Goal: Transaction & Acquisition: Purchase product/service

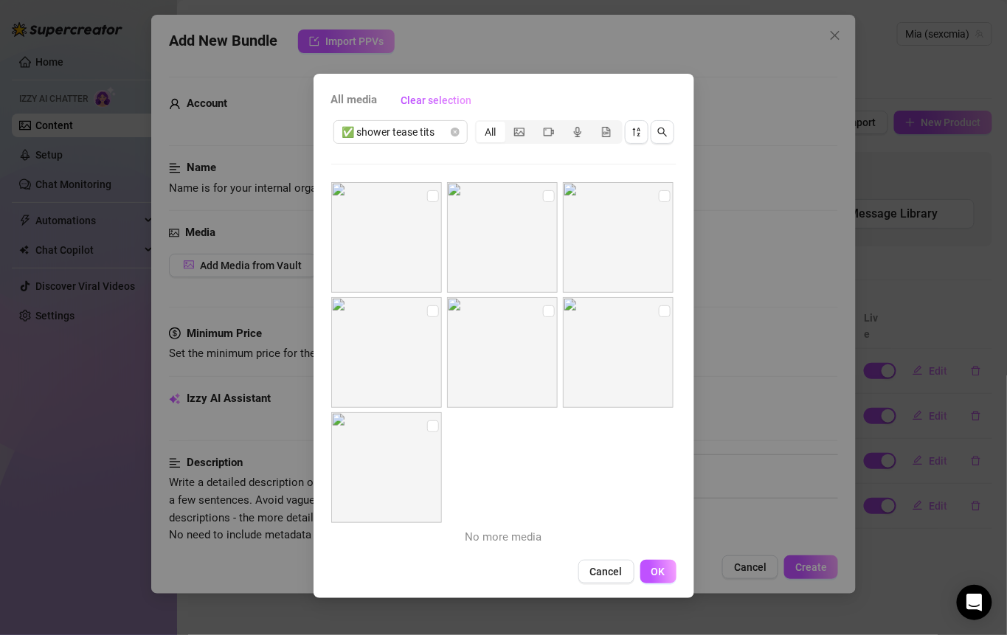
scroll to position [38, 0]
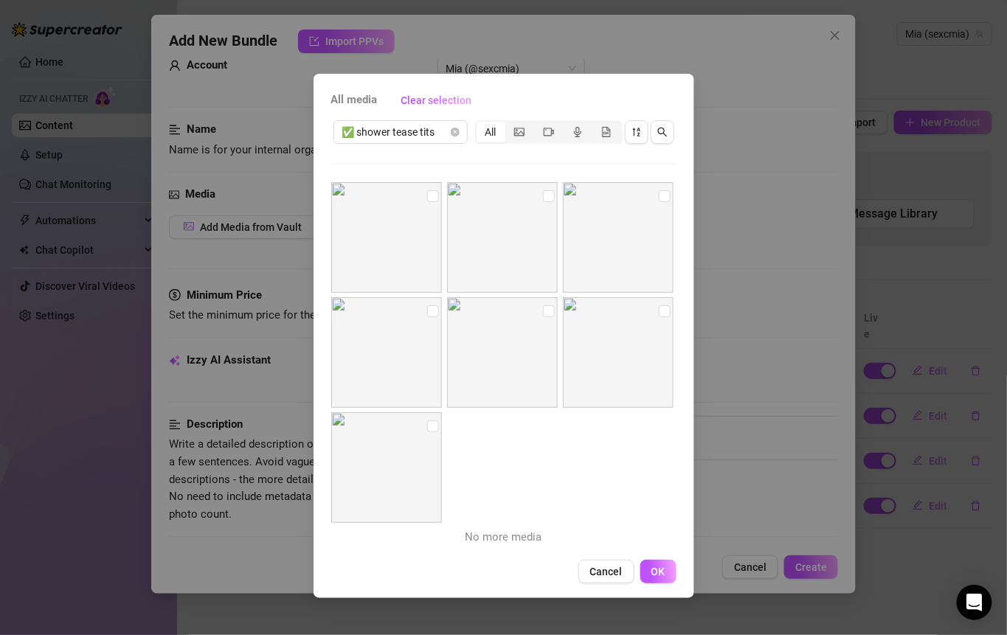
click at [437, 193] on img at bounding box center [386, 237] width 111 height 111
click at [544, 196] on input "checkbox" at bounding box center [549, 196] width 12 height 12
checkbox input "true"
click at [659, 199] on input "checkbox" at bounding box center [665, 196] width 12 height 12
checkbox input "true"
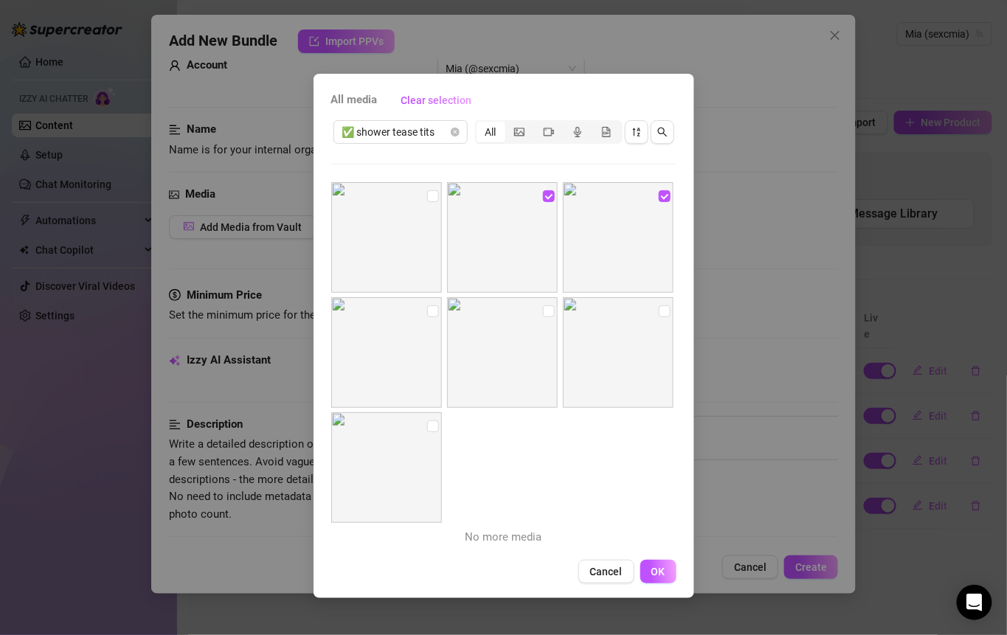
click at [440, 190] on img at bounding box center [386, 237] width 111 height 111
click at [434, 192] on input "checkbox" at bounding box center [433, 196] width 12 height 12
checkbox input "true"
click at [429, 300] on img at bounding box center [386, 352] width 111 height 111
click at [433, 315] on input "checkbox" at bounding box center [433, 311] width 12 height 12
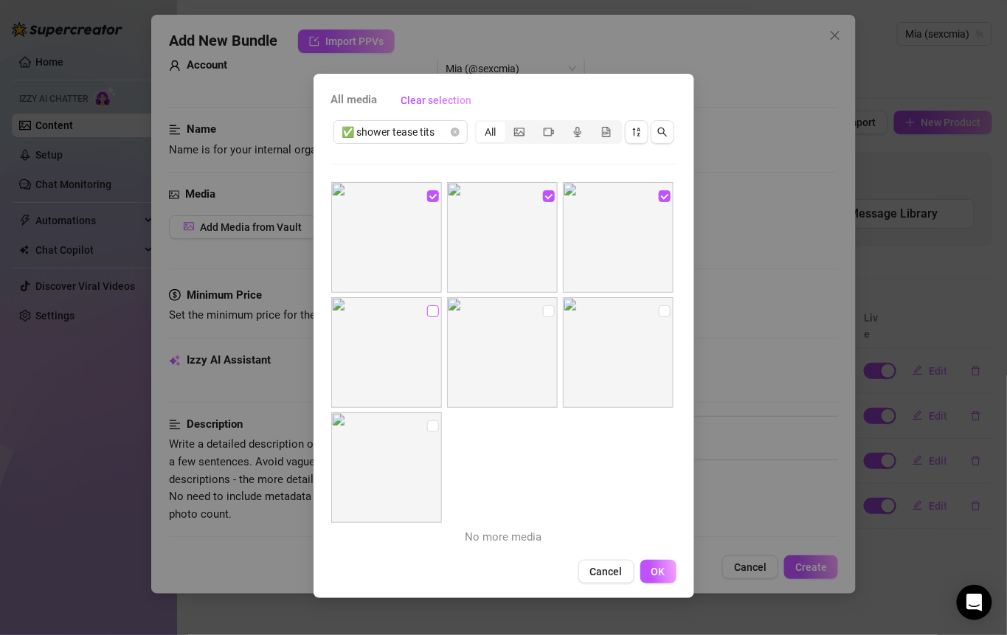
checkbox input "true"
click at [543, 314] on input "checkbox" at bounding box center [549, 311] width 12 height 12
checkbox input "true"
click at [659, 307] on input "checkbox" at bounding box center [665, 311] width 12 height 12
checkbox input "true"
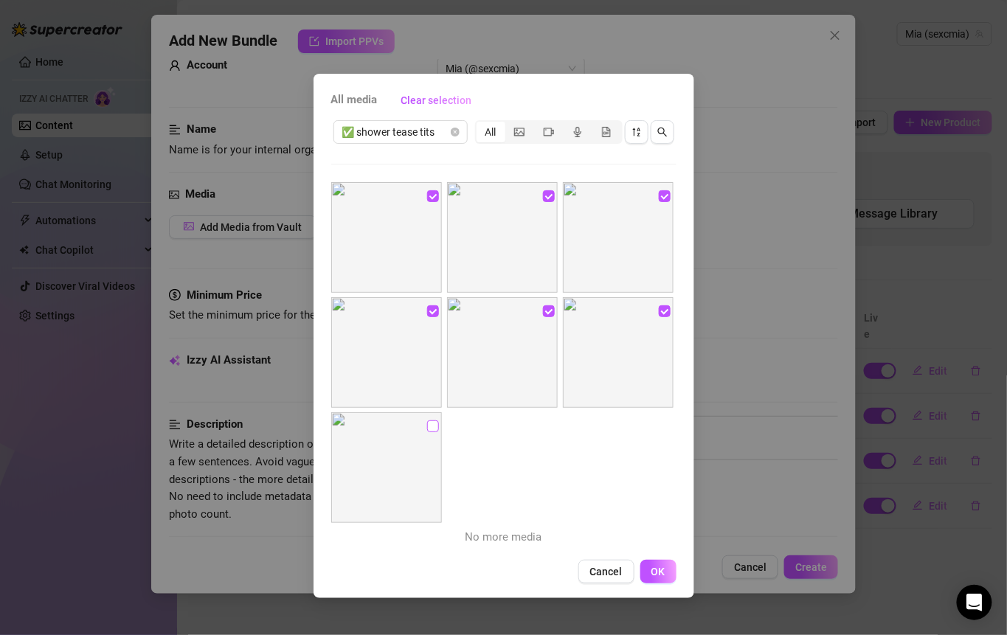
click at [434, 418] on label at bounding box center [433, 426] width 12 height 16
click at [434, 421] on input "checkbox" at bounding box center [433, 427] width 12 height 12
checkbox input "true"
click at [658, 577] on span "OK" at bounding box center [659, 572] width 14 height 12
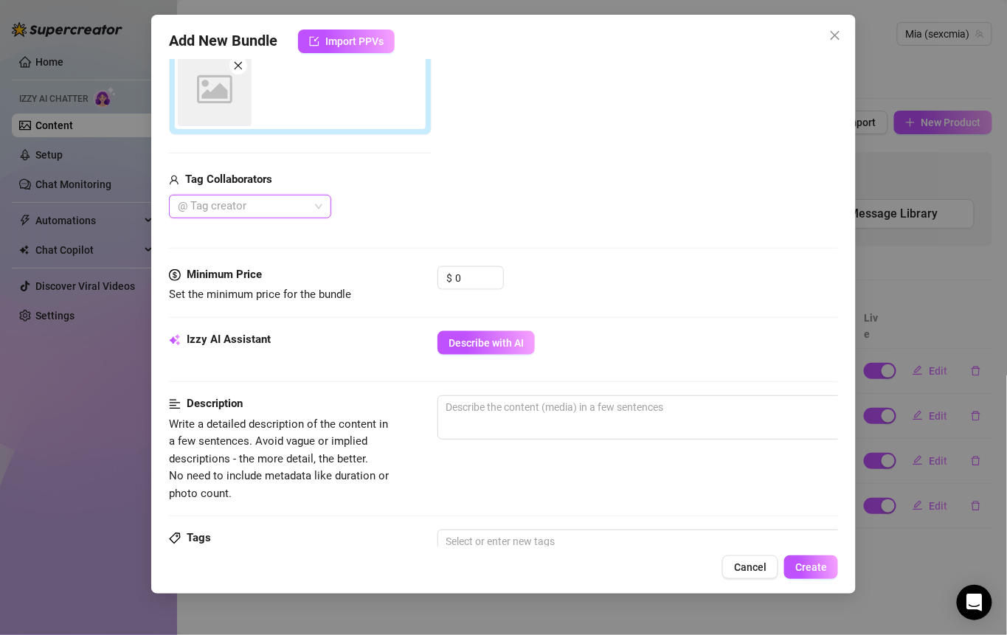
scroll to position [428, 0]
drag, startPoint x: 477, startPoint y: 277, endPoint x: 429, endPoint y: 278, distance: 48.0
click at [429, 278] on div "Minimum Price Set the minimum price for the bundle $ 0" at bounding box center [504, 285] width 670 height 38
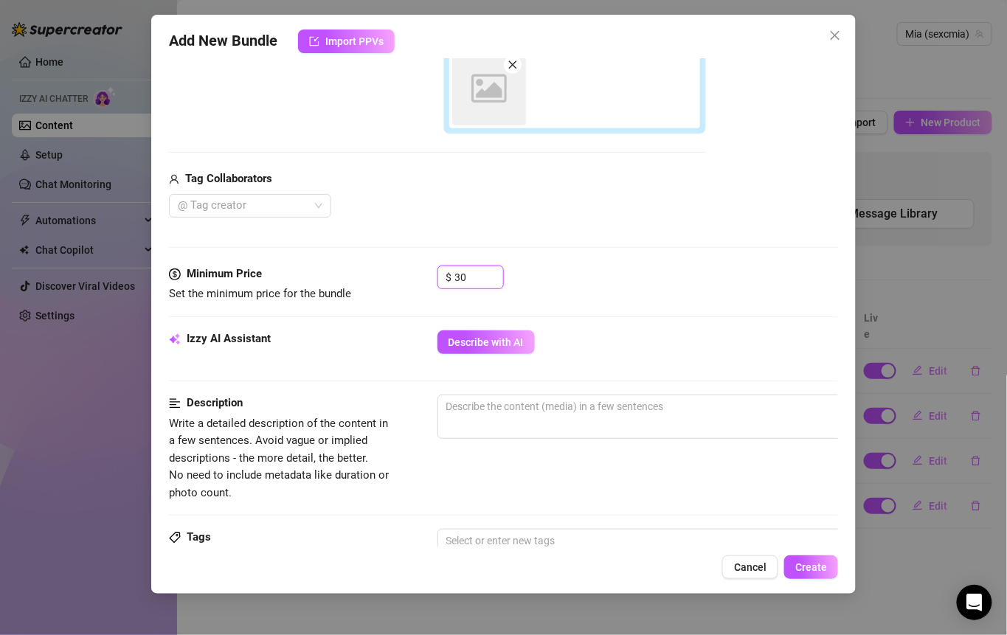
type input "30"
click at [682, 342] on div "Describe with AI" at bounding box center [638, 343] width 401 height 24
click at [659, 405] on textarea at bounding box center [695, 406] width 515 height 22
type textarea "s"
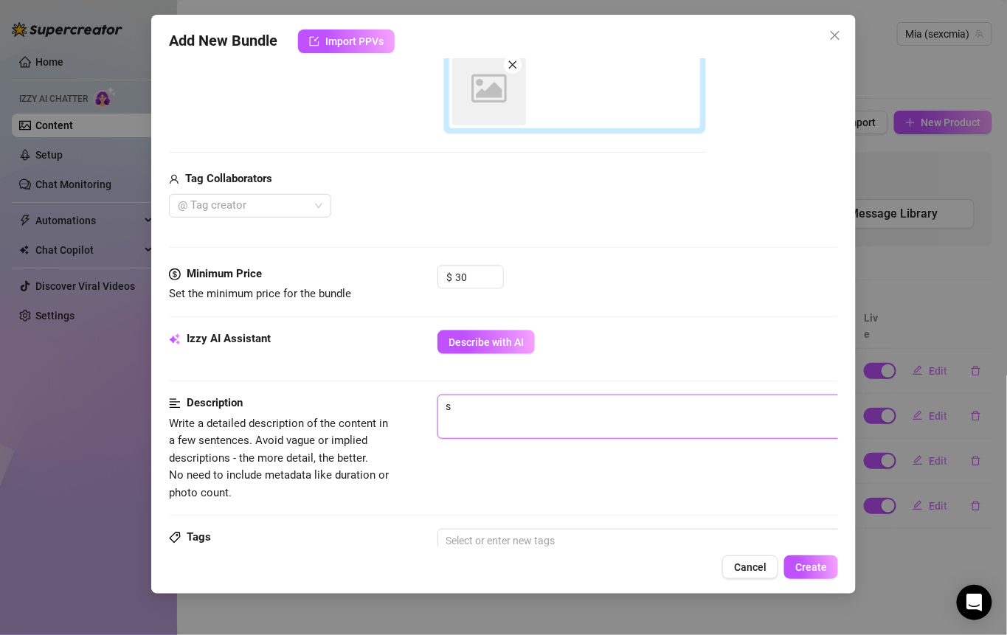
type textarea "sh"
type textarea "sho"
type textarea "show"
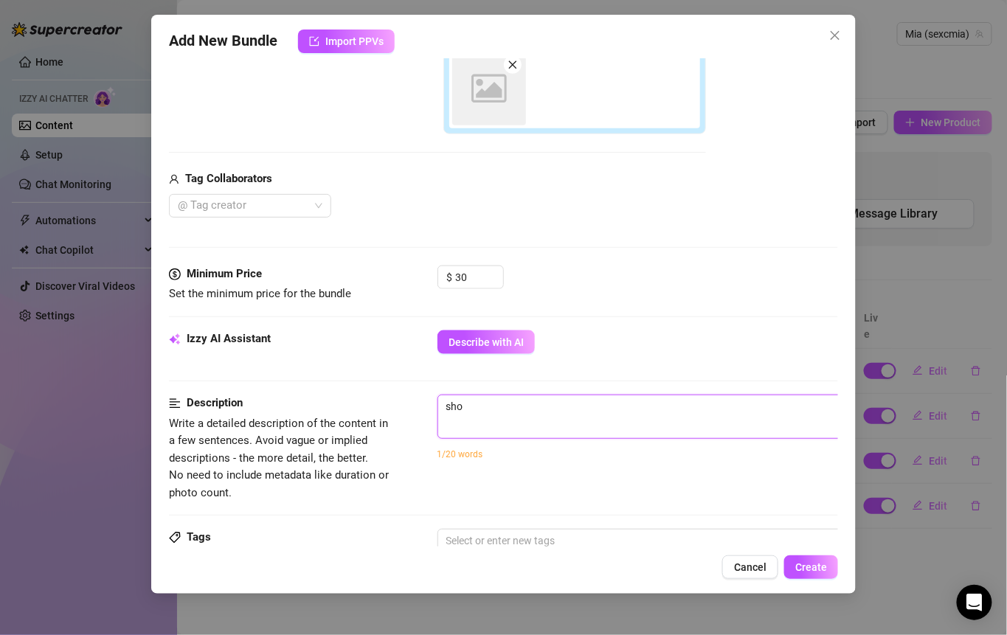
type textarea "show"
type textarea "showe"
type textarea "shower"
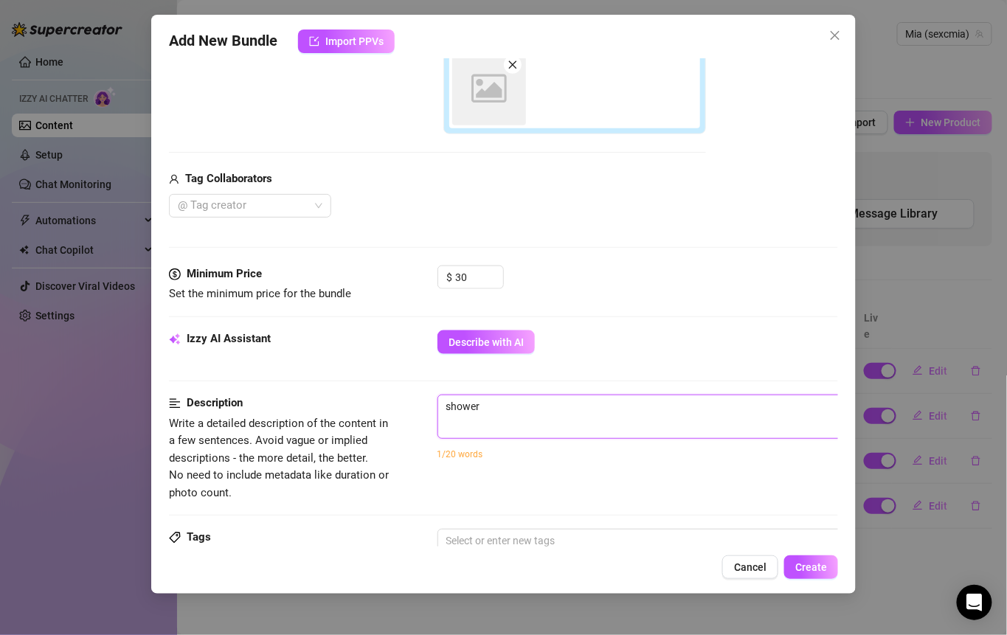
type textarea "shower"
type textarea "shower t"
type textarea "shower te"
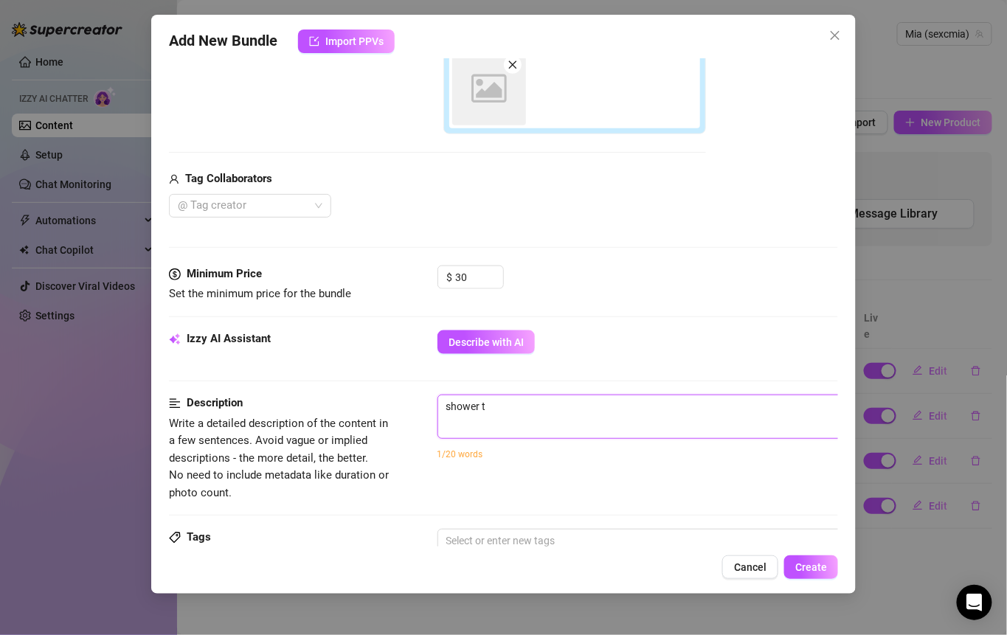
type textarea "shower te"
type textarea "shower tea"
type textarea "shower teas"
type textarea "shower tease"
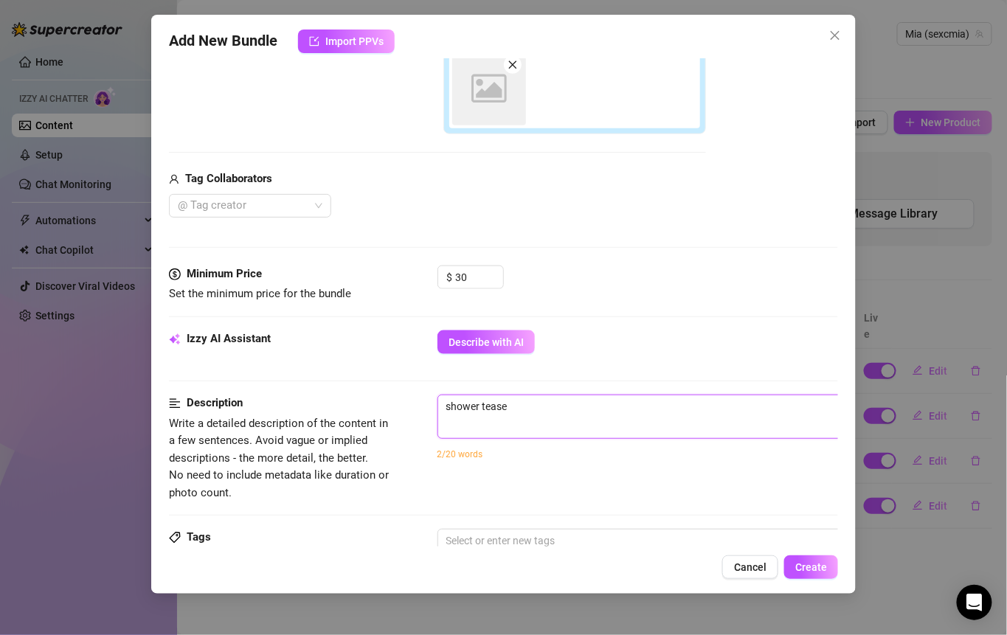
type textarea "shower tease"
type textarea "shower tease t"
type textarea "shower tease ti"
type textarea "shower tease tit"
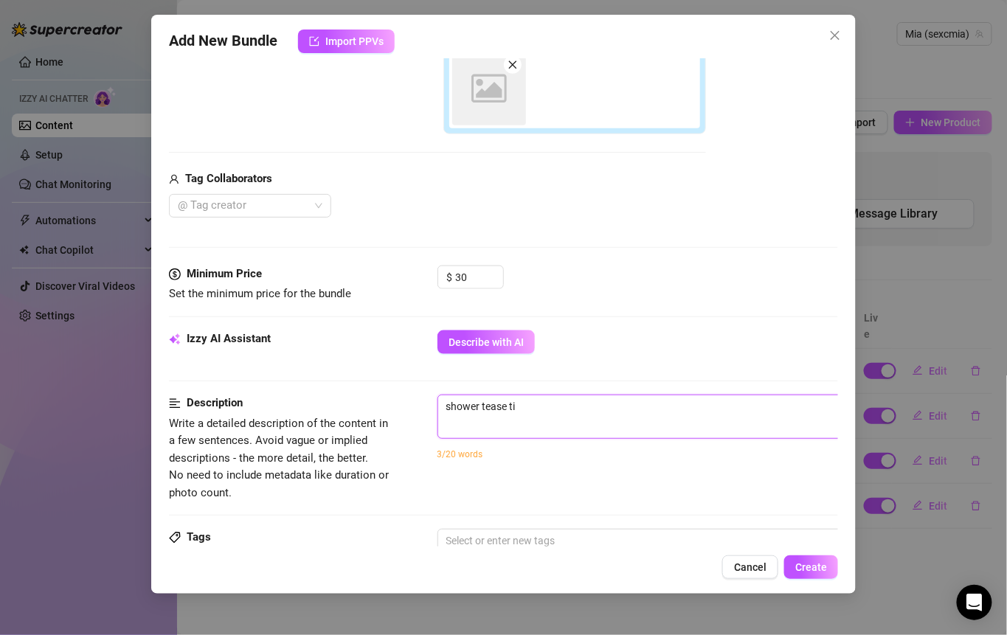
type textarea "shower tease tit"
type textarea "shower tease tits"
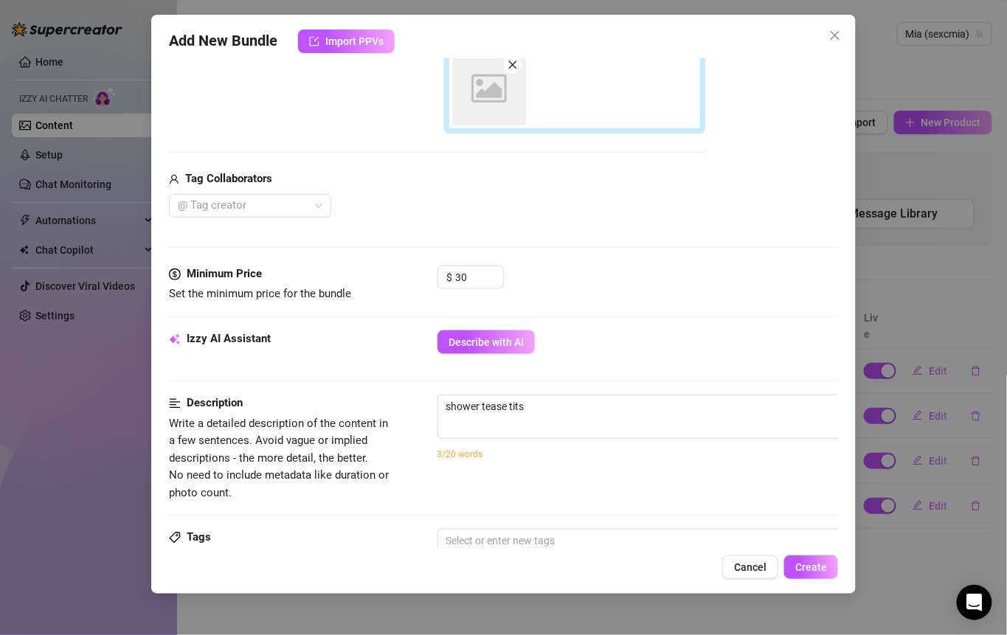
click at [633, 451] on div "3/20 words" at bounding box center [696, 454] width 516 height 16
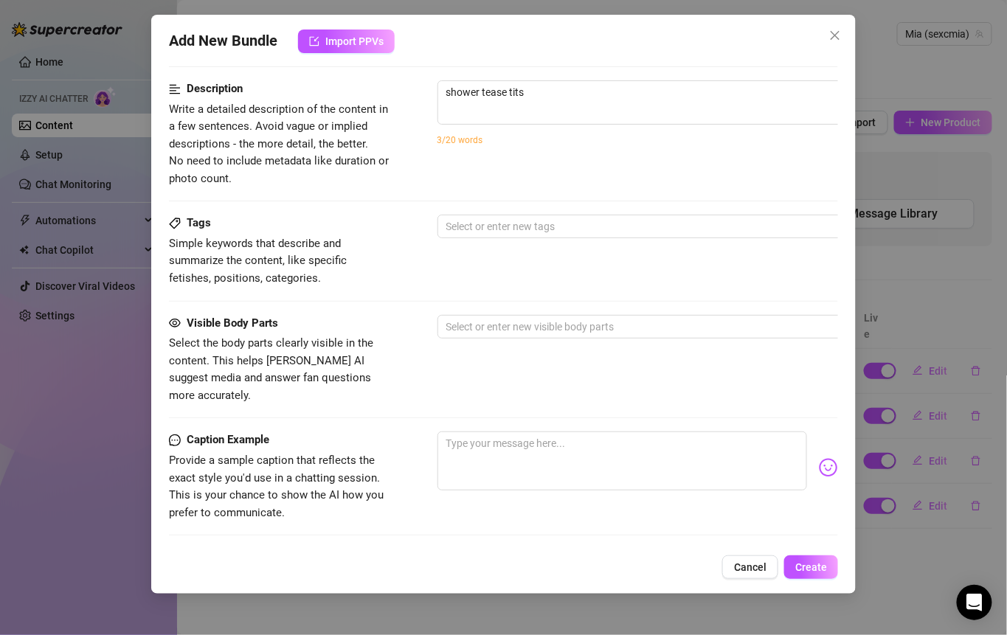
scroll to position [742, 0]
click at [502, 432] on textarea at bounding box center [623, 461] width 370 height 59
paste textarea "Steam rising… water dripping… and me letting you see just enough to drive you c…"
type textarea "Steam rising… water dripping… and me letting you see just enough to drive you c…"
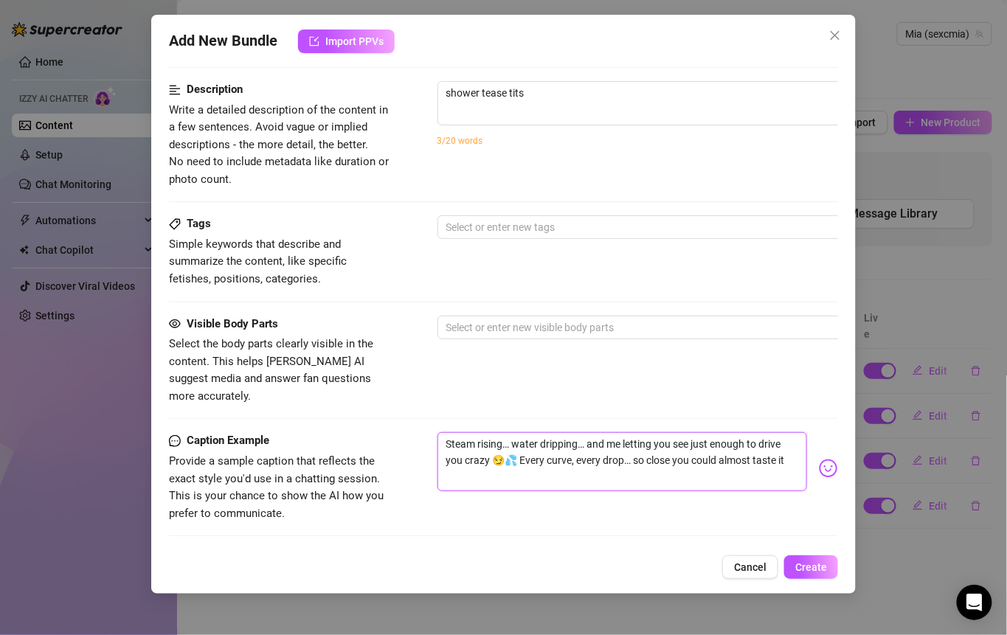
type textarea "Steam rising… water dripping… and me letting you see just enough to drive you c…"
click at [542, 321] on div at bounding box center [687, 327] width 495 height 21
type textarea "Steam rising… water dripping… and me letting you see just enough to drive you c…"
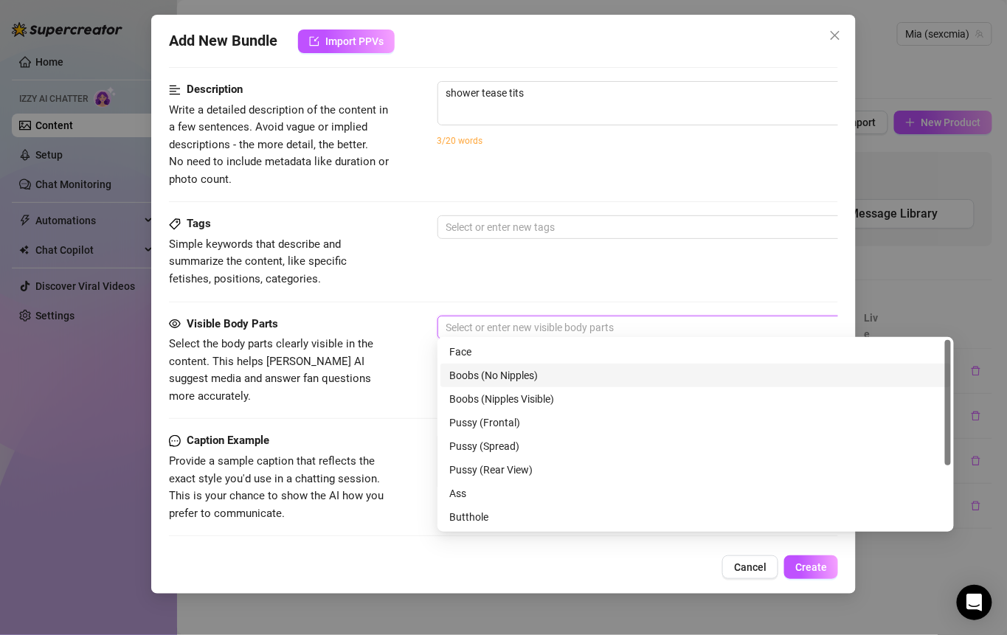
click at [487, 379] on div "Boobs (No Nipples)" at bounding box center [695, 375] width 493 height 16
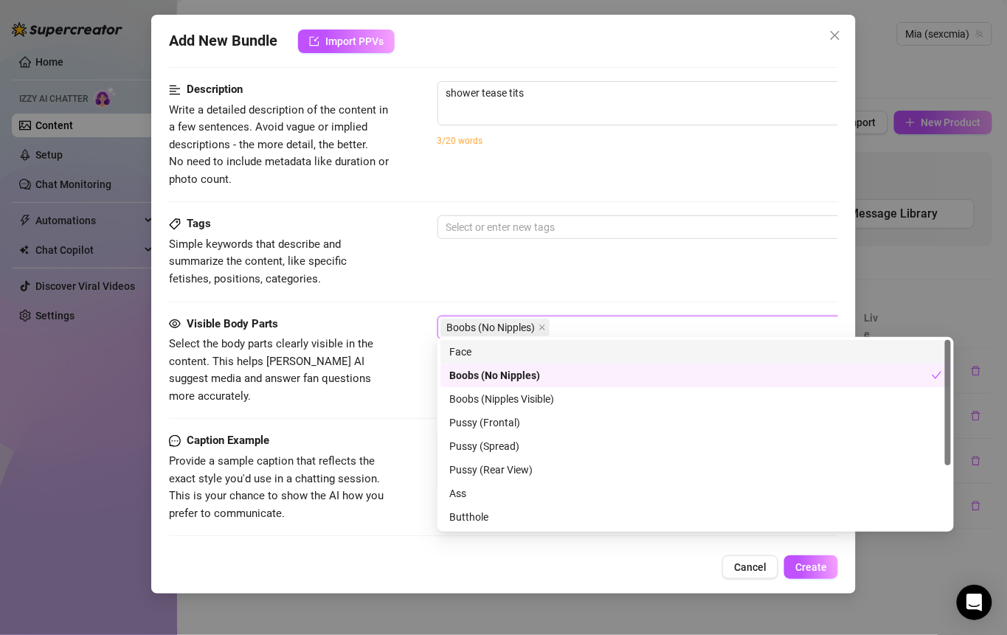
click at [576, 317] on div "Boobs (No Nipples)" at bounding box center [687, 327] width 495 height 21
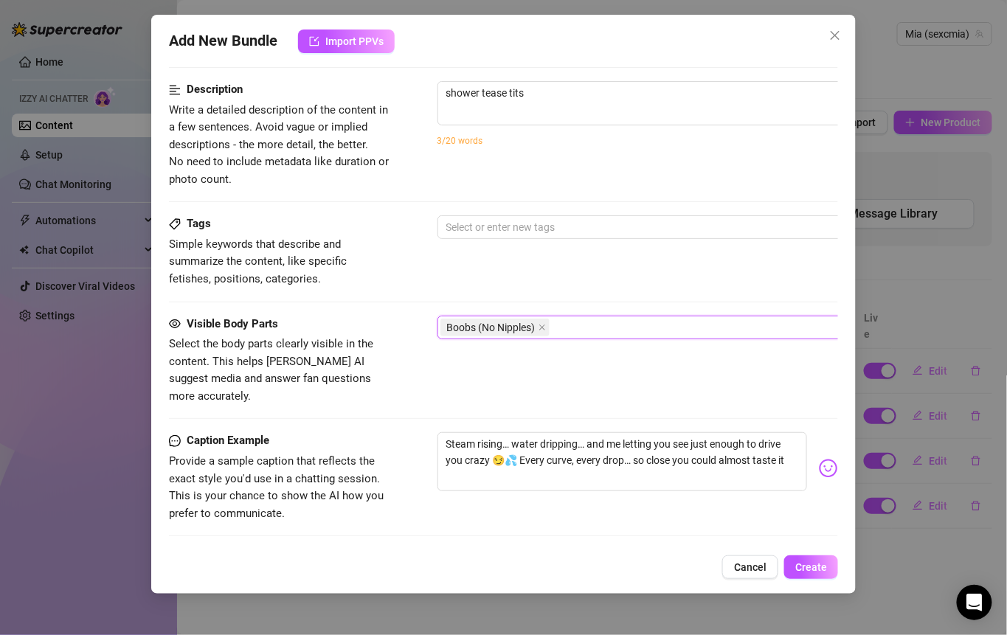
click at [574, 317] on div "Boobs (No Nipples)" at bounding box center [687, 327] width 495 height 21
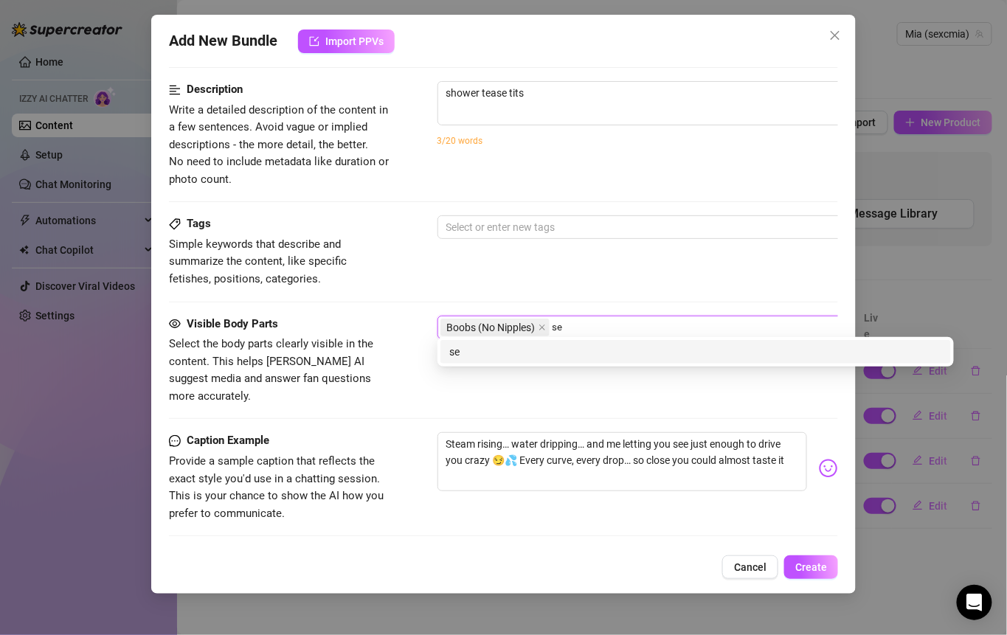
type input "s"
type input "body"
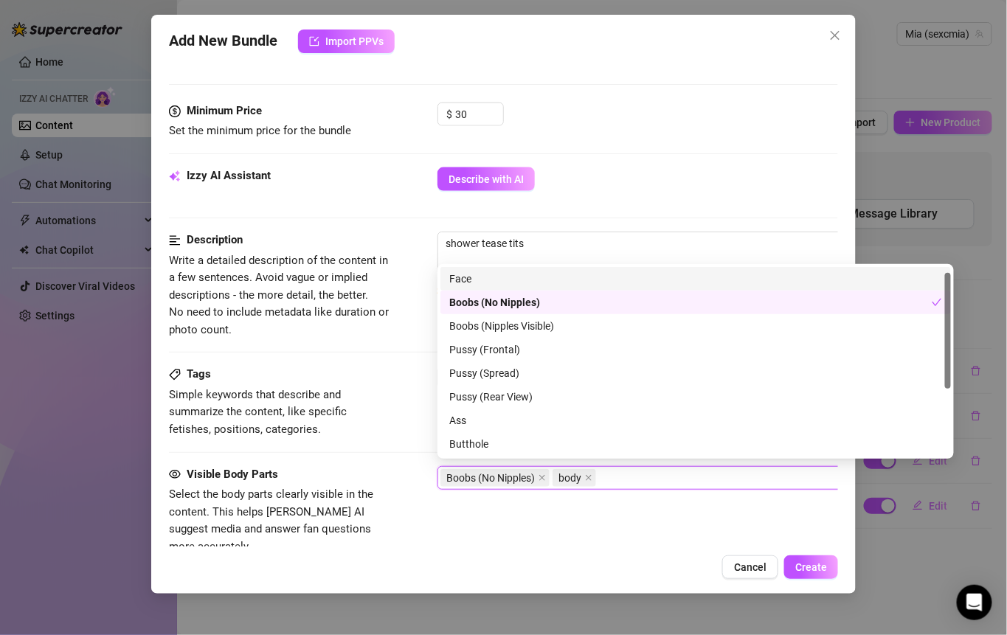
scroll to position [10, 0]
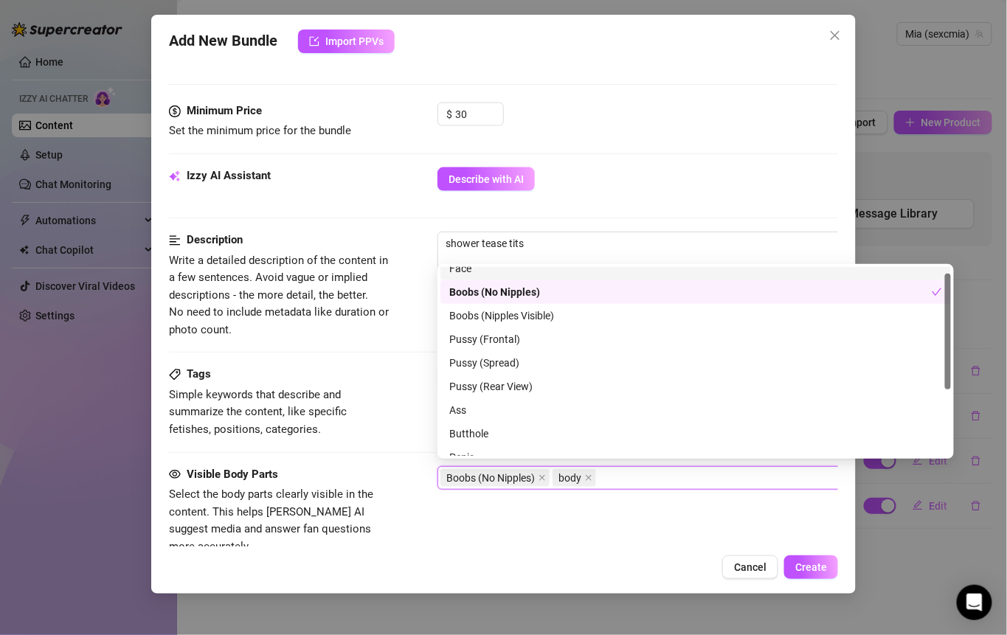
click at [584, 198] on div "Izzy AI Assistant Describe with AI" at bounding box center [504, 185] width 670 height 37
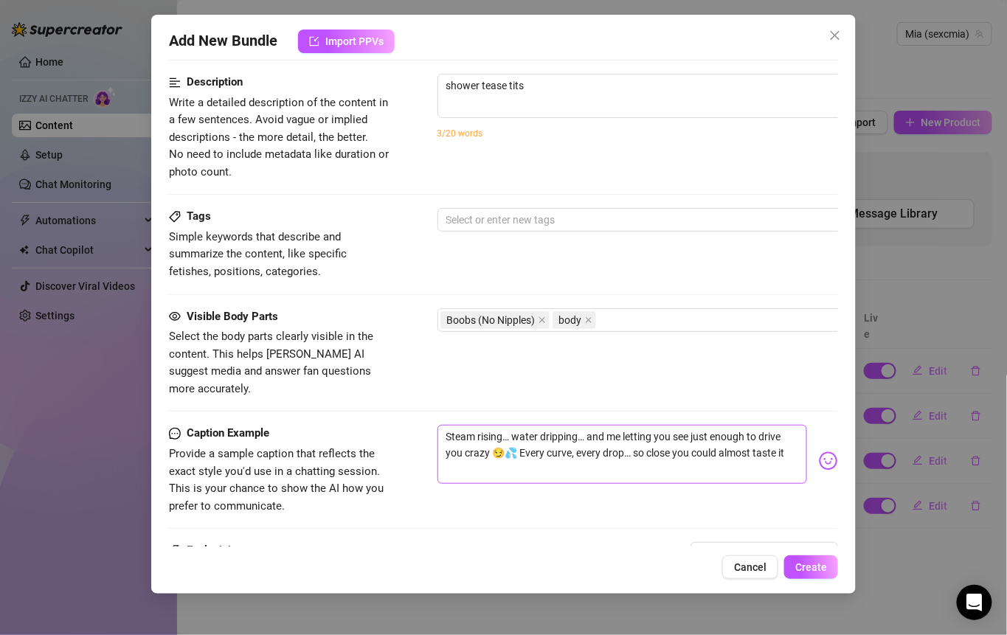
scroll to position [705, 0]
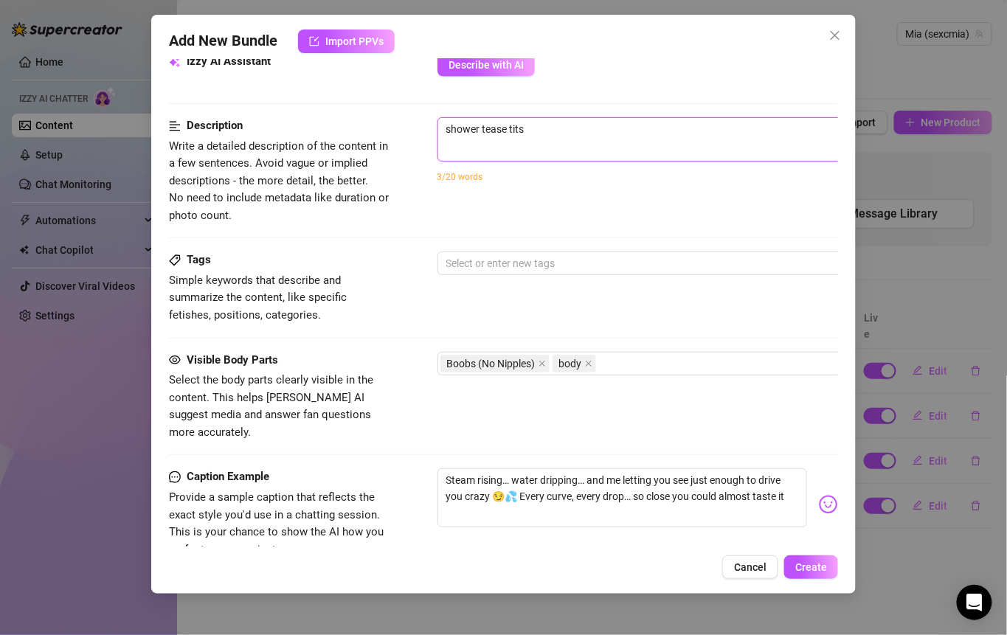
click at [569, 126] on textarea "shower tease tits" at bounding box center [695, 129] width 515 height 22
type textarea "shower tease tits"
paste textarea "Steam rising… water dripping… and me letting you see just enough to drive you c…"
type textarea "shower tease tits Steam rising… water dripping… and me letting you see just eno…"
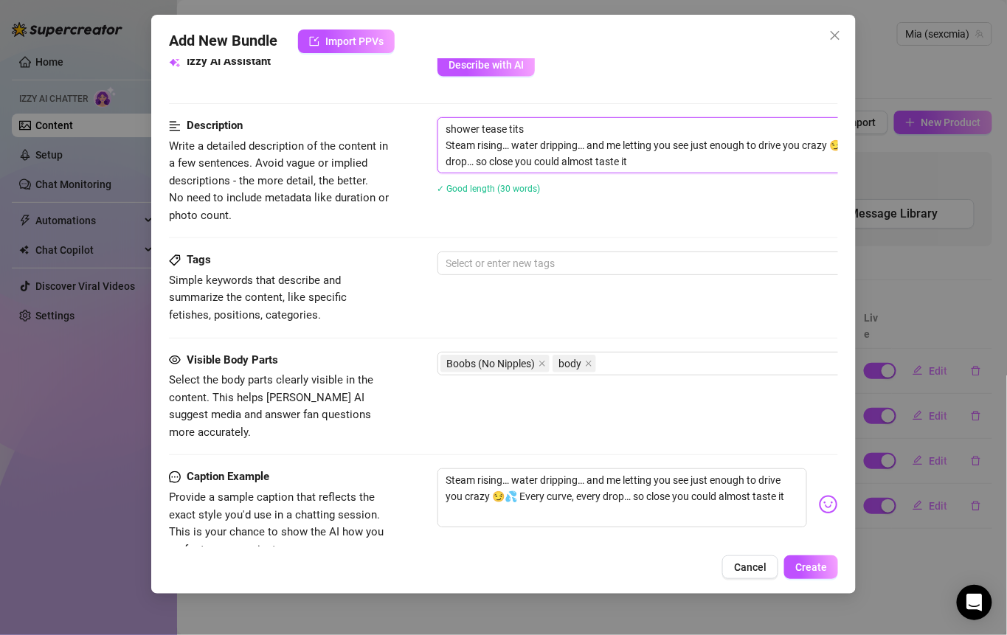
scroll to position [0, 0]
type textarea "shower tease tits Steam rising… water dripping… and me letting you see just eno…"
click at [811, 570] on span "Create" at bounding box center [811, 567] width 32 height 12
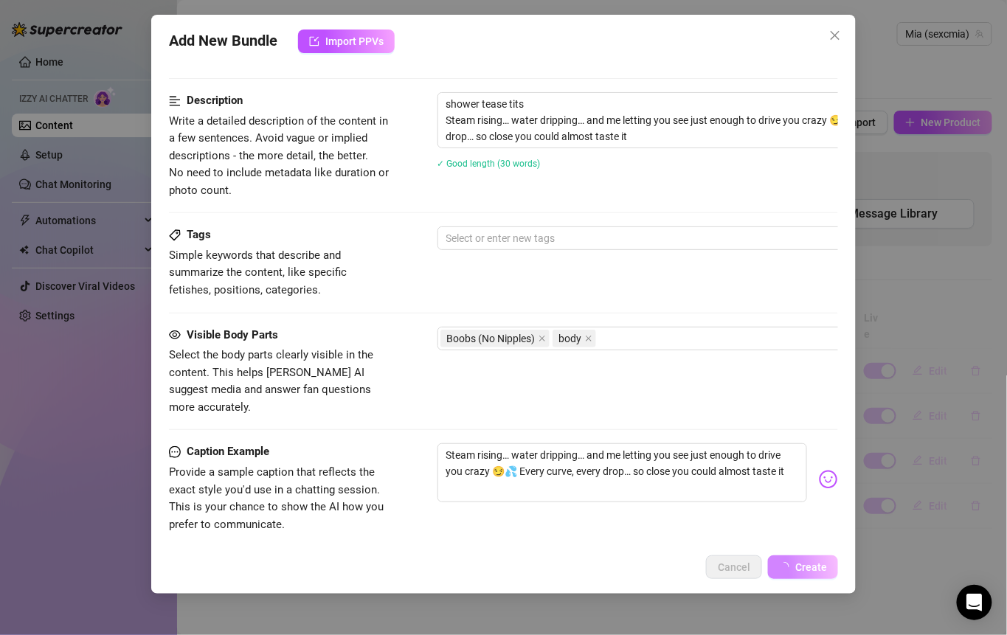
scroll to position [868, 0]
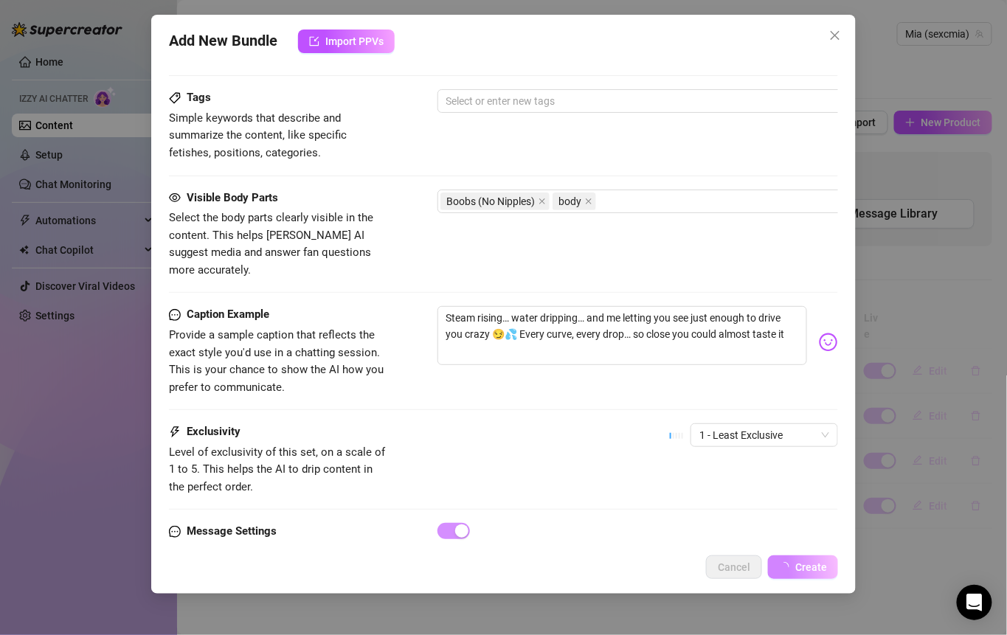
click at [885, 503] on div "Add New Bundle Import PPVs Account [PERSON_NAME] (@sexcmia) Name Name is for yo…" at bounding box center [503, 317] width 1007 height 635
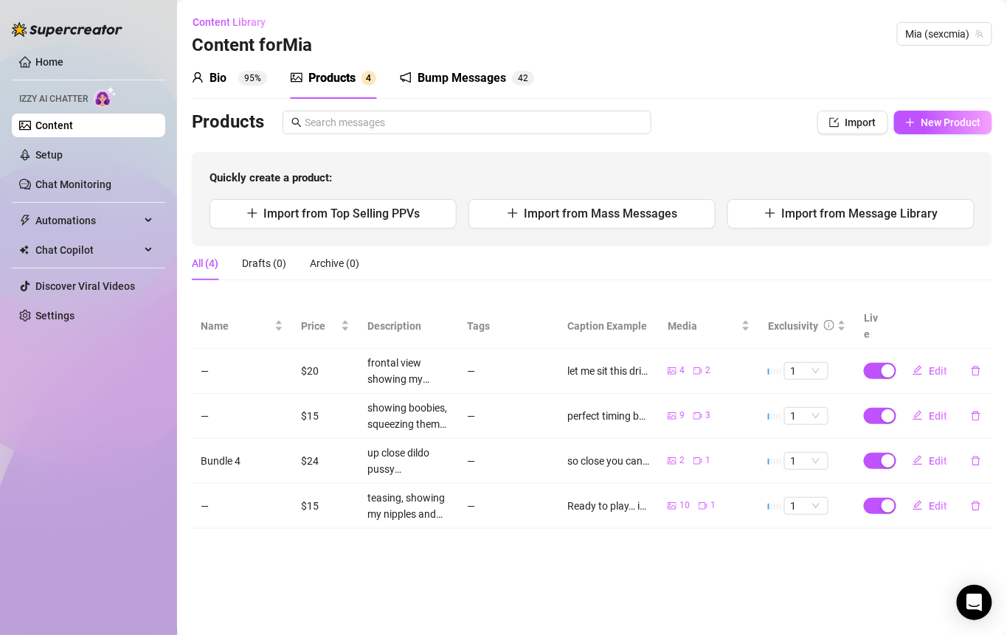
click at [73, 131] on link "Content" at bounding box center [54, 126] width 38 height 12
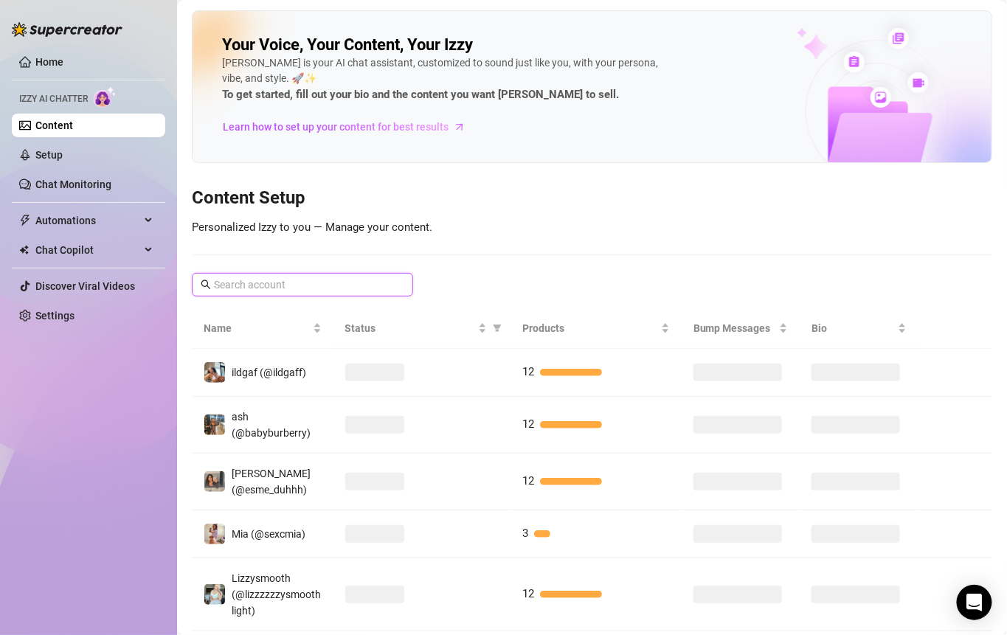
click at [313, 277] on input "text" at bounding box center [303, 285] width 179 height 16
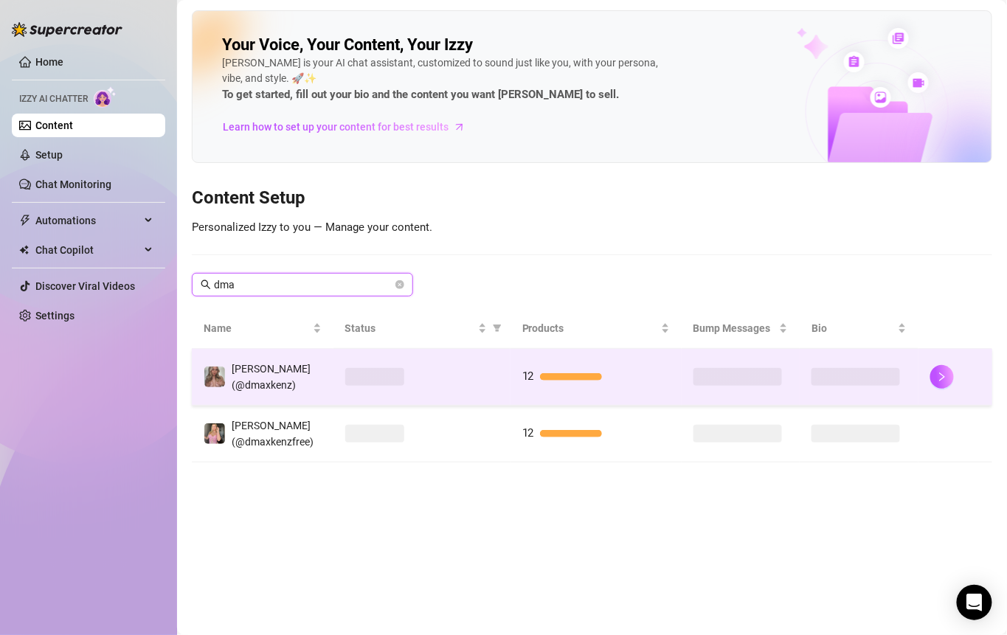
type input "dma"
click at [376, 362] on td at bounding box center [422, 377] width 177 height 57
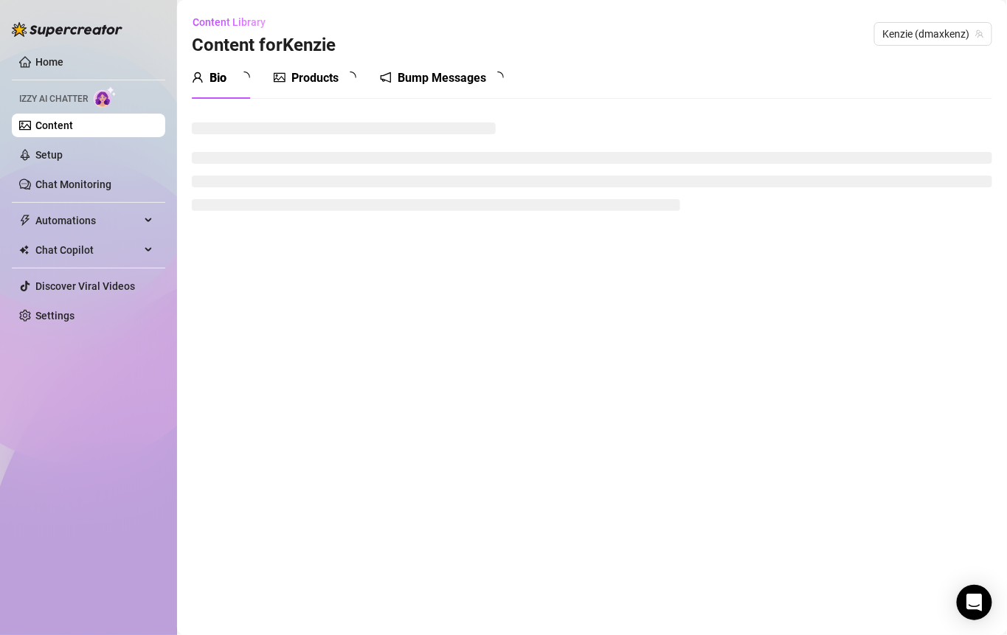
click at [227, 80] on div "Bio" at bounding box center [218, 78] width 17 height 18
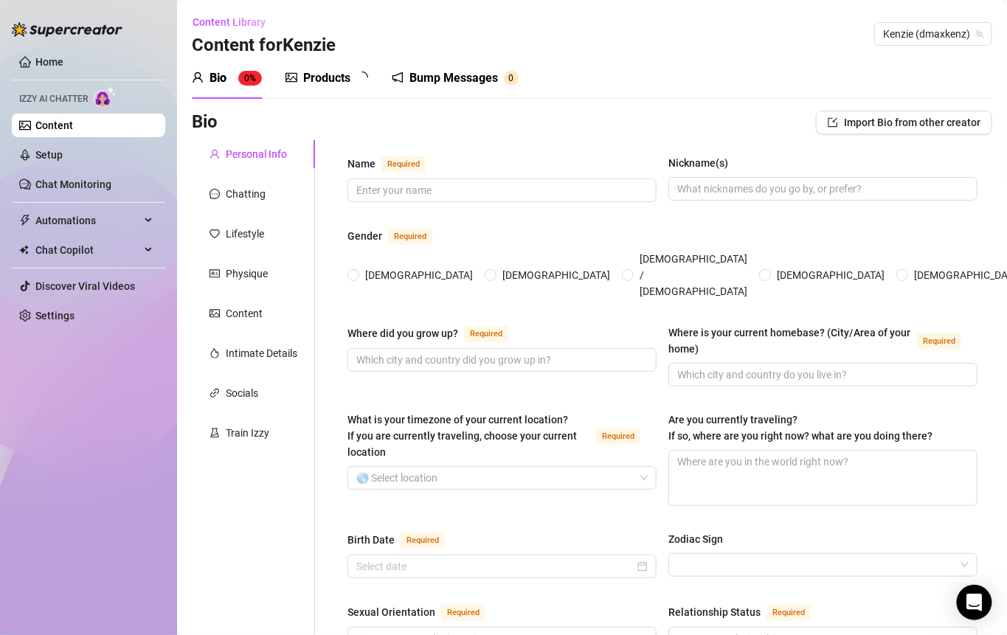
click at [73, 128] on link "Content" at bounding box center [54, 126] width 38 height 12
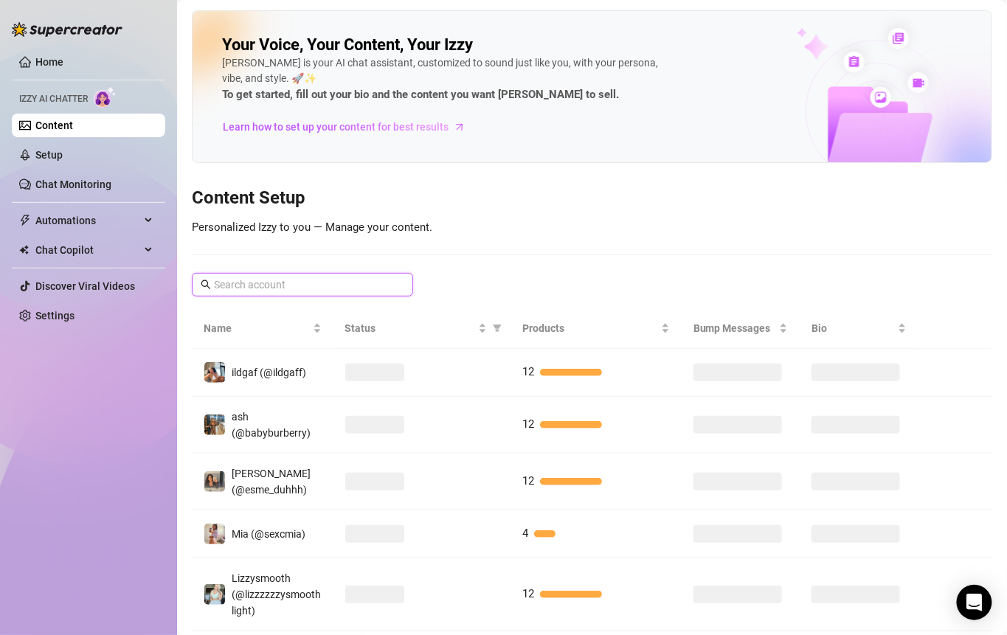
click at [289, 283] on input "text" at bounding box center [303, 285] width 179 height 16
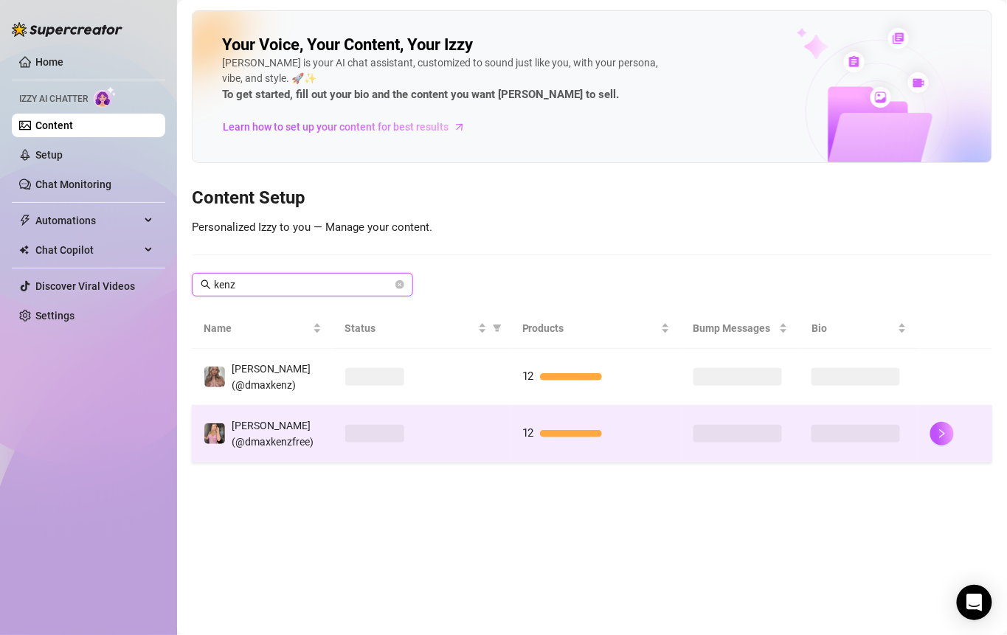
type input "kenz"
click at [415, 429] on div at bounding box center [421, 434] width 153 height 18
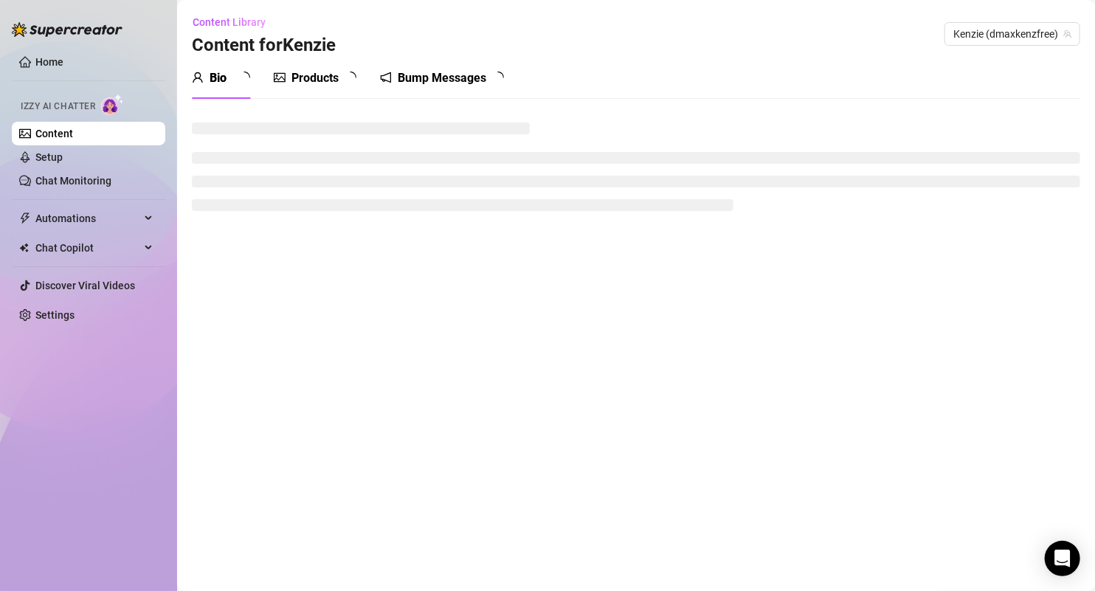
click at [73, 128] on link "Content" at bounding box center [54, 134] width 38 height 12
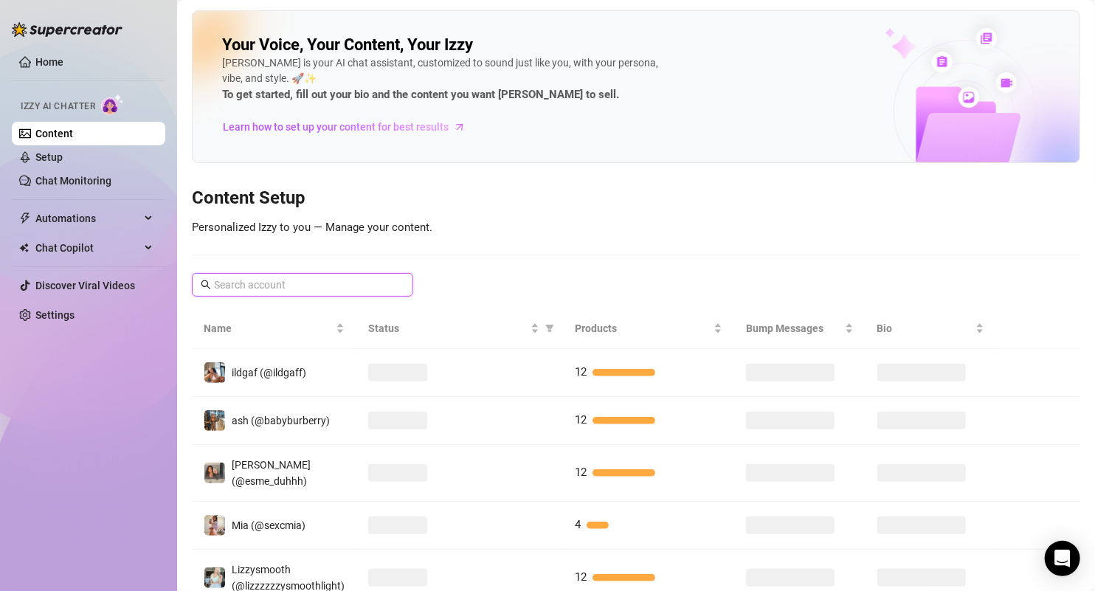
click at [289, 283] on input "text" at bounding box center [303, 285] width 179 height 16
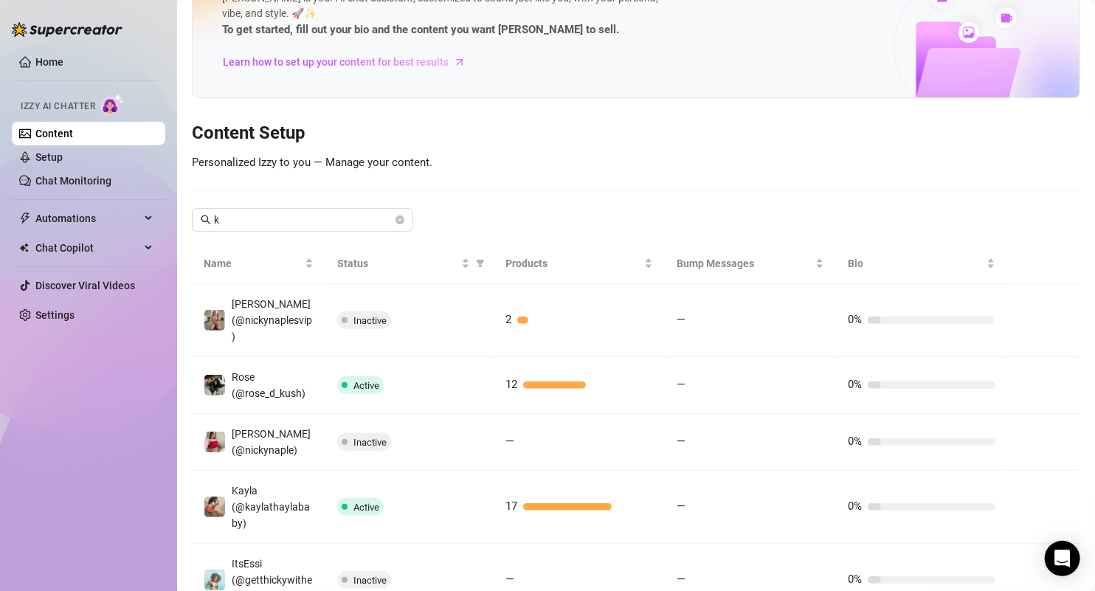
scroll to position [67, 0]
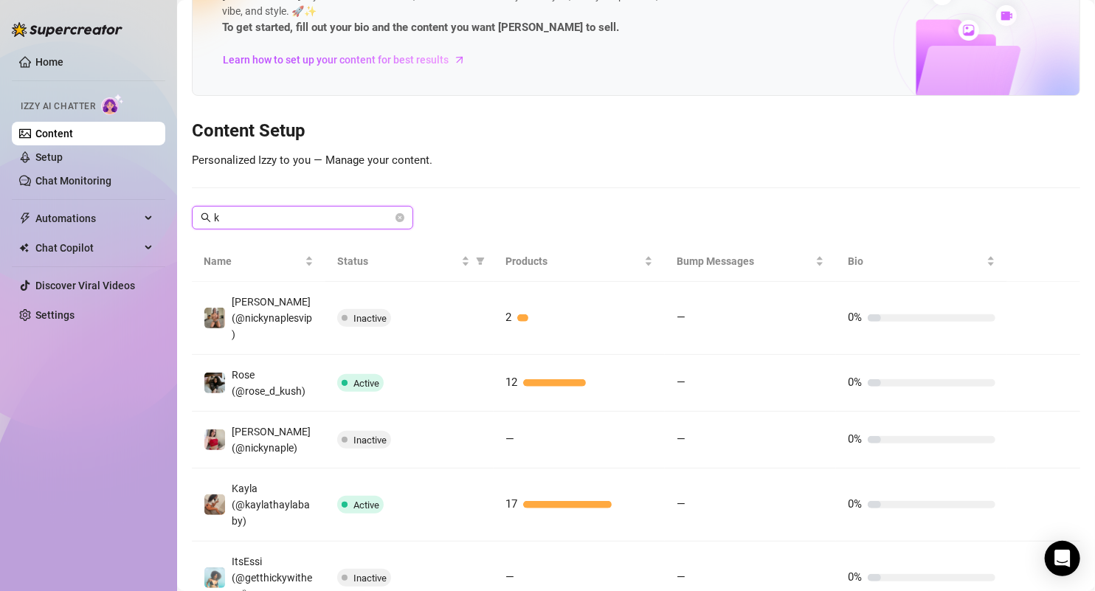
click at [318, 213] on input "k" at bounding box center [303, 218] width 179 height 16
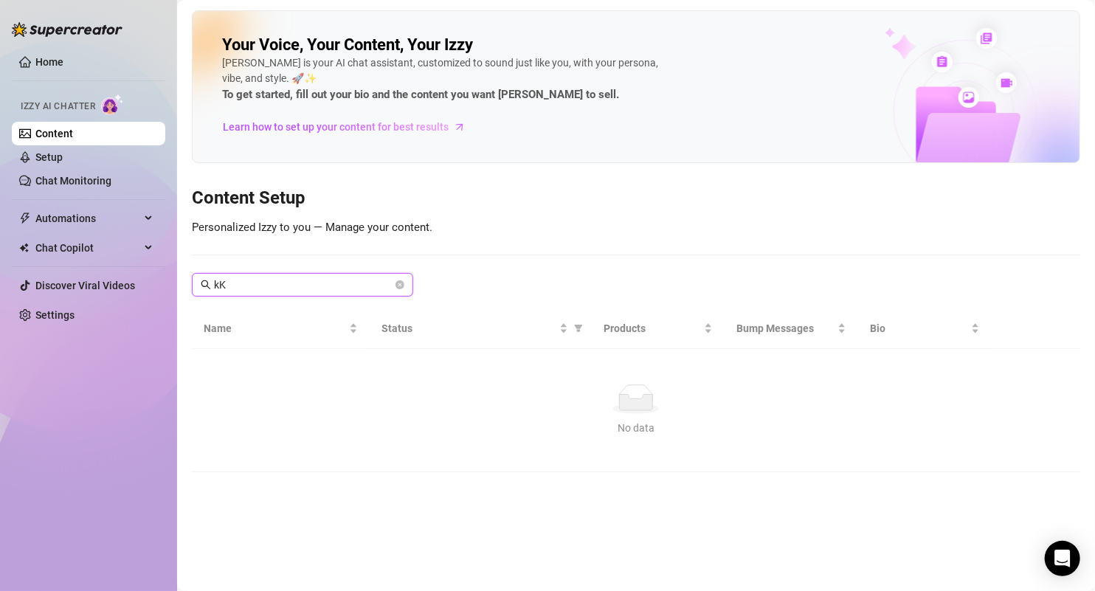
scroll to position [0, 0]
type input "k"
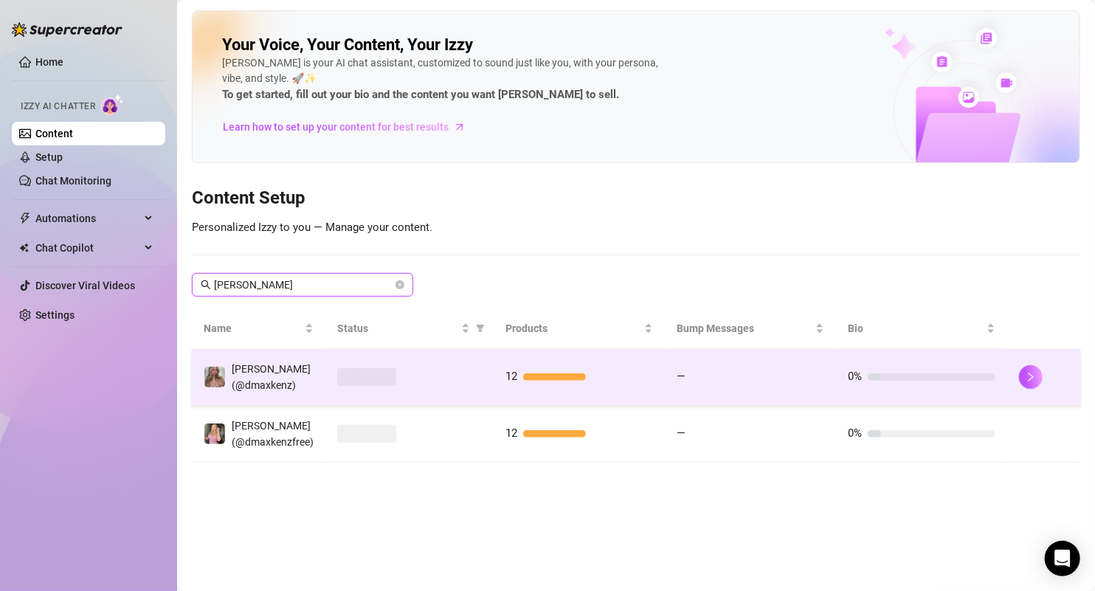
type input "KEN"
click at [380, 377] on span at bounding box center [366, 377] width 59 height 18
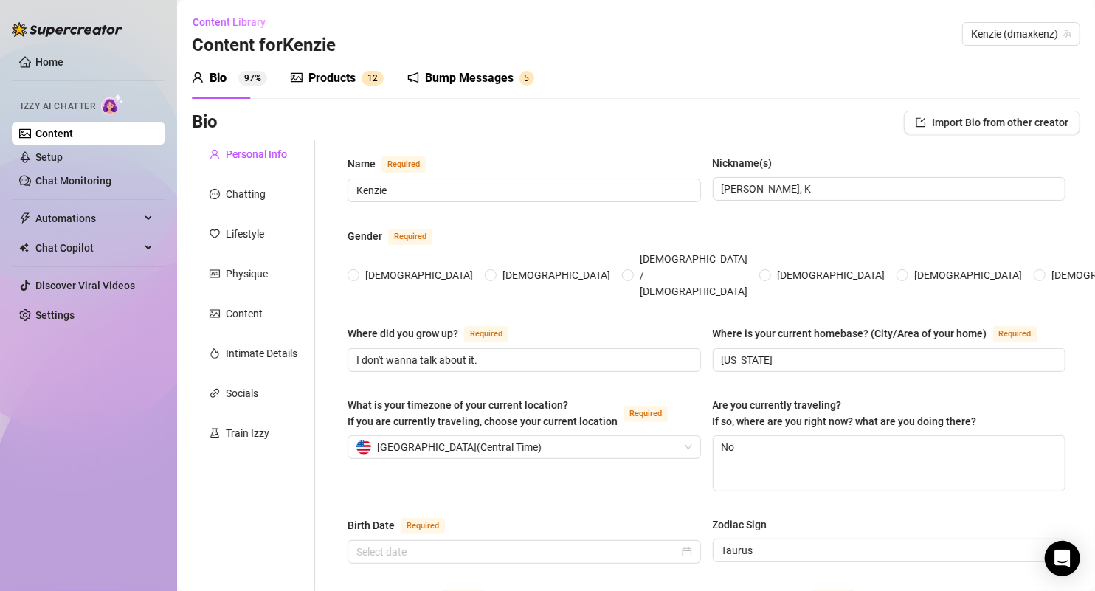
radio input "true"
type input "May 14th, 2002"
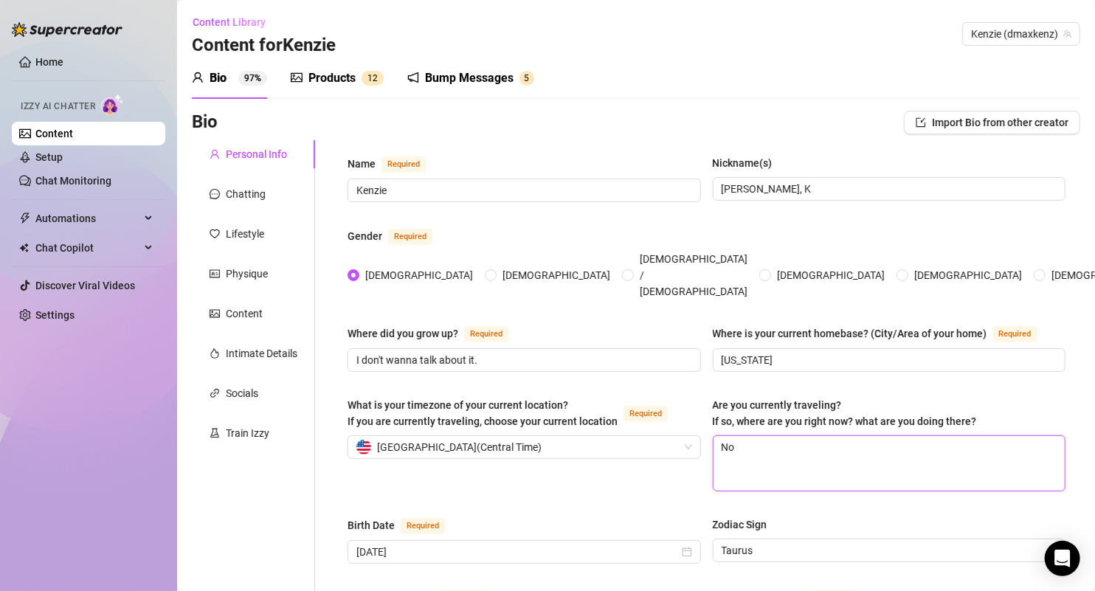
click at [743, 436] on textarea "No" at bounding box center [889, 463] width 352 height 55
type textarea "N"
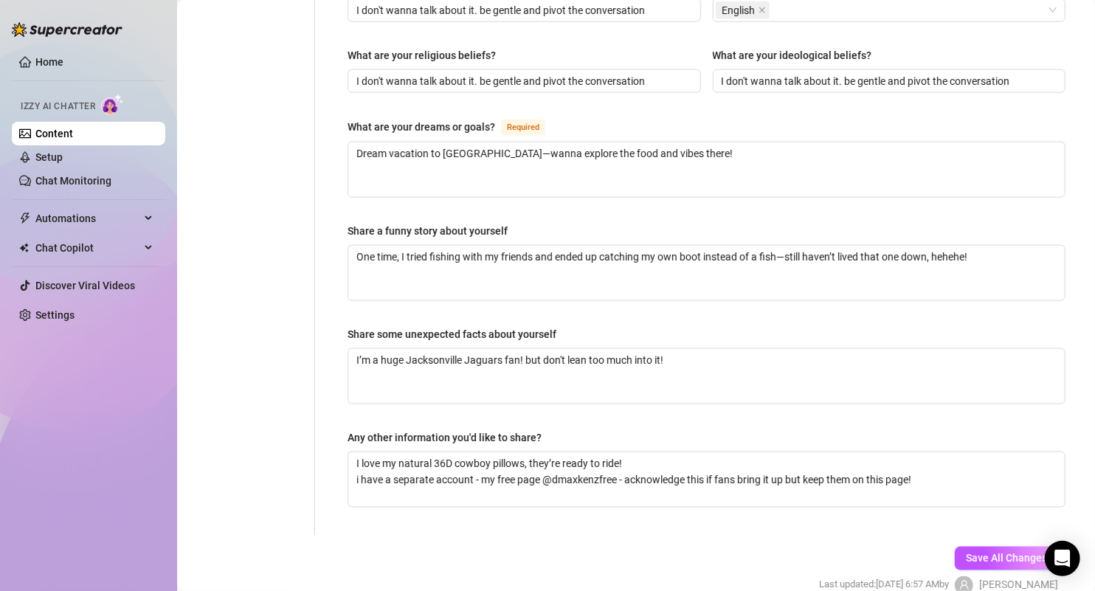
scroll to position [864, 0]
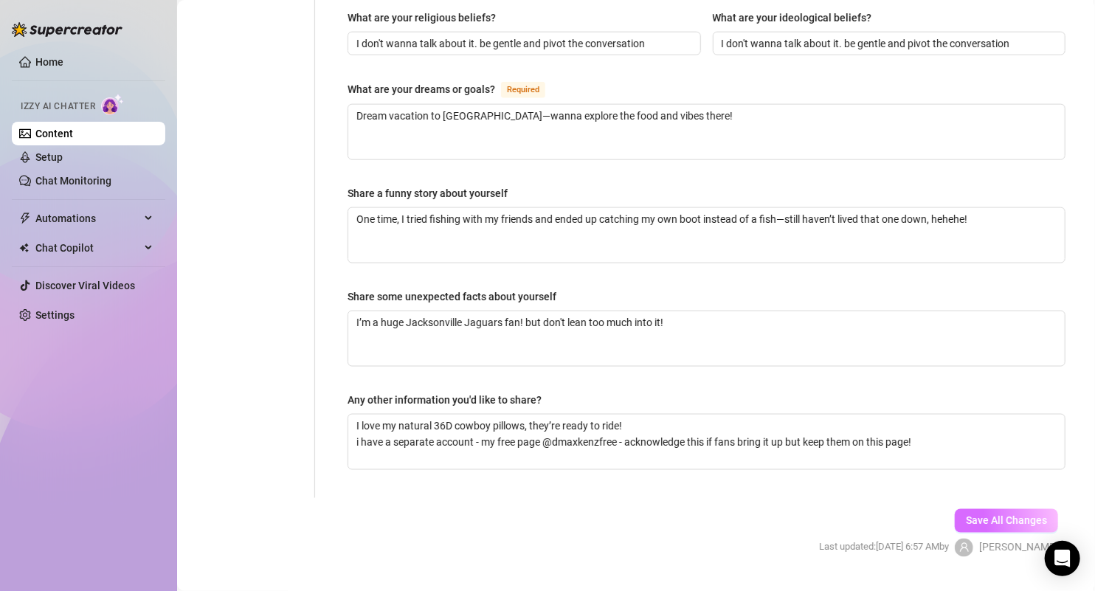
type textarea "Yes, I'm in LA from August 14 - August 20, 2025"
click at [1003, 509] on button "Save All Changes" at bounding box center [1006, 521] width 103 height 24
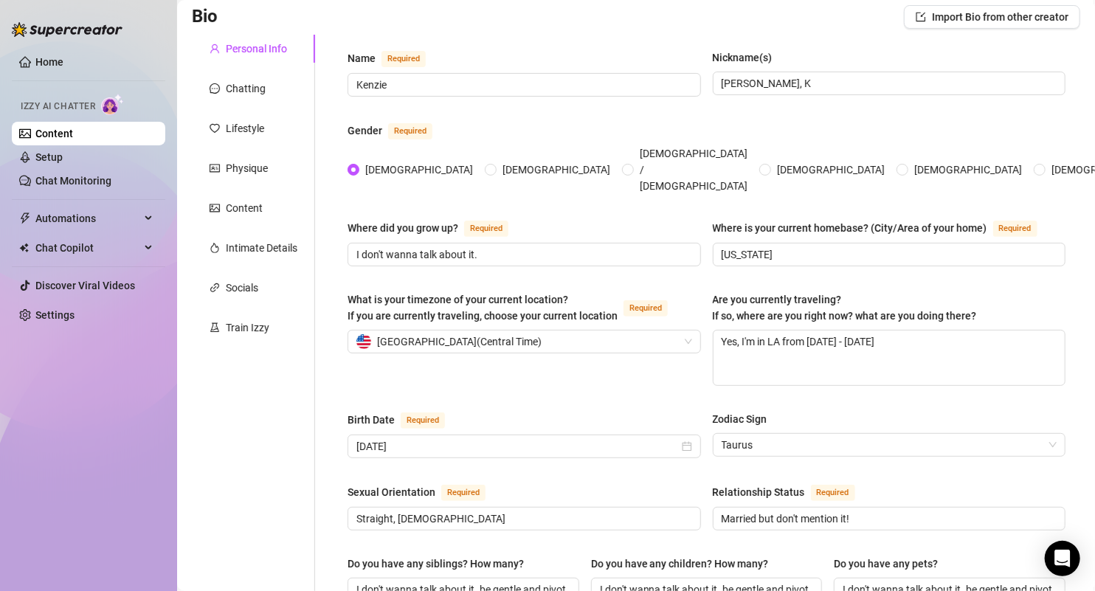
scroll to position [0, 0]
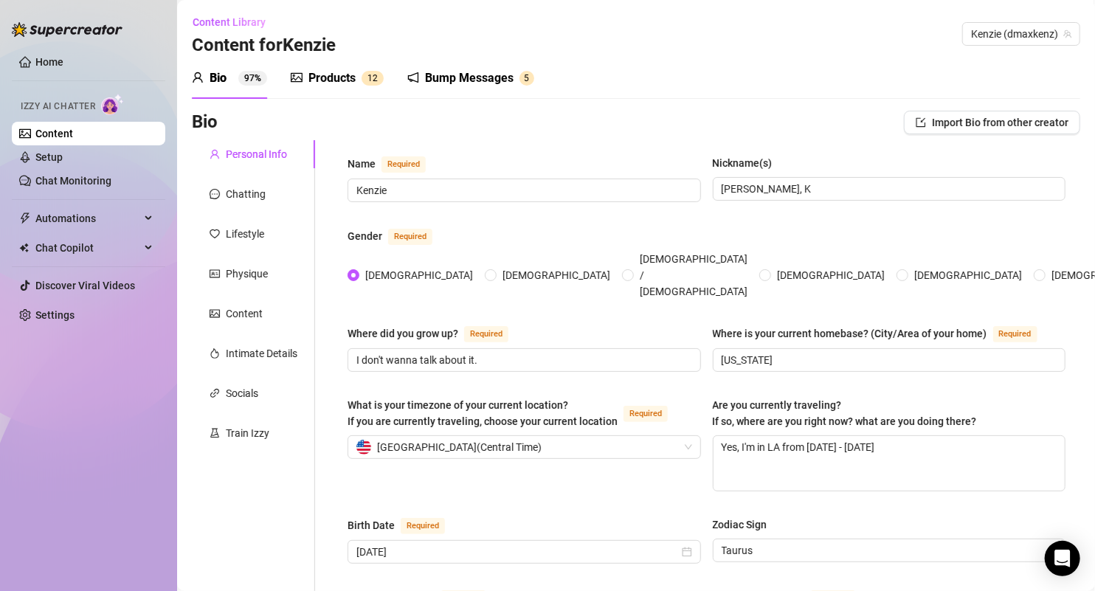
click at [73, 133] on link "Content" at bounding box center [54, 134] width 38 height 12
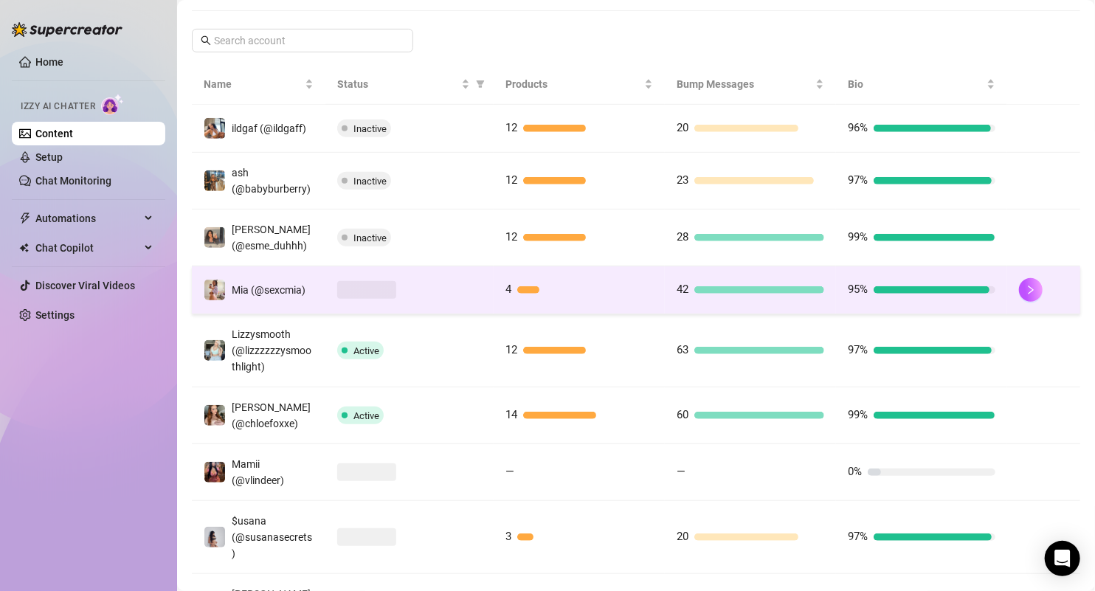
scroll to position [222, 0]
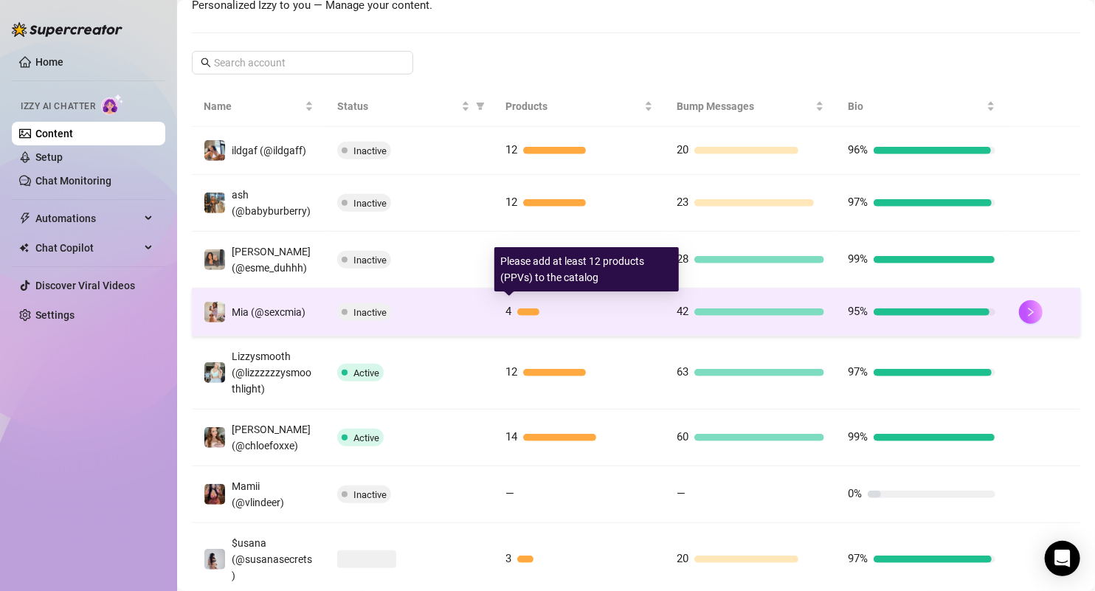
click at [526, 308] on div at bounding box center [527, 311] width 21 height 7
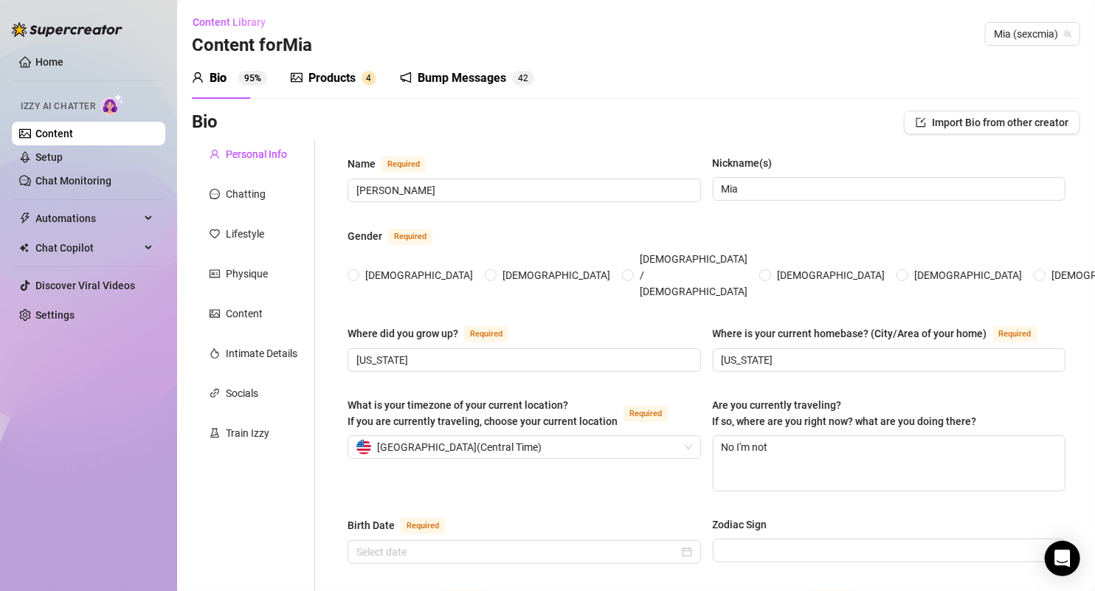
radio input "true"
click at [331, 78] on div "Products" at bounding box center [331, 78] width 47 height 18
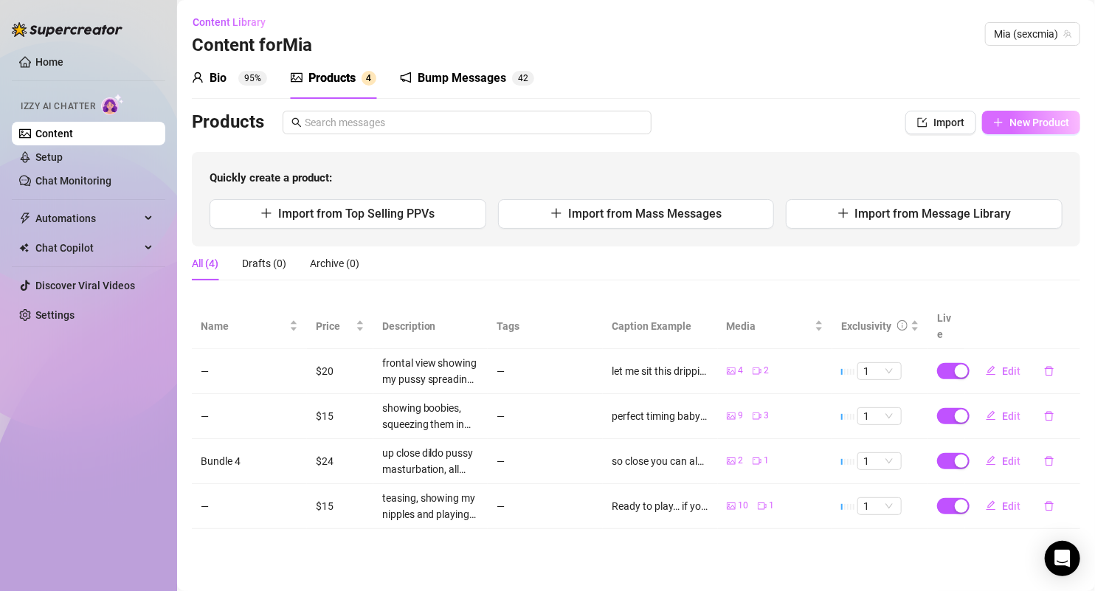
click at [1012, 120] on span "New Product" at bounding box center [1039, 123] width 60 height 12
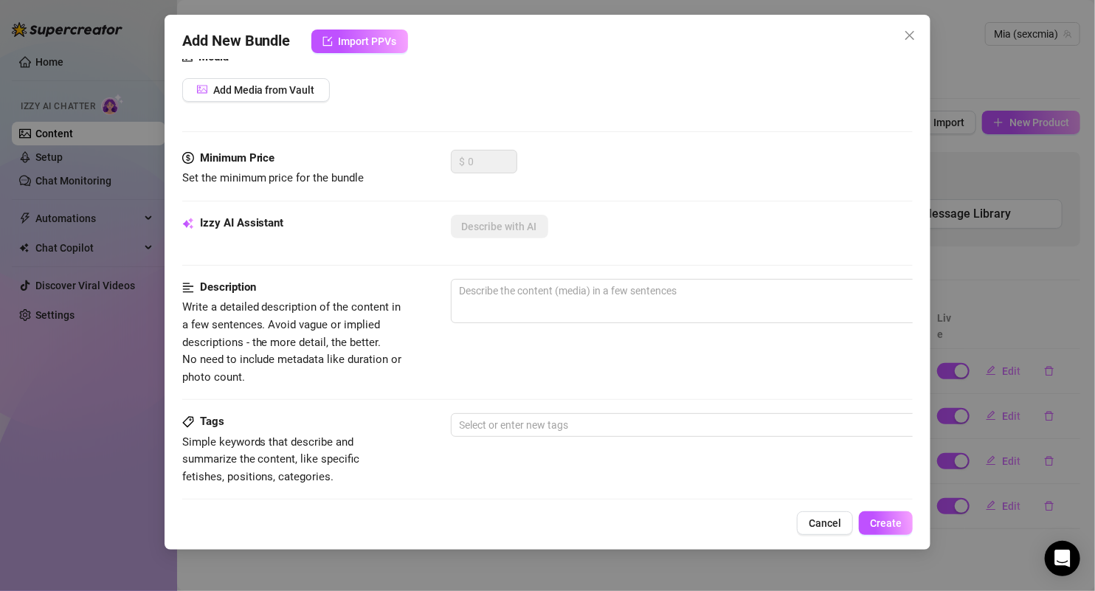
scroll to position [97, 0]
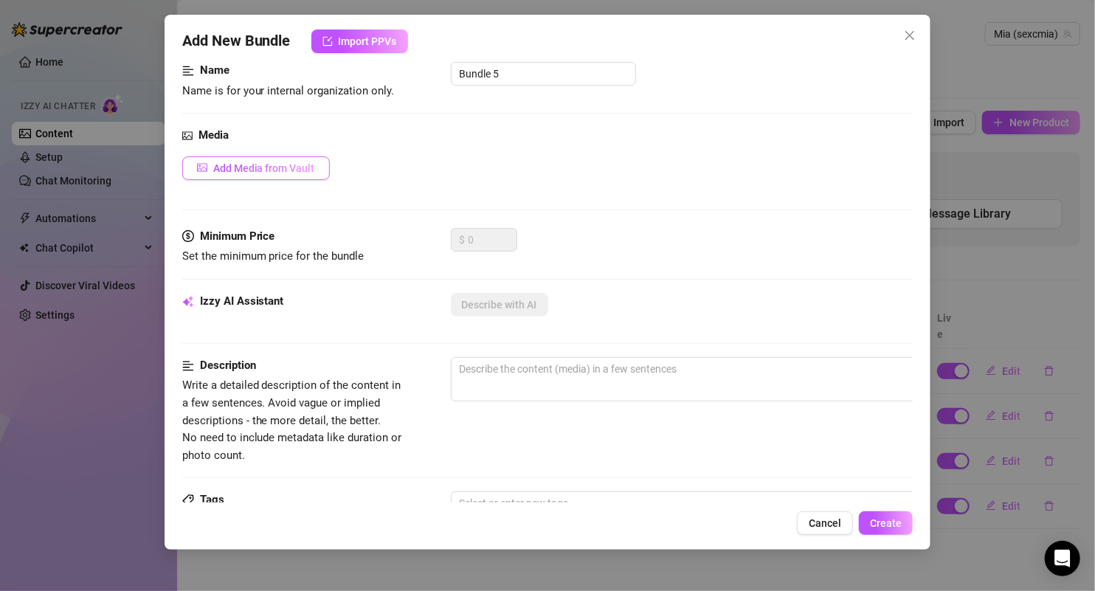
click at [259, 176] on button "Add Media from Vault" at bounding box center [256, 168] width 148 height 24
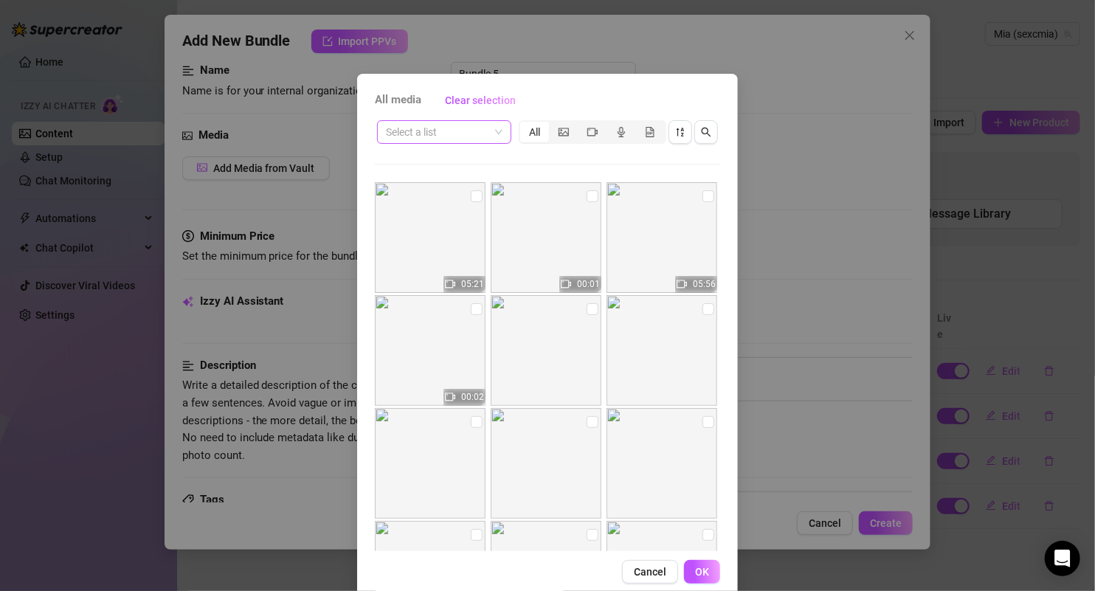
click at [481, 132] on input "search" at bounding box center [437, 132] width 103 height 22
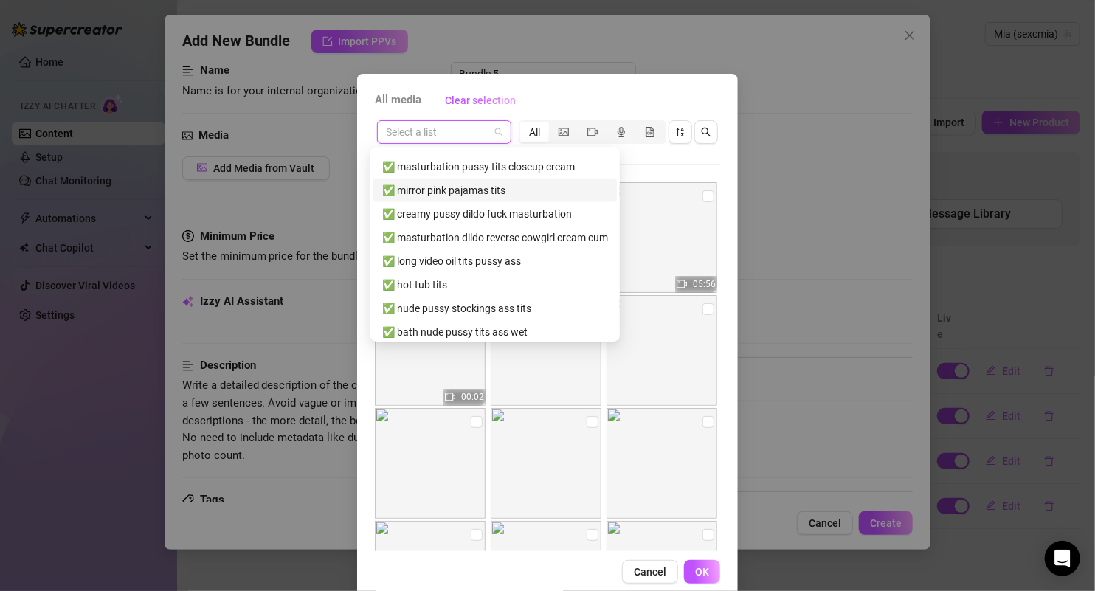
scroll to position [408, 0]
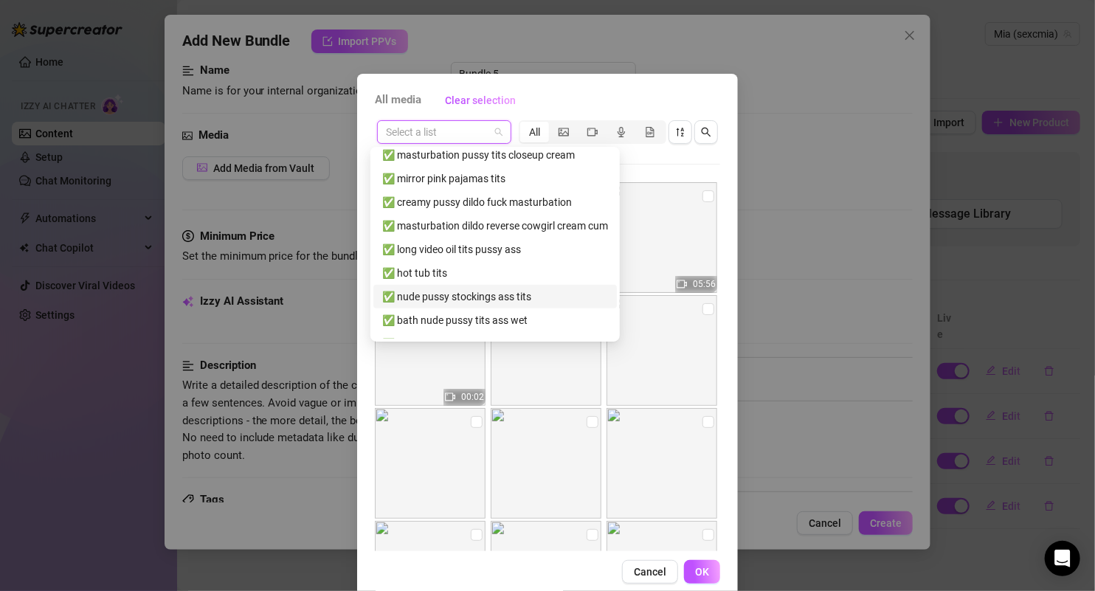
click at [442, 295] on div "✅ nude pussy stockings ass tits" at bounding box center [495, 296] width 226 height 16
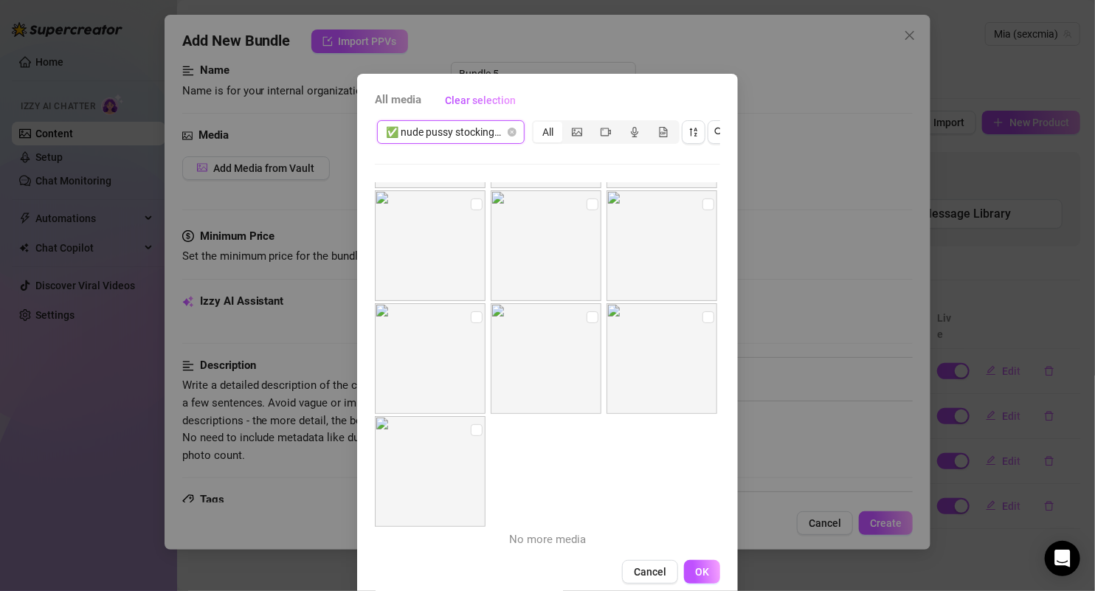
scroll to position [0, 0]
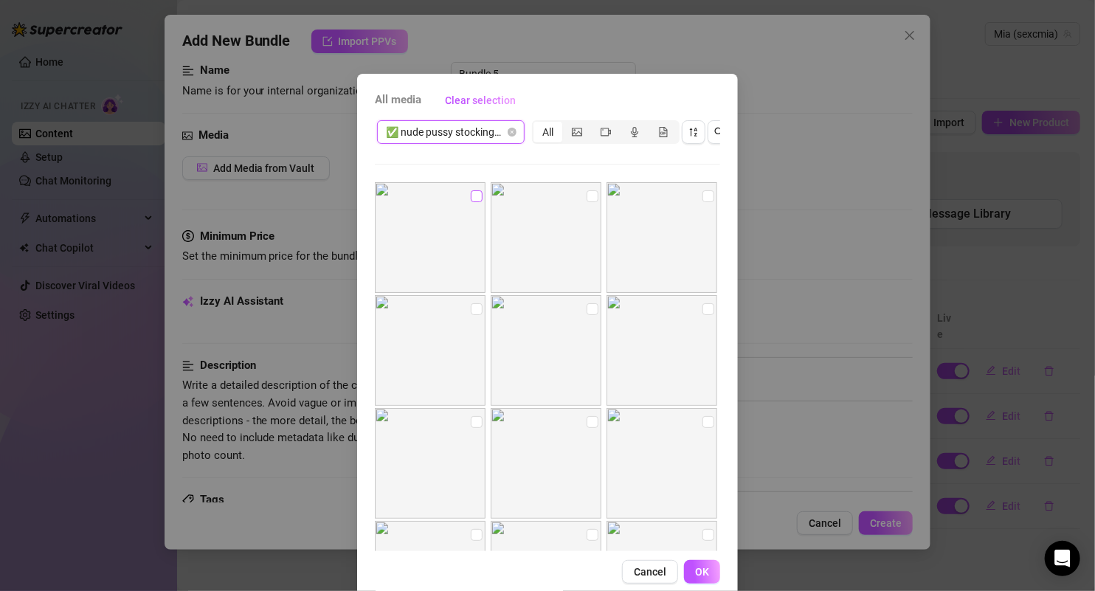
click at [471, 197] on input "checkbox" at bounding box center [477, 196] width 12 height 12
checkbox input "true"
click at [587, 198] on input "checkbox" at bounding box center [593, 196] width 12 height 12
checkbox input "true"
click at [702, 198] on input "checkbox" at bounding box center [708, 196] width 12 height 12
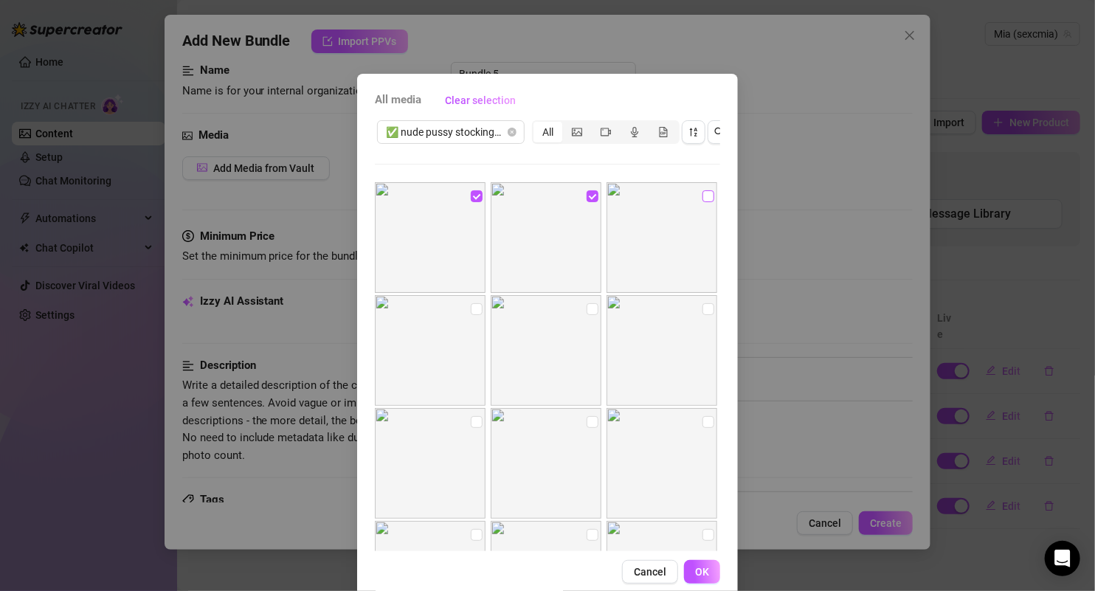
checkbox input "true"
click at [702, 308] on input "checkbox" at bounding box center [708, 309] width 12 height 12
checkbox input "true"
click at [572, 314] on img at bounding box center [546, 350] width 111 height 111
click at [587, 311] on input "checkbox" at bounding box center [593, 309] width 12 height 12
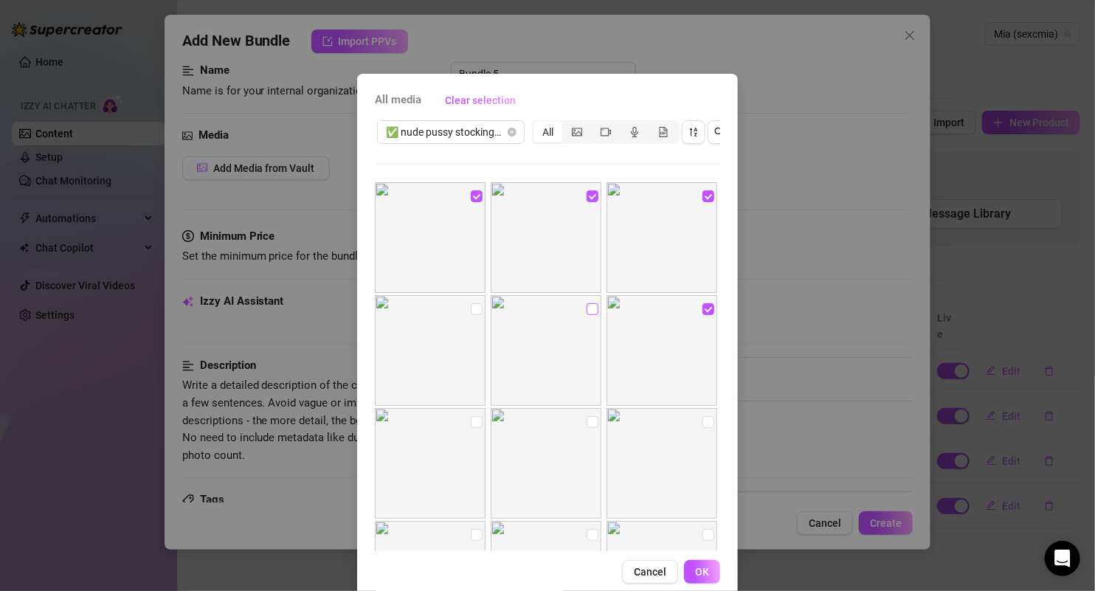
checkbox input "true"
click at [471, 315] on label at bounding box center [477, 309] width 12 height 16
click at [471, 315] on input "checkbox" at bounding box center [477, 309] width 12 height 12
checkbox input "true"
click at [471, 418] on input "checkbox" at bounding box center [477, 422] width 12 height 12
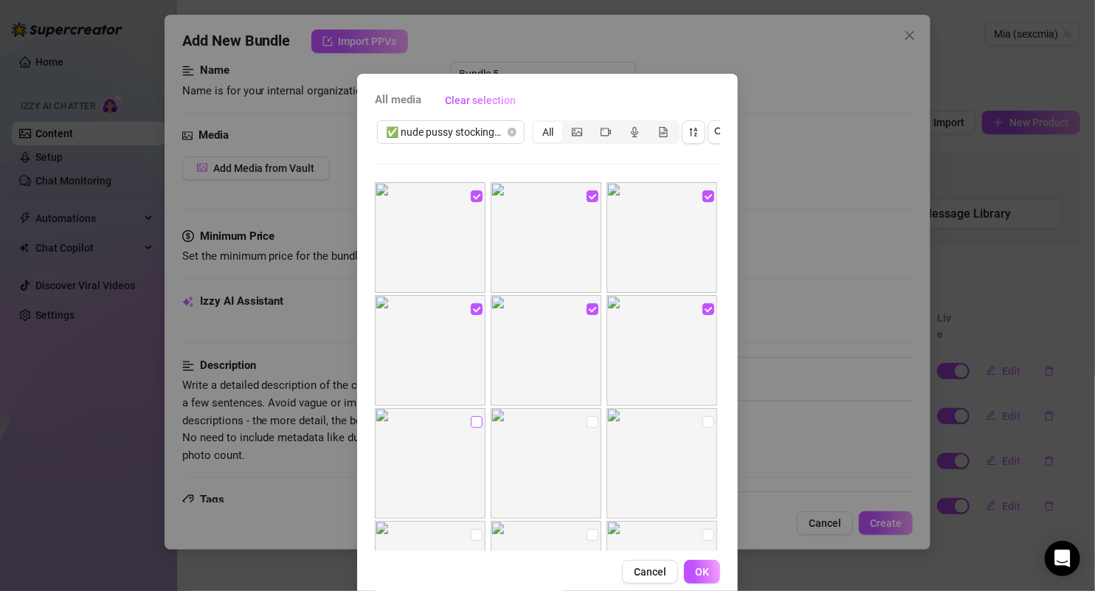
checkbox input "true"
click at [587, 424] on input "checkbox" at bounding box center [593, 422] width 12 height 12
checkbox input "true"
click at [693, 431] on img at bounding box center [661, 463] width 111 height 111
click at [702, 426] on input "checkbox" at bounding box center [708, 422] width 12 height 12
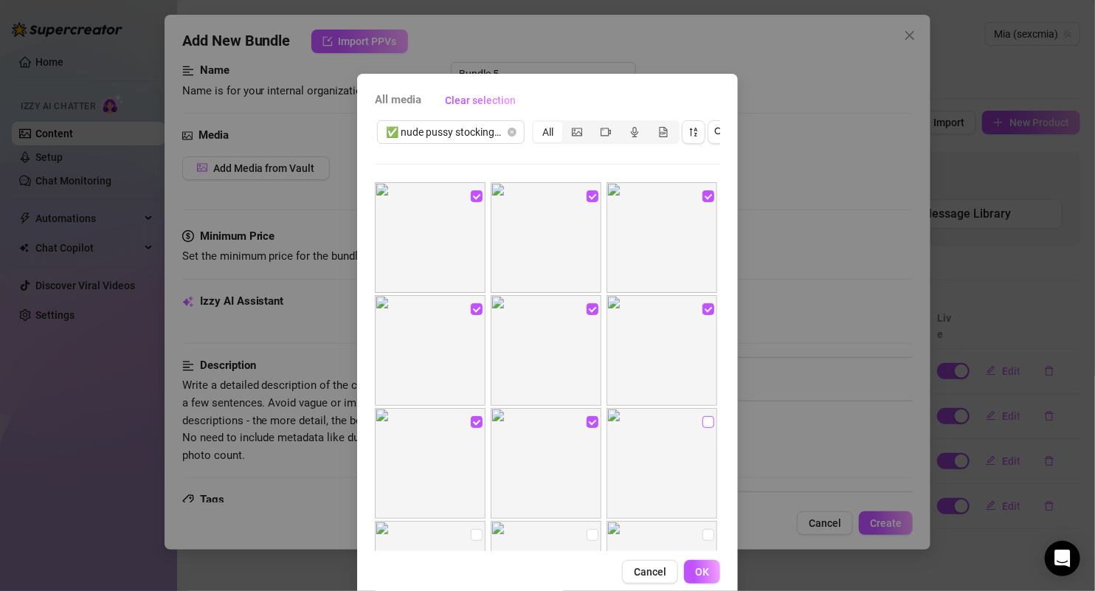
checkbox input "true"
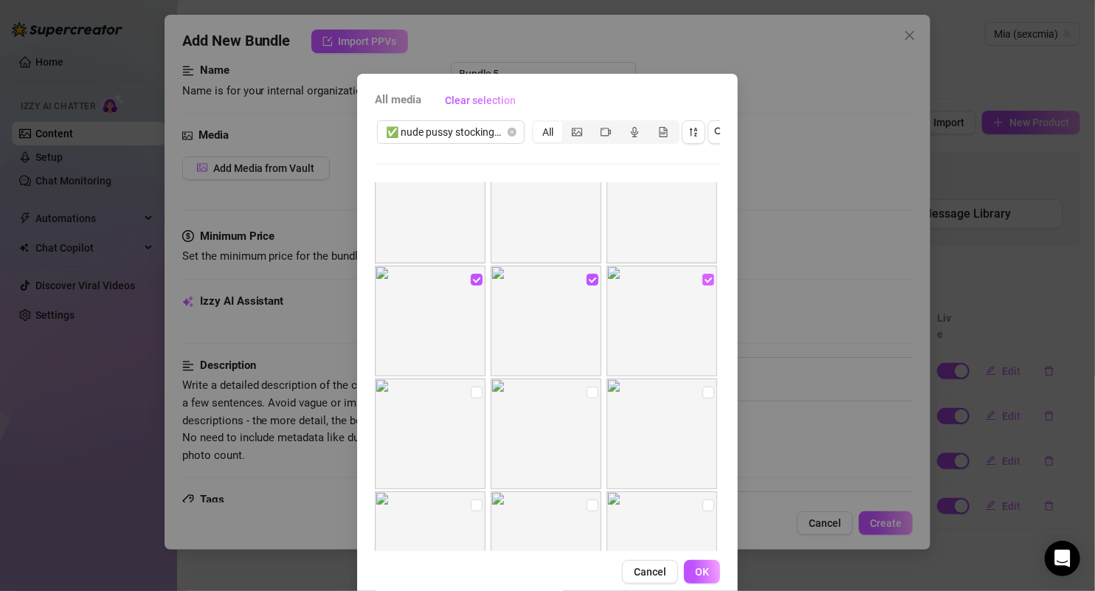
scroll to position [151, 0]
click at [685, 384] on img at bounding box center [661, 425] width 111 height 111
click at [590, 387] on img at bounding box center [546, 425] width 111 height 111
click at [587, 384] on input "checkbox" at bounding box center [593, 384] width 12 height 12
checkbox input "true"
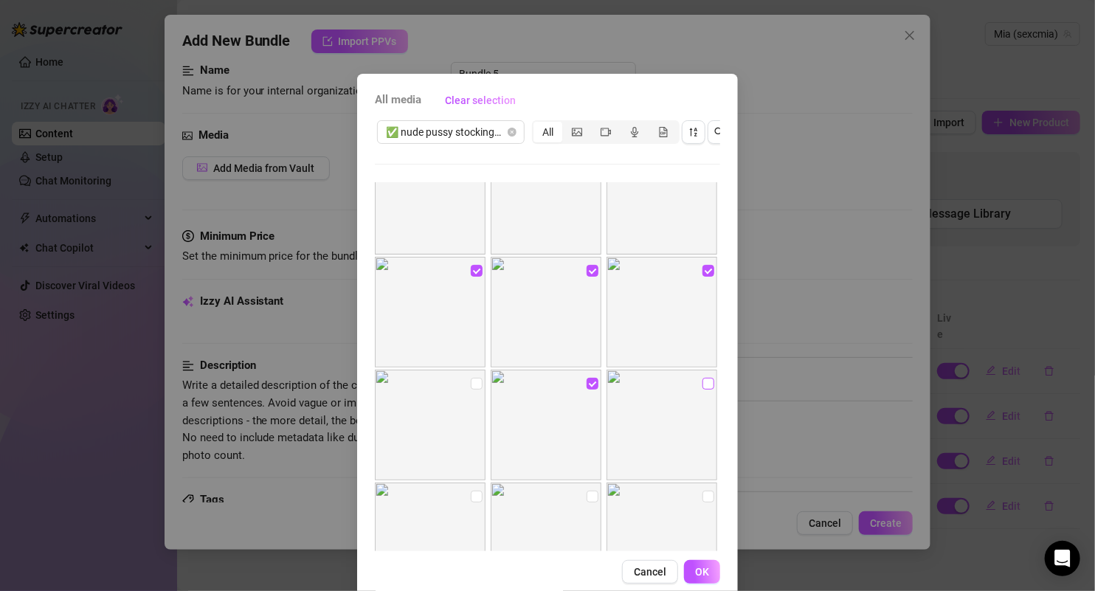
click at [702, 382] on input "checkbox" at bounding box center [708, 384] width 12 height 12
checkbox input "true"
click at [471, 384] on input "checkbox" at bounding box center [477, 384] width 12 height 12
checkbox input "true"
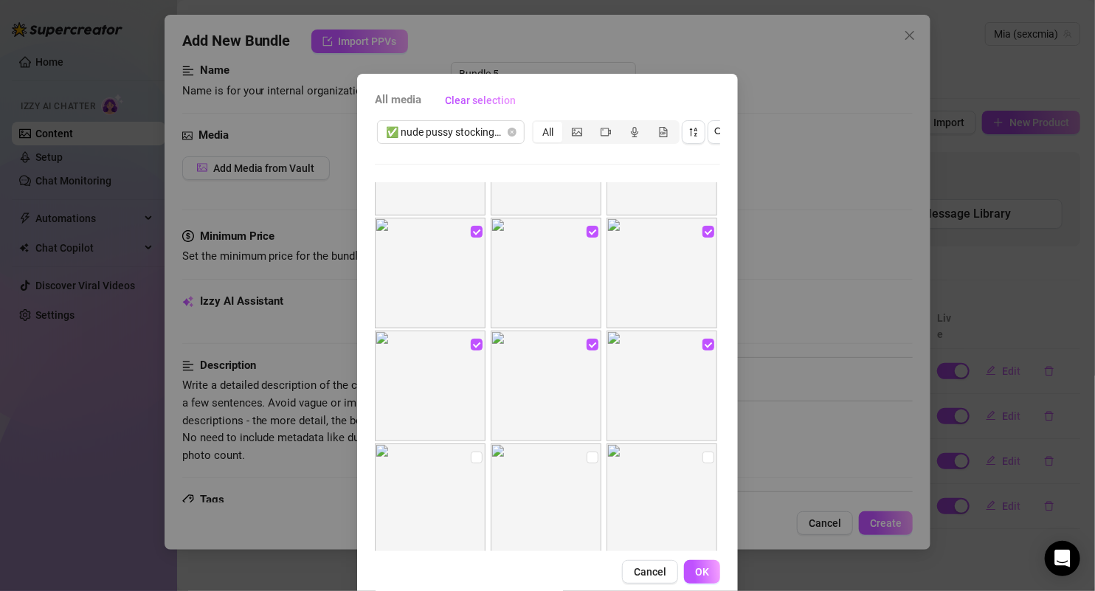
scroll to position [196, 0]
click at [472, 450] on input "checkbox" at bounding box center [477, 452] width 12 height 12
checkbox input "true"
click at [586, 453] on img at bounding box center [546, 493] width 111 height 111
click at [702, 446] on input "checkbox" at bounding box center [708, 452] width 12 height 12
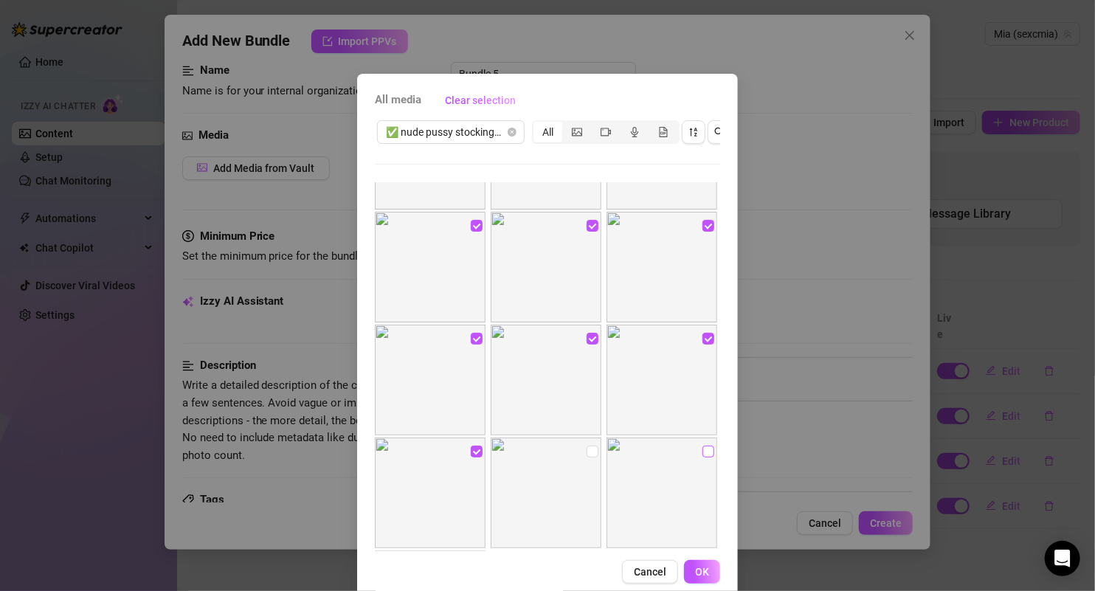
checkbox input "true"
click at [589, 453] on img at bounding box center [546, 493] width 111 height 111
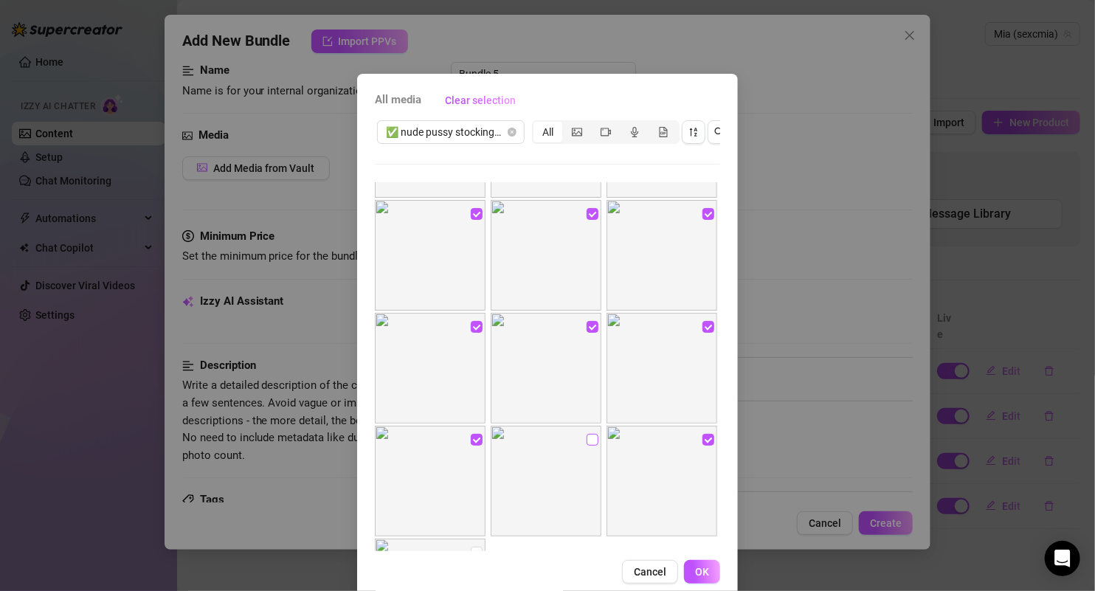
click at [587, 437] on input "checkbox" at bounding box center [593, 440] width 12 height 12
checkbox input "true"
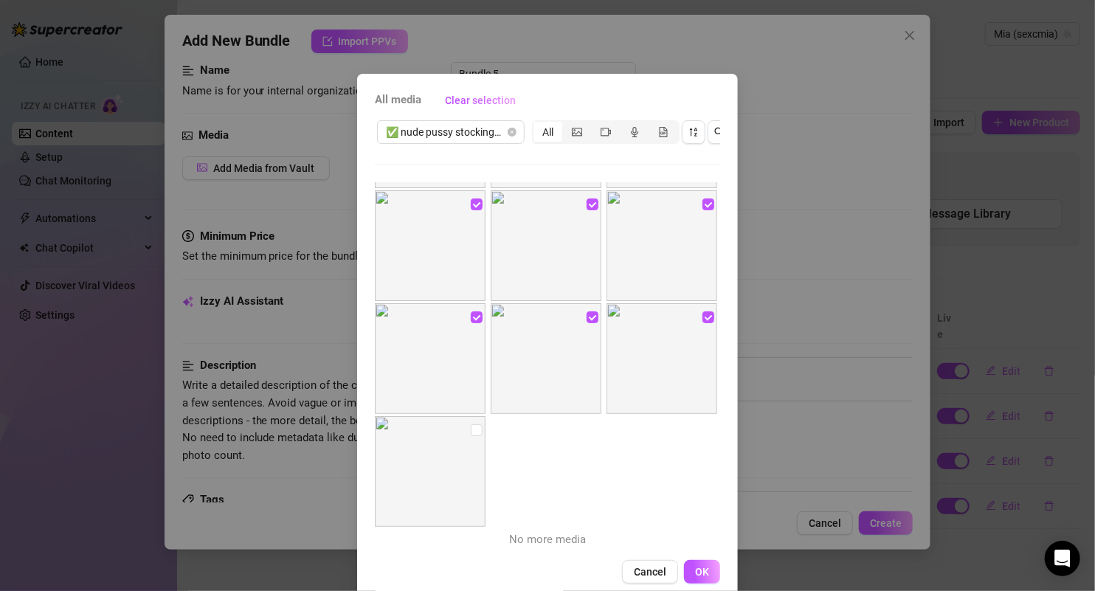
click at [469, 439] on img at bounding box center [430, 471] width 111 height 111
click at [471, 426] on input "checkbox" at bounding box center [477, 430] width 12 height 12
checkbox input "true"
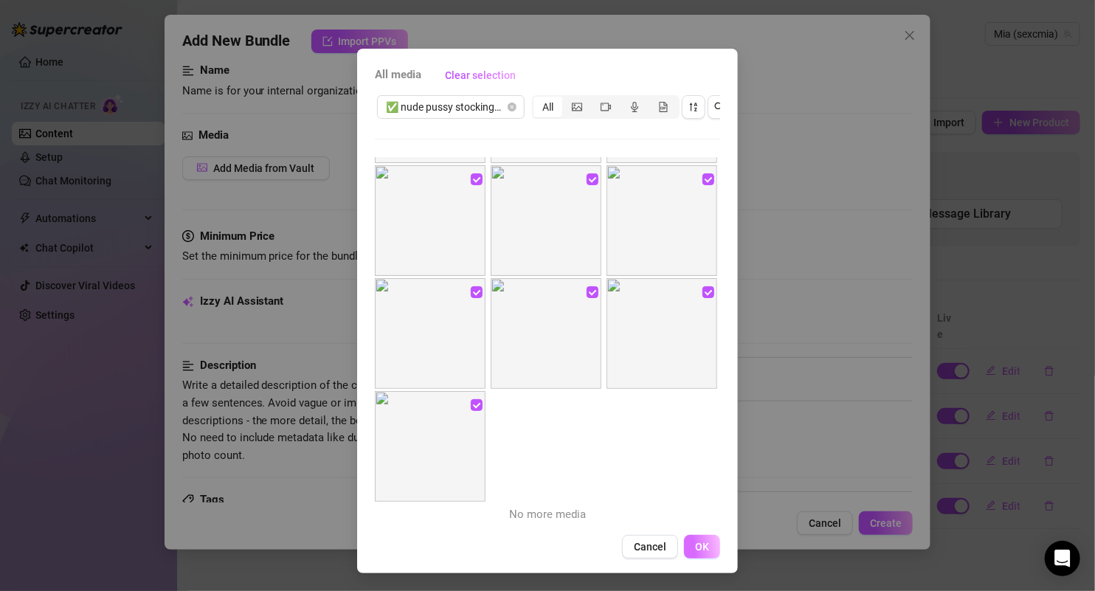
click at [694, 539] on button "OK" at bounding box center [702, 547] width 36 height 24
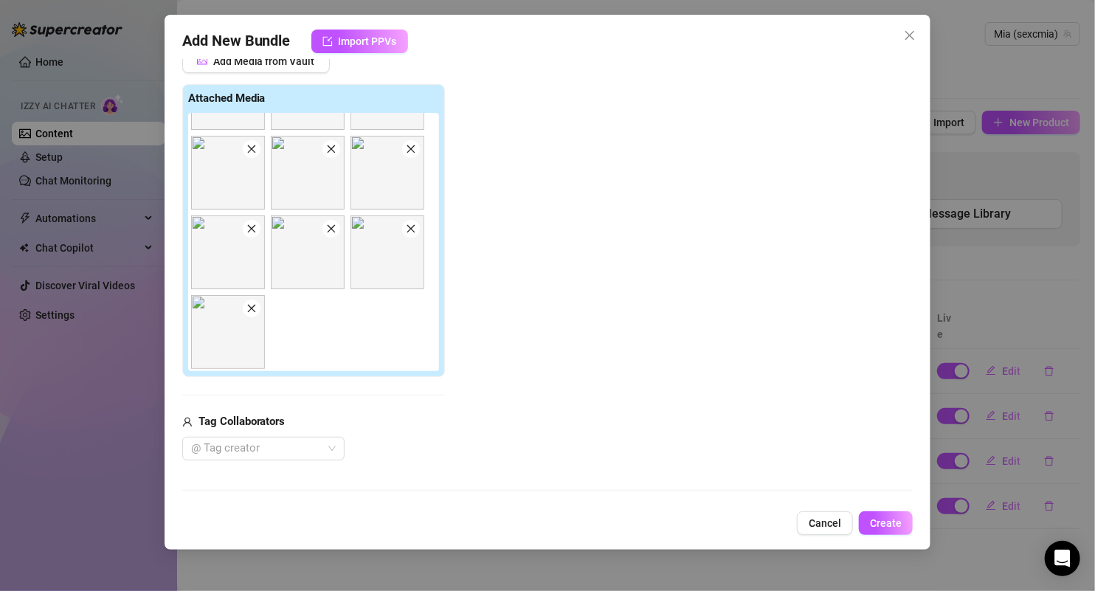
scroll to position [393, 0]
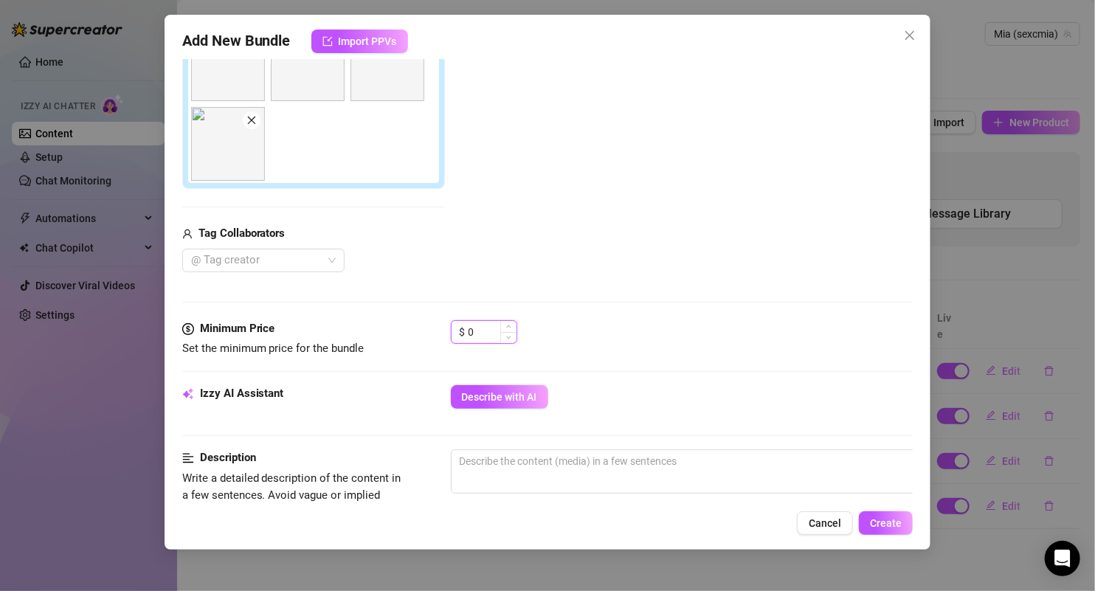
click at [470, 322] on input "0" at bounding box center [493, 332] width 48 height 22
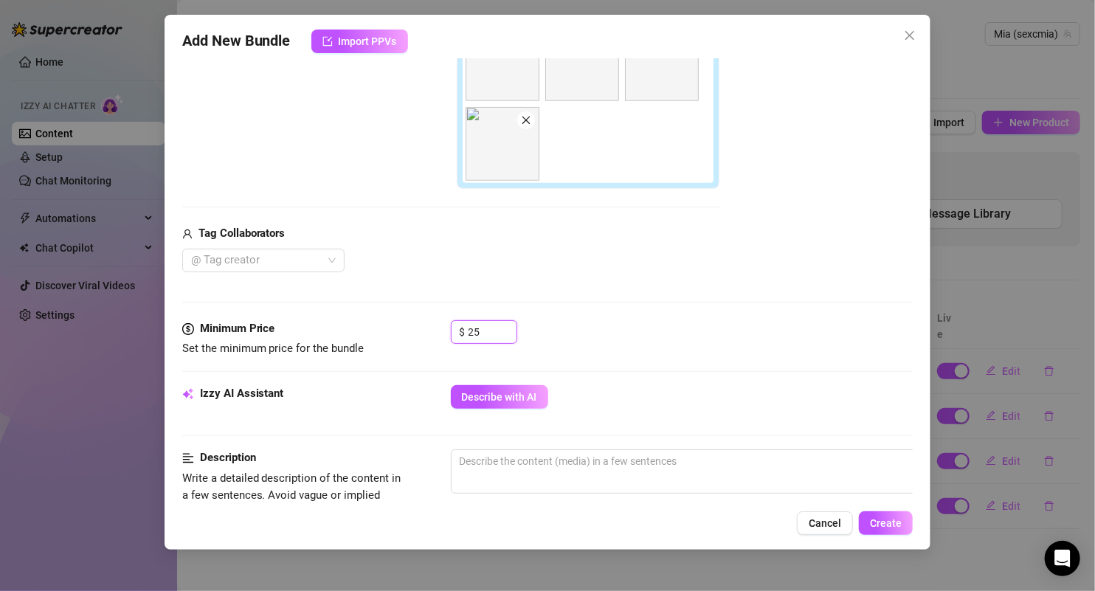
type input "25"
click at [576, 328] on div "$ 25" at bounding box center [682, 338] width 463 height 37
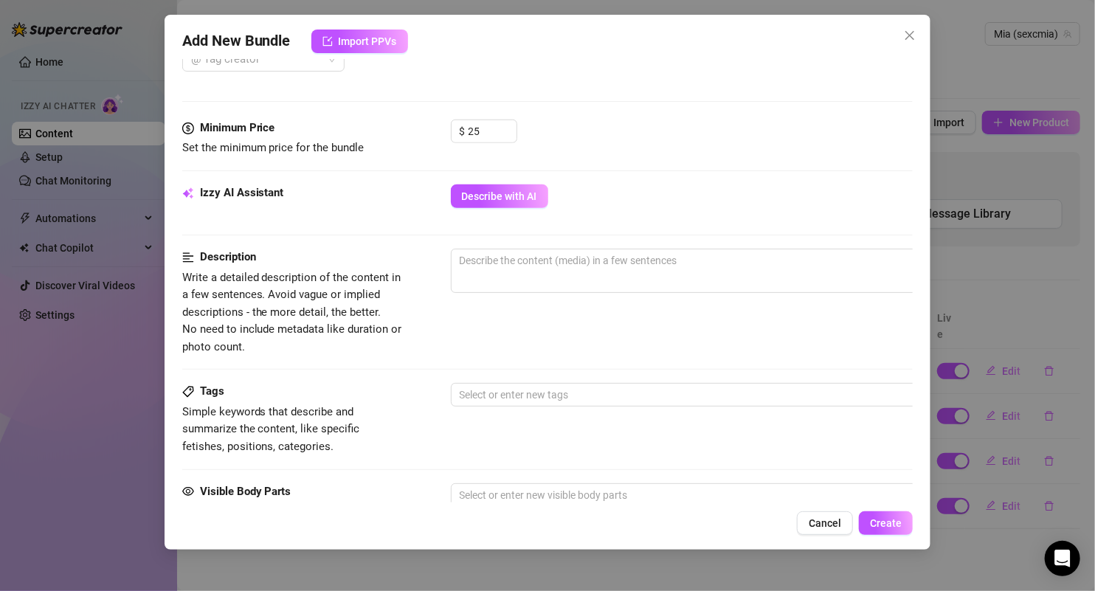
scroll to position [514, 0]
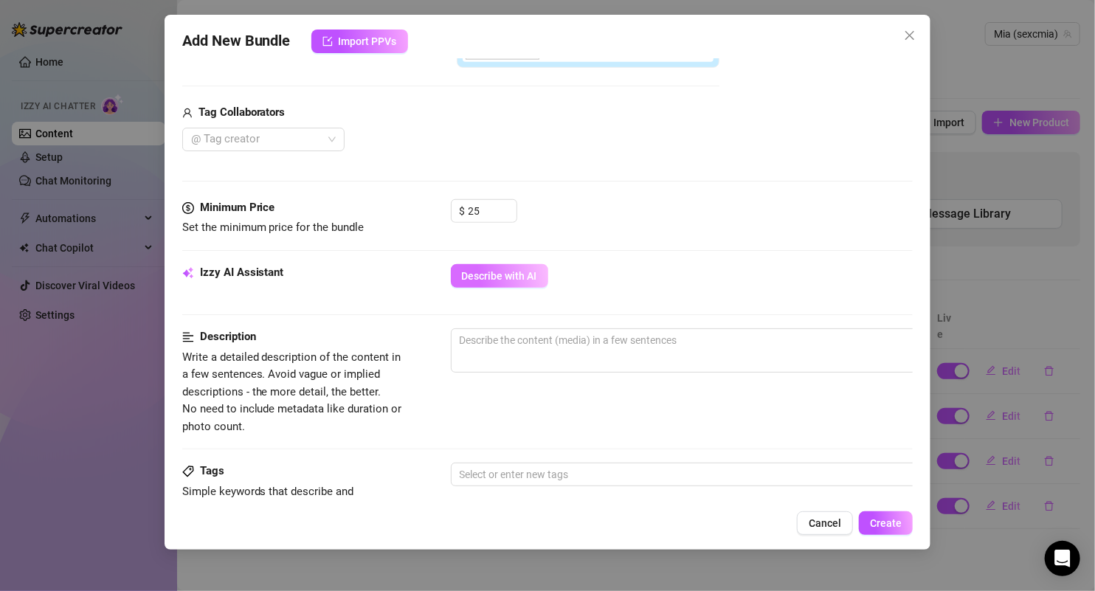
click at [528, 270] on span "Describe with AI" at bounding box center [499, 276] width 75 height 12
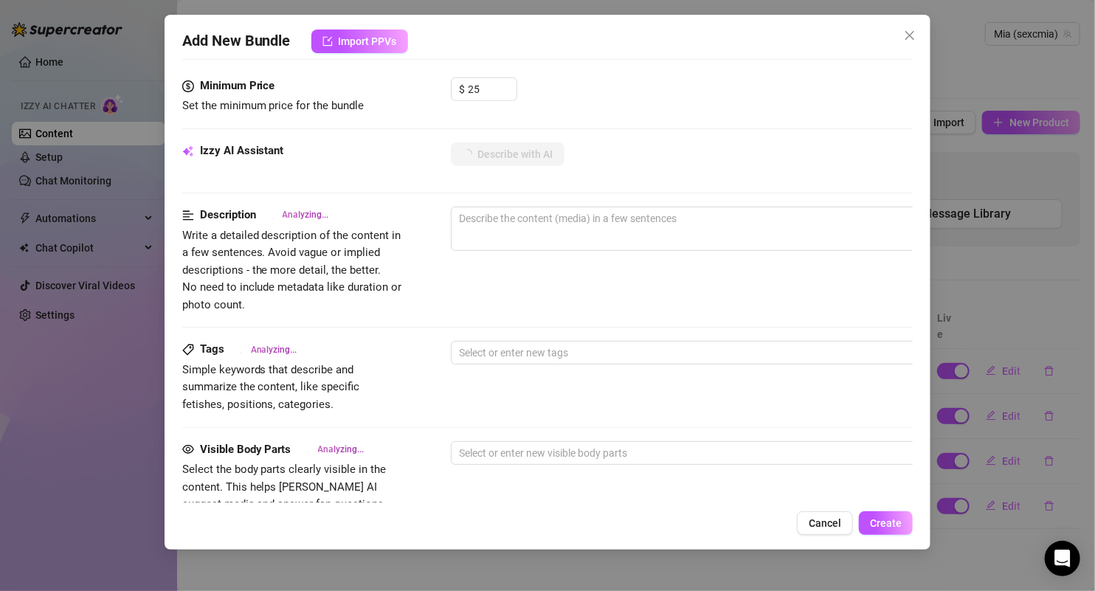
scroll to position [663, 0]
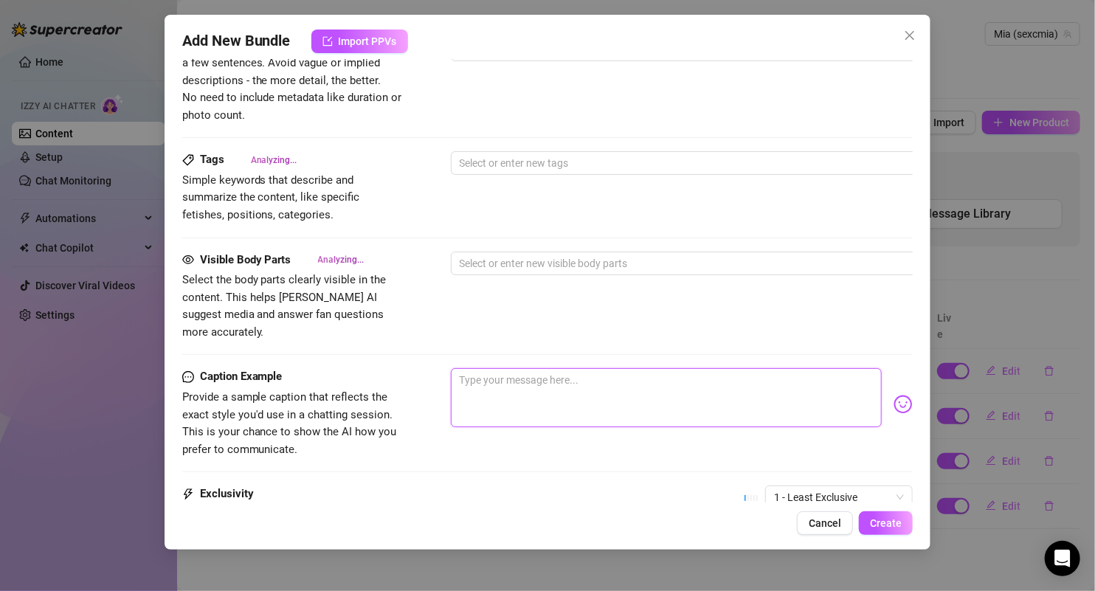
click at [552, 368] on textarea at bounding box center [667, 397] width 432 height 59
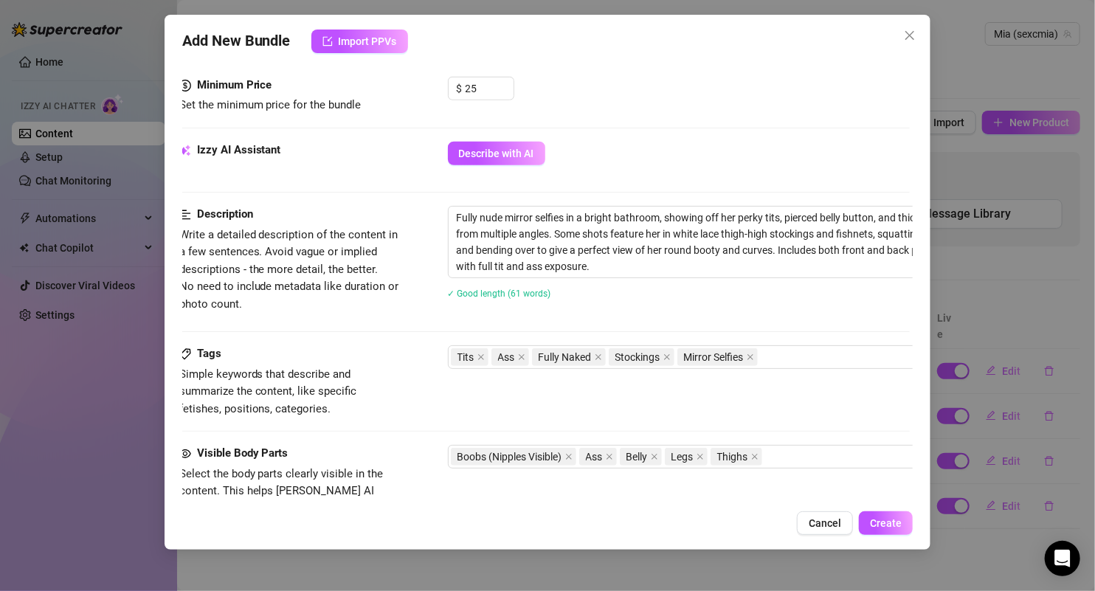
scroll to position [632, 3]
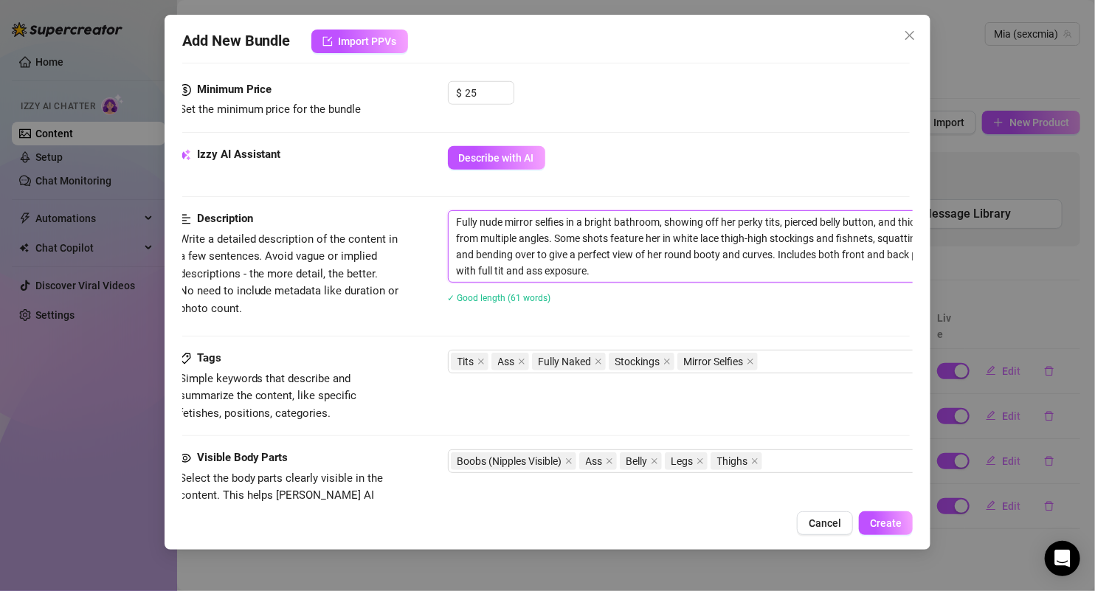
type textarea "Fully nude mirror selfies in a bright bathroom, showing off her perky tits, pie…"
drag, startPoint x: 601, startPoint y: 263, endPoint x: 432, endPoint y: 220, distance: 174.3
click at [432, 220] on div "Description Write a detailed description of the content in a few sentences. Avo…" at bounding box center [544, 266] width 731 height 112
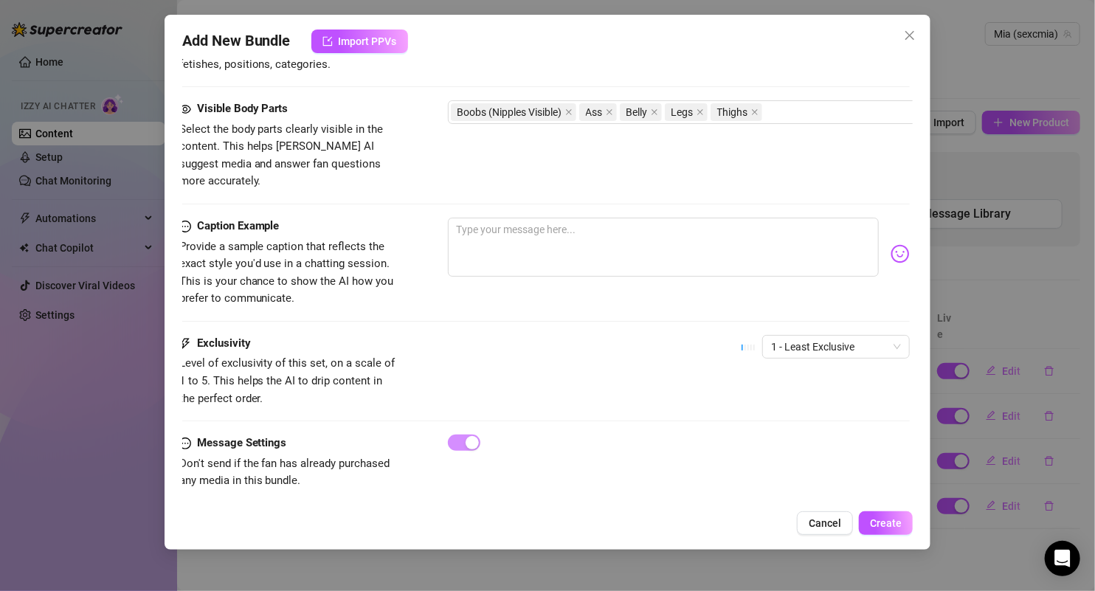
scroll to position [985, 3]
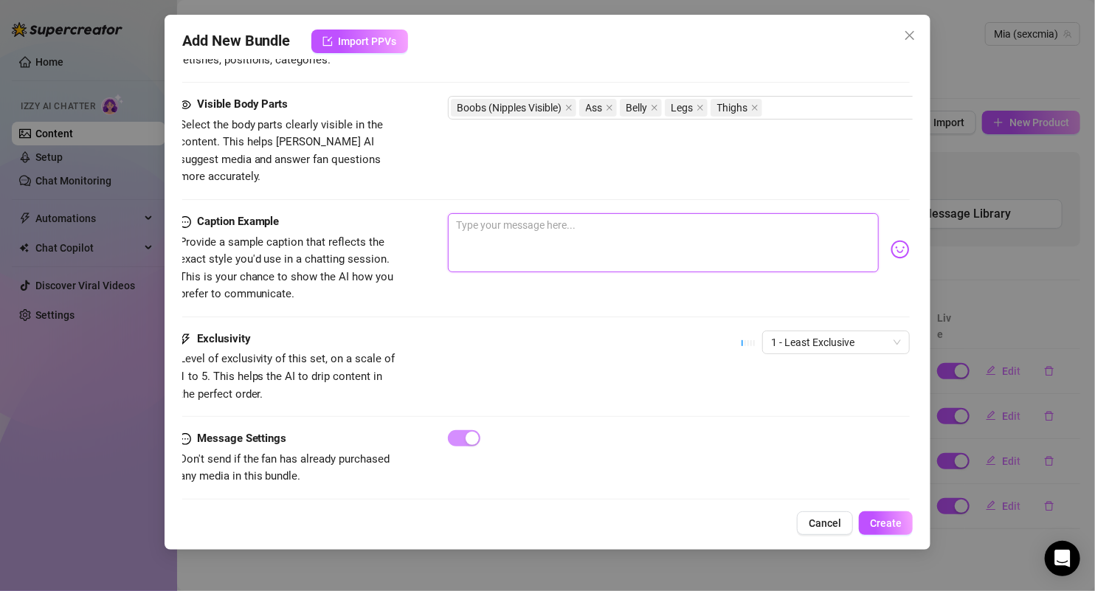
click at [612, 224] on textarea at bounding box center [664, 242] width 432 height 59
paste textarea "all angles. all curves. just me, my mirror, and a little white lace 🪞✨ the view…"
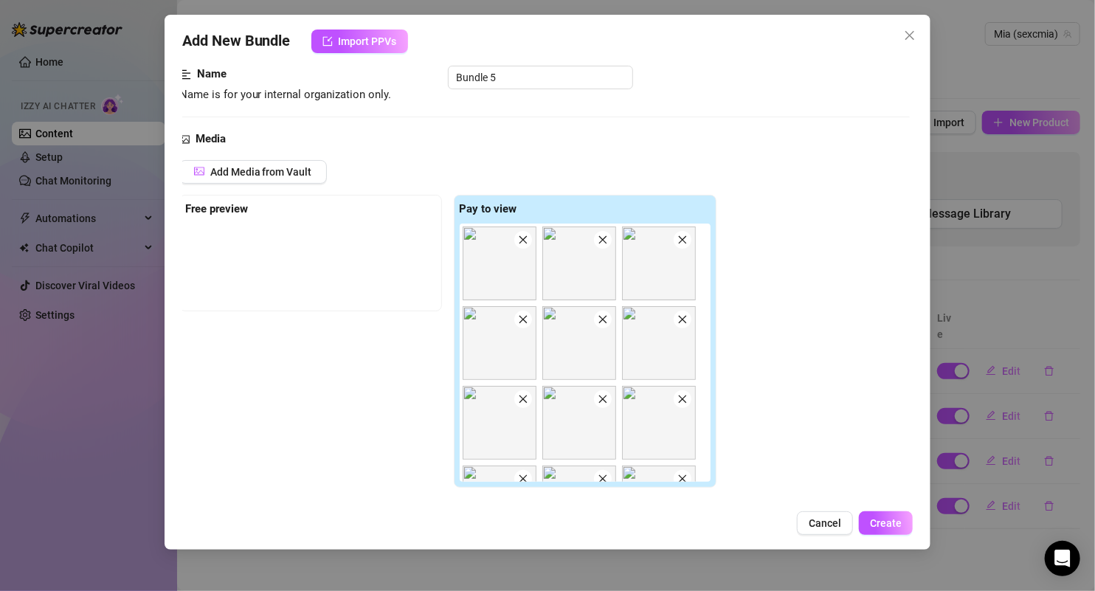
scroll to position [73, 3]
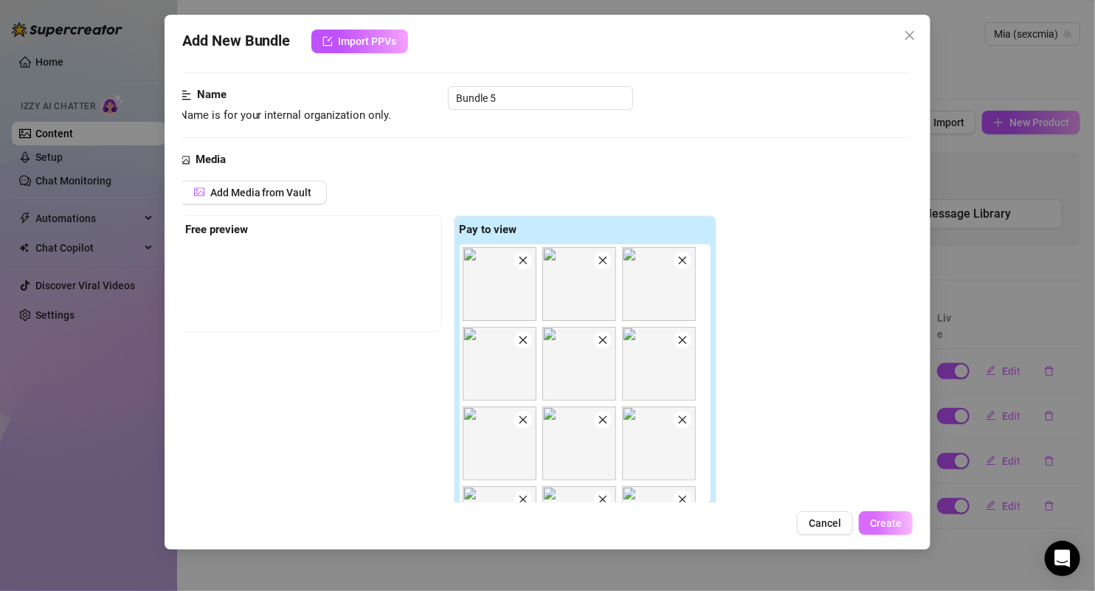
type textarea "all angles. all curves. just me, my mirror, and a little white lace 🪞✨ the view…"
click at [877, 519] on span "Create" at bounding box center [886, 523] width 32 height 12
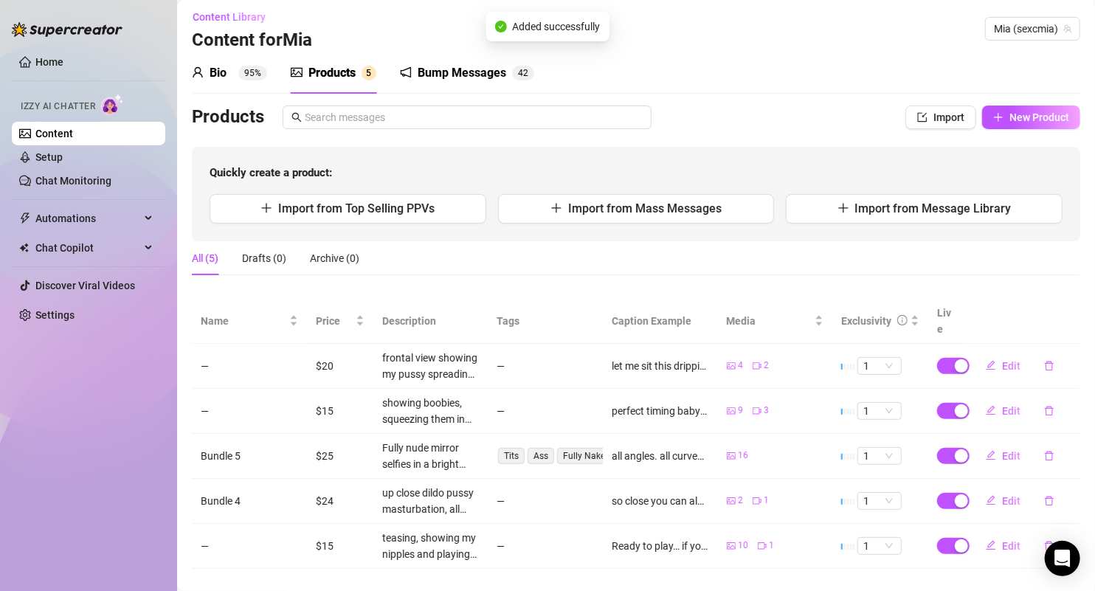
scroll to position [0, 0]
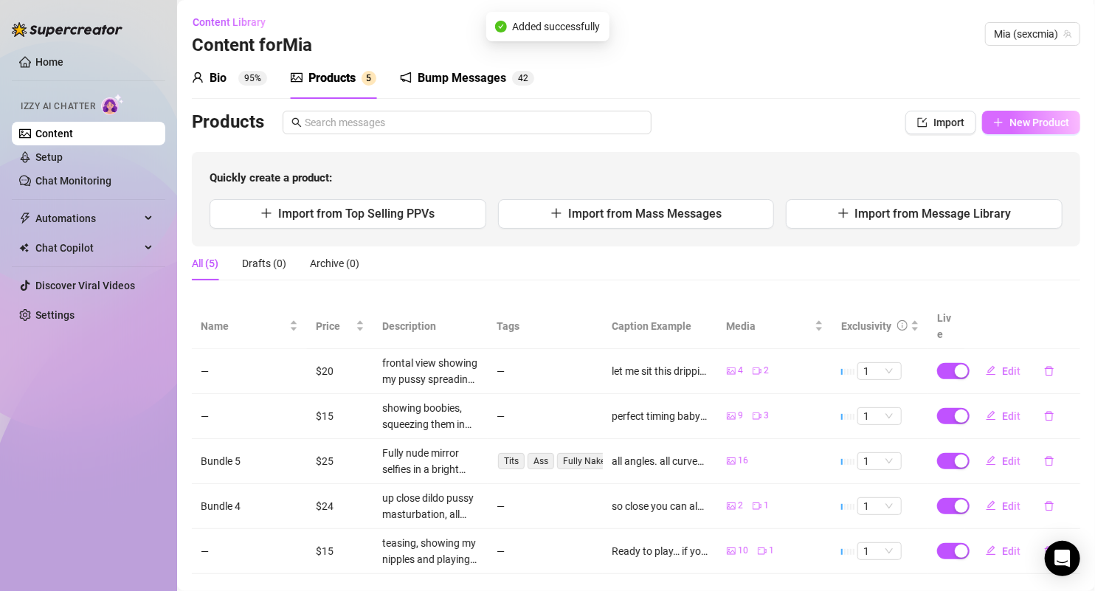
click at [1009, 123] on span "New Product" at bounding box center [1039, 123] width 60 height 12
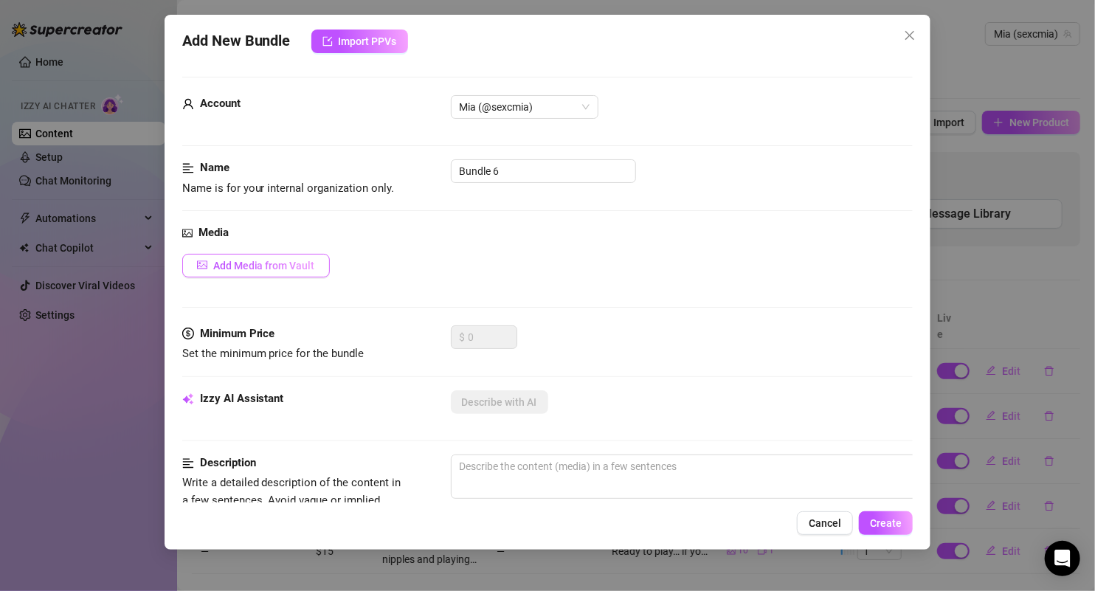
click at [308, 265] on span "Add Media from Vault" at bounding box center [264, 266] width 102 height 12
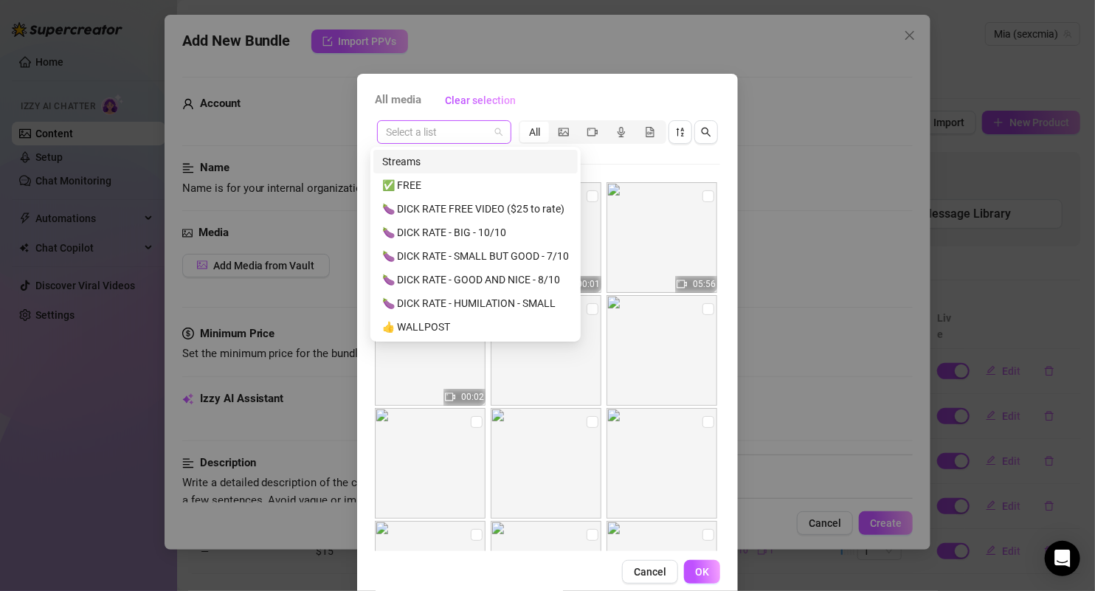
click at [486, 130] on span at bounding box center [444, 132] width 117 height 22
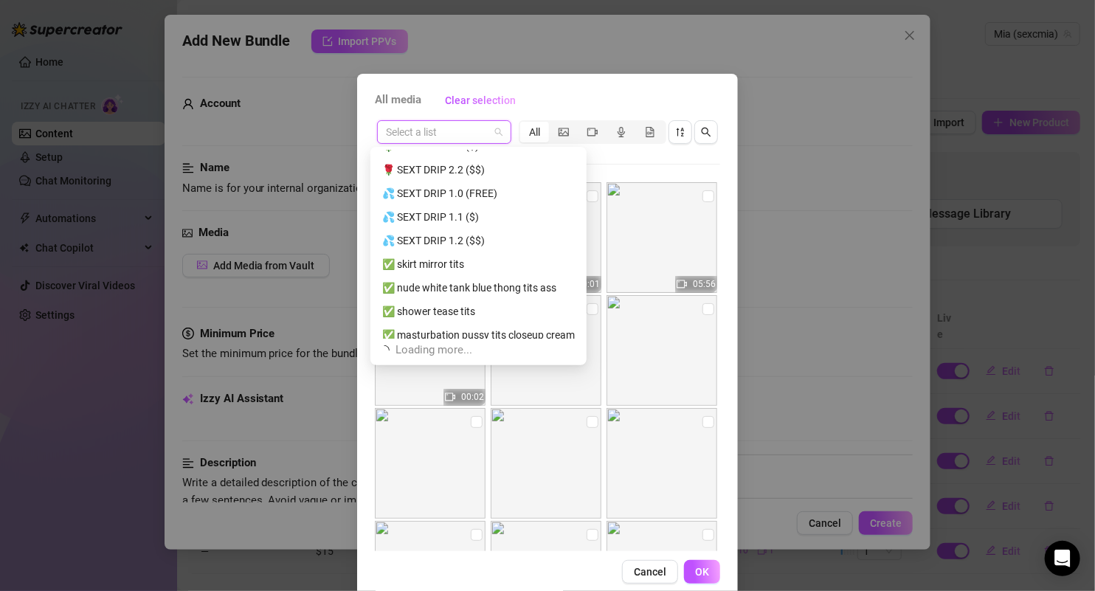
scroll to position [283, 0]
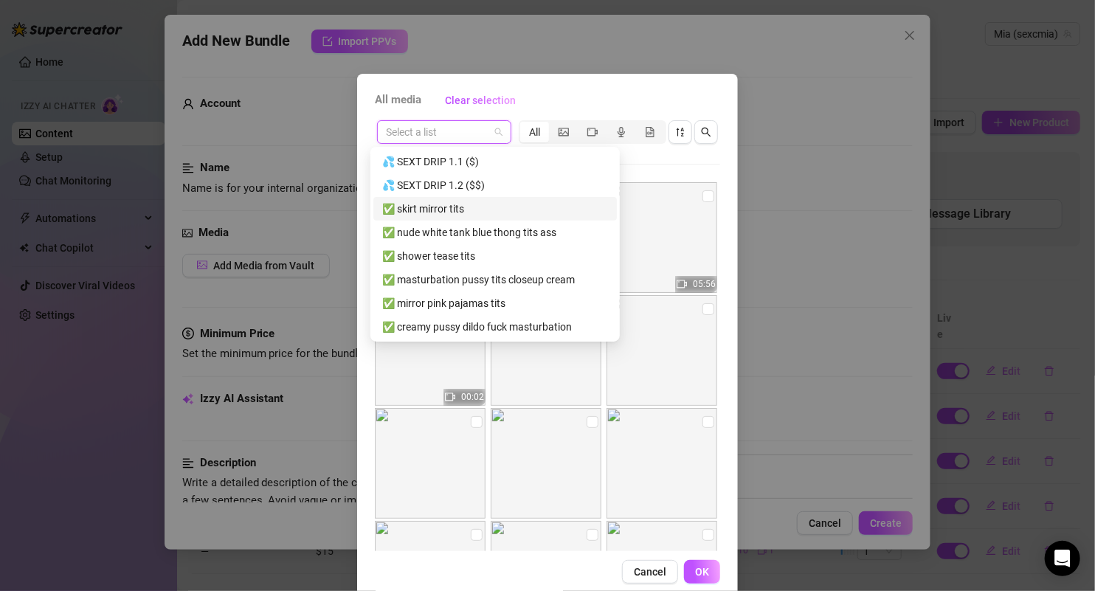
click at [446, 212] on div "✅ skirt mirror tits" at bounding box center [495, 209] width 226 height 16
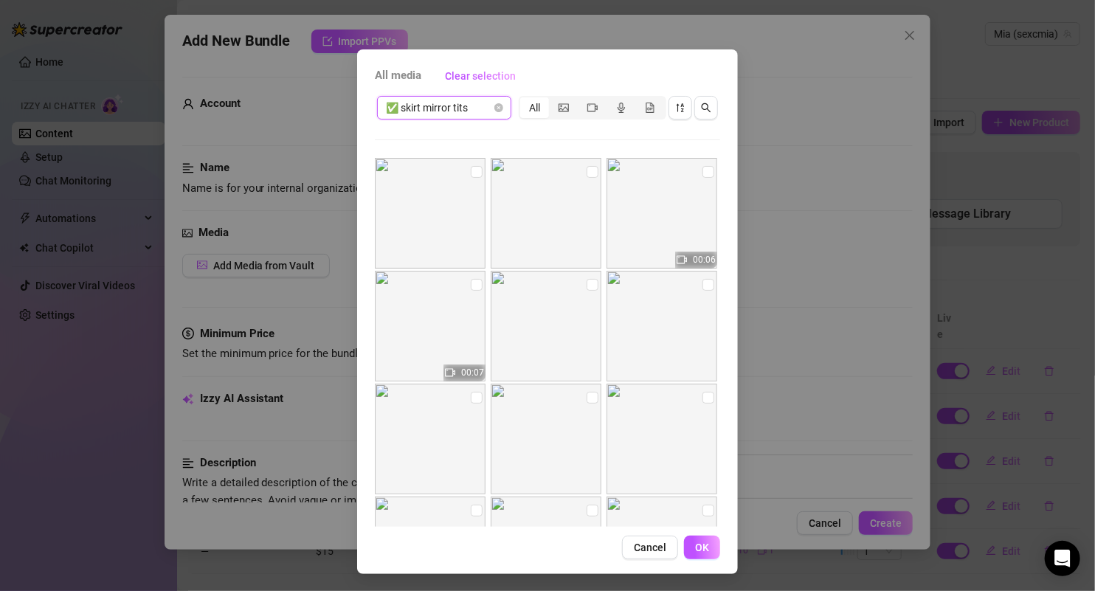
scroll to position [3, 0]
click at [471, 167] on input "checkbox" at bounding box center [477, 169] width 12 height 12
checkbox input "true"
click at [573, 166] on img at bounding box center [546, 210] width 111 height 111
click at [401, 72] on span "All media" at bounding box center [398, 76] width 46 height 18
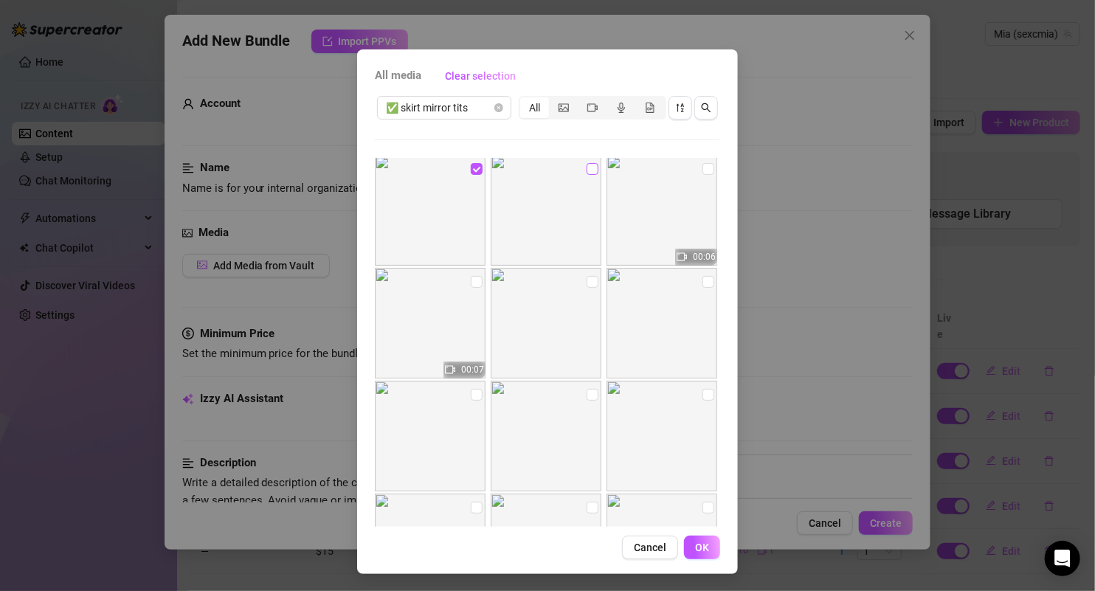
click at [587, 165] on input "checkbox" at bounding box center [593, 169] width 12 height 12
checkbox input "true"
click at [702, 162] on label at bounding box center [708, 169] width 12 height 16
click at [702, 163] on input "checkbox" at bounding box center [708, 169] width 12 height 12
checkbox input "true"
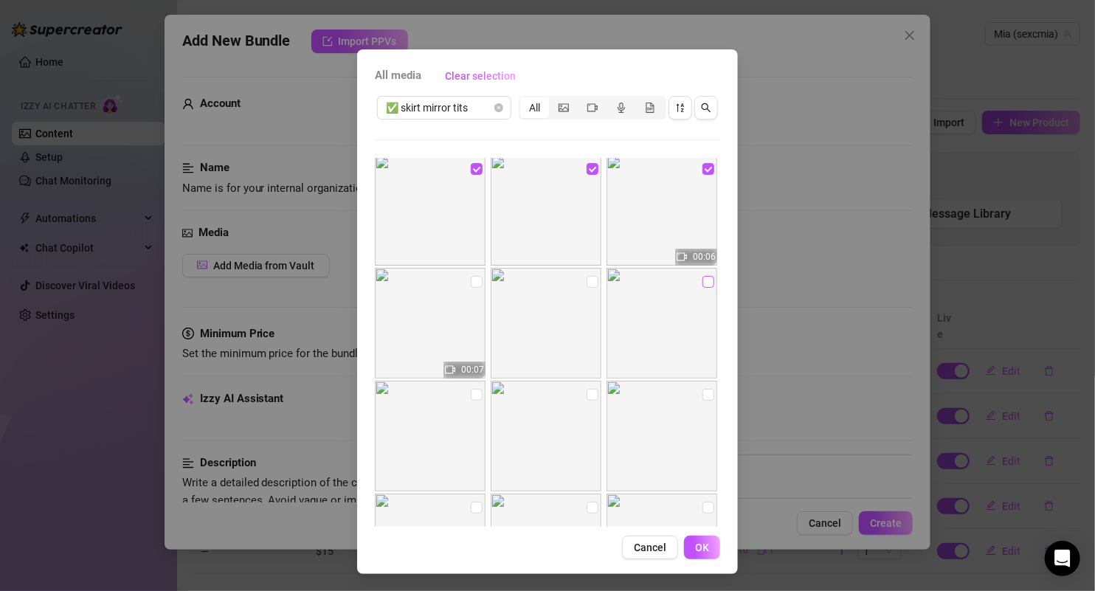
click at [702, 288] on label at bounding box center [708, 282] width 12 height 16
click at [702, 288] on input "checkbox" at bounding box center [708, 282] width 12 height 12
checkbox input "true"
click at [587, 276] on input "checkbox" at bounding box center [593, 282] width 12 height 12
checkbox input "true"
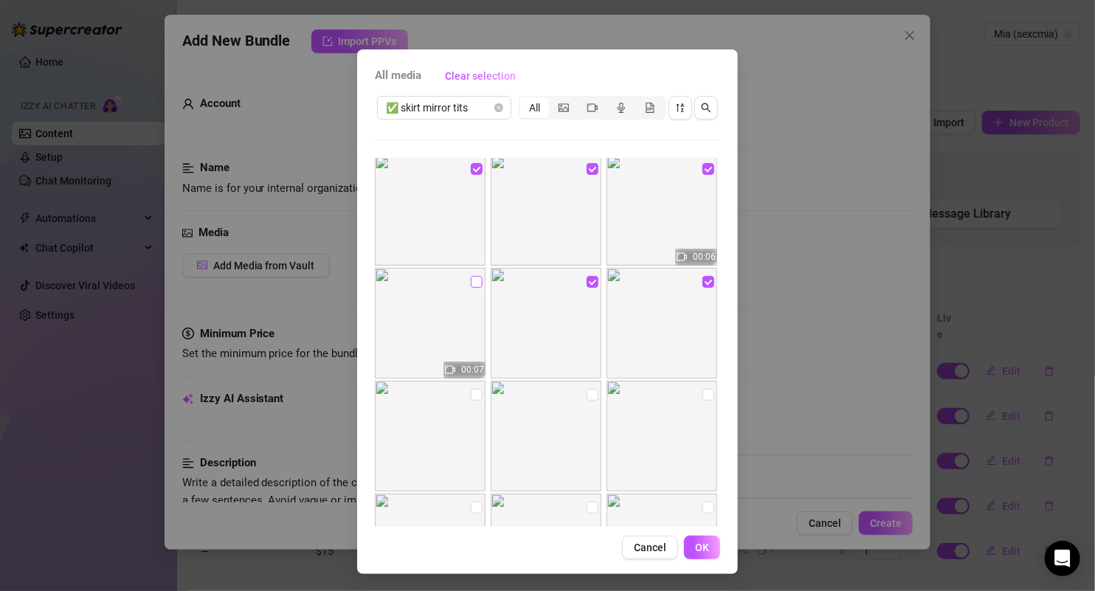
click at [471, 278] on input "checkbox" at bounding box center [477, 282] width 12 height 12
checkbox input "true"
click at [471, 395] on input "checkbox" at bounding box center [477, 395] width 12 height 12
checkbox input "true"
click at [587, 395] on input "checkbox" at bounding box center [593, 395] width 12 height 12
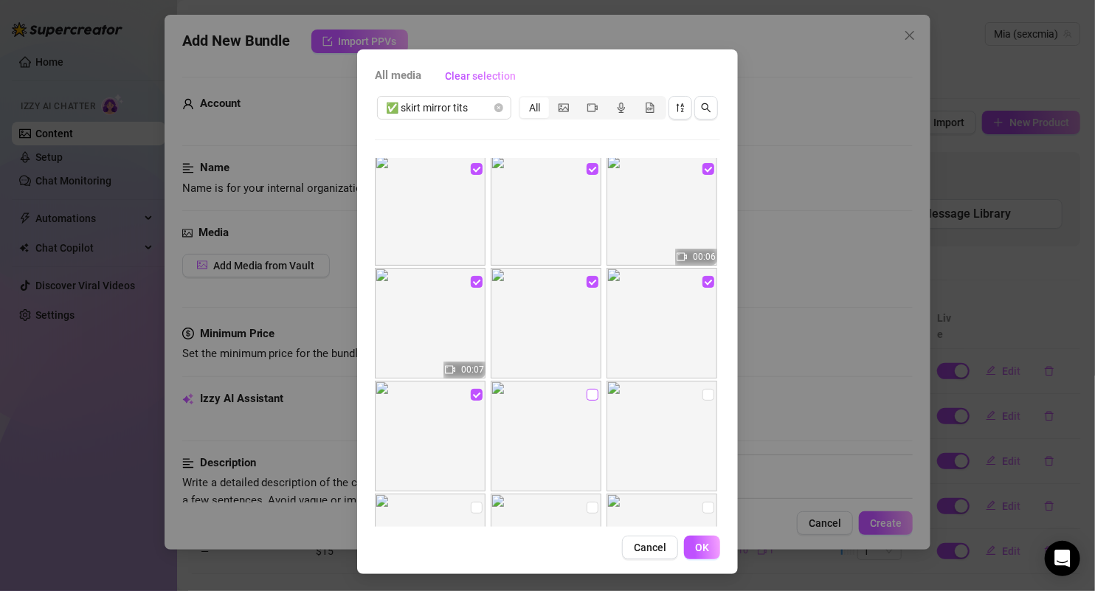
checkbox input "true"
click at [702, 391] on input "checkbox" at bounding box center [708, 395] width 12 height 12
checkbox input "true"
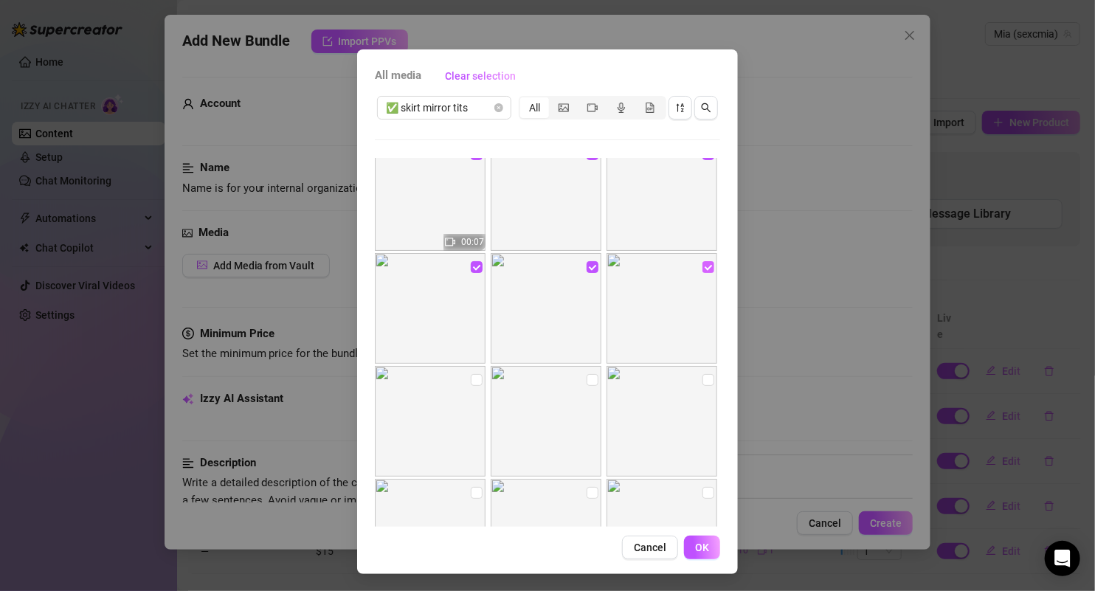
scroll to position [147, 0]
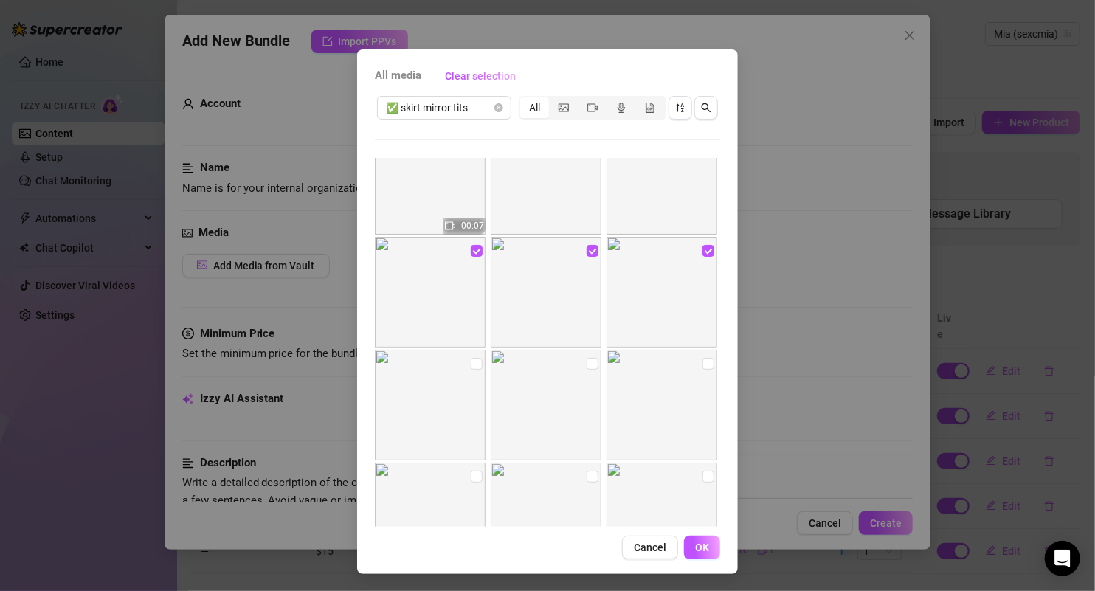
click at [688, 373] on img at bounding box center [661, 405] width 111 height 111
click at [587, 362] on input "checkbox" at bounding box center [593, 364] width 12 height 12
checkbox input "true"
click at [471, 367] on input "checkbox" at bounding box center [477, 364] width 12 height 12
checkbox input "true"
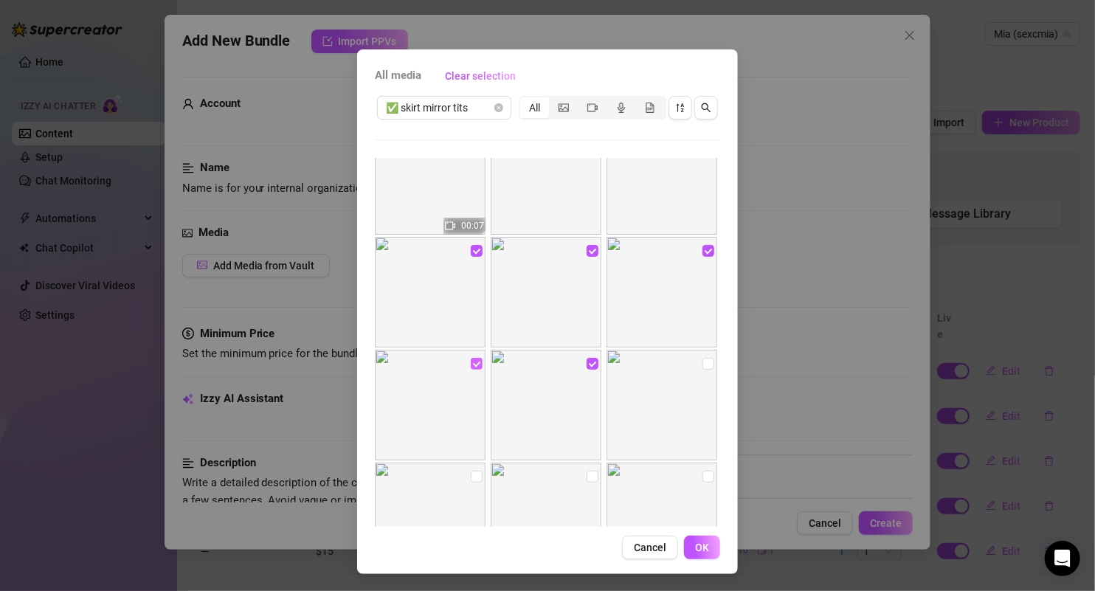
scroll to position [218, 0]
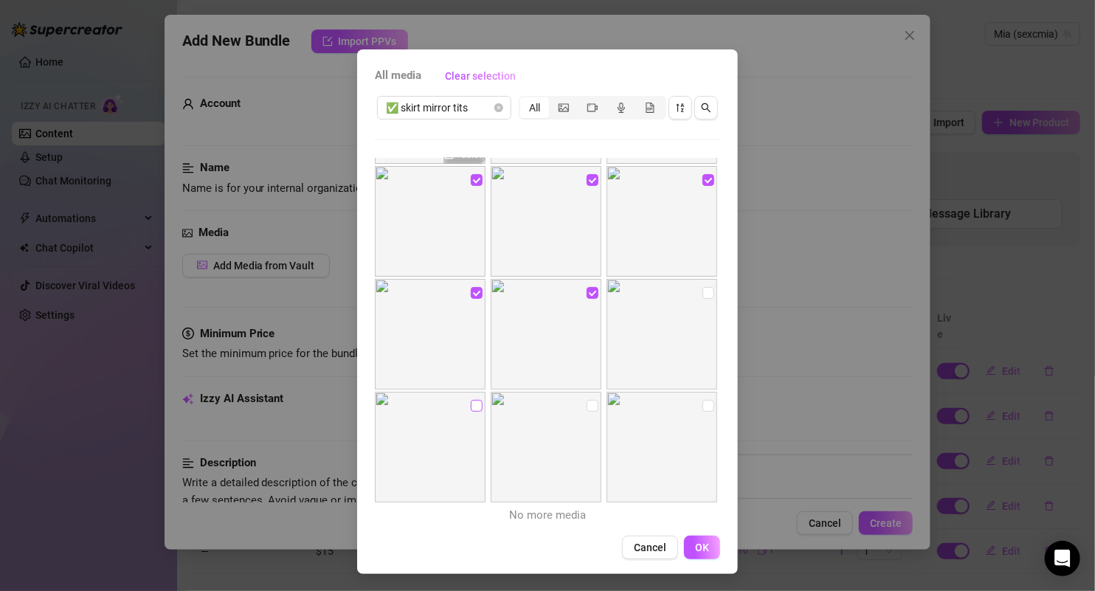
click at [471, 402] on input "checkbox" at bounding box center [477, 406] width 12 height 12
checkbox input "true"
click at [587, 405] on input "checkbox" at bounding box center [593, 406] width 12 height 12
checkbox input "true"
click at [702, 400] on input "checkbox" at bounding box center [708, 406] width 12 height 12
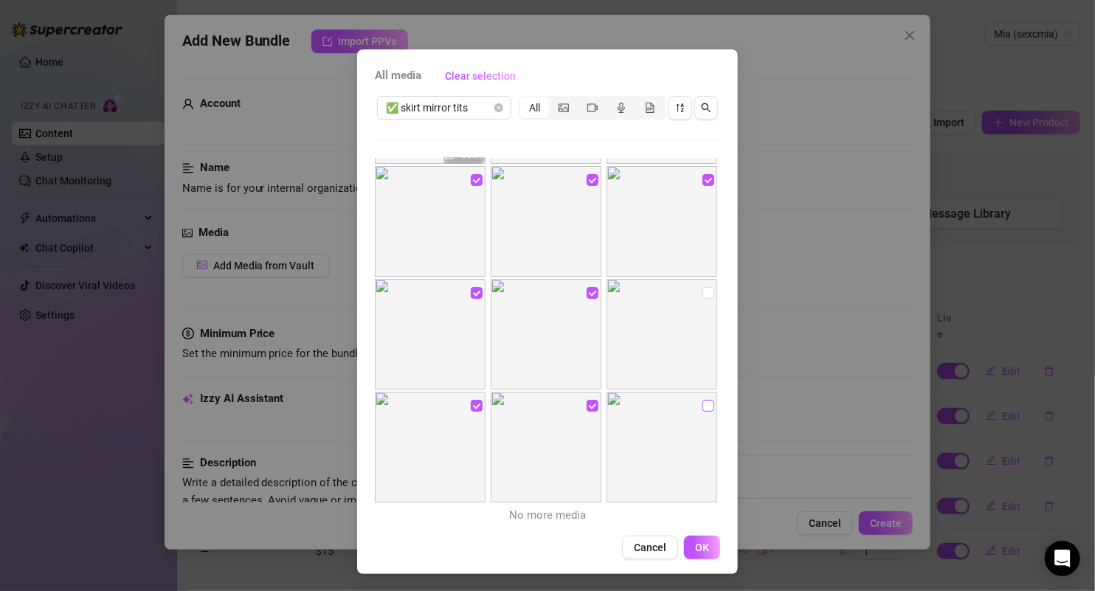
checkbox input "true"
click at [697, 552] on span "OK" at bounding box center [702, 548] width 14 height 12
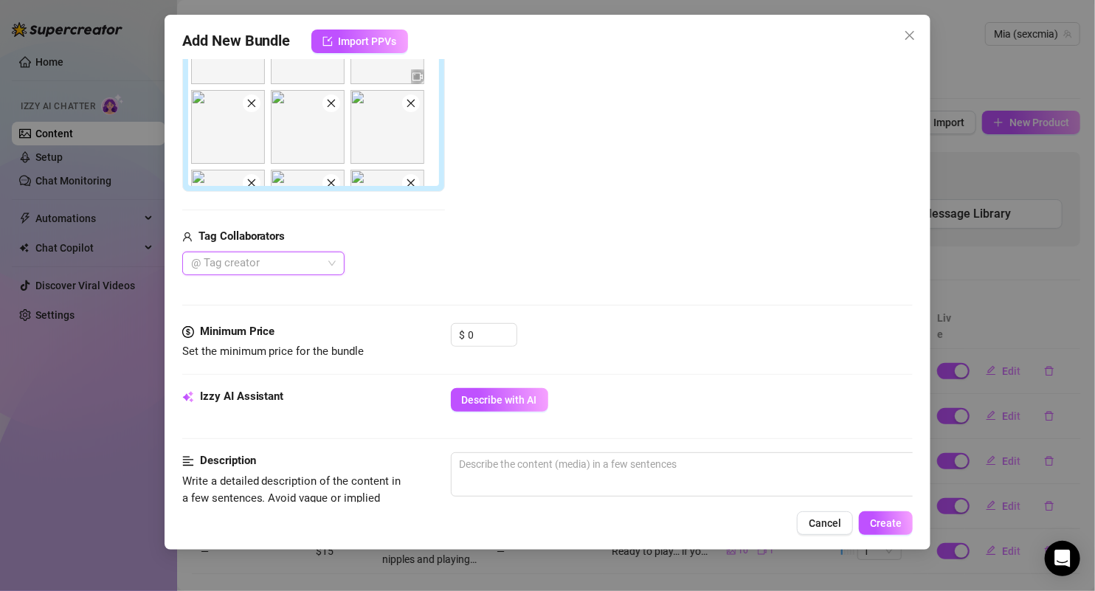
scroll to position [511, 0]
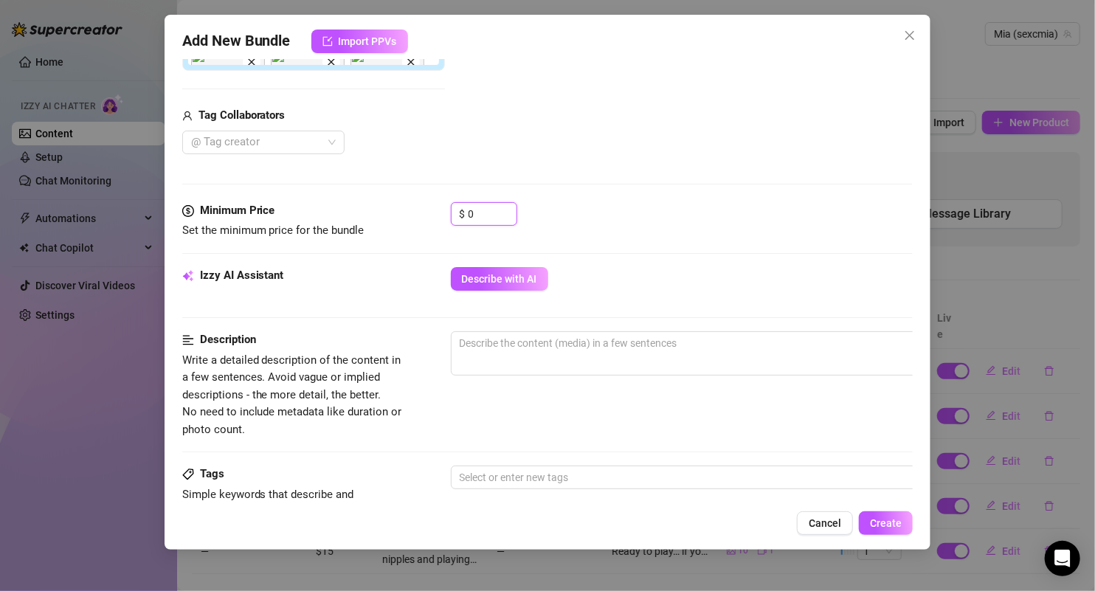
drag, startPoint x: 492, startPoint y: 212, endPoint x: 447, endPoint y: 212, distance: 45.0
click at [447, 212] on div "Minimum Price Set the minimum price for the bundle $ 0" at bounding box center [547, 221] width 731 height 38
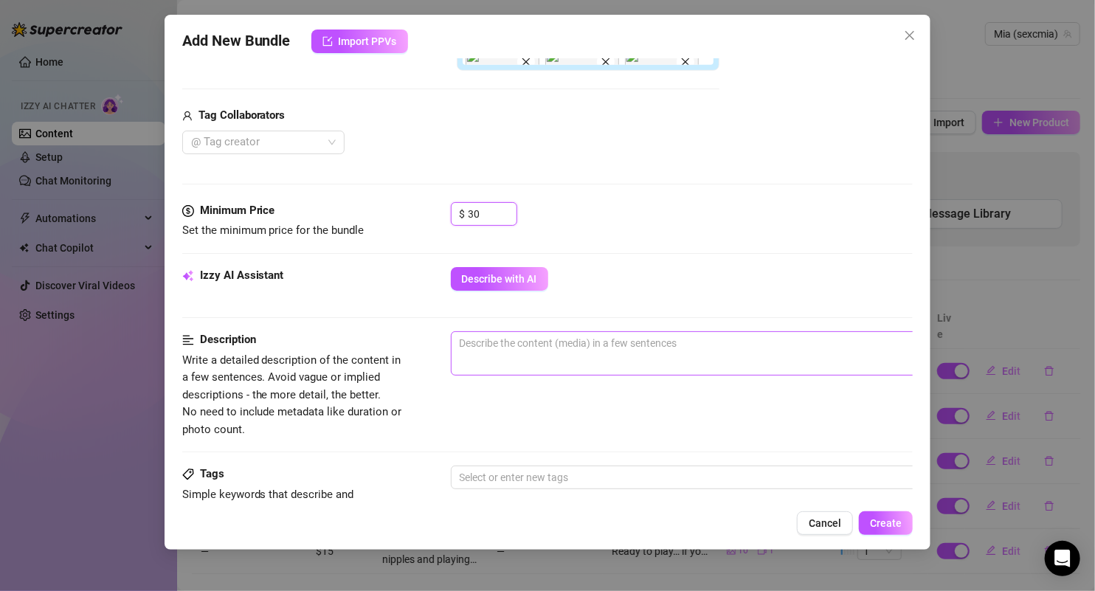
type input "30"
click at [553, 352] on span "0 / 1000" at bounding box center [709, 353] width 516 height 44
click at [514, 278] on span "Describe with AI" at bounding box center [499, 279] width 75 height 12
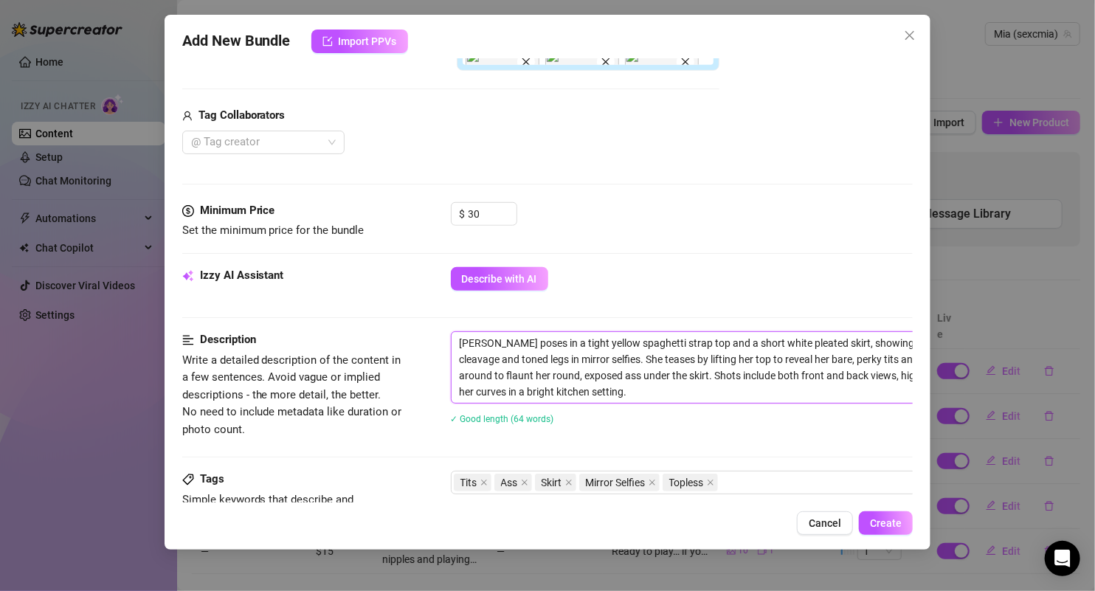
drag, startPoint x: 635, startPoint y: 387, endPoint x: 439, endPoint y: 330, distance: 203.8
click at [441, 331] on div "Description Write a detailed description of the content in a few sentences. Avo…" at bounding box center [547, 387] width 731 height 112
type textarea "Hannah poses in a tight yellow spaghetti strap top and a short white pleated sk…"
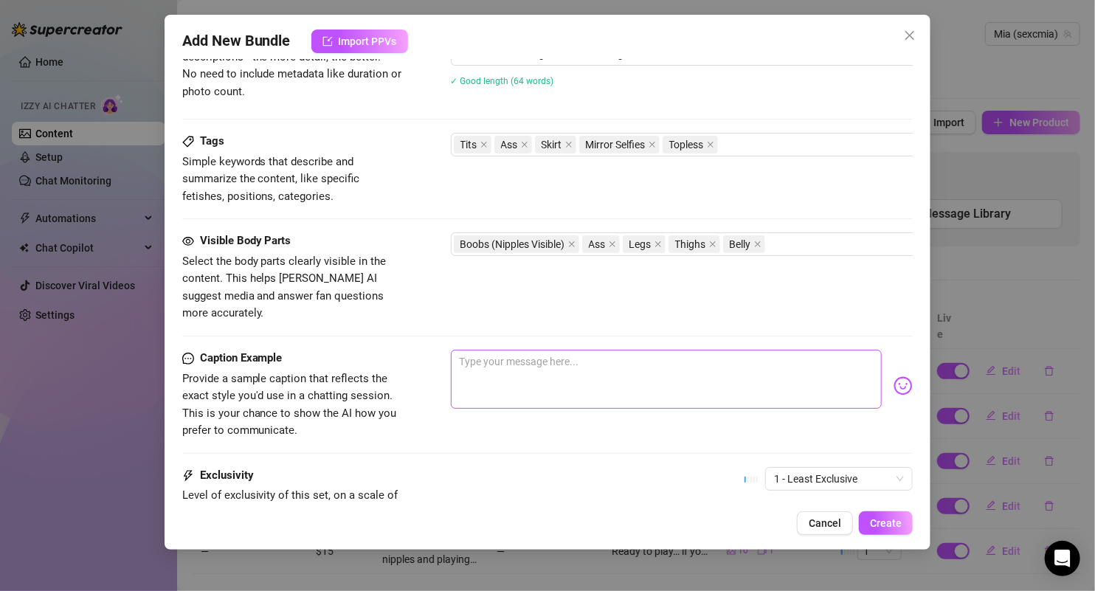
scroll to position [857, 0]
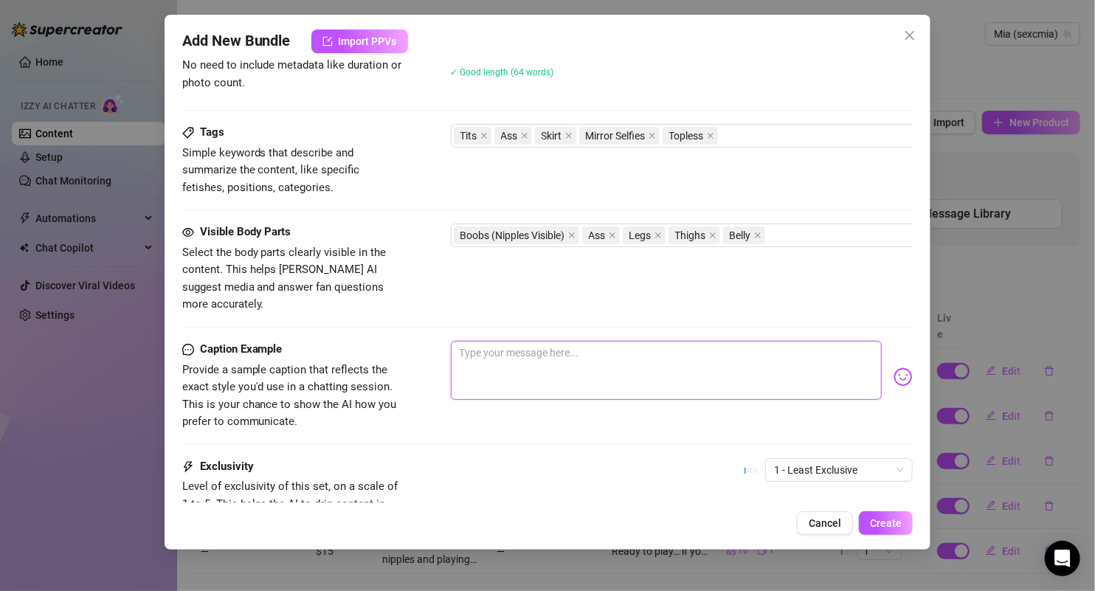
click at [621, 341] on textarea at bounding box center [667, 370] width 432 height 59
paste textarea "sunny kitchen, short skirt, no patience 😏☀️ this yellow top barely holds the vi…"
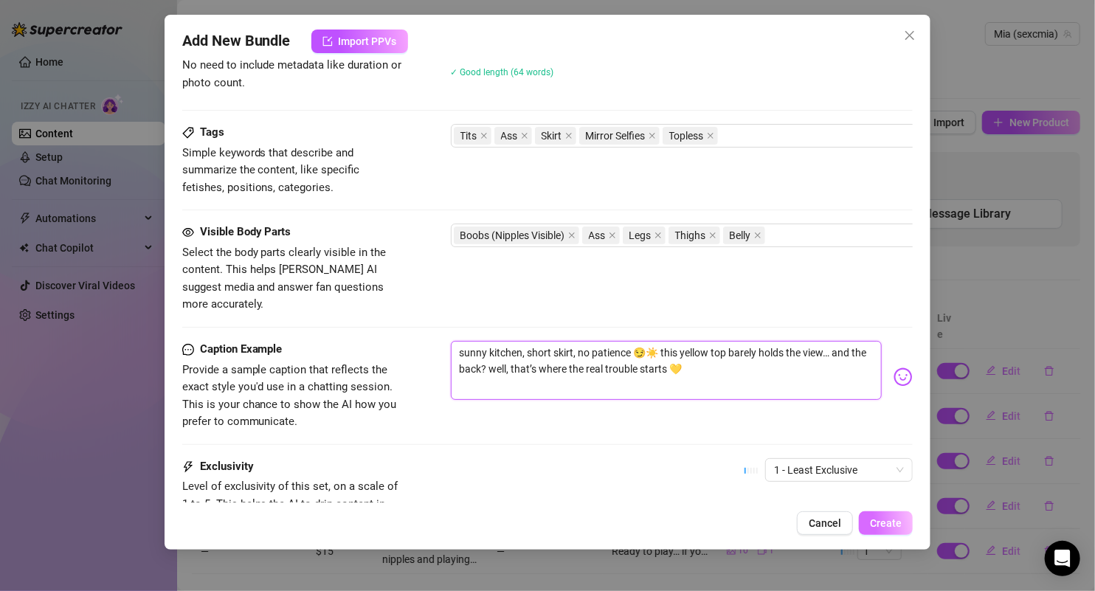
type textarea "sunny kitchen, short skirt, no patience 😏☀️ this yellow top barely holds the vi…"
click at [879, 515] on button "Create" at bounding box center [886, 523] width 54 height 24
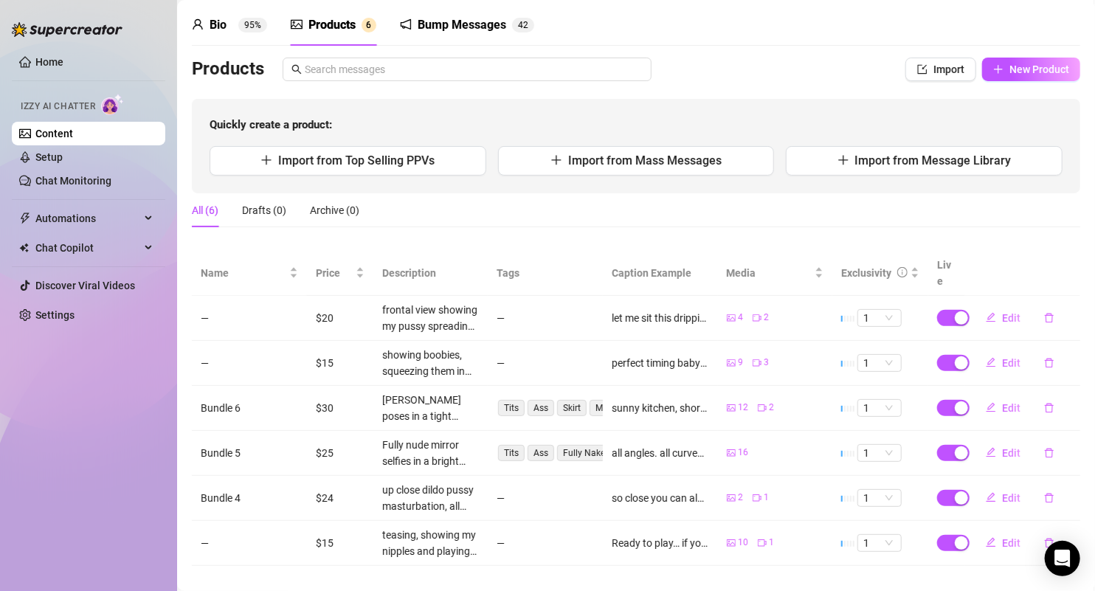
scroll to position [0, 0]
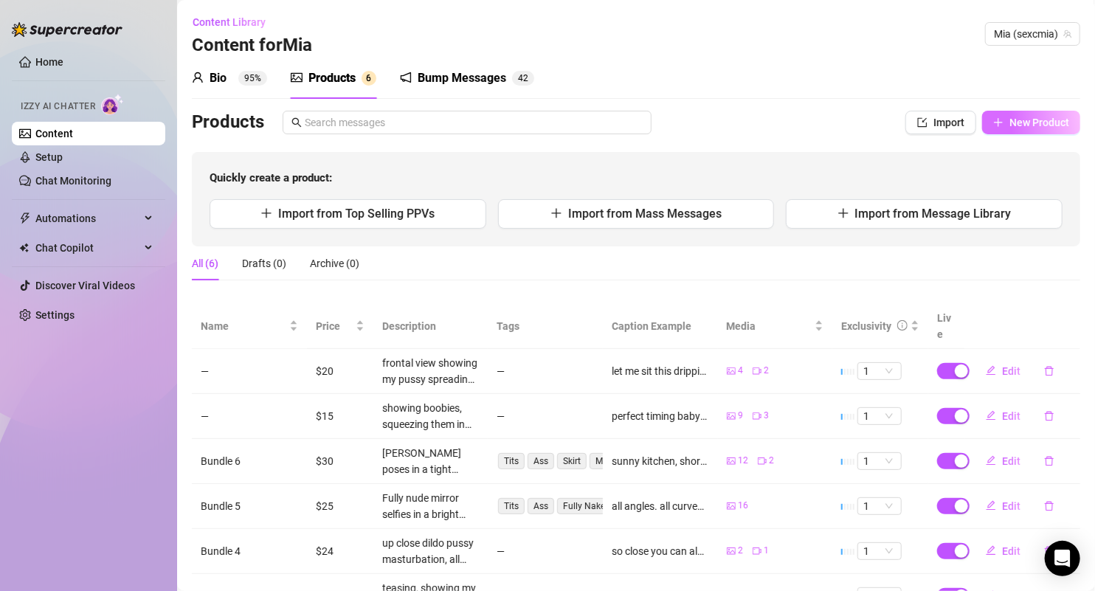
click at [1017, 117] on span "New Product" at bounding box center [1039, 123] width 60 height 12
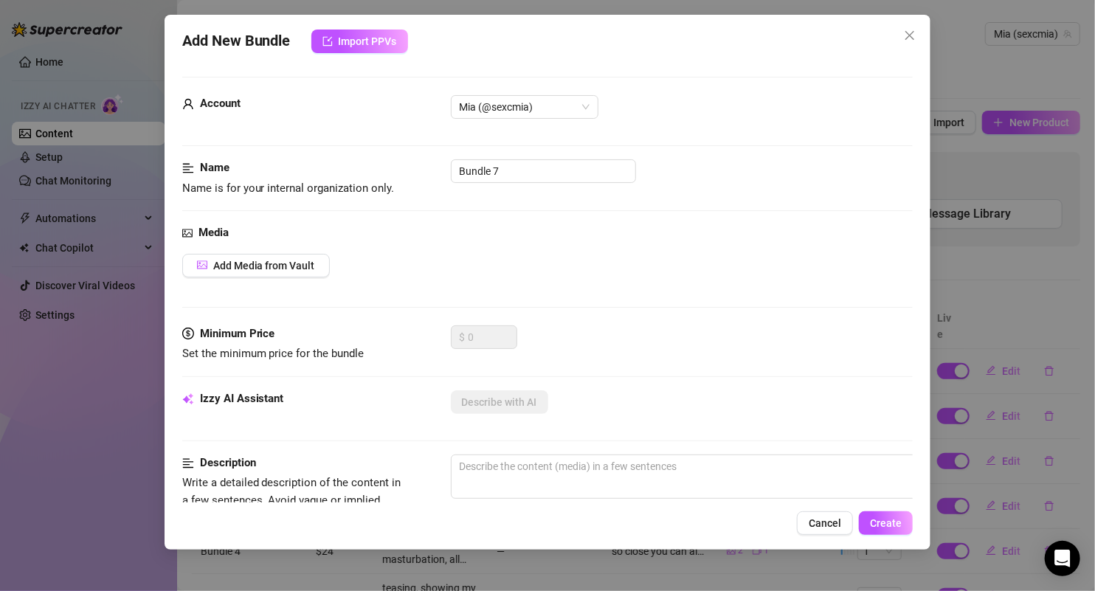
scroll to position [25, 0]
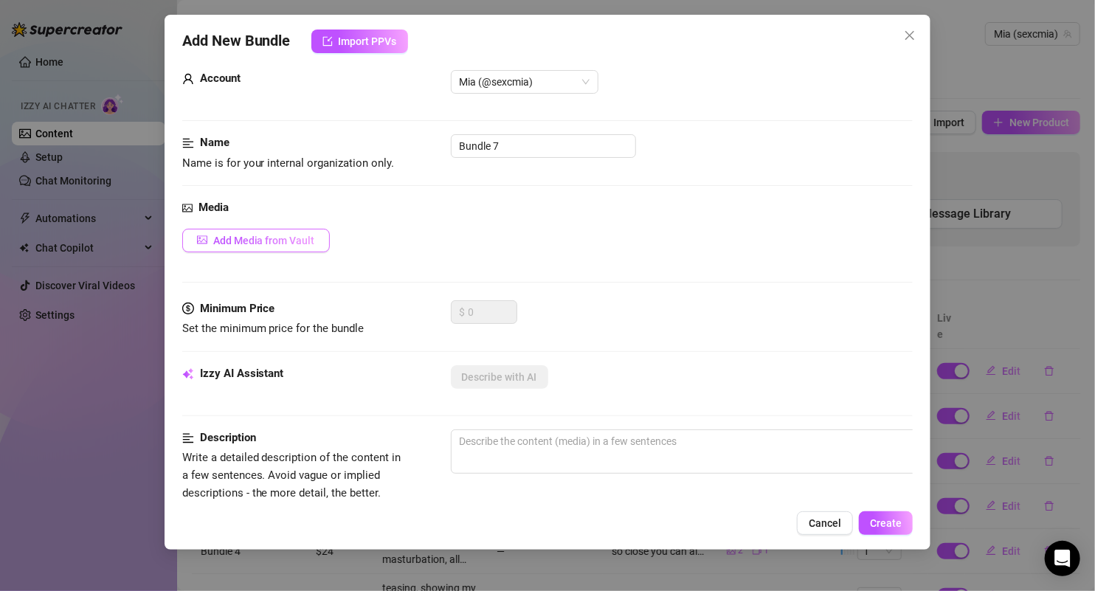
click at [319, 229] on button "Add Media from Vault" at bounding box center [256, 241] width 148 height 24
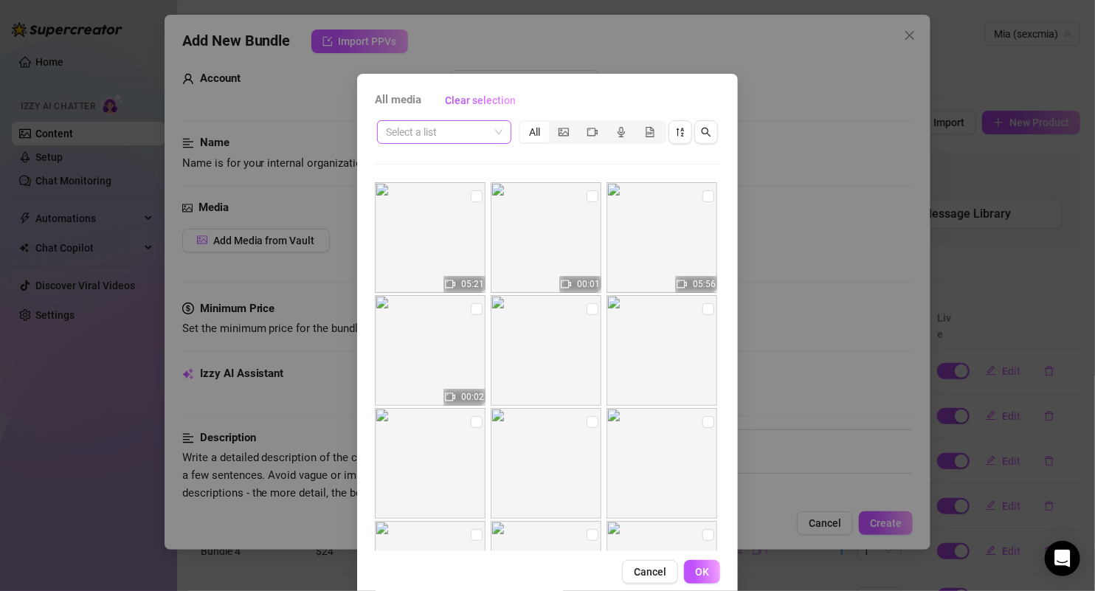
click at [488, 135] on span at bounding box center [444, 132] width 117 height 22
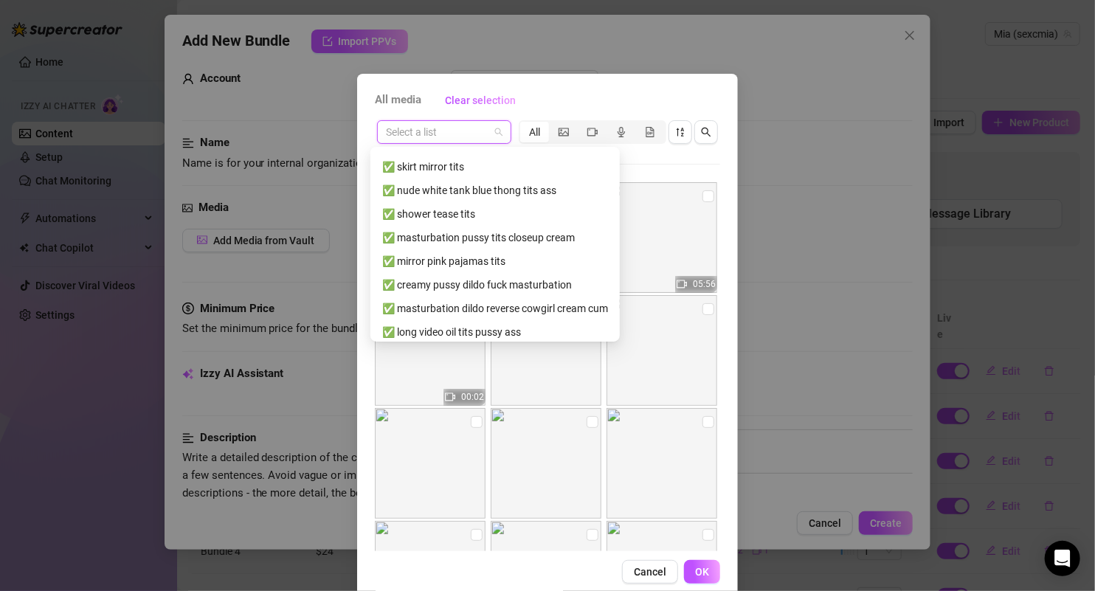
scroll to position [314, 0]
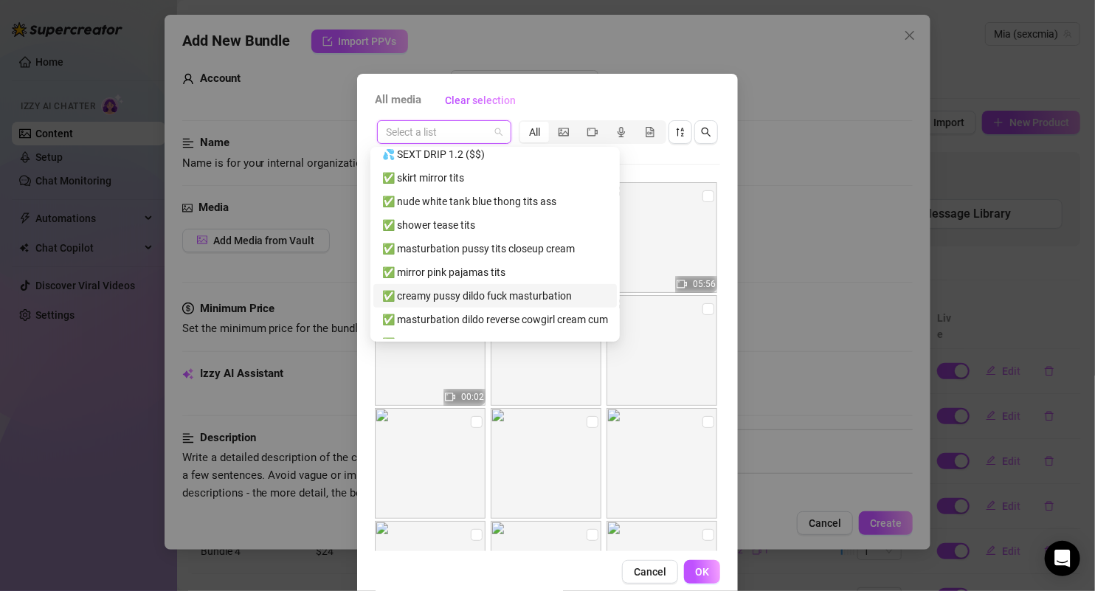
click at [461, 294] on div "✅ creamy pussy dildo fuck masturbation" at bounding box center [495, 296] width 226 height 16
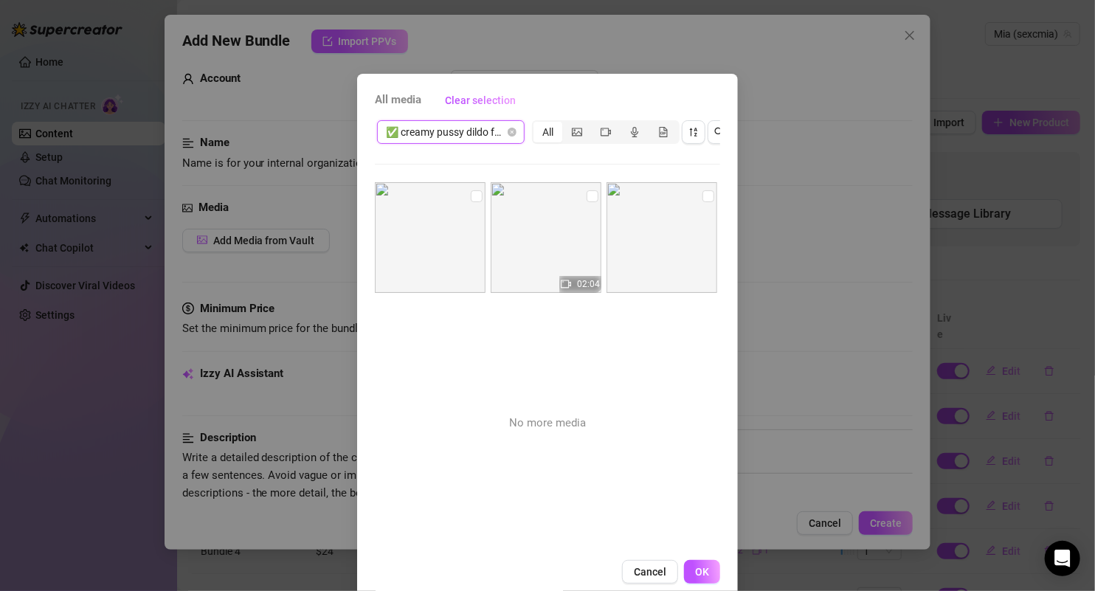
click at [499, 136] on span "✅ creamy pussy dildo fuck masturbation" at bounding box center [451, 132] width 130 height 22
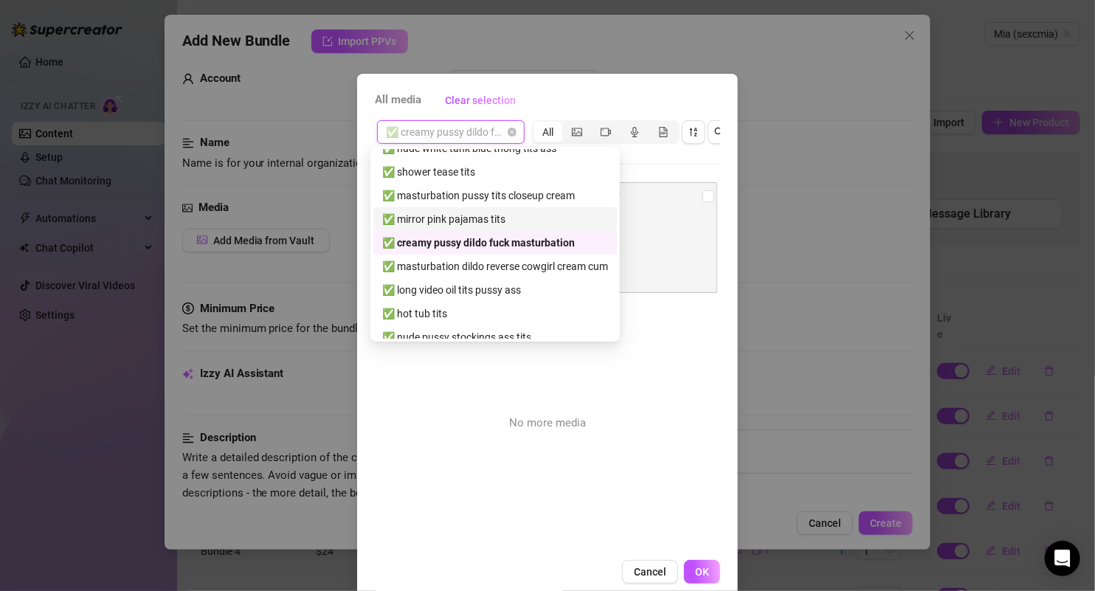
scroll to position [374, 0]
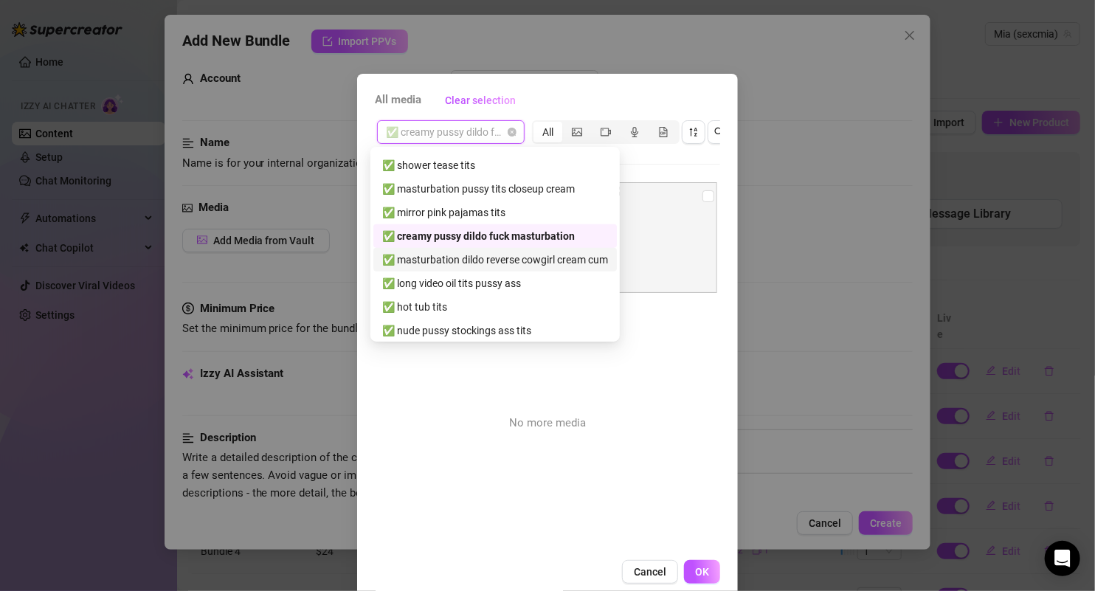
click at [491, 263] on div "✅ masturbation dildo reverse cowgirl cream cum" at bounding box center [495, 260] width 226 height 16
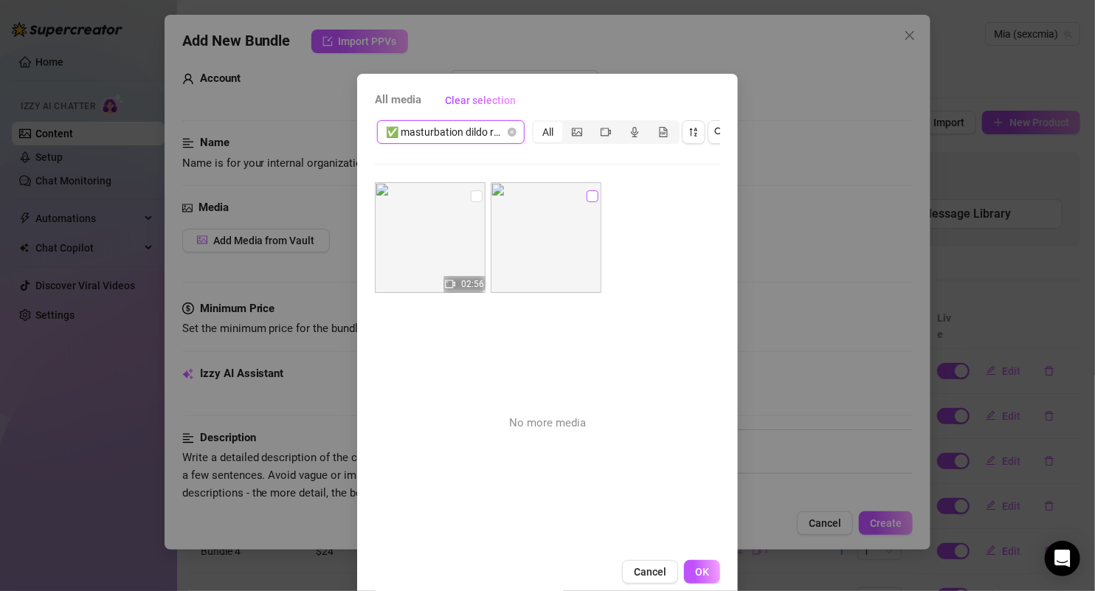
click at [587, 198] on input "checkbox" at bounding box center [593, 196] width 12 height 12
checkbox input "true"
click at [474, 196] on img at bounding box center [430, 237] width 111 height 111
click at [696, 572] on div "All media Clear selection ✅ masturbation dildo reverse cowgirl cream cum All 02…" at bounding box center [547, 336] width 381 height 525
click at [471, 193] on input "checkbox" at bounding box center [477, 196] width 12 height 12
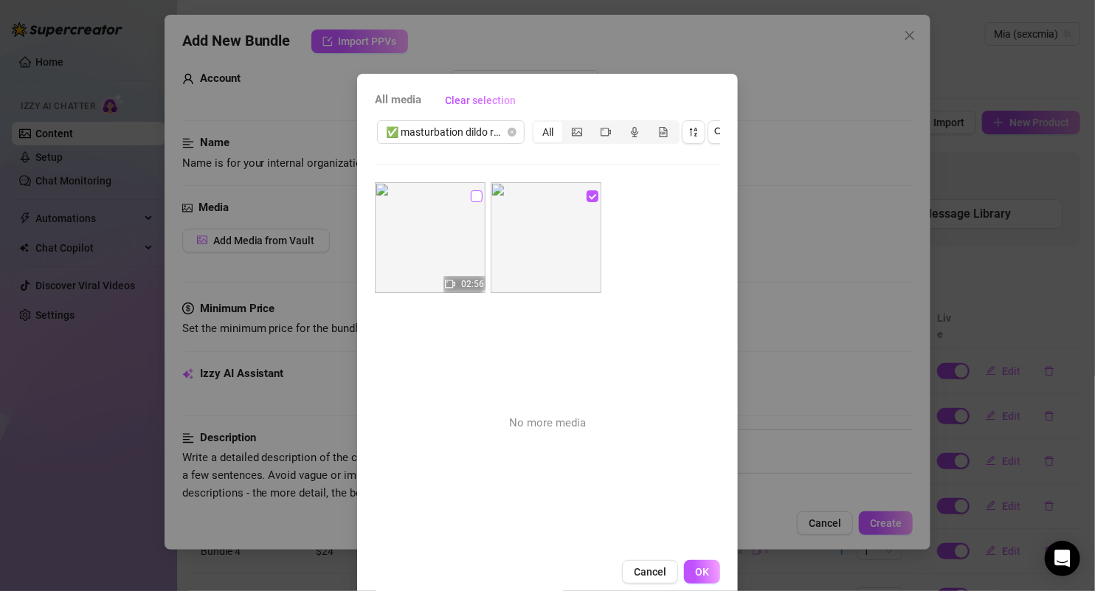
checkbox input "true"
click at [685, 579] on button "OK" at bounding box center [702, 572] width 36 height 24
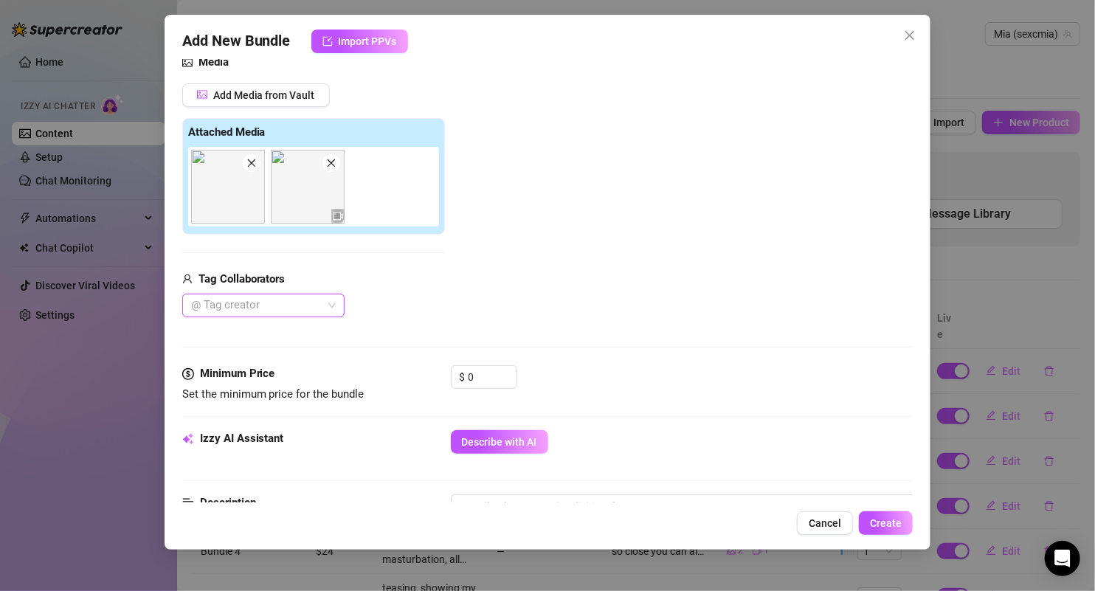
scroll to position [193, 0]
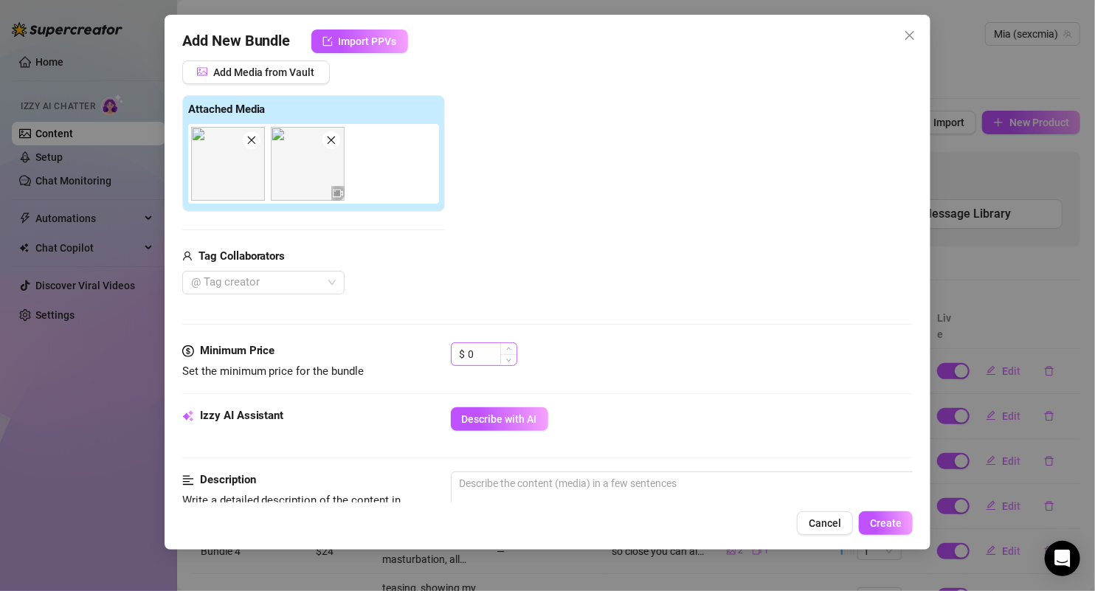
click at [467, 352] on div "$ 0" at bounding box center [484, 354] width 66 height 24
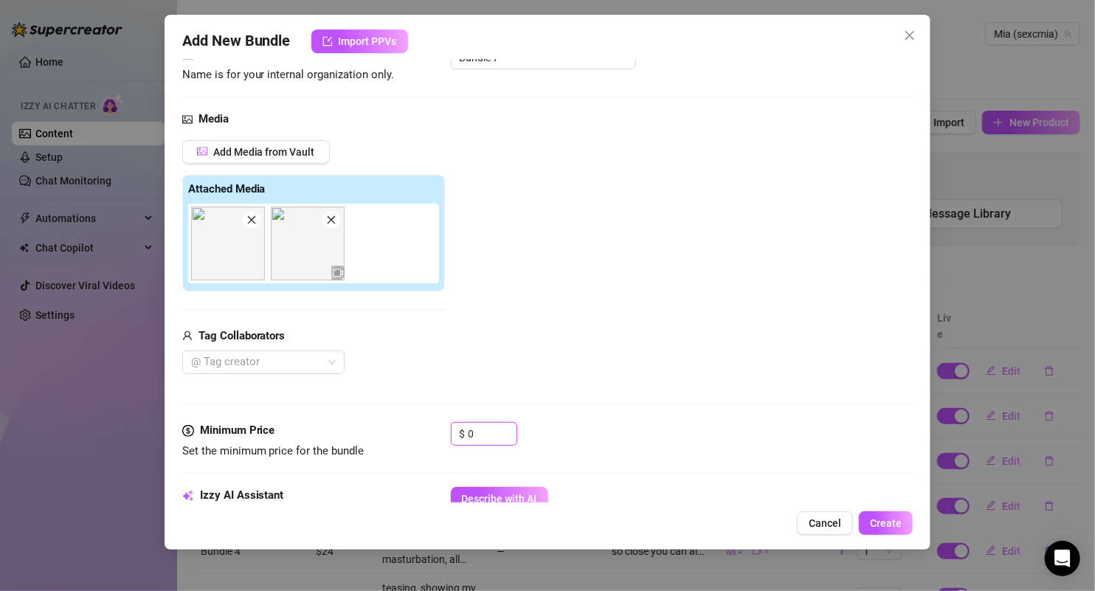
scroll to position [108, 0]
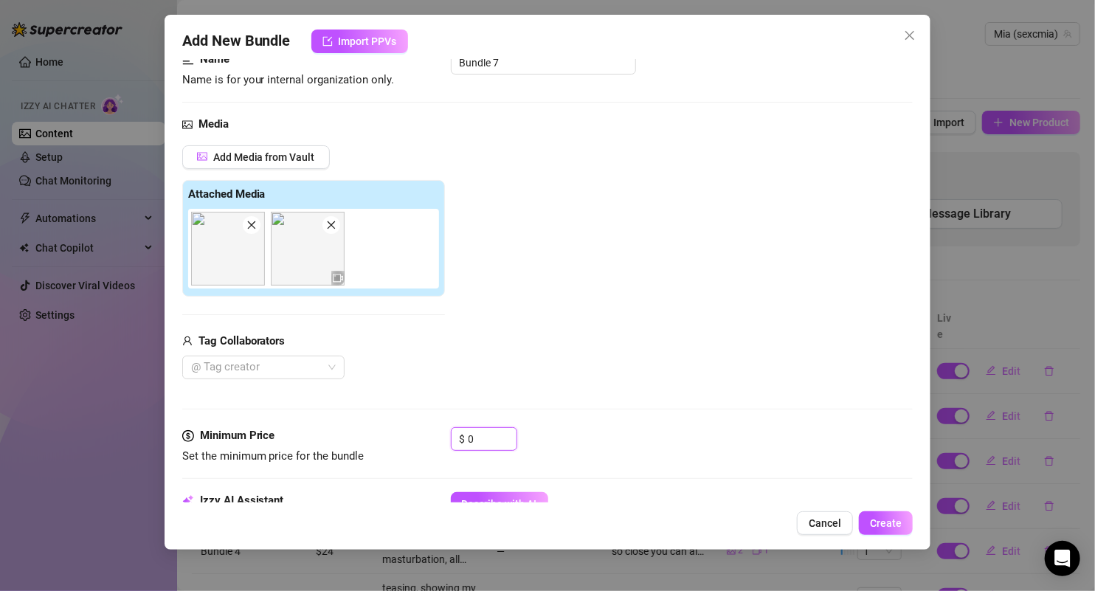
drag, startPoint x: 481, startPoint y: 432, endPoint x: 426, endPoint y: 433, distance: 54.6
click at [428, 433] on div "Minimum Price Set the minimum price for the bundle $ 0" at bounding box center [547, 446] width 731 height 38
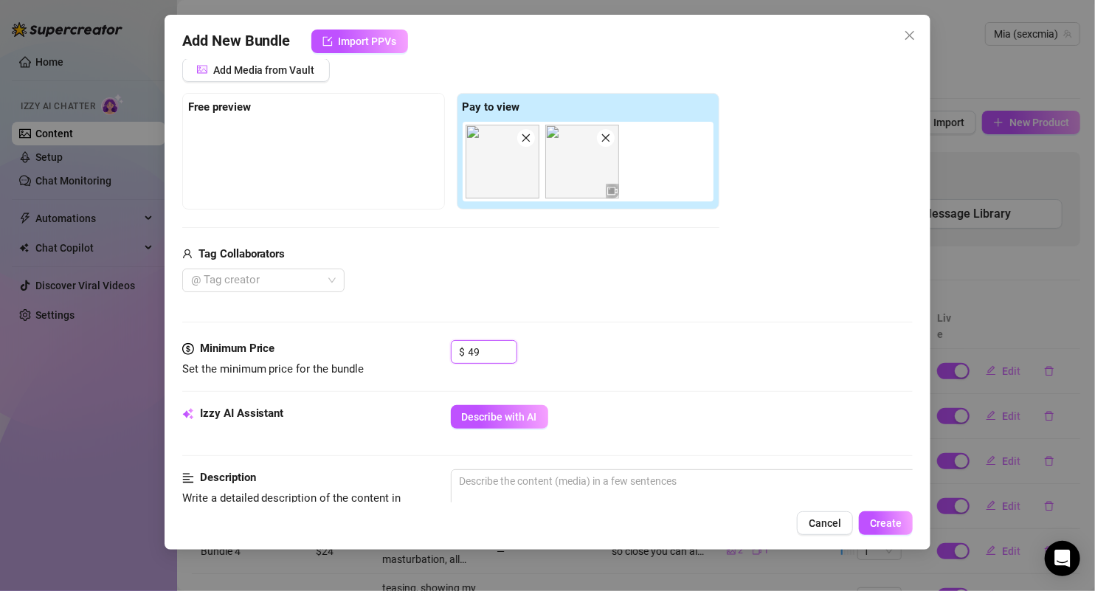
scroll to position [196, 0]
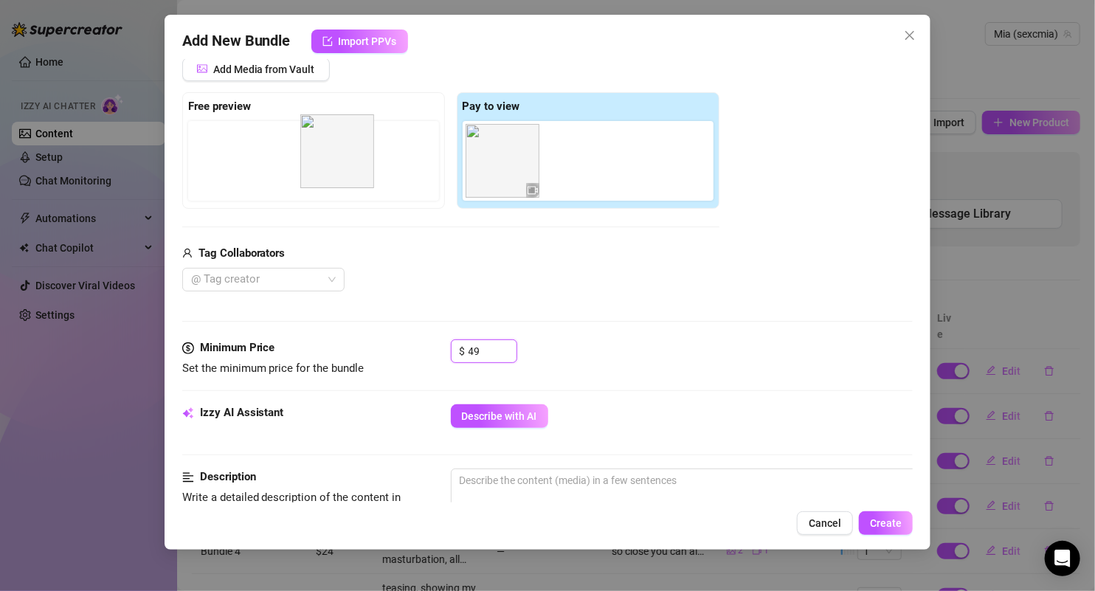
drag, startPoint x: 509, startPoint y: 162, endPoint x: 333, endPoint y: 158, distance: 176.4
click at [331, 158] on div "Free preview Pay to view" at bounding box center [450, 150] width 537 height 117
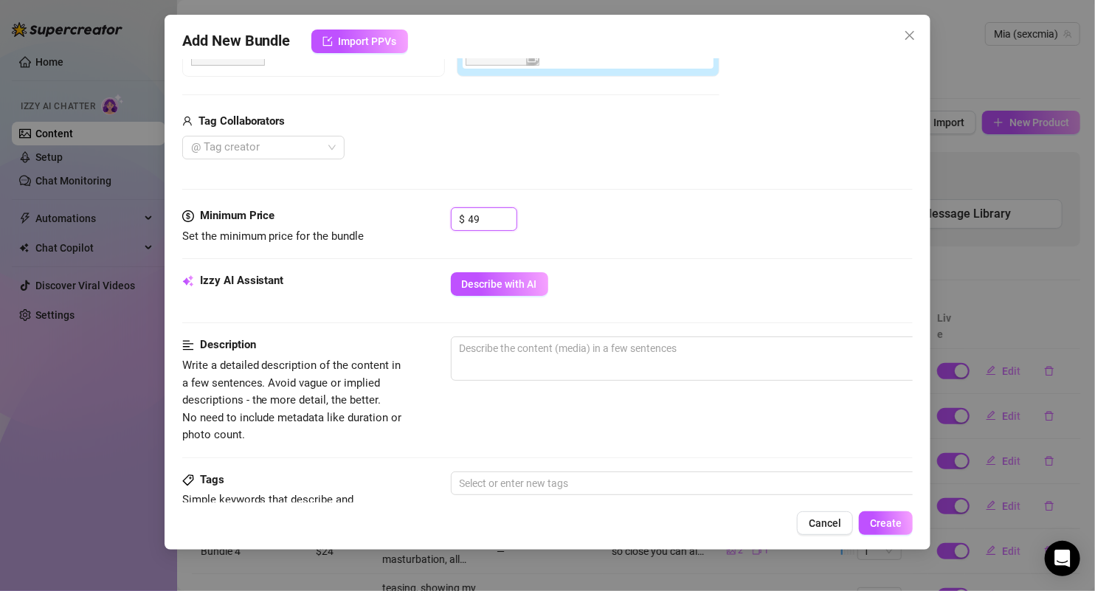
scroll to position [354, 0]
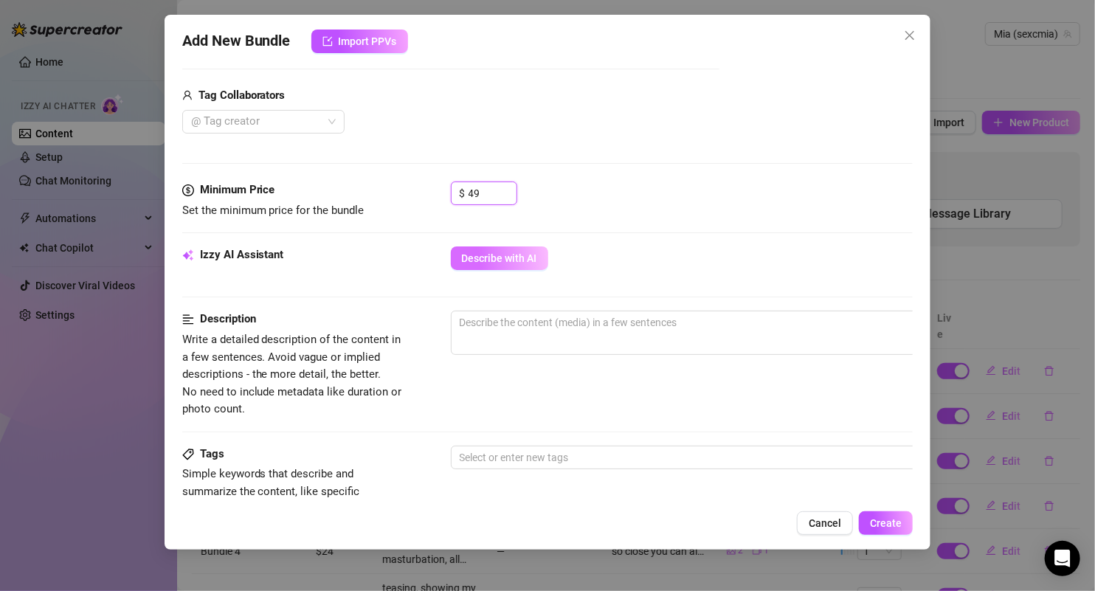
type input "49"
click at [502, 255] on span "Describe with AI" at bounding box center [499, 258] width 75 height 12
click at [503, 252] on span "Describe with AI" at bounding box center [499, 258] width 75 height 12
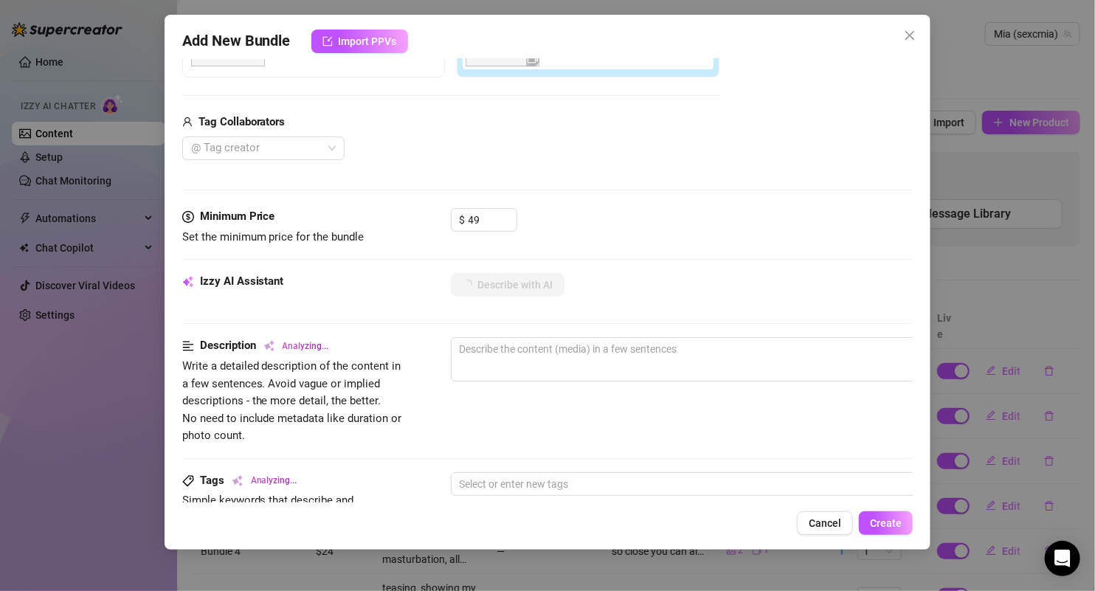
scroll to position [337, 0]
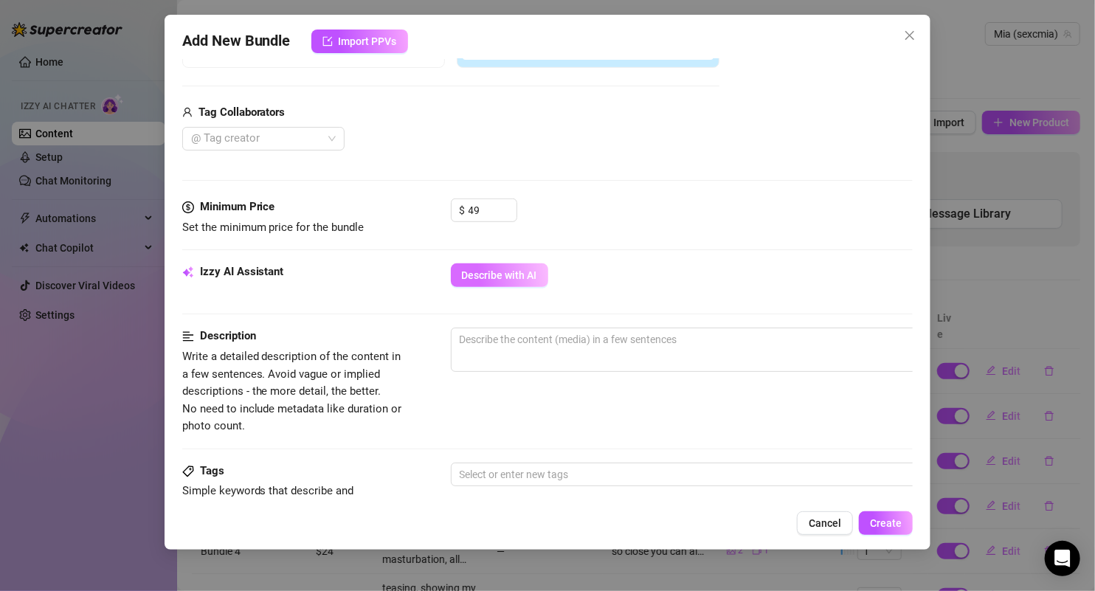
click at [531, 282] on button "Describe with AI" at bounding box center [499, 275] width 97 height 24
click at [514, 276] on span "Describe with AI" at bounding box center [499, 275] width 75 height 12
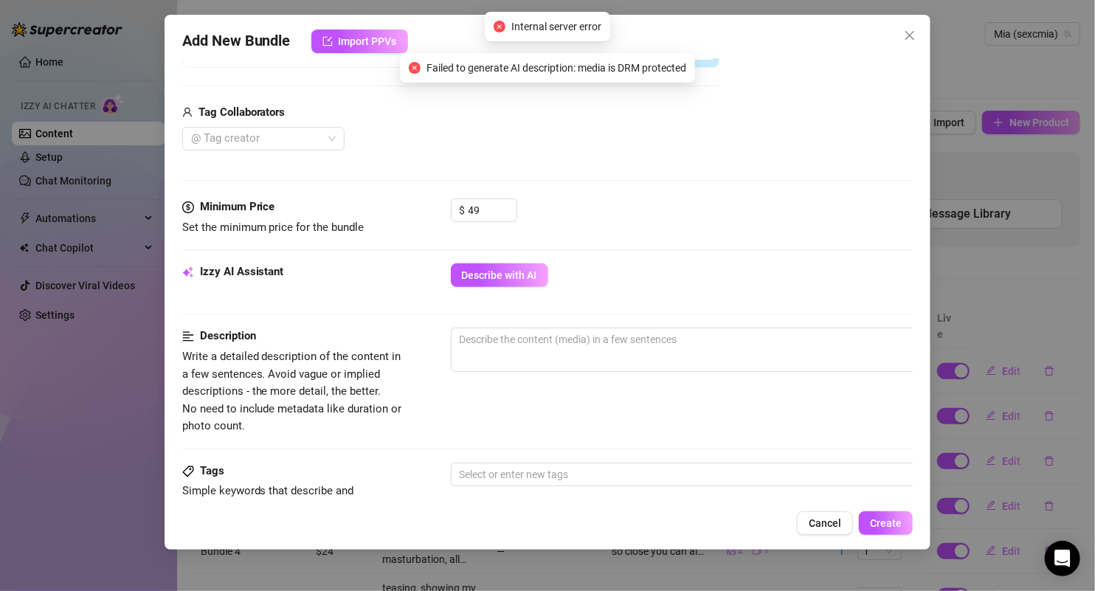
click at [853, 536] on div "Add New Bundle Import PPVs Account Mia (@sexcmia) Name Name is for your interna…" at bounding box center [548, 282] width 767 height 535
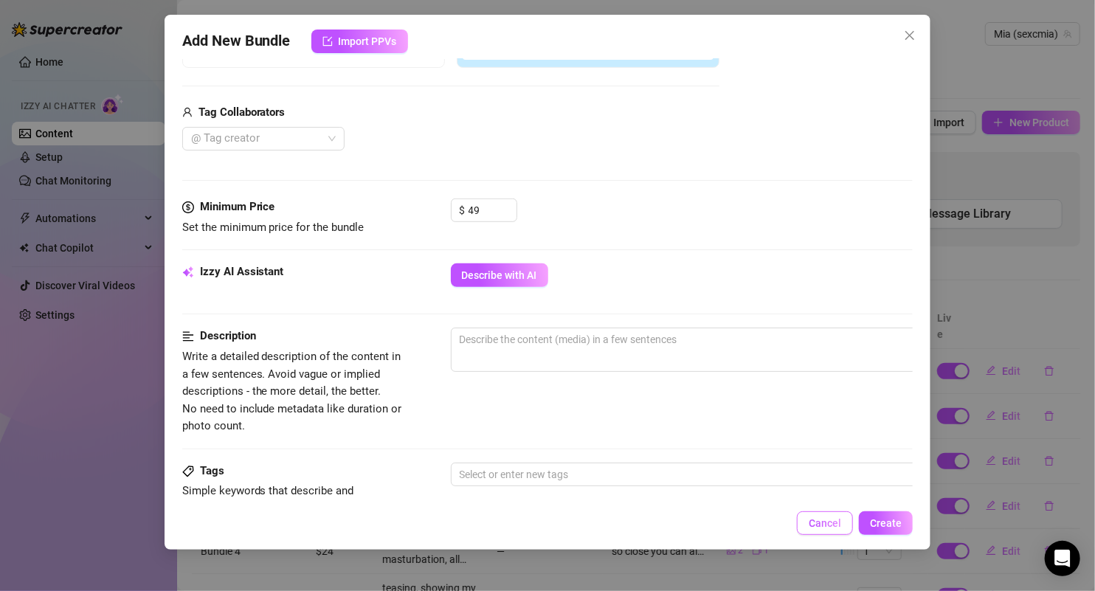
click at [847, 523] on button "Cancel" at bounding box center [825, 523] width 56 height 24
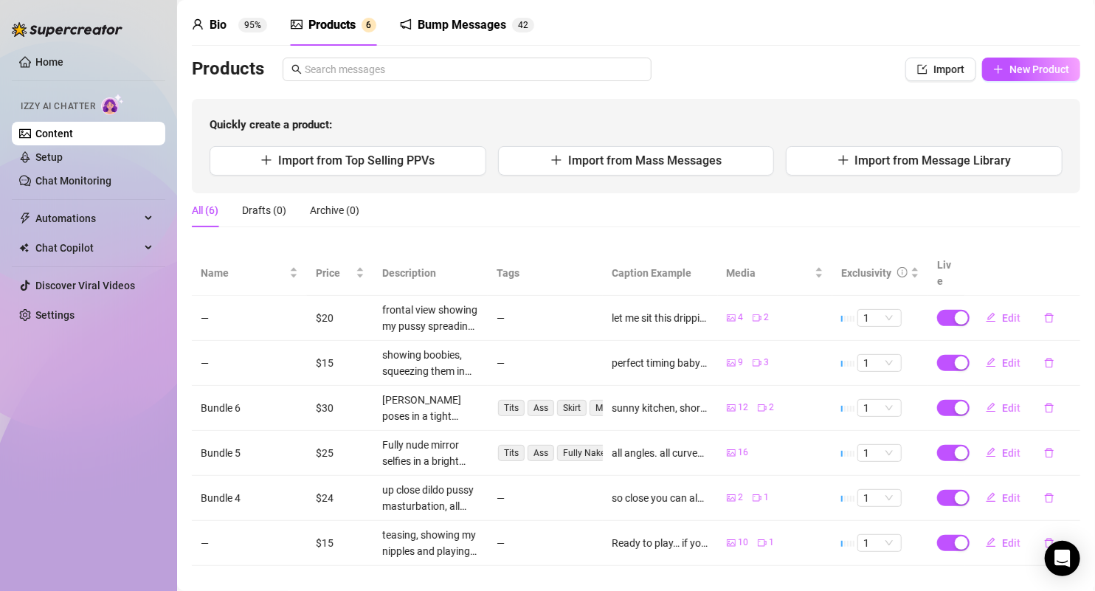
scroll to position [0, 0]
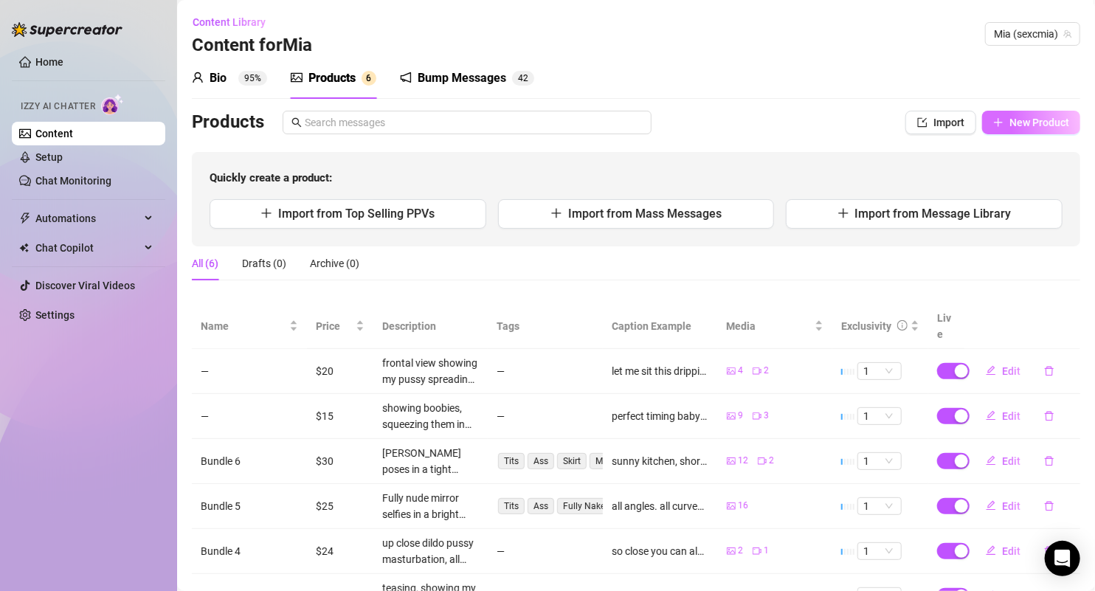
click at [1027, 118] on span "New Product" at bounding box center [1039, 123] width 60 height 12
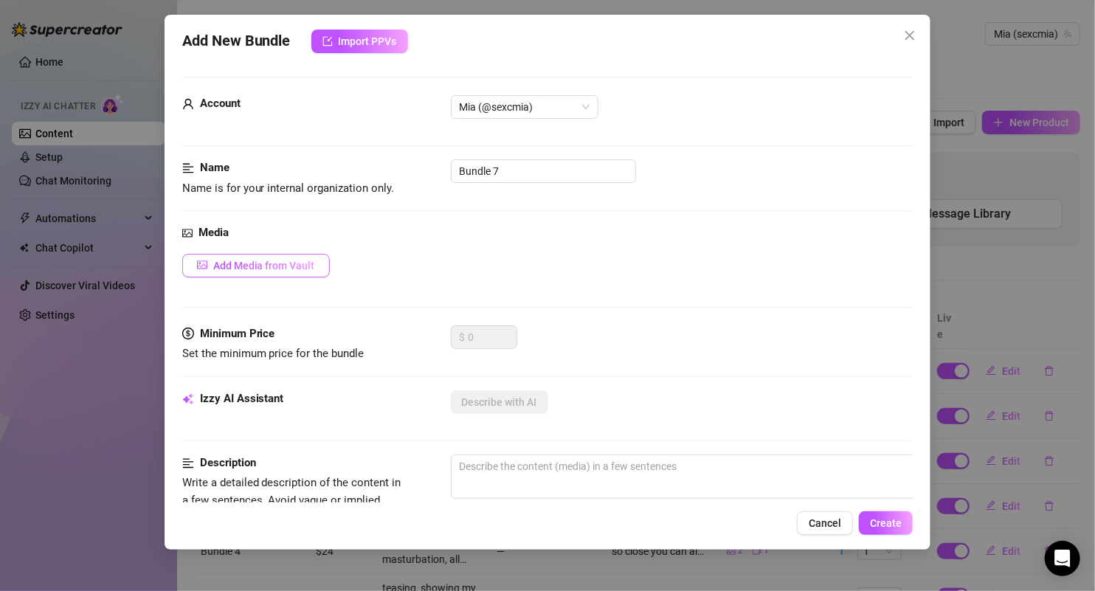
click at [286, 260] on span "Add Media from Vault" at bounding box center [264, 266] width 102 height 12
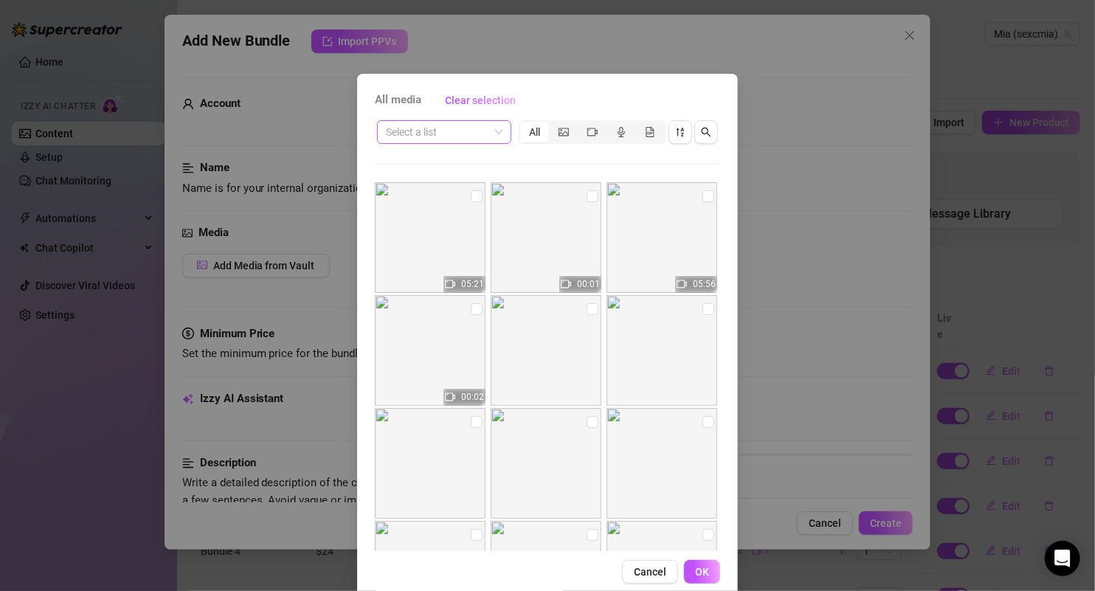
click at [477, 143] on div "Select a list All" at bounding box center [547, 132] width 345 height 28
click at [473, 134] on input "search" at bounding box center [437, 132] width 103 height 22
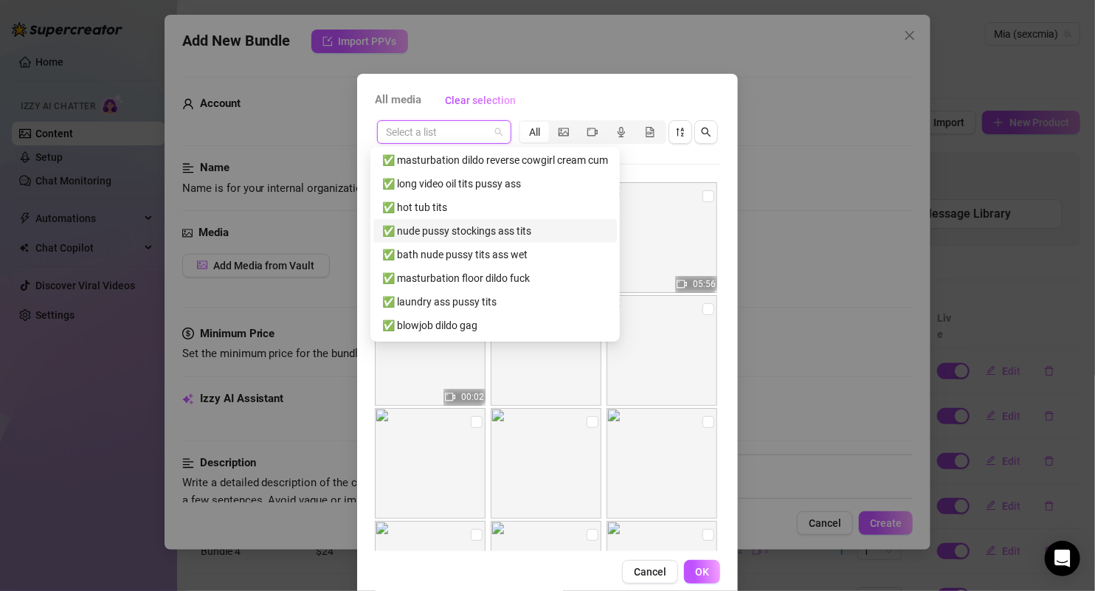
scroll to position [480, 0]
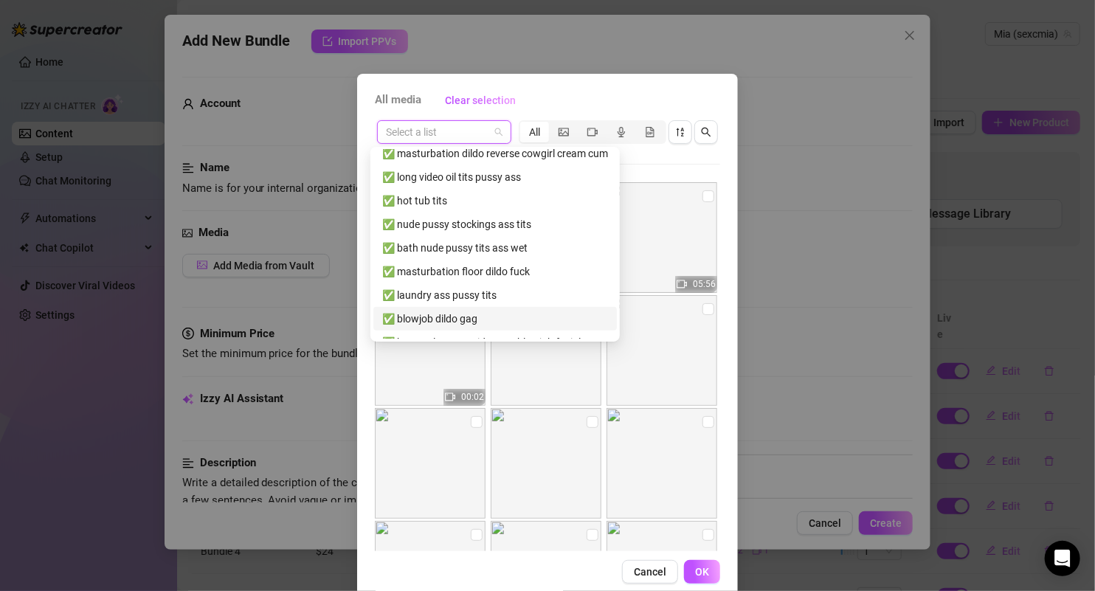
click at [463, 314] on div "✅ blowjob dildo gag" at bounding box center [495, 319] width 226 height 16
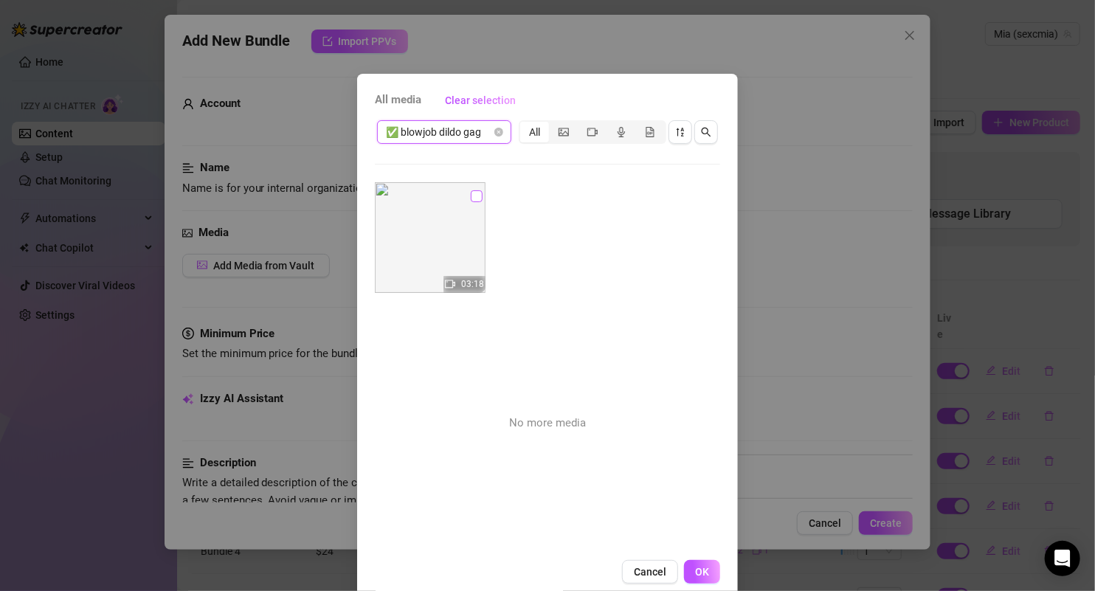
click at [471, 195] on input "checkbox" at bounding box center [477, 196] width 12 height 12
checkbox input "true"
click at [695, 571] on span "OK" at bounding box center [702, 572] width 14 height 12
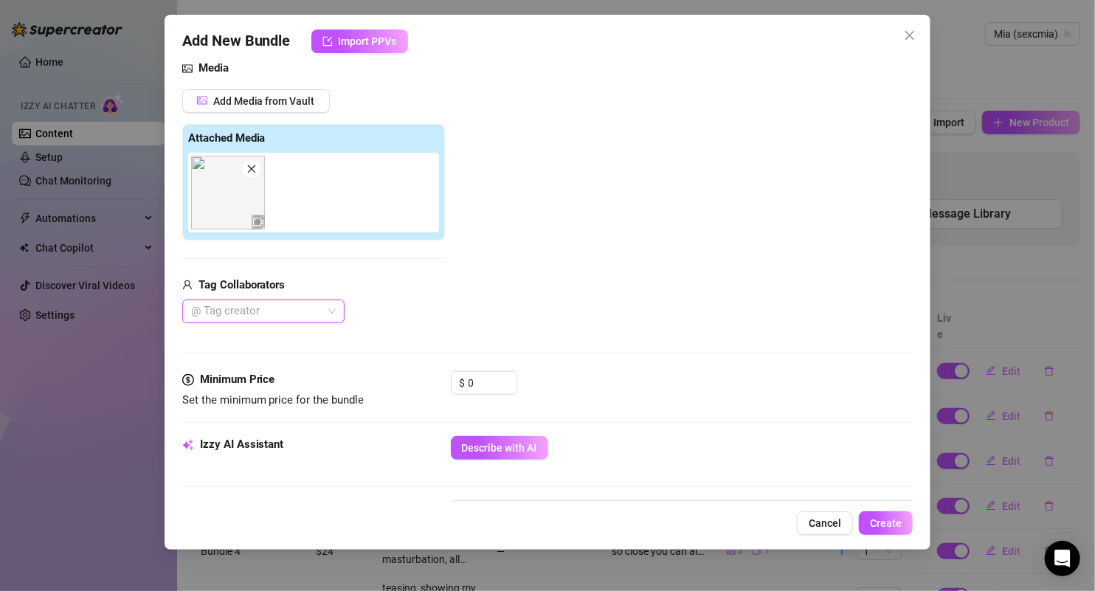
scroll to position [196, 0]
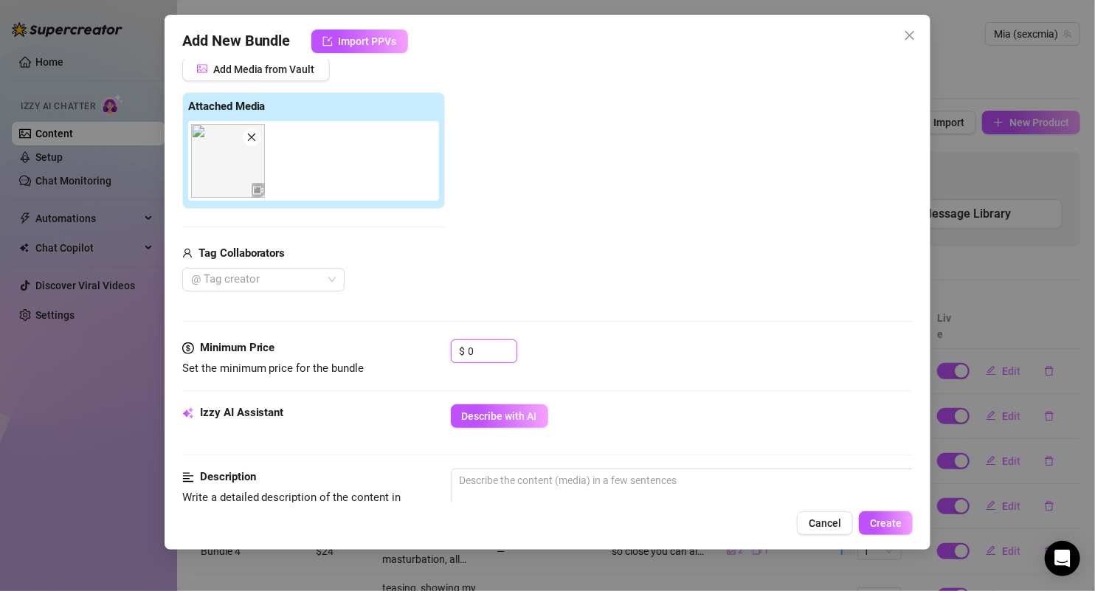
drag, startPoint x: 490, startPoint y: 351, endPoint x: 421, endPoint y: 347, distance: 68.8
click at [421, 348] on div "Minimum Price Set the minimum price for the bundle $ 0" at bounding box center [547, 358] width 731 height 38
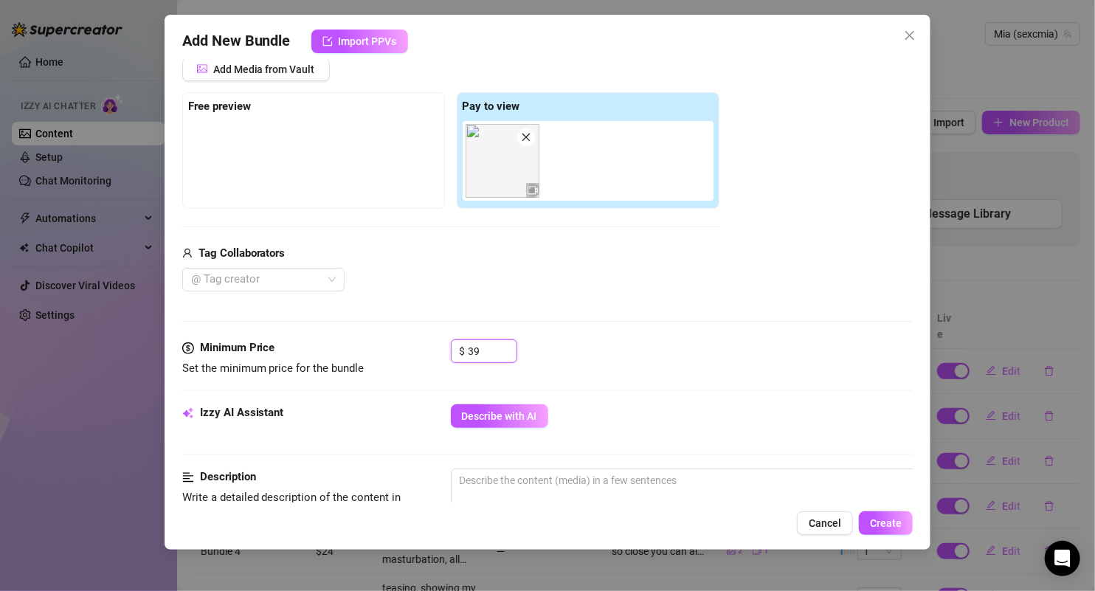
type input "39"
click at [573, 320] on div "Media Add Media from Vault Free preview Pay to view Tag Collaborators @ Tag cre…" at bounding box center [547, 183] width 731 height 311
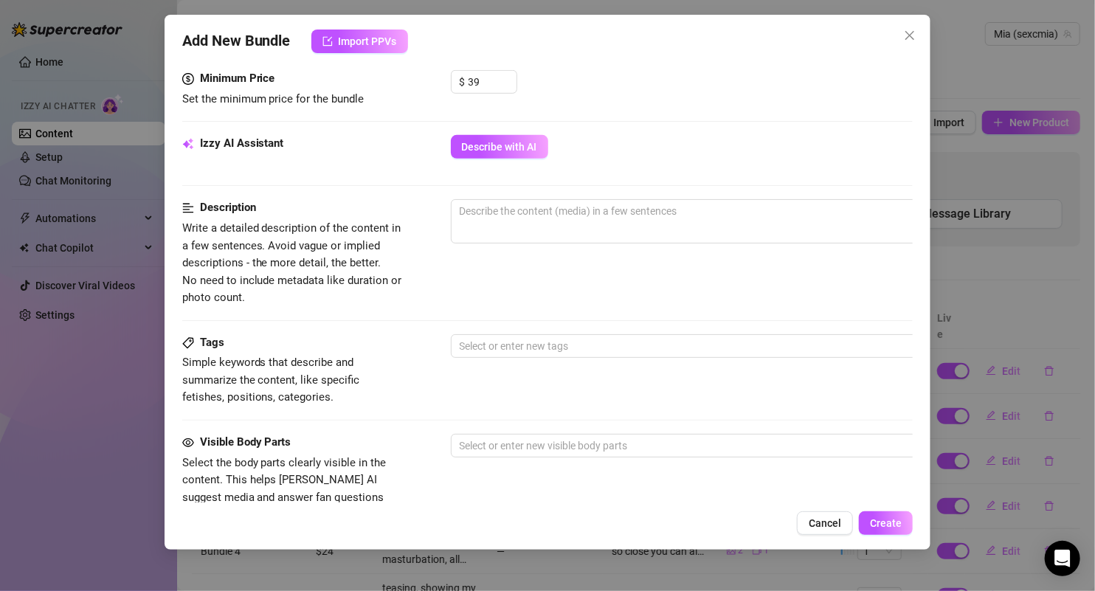
scroll to position [474, 0]
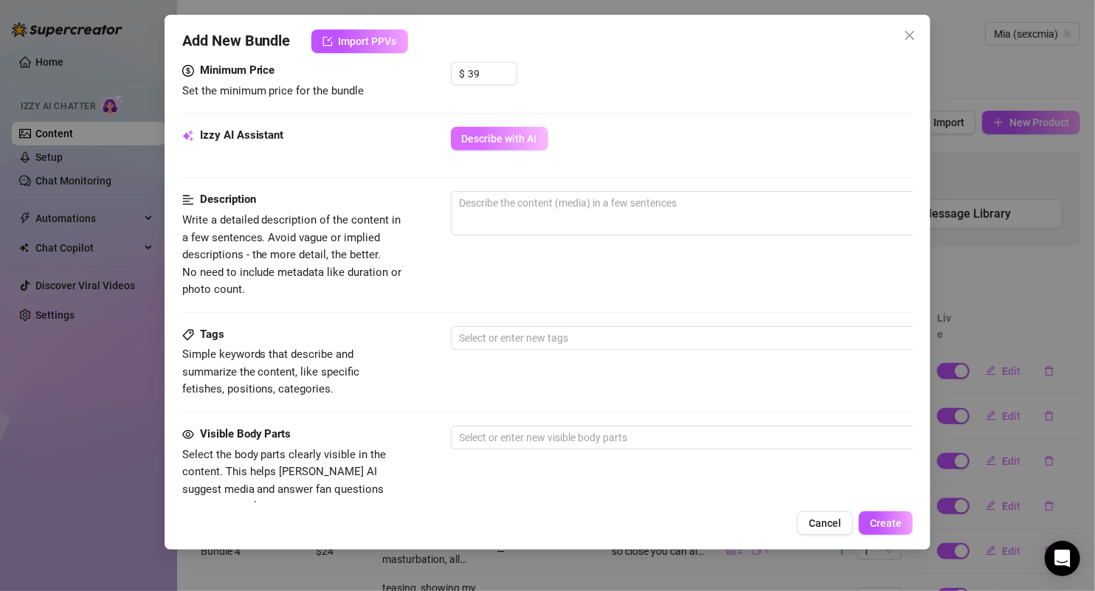
click at [522, 145] on button "Describe with AI" at bounding box center [499, 139] width 97 height 24
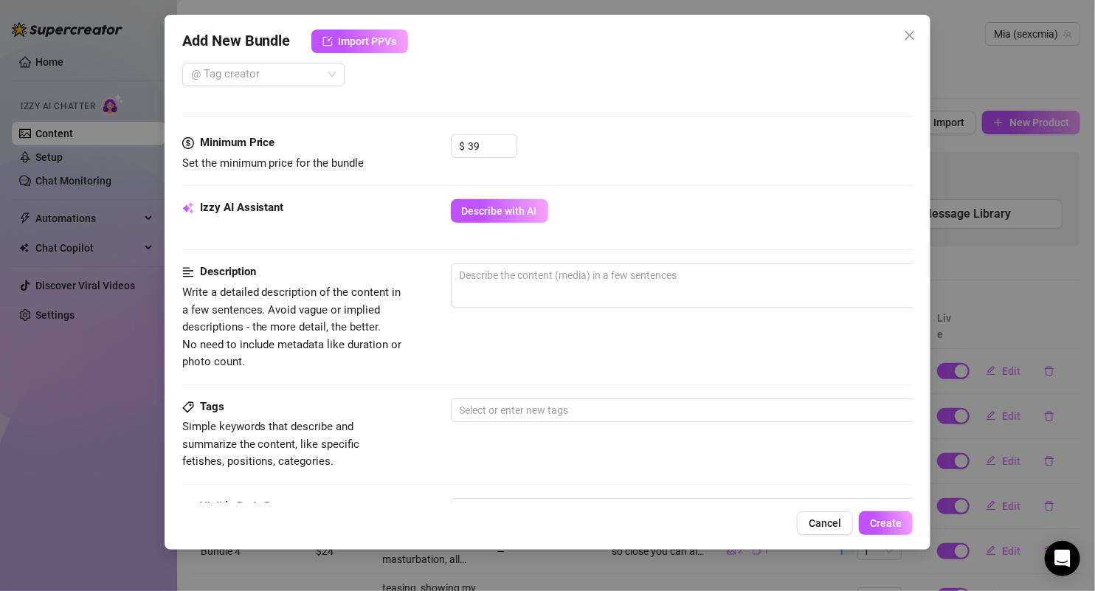
scroll to position [405, 0]
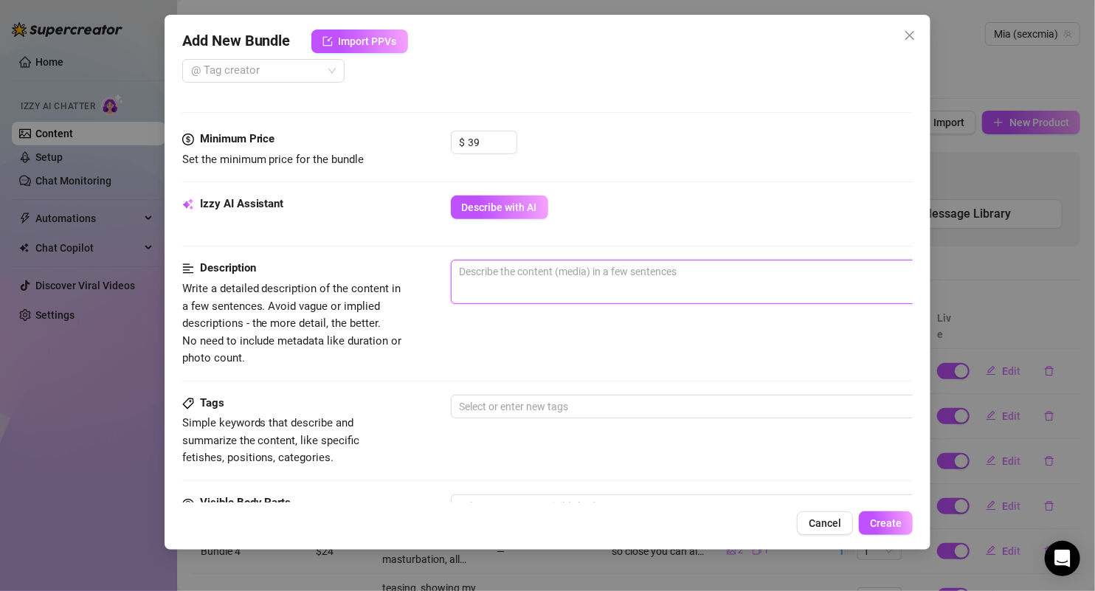
click at [555, 262] on textarea at bounding box center [709, 271] width 515 height 22
type textarea "blow j"
type textarea "blow job dildo"
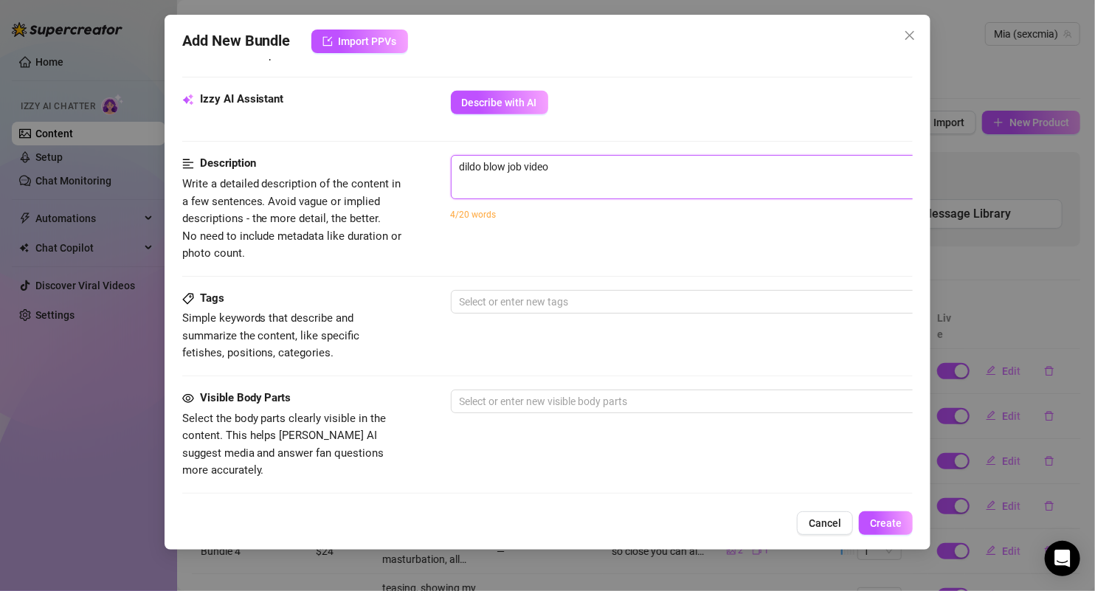
scroll to position [573, 0]
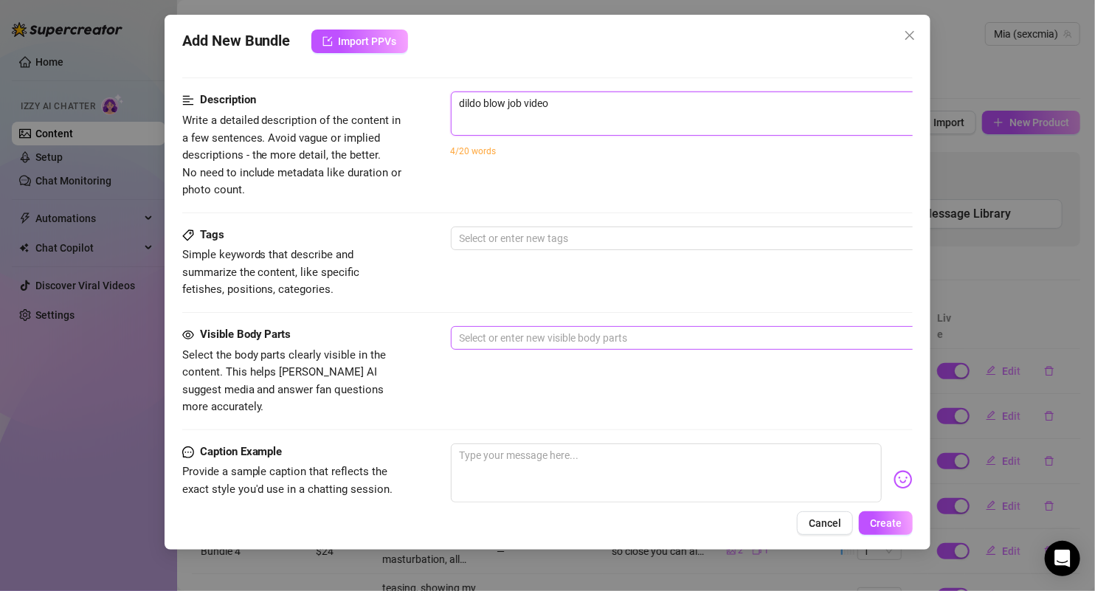
click at [504, 337] on div at bounding box center [701, 338] width 495 height 21
type textarea "dildo blow job video"
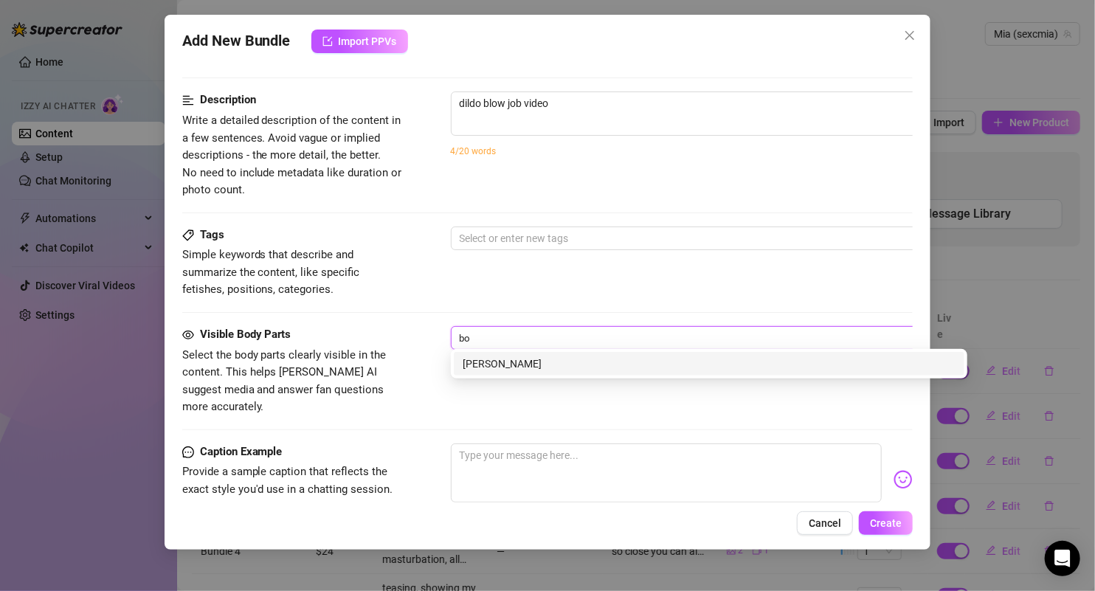
type input "b"
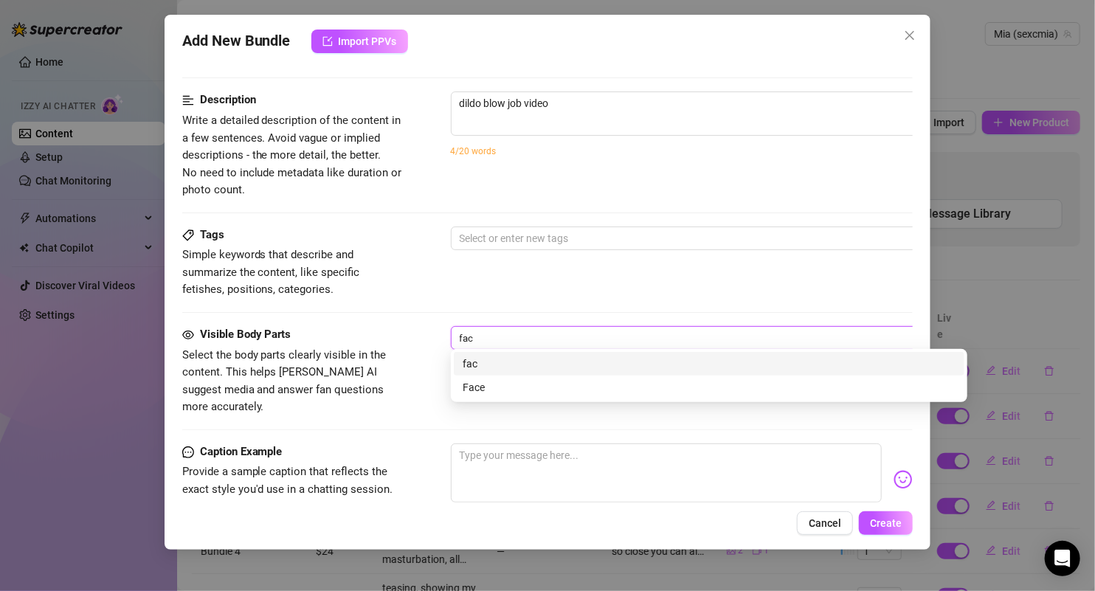
type input "face"
type input "Face"
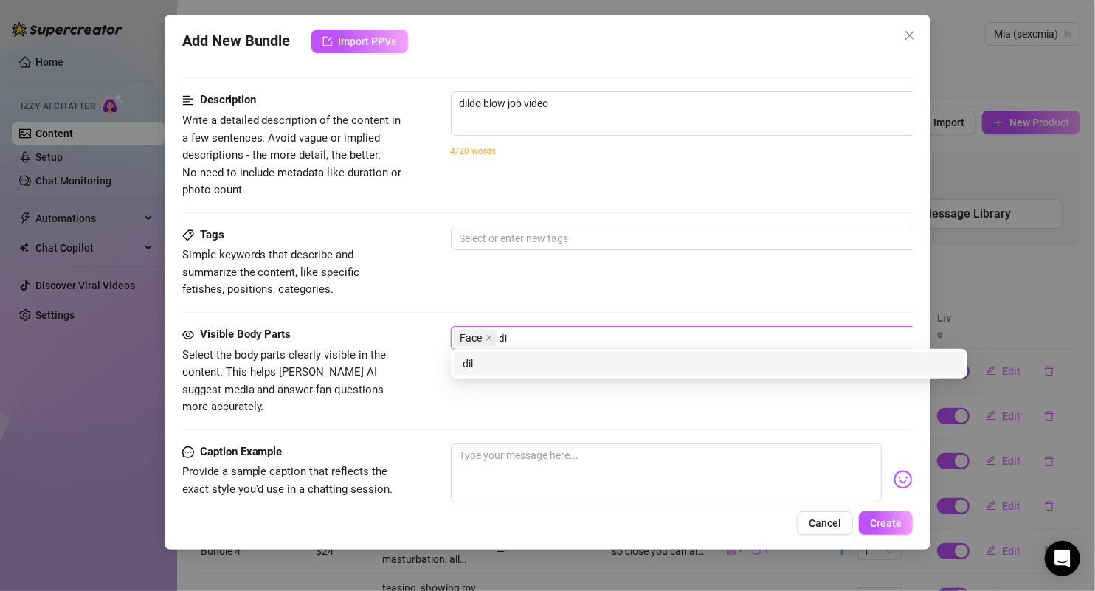
type input "d"
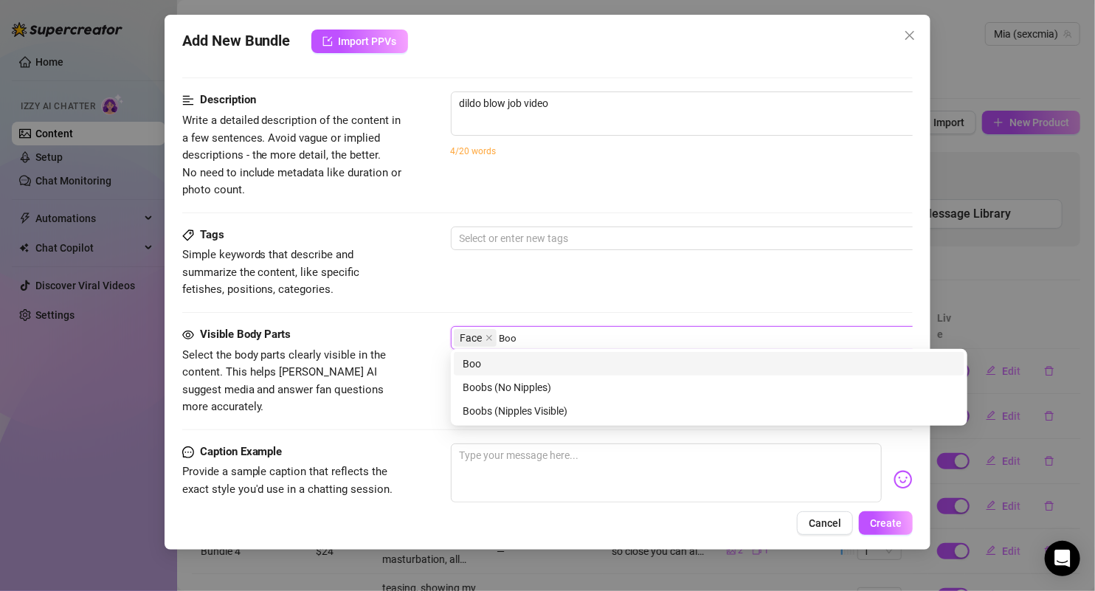
type input "Boob"
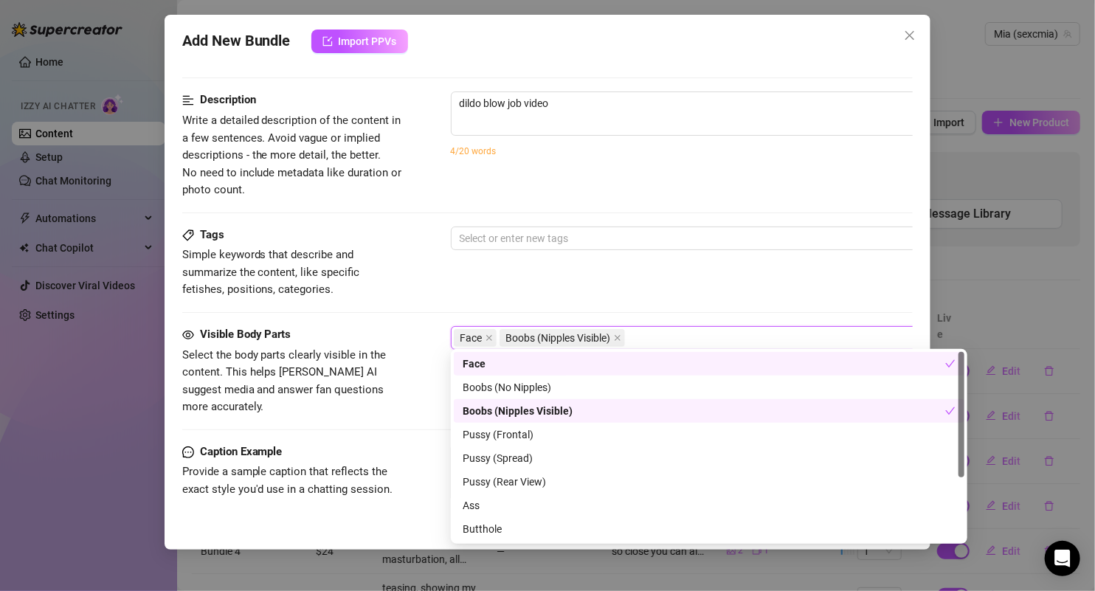
click at [514, 265] on div "Tags Simple keywords that describe and summarize the content, like specific fet…" at bounding box center [547, 263] width 731 height 72
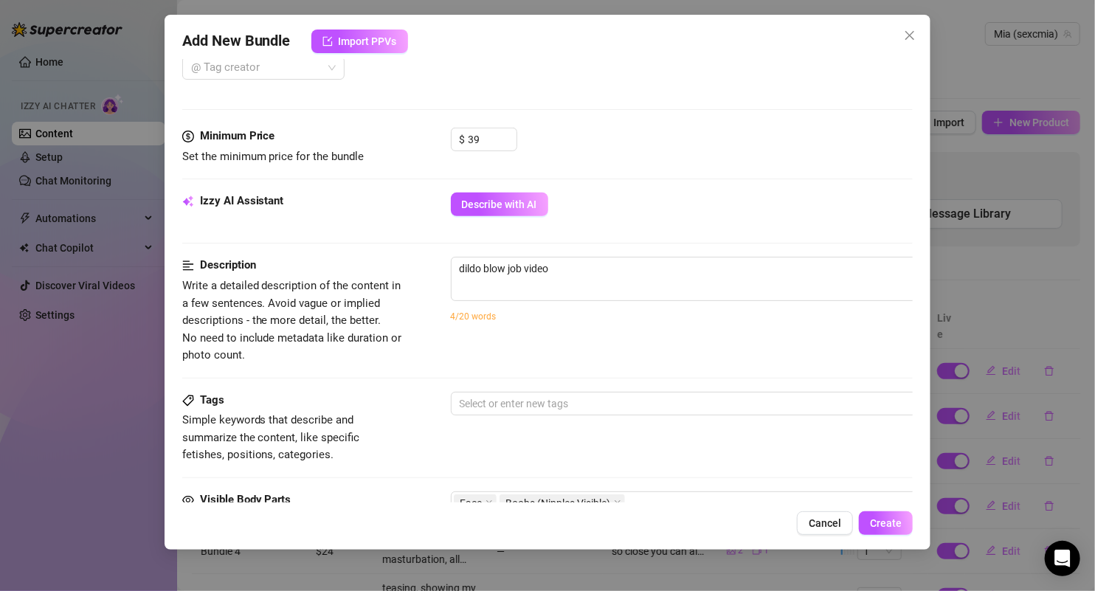
scroll to position [228, 0]
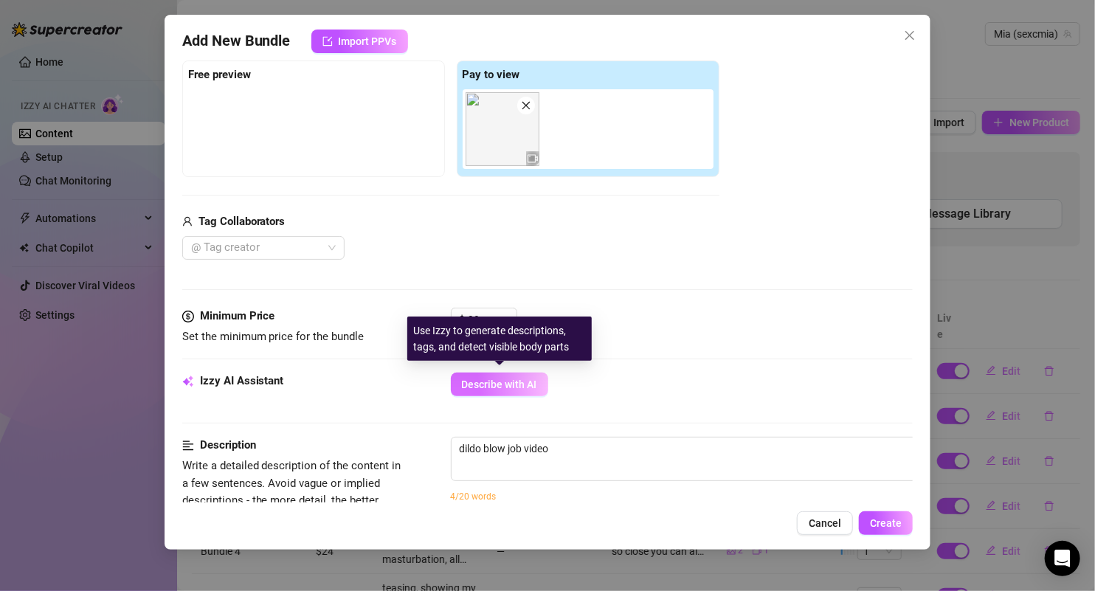
click at [514, 379] on span "Describe with AI" at bounding box center [499, 385] width 75 height 12
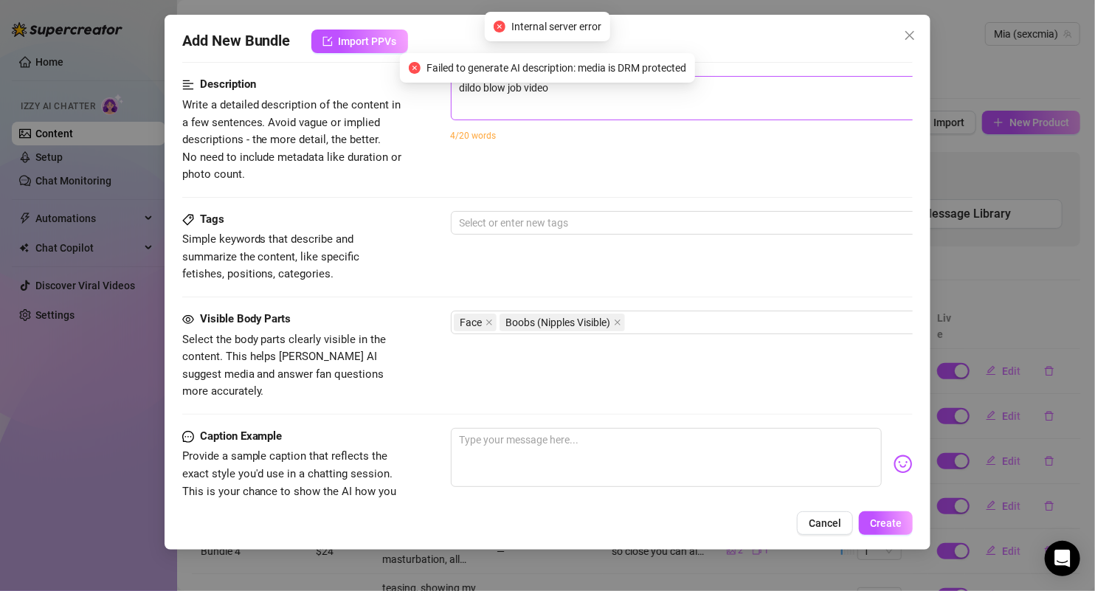
scroll to position [804, 0]
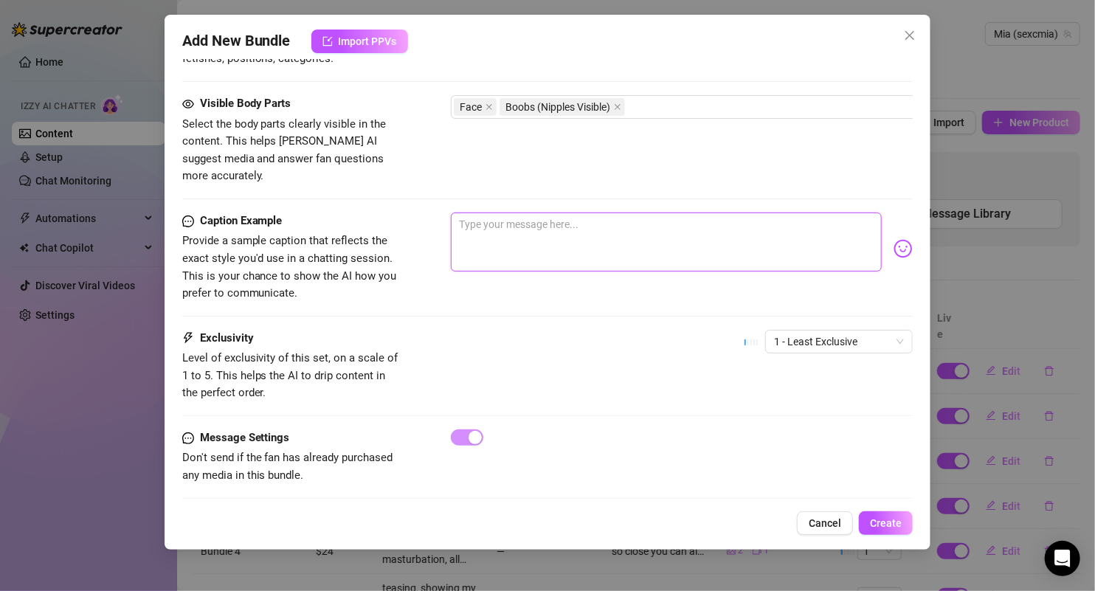
click at [623, 212] on textarea at bounding box center [667, 241] width 432 height 59
paste textarea "Mmm… couldn’t keep my lips off it 😈 dripping all over, my hard nipples brushing…"
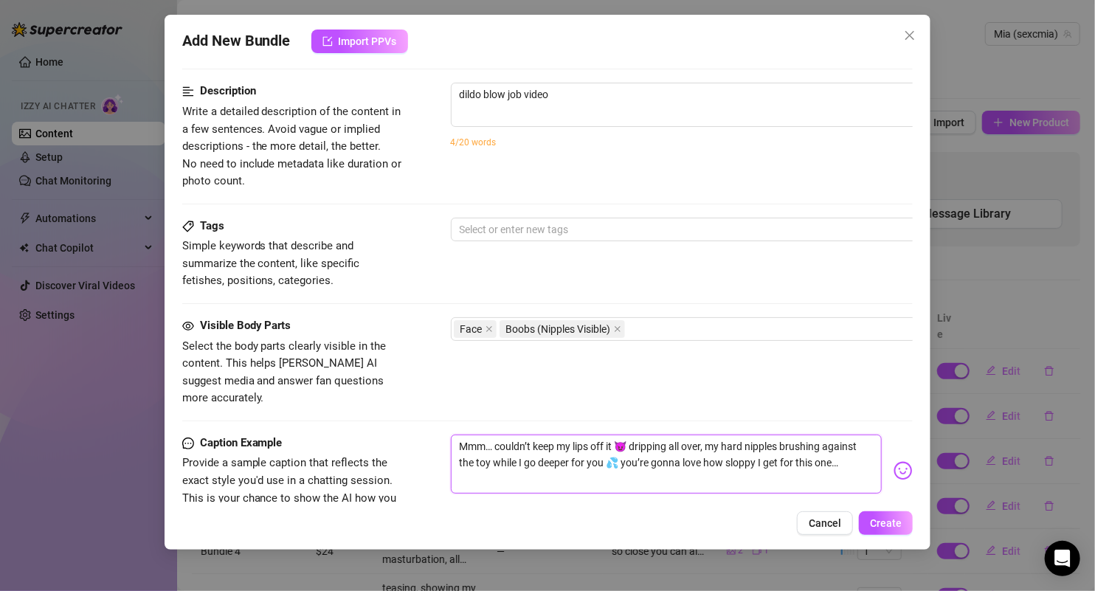
scroll to position [466, 0]
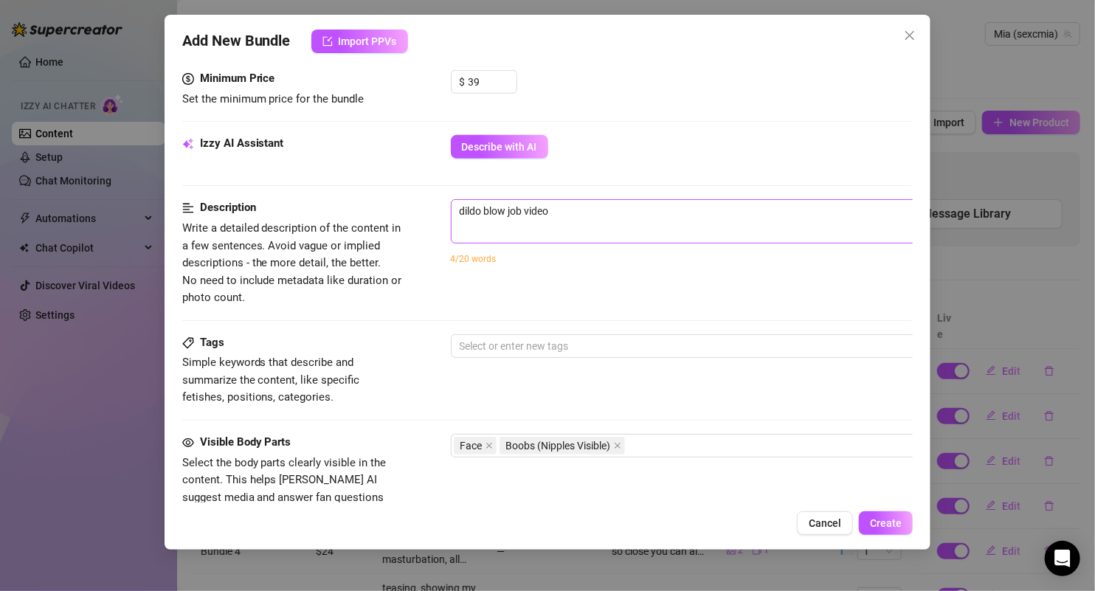
type textarea "Mmm… couldn’t keep my lips off it 😈 dripping all over, my hard nipples brushing…"
click at [610, 210] on textarea "dildo blow job video" at bounding box center [709, 211] width 515 height 22
paste textarea "Mmm… couldn’t keep my lips off it 😈 dripping all over, my hard nipples brushing…"
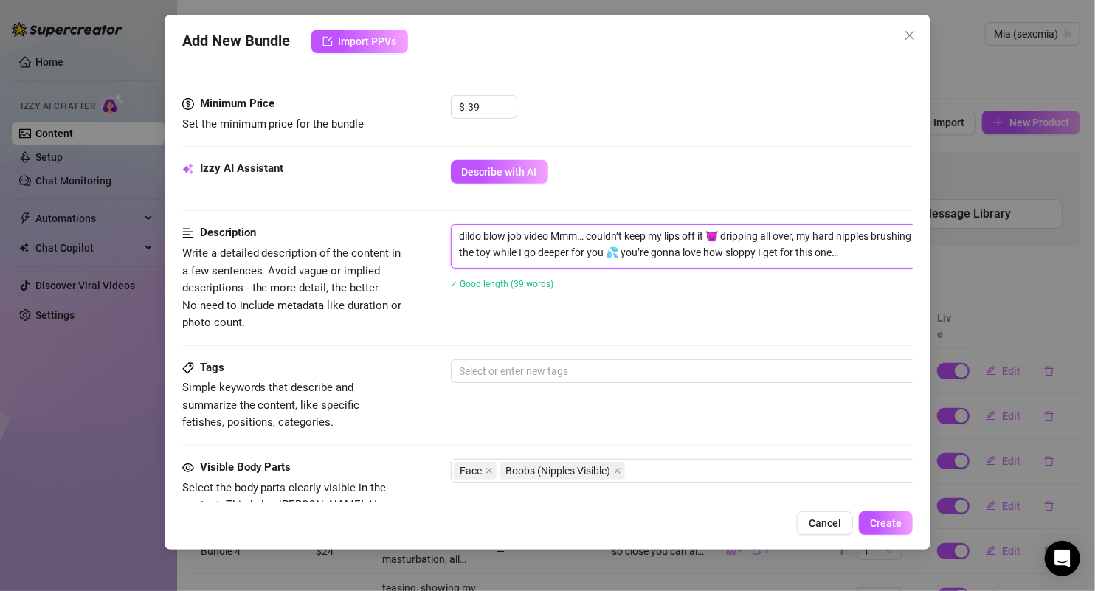
scroll to position [424, 0]
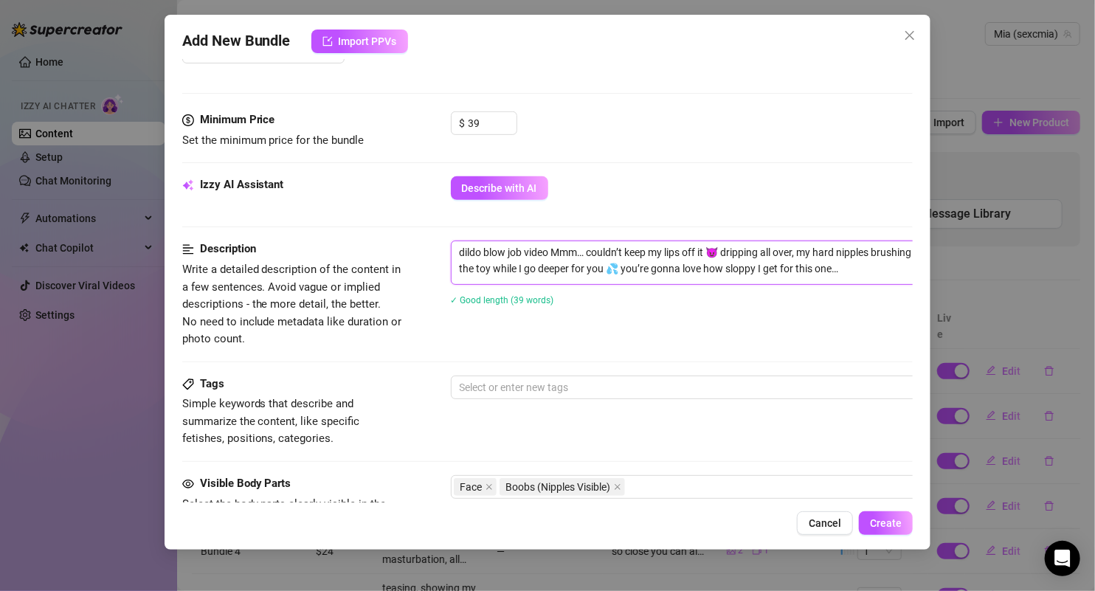
click at [553, 243] on textarea "dildo blow job video Mmm… couldn’t keep my lips off it 😈 dripping all over, my …" at bounding box center [709, 260] width 515 height 38
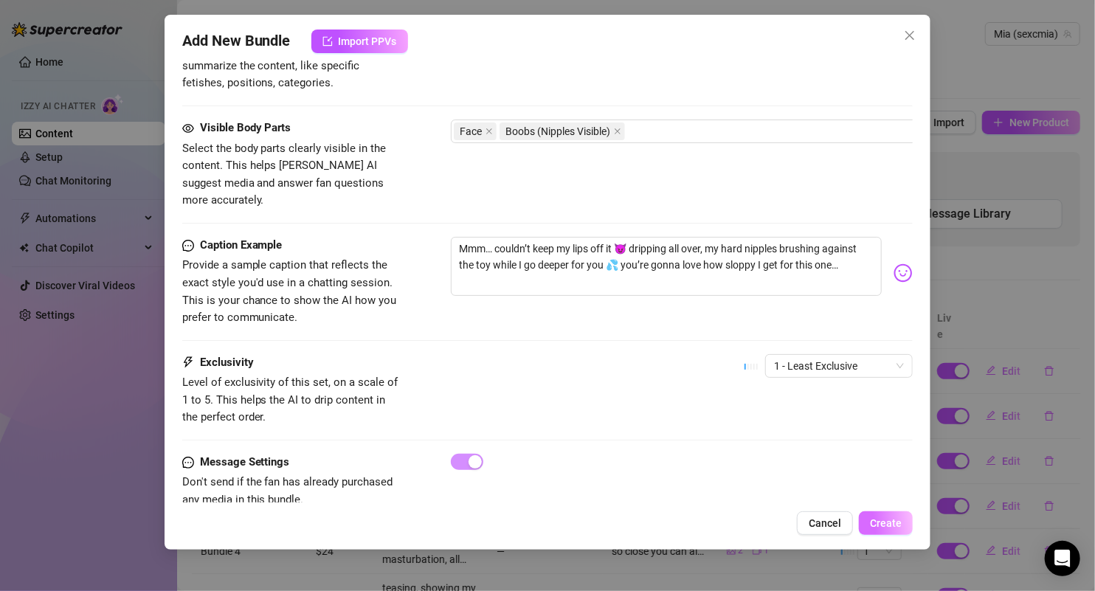
type textarea "dildo blow job video.... Mmm… couldn’t keep my lips off it 😈 dripping all over,…"
click at [898, 518] on span "Create" at bounding box center [886, 523] width 32 height 12
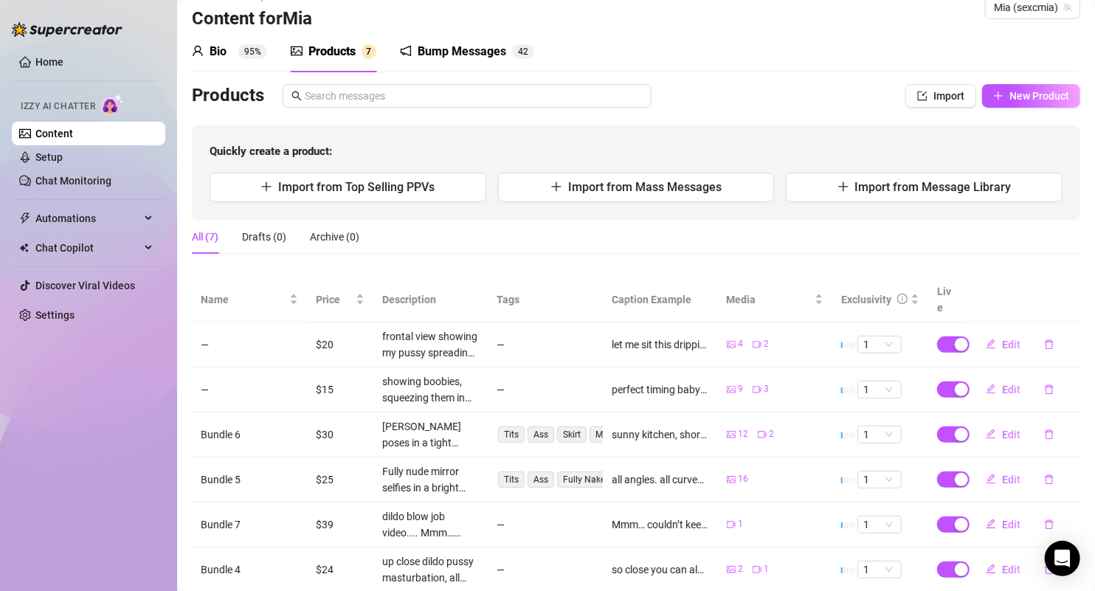
scroll to position [0, 0]
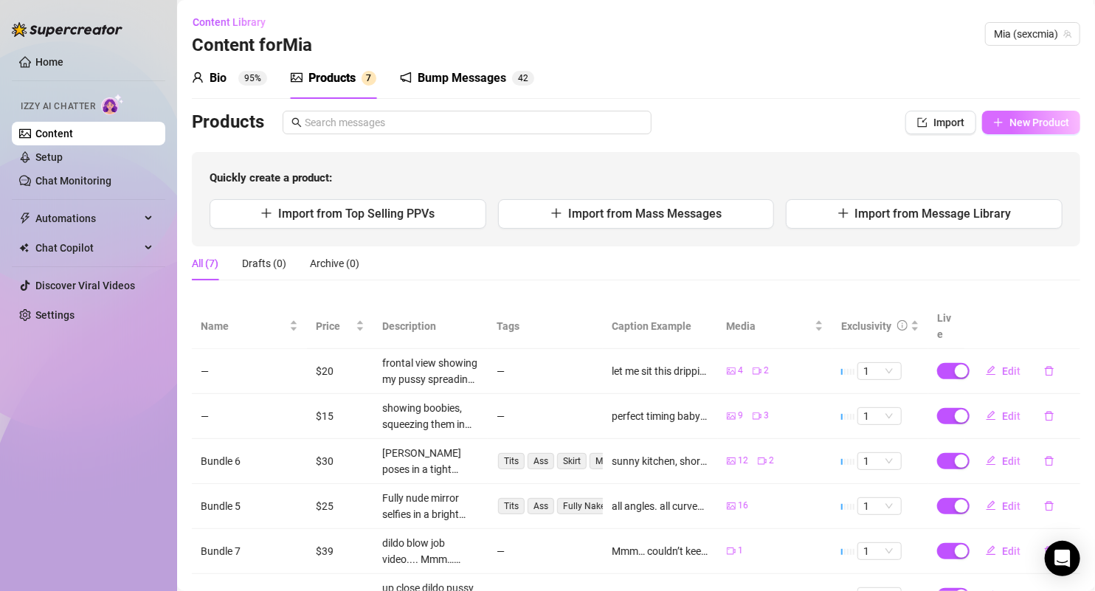
click at [1040, 129] on button "New Product" at bounding box center [1031, 123] width 98 height 24
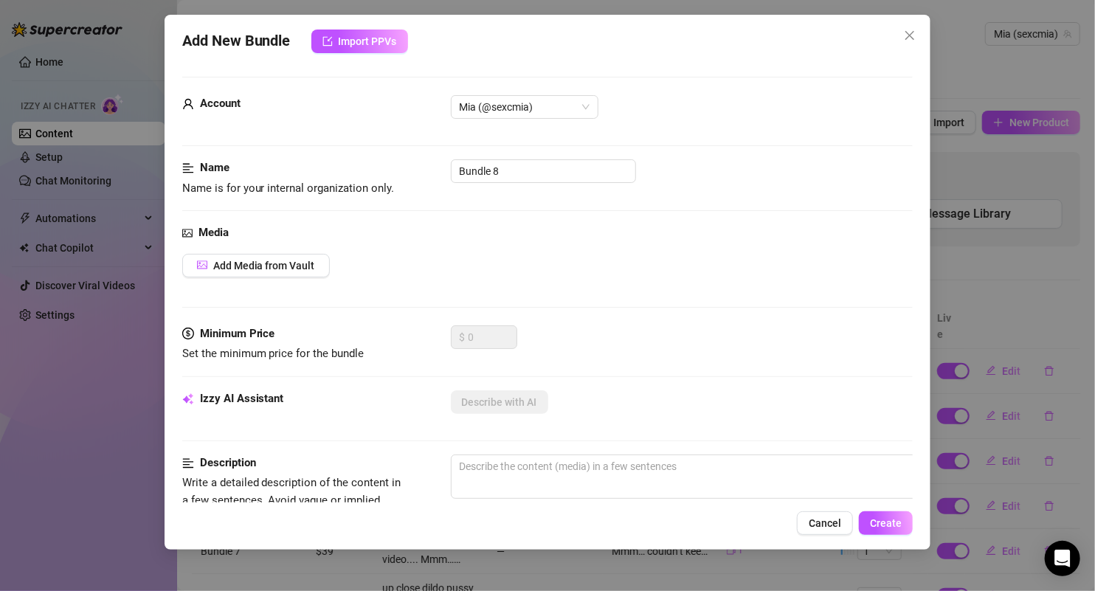
scroll to position [86, 0]
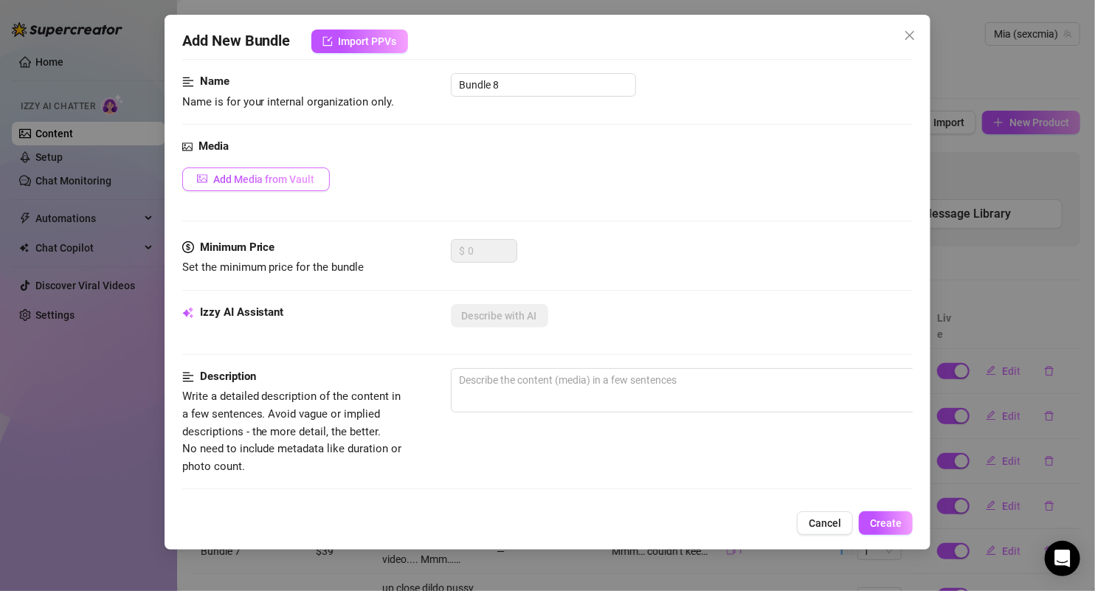
click at [266, 177] on span "Add Media from Vault" at bounding box center [264, 179] width 102 height 12
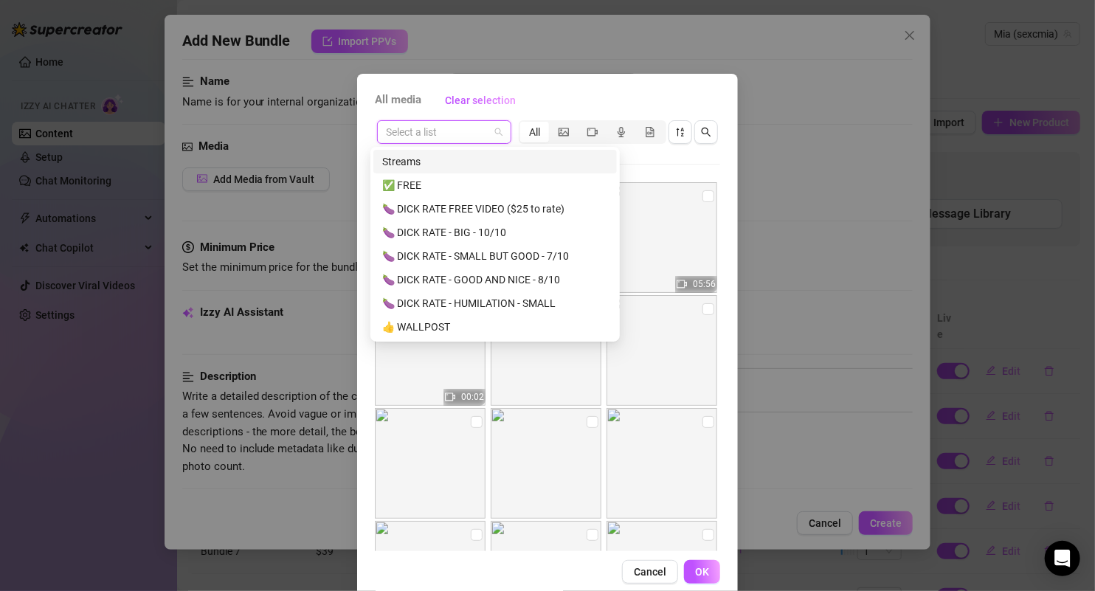
click at [472, 133] on input "search" at bounding box center [437, 132] width 103 height 22
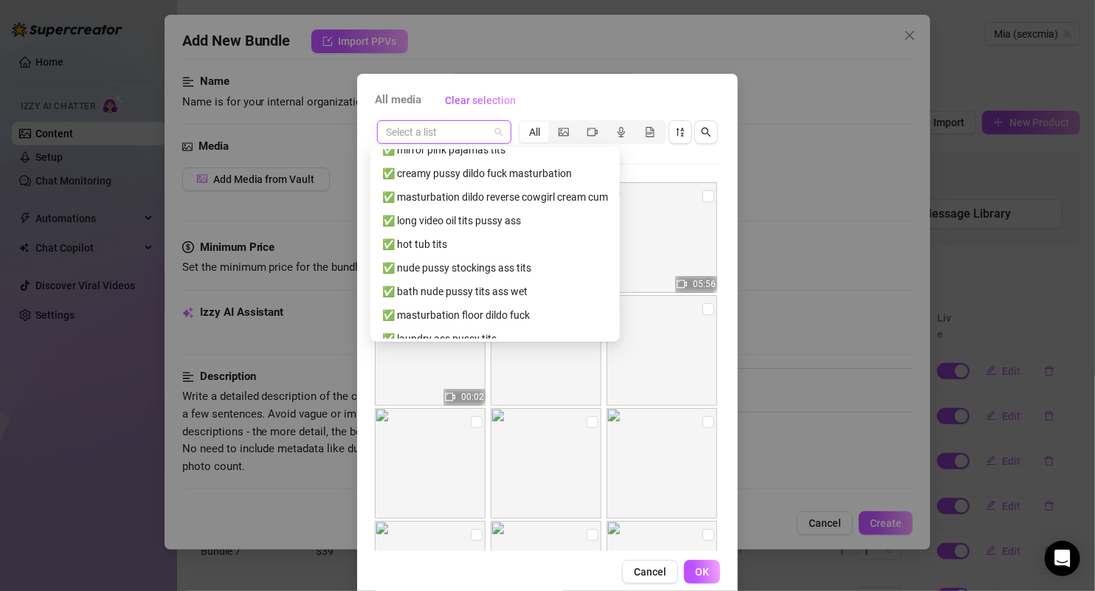
scroll to position [519, 0]
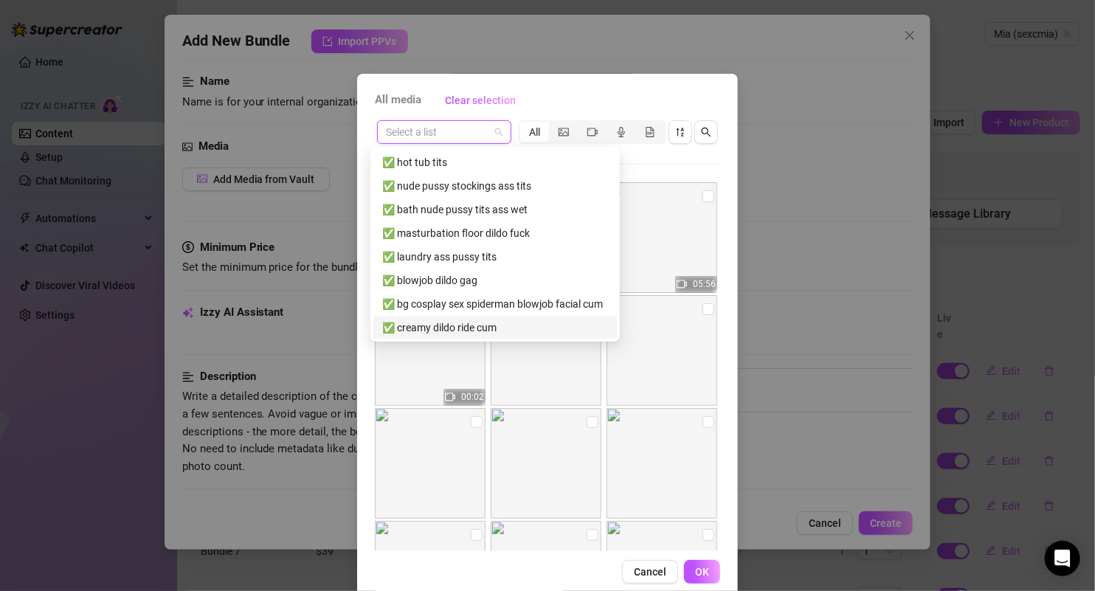
click at [457, 331] on div "✅ creamy dildo ride cum" at bounding box center [495, 327] width 226 height 16
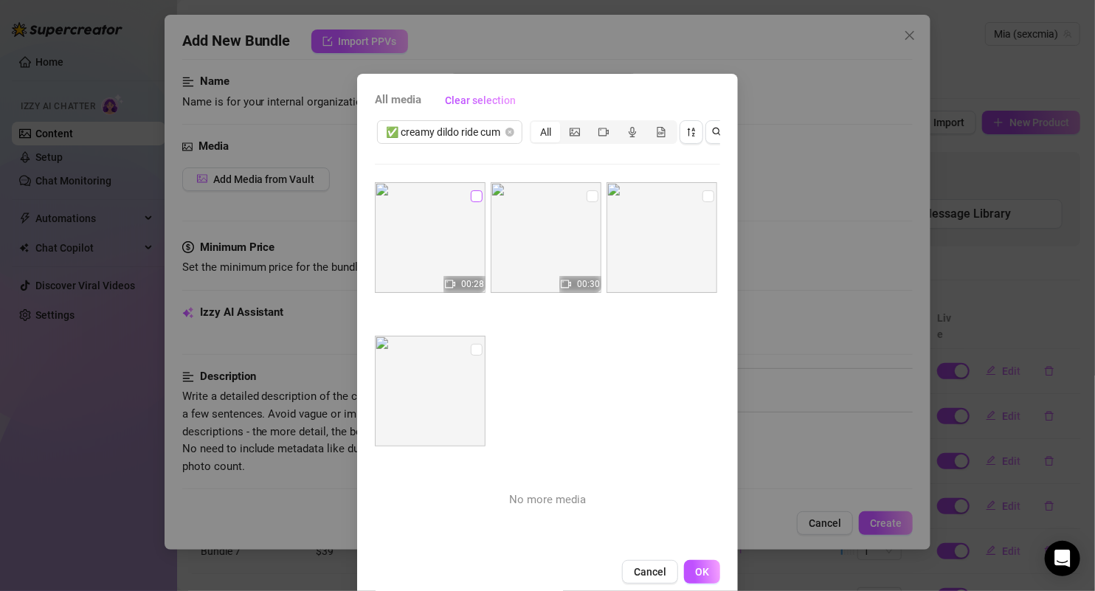
click at [471, 196] on input "checkbox" at bounding box center [477, 196] width 12 height 12
checkbox input "true"
click at [587, 196] on input "checkbox" at bounding box center [593, 196] width 12 height 12
checkbox input "true"
click at [702, 196] on input "checkbox" at bounding box center [708, 196] width 12 height 12
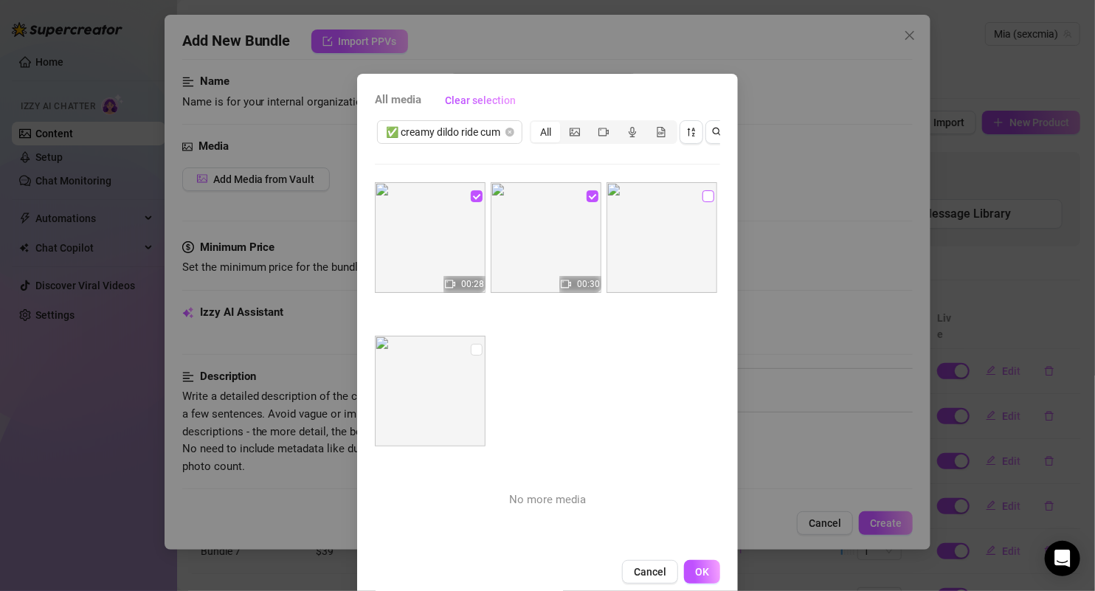
checkbox input "true"
click at [471, 342] on label at bounding box center [477, 350] width 12 height 16
click at [471, 344] on input "checkbox" at bounding box center [477, 350] width 12 height 12
checkbox input "true"
click at [697, 578] on span "OK" at bounding box center [702, 572] width 14 height 12
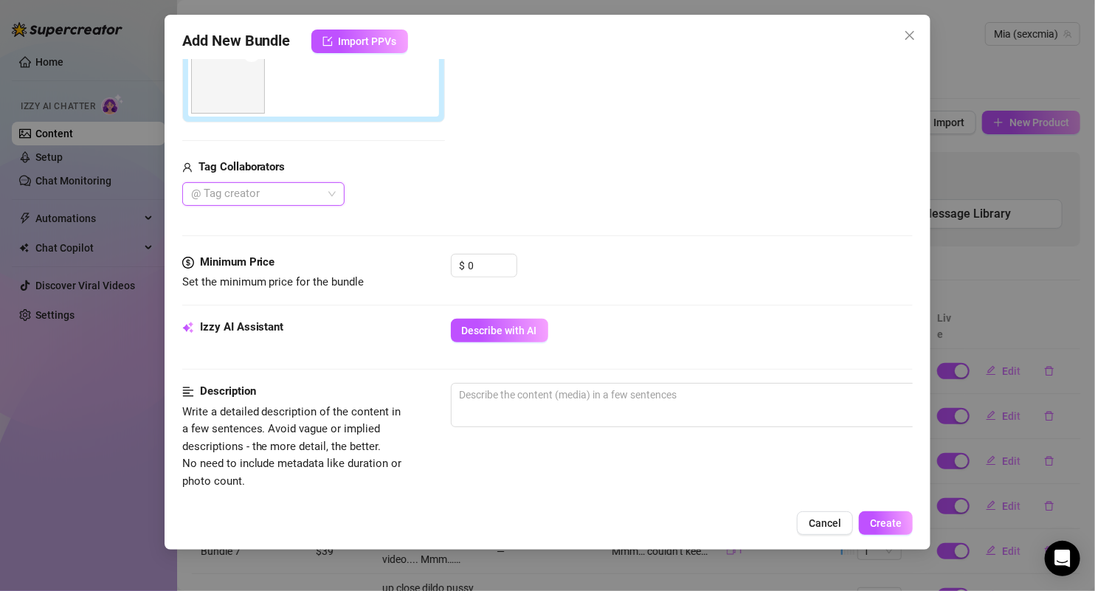
scroll to position [364, 0]
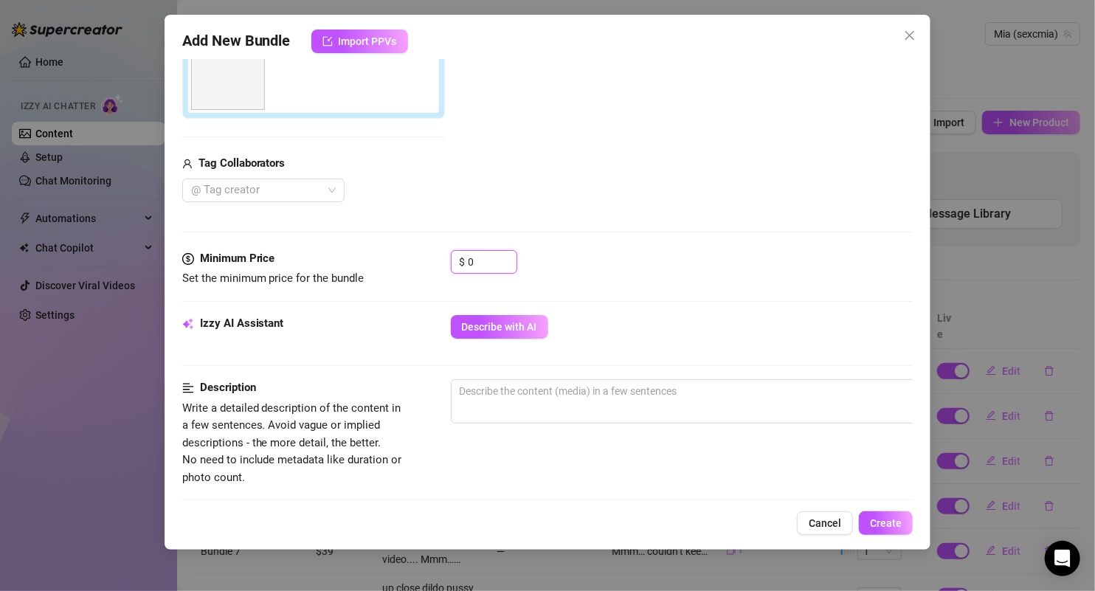
drag, startPoint x: 487, startPoint y: 255, endPoint x: 432, endPoint y: 254, distance: 54.6
click at [432, 255] on div "Minimum Price Set the minimum price for the bundle $ 0" at bounding box center [547, 269] width 731 height 38
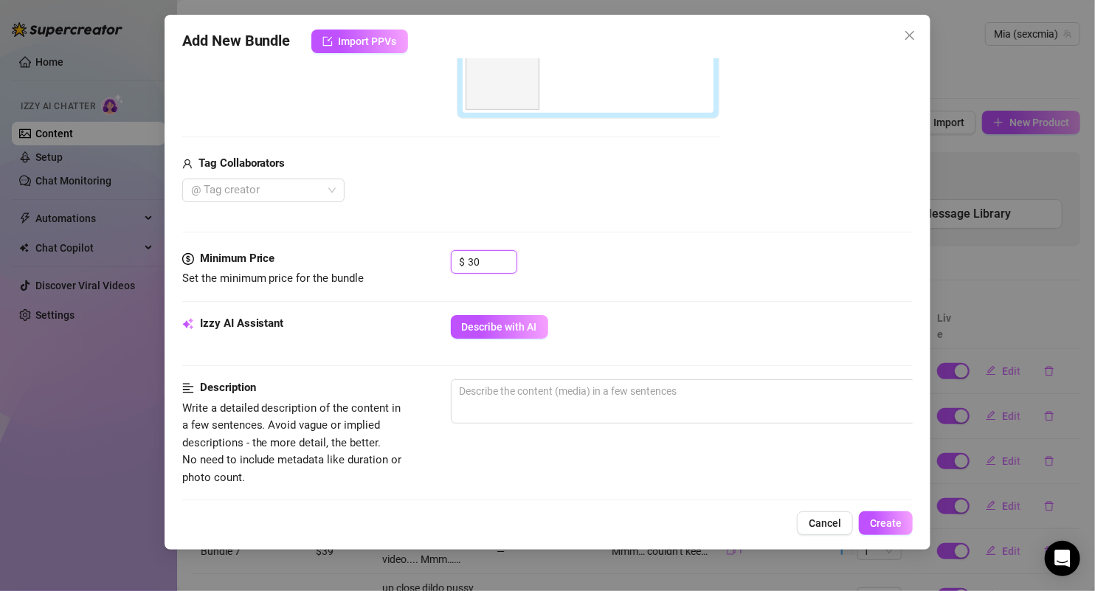
type input "30"
click at [663, 351] on div "Izzy AI Assistant Describe with AI" at bounding box center [547, 347] width 731 height 64
click at [632, 400] on span "0 / 1000" at bounding box center [709, 401] width 516 height 44
click at [628, 390] on textarea at bounding box center [709, 391] width 515 height 22
click at [591, 294] on div "Minimum Price Set the minimum price for the bundle $ 30" at bounding box center [547, 282] width 731 height 65
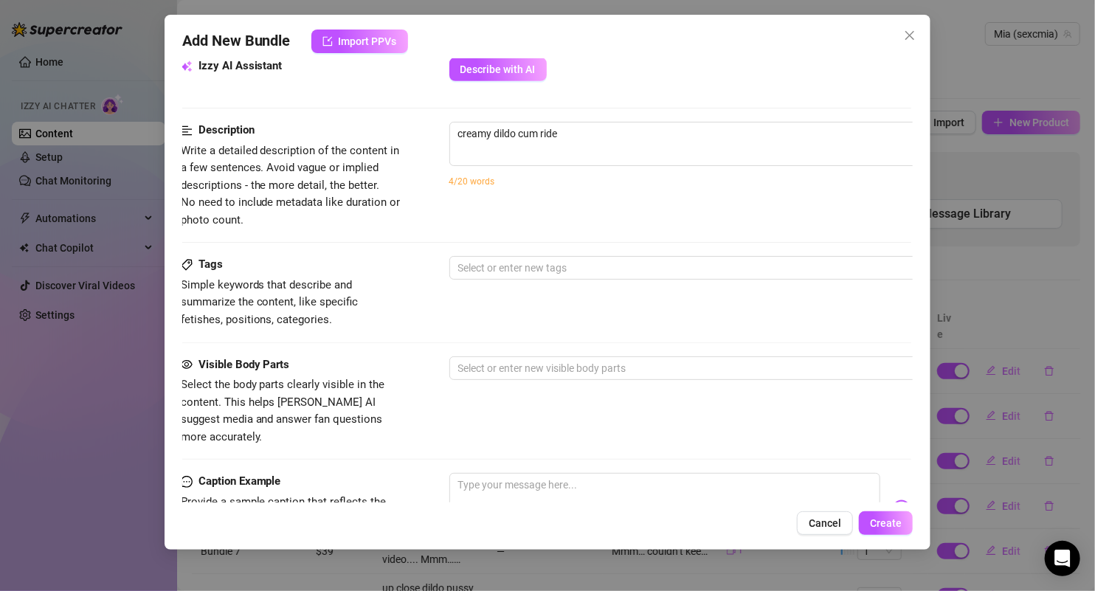
scroll to position [583, 1]
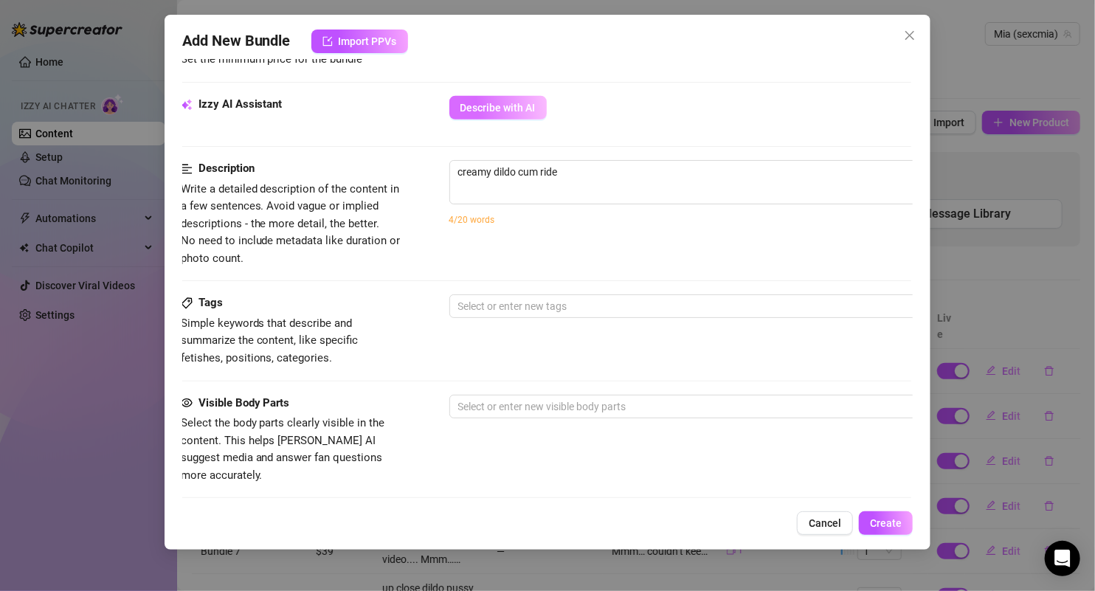
click at [483, 102] on span "Describe with AI" at bounding box center [497, 108] width 75 height 12
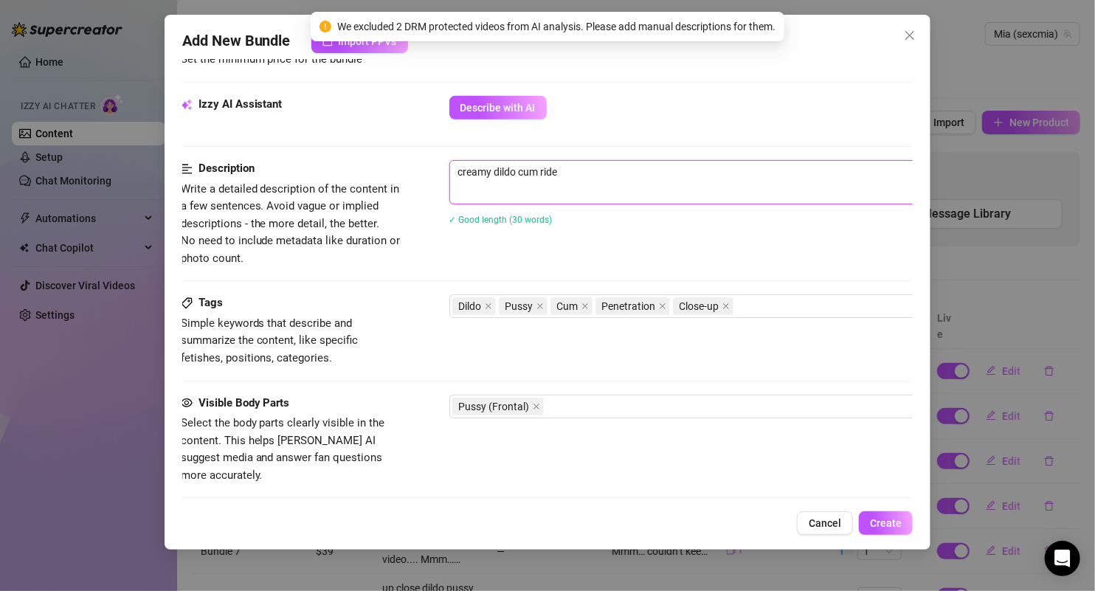
click at [523, 184] on textarea "Close-up hardcore shots of a thick dildo covered in cum and sliding deep into h…" at bounding box center [707, 180] width 515 height 38
type textarea "Close-up hardcore shots of a thick dildo covered in cum and sliding deep into h…"
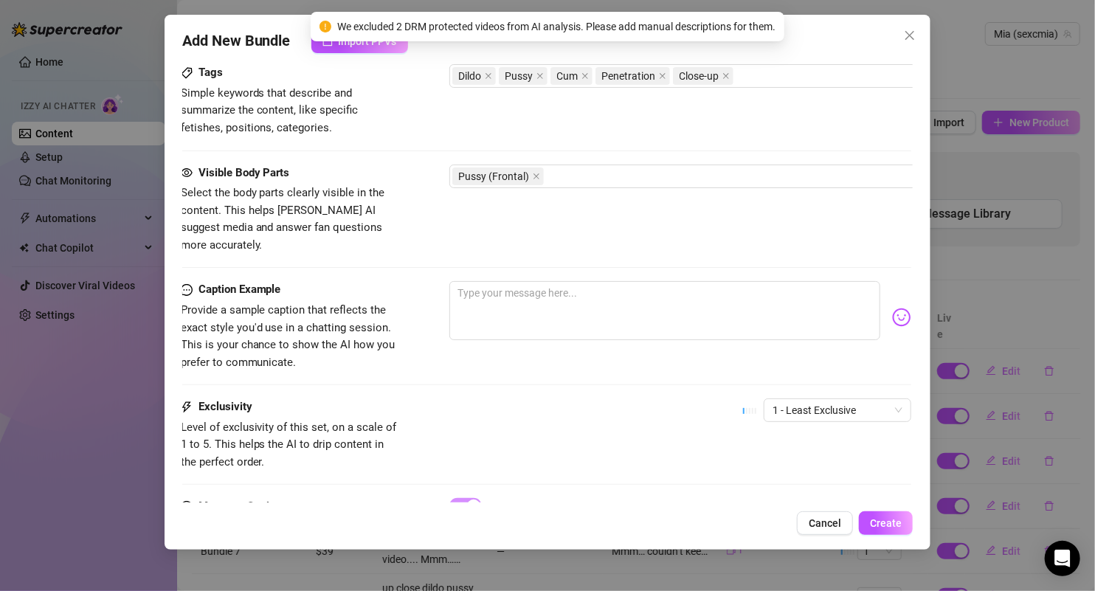
scroll to position [804, 1]
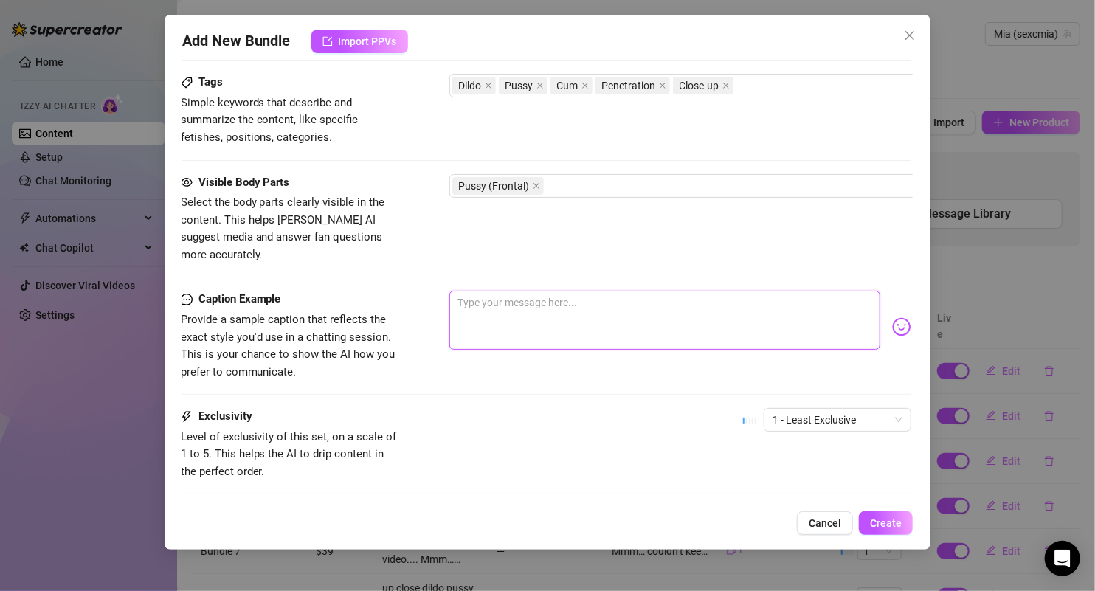
click at [545, 299] on textarea at bounding box center [665, 320] width 432 height 59
paste textarea "up close. no face. just the kind of view that makes your pulse race 😈 every mov…"
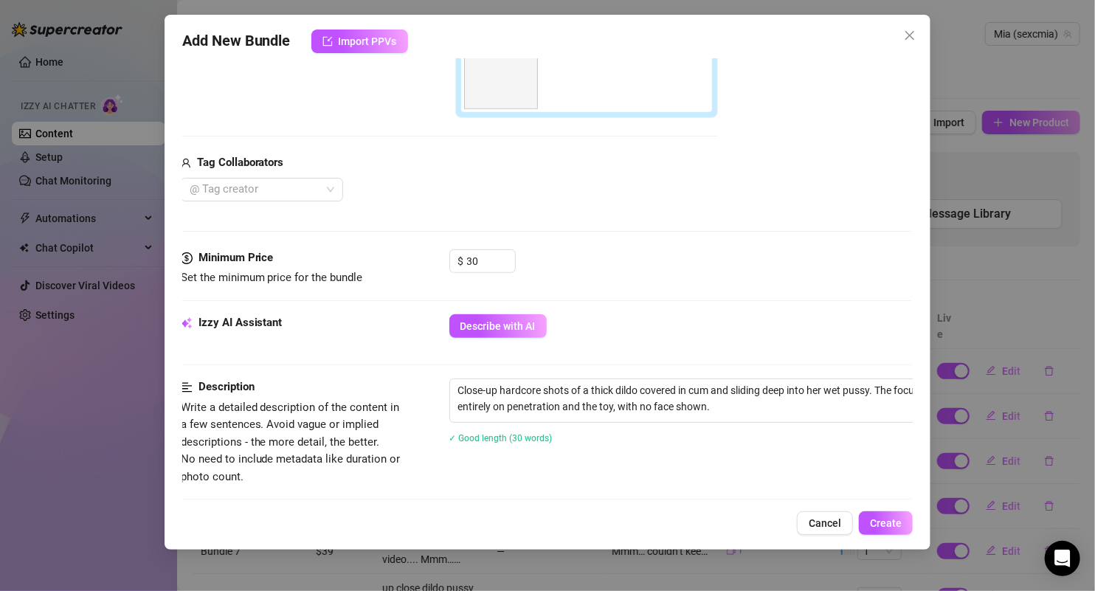
scroll to position [0, 1]
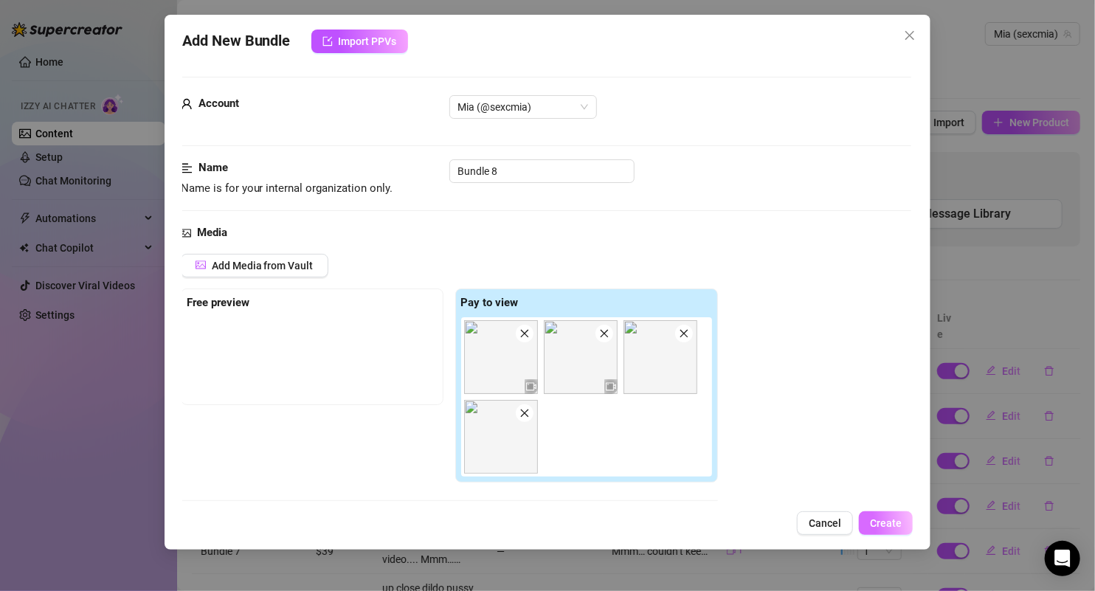
type textarea "up close. no face. just the kind of view that makes your pulse race 😈 every mov…"
click at [885, 522] on span "Create" at bounding box center [886, 523] width 32 height 12
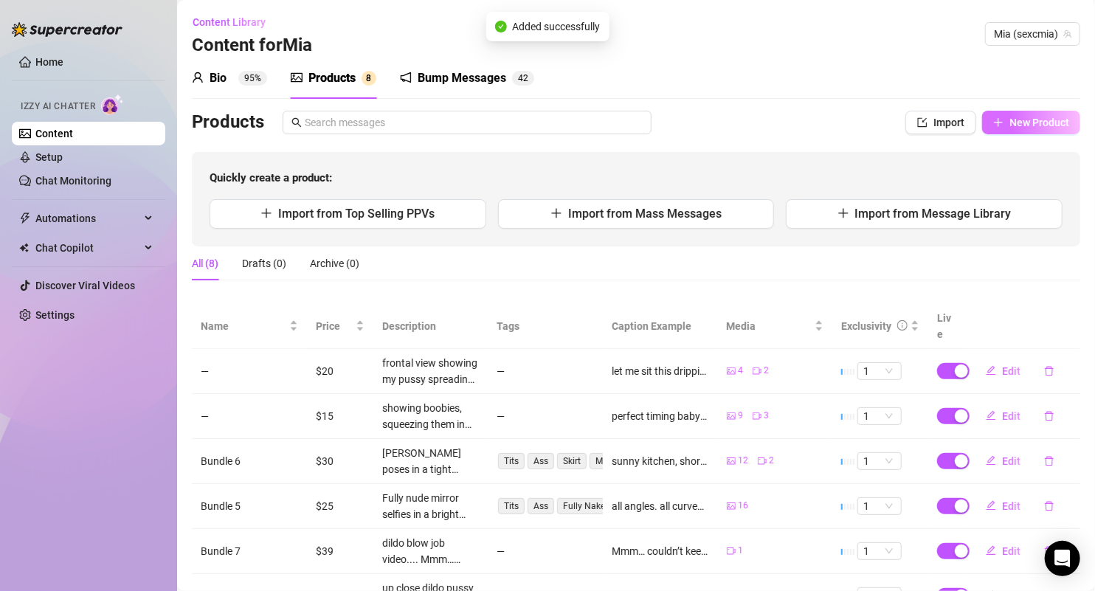
click at [1012, 123] on span "New Product" at bounding box center [1039, 123] width 60 height 12
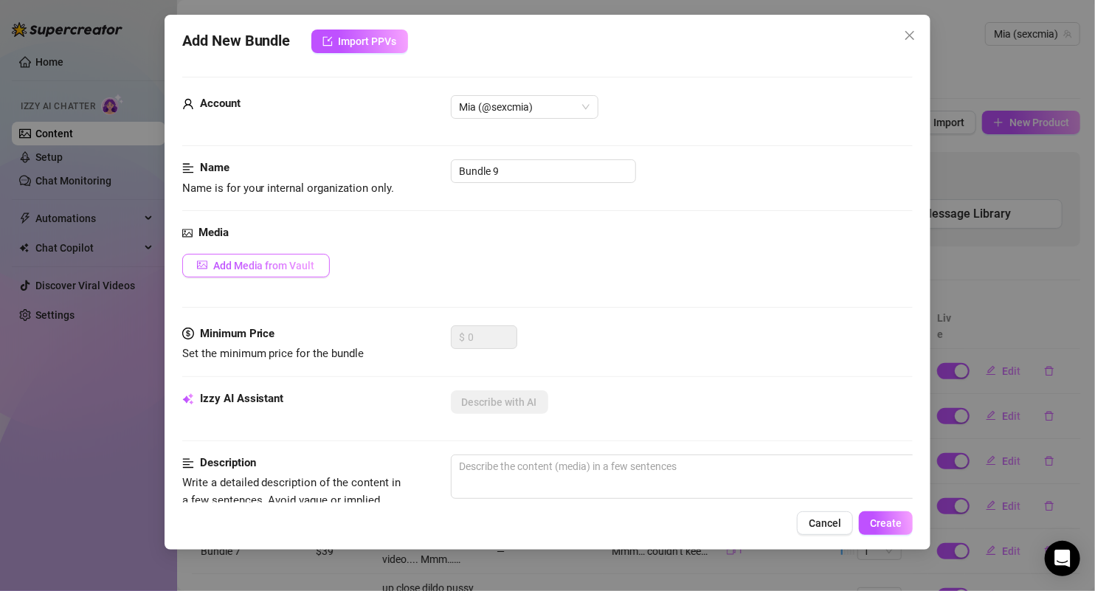
click at [301, 270] on button "Add Media from Vault" at bounding box center [256, 266] width 148 height 24
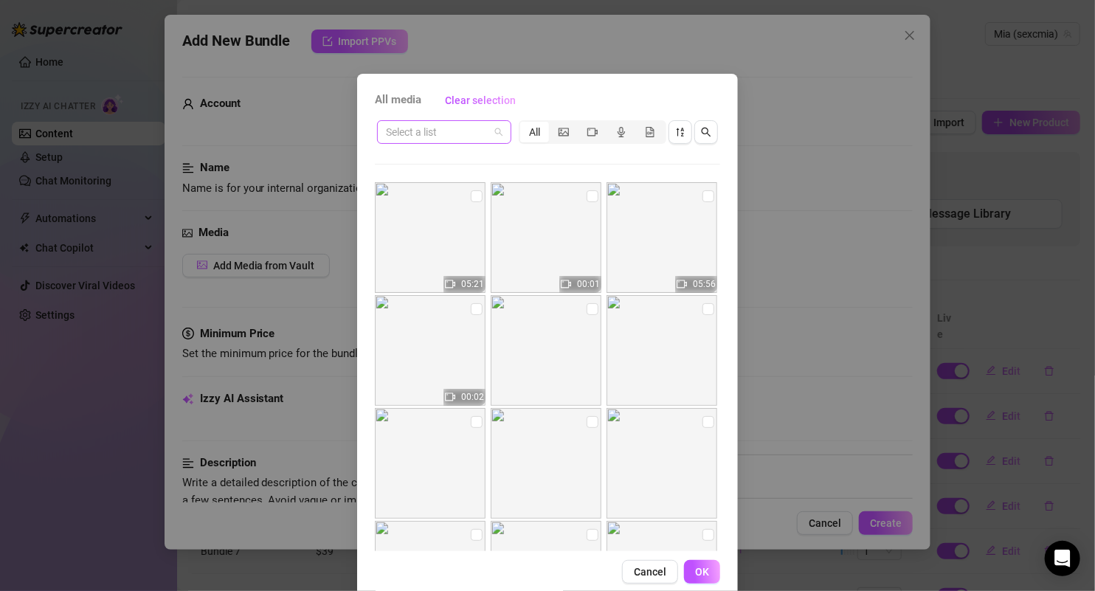
click at [482, 139] on input "search" at bounding box center [437, 132] width 103 height 22
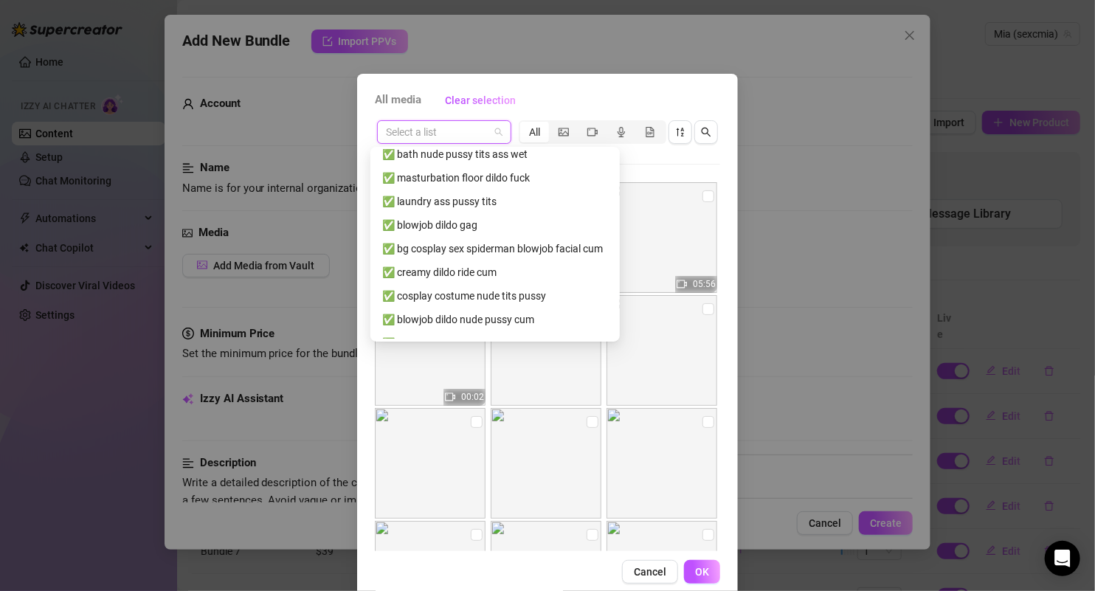
scroll to position [755, 0]
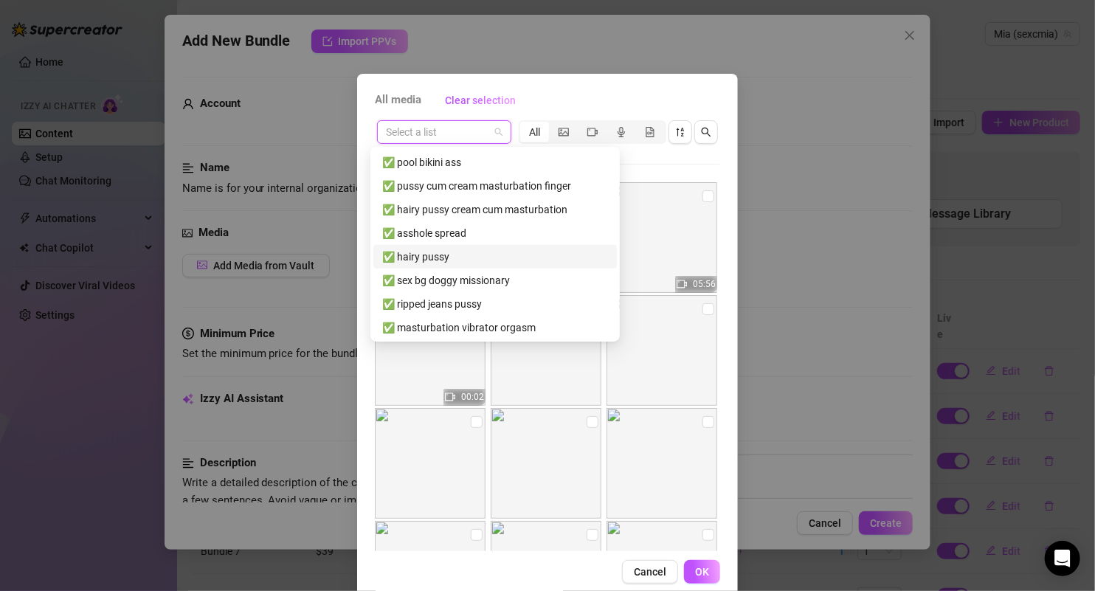
click at [448, 255] on div "✅ hairy pussy" at bounding box center [495, 257] width 226 height 16
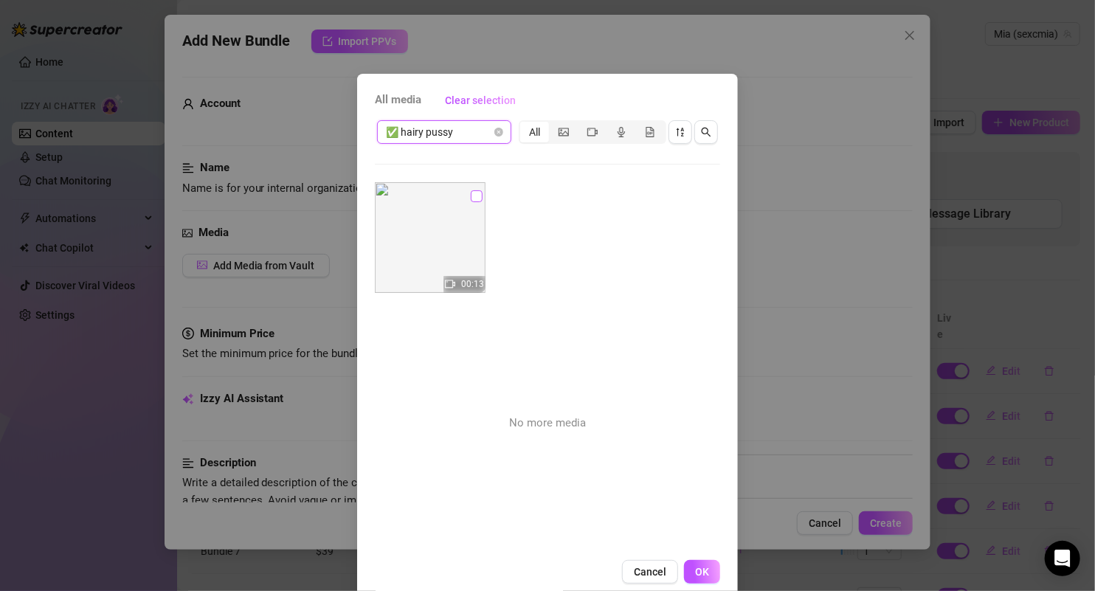
click at [471, 190] on input "checkbox" at bounding box center [477, 196] width 12 height 12
checkbox input "true"
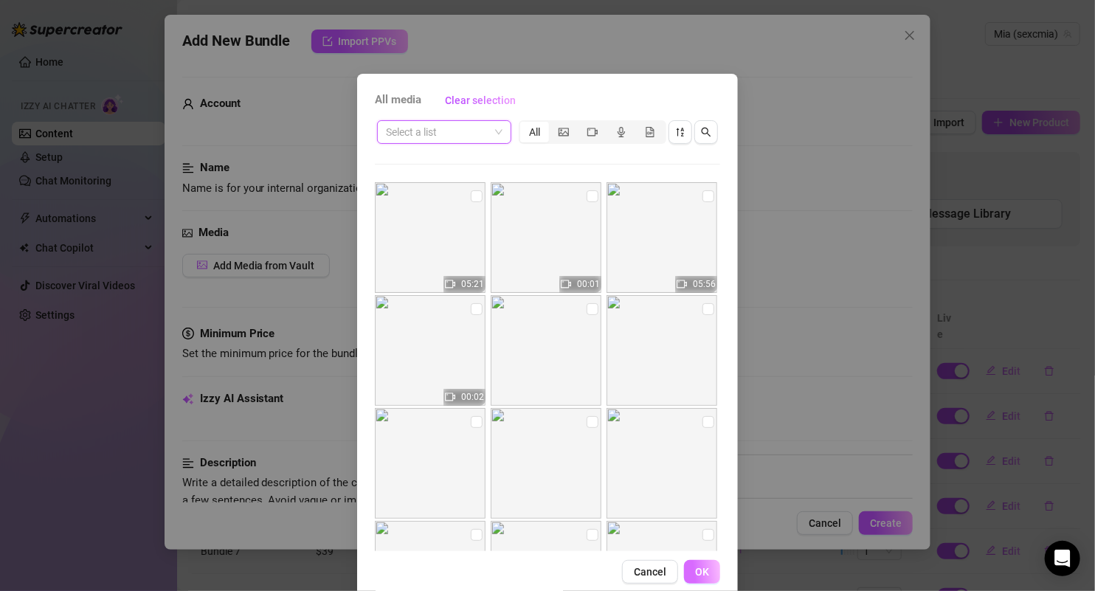
click at [695, 570] on span "OK" at bounding box center [702, 572] width 14 height 12
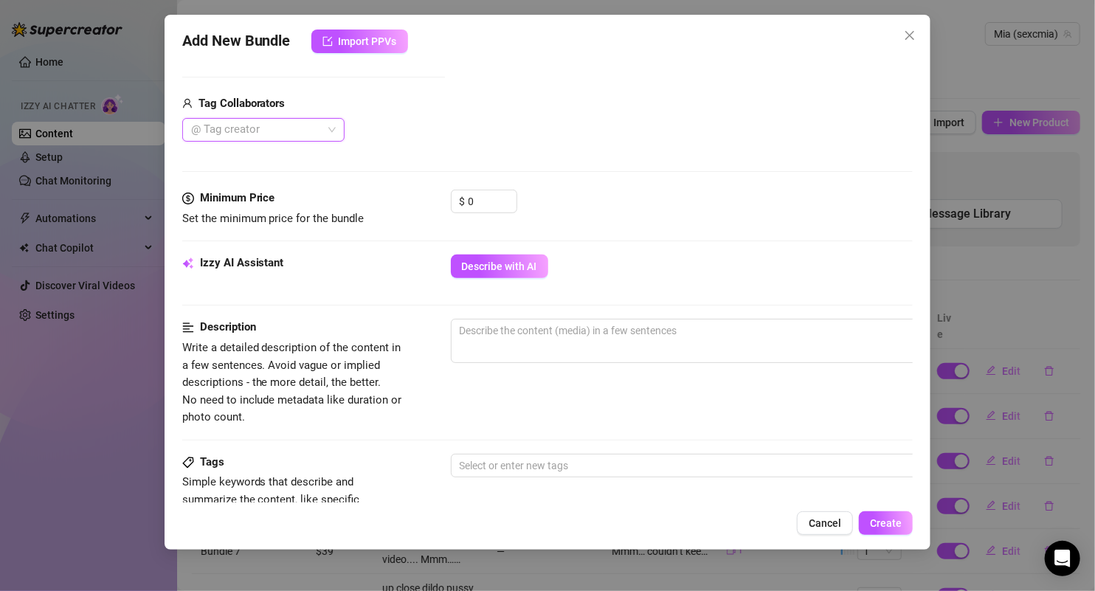
scroll to position [348, 0]
drag, startPoint x: 483, startPoint y: 201, endPoint x: 404, endPoint y: 199, distance: 79.7
click at [405, 200] on div "Minimum Price Set the minimum price for the bundle $ 0" at bounding box center [547, 207] width 731 height 38
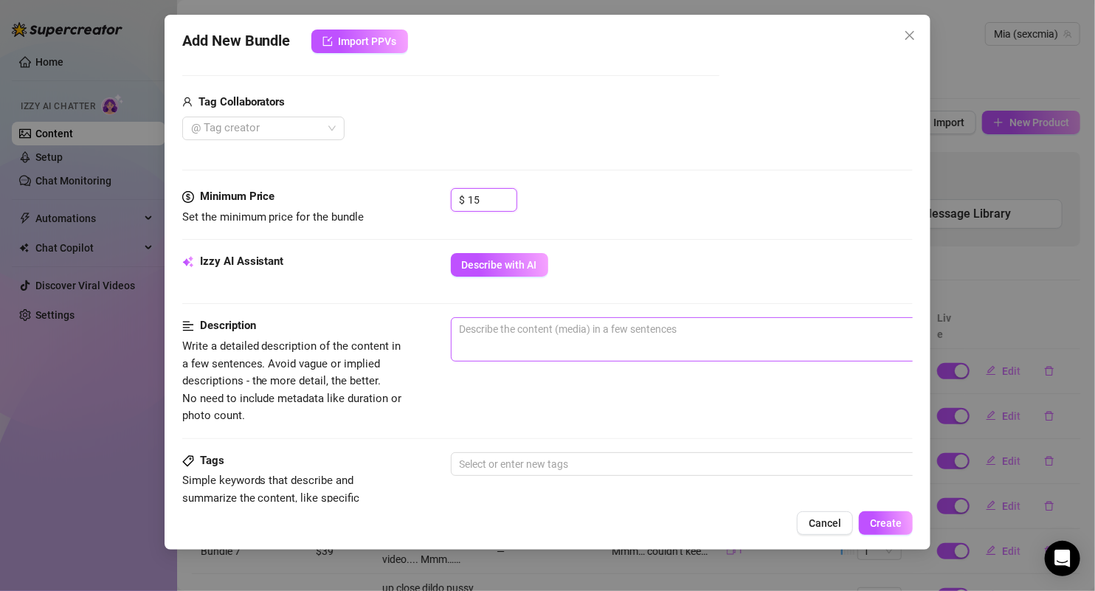
type input "15"
click at [542, 330] on textarea at bounding box center [709, 329] width 515 height 22
click at [495, 261] on span "Describe with AI" at bounding box center [499, 265] width 75 height 12
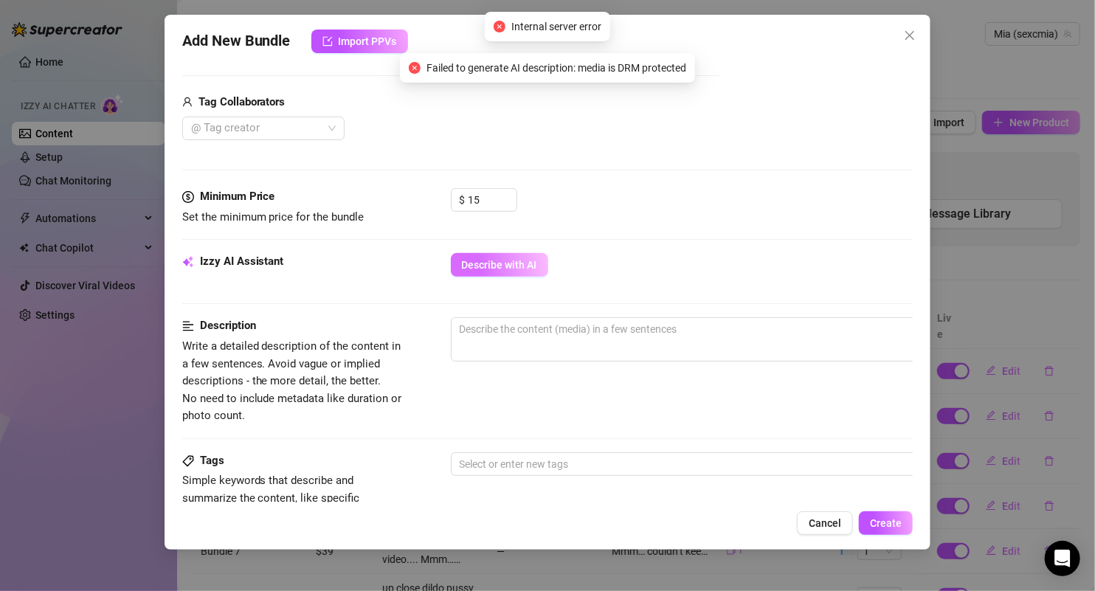
click at [529, 267] on span "Describe with AI" at bounding box center [499, 265] width 75 height 12
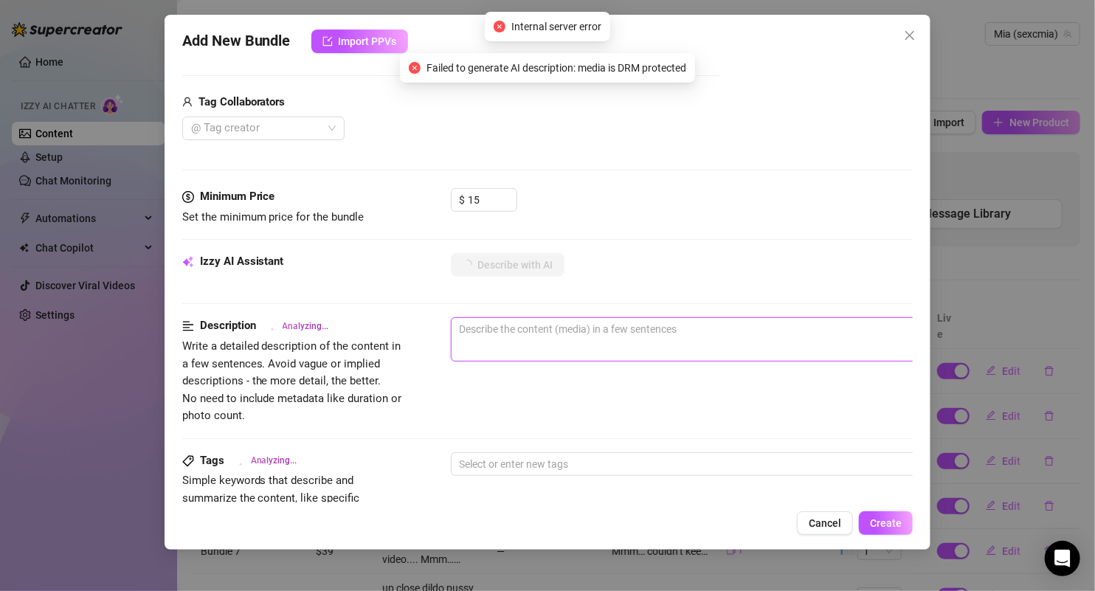
click at [545, 331] on textarea at bounding box center [709, 329] width 515 height 22
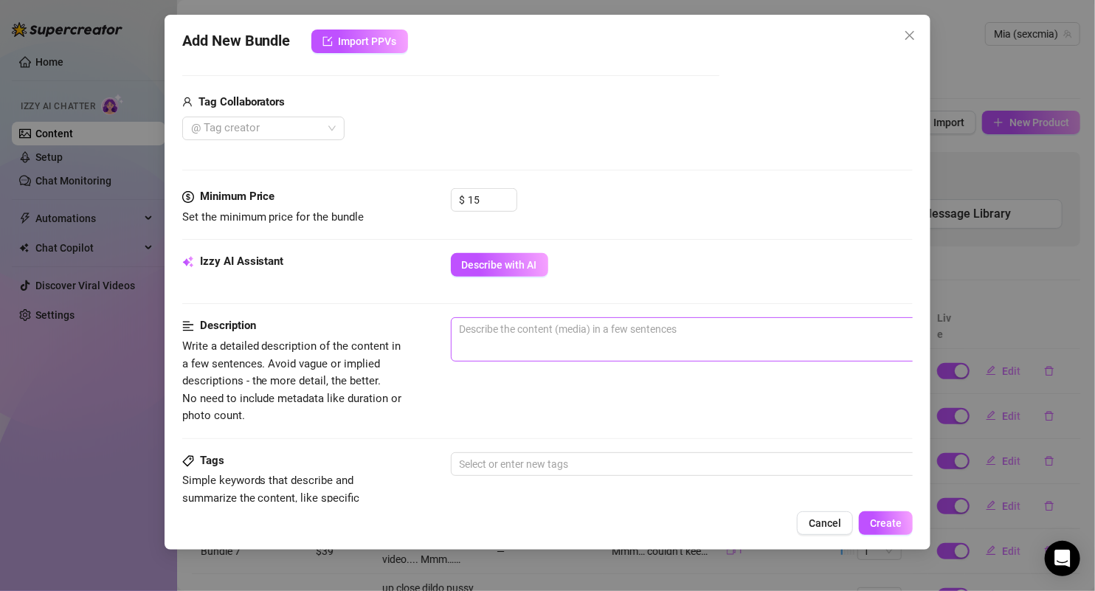
click at [530, 339] on span "0 / 1000" at bounding box center [709, 339] width 516 height 44
click at [502, 335] on textarea at bounding box center [709, 329] width 515 height 22
click at [566, 323] on textarea at bounding box center [709, 329] width 515 height 22
paste textarea "Mmm… I’ve been letting it grow out just for you 😏 soft, warm, and so wet under …"
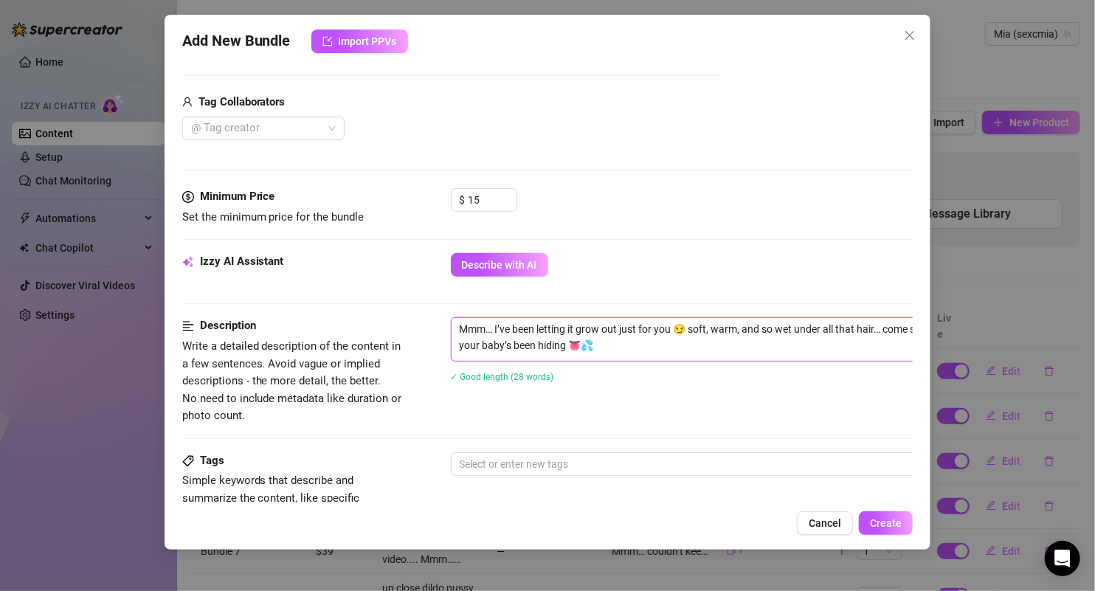
scroll to position [0, 0]
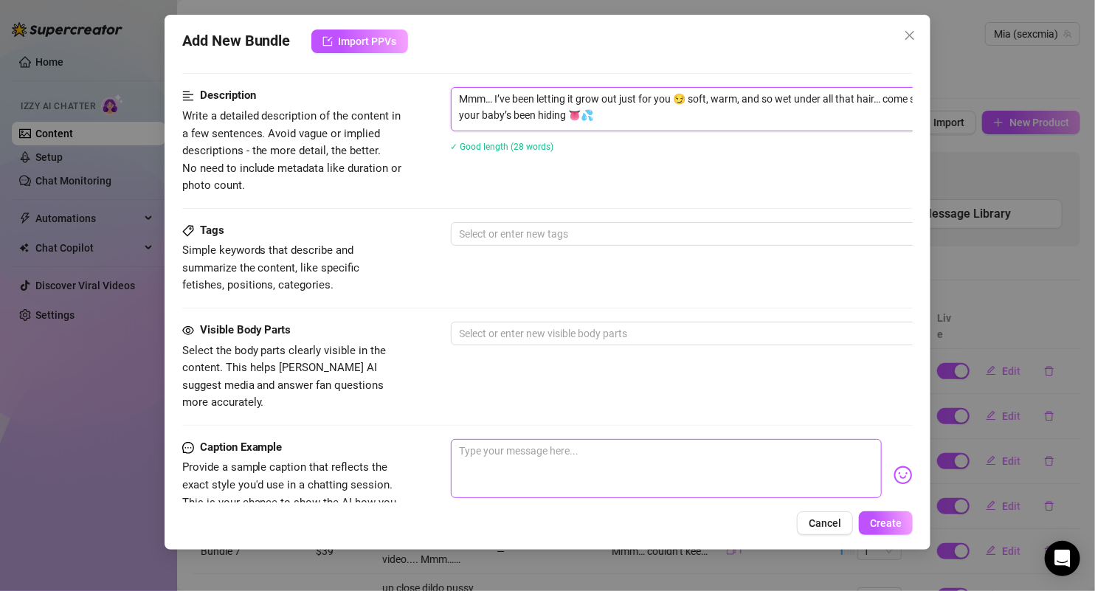
type textarea "Mmm… I’ve been letting it grow out just for you 😏 soft, warm, and so wet under …"
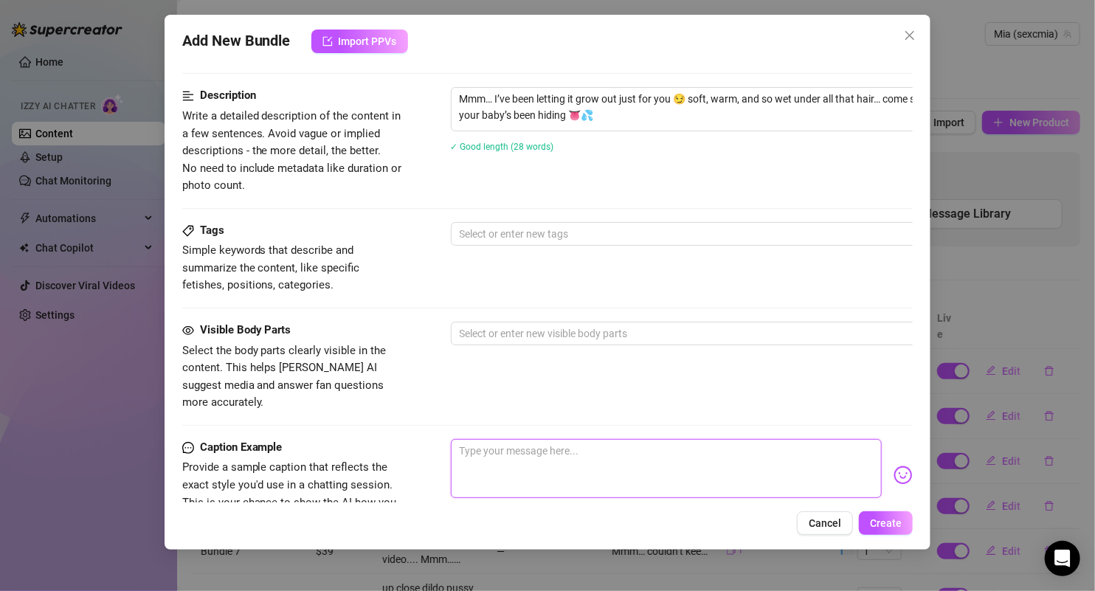
click at [536, 439] on textarea at bounding box center [667, 468] width 432 height 59
paste textarea "Mmm… I’ve been letting it grow out just for you 😏 soft, warm, and so wet under …"
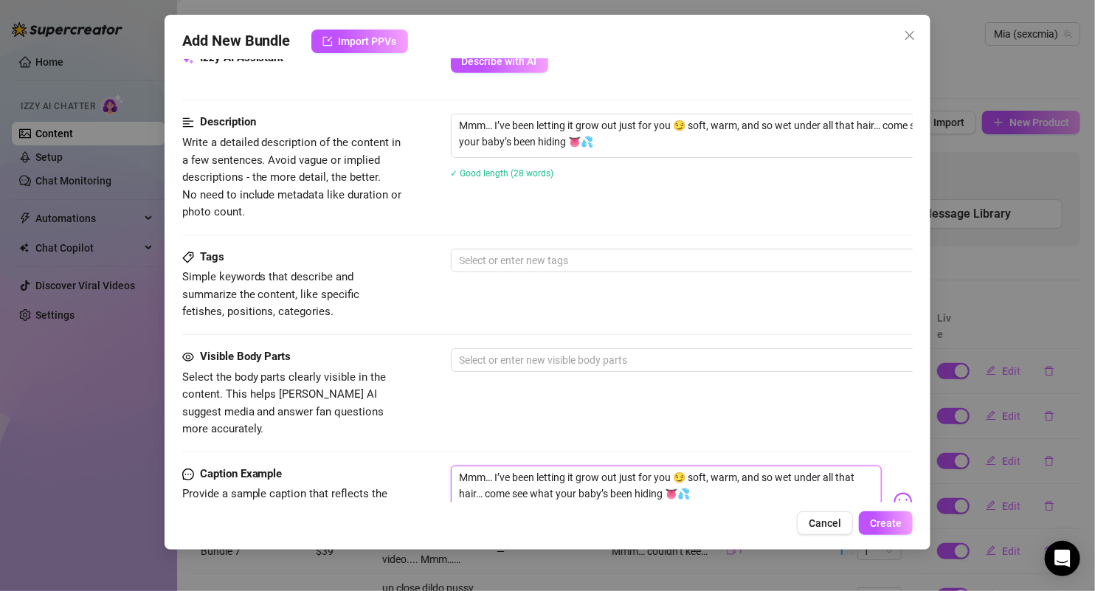
scroll to position [394, 0]
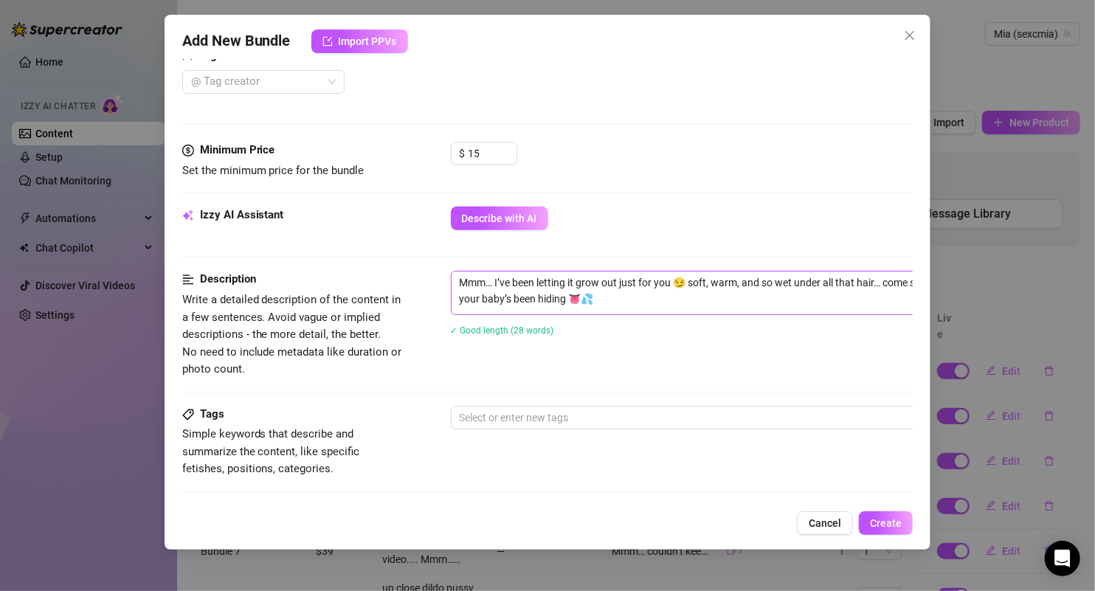
type textarea "Mmm… I’ve been letting it grow out just for you 😏 soft, warm, and so wet under …"
click at [463, 275] on textarea "Mmm… I’ve been letting it grow out just for you 😏 soft, warm, and so wet under …" at bounding box center [709, 291] width 515 height 38
type textarea "Hairy pussy Mmm… I’ve been letting it grow out just for you 😏 soft, warm, and s…"
click at [871, 514] on button "Create" at bounding box center [886, 523] width 54 height 24
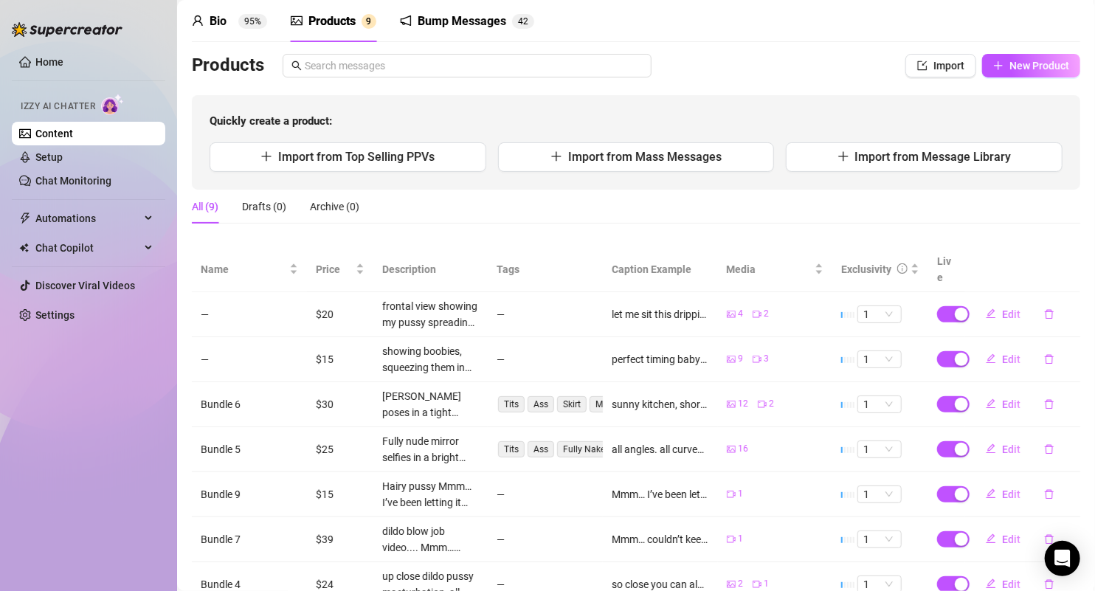
scroll to position [0, 0]
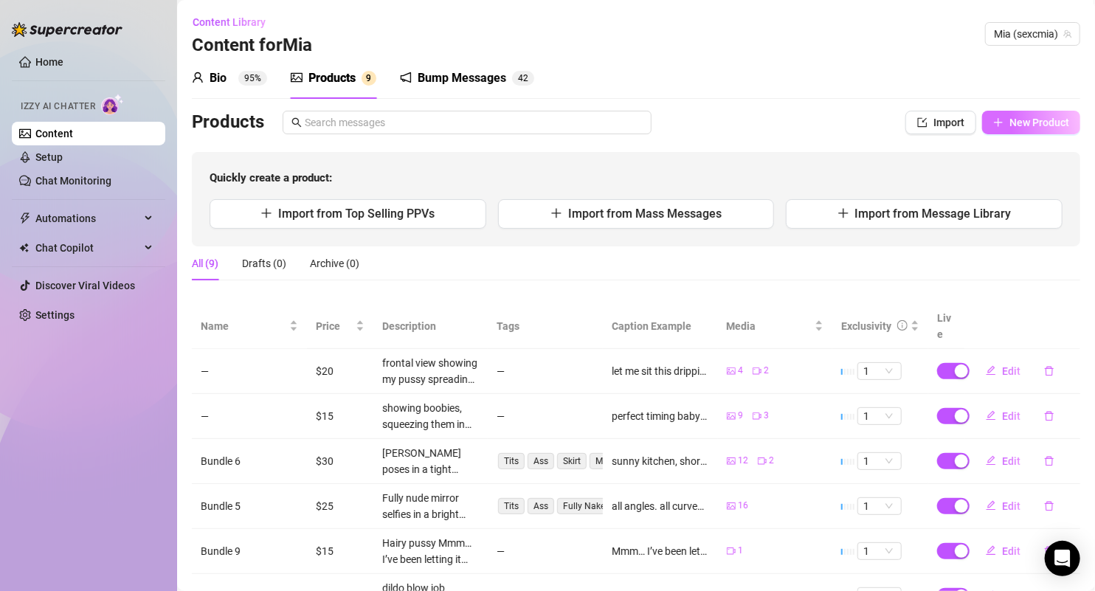
click at [1000, 132] on button "New Product" at bounding box center [1031, 123] width 98 height 24
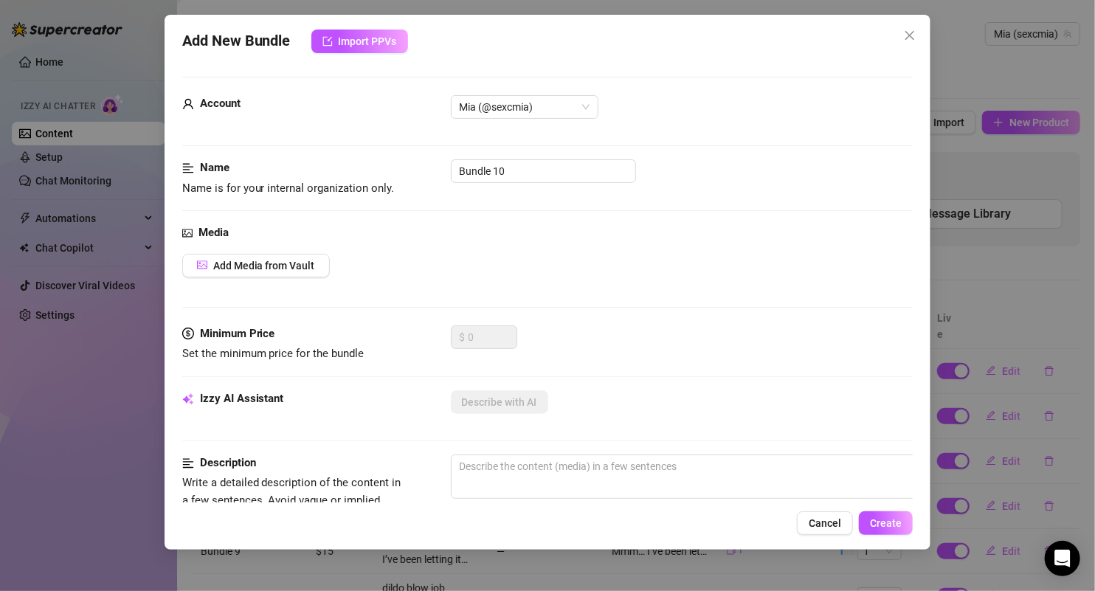
click at [533, 355] on div "$ 0" at bounding box center [682, 343] width 463 height 37
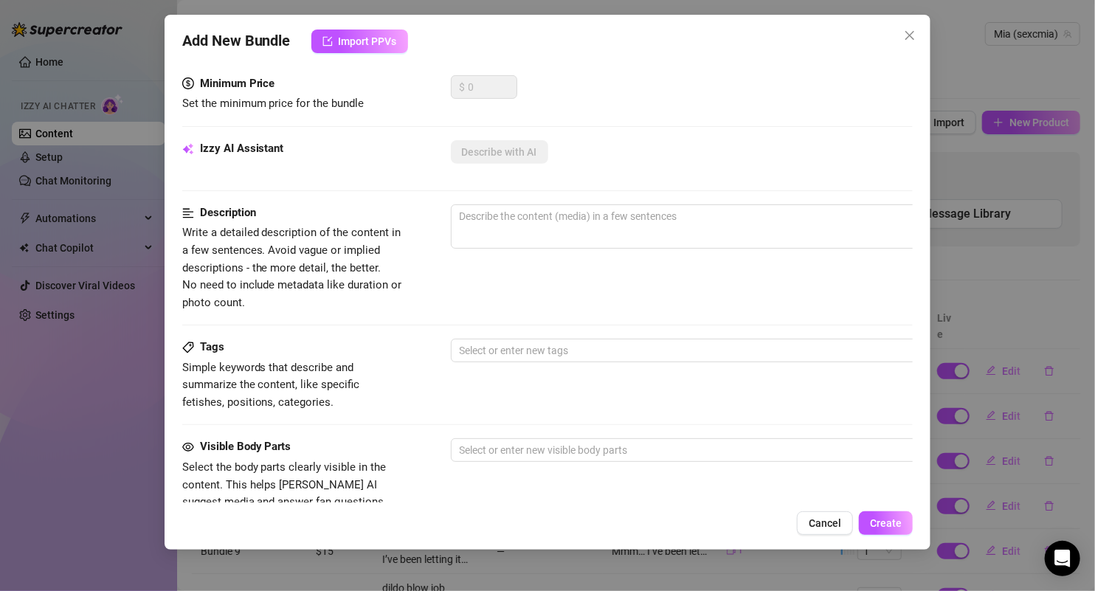
scroll to position [3, 0]
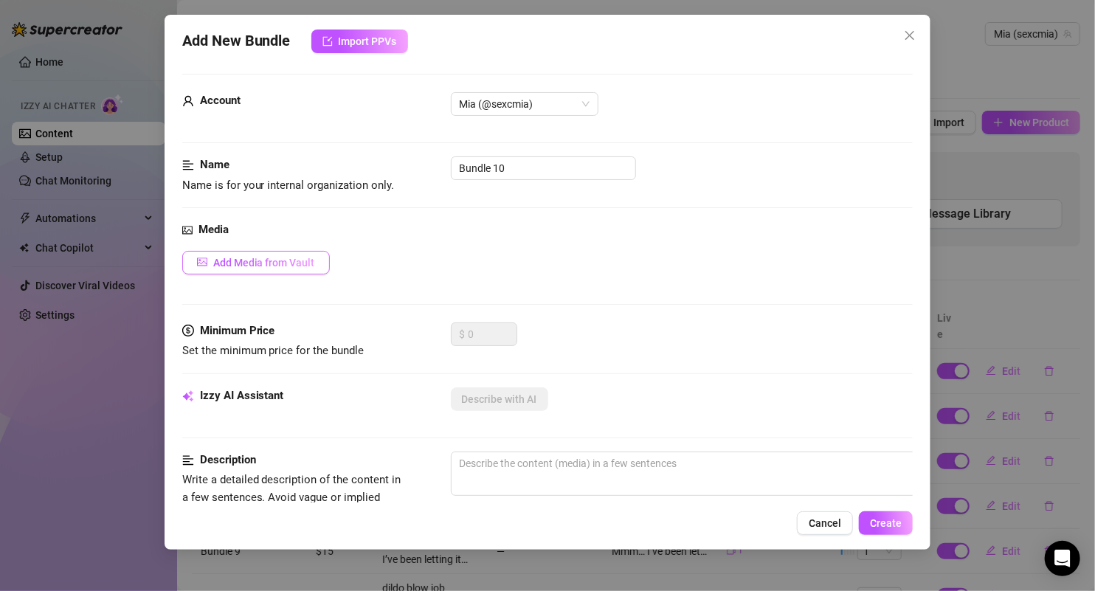
click at [305, 257] on span "Add Media from Vault" at bounding box center [264, 263] width 102 height 12
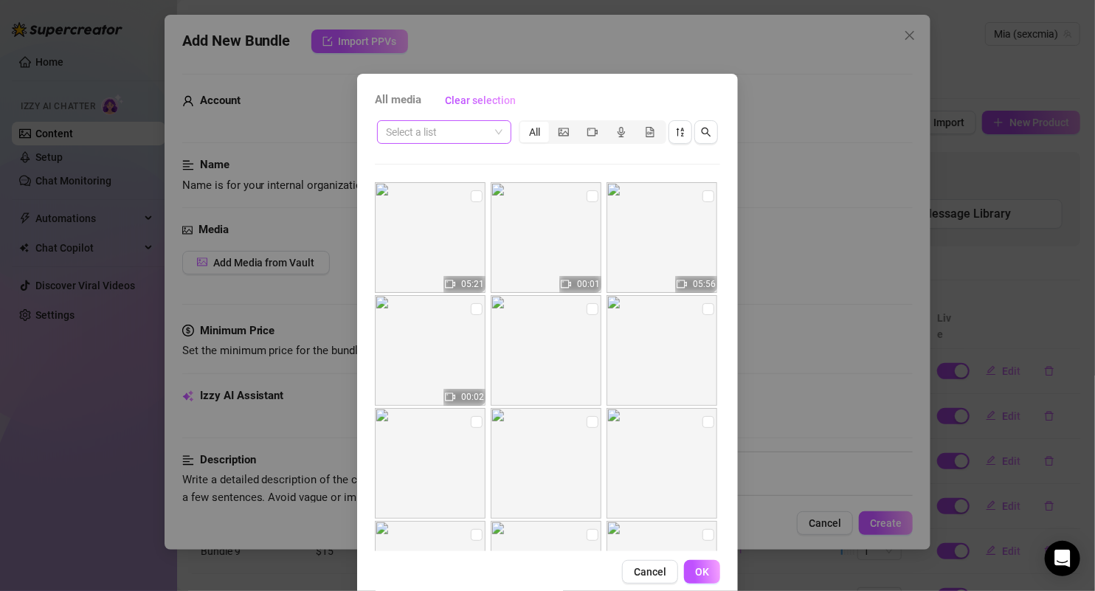
click at [492, 136] on span at bounding box center [444, 132] width 117 height 22
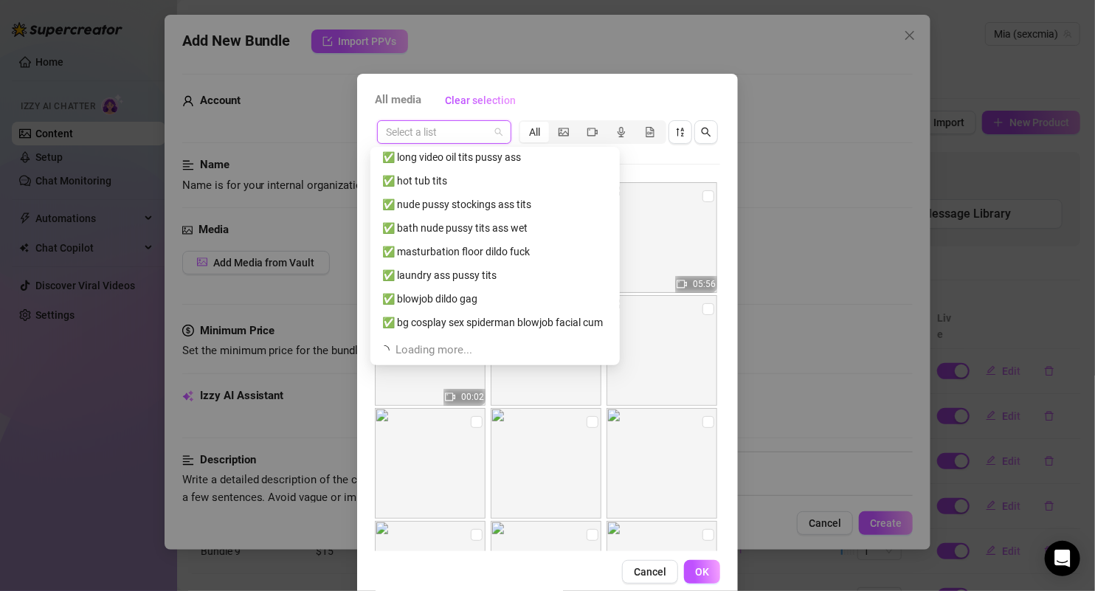
scroll to position [511, 0]
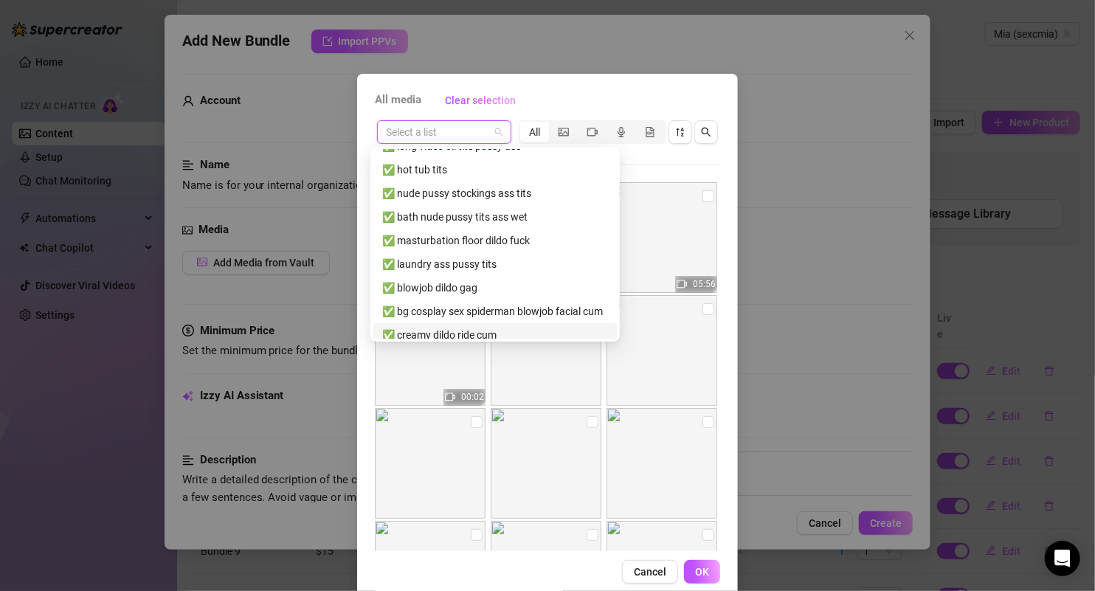
click at [466, 331] on div "✅ creamy dildo ride cum" at bounding box center [495, 335] width 226 height 16
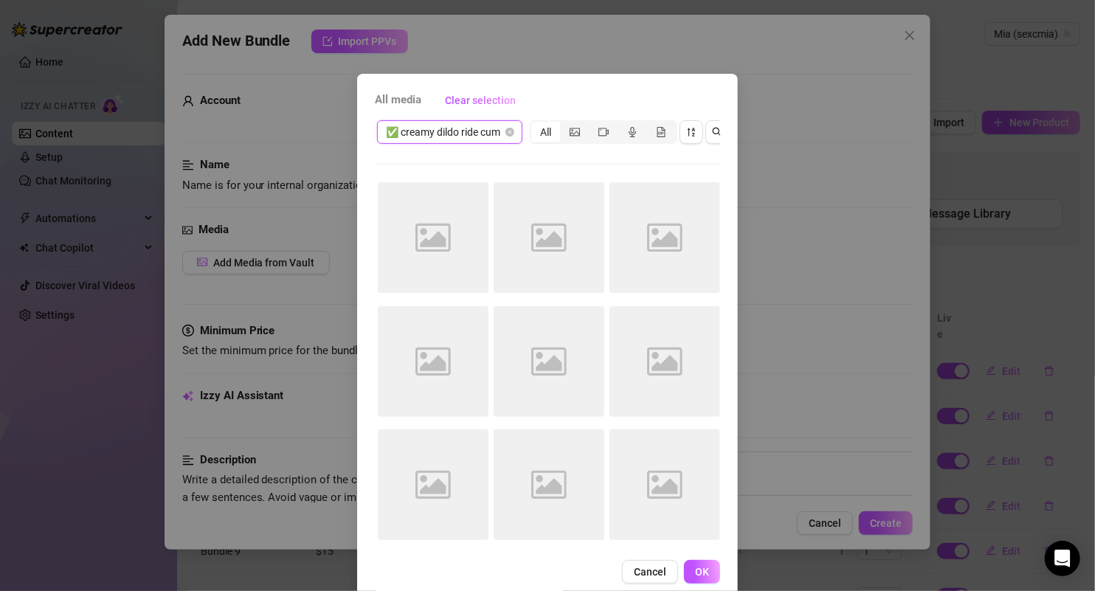
click at [496, 144] on div "✅ creamy dildo ride cum ✅ creamy dildo ride cum All" at bounding box center [547, 132] width 345 height 28
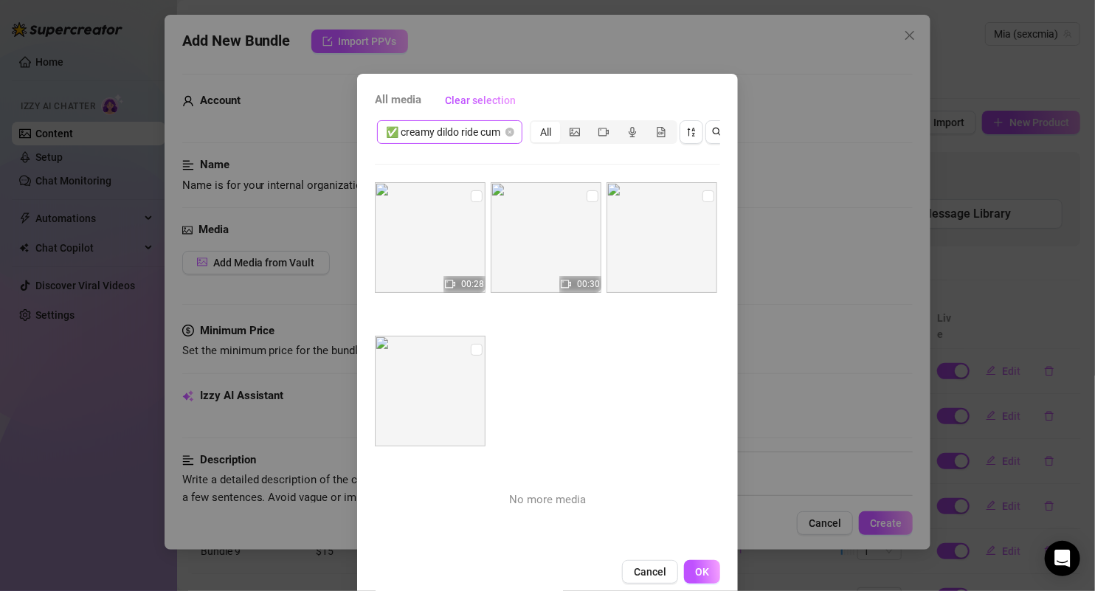
click at [495, 136] on span "✅ creamy dildo ride cum" at bounding box center [450, 132] width 128 height 22
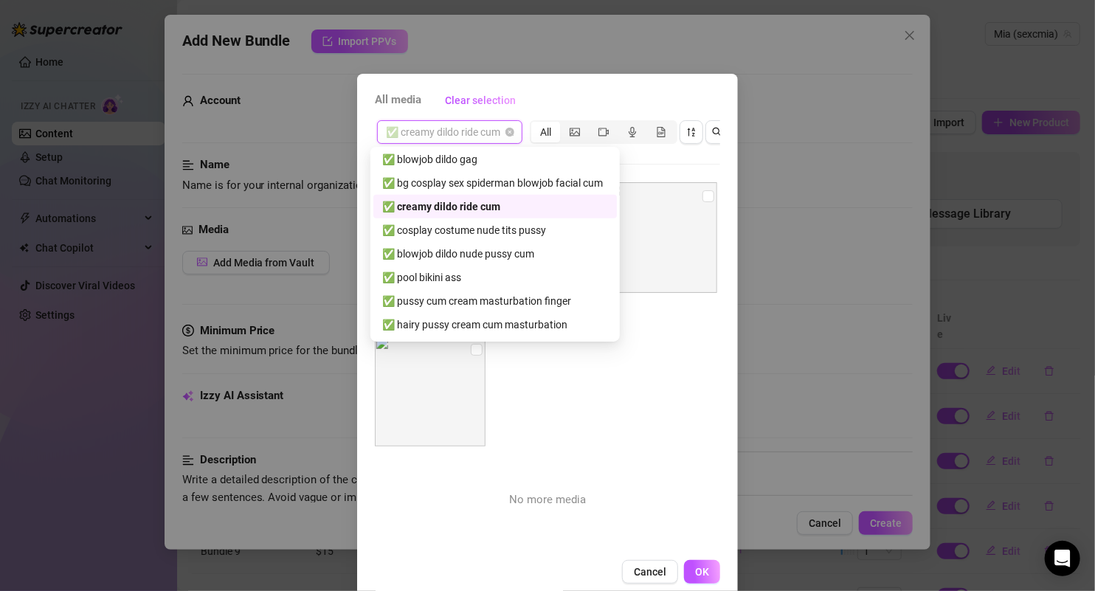
scroll to position [640, 0]
click at [456, 282] on div "✅ pool bikini ass" at bounding box center [495, 277] width 226 height 16
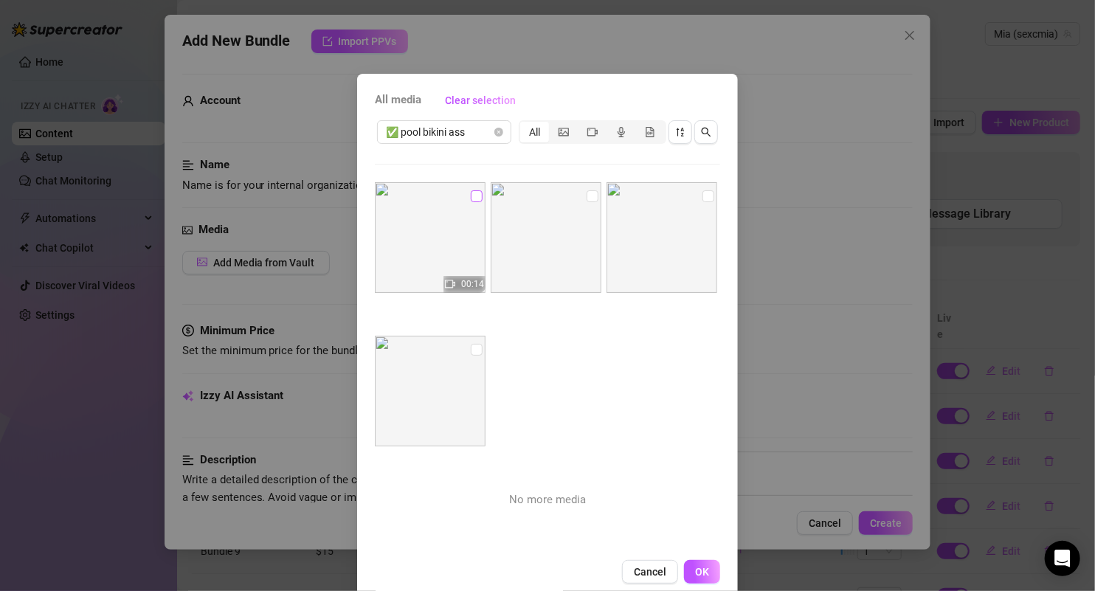
click at [471, 192] on input "checkbox" at bounding box center [477, 196] width 12 height 12
checkbox input "true"
click at [587, 200] on input "checkbox" at bounding box center [593, 196] width 12 height 12
checkbox input "true"
click at [683, 199] on img at bounding box center [661, 237] width 111 height 111
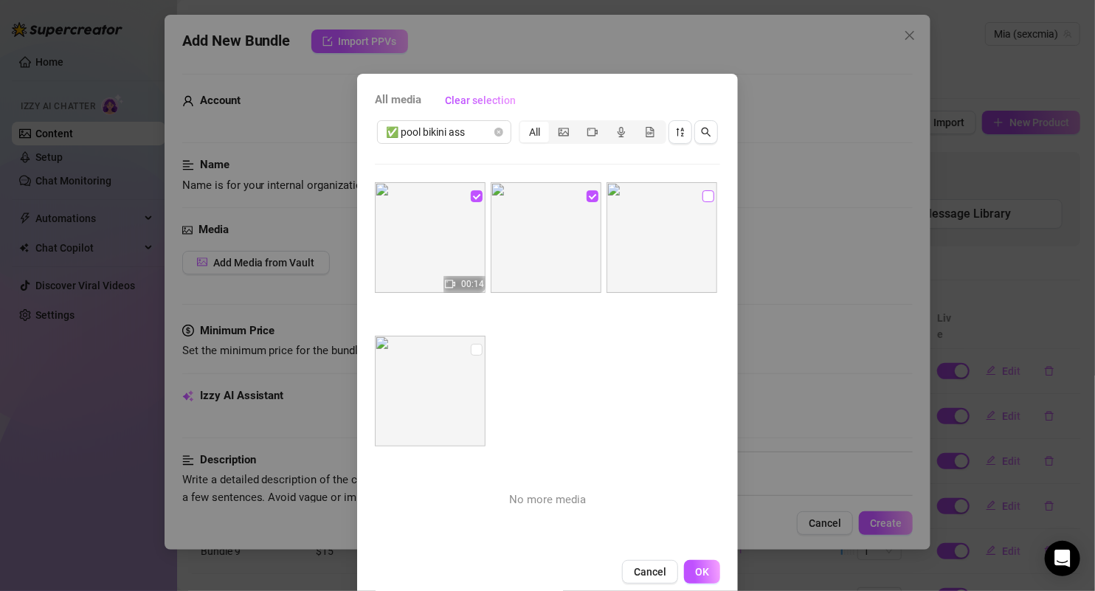
click at [702, 193] on input "checkbox" at bounding box center [708, 196] width 12 height 12
checkbox input "true"
click at [471, 345] on input "checkbox" at bounding box center [477, 350] width 12 height 12
checkbox input "true"
click at [695, 566] on span "OK" at bounding box center [702, 572] width 14 height 12
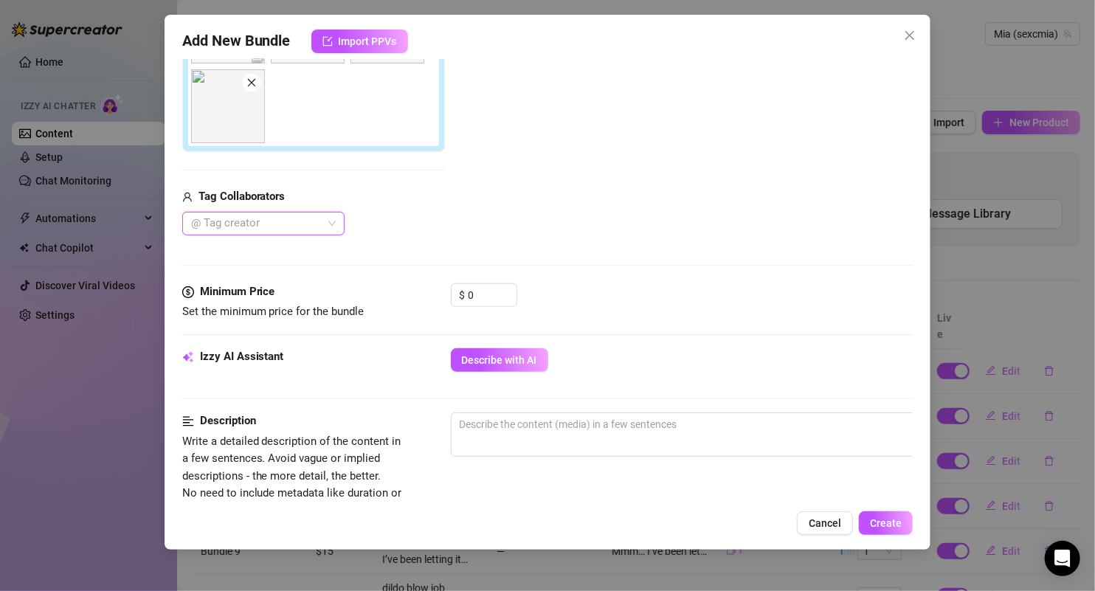
scroll to position [332, 0]
drag, startPoint x: 480, startPoint y: 294, endPoint x: 424, endPoint y: 294, distance: 55.3
click at [425, 294] on div "Minimum Price Set the minimum price for the bundle $ 0" at bounding box center [547, 301] width 731 height 38
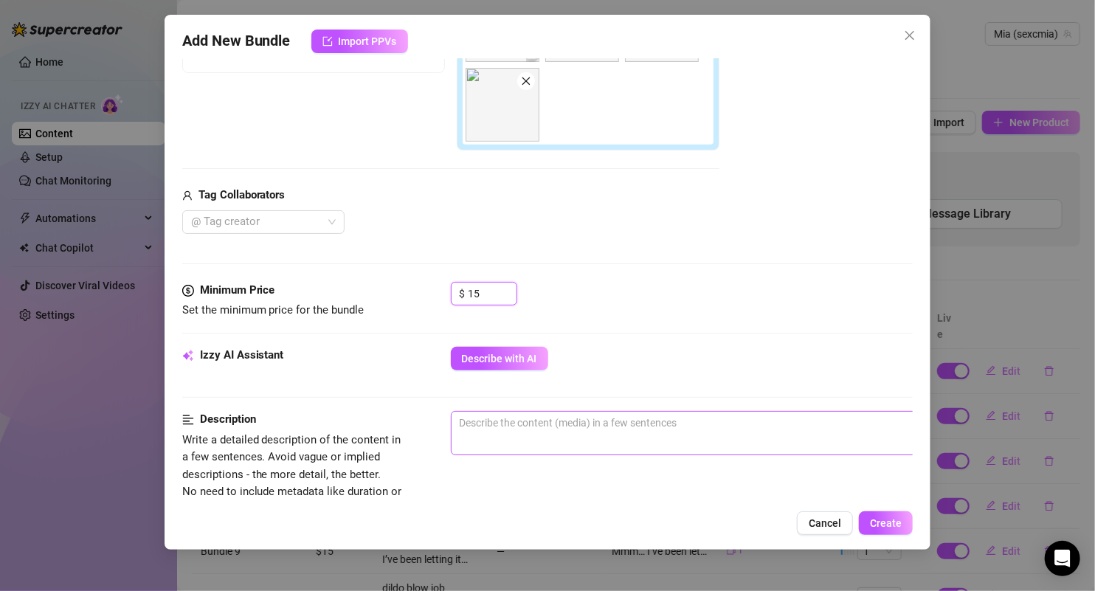
type input "15"
click at [584, 429] on textarea at bounding box center [709, 423] width 515 height 22
type textarea "P"
click at [487, 358] on span "Describe with AI" at bounding box center [499, 359] width 75 height 12
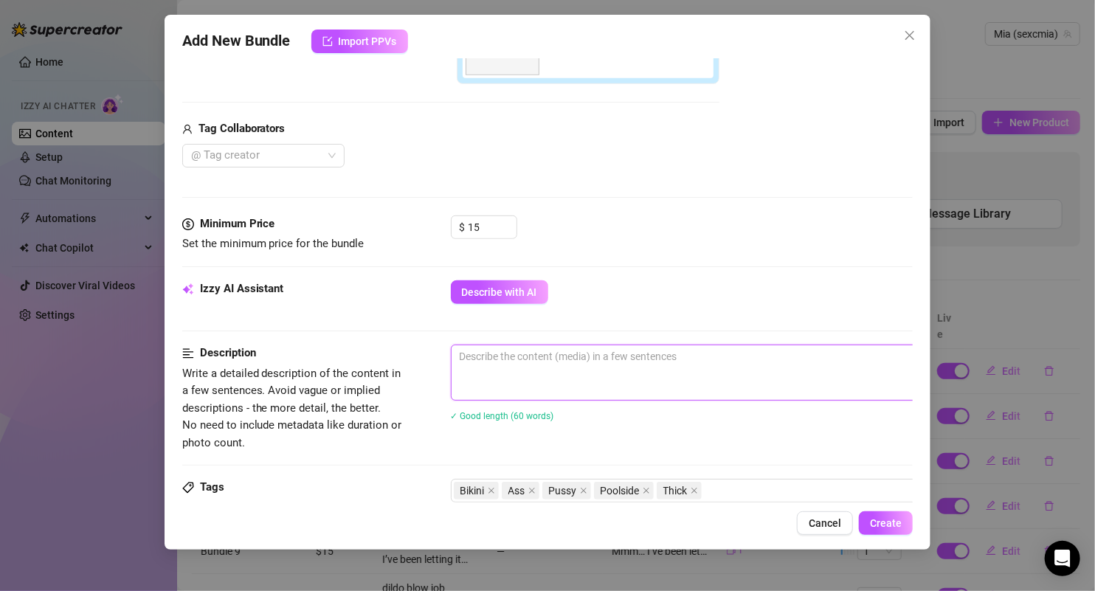
scroll to position [398, 66]
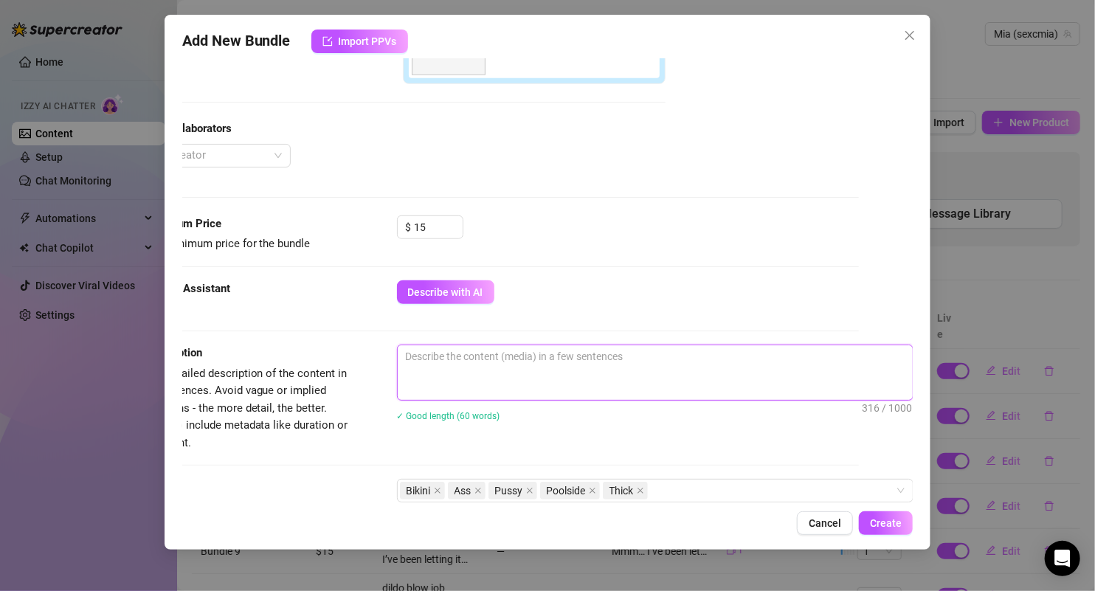
drag, startPoint x: 511, startPoint y: 348, endPoint x: 958, endPoint y: 418, distance: 452.6
click at [961, 419] on div "Add New Bundle Import PPVs Account Mia (@sexcmia) Name Name is for your interna…" at bounding box center [547, 295] width 1095 height 591
click at [486, 352] on textarea "Hannah is kneeling at the edge of a pool in a tiny leopard-print thong bikini, …" at bounding box center [655, 372] width 515 height 55
type textarea "Hannah is kneeling at the edge of a pool in a tiny leopard-print thong bikini, …"
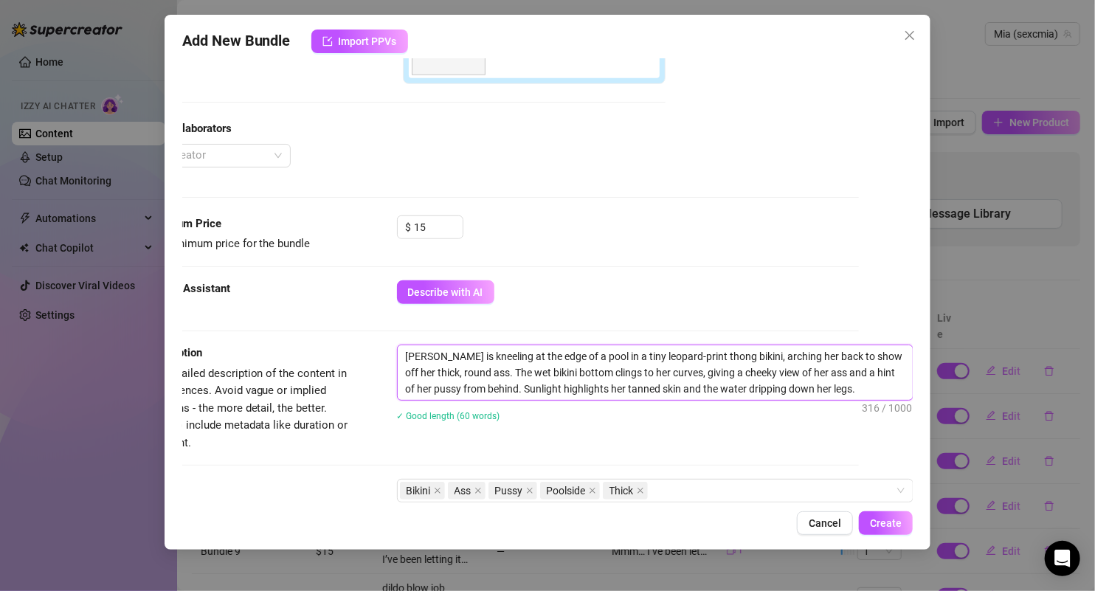
drag, startPoint x: 441, startPoint y: 351, endPoint x: 827, endPoint y: 383, distance: 387.2
click at [827, 383] on textarea "Hannah is kneeling at the edge of a pool in a tiny leopard-print thong bikini, …" at bounding box center [655, 372] width 515 height 55
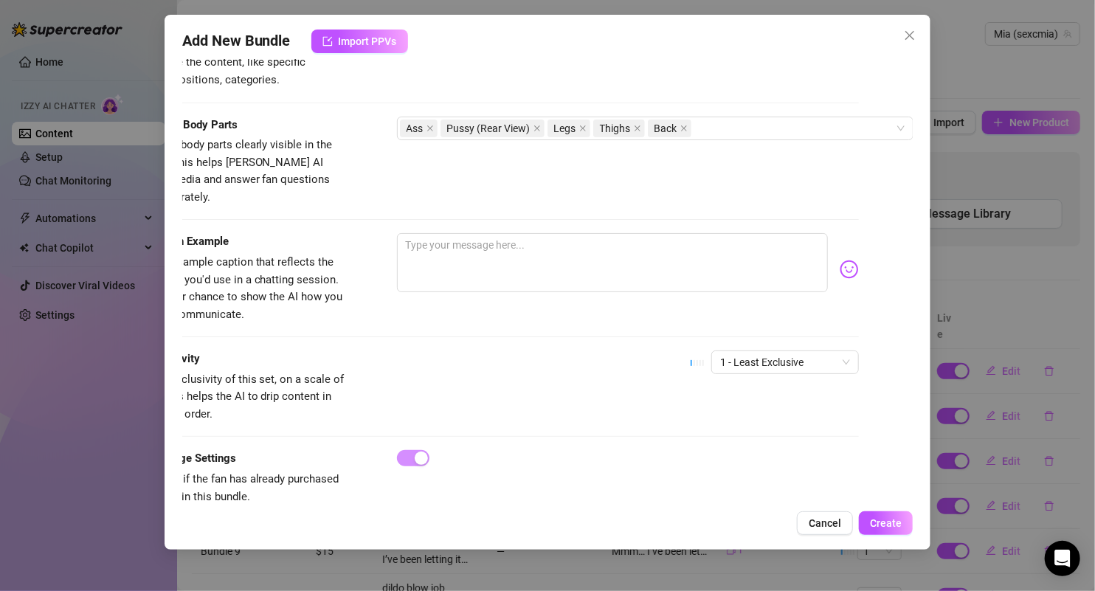
scroll to position [882, 66]
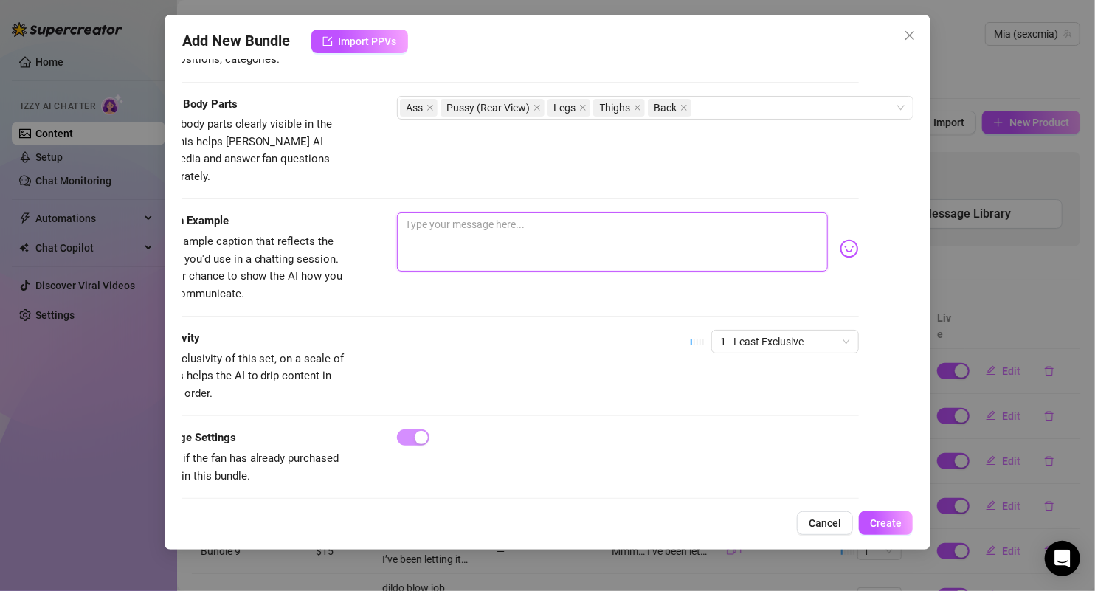
click at [606, 212] on textarea at bounding box center [613, 241] width 432 height 59
paste textarea "perched right on the edge… sun on my skin, water dripping down every curve 😏☀️ …"
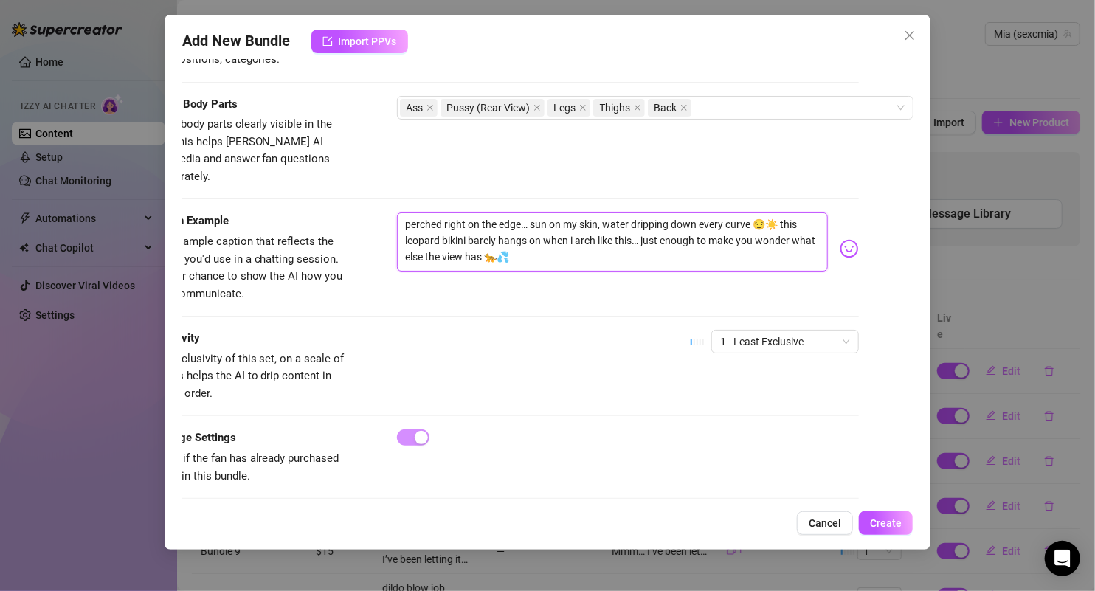
click at [606, 212] on textarea "perched right on the edge… sun on my skin, water dripping down every curve 😏☀️ …" at bounding box center [613, 241] width 432 height 59
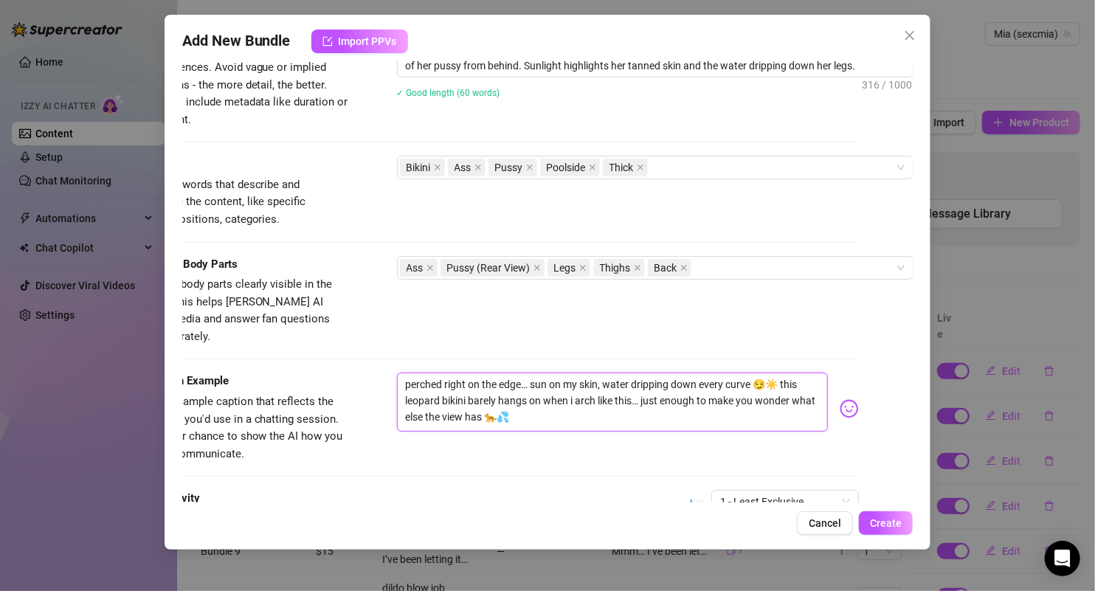
scroll to position [720, 66]
type textarea "perched right on the edge… sun on my skin, water dripping down every curve 😏☀️ …"
click at [674, 325] on div "Visible Body Parts Select the body parts clearly visible in the content. This h…" at bounding box center [493, 316] width 731 height 117
click at [890, 518] on span "Create" at bounding box center [886, 523] width 32 height 12
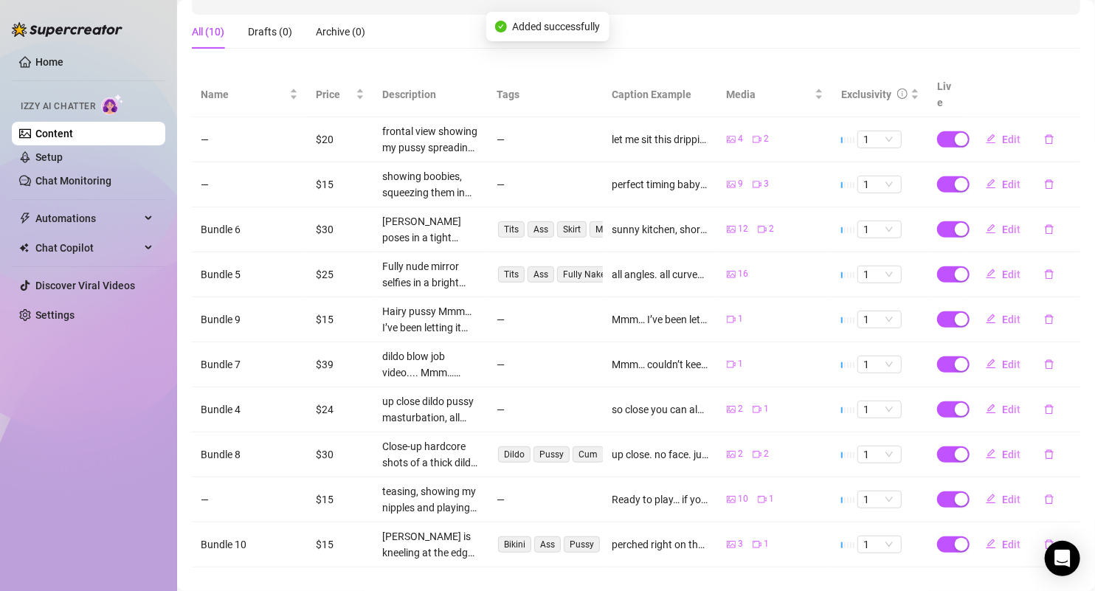
scroll to position [0, 0]
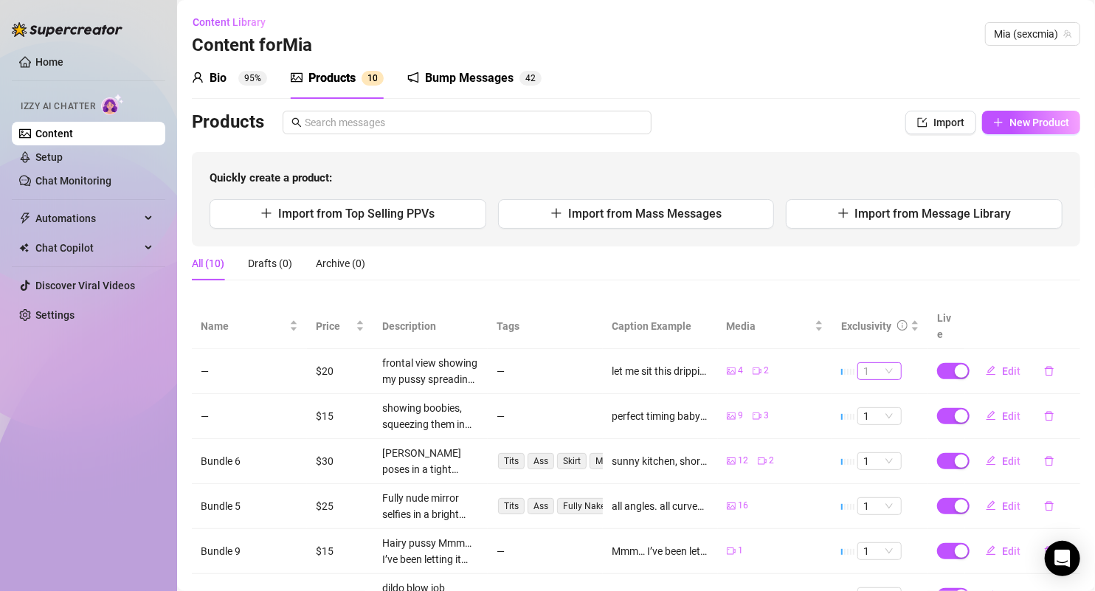
click at [882, 363] on span "1" at bounding box center [879, 371] width 32 height 16
click at [902, 349] on td "1" at bounding box center [880, 371] width 96 height 45
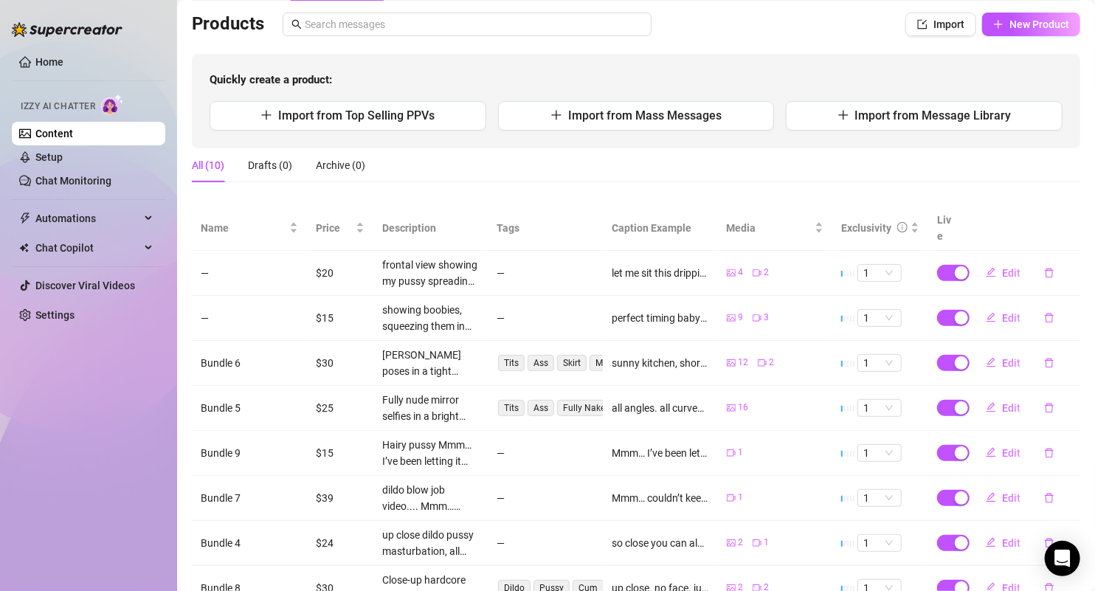
scroll to position [125, 0]
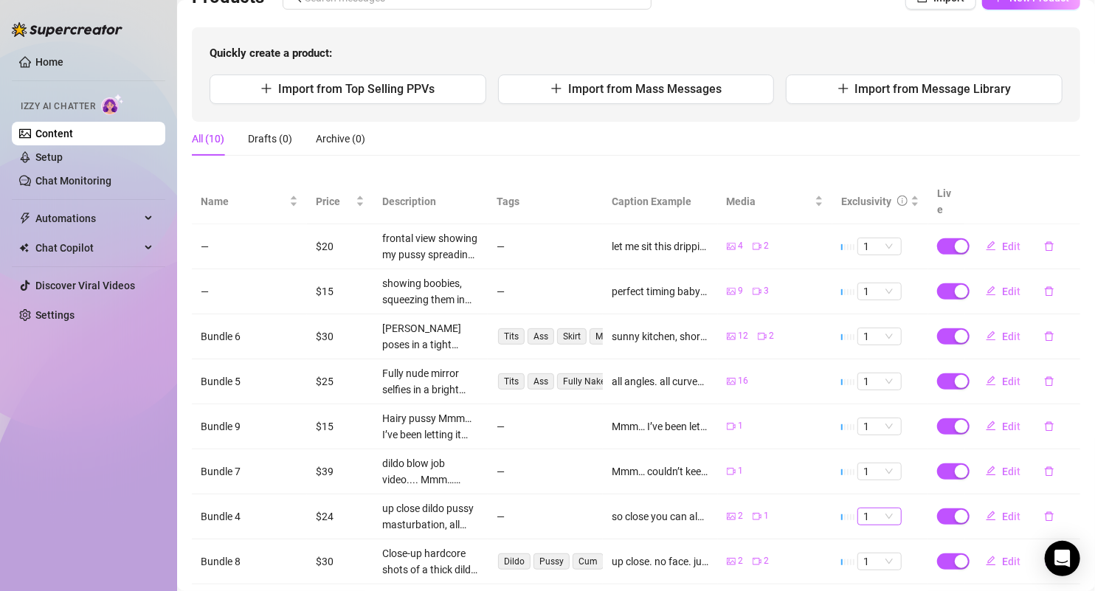
click at [885, 508] on div "1" at bounding box center [879, 517] width 44 height 18
click at [863, 447] on div "4" at bounding box center [869, 447] width 21 height 16
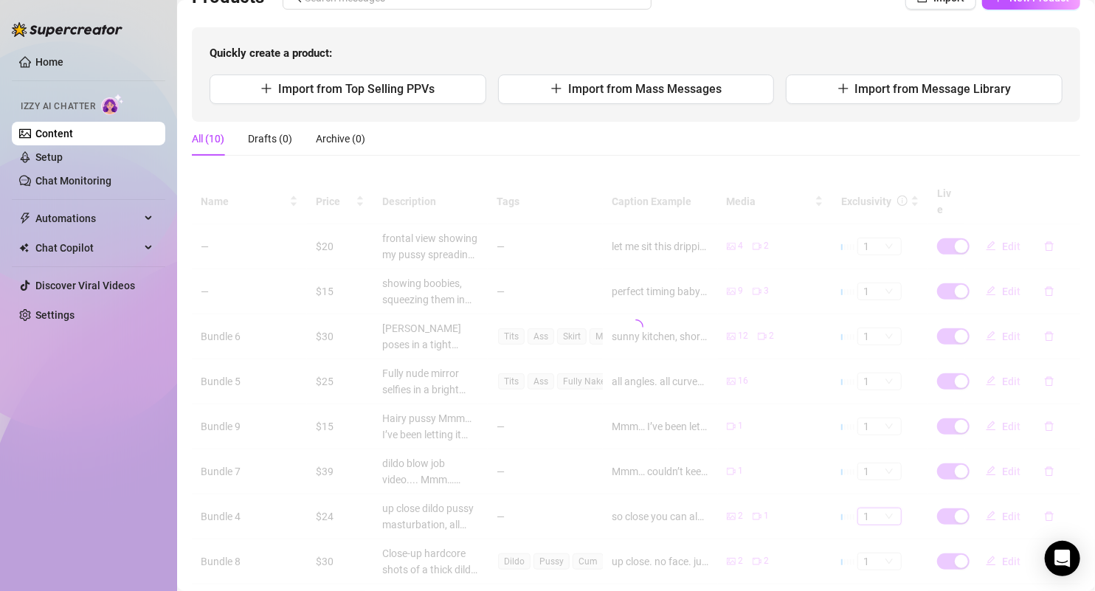
scroll to position [145, 0]
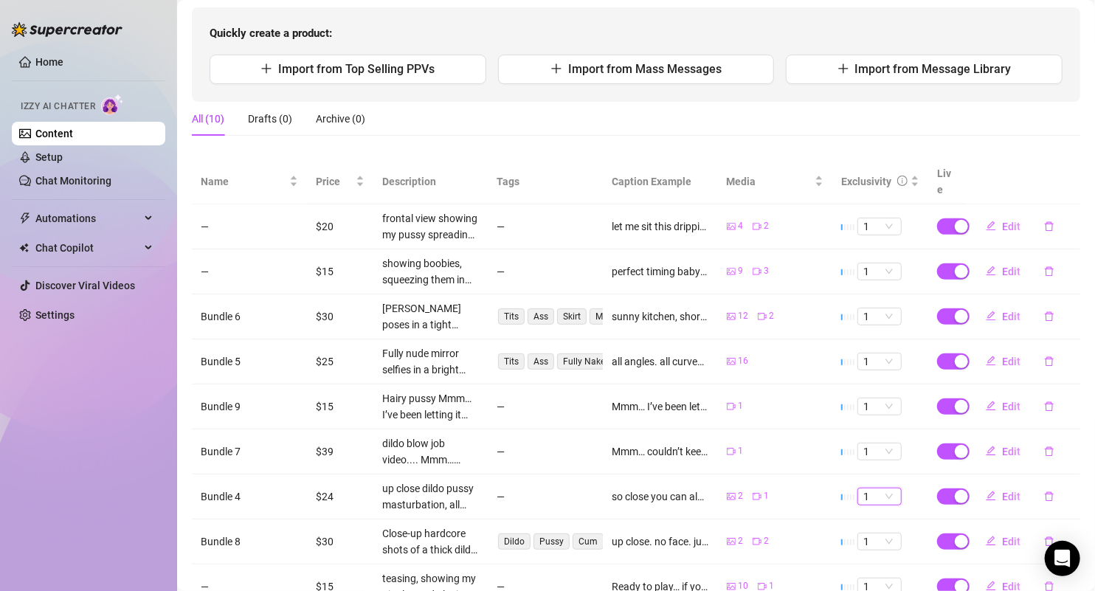
click at [876, 488] on span "1" at bounding box center [879, 496] width 32 height 16
click at [864, 430] on div "4" at bounding box center [869, 426] width 21 height 16
click at [988, 440] on button "Edit" at bounding box center [1003, 452] width 58 height 24
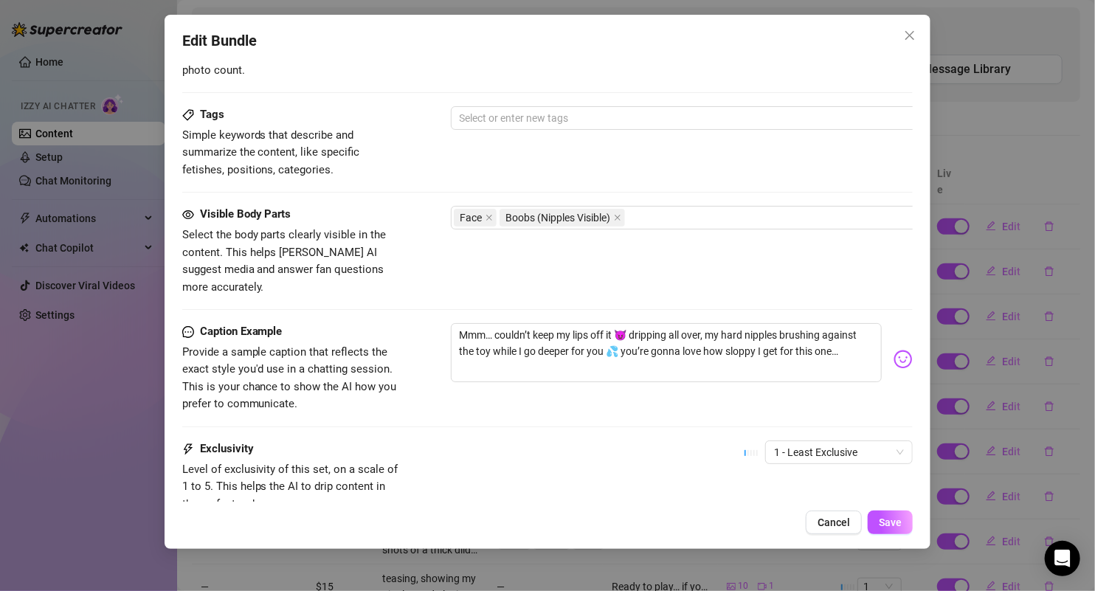
scroll to position [804, 0]
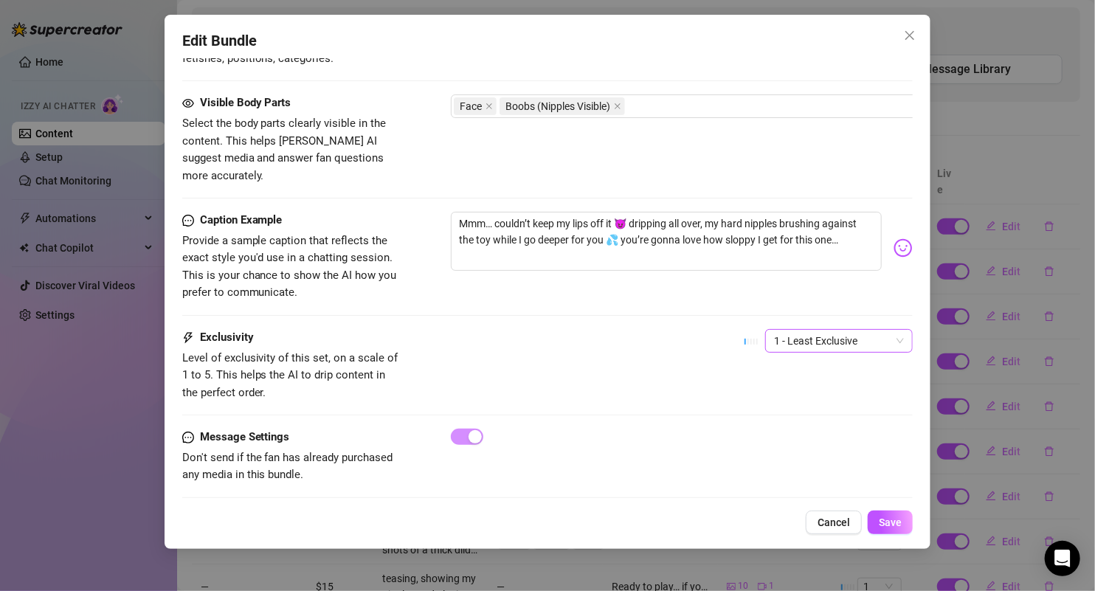
click at [809, 330] on span "1 - Least Exclusive" at bounding box center [839, 341] width 130 height 22
click at [775, 415] on div "4" at bounding box center [826, 420] width 124 height 16
click at [891, 521] on span "Save" at bounding box center [890, 522] width 23 height 12
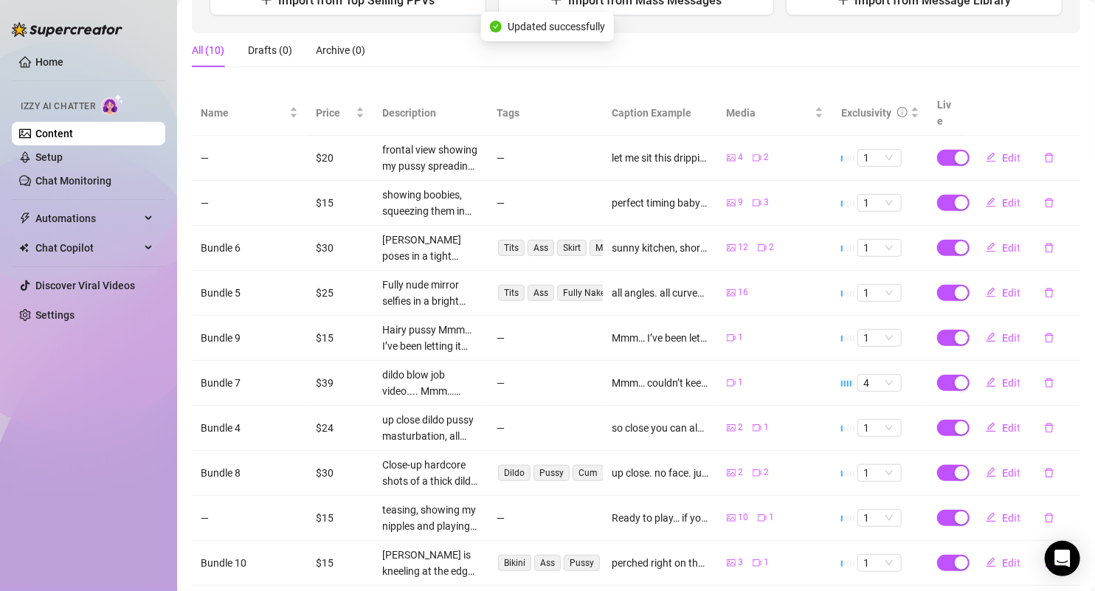
scroll to position [217, 0]
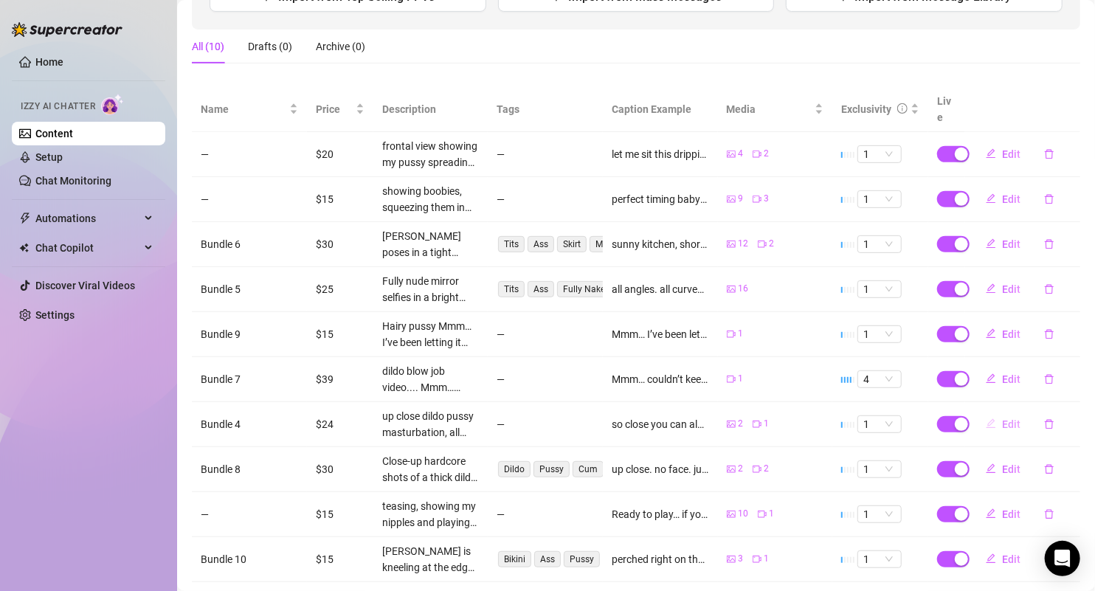
click at [986, 412] on button "Edit" at bounding box center [1003, 424] width 58 height 24
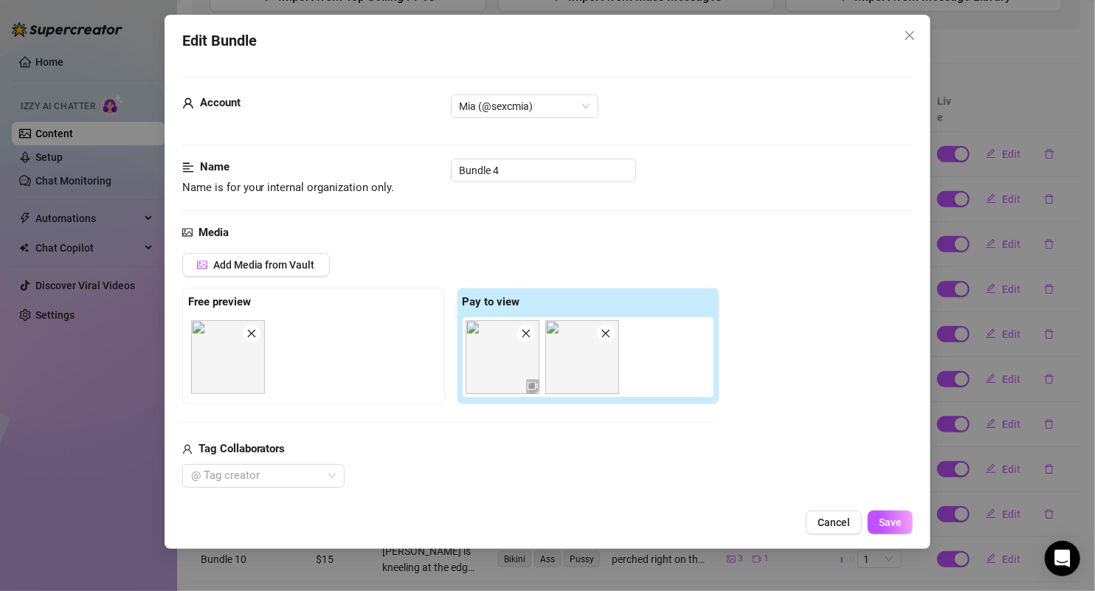
scroll to position [804, 0]
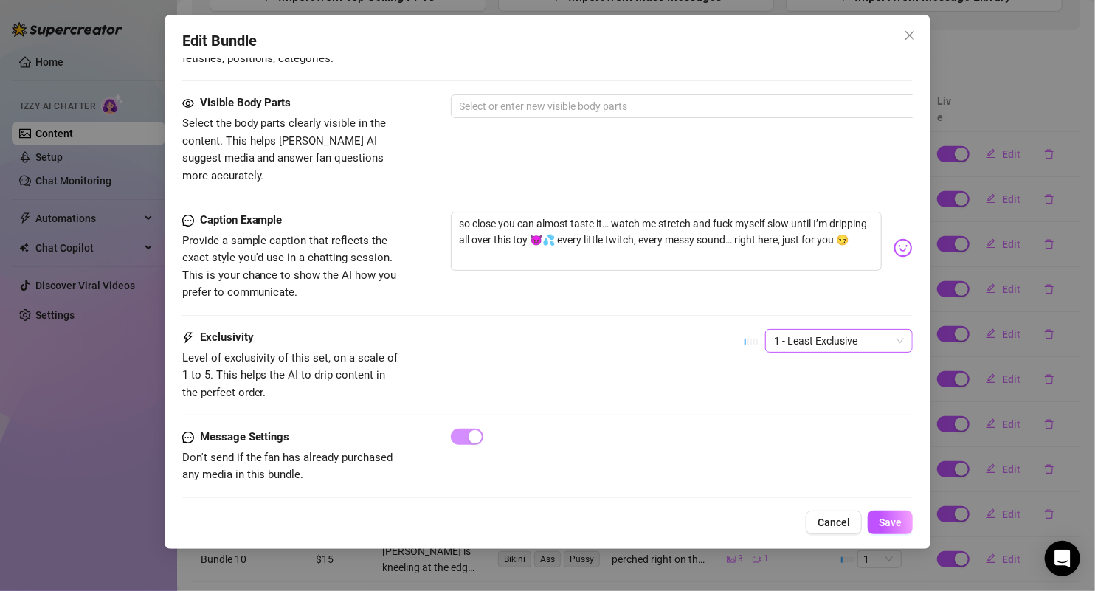
click at [858, 330] on span "1 - Least Exclusive" at bounding box center [839, 341] width 130 height 22
click at [773, 417] on div "4" at bounding box center [826, 420] width 124 height 16
click at [898, 514] on button "Save" at bounding box center [890, 523] width 45 height 24
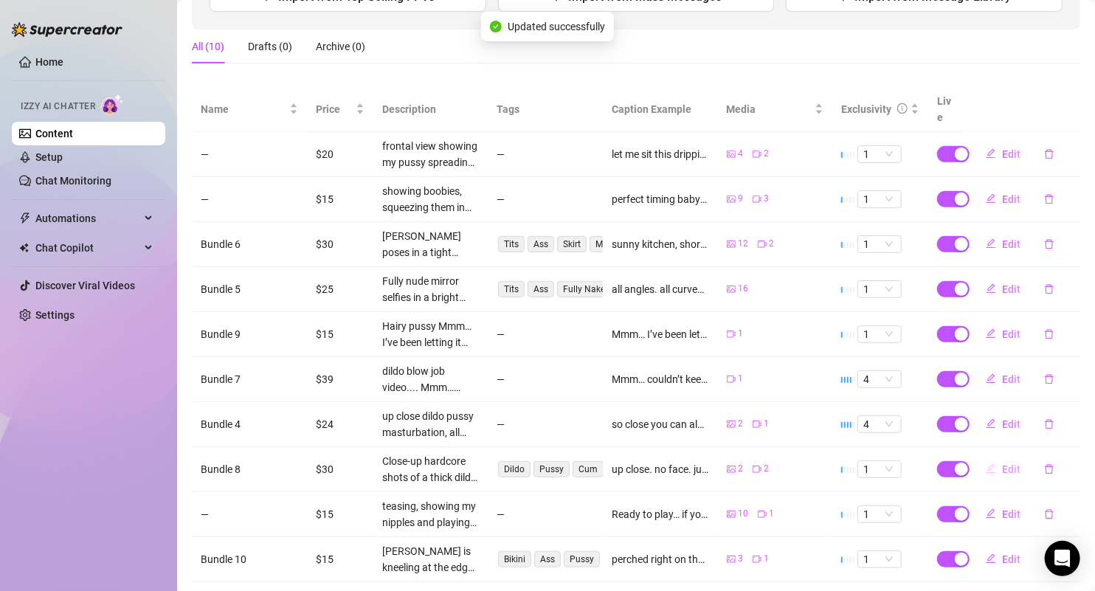
click at [986, 463] on icon "edit" at bounding box center [991, 468] width 10 height 10
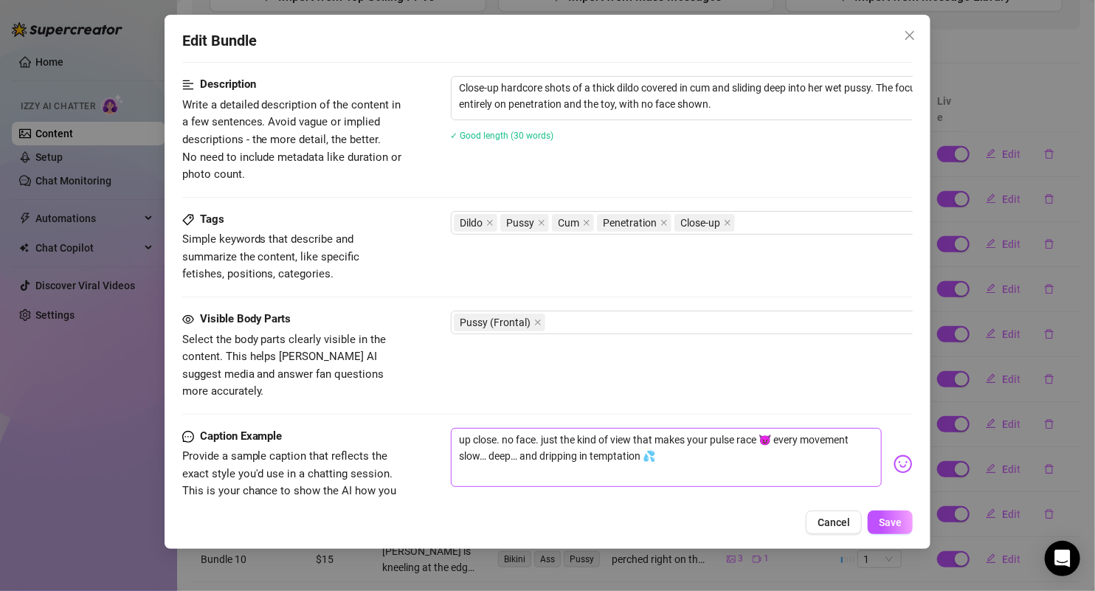
scroll to position [882, 0]
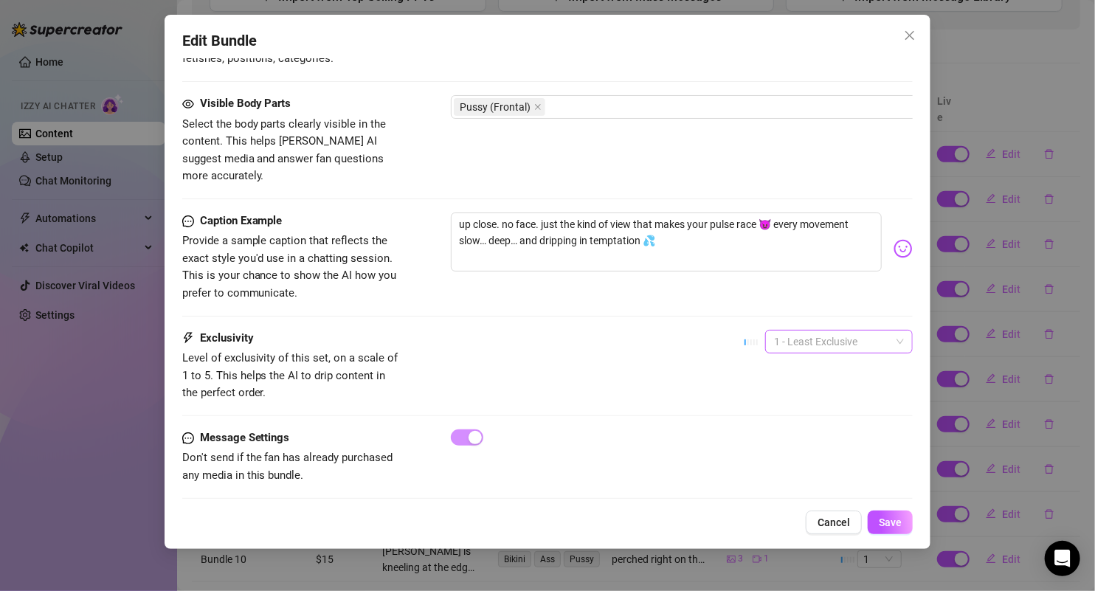
click at [781, 331] on span "1 - Least Exclusive" at bounding box center [839, 342] width 130 height 22
click at [778, 393] on div "3" at bounding box center [826, 396] width 124 height 16
click at [884, 510] on div "Edit Bundle Account Mia (@sexcmia) Name Name is for your internal organization …" at bounding box center [548, 282] width 767 height 534
click at [885, 519] on span "Save" at bounding box center [890, 522] width 23 height 12
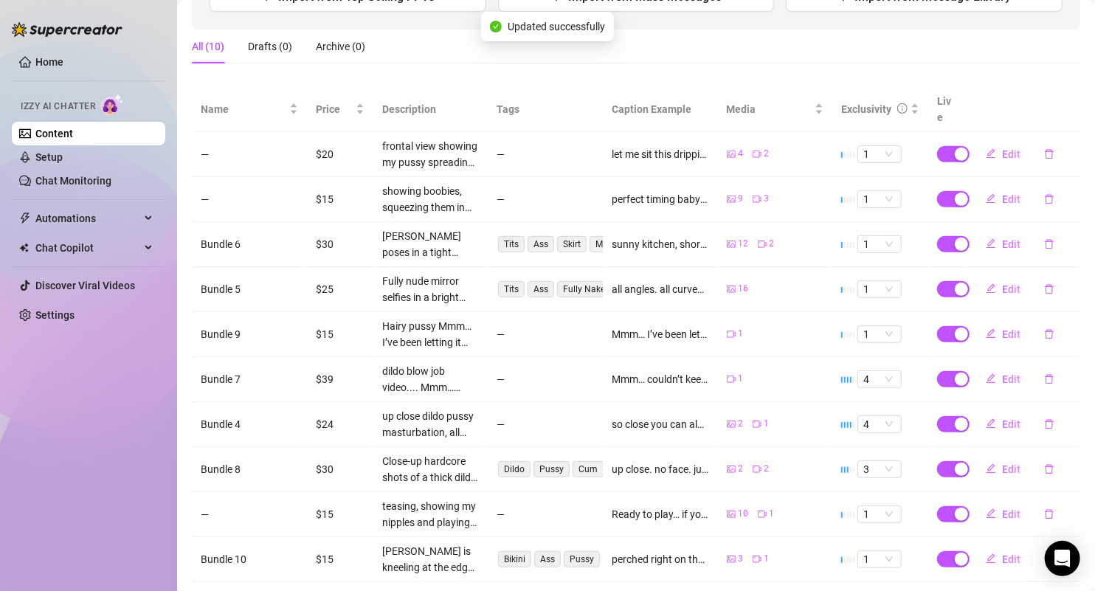
scroll to position [232, 0]
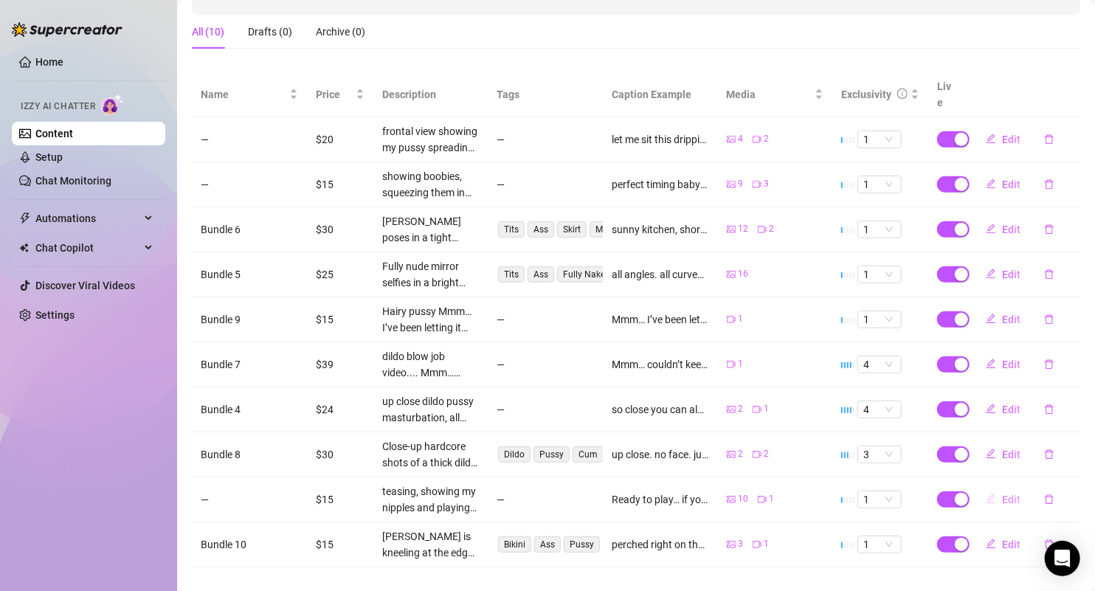
click at [986, 494] on icon "edit" at bounding box center [991, 499] width 10 height 10
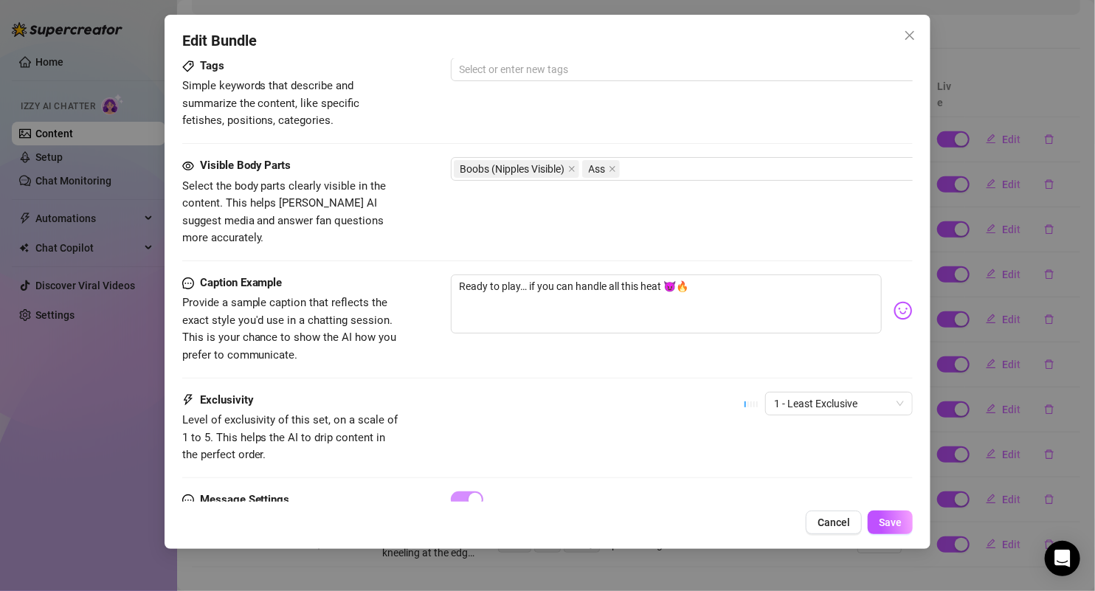
scroll to position [981, 0]
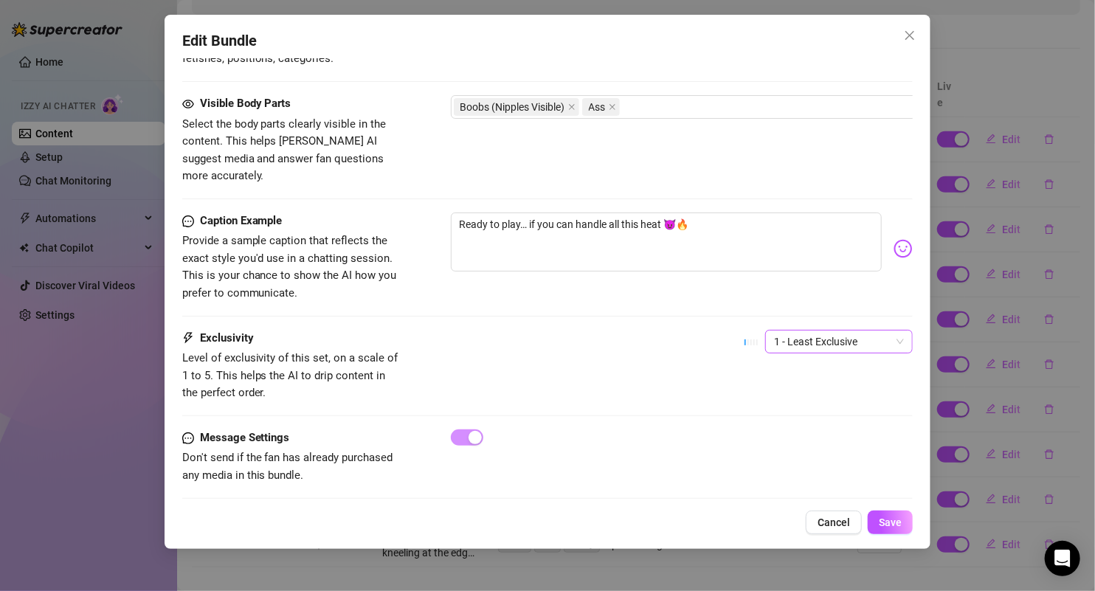
click at [860, 331] on span "1 - Least Exclusive" at bounding box center [839, 342] width 130 height 22
click at [778, 376] on div "2" at bounding box center [826, 372] width 124 height 16
click at [899, 516] on button "Save" at bounding box center [890, 523] width 45 height 24
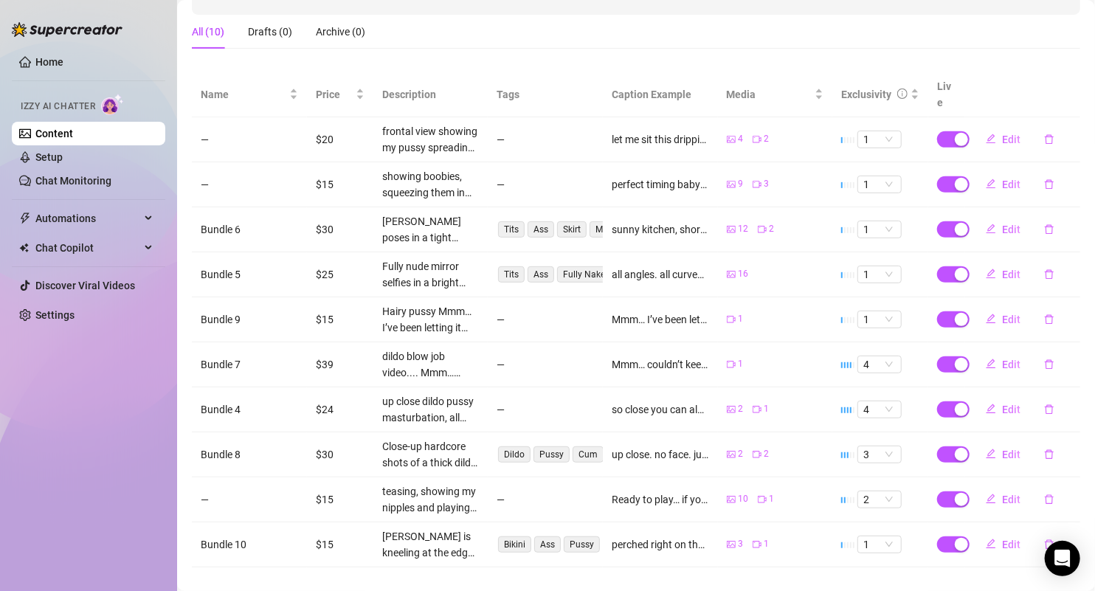
scroll to position [142, 0]
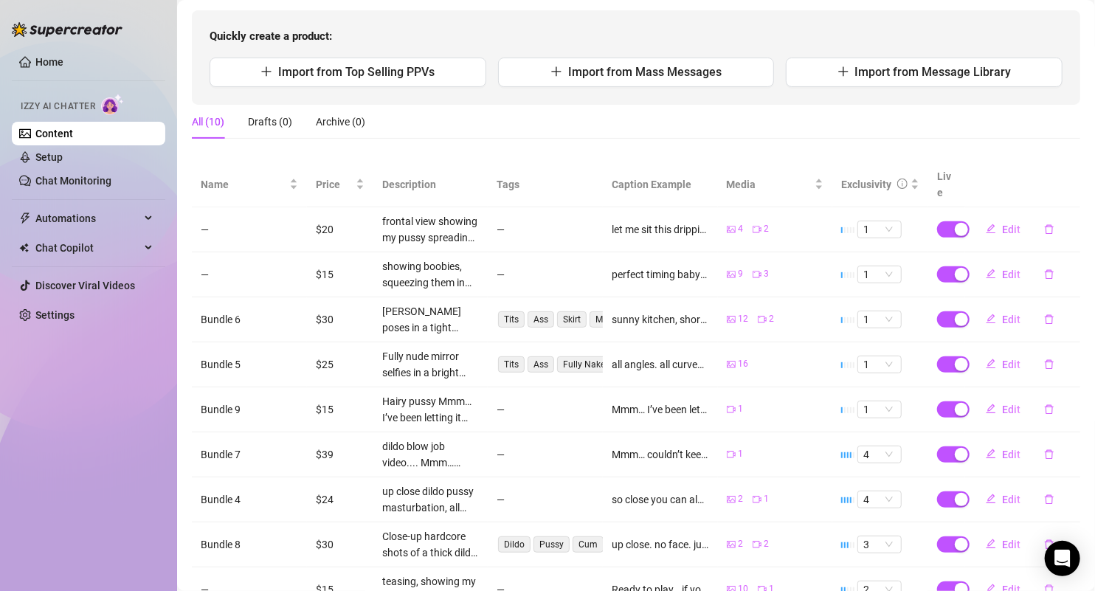
click at [965, 256] on td "Edit" at bounding box center [1022, 274] width 115 height 45
click at [955, 268] on div "button" at bounding box center [961, 274] width 13 height 13
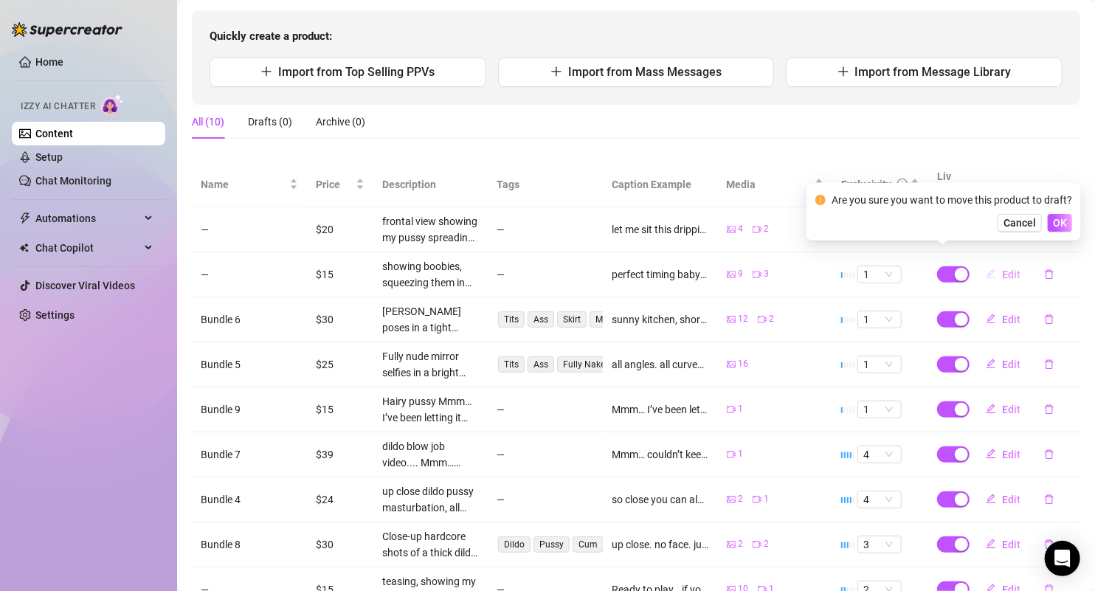
click at [1002, 269] on span "Edit" at bounding box center [1011, 275] width 18 height 12
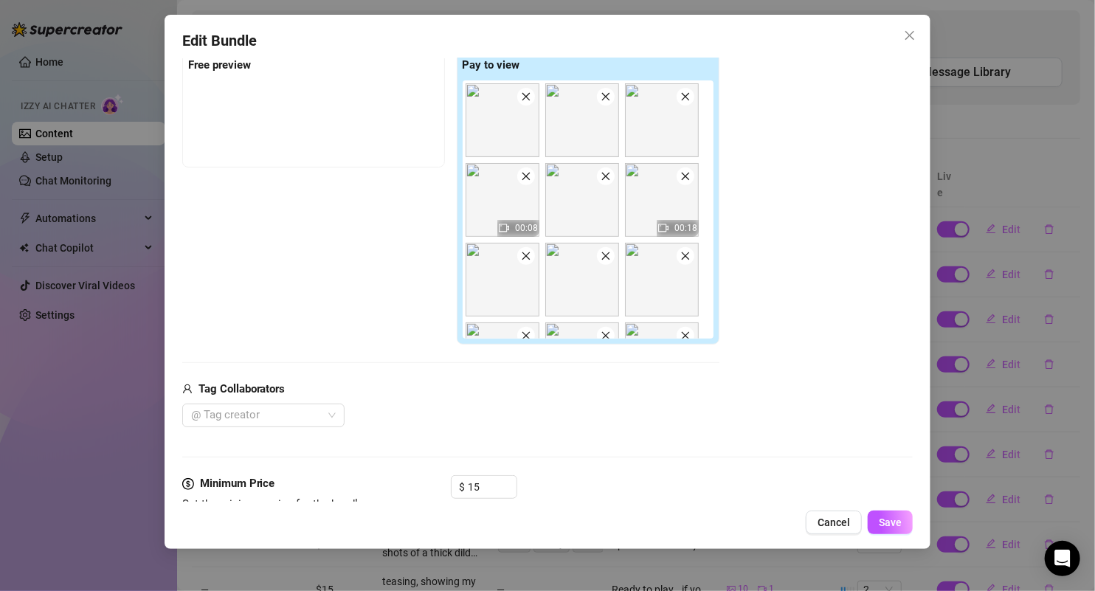
scroll to position [981, 0]
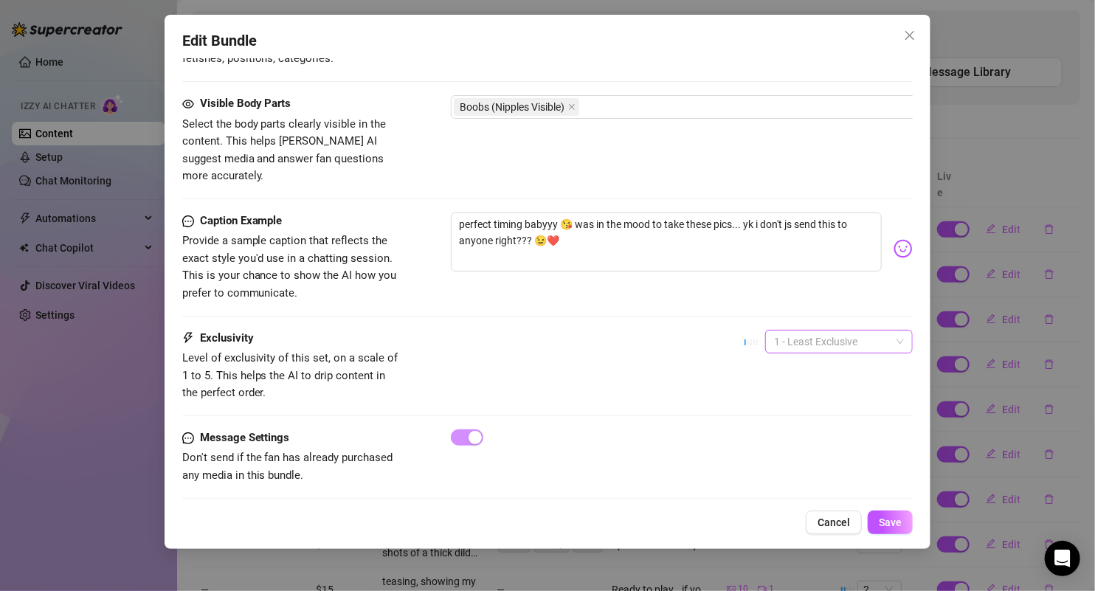
click at [861, 331] on span "1 - Least Exclusive" at bounding box center [839, 342] width 130 height 22
click at [790, 382] on div "2" at bounding box center [827, 373] width 142 height 24
click at [894, 522] on span "Save" at bounding box center [890, 522] width 23 height 12
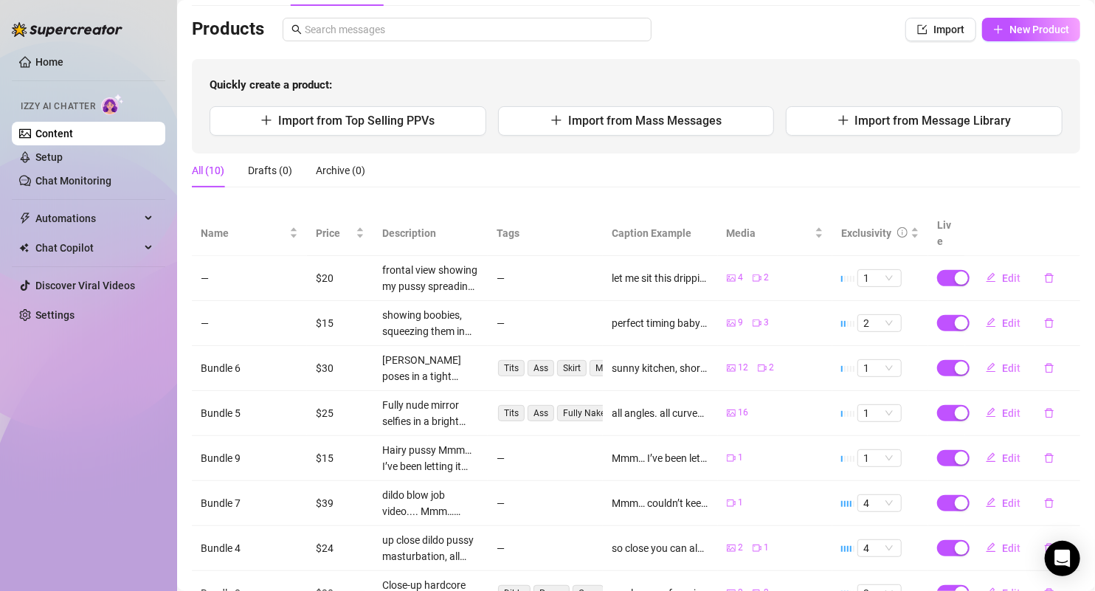
scroll to position [120, 0]
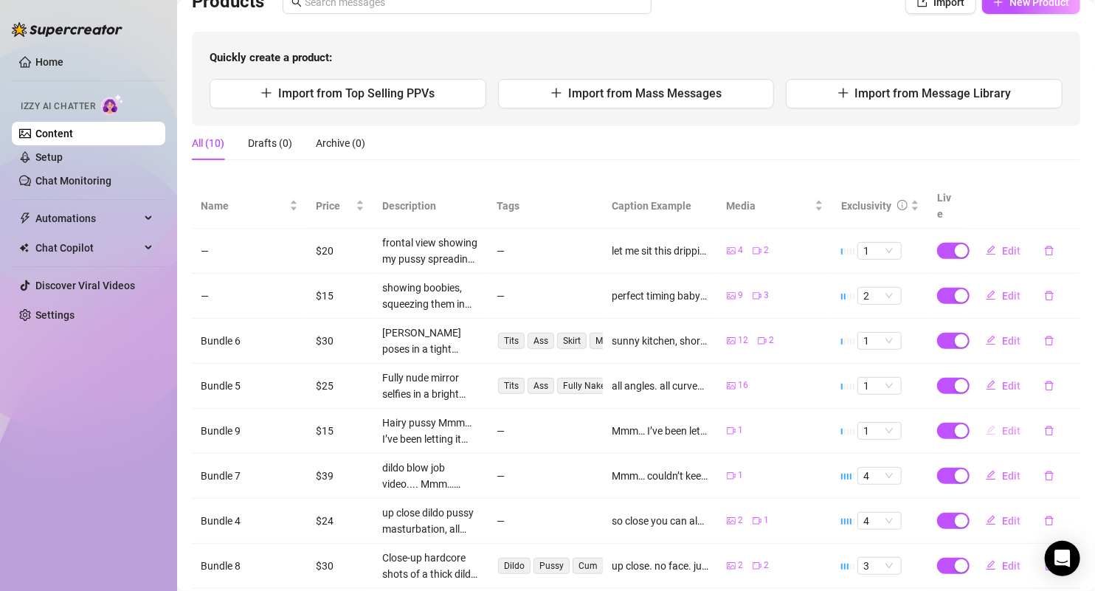
click at [985, 419] on button "Edit" at bounding box center [1003, 431] width 58 height 24
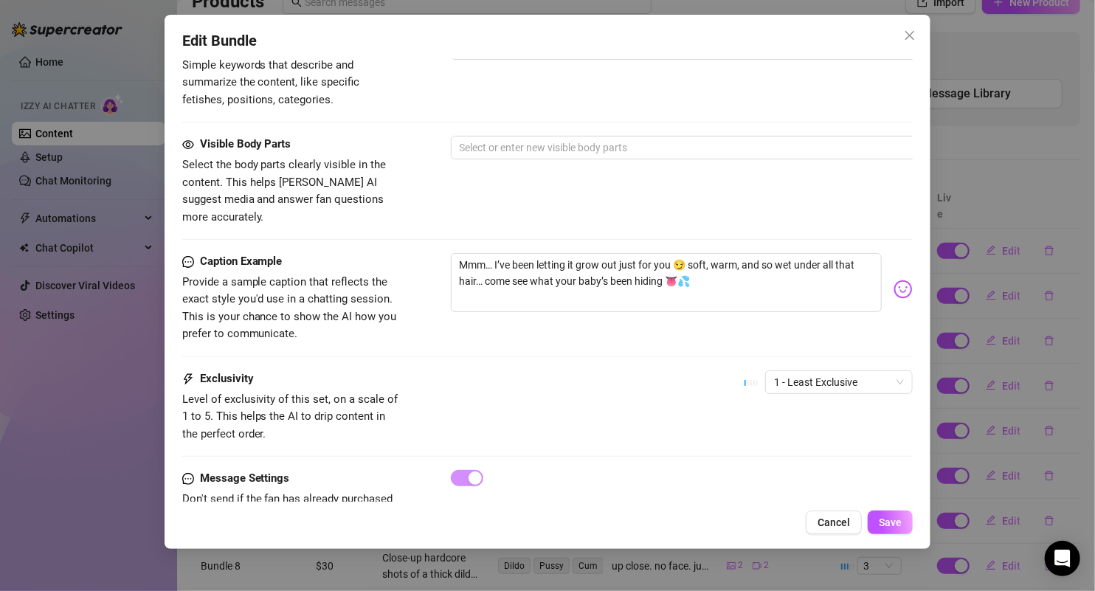
scroll to position [804, 0]
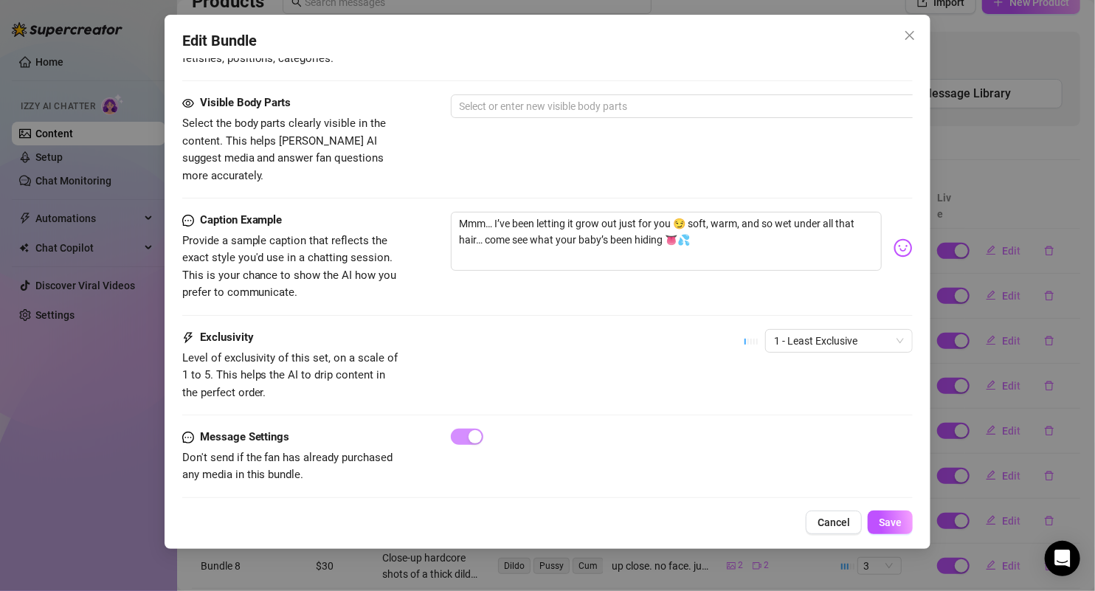
click at [782, 340] on div "1 - Least Exclusive" at bounding box center [828, 347] width 168 height 37
click at [782, 330] on span "1 - Least Exclusive" at bounding box center [839, 341] width 130 height 22
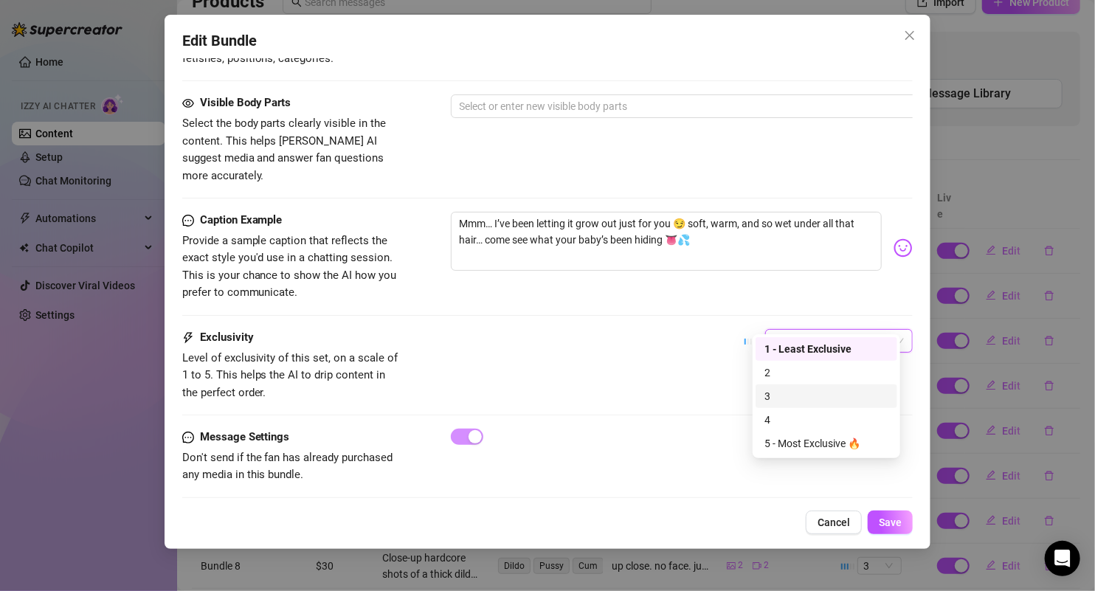
click at [782, 390] on div "3" at bounding box center [826, 396] width 124 height 16
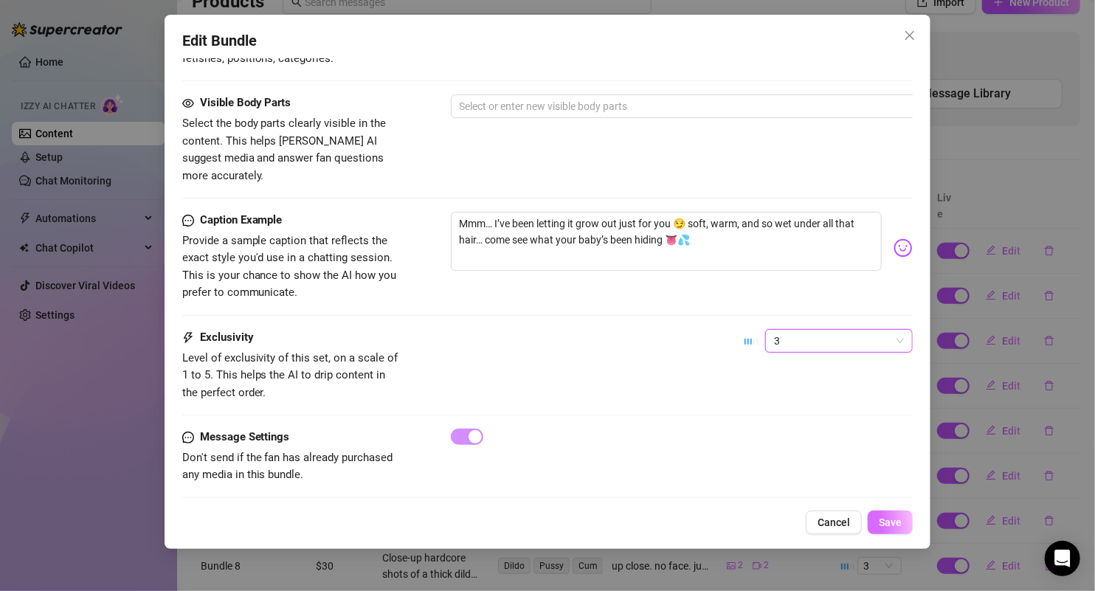
click at [879, 525] on span "Save" at bounding box center [890, 522] width 23 height 12
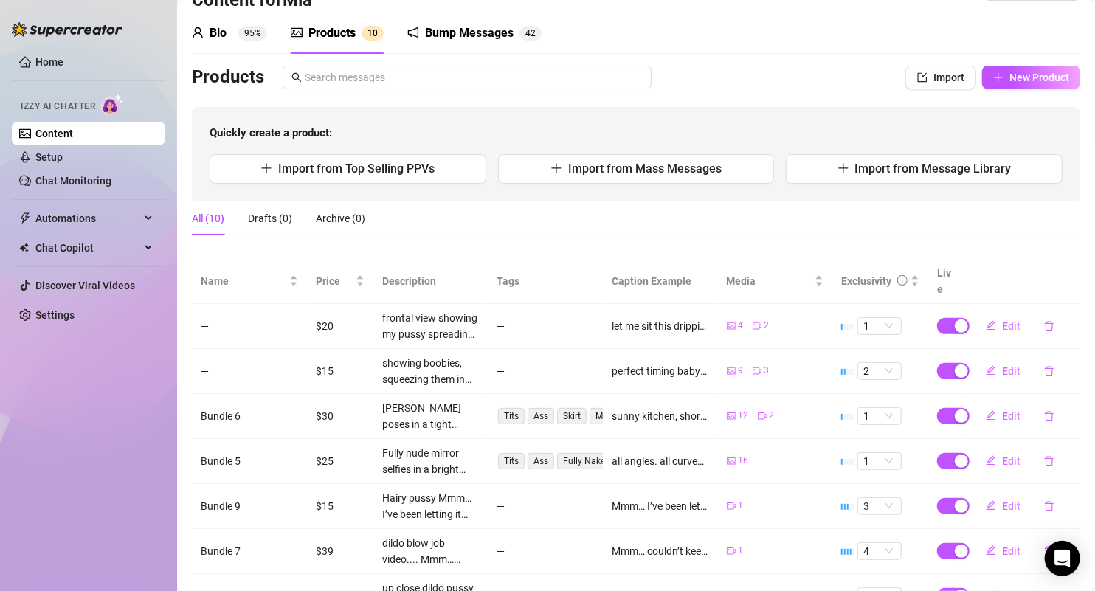
scroll to position [0, 0]
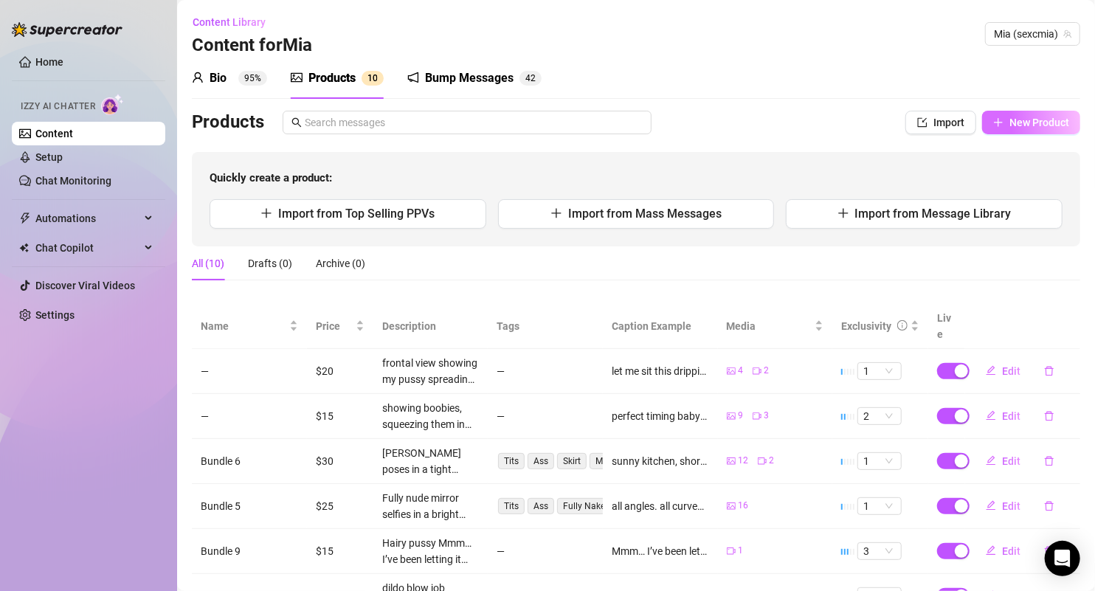
click at [1009, 125] on span "New Product" at bounding box center [1039, 123] width 60 height 12
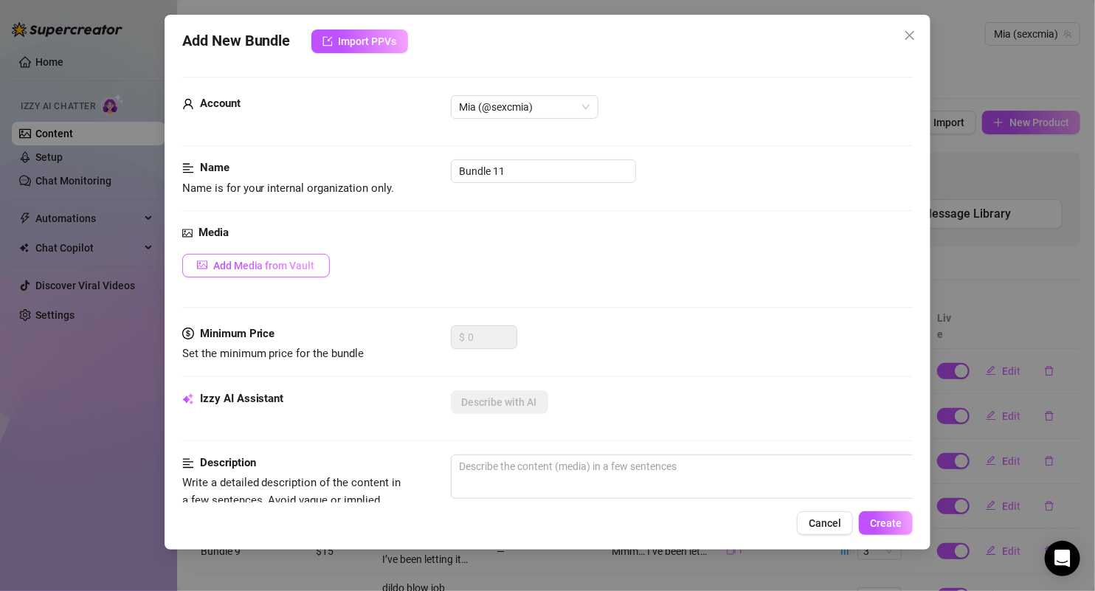
click at [314, 260] on button "Add Media from Vault" at bounding box center [256, 266] width 148 height 24
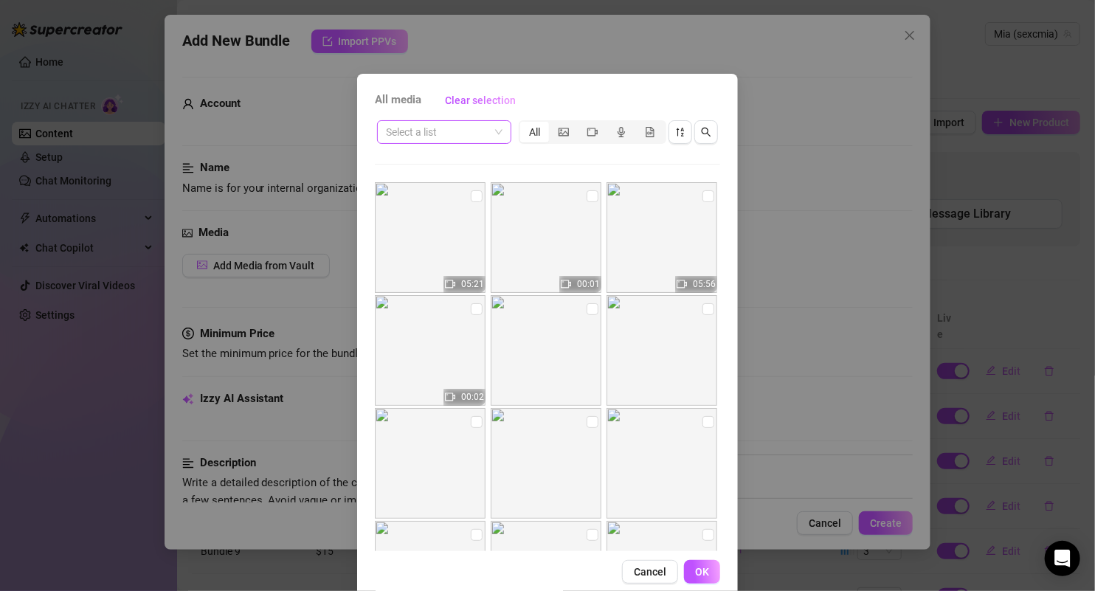
click at [474, 136] on input "search" at bounding box center [437, 132] width 103 height 22
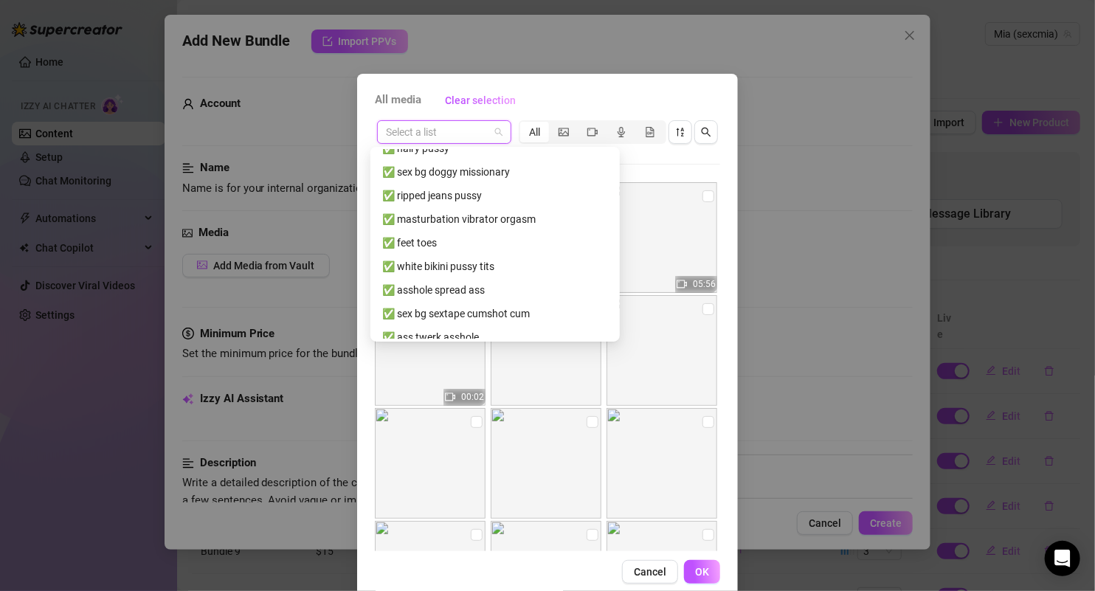
scroll to position [864, 0]
click at [443, 293] on div "✅ asshole spread ass" at bounding box center [495, 289] width 226 height 16
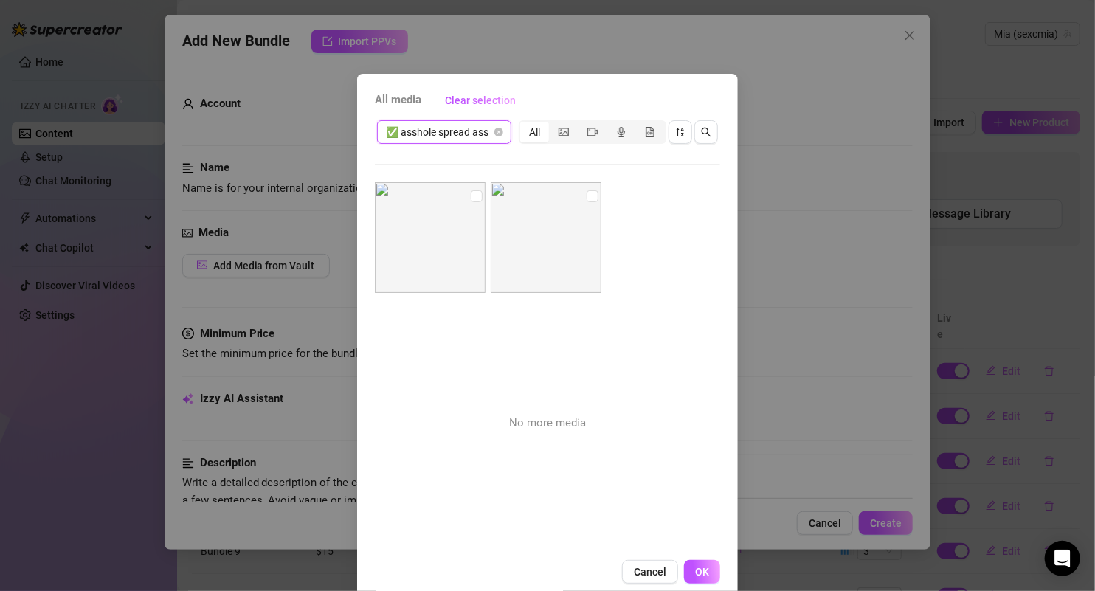
scroll to position [18, 0]
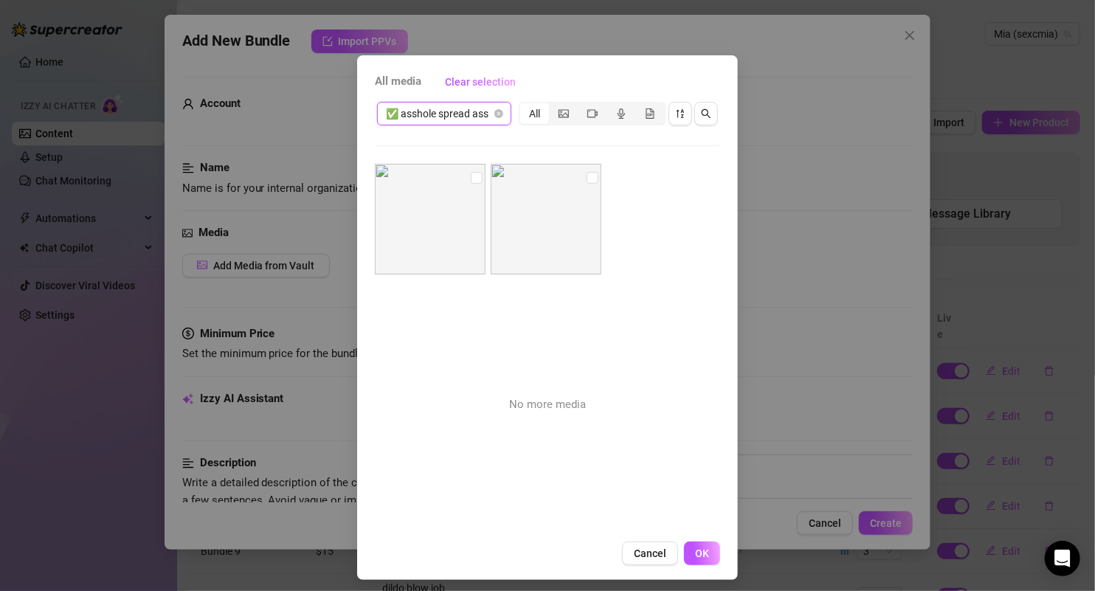
click at [473, 173] on img at bounding box center [430, 219] width 111 height 111
click at [587, 179] on input "checkbox" at bounding box center [593, 178] width 12 height 12
checkbox input "true"
click at [471, 176] on input "checkbox" at bounding box center [477, 178] width 12 height 12
checkbox input "true"
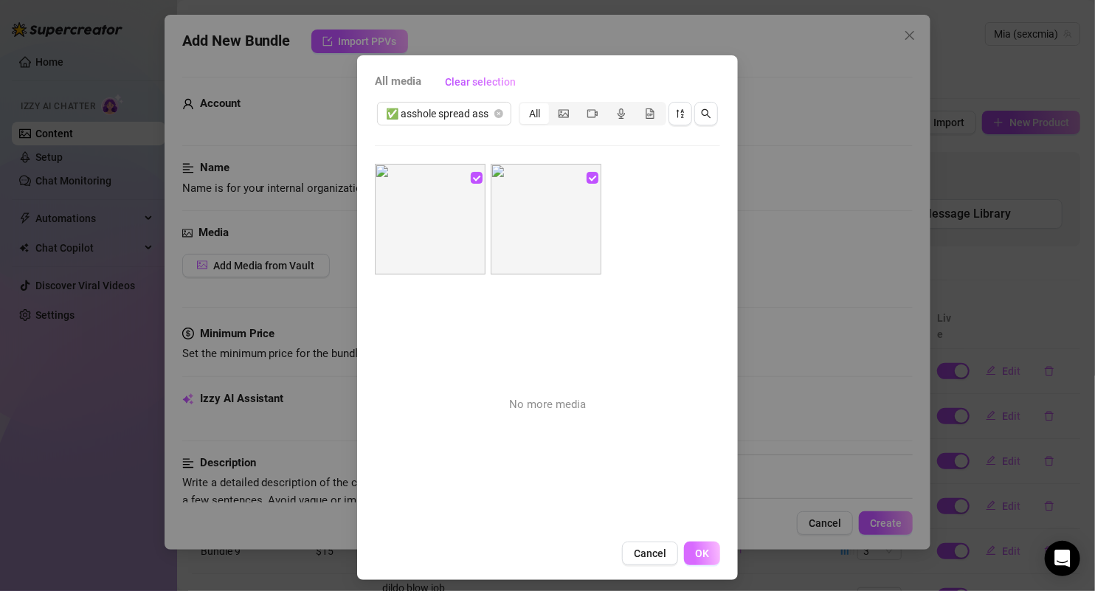
click at [695, 549] on span "OK" at bounding box center [702, 553] width 14 height 12
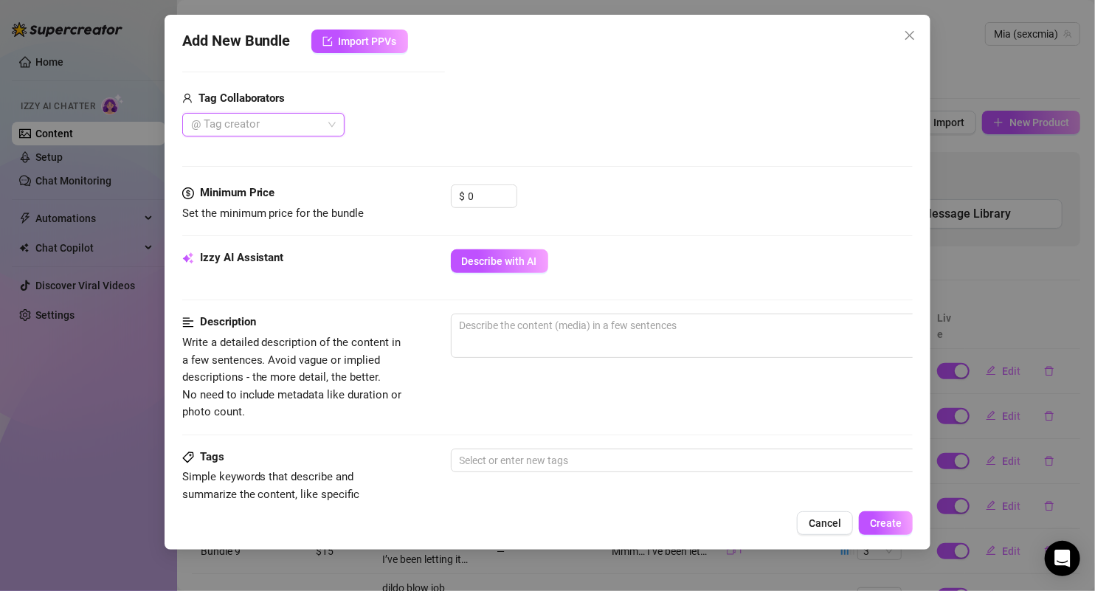
scroll to position [360, 0]
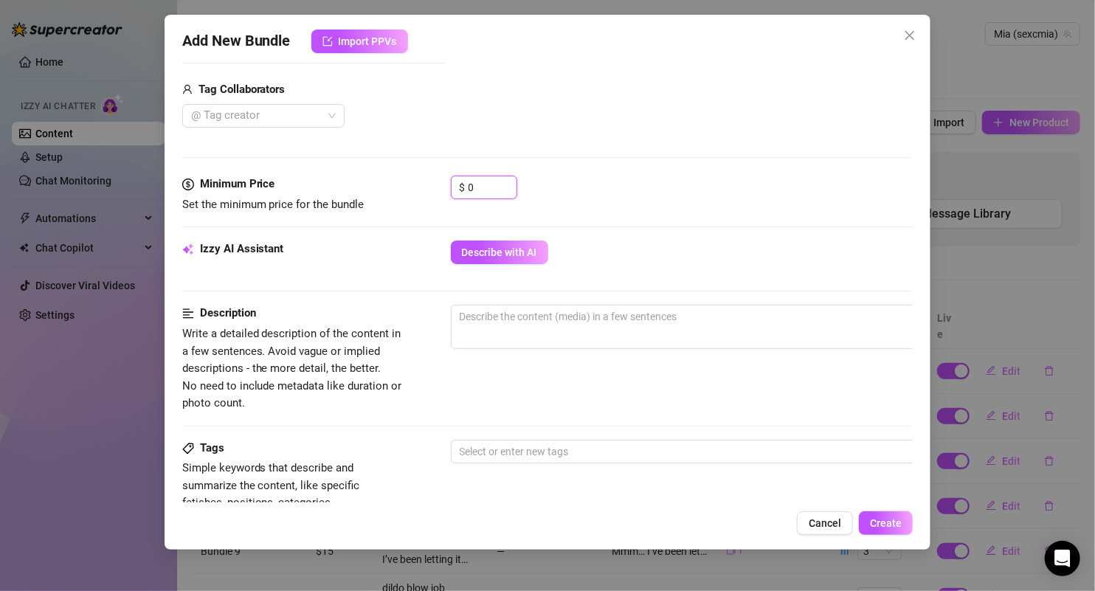
drag, startPoint x: 487, startPoint y: 188, endPoint x: 440, endPoint y: 188, distance: 46.5
click at [440, 188] on div "Minimum Price Set the minimum price for the bundle $ 0" at bounding box center [547, 195] width 731 height 38
type input "12"
click at [584, 241] on div "Describe with AI" at bounding box center [682, 253] width 463 height 24
click at [494, 250] on span "Describe with AI" at bounding box center [499, 252] width 75 height 12
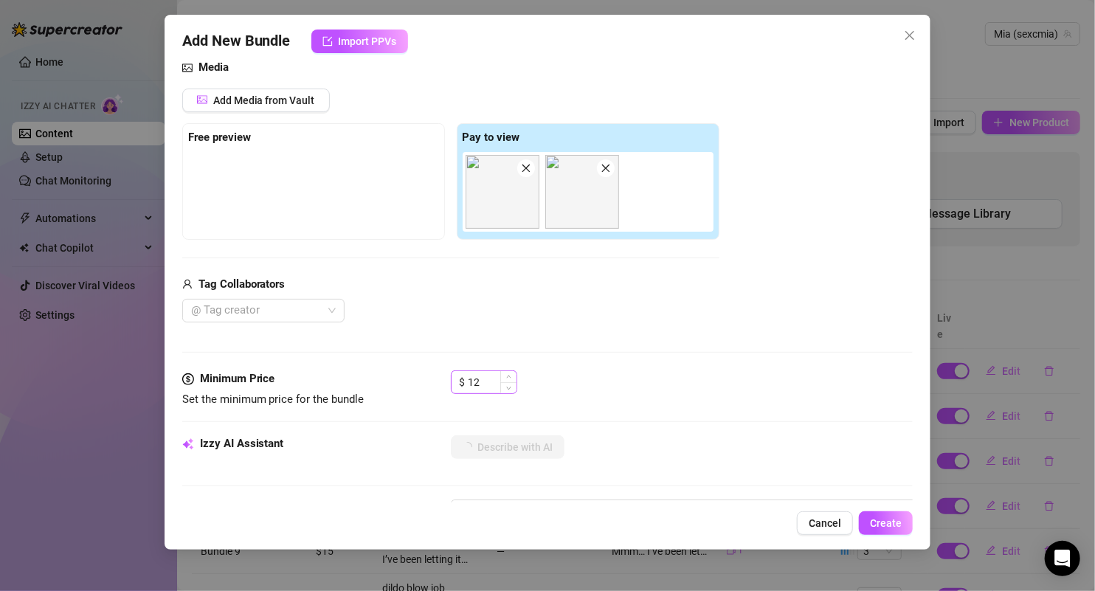
scroll to position [409, 0]
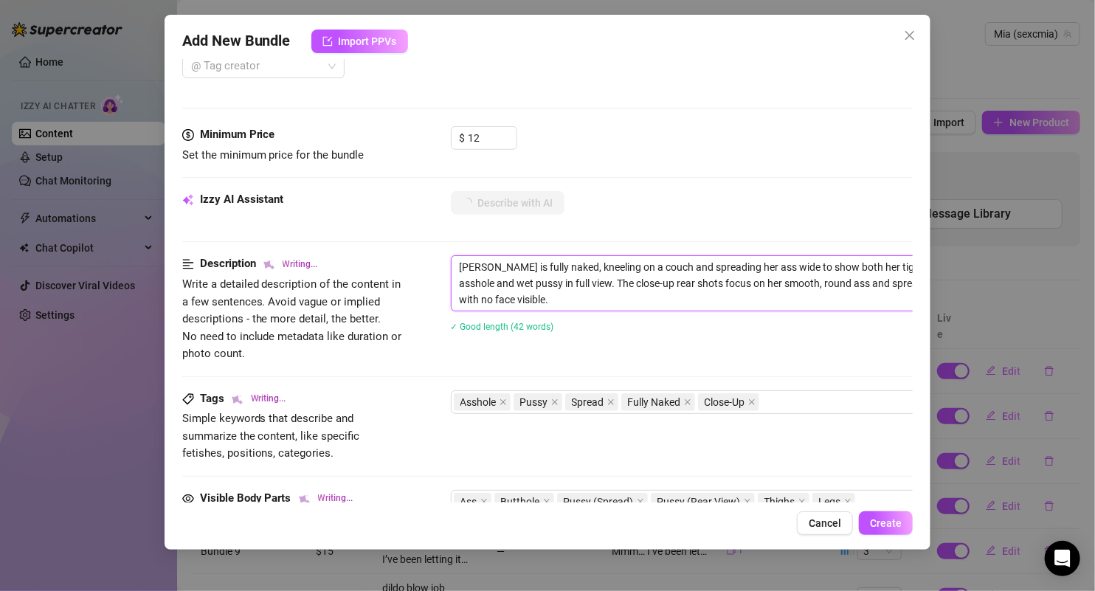
drag, startPoint x: 507, startPoint y: 262, endPoint x: 657, endPoint y: 266, distance: 150.6
click at [526, 262] on textarea "Hannah is fully naked, kneeling on a couch and spreading her ass wide to show b…" at bounding box center [709, 283] width 515 height 55
type textarea "Hannah is fully naked, kneeling on a couch and spreading her ass wide to show b…"
drag, startPoint x: 510, startPoint y: 264, endPoint x: 518, endPoint y: 294, distance: 30.6
click at [518, 294] on textarea "Hannah is fully naked, kneeling on a couch and spreading her ass wide to show b…" at bounding box center [709, 283] width 515 height 55
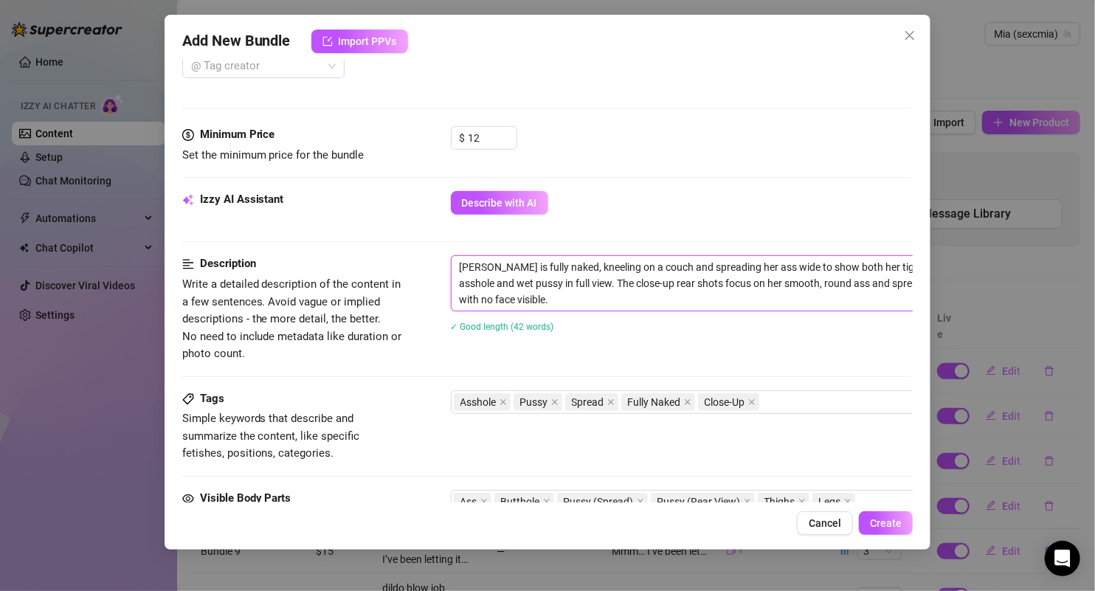
click at [505, 273] on textarea "Hannah is fully naked, kneeling on a couch and spreading her ass wide to show b…" at bounding box center [709, 283] width 515 height 55
drag, startPoint x: 505, startPoint y: 266, endPoint x: 531, endPoint y: 306, distance: 47.1
click at [531, 306] on textarea "Hannah is fully naked, kneeling on a couch and spreading her ass wide to show b…" at bounding box center [709, 283] width 515 height 55
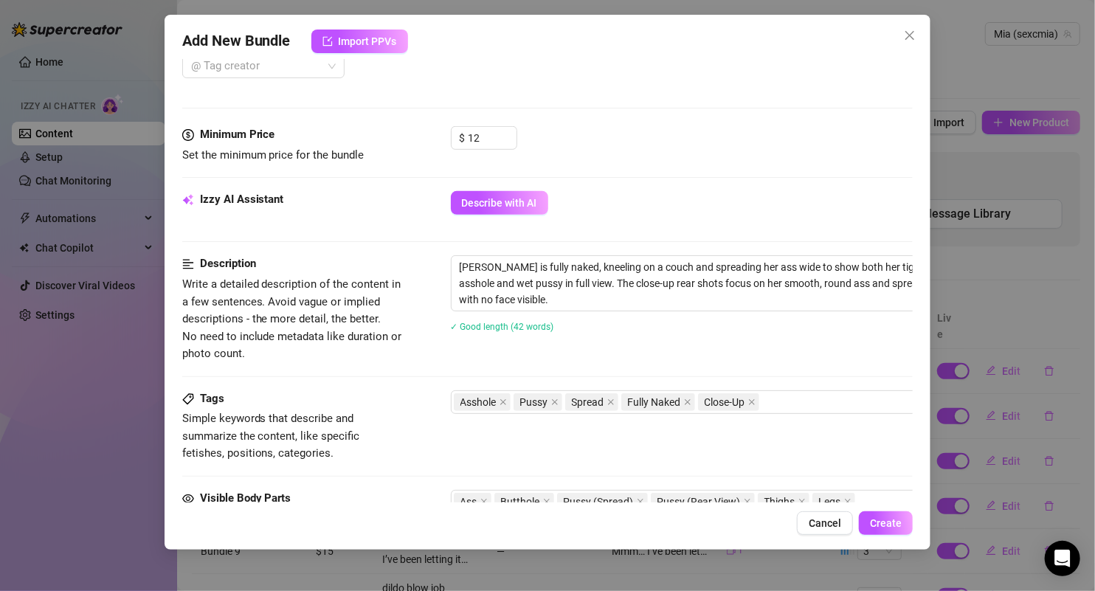
scroll to position [804, 0]
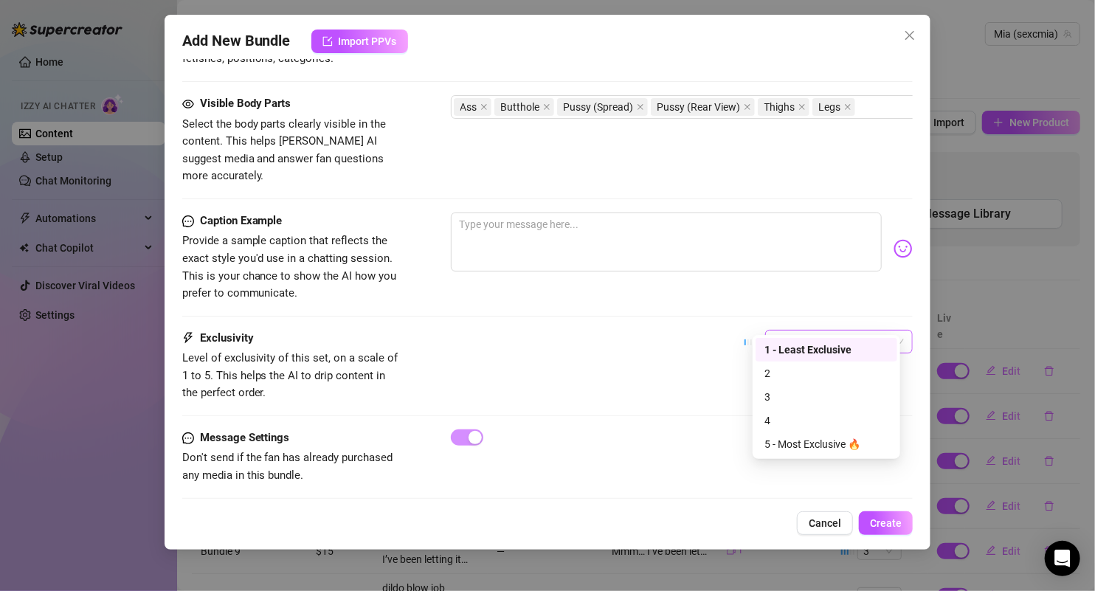
click at [842, 331] on span "1 - Least Exclusive" at bounding box center [839, 342] width 130 height 22
click at [783, 392] on div "3" at bounding box center [826, 397] width 124 height 16
click at [674, 351] on div "Exclusivity Level of exclusivity of this set, on a scale of 1 to 5. This helps …" at bounding box center [547, 366] width 731 height 72
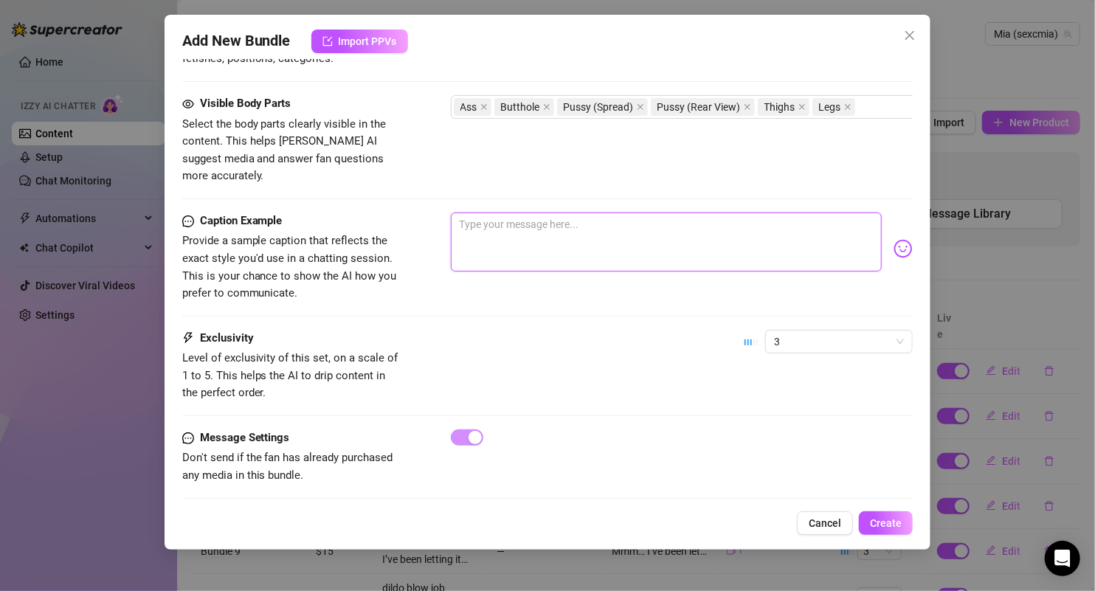
click at [601, 212] on textarea at bounding box center [667, 241] width 432 height 59
paste textarea "on my knees… giving you the kind of view that leaves nothing to guess 😈 every c…"
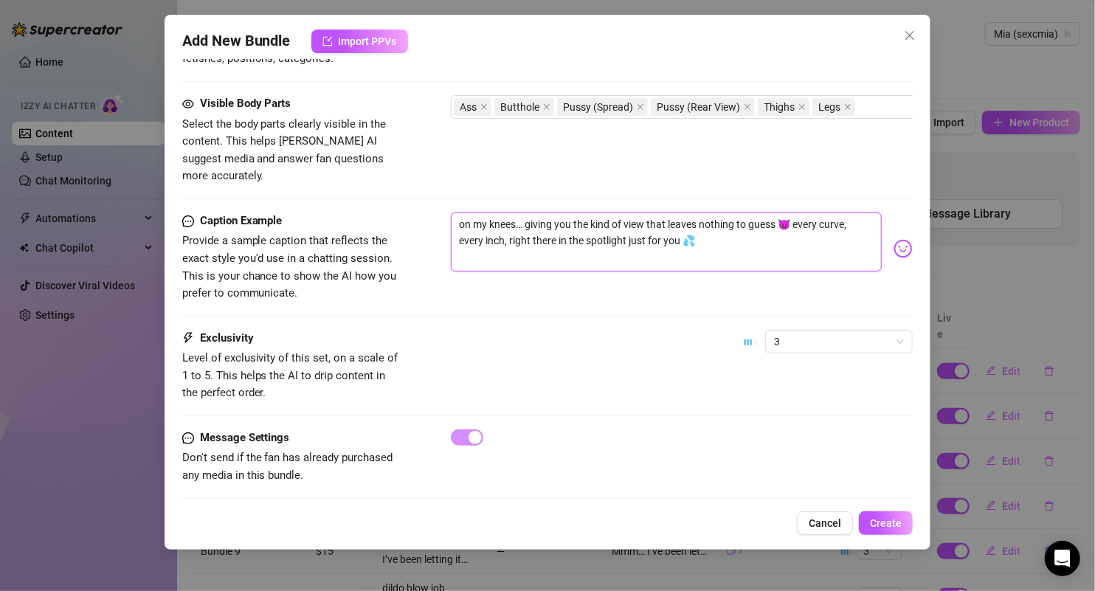
type textarea "on my knees… giving you the kind of view that leaves nothing to guess 😈 every c…"
click at [694, 286] on div "Caption Example Provide a sample caption that reflects the exact style you'd us…" at bounding box center [547, 270] width 731 height 117
click at [869, 511] on button "Create" at bounding box center [886, 523] width 54 height 24
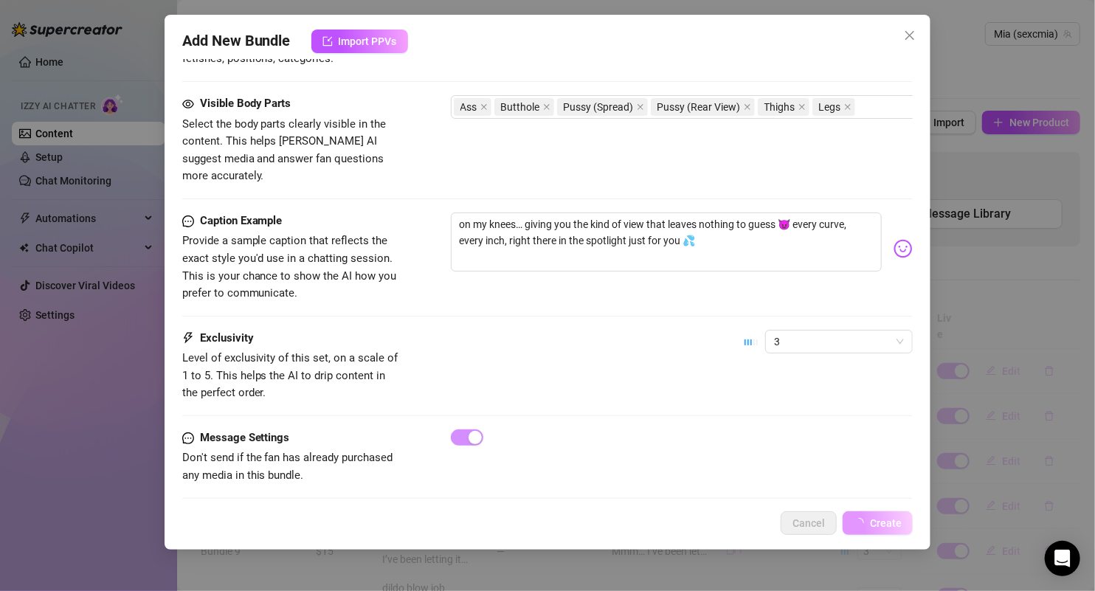
click at [870, 516] on button "Create" at bounding box center [878, 523] width 70 height 24
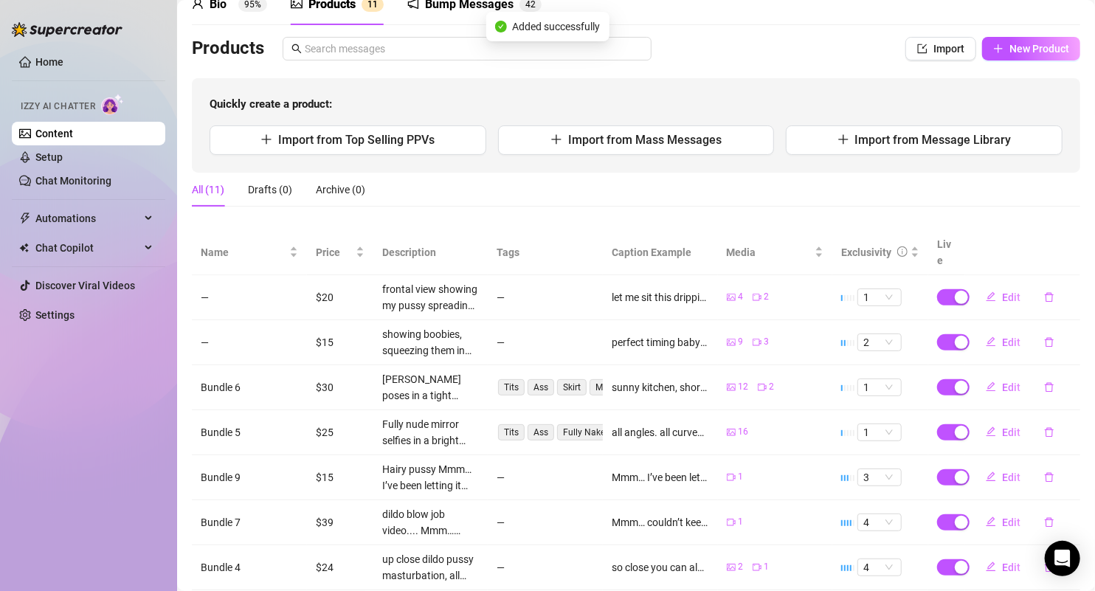
scroll to position [0, 0]
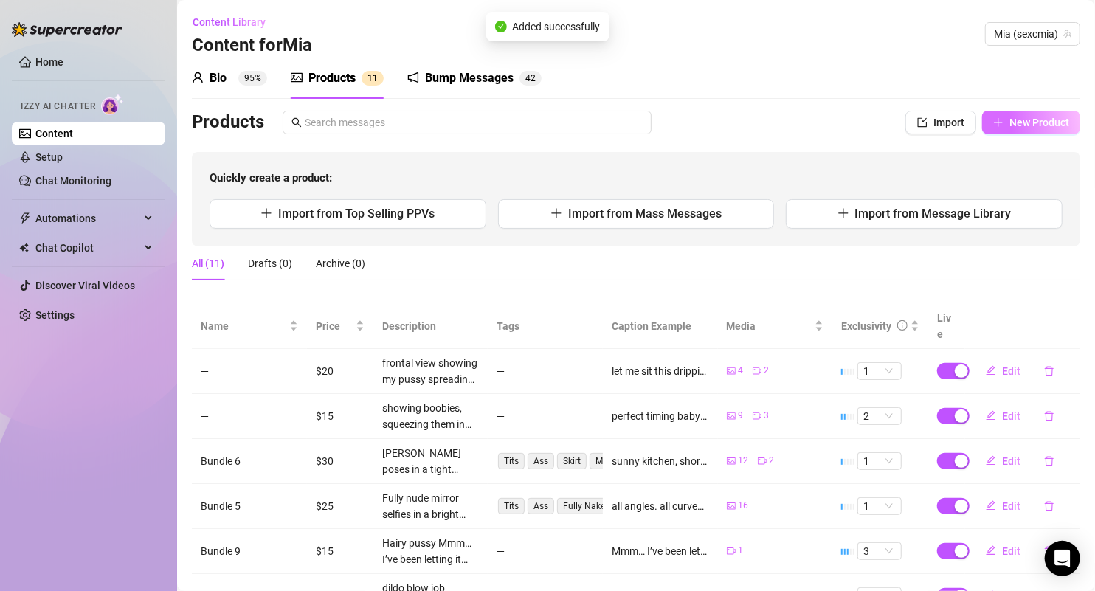
click at [1027, 128] on span "New Product" at bounding box center [1039, 123] width 60 height 12
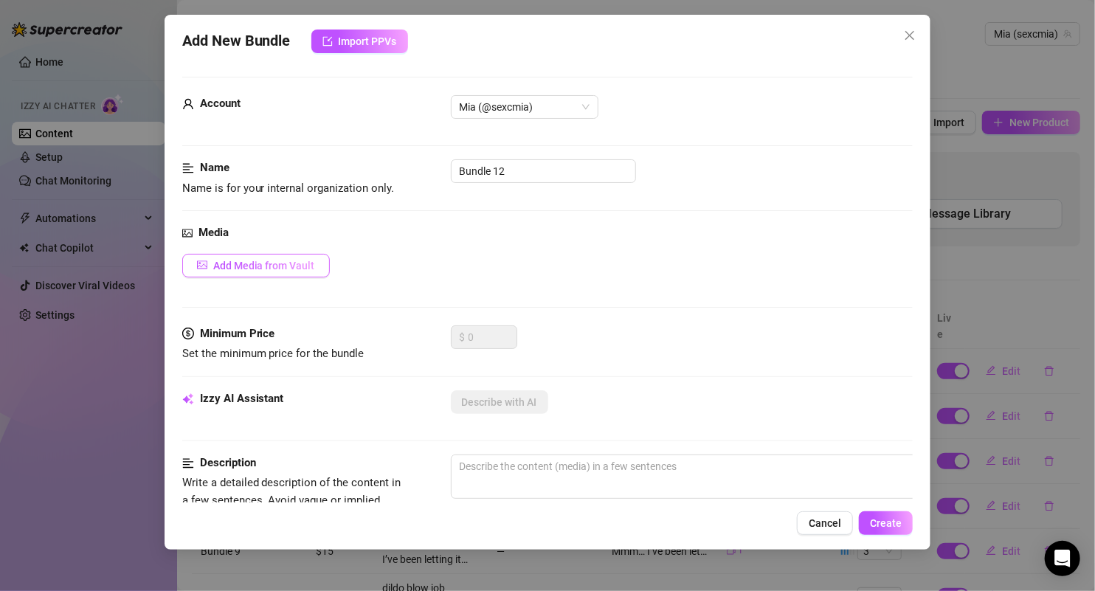
click at [299, 272] on button "Add Media from Vault" at bounding box center [256, 266] width 148 height 24
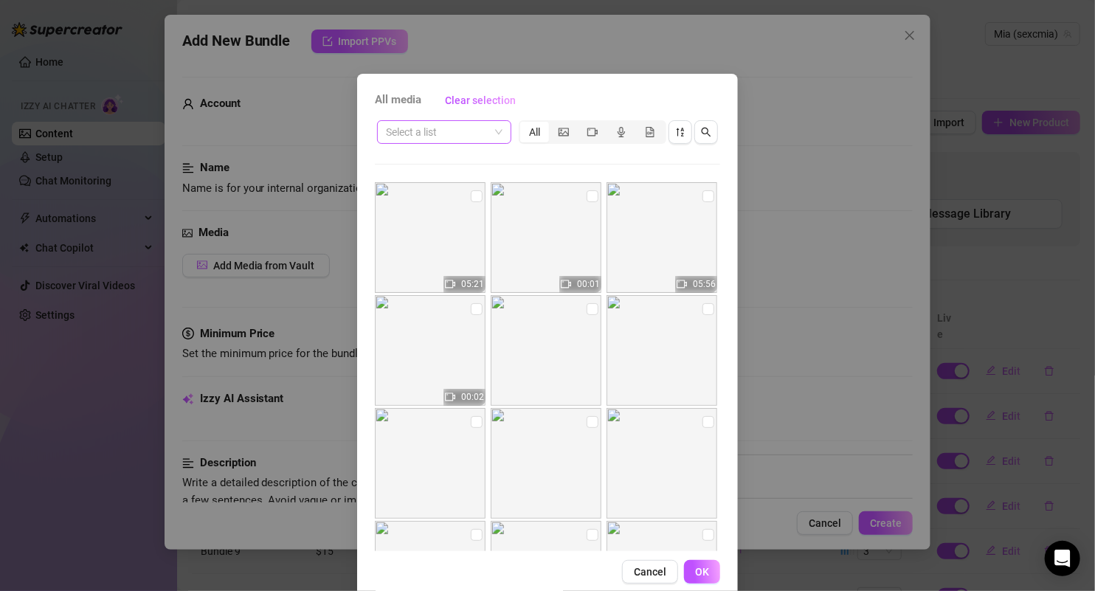
click at [477, 134] on input "search" at bounding box center [437, 132] width 103 height 22
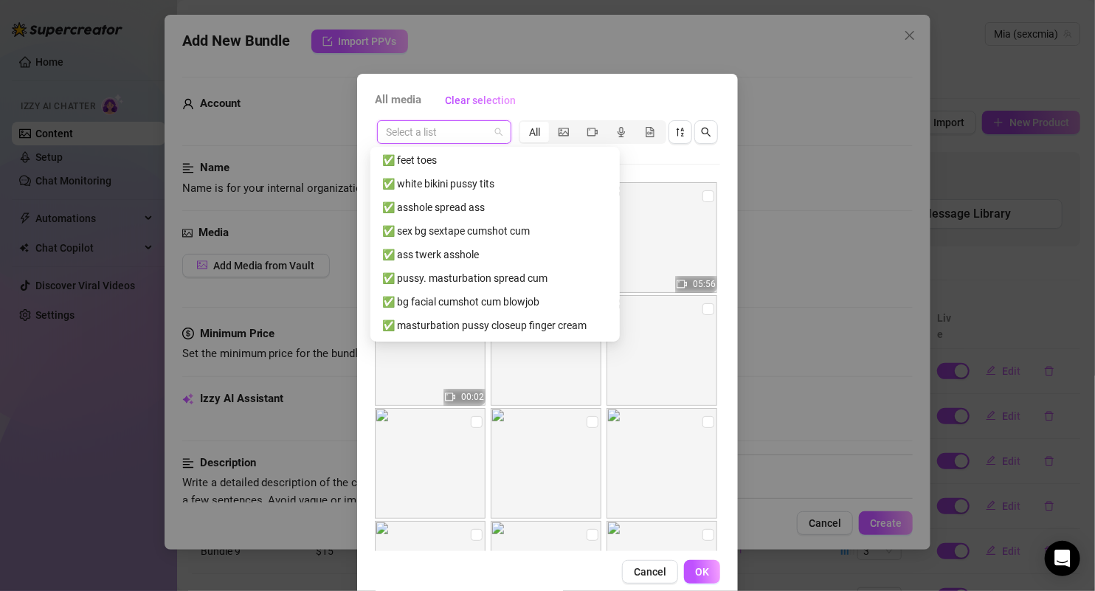
scroll to position [947, 0]
click at [462, 248] on div "✅ ass twerk asshole" at bounding box center [495, 253] width 226 height 16
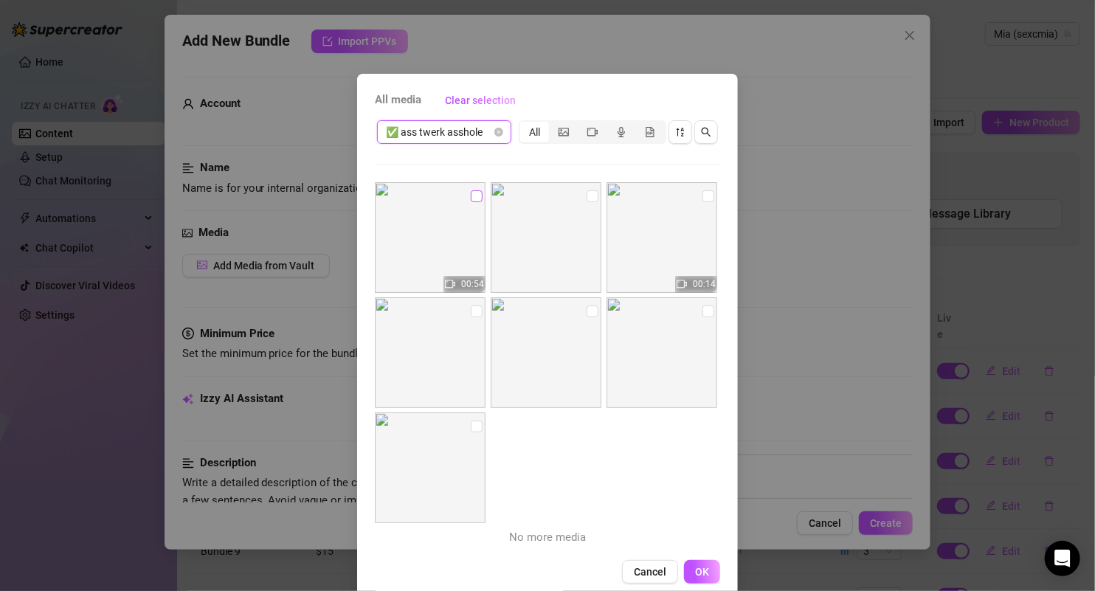
click at [471, 200] on input "checkbox" at bounding box center [477, 196] width 12 height 12
checkbox input "true"
click at [592, 194] on img at bounding box center [546, 237] width 111 height 111
click at [573, 199] on img at bounding box center [546, 237] width 111 height 111
click at [587, 200] on input "checkbox" at bounding box center [593, 196] width 12 height 12
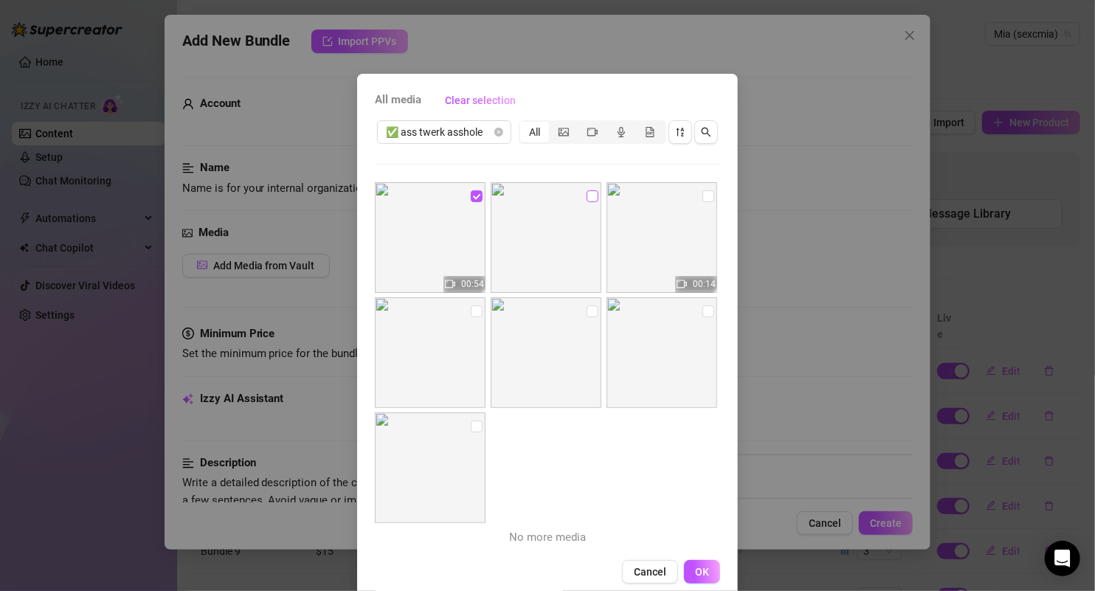
checkbox input "true"
click at [702, 190] on input "checkbox" at bounding box center [708, 196] width 12 height 12
checkbox input "true"
click at [702, 303] on label at bounding box center [708, 311] width 12 height 16
click at [702, 305] on input "checkbox" at bounding box center [708, 311] width 12 height 12
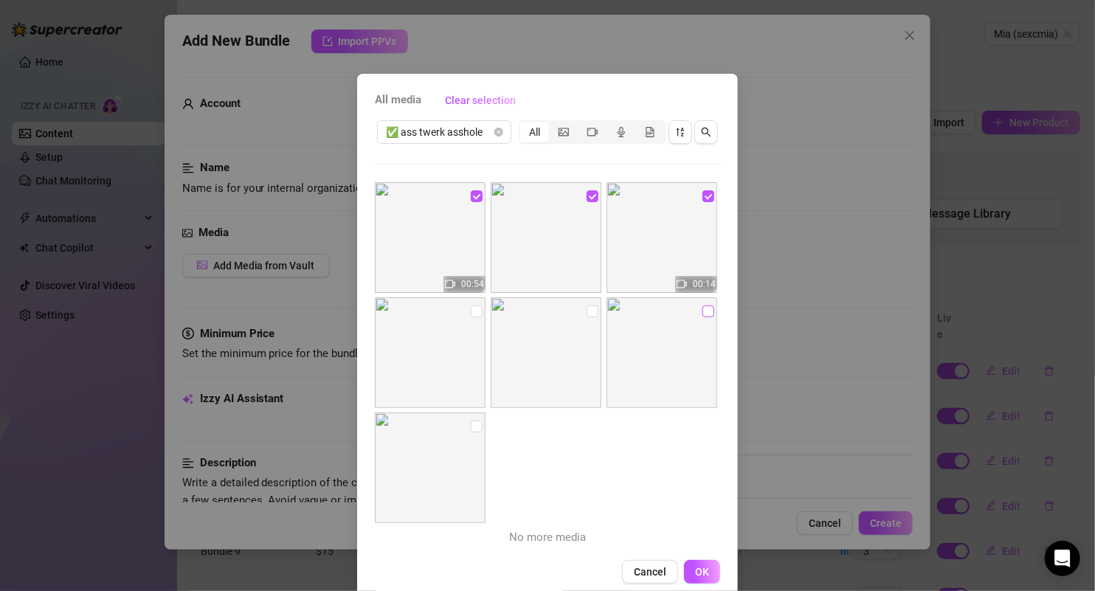
checkbox input "true"
click at [587, 309] on input "checkbox" at bounding box center [593, 311] width 12 height 12
checkbox input "true"
click at [471, 312] on input "checkbox" at bounding box center [477, 311] width 12 height 12
checkbox input "true"
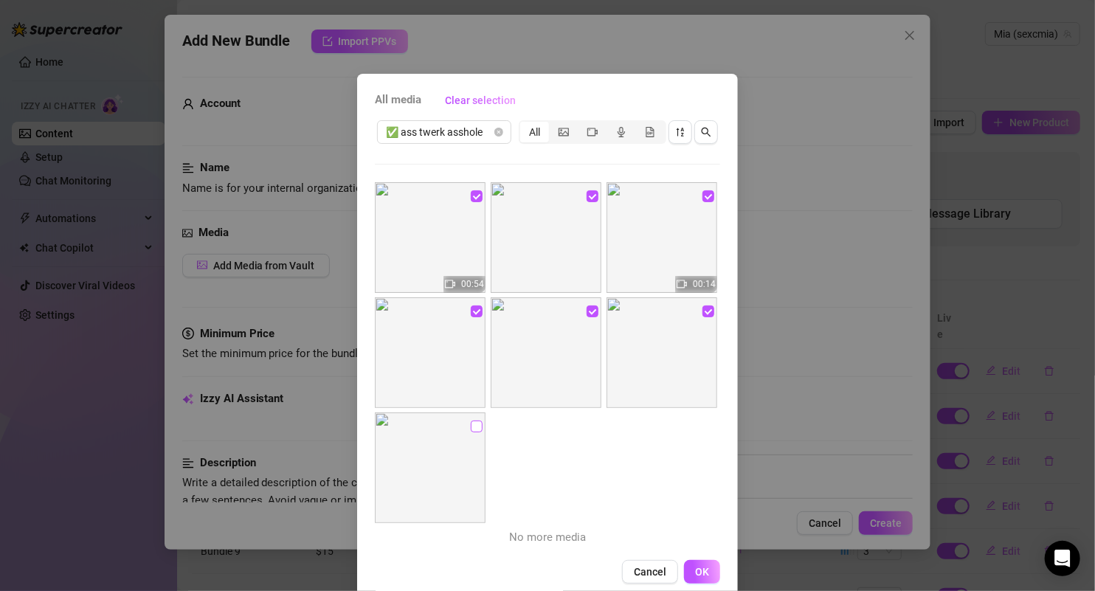
click at [471, 424] on input "checkbox" at bounding box center [477, 427] width 12 height 12
checkbox input "true"
click at [698, 571] on span "OK" at bounding box center [702, 572] width 14 height 12
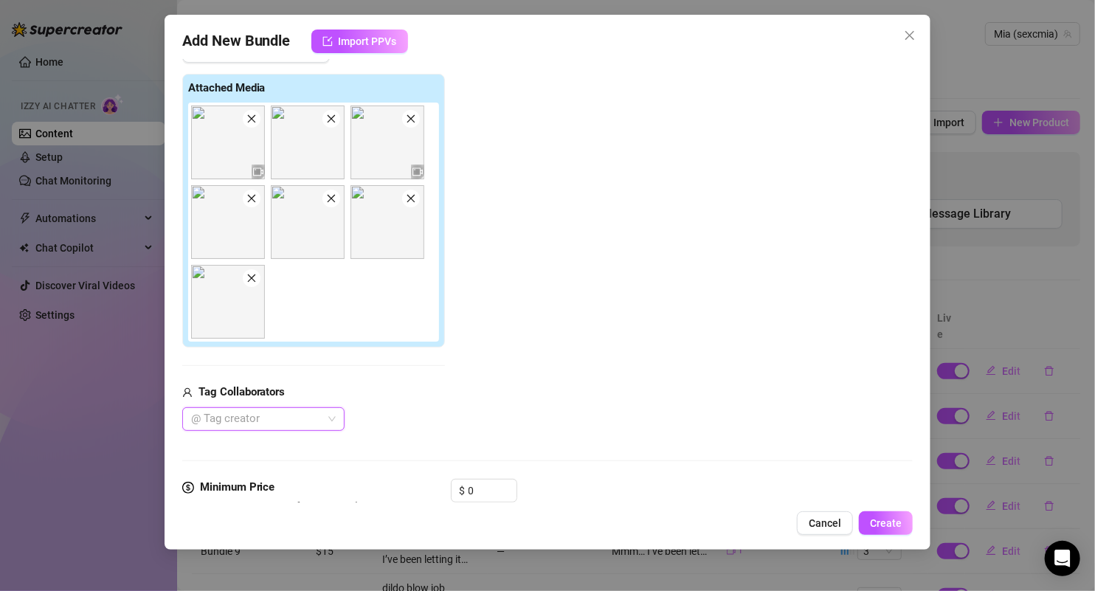
scroll to position [348, 2]
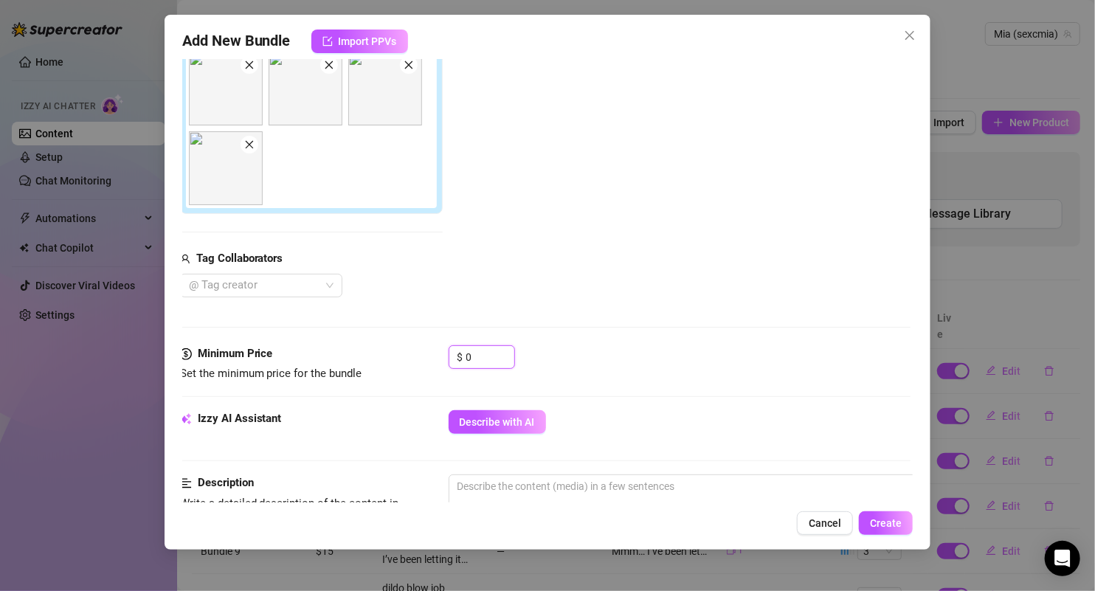
drag, startPoint x: 482, startPoint y: 350, endPoint x: 426, endPoint y: 350, distance: 55.3
click at [427, 350] on div "Minimum Price Set the minimum price for the bundle $ 0" at bounding box center [545, 364] width 731 height 38
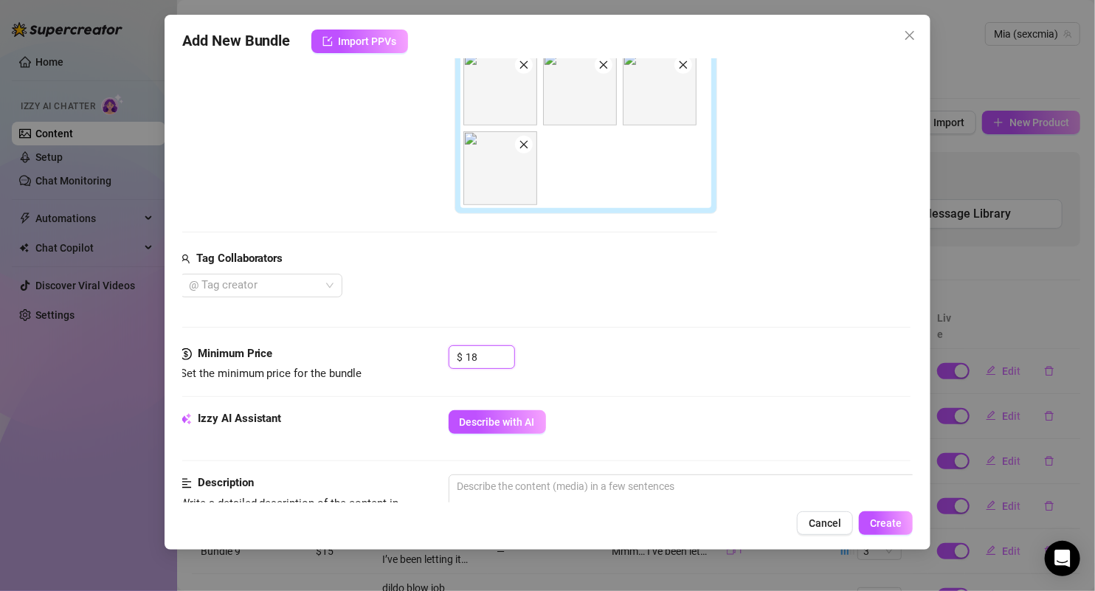
type input "18"
click at [648, 383] on div "Minimum Price Set the minimum price for the bundle $ 18" at bounding box center [545, 377] width 731 height 65
click at [494, 410] on button "Describe with AI" at bounding box center [497, 422] width 97 height 24
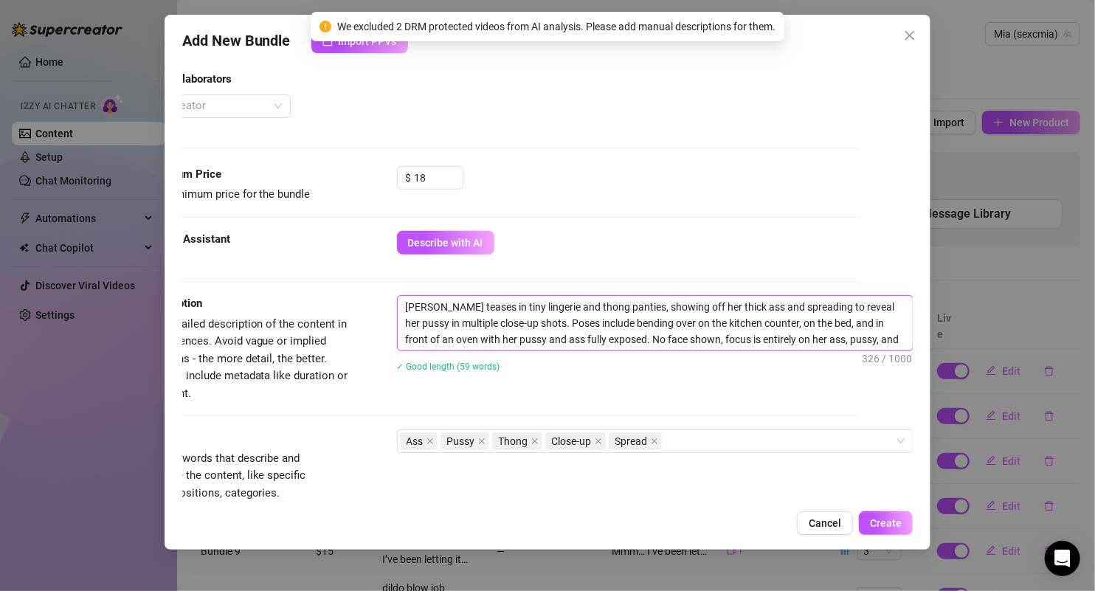
scroll to position [528, 66]
drag, startPoint x: 491, startPoint y: 305, endPoint x: 894, endPoint y: 372, distance: 409.1
click at [894, 372] on div "Hannah teases in tiny lingerie and thong panties, showing off her thick ass and…" at bounding box center [655, 343] width 516 height 96
type textarea "Hannah teases in tiny lingerie and thong panties, showing off her thick ass and…"
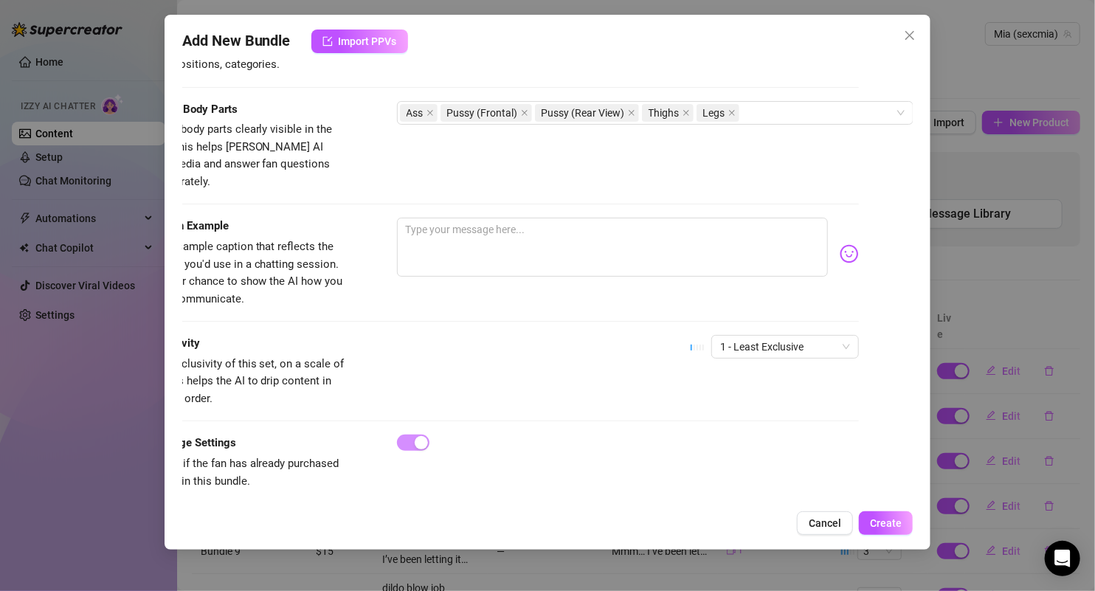
scroll to position [961, 66]
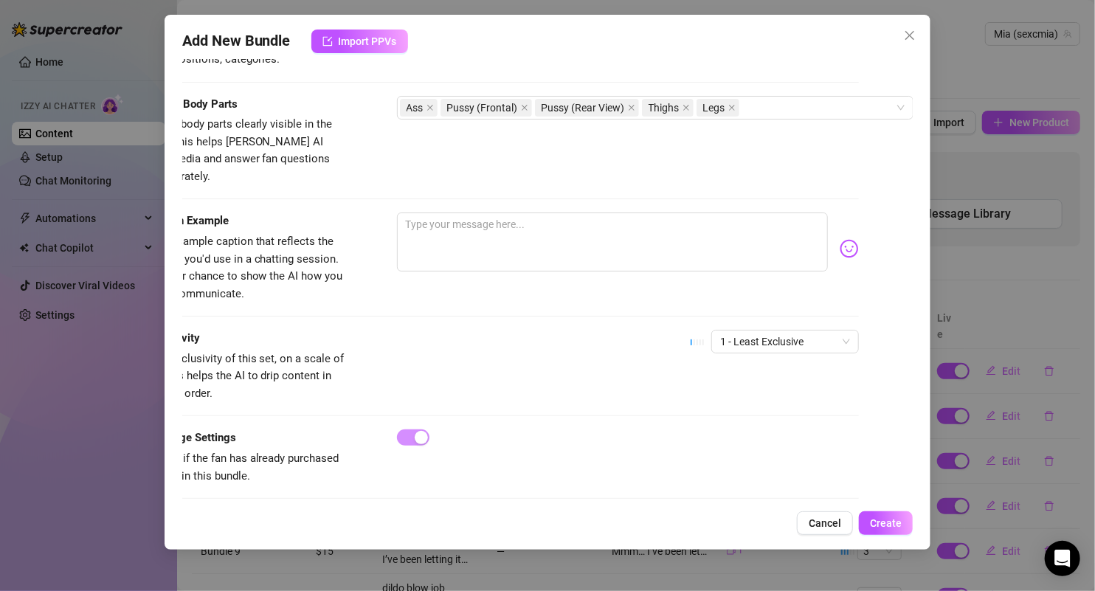
click at [480, 251] on div at bounding box center [628, 248] width 463 height 72
click at [467, 240] on textarea at bounding box center [613, 241] width 432 height 59
paste textarea "tiny lingerie… tight little thong… and way too many places in the house to get …"
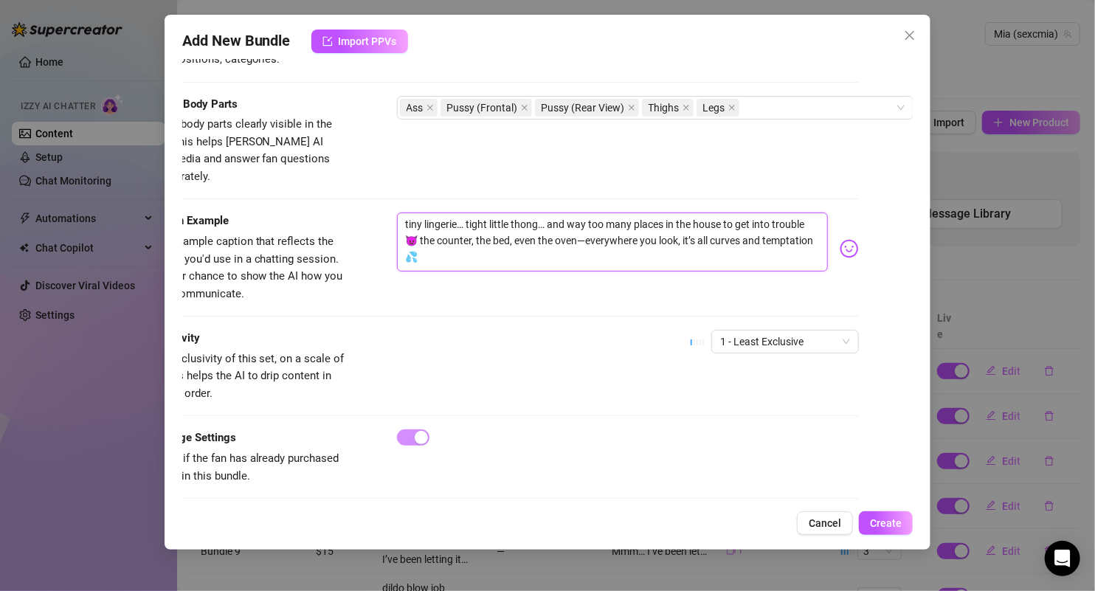
click at [605, 220] on textarea "tiny lingerie… tight little thong… and way too many places in the house to get …" at bounding box center [613, 241] width 432 height 59
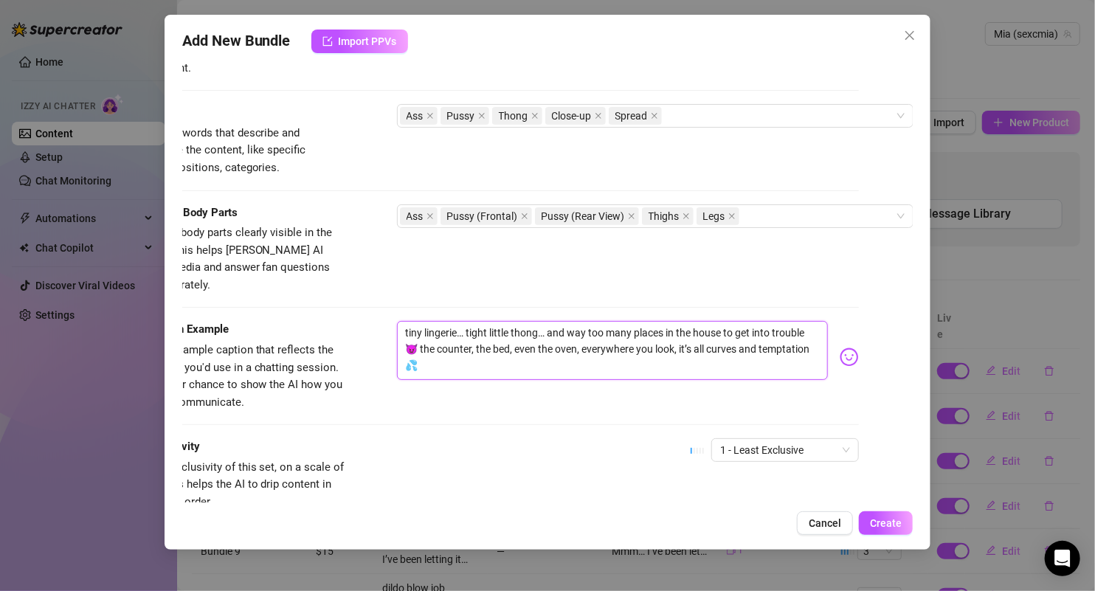
scroll to position [853, 66]
click at [735, 439] on span "1 - Least Exclusive" at bounding box center [785, 450] width 130 height 22
type textarea "tiny lingerie… tight little thong… and way too many places in the house to get …"
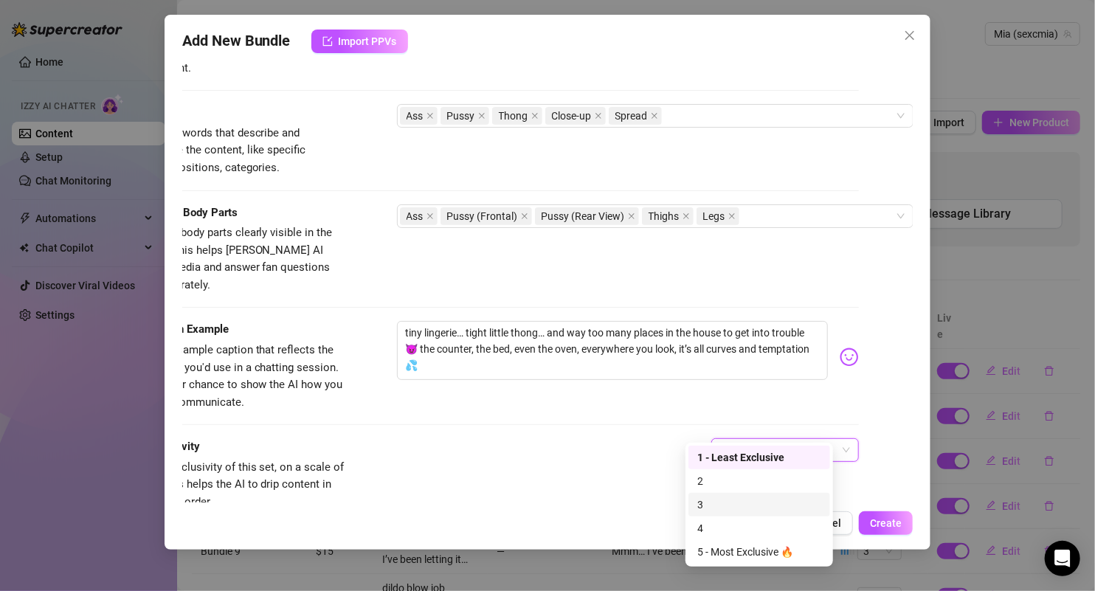
click at [717, 502] on div "3" at bounding box center [759, 505] width 124 height 16
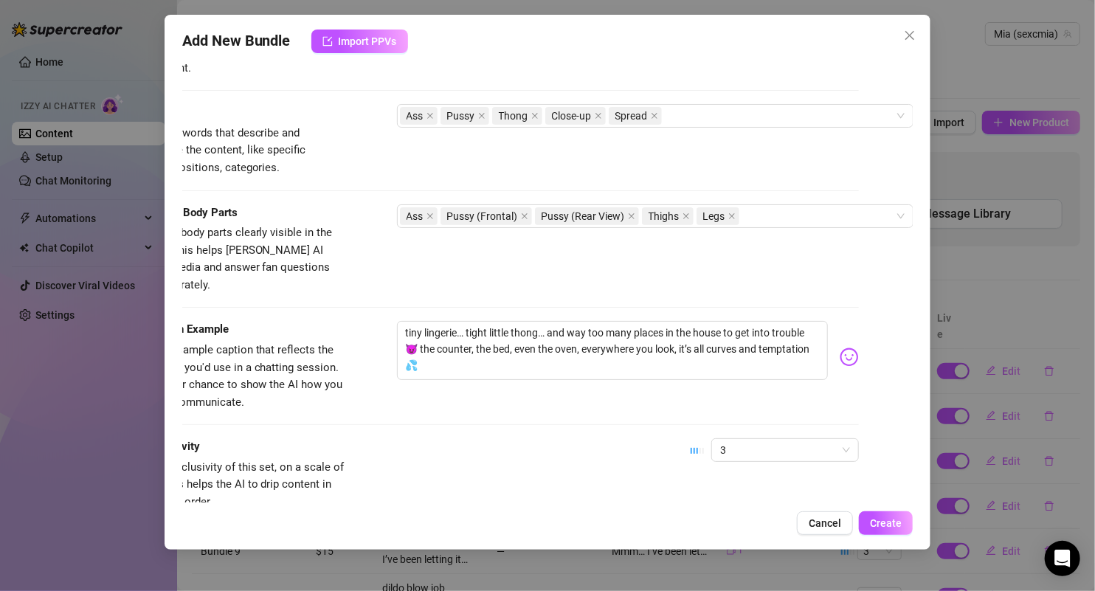
click at [854, 456] on div "Account Mia (@sexcmia) Name Name is for your internal organization only. Bundle…" at bounding box center [547, 280] width 731 height 443
click at [884, 520] on span "Create" at bounding box center [886, 523] width 32 height 12
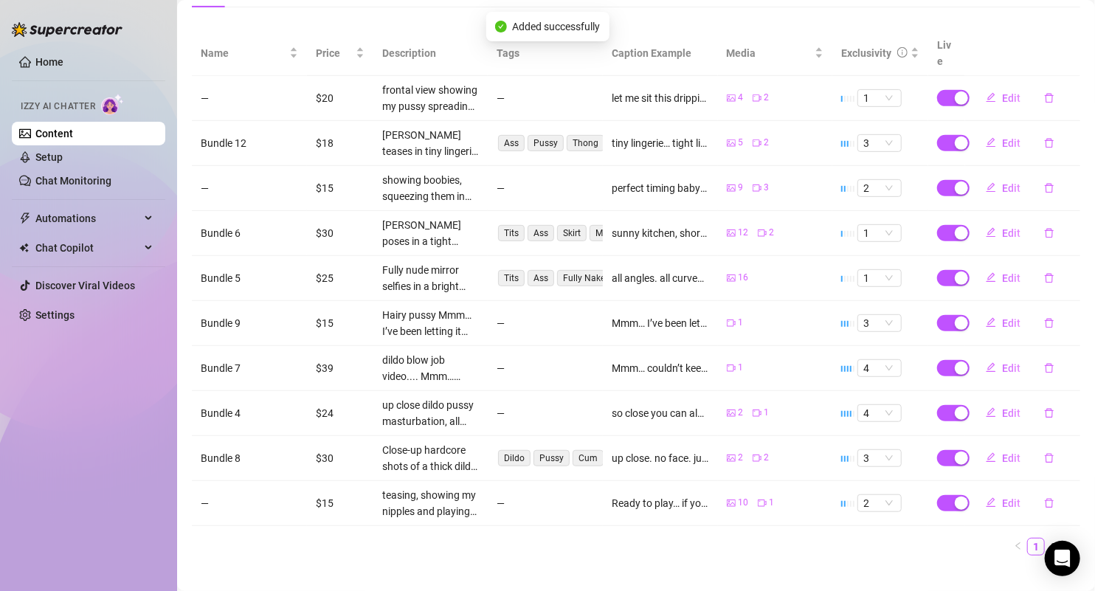
scroll to position [0, 0]
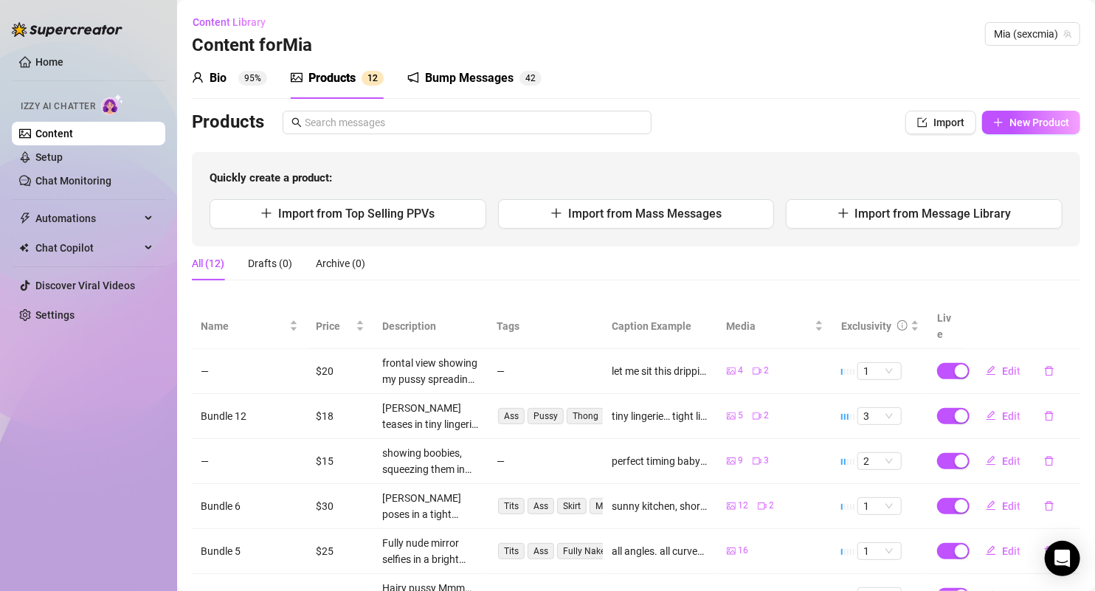
click at [73, 128] on link "Content" at bounding box center [54, 134] width 38 height 12
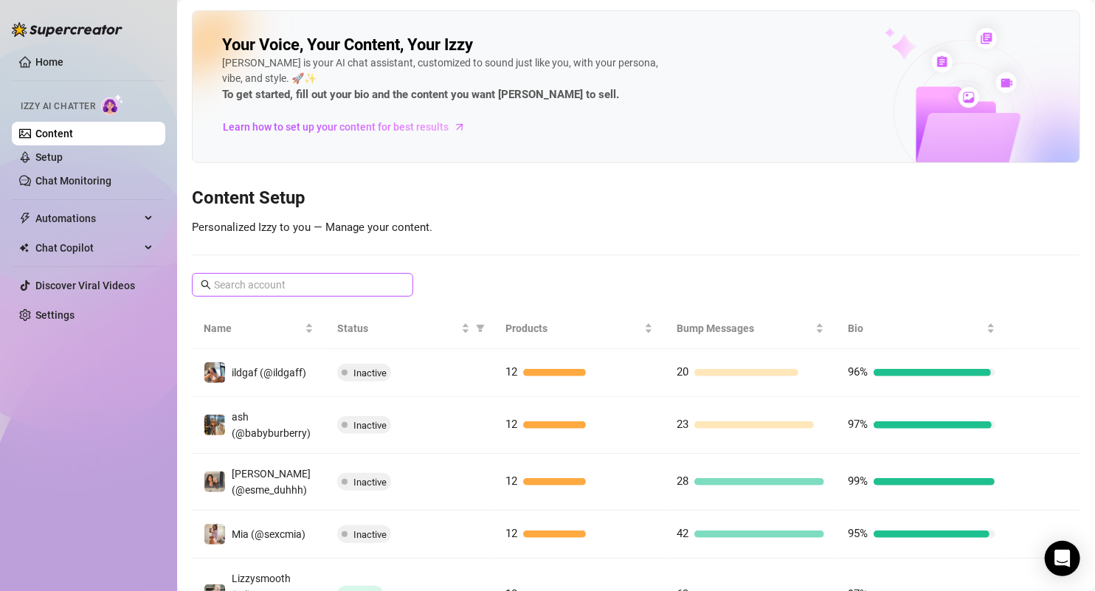
click at [348, 273] on span at bounding box center [302, 285] width 221 height 24
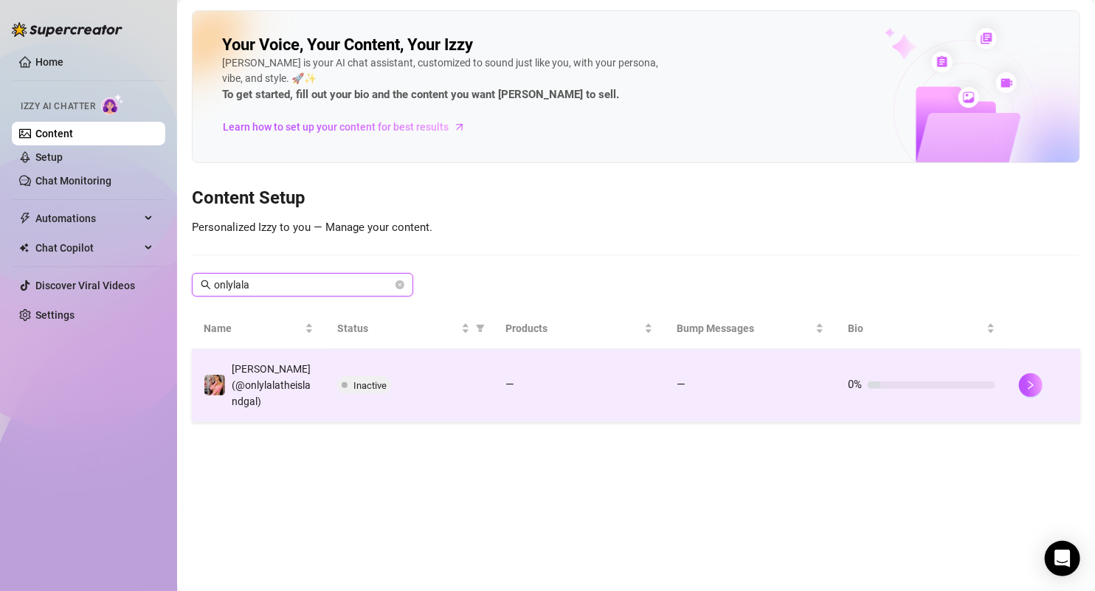
type input "onlylala"
click at [433, 389] on div "Inactive" at bounding box center [409, 385] width 145 height 18
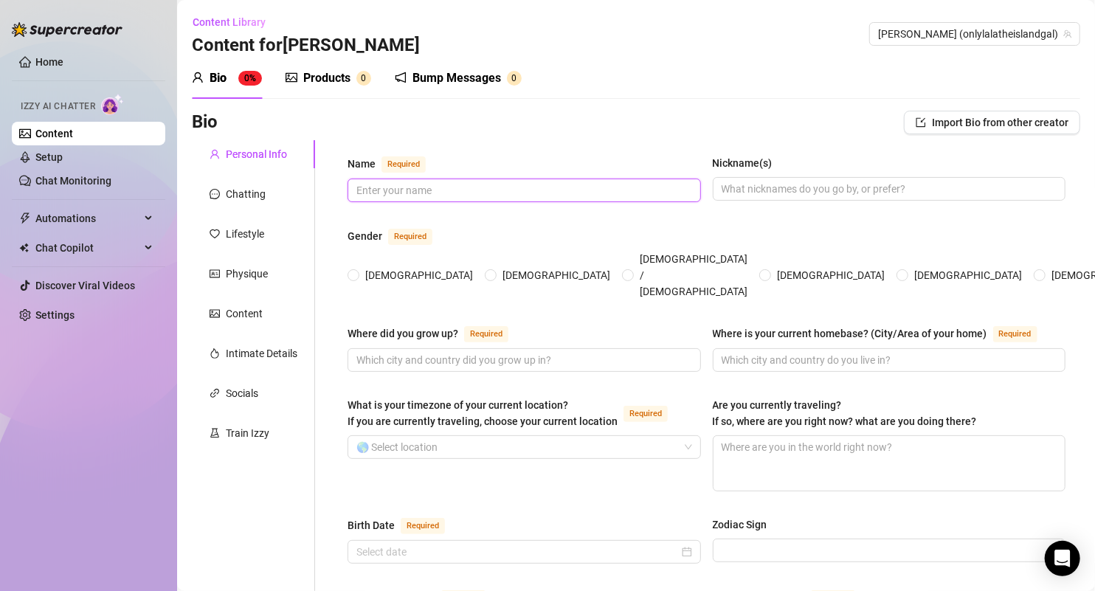
click at [528, 190] on input "Name Required" at bounding box center [522, 190] width 333 height 16
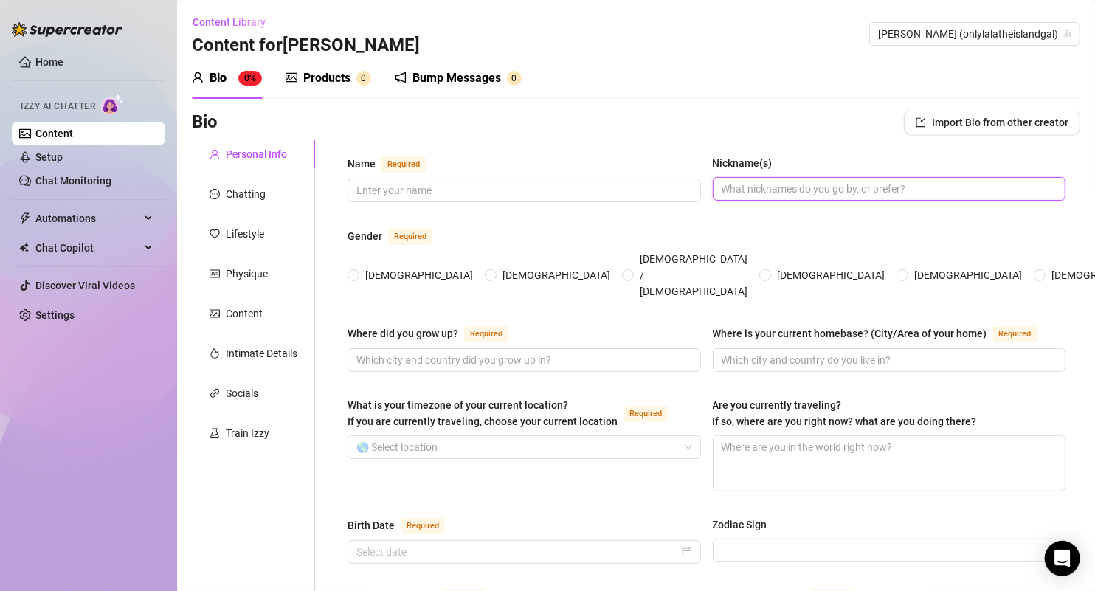
click at [762, 187] on input "Nickname(s)" at bounding box center [888, 189] width 333 height 16
type input "Lala"
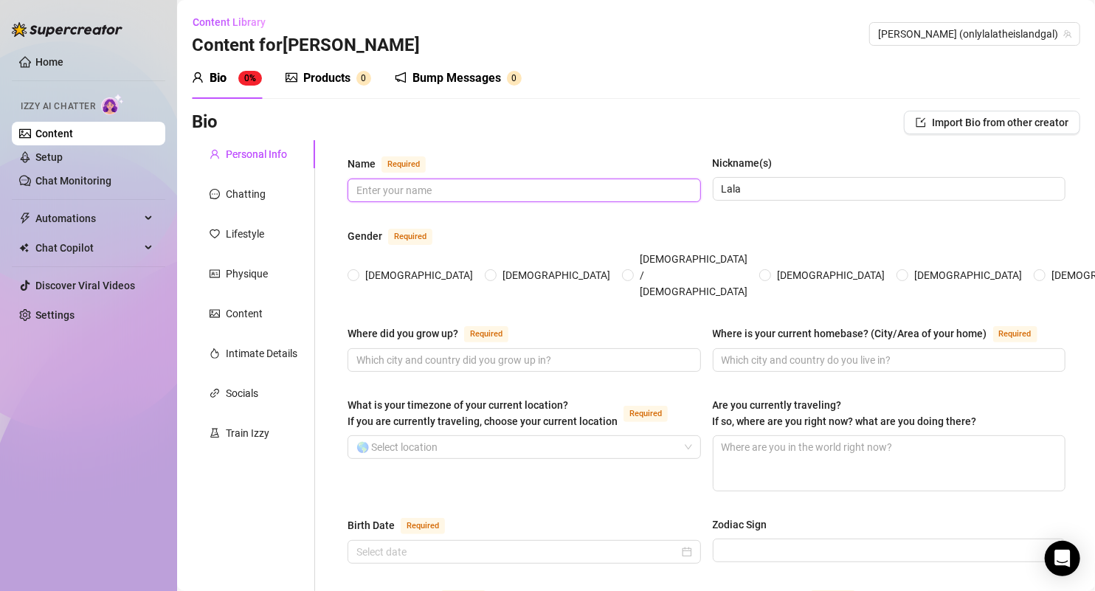
click at [509, 192] on input "Name Required" at bounding box center [522, 190] width 333 height 16
paste input "Nyelah Baptiste-Dalley"
click at [433, 187] on input "Nyelah Baptiste-Dalley" at bounding box center [522, 190] width 333 height 16
type input "Nyelah Baptiste-Dalley"
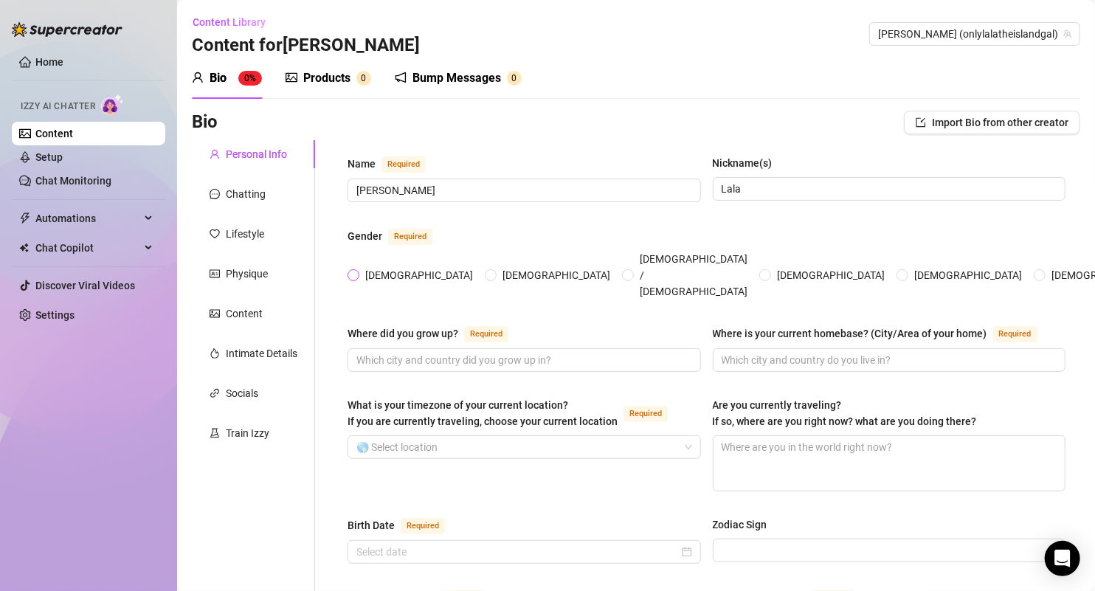
click at [354, 272] on input "[DEMOGRAPHIC_DATA]" at bounding box center [354, 277] width 6 height 10
radio input "true"
click at [448, 193] on input "Name Required" at bounding box center [522, 190] width 333 height 16
click at [485, 183] on input "Name Required" at bounding box center [522, 190] width 333 height 16
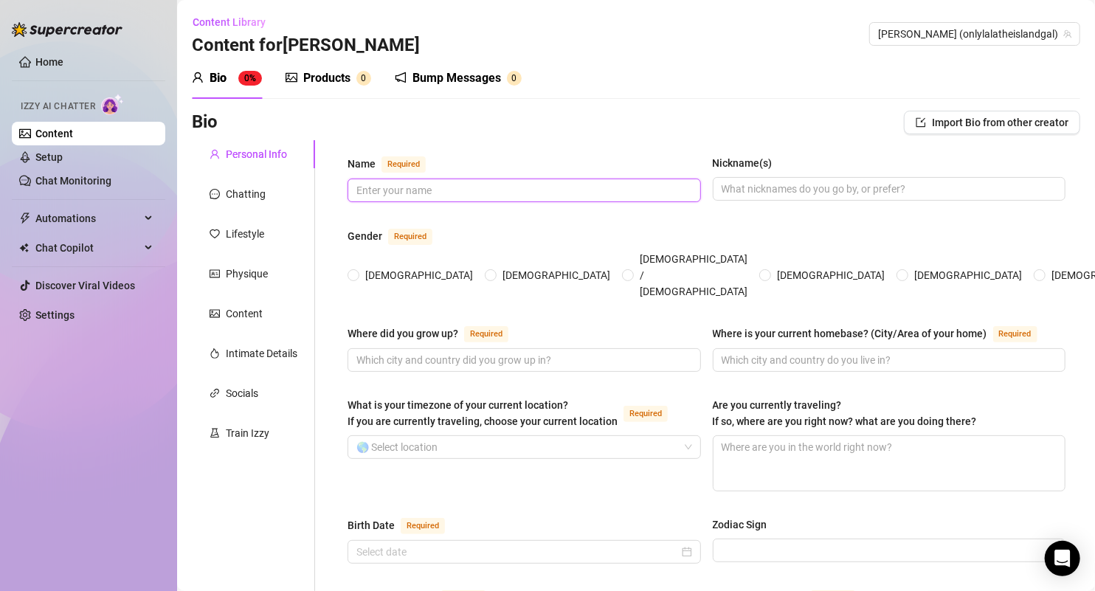
paste input "- . What are your religious beliefs? - 2. What are your ideological beliefs? - …"
type input "- . What are your religious beliefs? - 2. What are your ideological beliefs? - …"
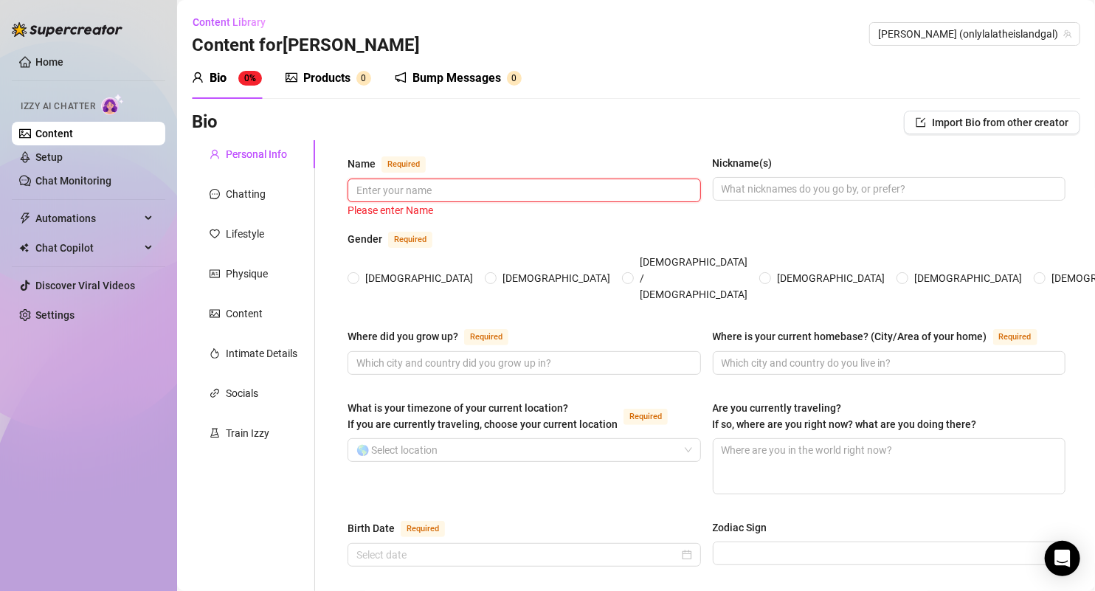
click at [550, 192] on input "Name Required" at bounding box center [522, 190] width 333 height 16
paste input "Nyelah Baptiste-Dalley"
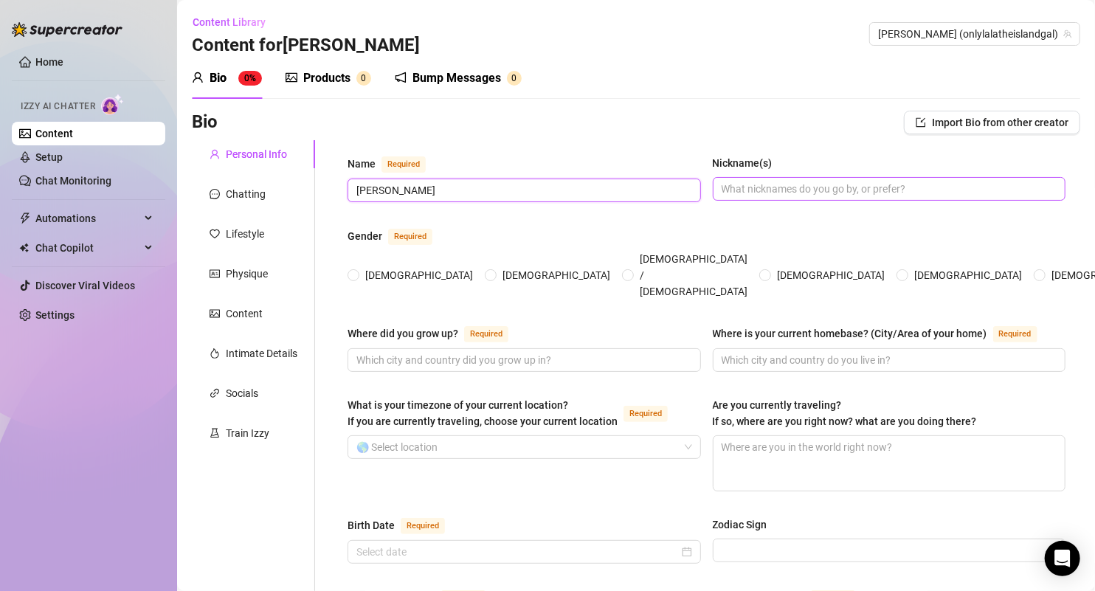
type input "Nyelah Baptiste-Dalley"
click at [822, 190] on input "Nickname(s)" at bounding box center [888, 189] width 333 height 16
type input "Lala"
click at [362, 267] on span "[DEMOGRAPHIC_DATA]" at bounding box center [419, 275] width 120 height 16
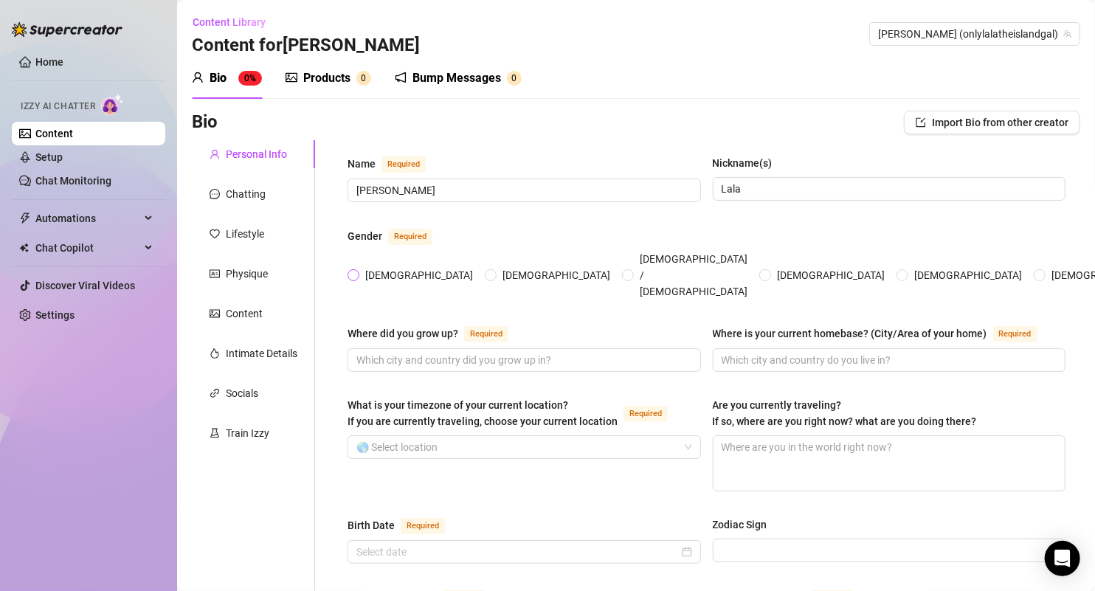
click at [357, 272] on input "[DEMOGRAPHIC_DATA]" at bounding box center [354, 277] width 6 height 10
radio input "true"
click at [512, 352] on input "Where did you grow up? Required" at bounding box center [522, 360] width 333 height 16
click at [570, 348] on span "[US_STATE]" at bounding box center [524, 360] width 353 height 24
click at [570, 352] on input "[US_STATE]" at bounding box center [522, 360] width 333 height 16
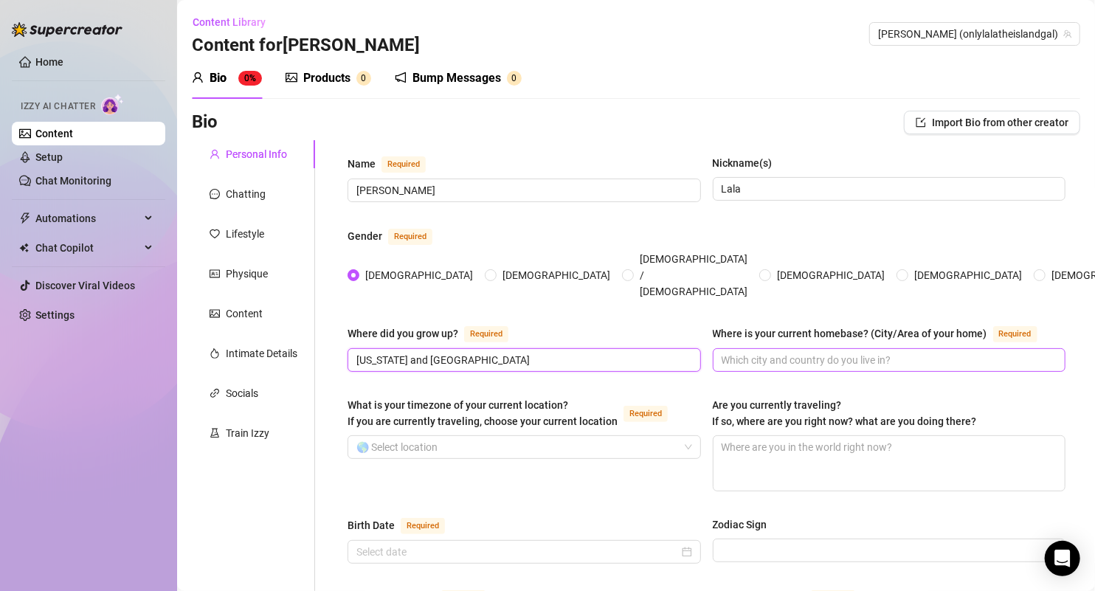
type input "Texas and Atlanta"
click at [801, 352] on input "Where is your current homebase? (City/Area of your home) Required" at bounding box center [888, 360] width 333 height 16
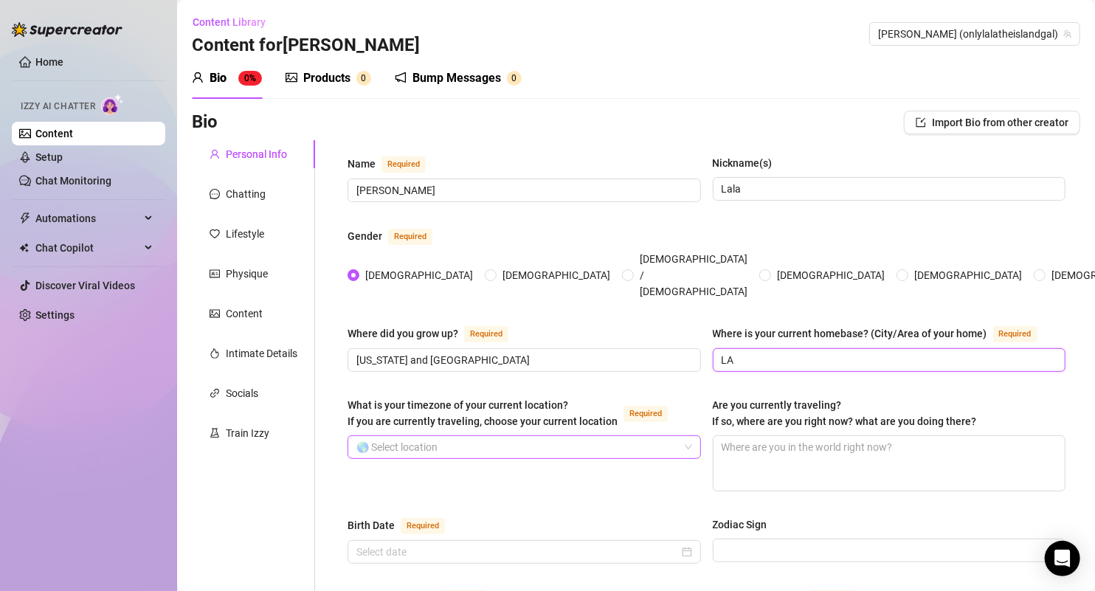
type input "LA"
click at [488, 436] on input "What is your timezone of your current location? If you are currently traveling,…" at bounding box center [517, 447] width 322 height 22
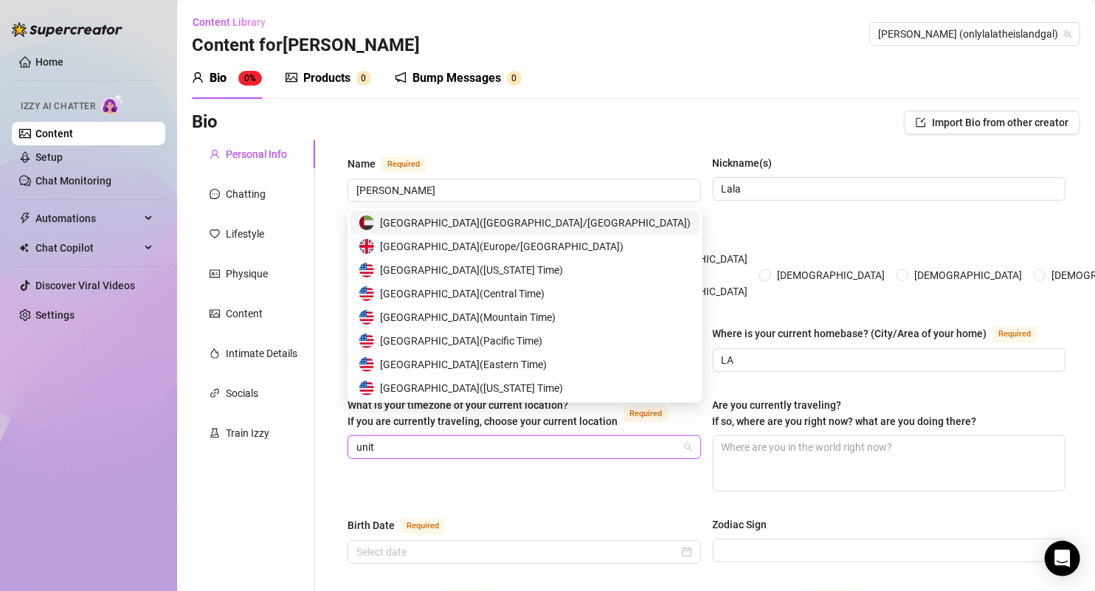
type input "unite"
click at [524, 300] on span "United States of America ( Central Time )" at bounding box center [462, 294] width 165 height 16
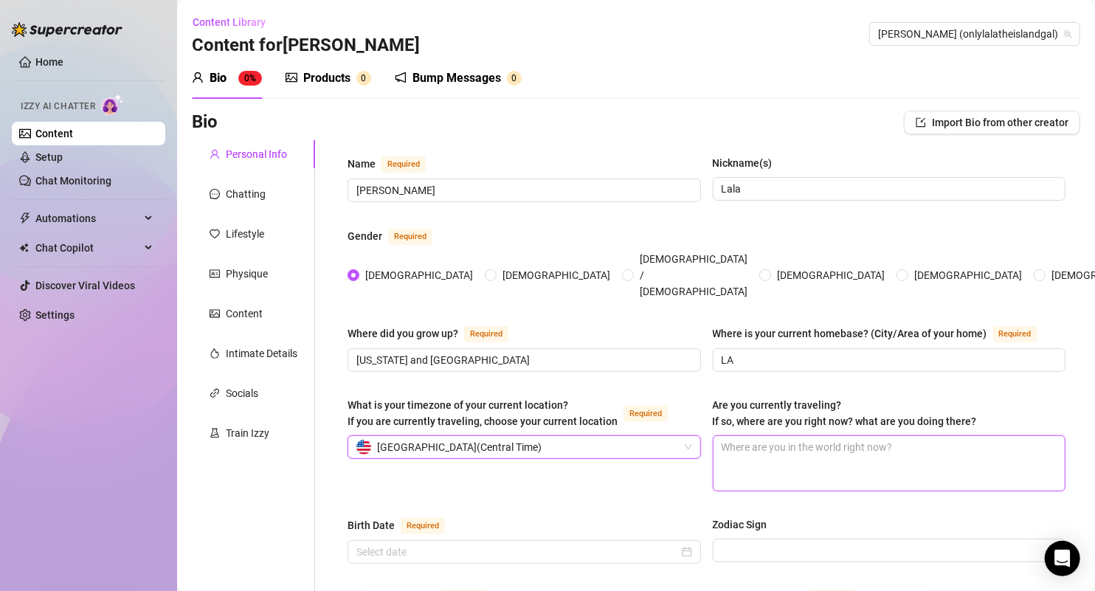
click at [751, 436] on textarea "Are you currently traveling? If so, where are you right now? what are you doing…" at bounding box center [889, 463] width 352 height 55
type textarea "No"
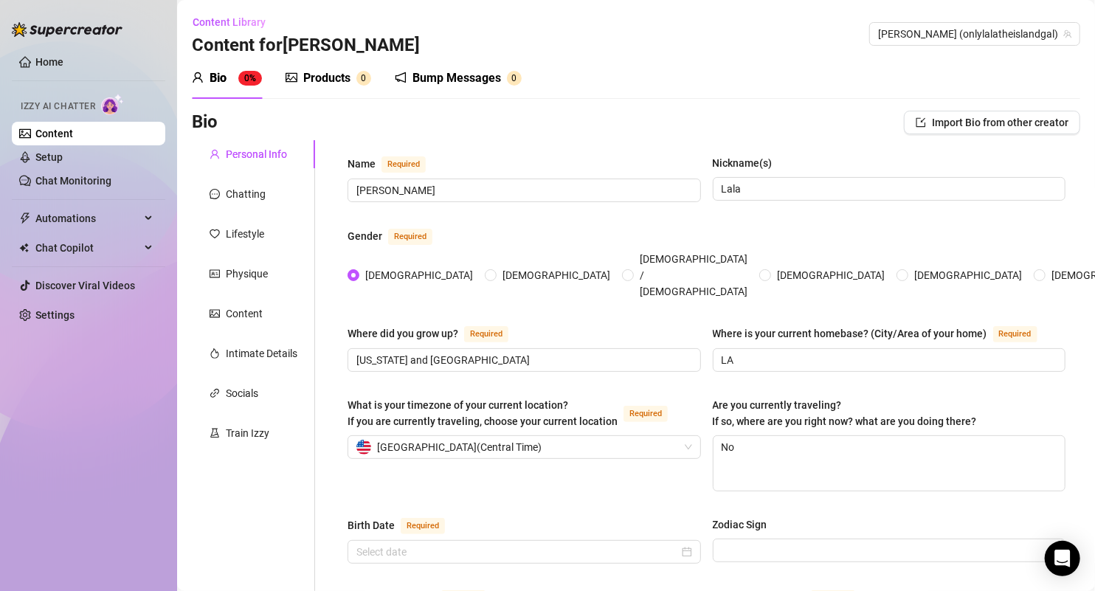
click at [549, 469] on div "What is your timezone of your current location? If you are currently traveling,…" at bounding box center [707, 451] width 718 height 108
click at [559, 544] on input "Birth Date Required" at bounding box center [517, 552] width 322 height 16
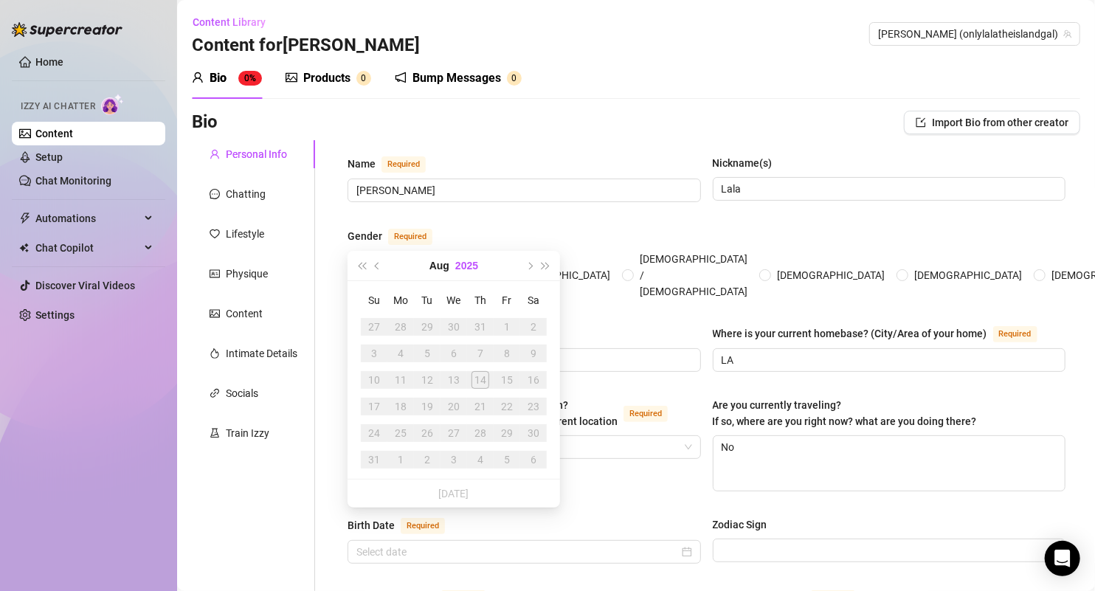
click at [463, 270] on button "2025" at bounding box center [466, 266] width 23 height 30
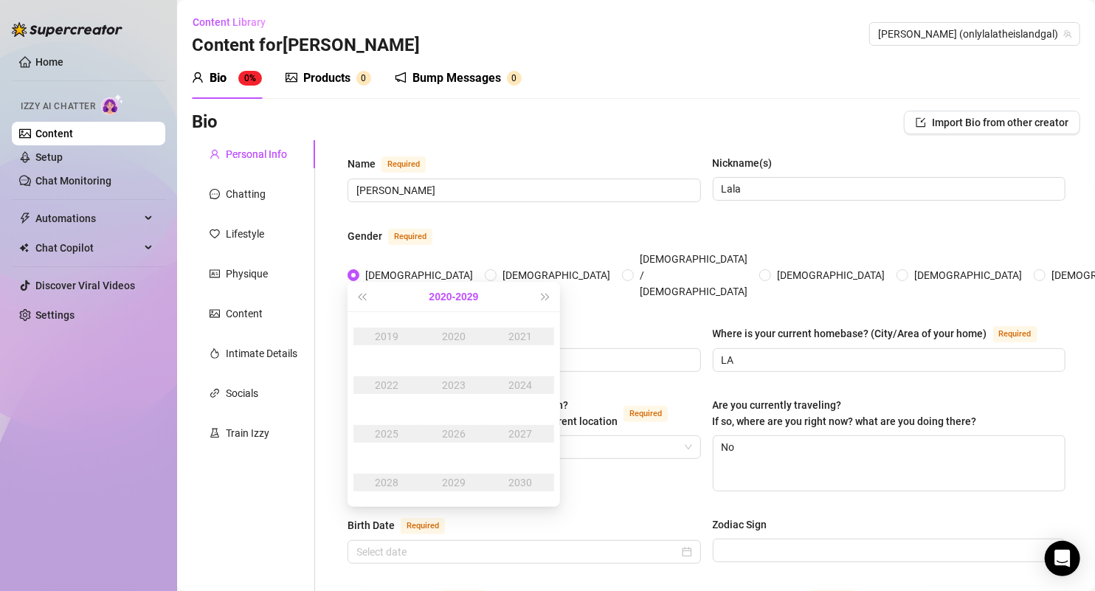
click at [455, 290] on button "2020 - 2029" at bounding box center [453, 297] width 49 height 30
click at [442, 325] on td "2000-2009" at bounding box center [453, 336] width 71 height 49
click at [514, 342] on div "2001" at bounding box center [521, 337] width 44 height 18
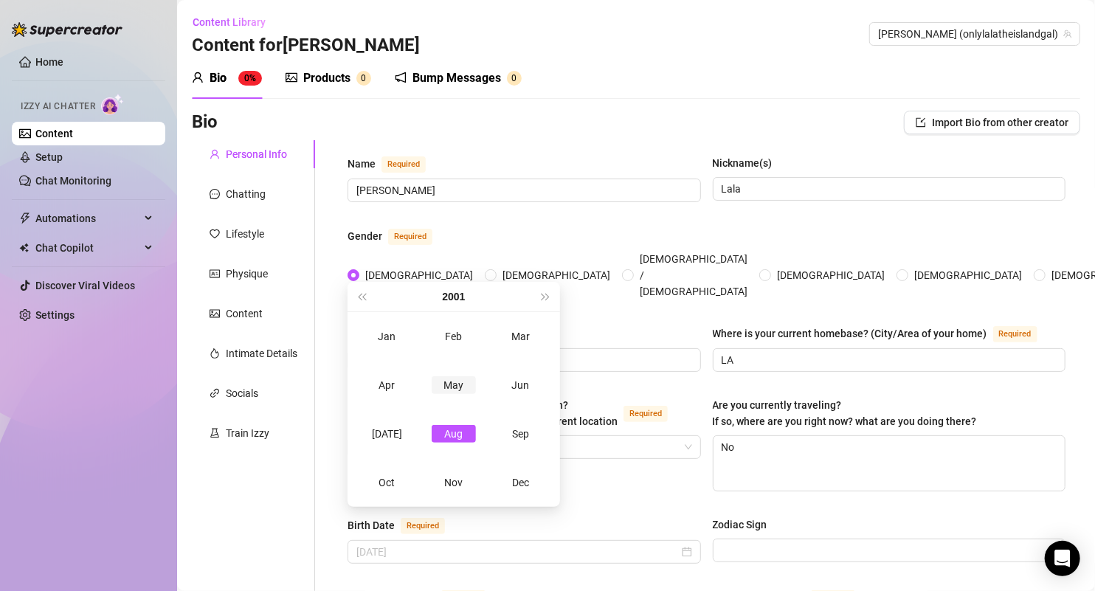
click at [461, 387] on div "May" at bounding box center [454, 385] width 44 height 18
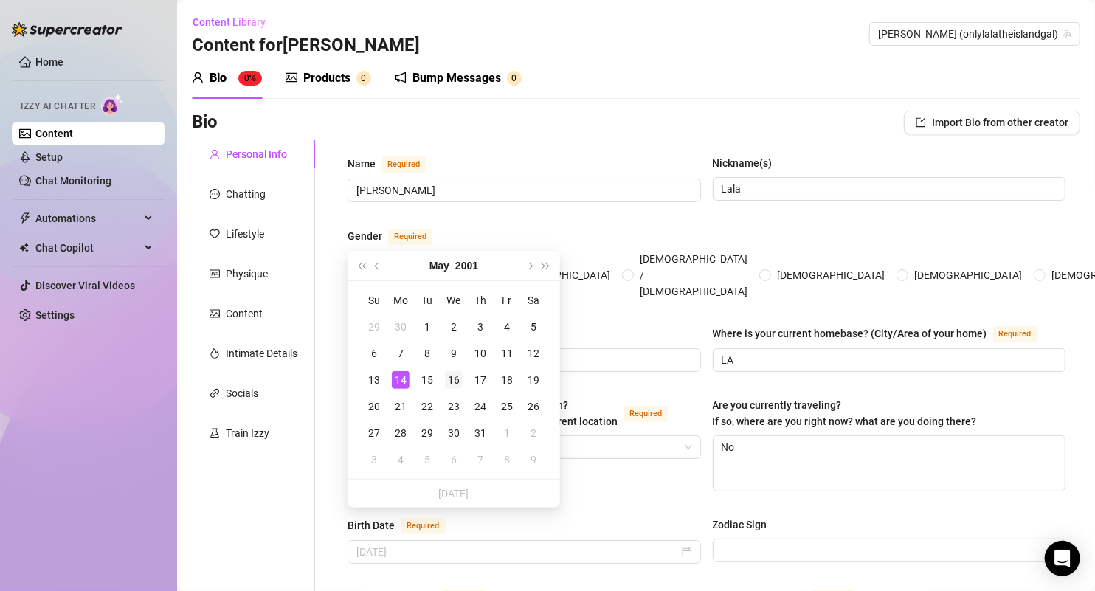
type input "May 16th, 2001"
click at [452, 380] on div "16" at bounding box center [454, 380] width 18 height 18
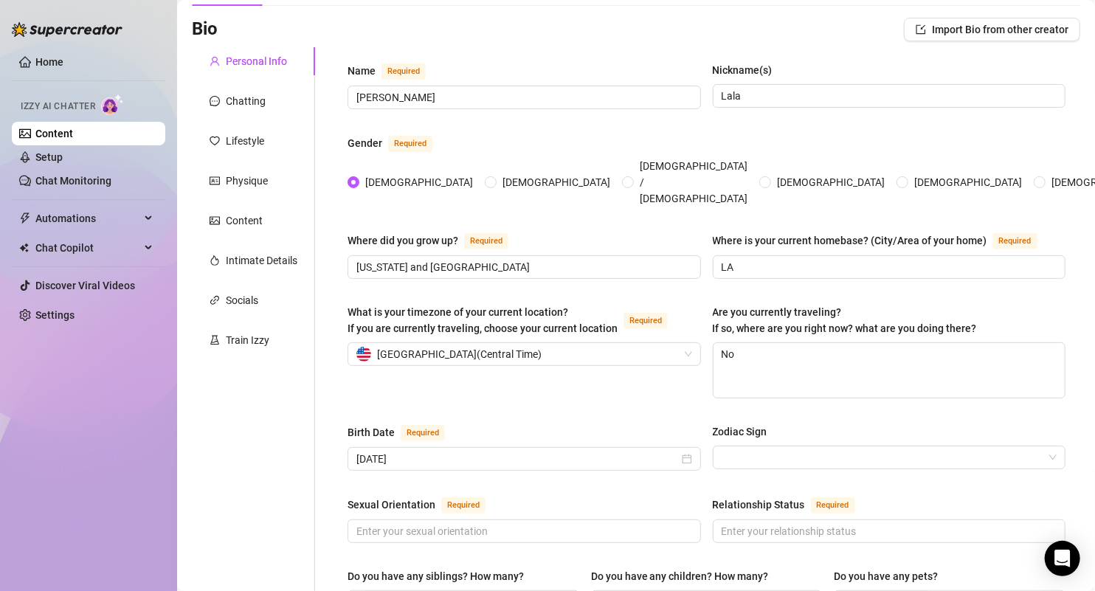
scroll to position [100, 0]
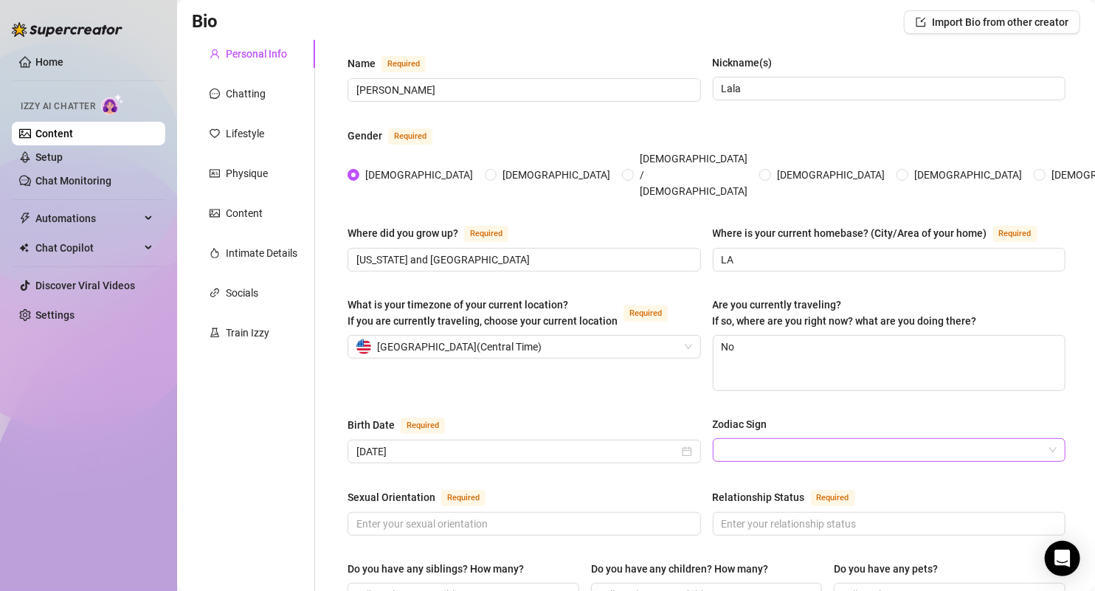
click at [756, 439] on input "Zodiac Sign" at bounding box center [883, 450] width 322 height 22
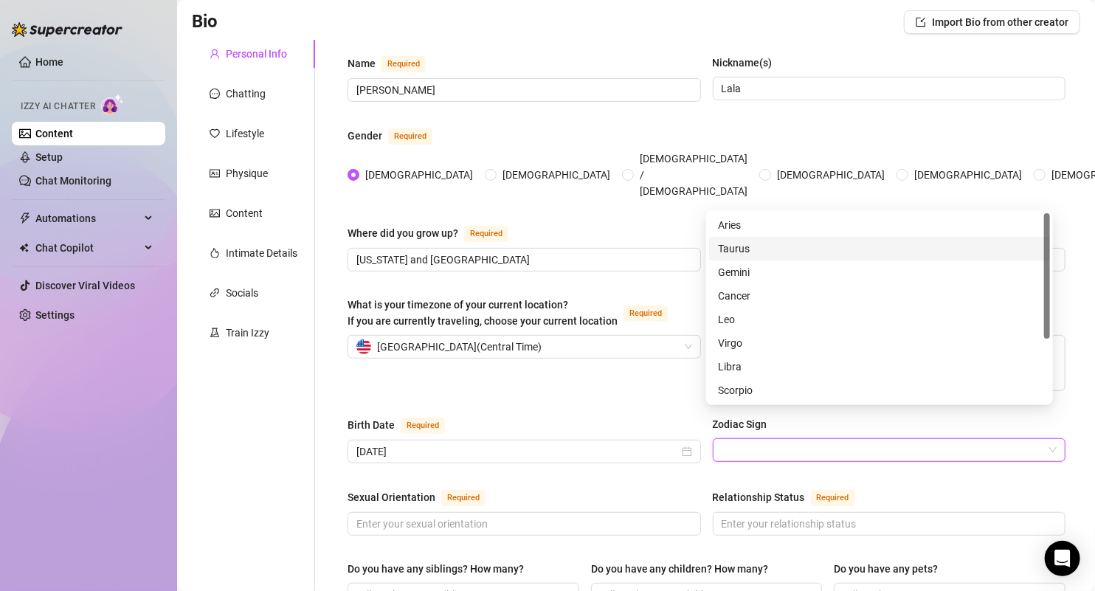
click at [726, 252] on div "Taurus" at bounding box center [879, 249] width 323 height 16
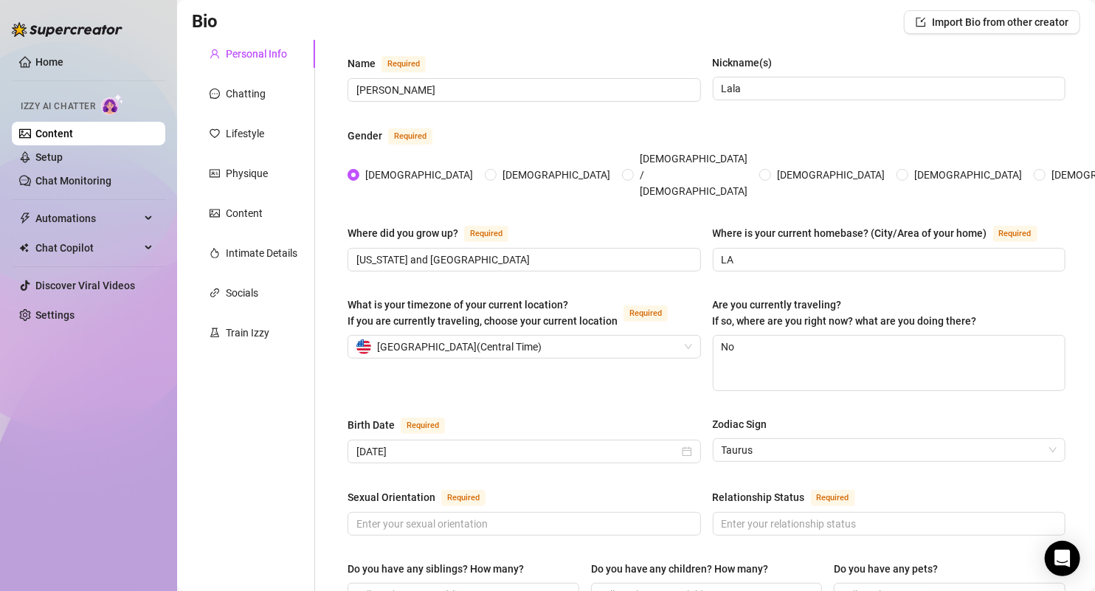
click at [528, 516] on input "Sexual Orientation Required" at bounding box center [522, 524] width 333 height 16
type input "Straight"
click at [809, 512] on span at bounding box center [889, 524] width 353 height 24
click at [801, 516] on input "Relationship Status Required" at bounding box center [888, 524] width 333 height 16
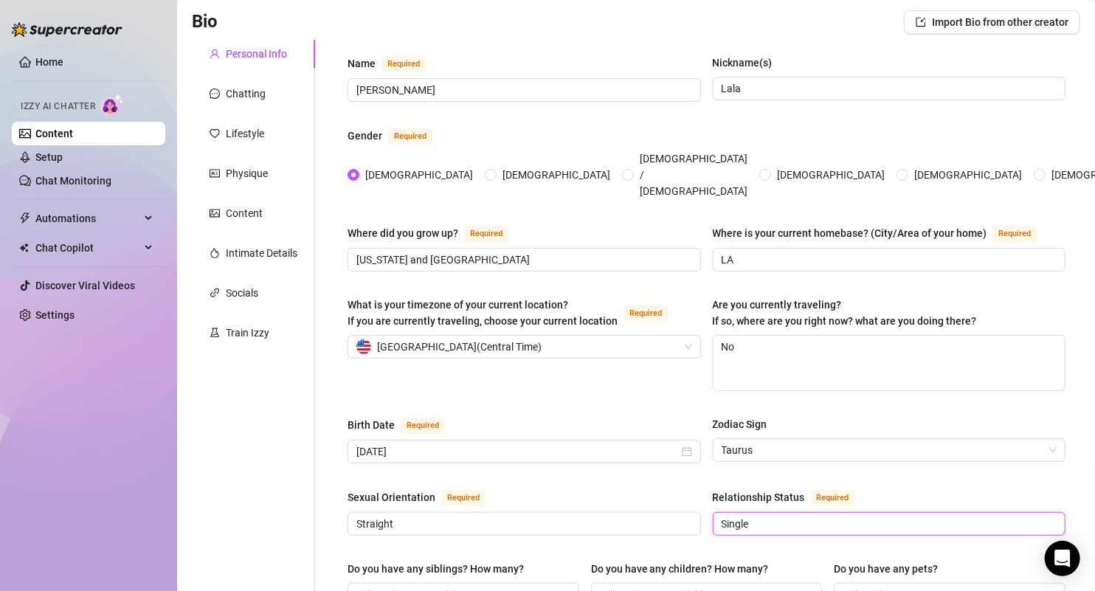
type input "Single"
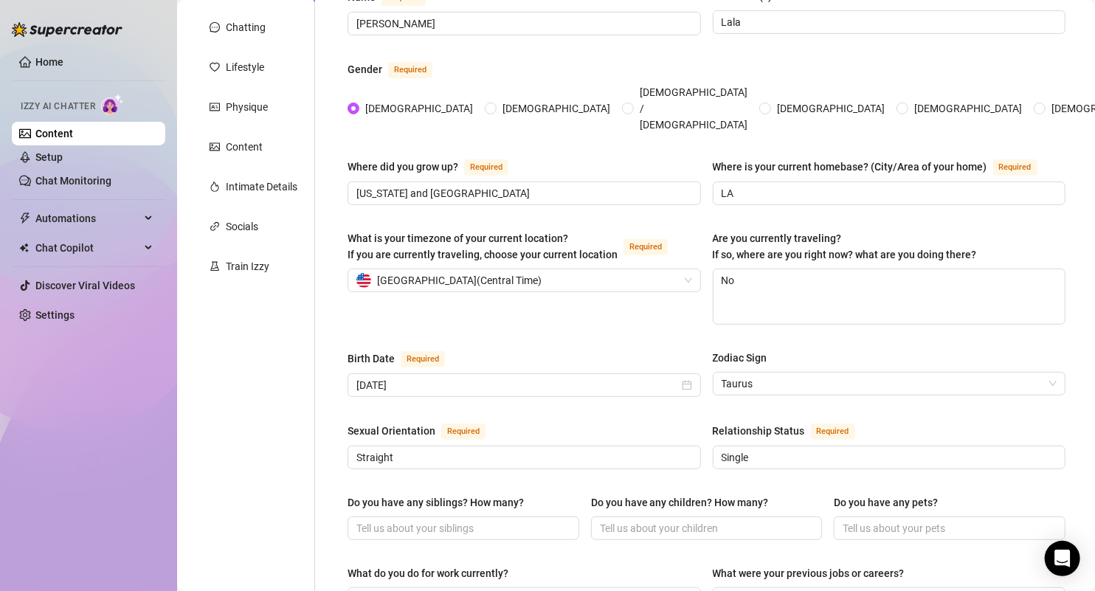
click at [521, 494] on div "Do you have any siblings? How many?" at bounding box center [464, 505] width 232 height 22
click at [521, 520] on input "Do you have any siblings? How many?" at bounding box center [461, 528] width 211 height 16
type input "None"
click at [631, 516] on span at bounding box center [707, 528] width 232 height 24
type input "None"
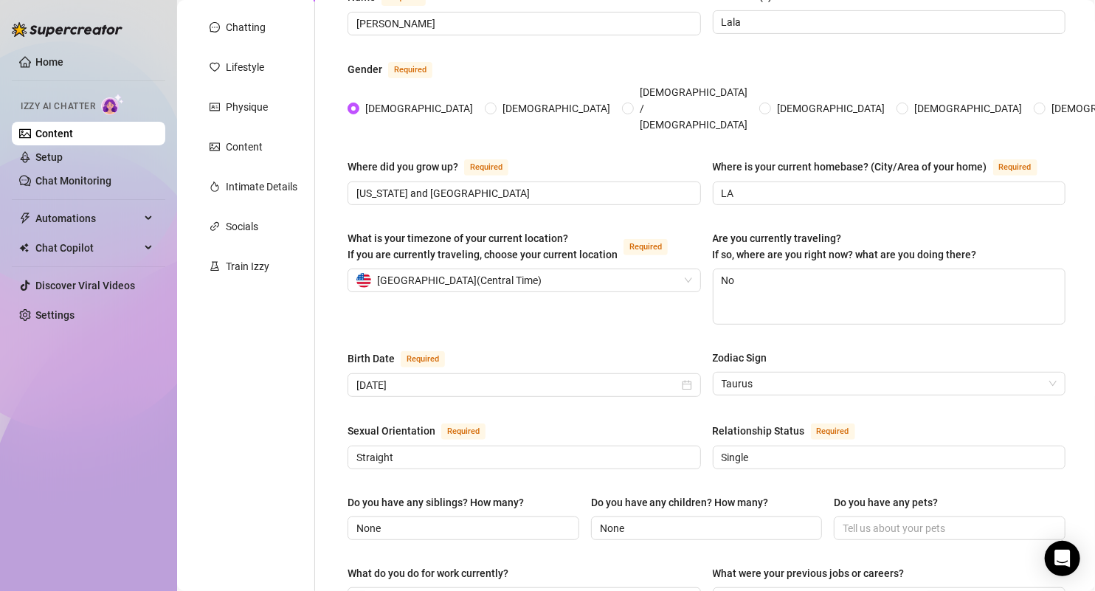
scroll to position [232, 0]
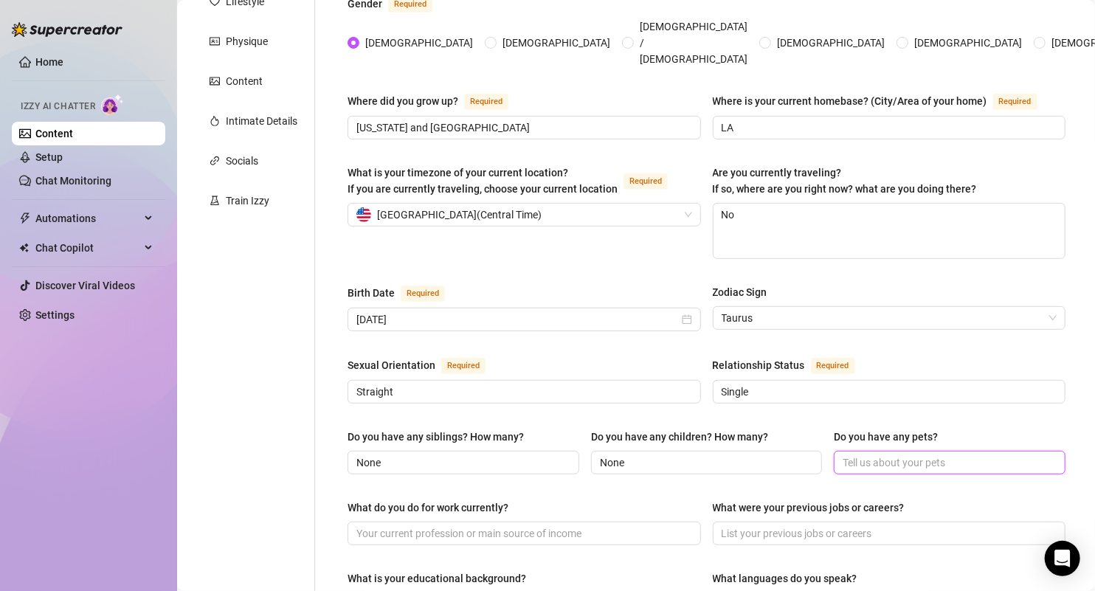
click at [881, 455] on input "Do you have any pets?" at bounding box center [948, 463] width 211 height 16
type input "none"
click at [541, 525] on input "What do you do for work currently?" at bounding box center [522, 533] width 333 height 16
click at [532, 525] on input "social media and" at bounding box center [522, 533] width 333 height 16
type input "social media and modeling"
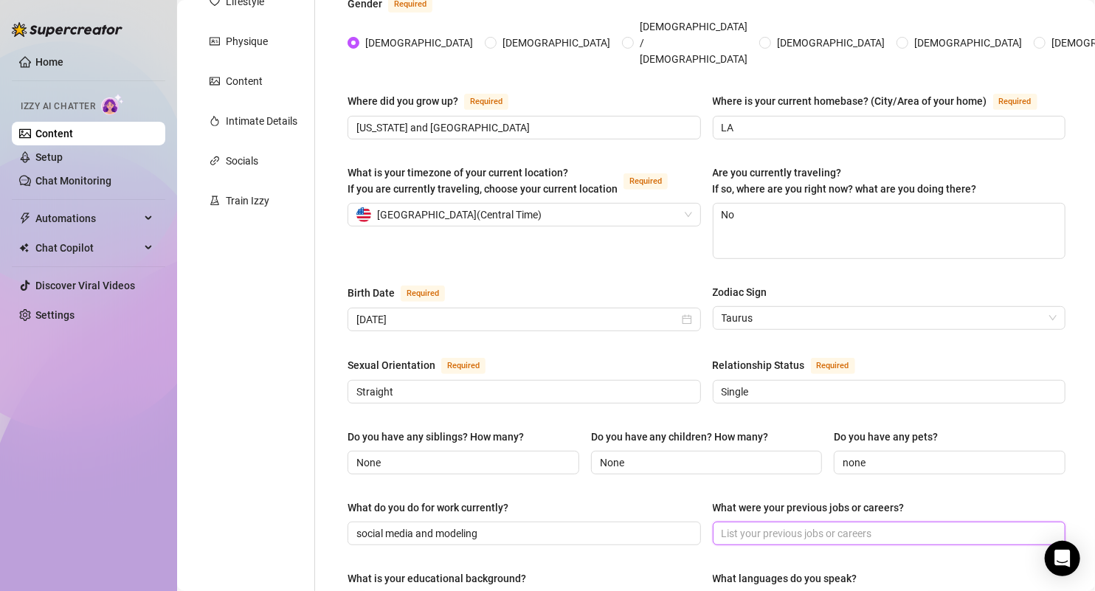
click at [771, 525] on input "What were your previous jobs or careers?" at bounding box center [888, 533] width 333 height 16
type input "social media"
click at [605, 537] on div "Name Required Nyelah Baptiste-Dalley Nickname(s) Lala Gender Required Female Ma…" at bounding box center [707, 519] width 718 height 1192
type input "college"
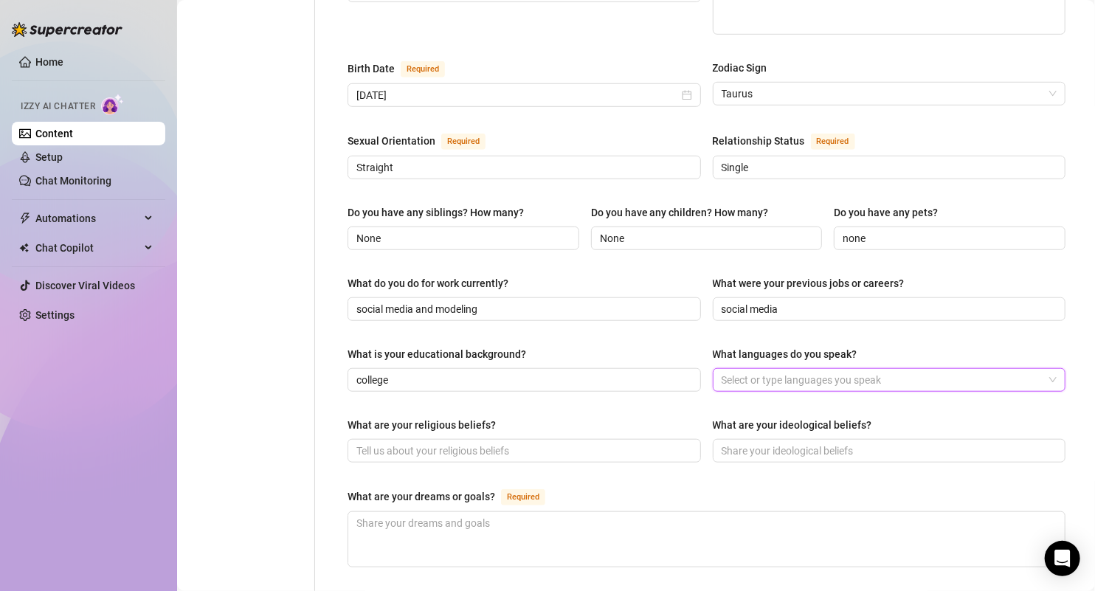
scroll to position [499, 0]
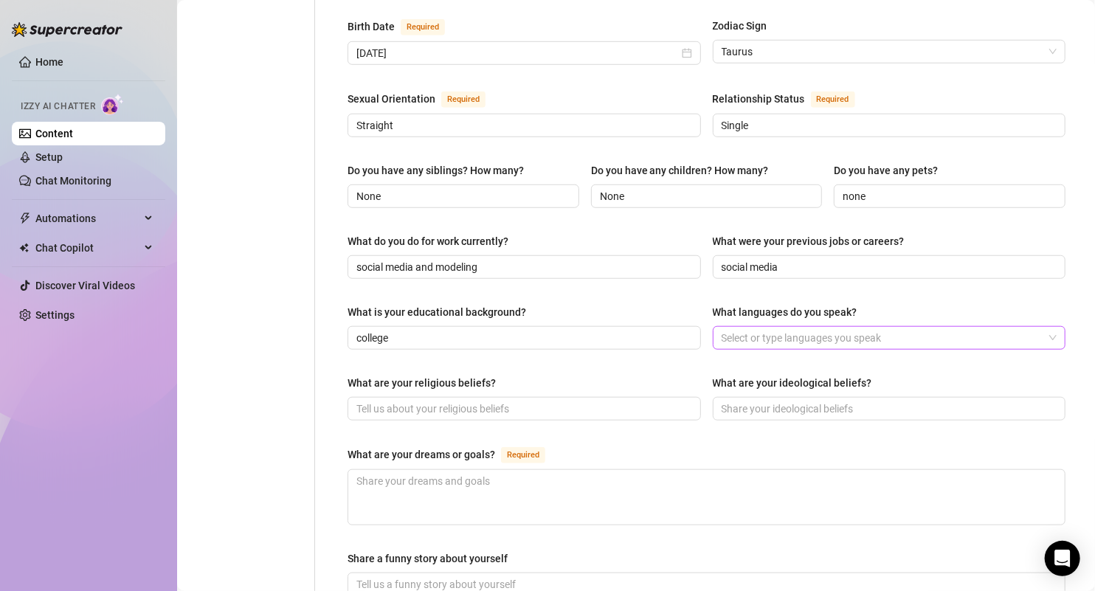
click at [787, 328] on div at bounding box center [882, 338] width 332 height 21
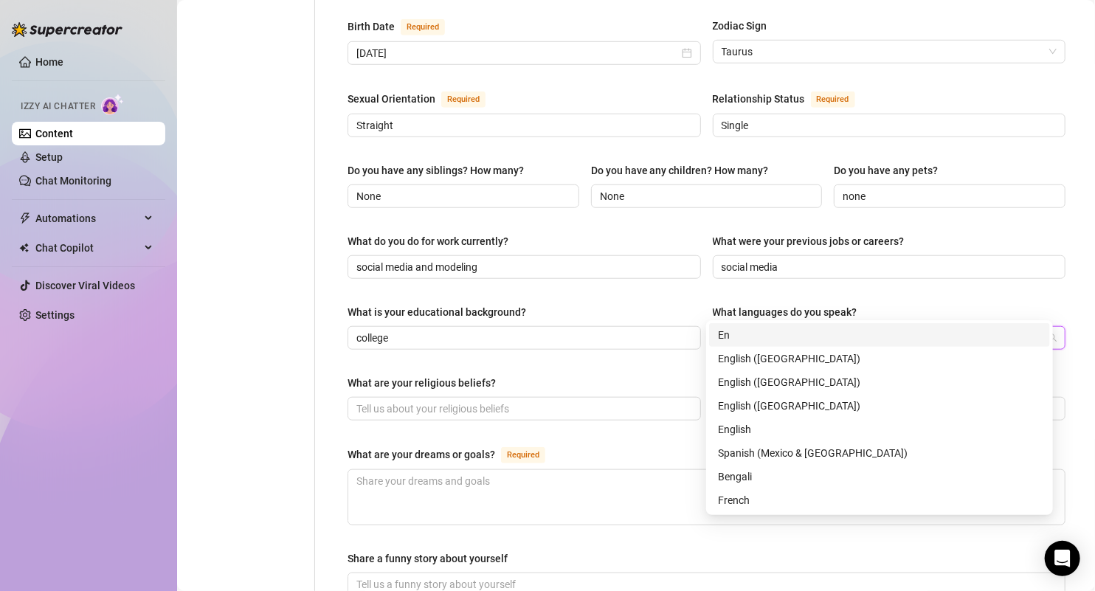
type input "Eng"
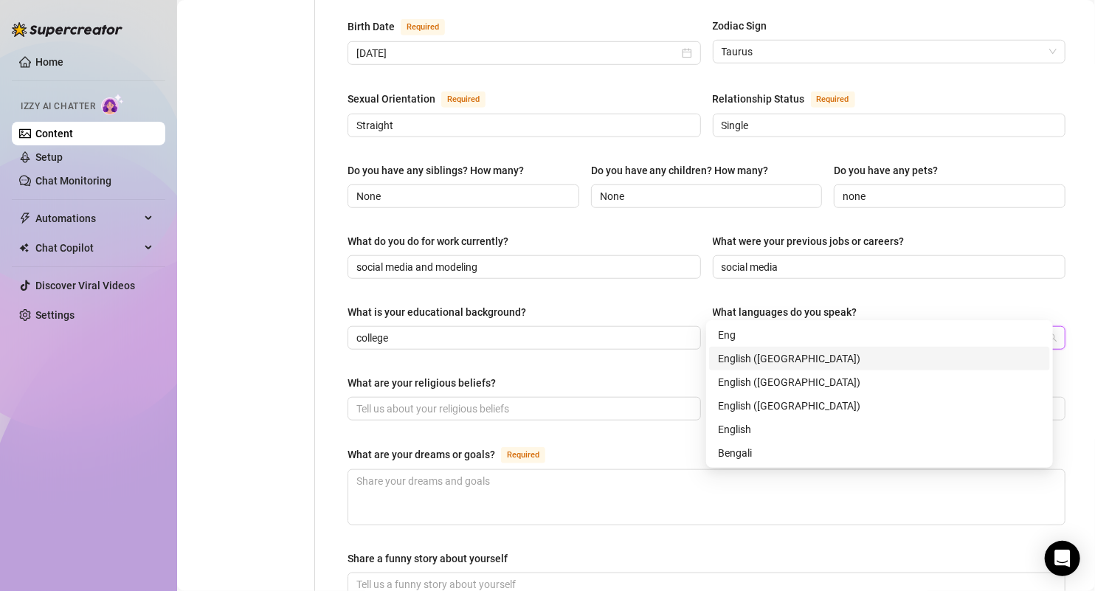
click at [755, 357] on div "English ([GEOGRAPHIC_DATA])" at bounding box center [879, 358] width 323 height 16
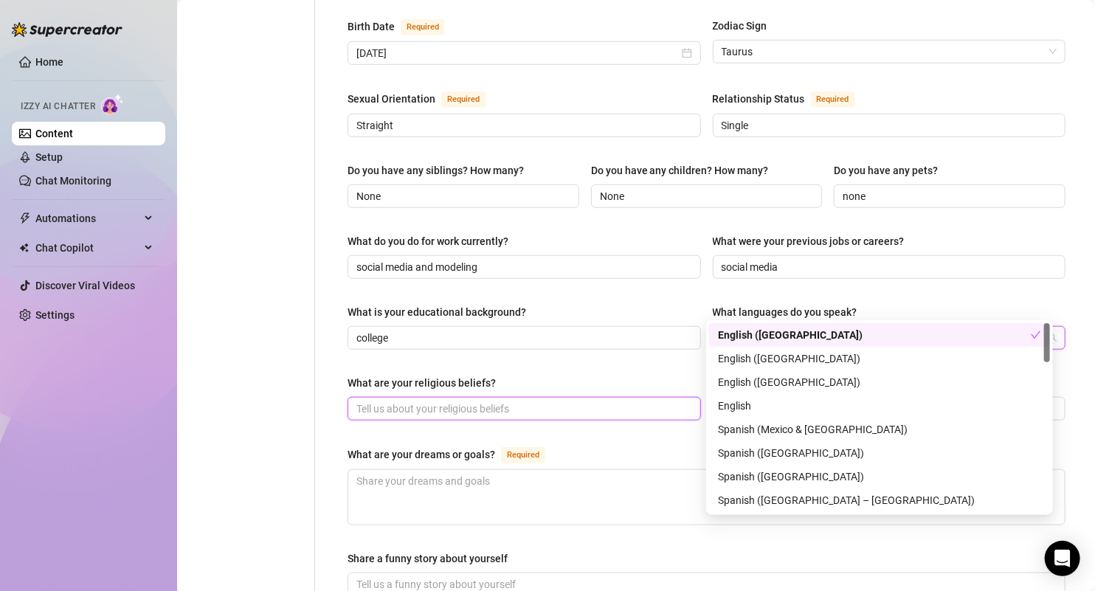
click at [586, 401] on input "What are your religious beliefs?" at bounding box center [522, 409] width 333 height 16
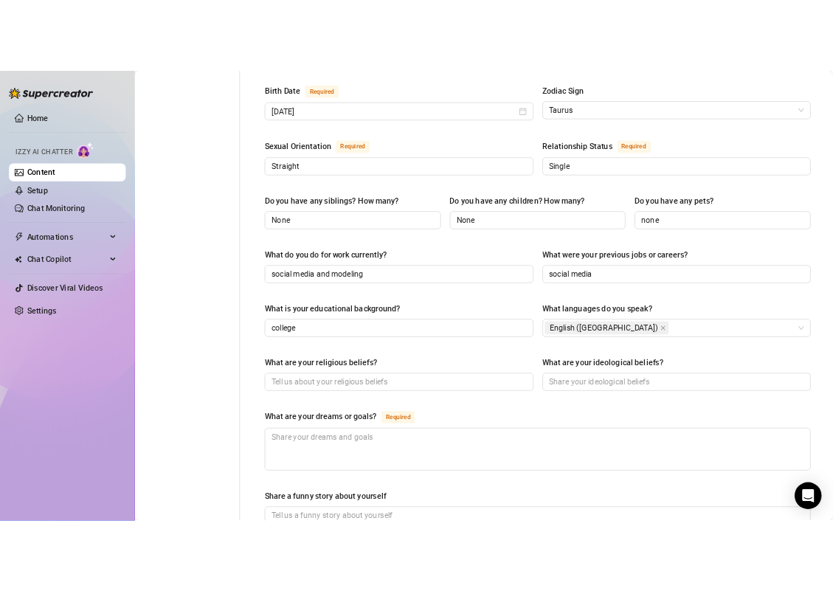
scroll to position [840, 0]
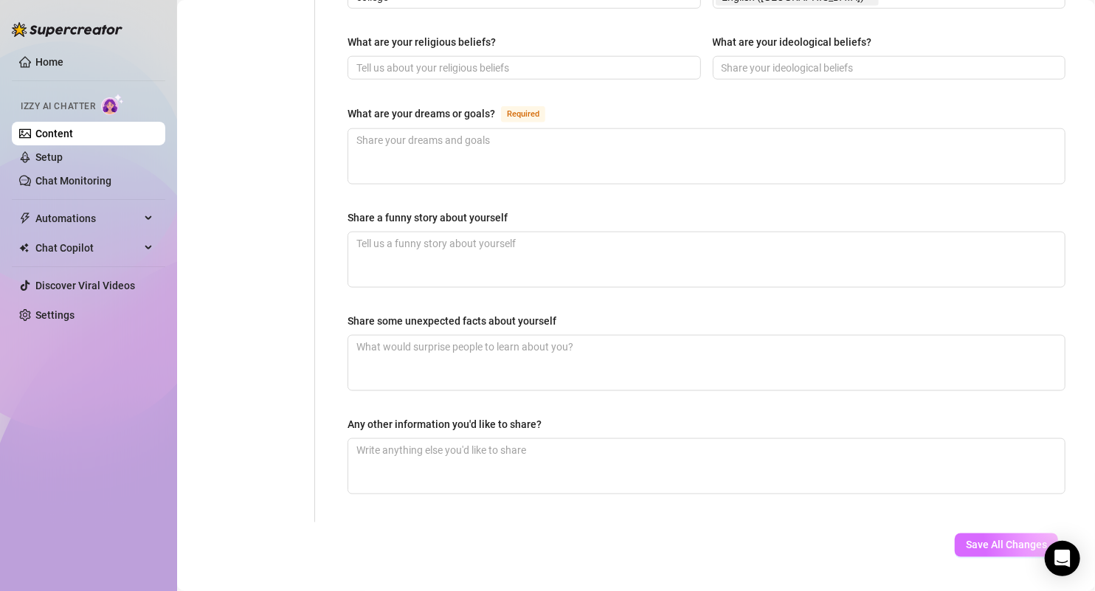
click at [988, 533] on button "Save All Changes" at bounding box center [1006, 545] width 103 height 24
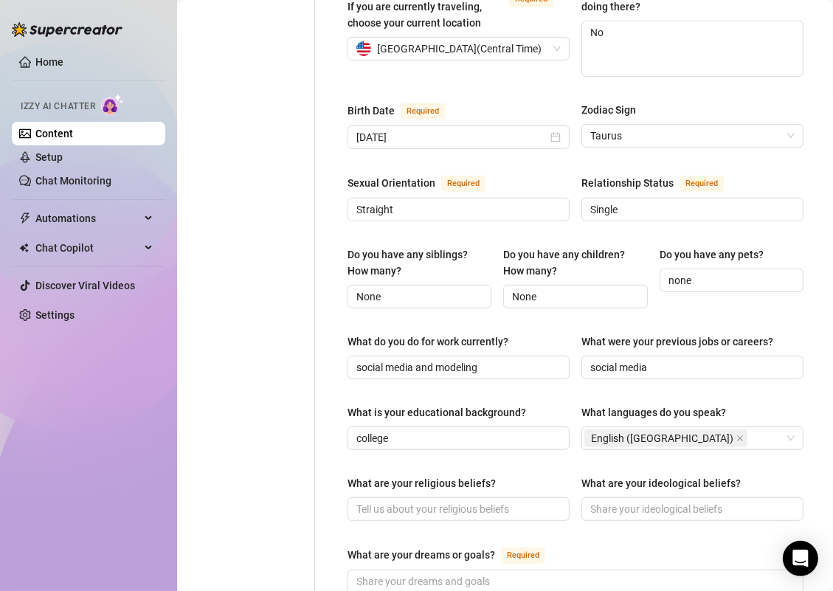
scroll to position [589, 0]
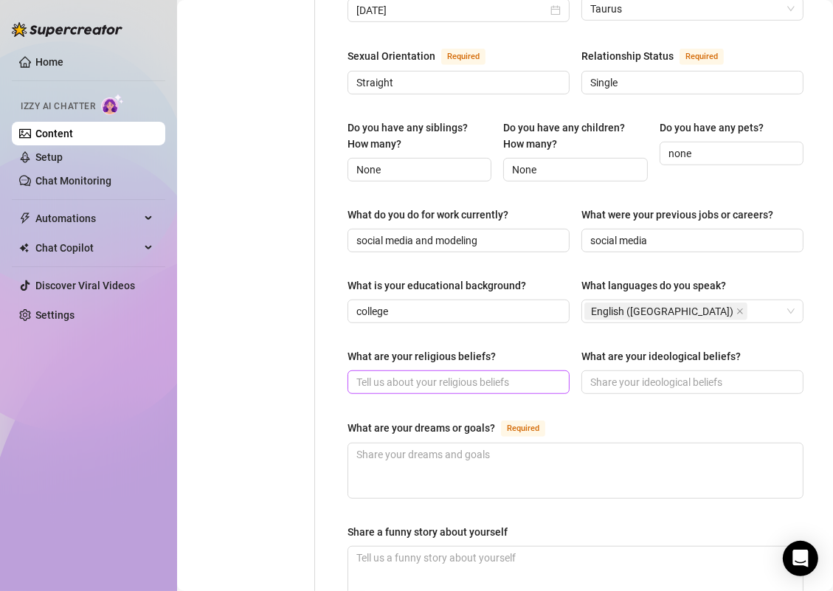
click at [393, 370] on span at bounding box center [459, 382] width 222 height 24
click at [393, 374] on input "What are your religious beliefs?" at bounding box center [456, 382] width 201 height 16
paste input "I’m more spiritual than religious, babe — I believe in good vibes, gratitude, a…"
click at [506, 373] on input "I’m more spiritual than religious, babe — I believe in good vibes, gratitude, a…" at bounding box center [456, 381] width 201 height 16
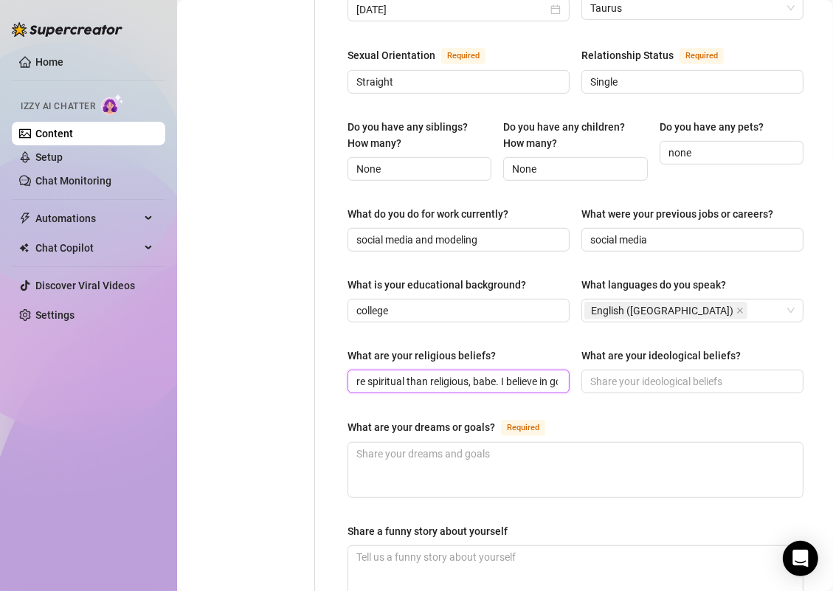
type input "I’m more spiritual than religious, babe. I believe in good vibes, gratitude, an…"
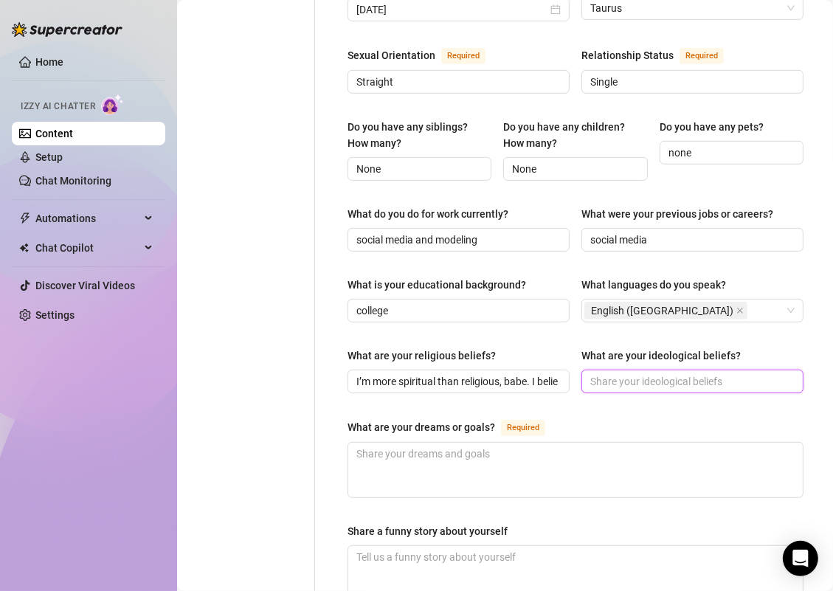
click at [612, 373] on input "What are your ideological beliefs?" at bounding box center [690, 381] width 201 height 16
paste input "Be real, be kind, and don’t waste time on people who aren’t honest"
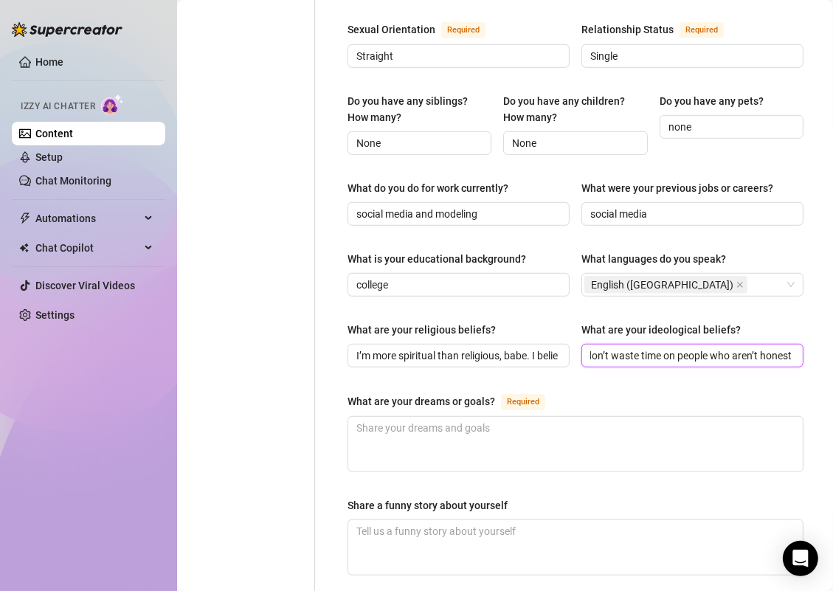
scroll to position [633, 0]
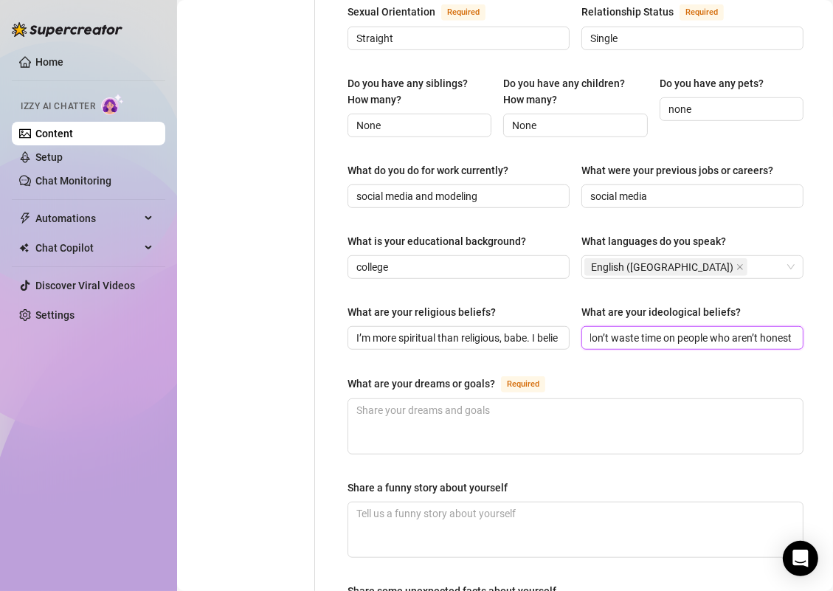
type input "Be real, be kind, and don’t waste time on people who aren’t honest"
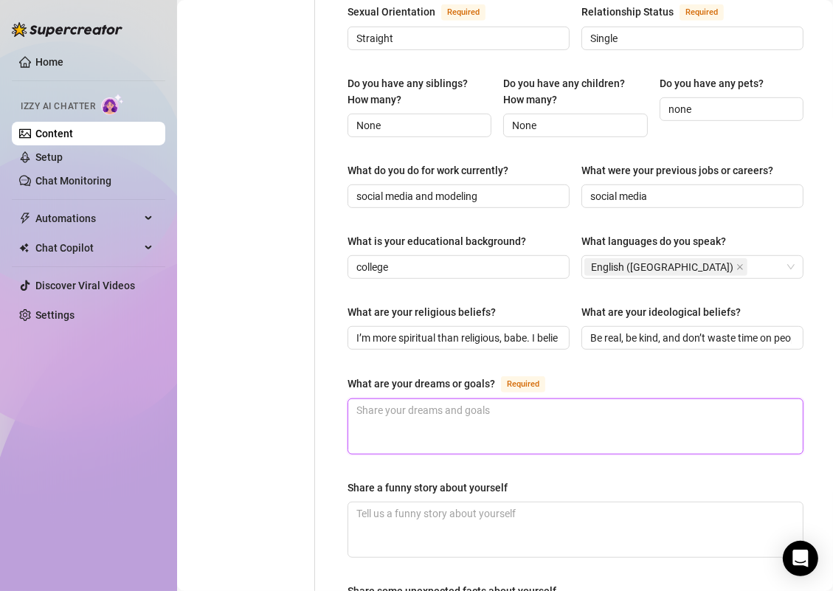
click at [449, 417] on textarea "What are your dreams or goals? Required" at bounding box center [575, 426] width 455 height 55
paste textarea "Travel the world, grow my brand, and live that soft, luxury life ✈️💖"
type textarea "Travel the world, grow my brand, and live that soft, luxury life ✈️💖"
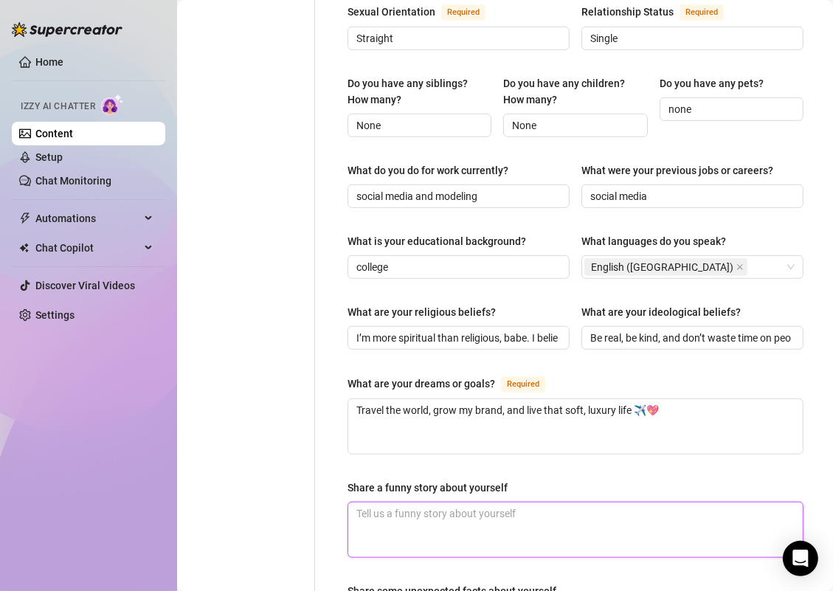
click at [401, 503] on textarea "Share a funny story about yourself" at bounding box center [575, 529] width 455 height 55
paste textarea "One time I wore two different shoes out and didn’t notice until halfway through…"
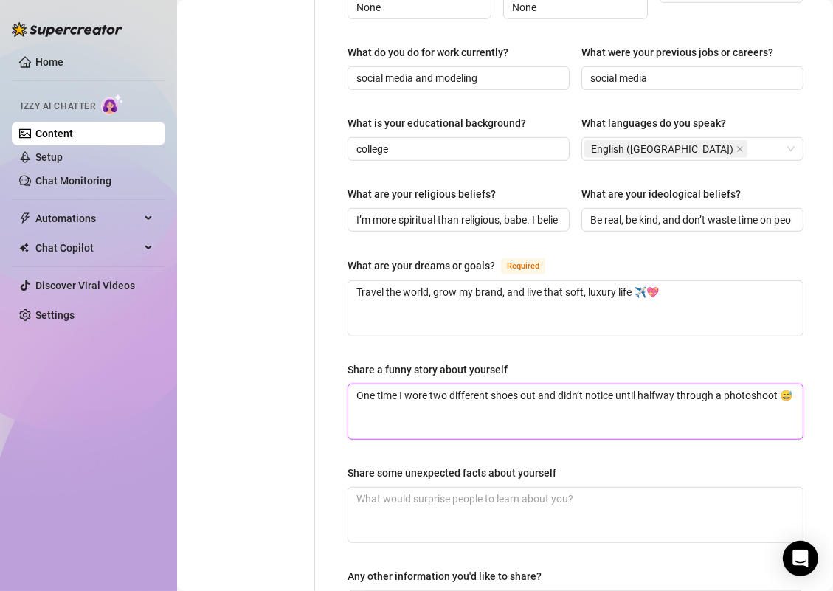
scroll to position [756, 0]
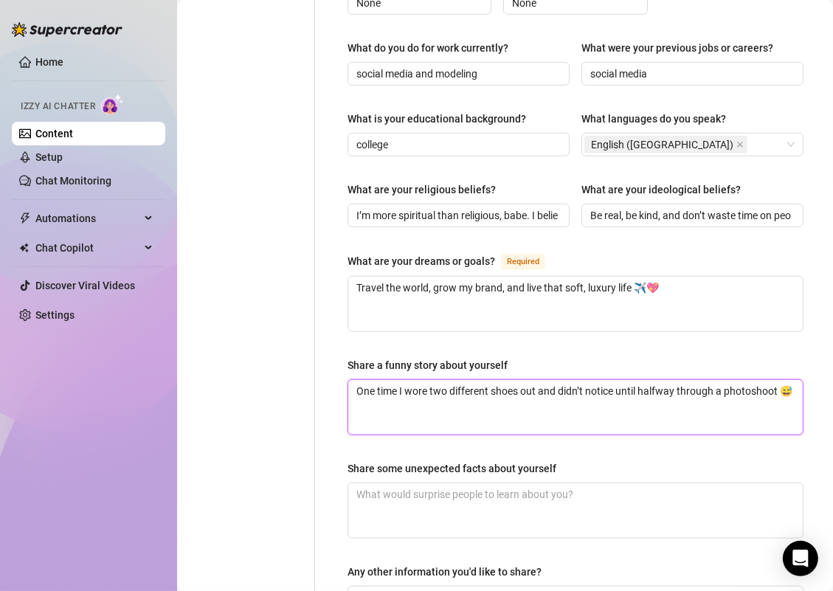
type textarea "One time I wore two different shoes out and didn’t notice until halfway through…"
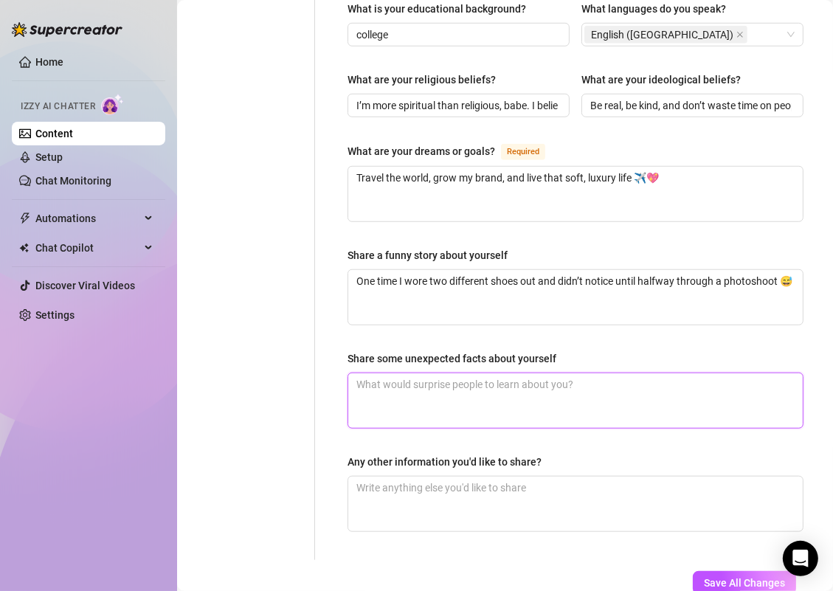
click at [432, 373] on textarea "Share some unexpected facts about yourself" at bounding box center [575, 400] width 455 height 55
paste textarea "I can nap anywhere. Like… anywhere. Airplane? Backseat? Standing in line? Yup 😴"
type textarea "I can nap anywhere. Like… anywhere. Airplane? Backseat? Standing in line? Yup 😴"
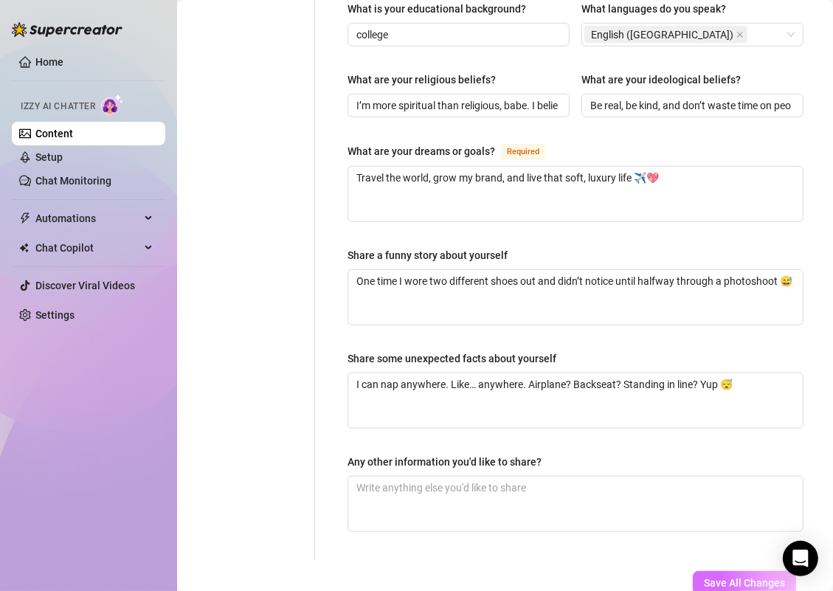
click at [748, 571] on button "Save All Changes" at bounding box center [744, 583] width 103 height 24
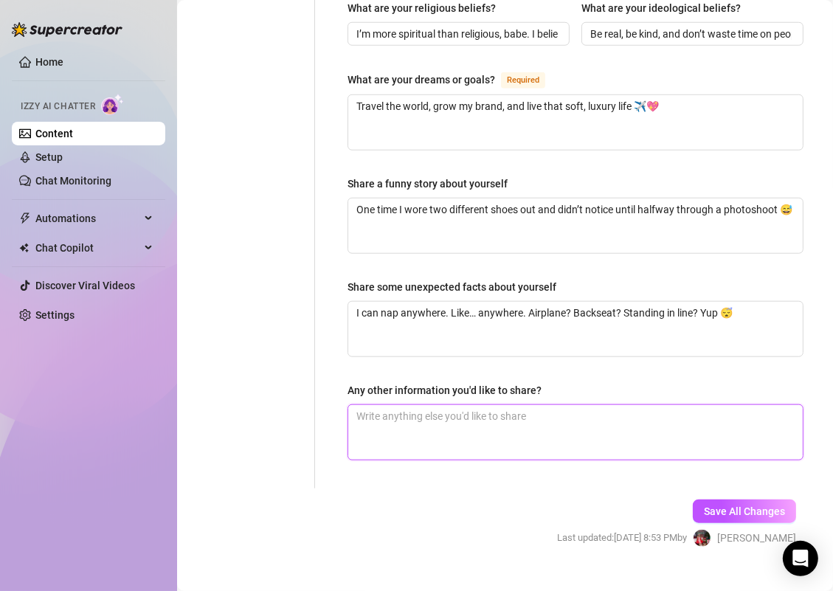
click at [440, 405] on textarea "Any other information you'd like to share?" at bounding box center [575, 432] width 455 height 55
paste textarea "I’m a total Taurus — love food, naps, and cuddles"
click at [444, 405] on textarea "I’m a total Taurus — love food, naps, and cuddles" at bounding box center [575, 432] width 455 height 55
click at [650, 405] on textarea "I’m a total Taurus love food, naps, and cuddles" at bounding box center [575, 432] width 455 height 55
type textarea "I’m a total Taurus love food, naps, and cuddles🥰"
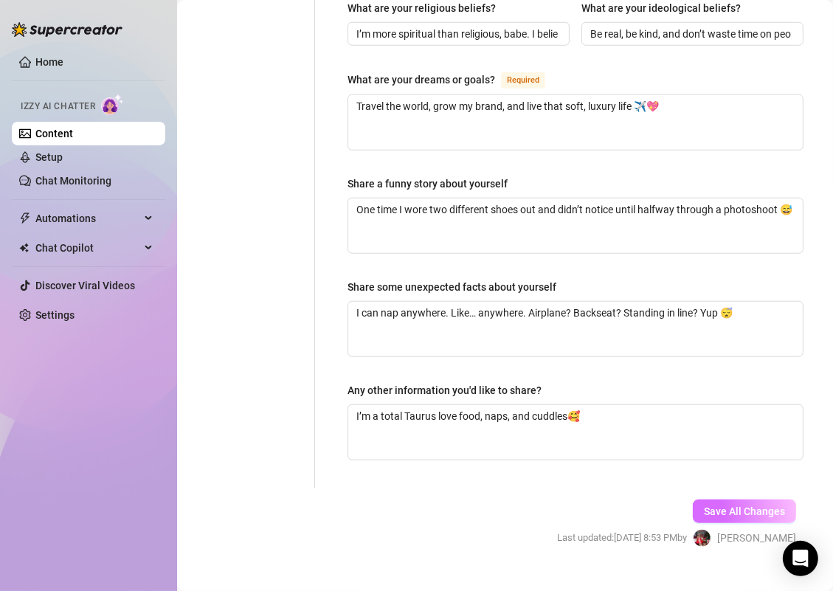
click at [718, 500] on button "Save All Changes" at bounding box center [744, 512] width 103 height 24
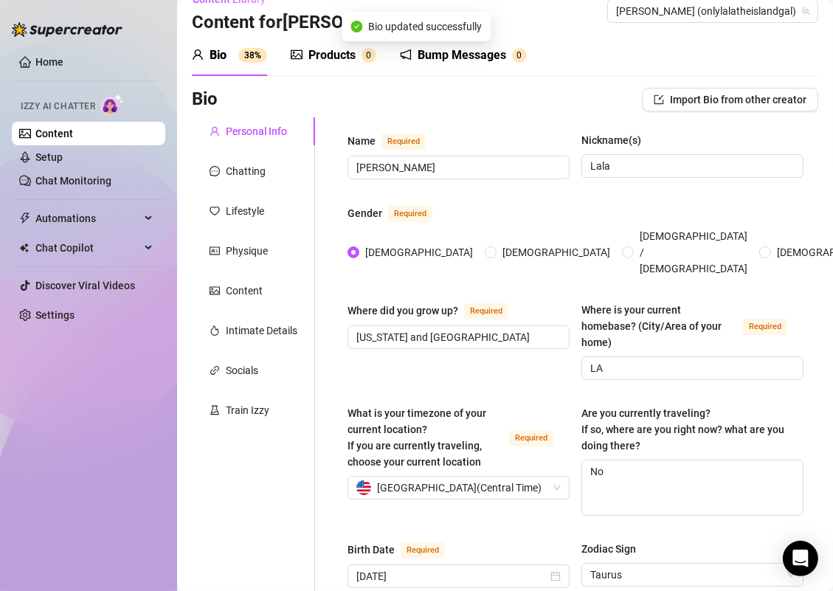
scroll to position [0, 0]
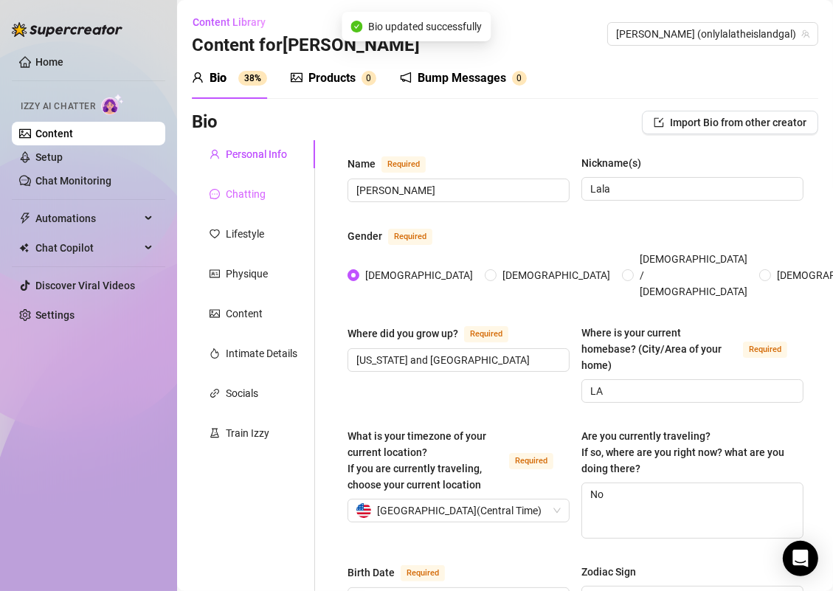
click at [229, 207] on div "Chatting" at bounding box center [253, 194] width 123 height 28
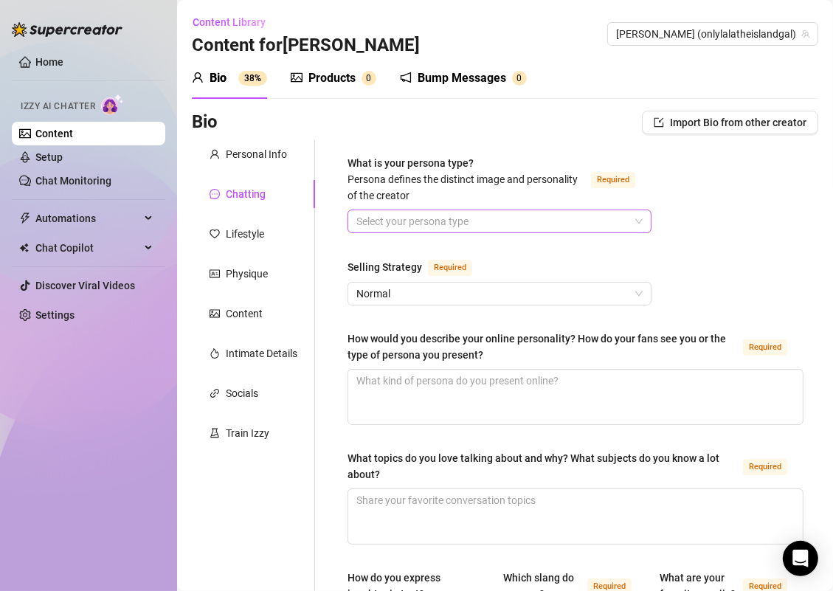
click at [377, 221] on input "What is your persona type? Persona defines the distinct image and personality o…" at bounding box center [492, 221] width 273 height 22
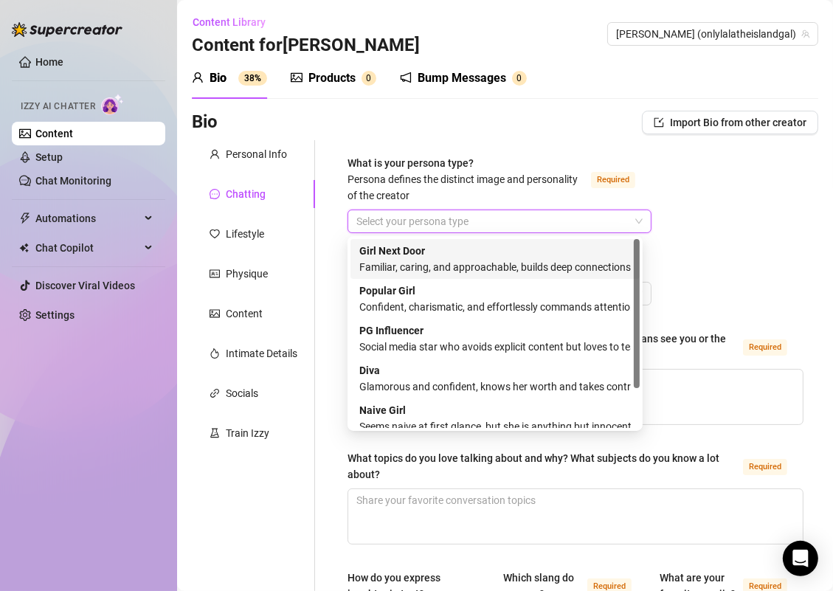
click at [418, 257] on div "Girl Next Door Familiar, caring, and approachable, builds deep connections with…" at bounding box center [495, 259] width 272 height 32
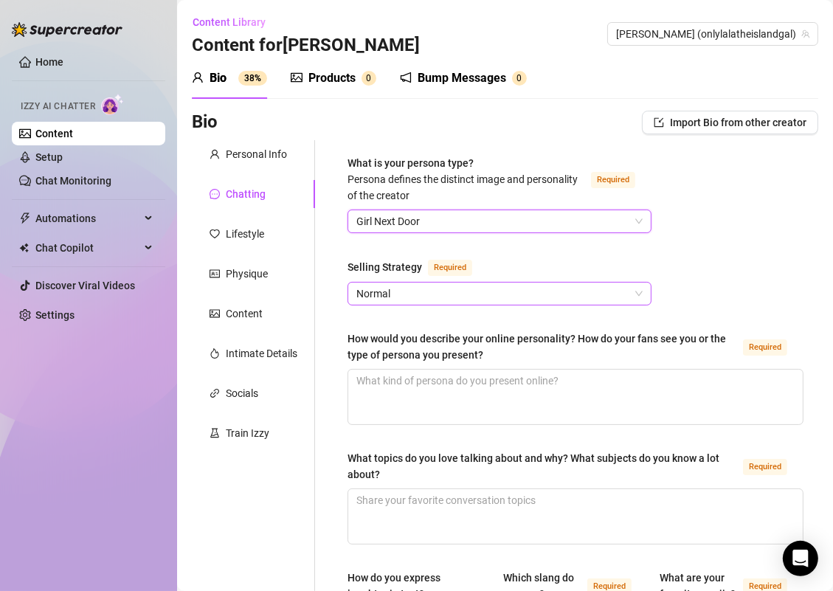
click at [378, 286] on span "Normal" at bounding box center [499, 294] width 286 height 22
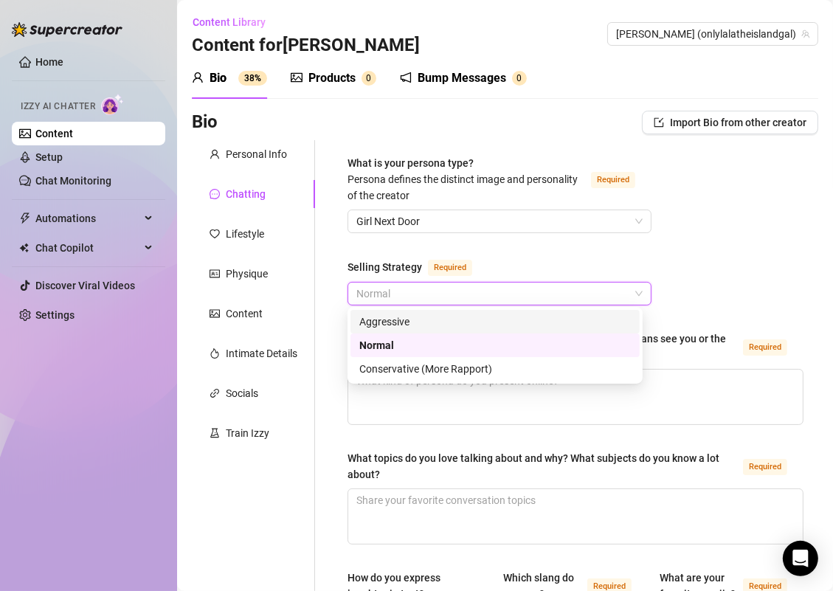
click at [381, 316] on div "Aggressive" at bounding box center [495, 322] width 272 height 16
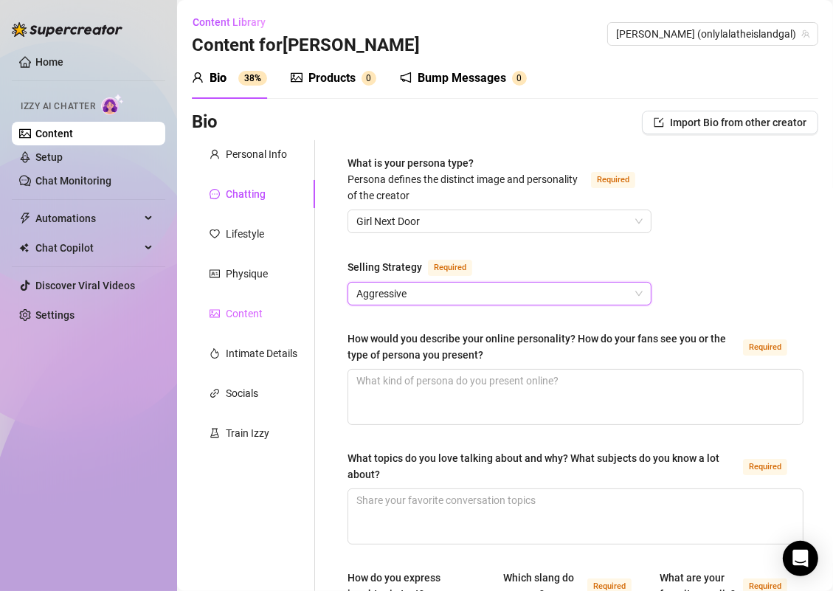
click at [314, 313] on div "Content" at bounding box center [253, 314] width 123 height 28
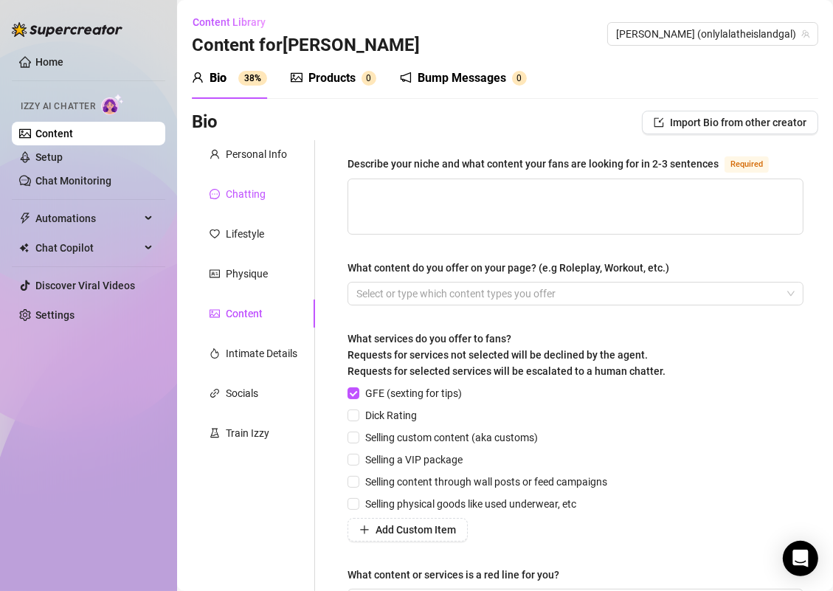
click at [246, 194] on div "Chatting" at bounding box center [246, 194] width 40 height 16
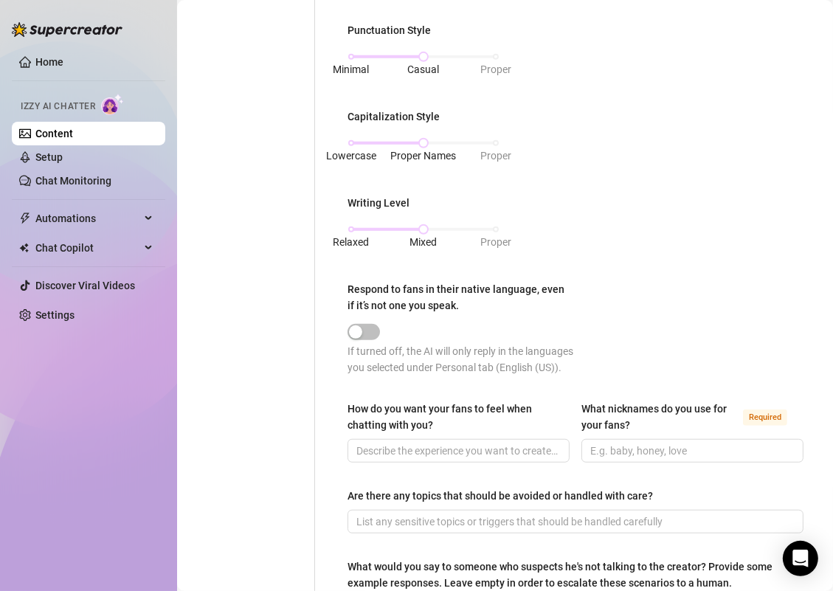
scroll to position [868, 0]
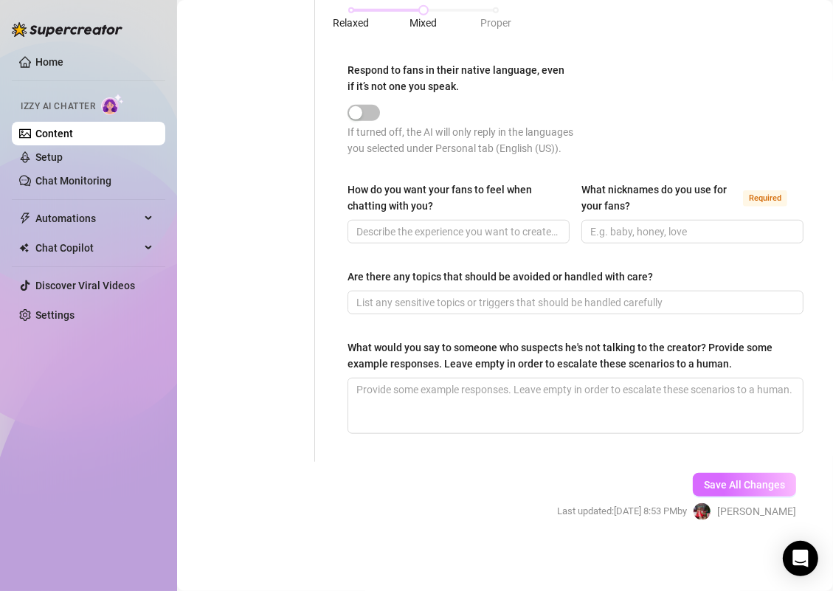
click at [710, 496] on button "Save All Changes" at bounding box center [744, 485] width 103 height 24
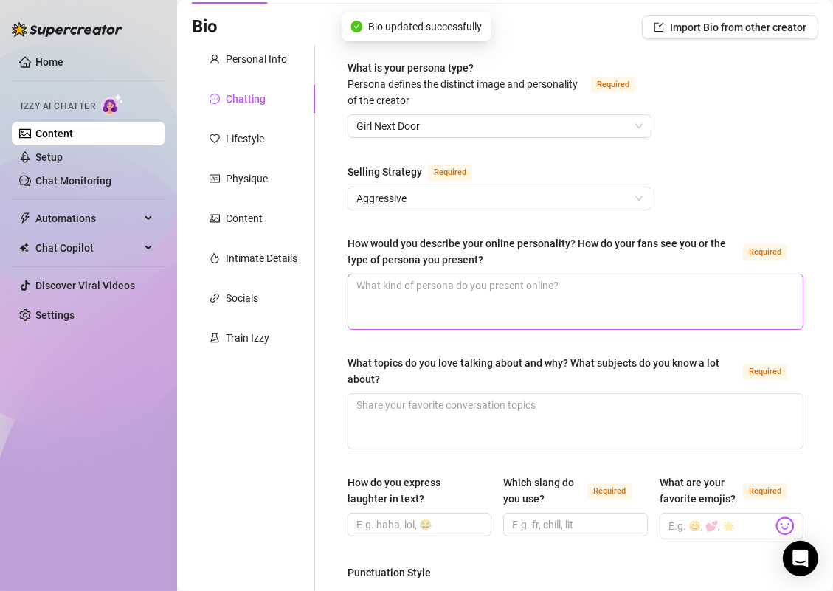
scroll to position [100, 0]
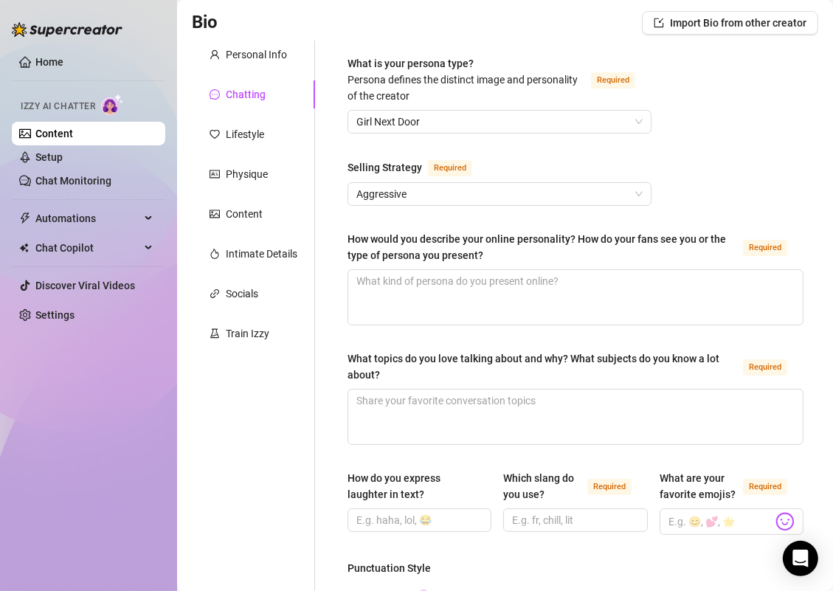
click at [493, 263] on div "How would you describe your online personality? How do your fans see you or the…" at bounding box center [576, 250] width 456 height 38
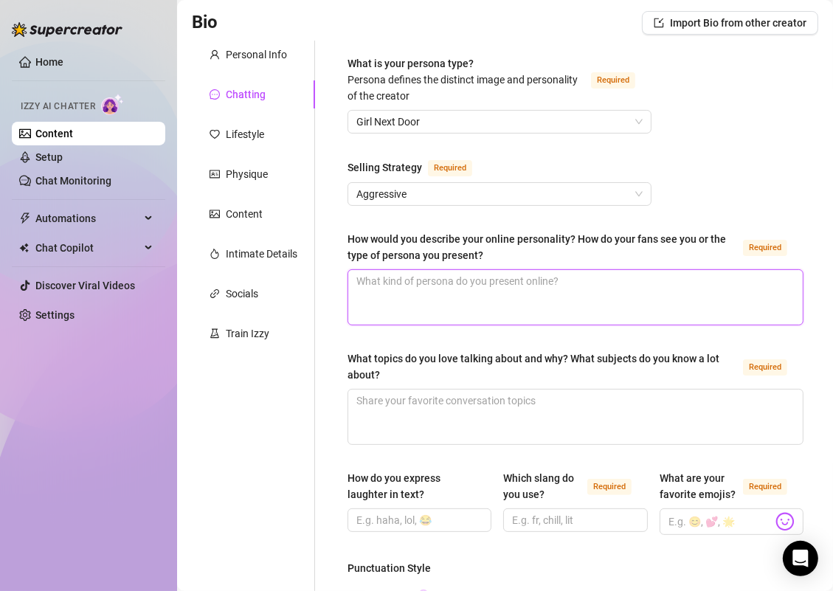
click at [493, 274] on textarea "How would you describe your online personality? How do your fans see you or the…" at bounding box center [575, 297] width 455 height 55
paste textarea "Bubbly, playful, and flirty — the island gal who’ll make you blush and laugh at…"
click at [480, 276] on textarea "Bubbly, playful, and flirty — the island gal who’ll make you blush and laugh at…" at bounding box center [575, 297] width 455 height 55
type textarea "Bubbly, playful, and flirty... the island gal who’ll make you blush and laugh a…"
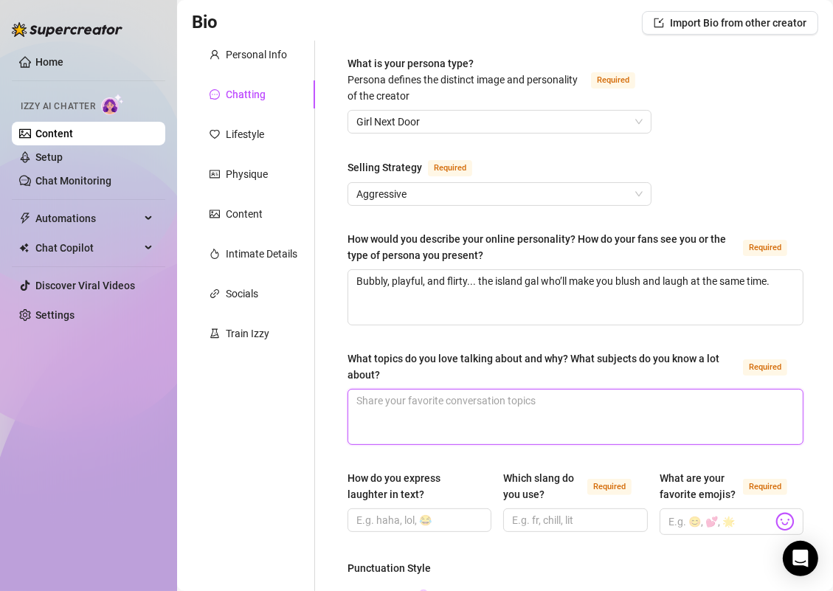
click at [421, 422] on textarea "What topics do you love talking about and why? What subjects do you know a lot …" at bounding box center [575, 417] width 455 height 55
paste textarea "Travel, food, and naughty little secrets… I know a lot about modeling and socia…"
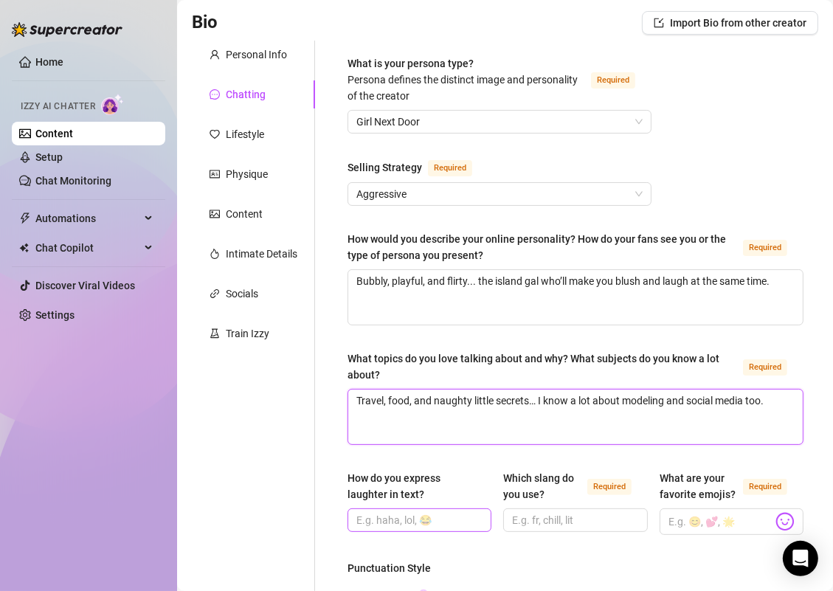
type textarea "Travel, food, and naughty little secrets… I know a lot about modeling and socia…"
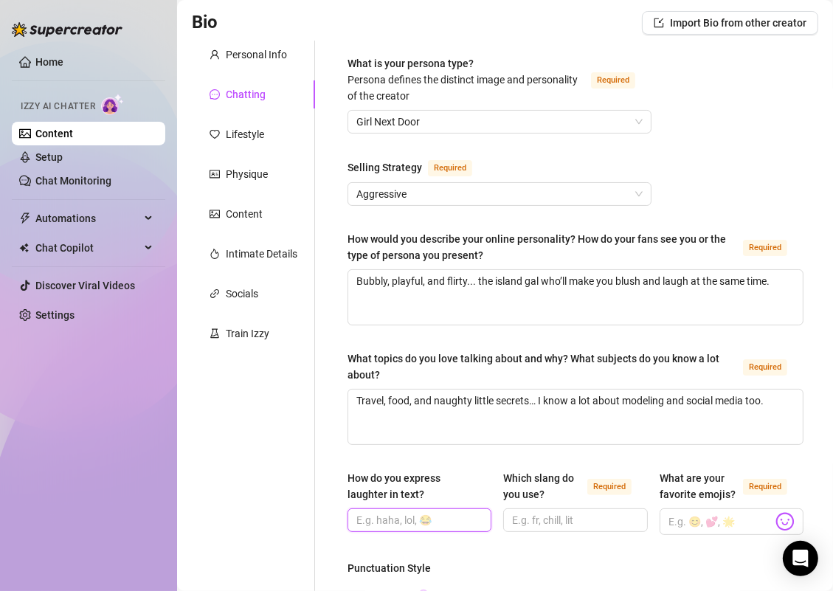
click at [400, 515] on input "How do you express laughter in text?" at bounding box center [417, 520] width 123 height 16
type input "haha, lol, 😂"
click at [518, 517] on input "Which slang do you use? Required" at bounding box center [573, 520] width 123 height 16
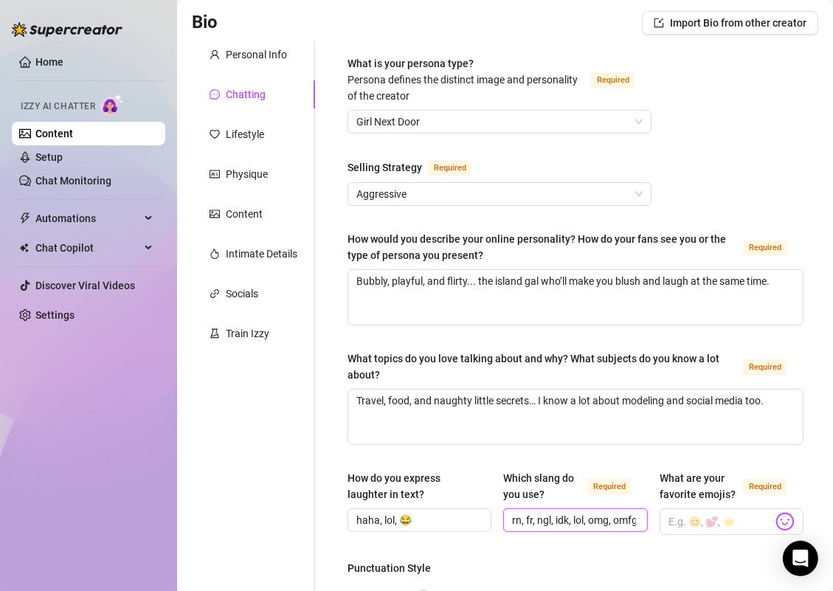
scroll to position [0, 7]
type input "rn, fr, ngl, idk, lol, omg, omfg"
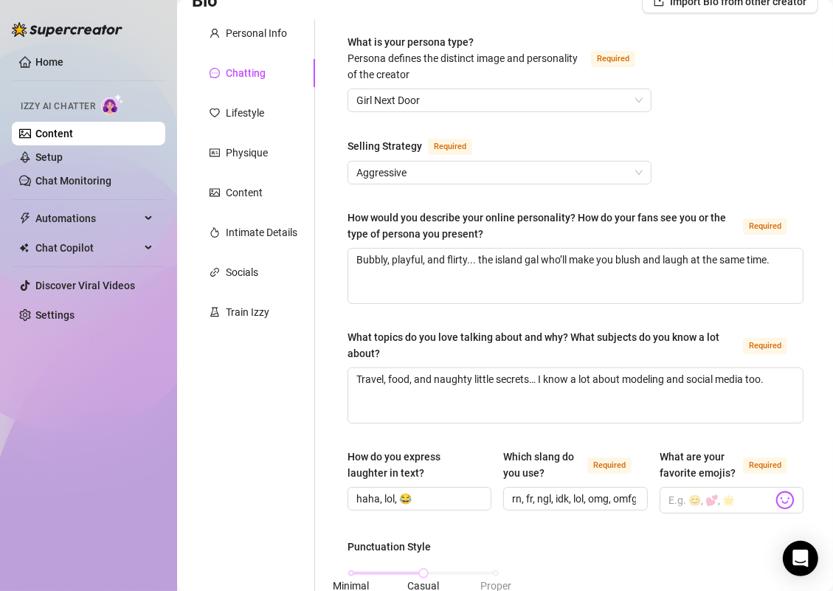
scroll to position [125, 0]
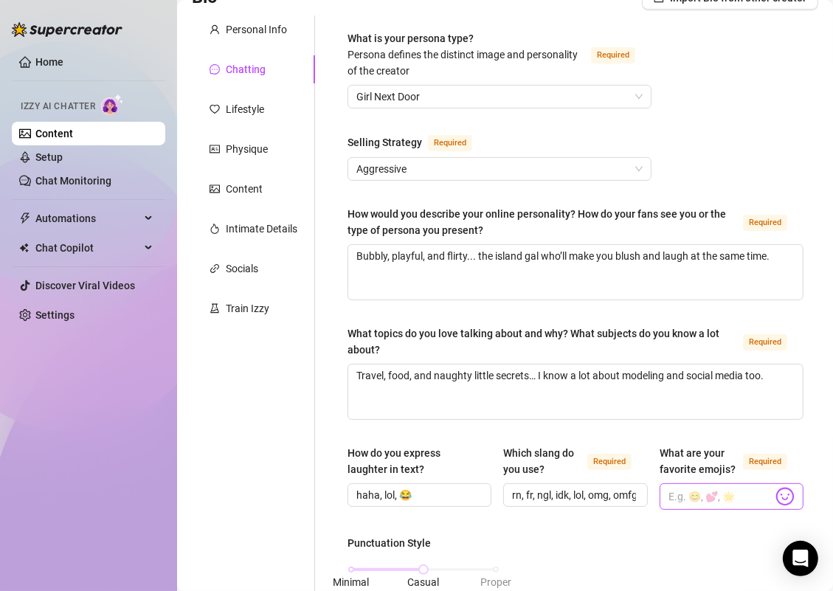
click at [775, 497] on img at bounding box center [784, 496] width 19 height 19
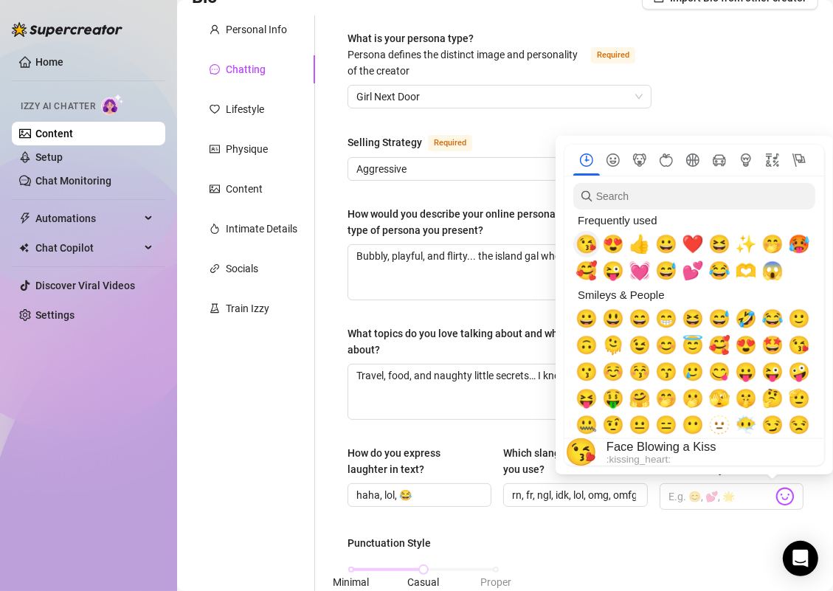
click at [587, 247] on span "😘" at bounding box center [587, 244] width 22 height 21
click at [605, 241] on span "😍" at bounding box center [613, 244] width 22 height 21
click at [694, 240] on span "❤️" at bounding box center [693, 244] width 22 height 21
click at [585, 274] on span "🥰" at bounding box center [587, 270] width 22 height 21
click at [769, 246] on span "🤭" at bounding box center [772, 244] width 22 height 21
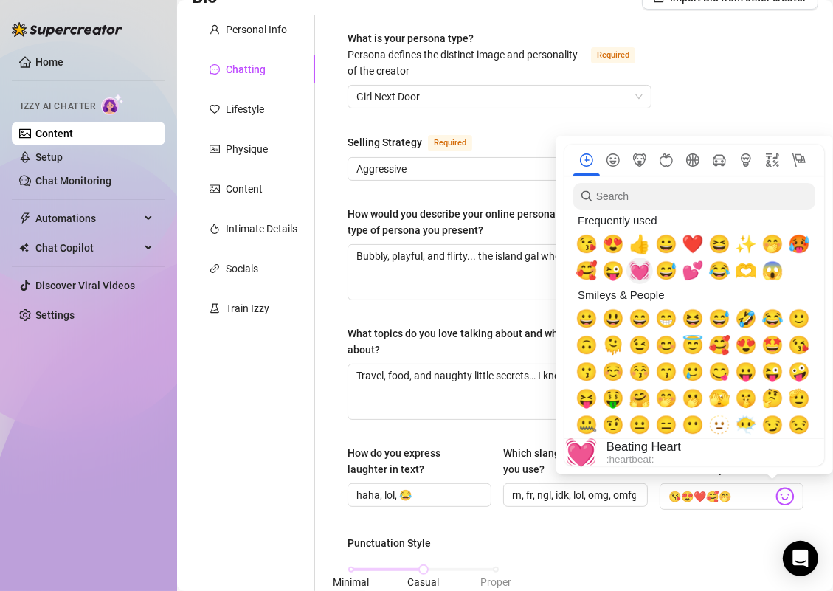
click at [637, 269] on span "💓" at bounding box center [640, 270] width 22 height 21
click at [690, 247] on span "❤️" at bounding box center [693, 244] width 22 height 21
click at [802, 240] on span "🥵" at bounding box center [799, 244] width 22 height 21
click at [748, 268] on span "🫶" at bounding box center [746, 270] width 22 height 21
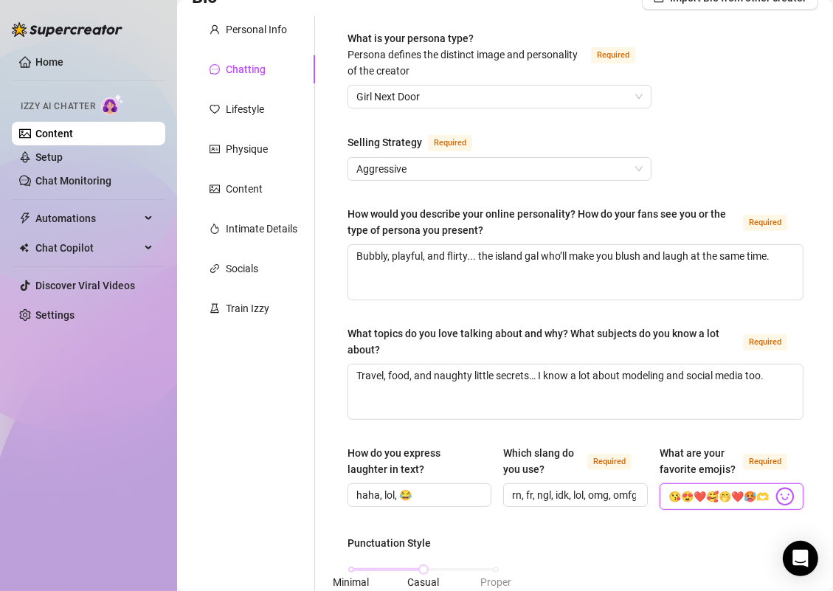
type input "😘😍❤️🥰🤭❤️🥵🫶"
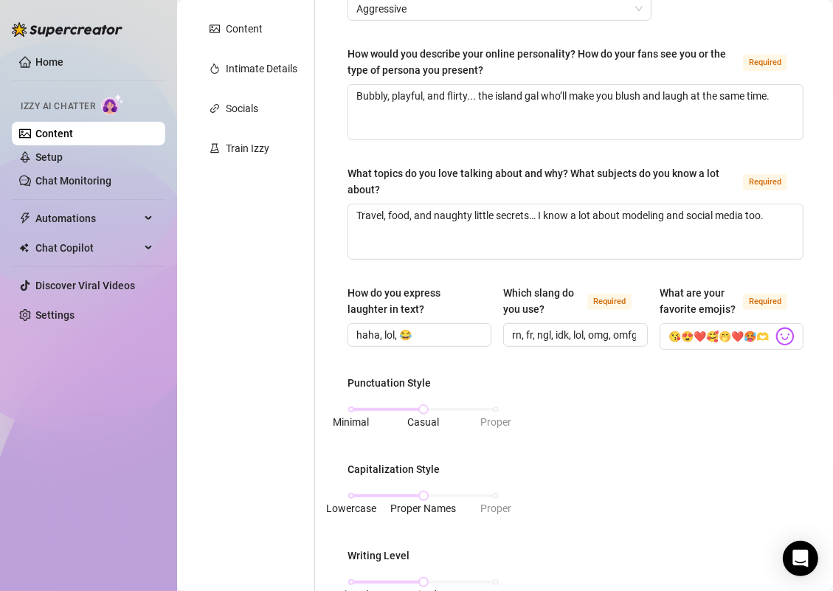
scroll to position [297, 0]
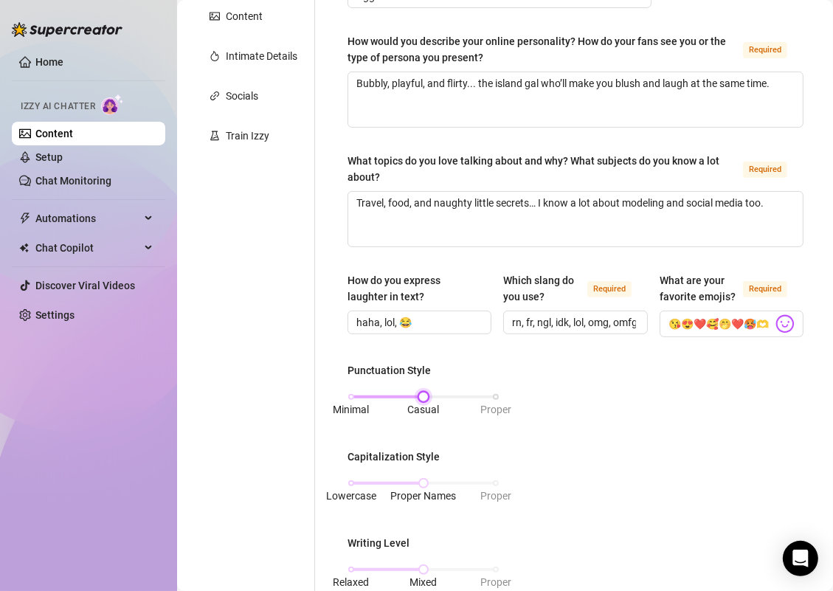
click at [353, 393] on div "Minimal Casual Proper" at bounding box center [423, 397] width 145 height 9
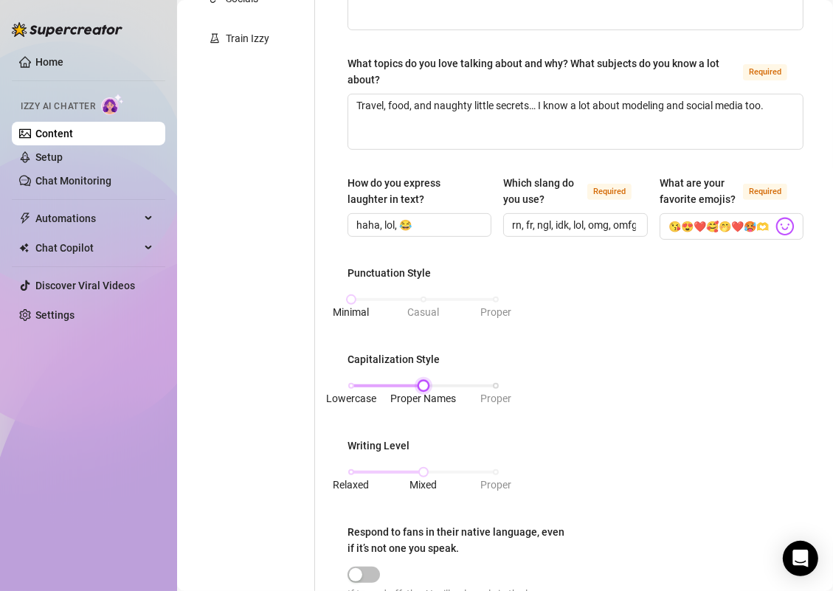
click at [351, 382] on div "Lowercase Proper Names Proper" at bounding box center [423, 385] width 145 height 9
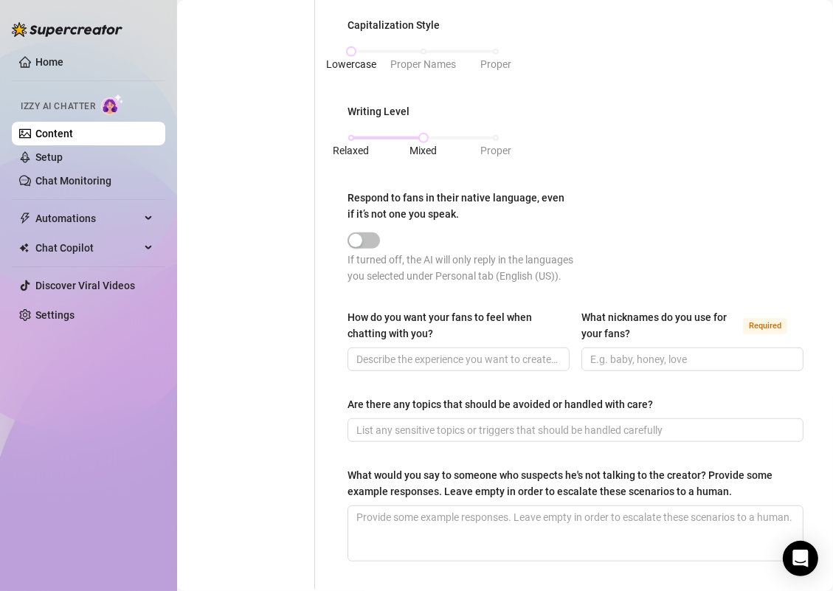
scroll to position [741, 0]
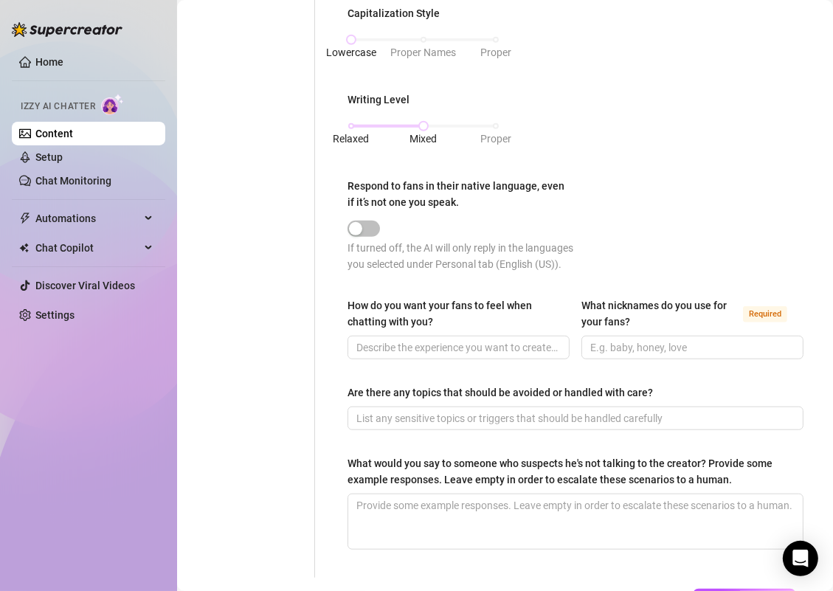
click at [474, 330] on div "How do you want your fans to feel when chatting with you?" at bounding box center [454, 313] width 212 height 32
click at [474, 339] on input "How do you want your fans to feel when chatting with you?" at bounding box center [456, 347] width 201 height 16
click at [470, 351] on input "How do you want your fans to feel when chatting with you?" at bounding box center [456, 347] width 201 height 16
paste input "Like you’re my favorite person to talk to, and I’m giving you all my attention"
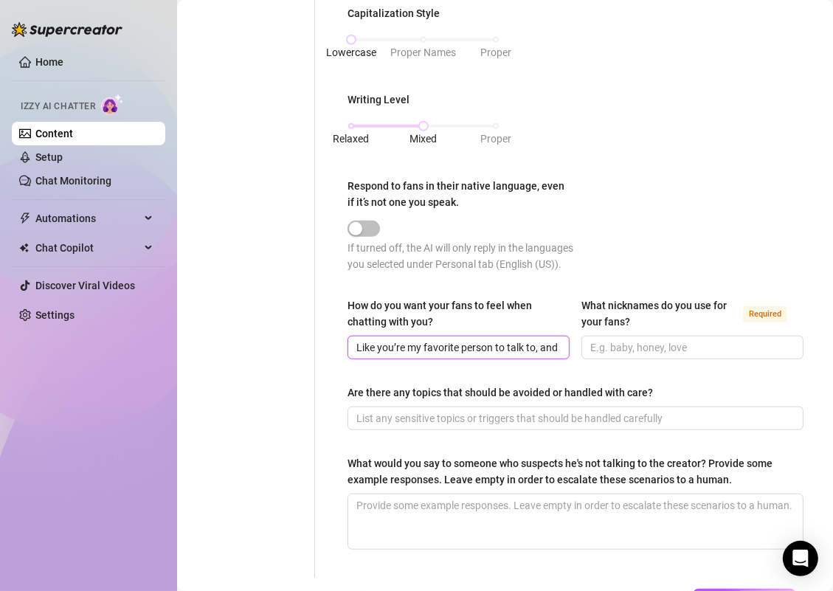
scroll to position [0, 144]
type input "Like you’re my favorite person to talk to, and I’m giving you all my attention"
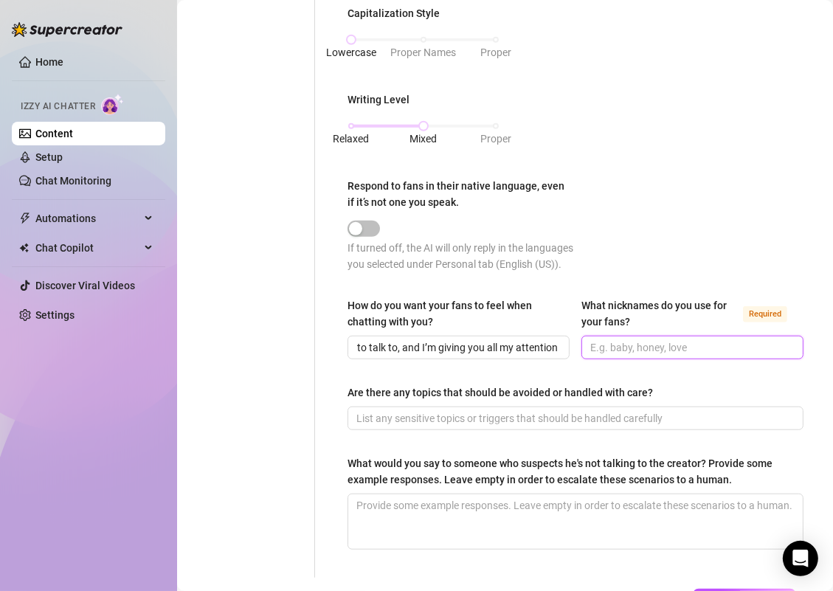
click at [629, 356] on input "What nicknames do you use for your fans? Required" at bounding box center [690, 347] width 201 height 16
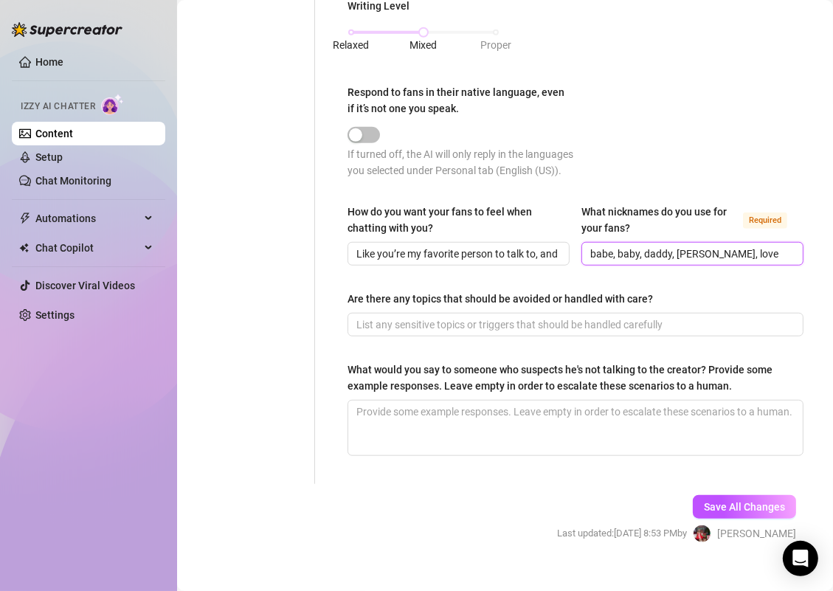
scroll to position [839, 0]
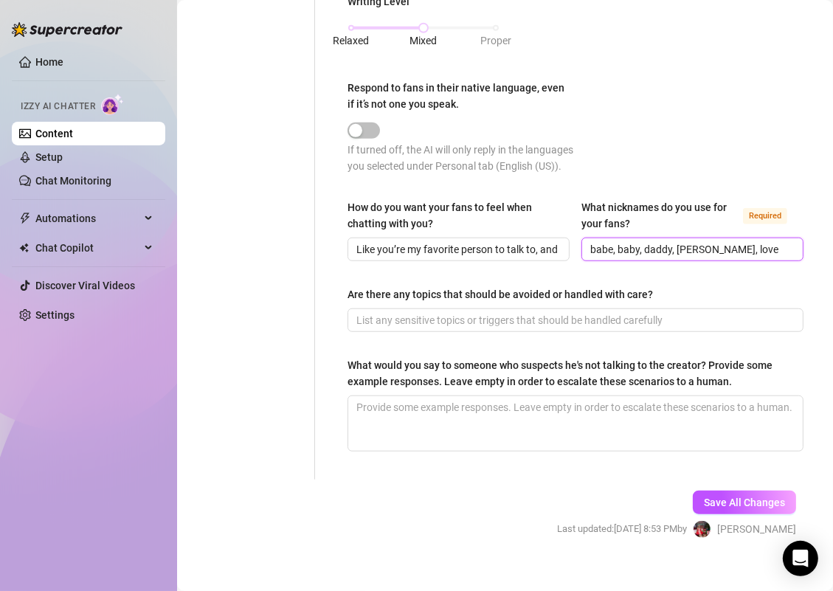
type input "babe, baby, daddy, hun, love"
click at [519, 328] on input "Are there any topics that should be avoided or handled with care?" at bounding box center [573, 320] width 435 height 16
paste input "Too personal about my family or exact location"
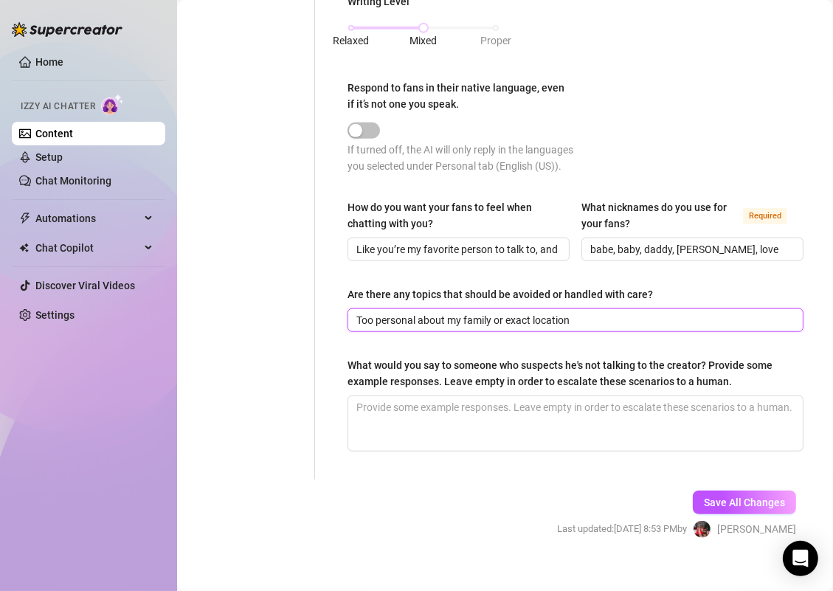
type input "Too personal about my family or exact location"
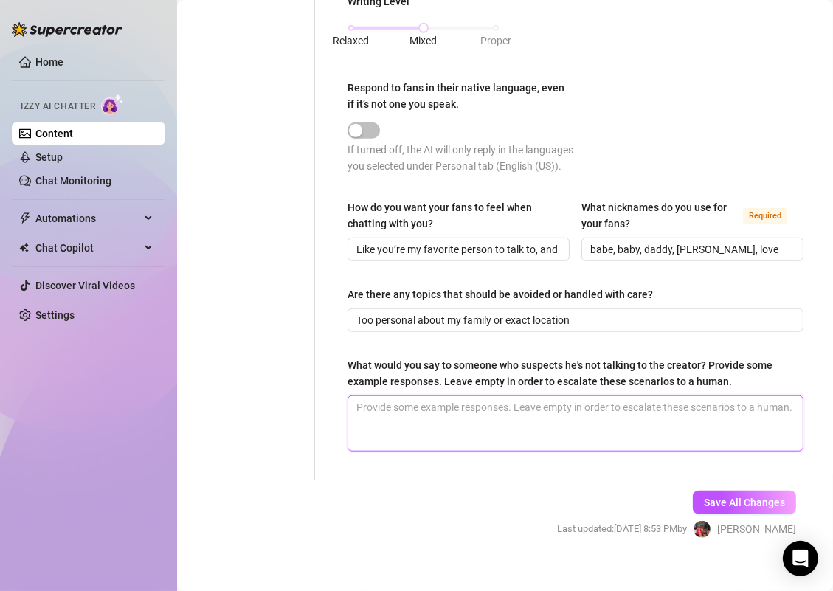
click at [469, 431] on textarea "What would you say to someone who suspects he's not talking to the creator? Pro…" at bounding box center [575, 423] width 455 height 55
paste textarea "Who else would know exactly how I like my wings, my favorite positions, and the…"
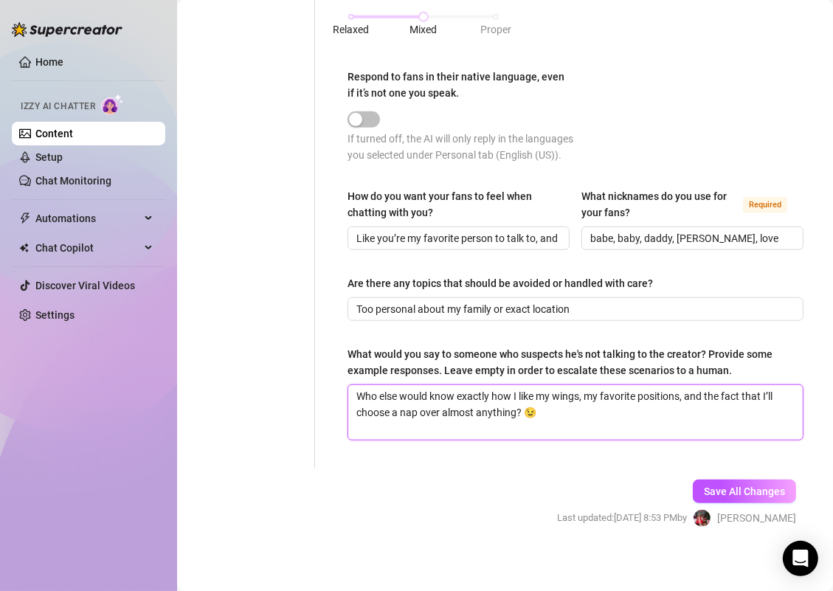
scroll to position [868, 0]
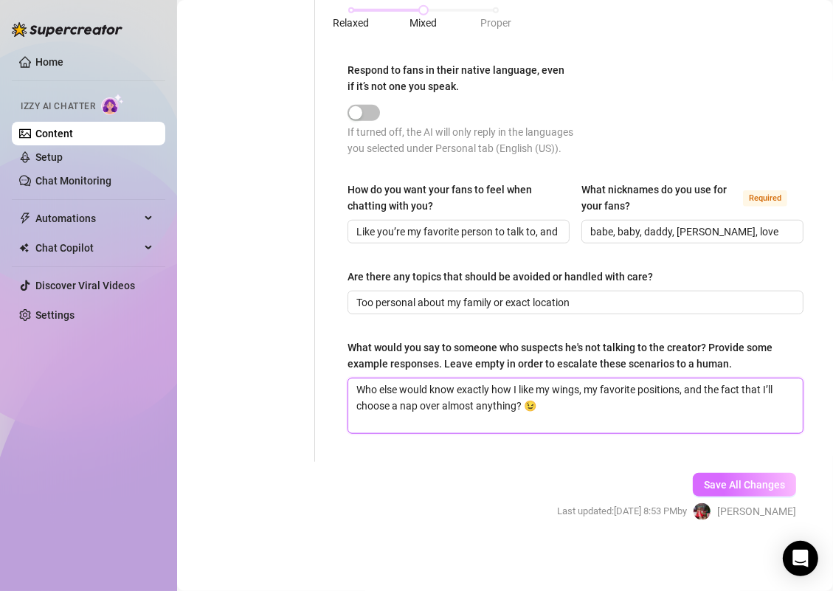
type textarea "Who else would know exactly how I like my wings, my favorite positions, and the…"
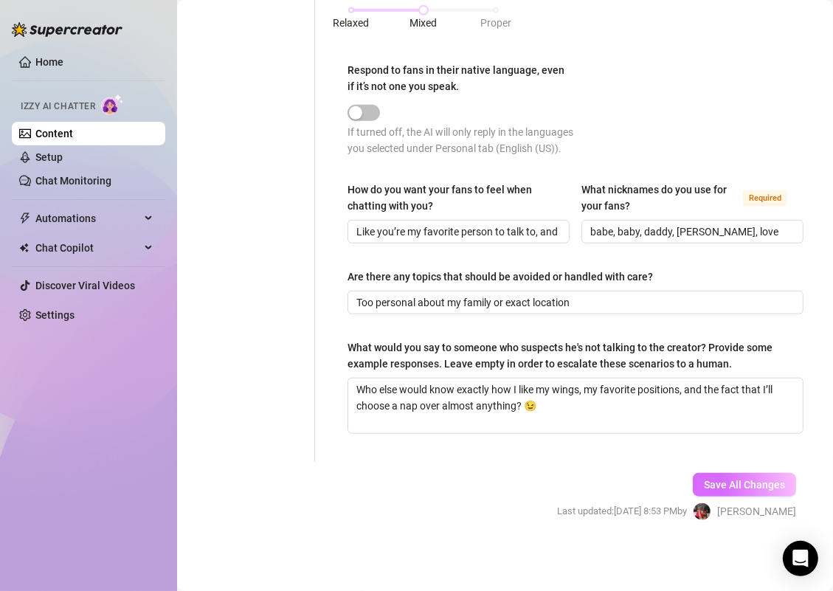
click at [744, 477] on button "Save All Changes" at bounding box center [744, 485] width 103 height 24
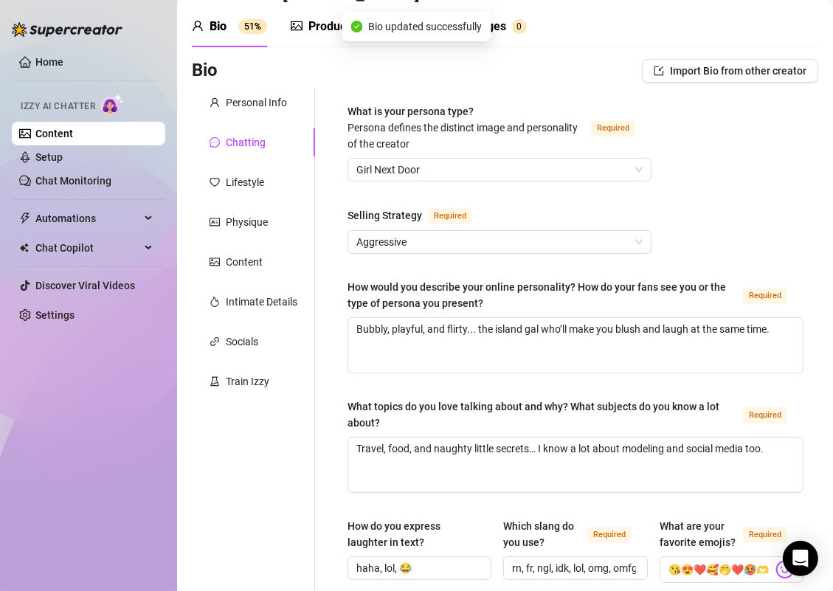
scroll to position [0, 0]
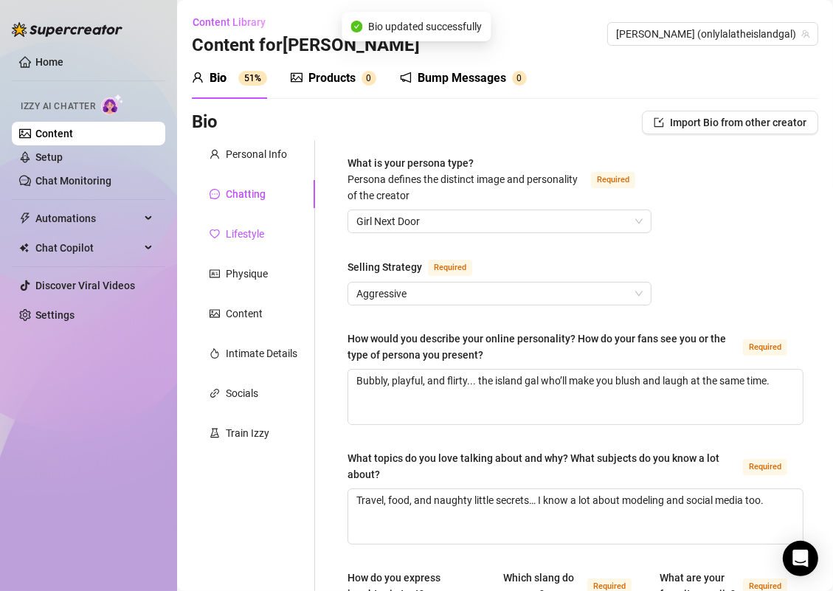
click at [251, 237] on div "Lifestyle" at bounding box center [245, 234] width 38 height 16
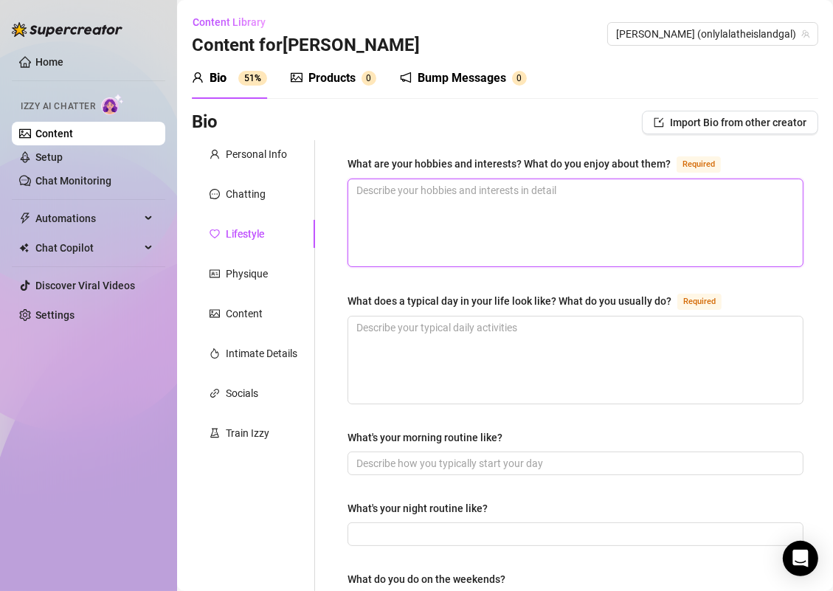
click at [400, 198] on textarea "What are your hobbies and interests? What do you enjoy about them? Required" at bounding box center [575, 222] width 455 height 87
paste textarea "Sleeping (seriously), eating good food, traveling, and soaking up the sun"
type textarea "Sleeping (seriously), eating good food, traveling, and soaking up the sun"
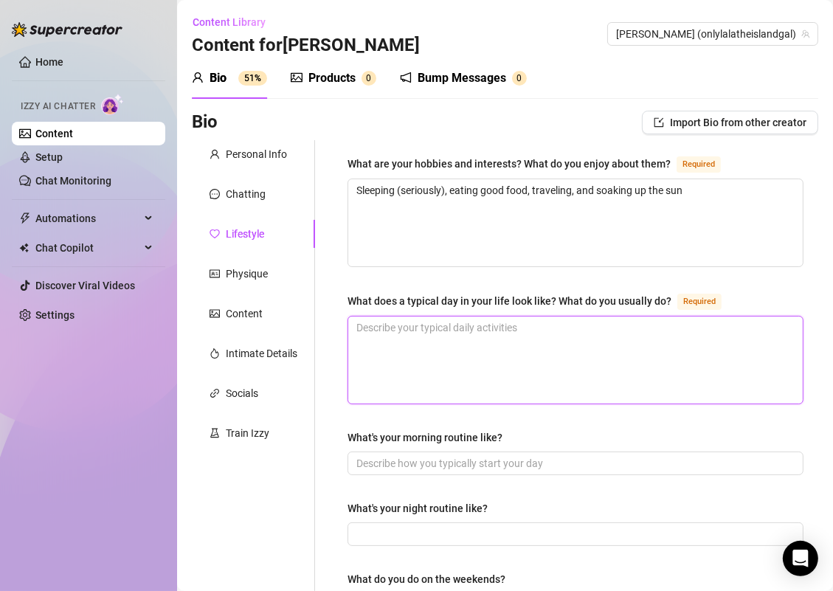
click at [390, 336] on textarea "What does a typical day in your life look like? What do you usually do? Required" at bounding box center [575, 360] width 455 height 87
paste textarea "Sleep in, shoot some content, check socials, grab something yummy, then relax i…"
type textarea "Sleep in, shoot some content, check socials, grab something yummy, then relax i…"
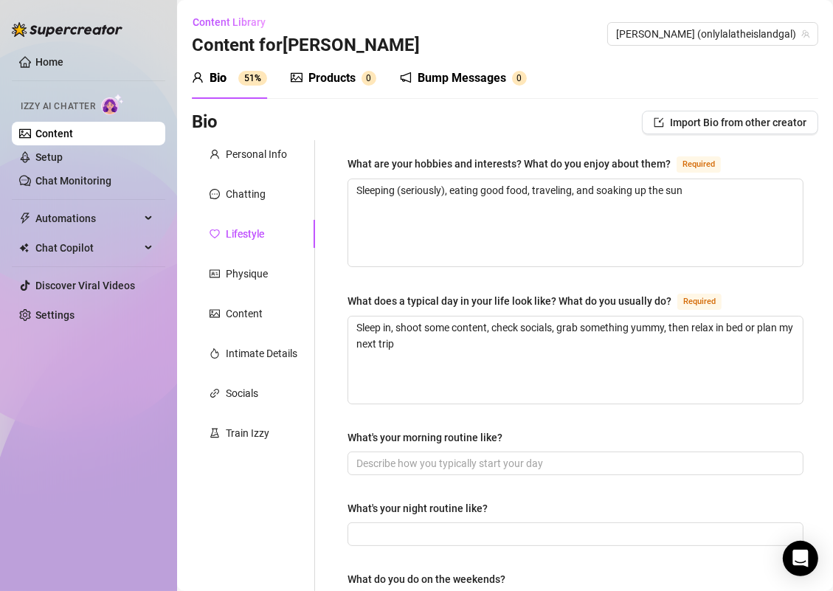
click at [434, 445] on div "What's your morning routine like?" at bounding box center [576, 440] width 456 height 22
click at [433, 455] on input "What's your morning routine like?" at bounding box center [573, 463] width 435 height 16
paste input "Wake up slow, check my phone, grab breakfast (or hot wings if I’m feeling wild)."
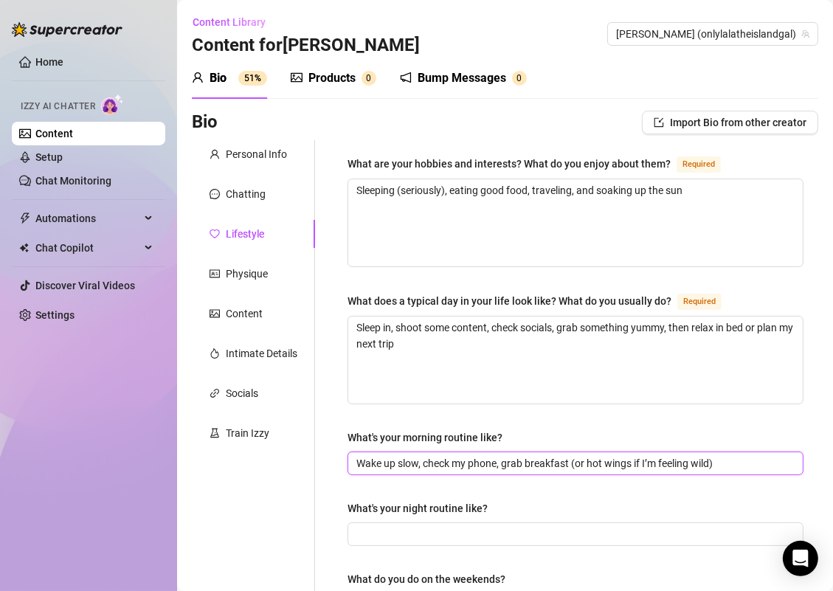
type input "Wake up slow, check my phone, grab breakfast (or hot wings if I’m feeling wild)"
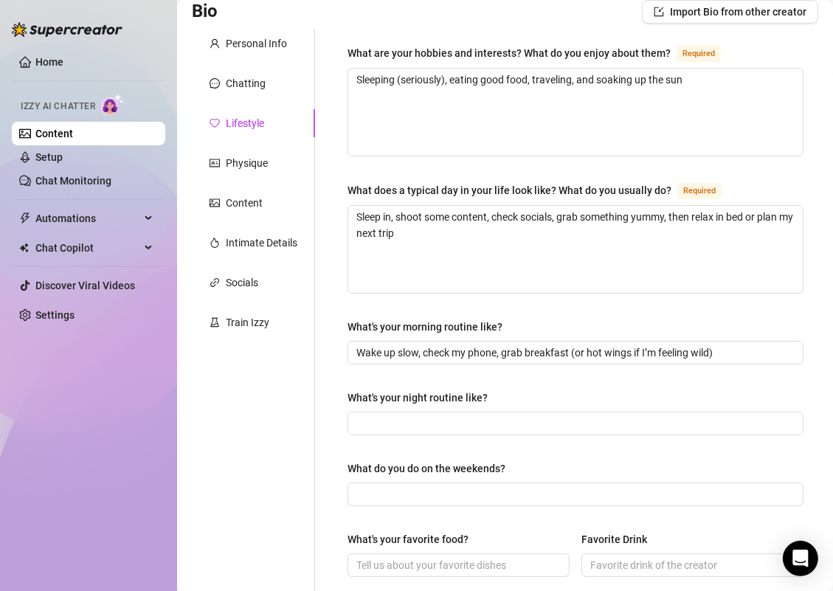
scroll to position [120, 0]
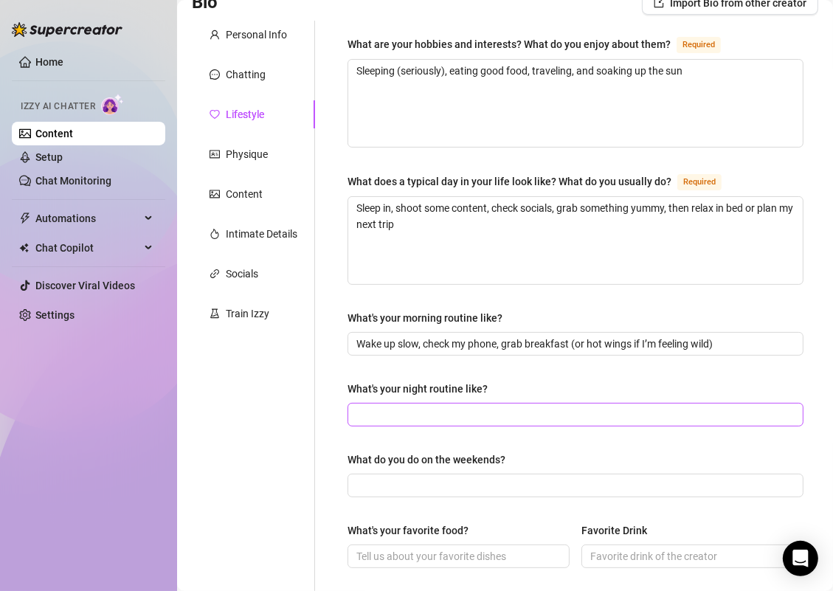
click at [409, 403] on span at bounding box center [576, 415] width 456 height 24
paste input "Face mask, scrolling TikTok in bed, and maybe a little late-night flirty cha"
type input "Face mask, scrolling TikTok in bed, and maybe a little late-night flirty cha"
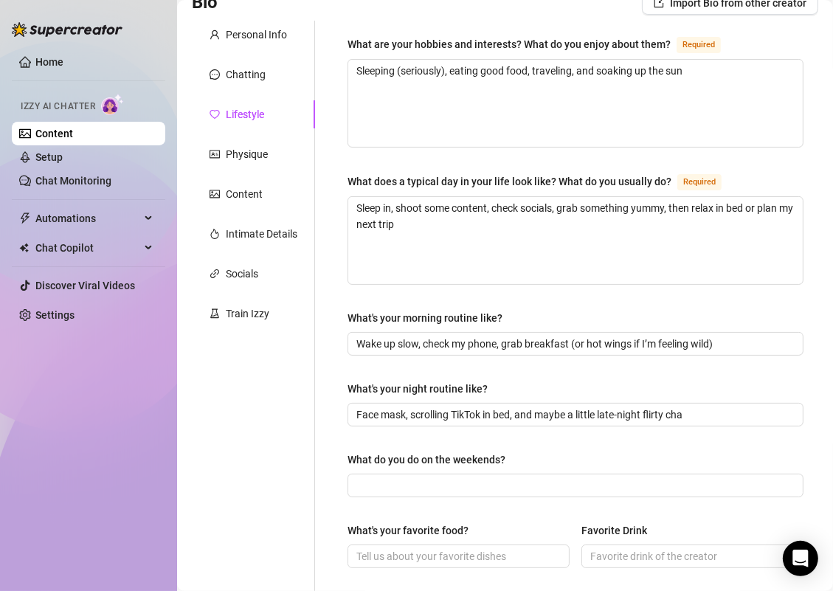
click at [314, 383] on div "Personal Info Chatting Lifestyle Physique Content Intimate Details Socials Trai…" at bounding box center [253, 518] width 123 height 995
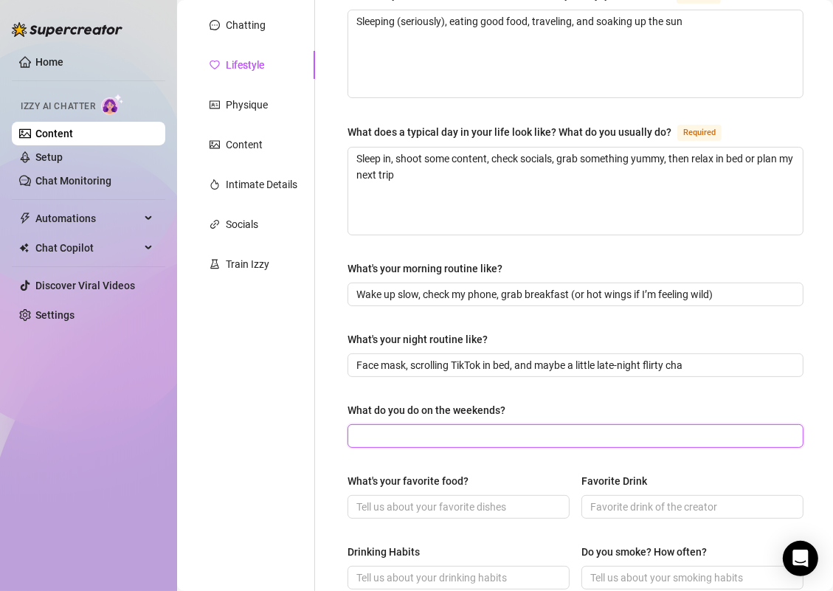
click at [462, 432] on input "What do you do on the weekends?" at bounding box center [573, 436] width 435 height 16
paste input "Either traveling, eating out, or literally doing nothing in bed 😇"
type input "Either traveling, eating out, or literally doing nothing in bed 😇"
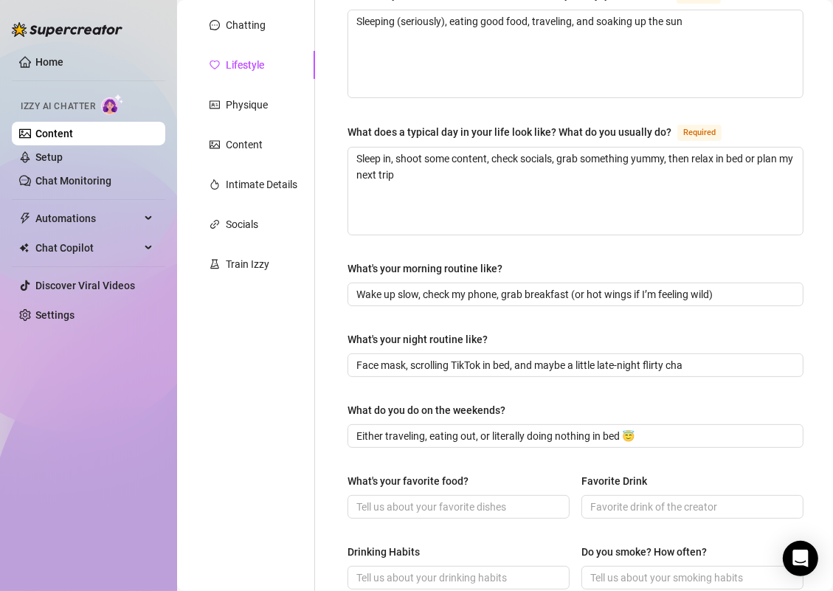
click at [327, 367] on div "What are your hobbies and interests? What do you enjoy about them? Required Sle…" at bounding box center [566, 468] width 503 height 995
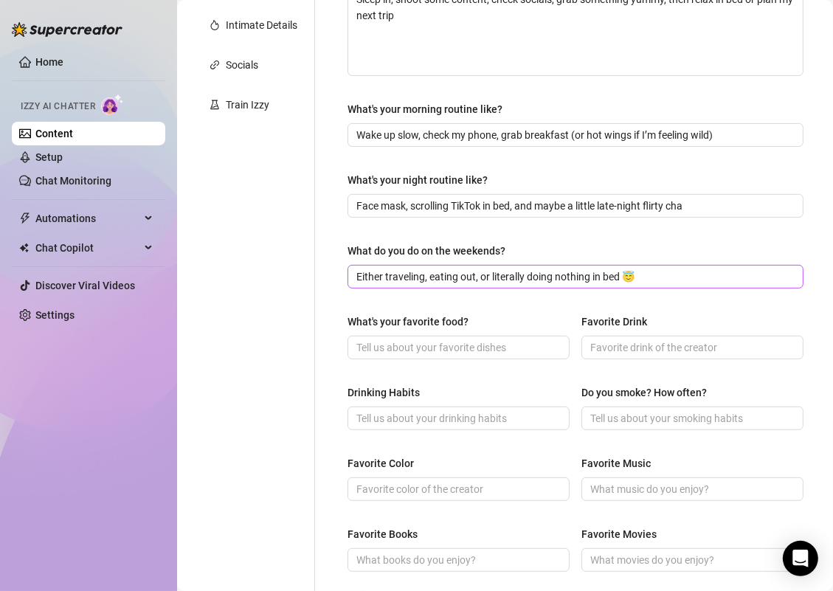
scroll to position [667, 0]
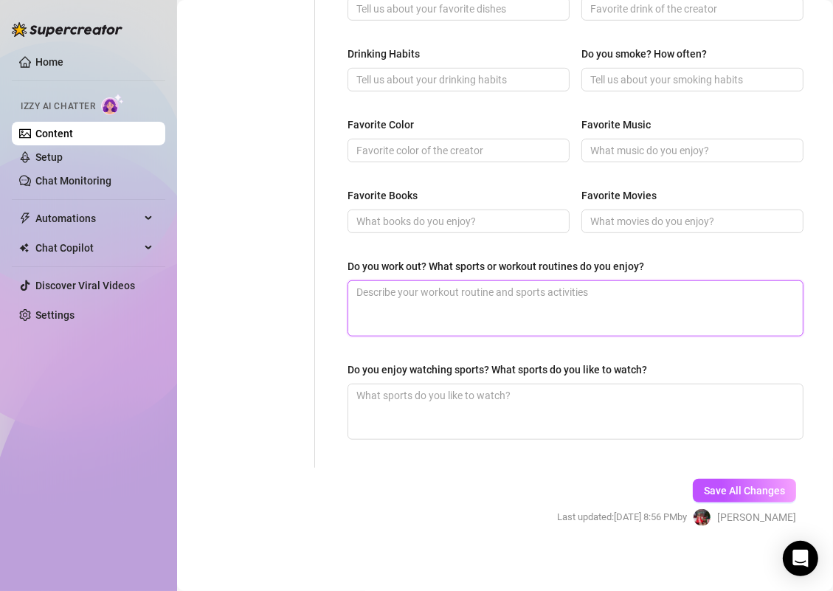
click at [405, 300] on textarea "Do you work out? What sports or workout routines do you enjoy?" at bounding box center [575, 308] width 455 height 55
paste textarea "Not a gym rat, but I like staying active when I travel — walking, swimming, dan…"
click at [595, 284] on textarea "Not a gym rat, but I like staying active when I travel — walking, swimming, dan…" at bounding box center [575, 308] width 455 height 55
type textarea "Not a gym rat, but I like staying active when I travel, walking, swimming, danc…"
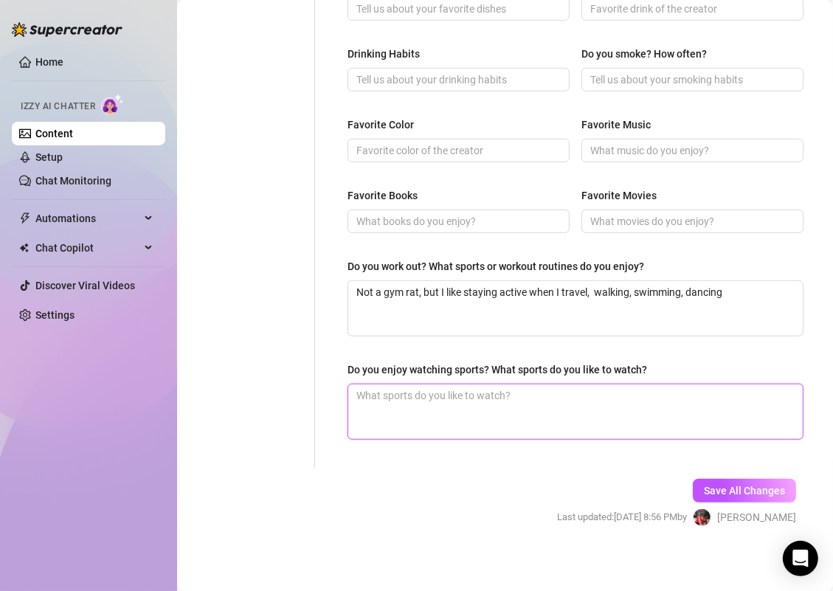
click at [454, 396] on textarea "Do you enjoy watching sports? What sports do you like to watch?" at bounding box center [575, 411] width 455 height 55
paste textarea "Not a huge sports girl, but I’ll watch if it’s basketball or a cute date idea"
type textarea "Not a huge sports girl, but I’ll watch if it’s basketball or a cute date idea"
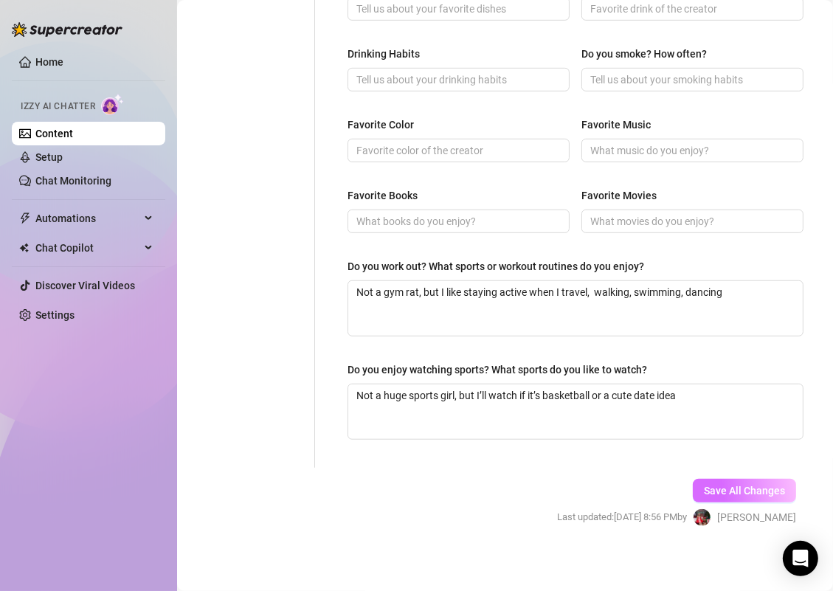
click at [693, 485] on button "Save All Changes" at bounding box center [744, 491] width 103 height 24
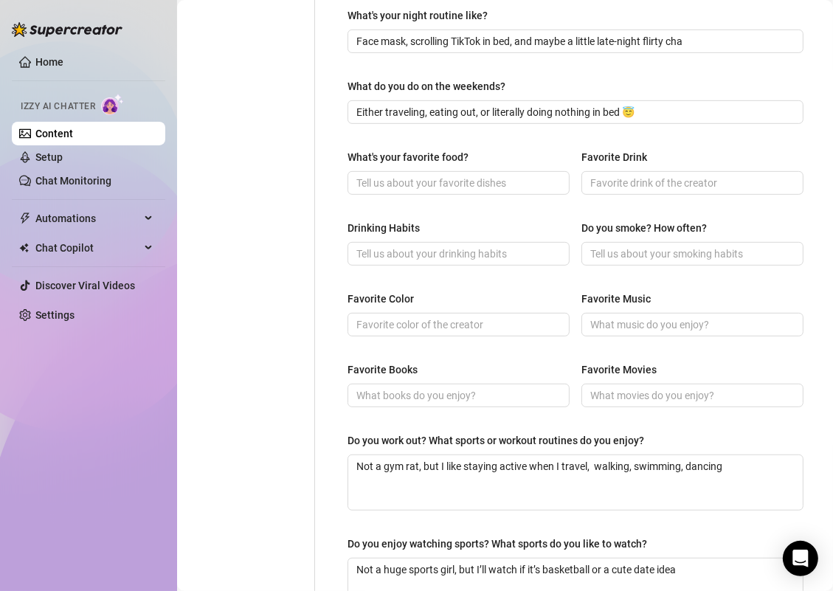
scroll to position [481, 0]
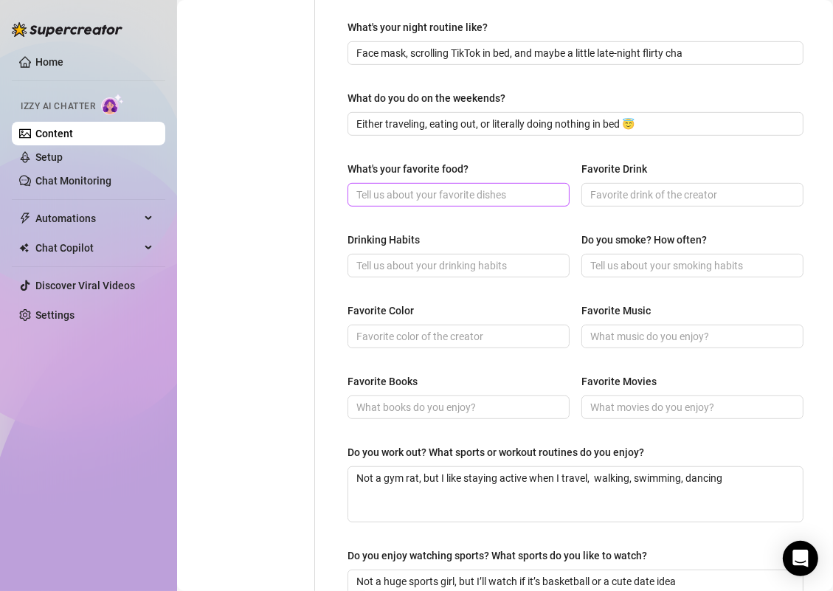
click at [402, 198] on span at bounding box center [459, 195] width 222 height 24
paste input "Hot wings with ranch 🪽"
type input "Hot wings with ranch 🪽"
click at [396, 260] on input "Drinking Habits" at bounding box center [456, 266] width 201 height 16
click at [481, 262] on input "Drinking Habits" at bounding box center [456, 266] width 201 height 16
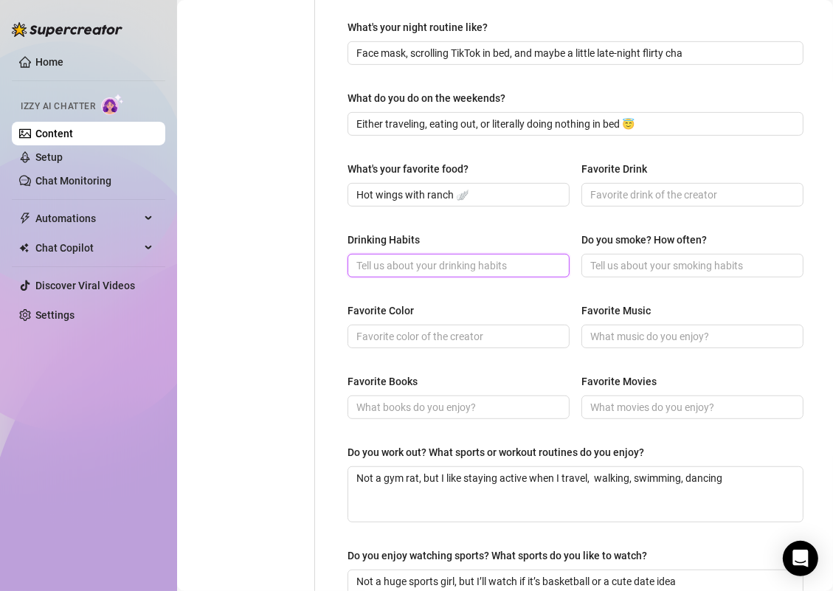
paste input "Social drinker — I love a sweet cocktail"
click at [430, 259] on input "Social drinker — I love a sweet cocktail" at bounding box center [456, 266] width 201 height 16
drag, startPoint x: 432, startPoint y: 259, endPoint x: 539, endPoint y: 259, distance: 107.0
click at [538, 259] on input "Social drinker — I love a sweet cocktail" at bounding box center [456, 266] width 201 height 16
type input "Social drinker — I love a sweet cocktail"
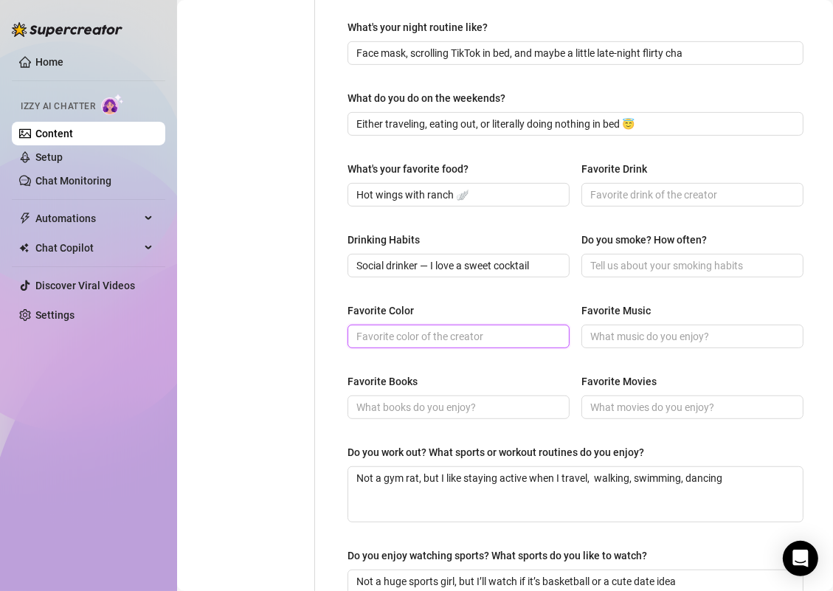
click at [470, 330] on input "Favorite Color" at bounding box center [456, 336] width 201 height 16
type input "pink"
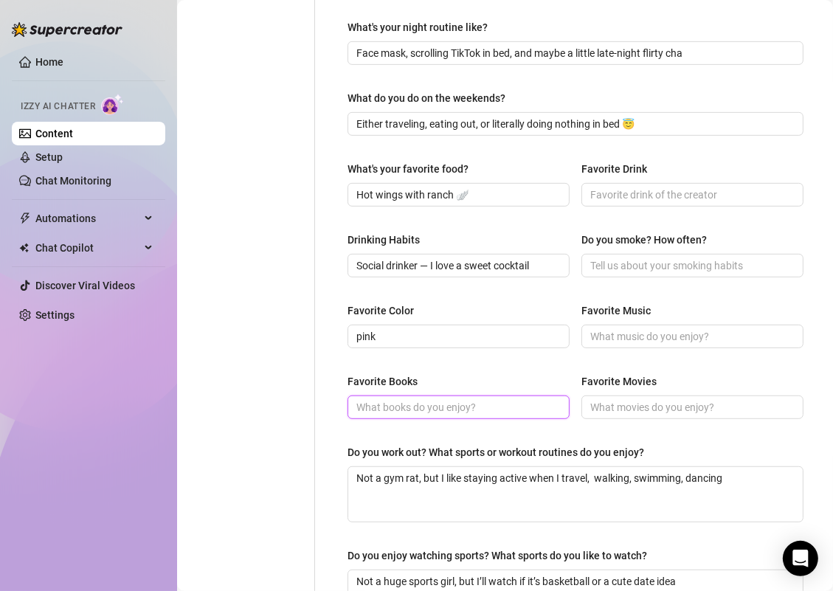
click at [483, 399] on input "Favorite Books" at bounding box center [456, 407] width 201 height 16
click at [480, 405] on input "Favorite Books" at bounding box center [456, 407] width 201 height 16
click at [451, 399] on input "romance" at bounding box center [456, 407] width 201 height 16
type input "romance or self-growth books"
click at [367, 367] on div "What are your hobbies and interests? What do you enjoy about them? Required Sle…" at bounding box center [576, 156] width 456 height 965
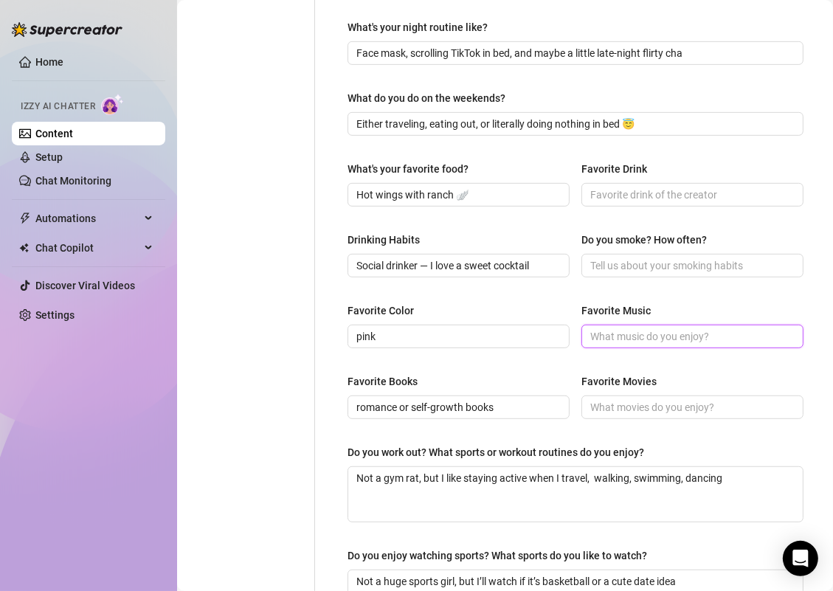
click at [639, 332] on input "Favorite Music" at bounding box center [690, 336] width 201 height 16
click at [632, 339] on input "R&B" at bounding box center [690, 336] width 201 height 16
type input "R&B, Hip Hop, Dance Hall"
click at [514, 341] on span "pink" at bounding box center [459, 337] width 222 height 24
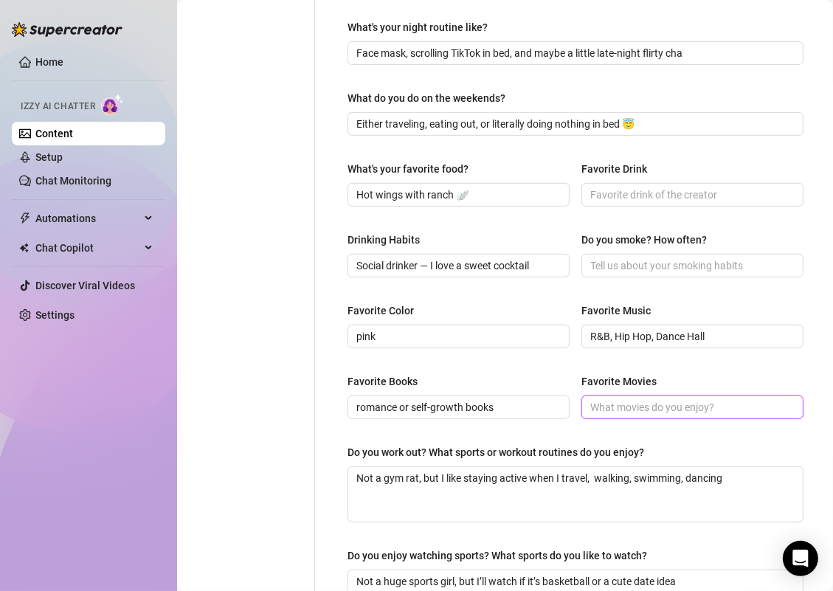
click at [625, 404] on input "Favorite Movies" at bounding box center [690, 407] width 201 height 16
type input "Romantic Comedies"
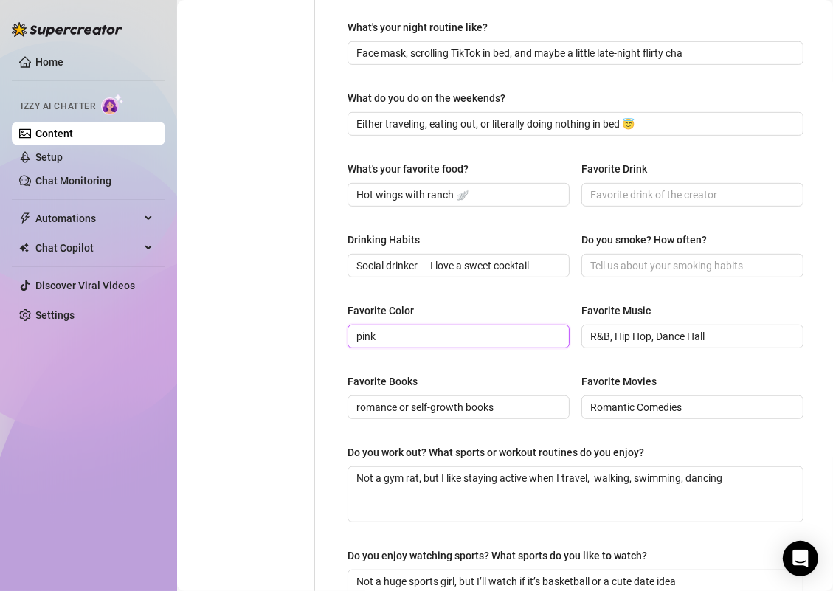
click at [431, 334] on input "pink" at bounding box center [456, 336] width 201 height 16
click at [571, 241] on div "Drinking Habits Social drinker — I love a sweet cocktail Do you smoke? How ofte…" at bounding box center [576, 261] width 456 height 59
click at [604, 242] on div "Do you smoke? How often?" at bounding box center [643, 240] width 125 height 16
click at [604, 258] on input "Do you smoke? How often?" at bounding box center [690, 266] width 201 height 16
click at [604, 243] on div "Do you smoke? How often?" at bounding box center [643, 240] width 125 height 16
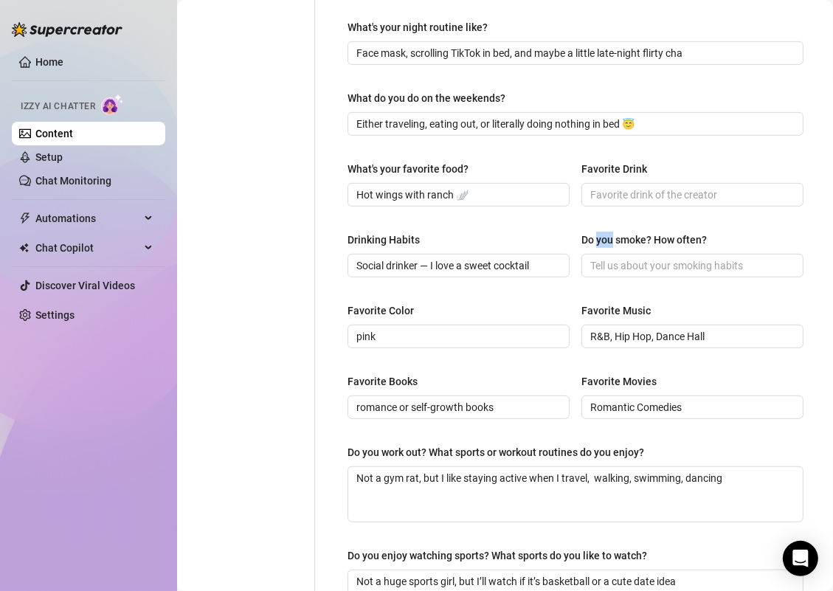
click at [604, 258] on input "Do you smoke? How often?" at bounding box center [690, 266] width 201 height 16
click at [636, 254] on span "Nopeee" at bounding box center [692, 266] width 222 height 24
type input "Nopeee, it makes me paranoid"
click at [393, 259] on input "Social drinker — I love a sweet cocktail" at bounding box center [456, 266] width 201 height 16
click at [610, 199] on span at bounding box center [692, 195] width 222 height 24
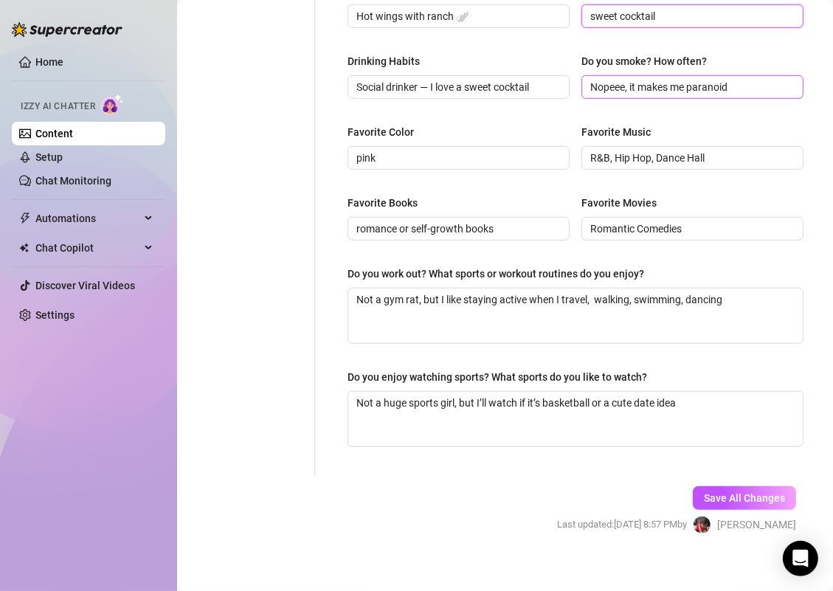
scroll to position [667, 0]
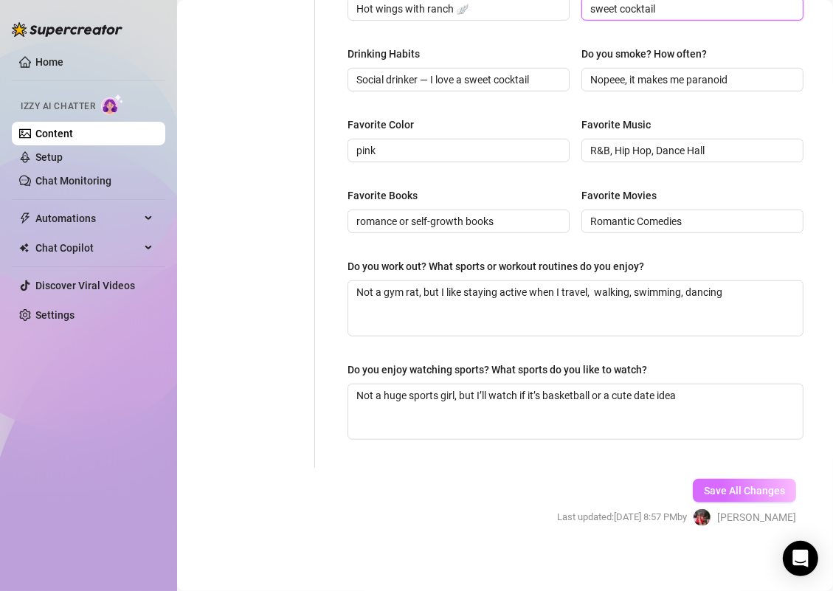
type input "sweet cocktail"
click at [742, 485] on span "Save All Changes" at bounding box center [744, 491] width 81 height 12
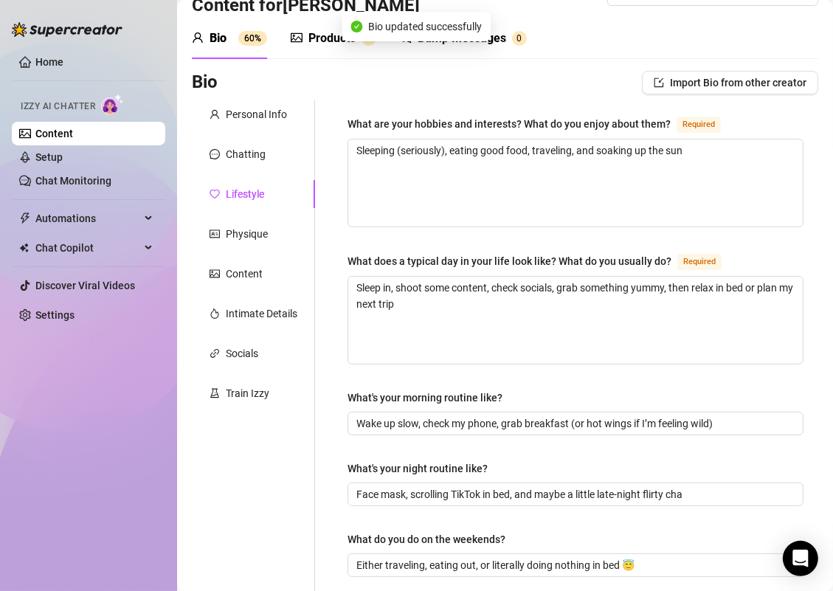
scroll to position [0, 0]
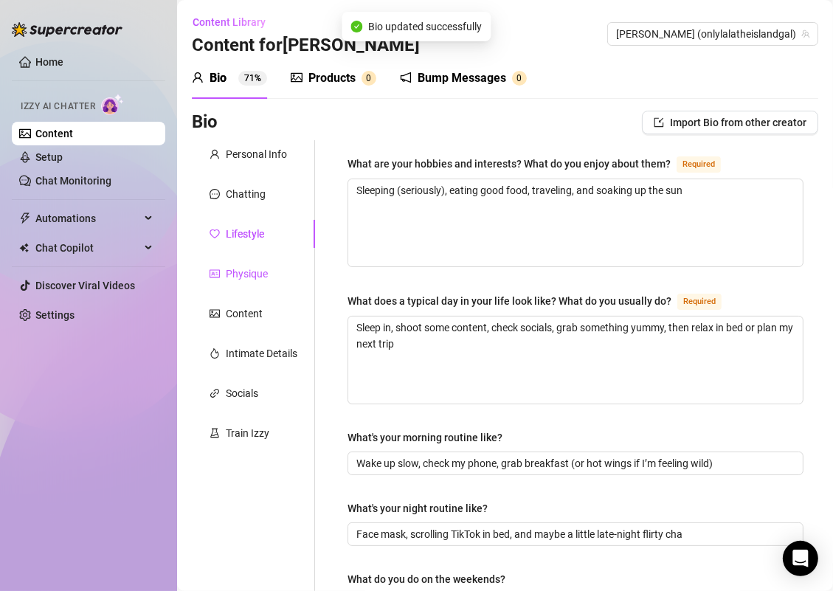
click at [235, 276] on div "Physique" at bounding box center [247, 274] width 42 height 16
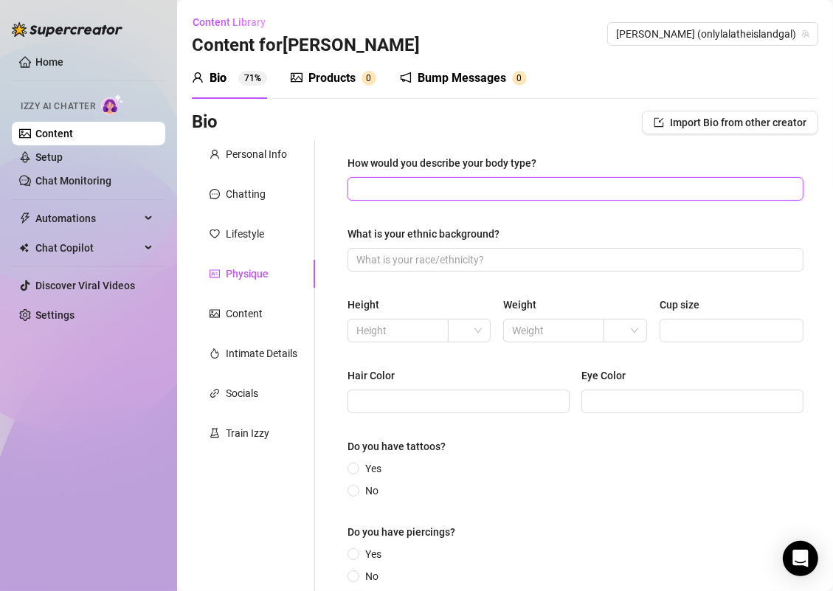
click at [417, 190] on input "How would you describe your body type?" at bounding box center [573, 189] width 435 height 16
paste input "Curvy in all the right places 🍑"
type input "Curvy in all the right places 🍑"
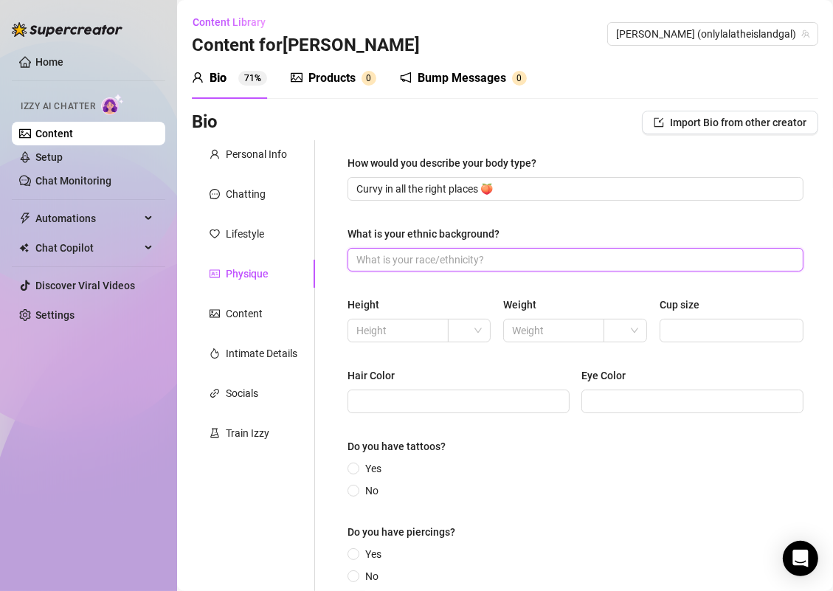
click at [380, 266] on input "What is your ethnic background?" at bounding box center [573, 260] width 435 height 16
paste input "Trinidadian"
type input "Trinidadian"
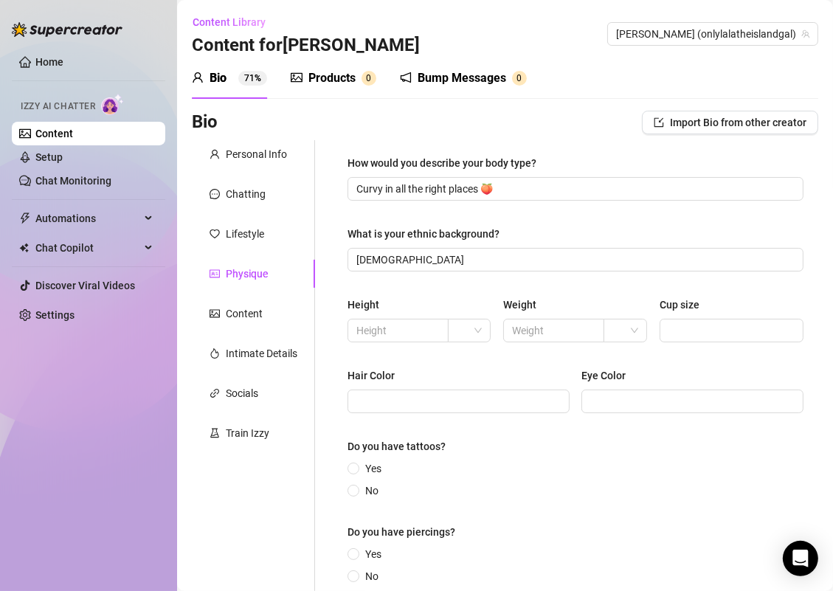
scroll to position [150, 0]
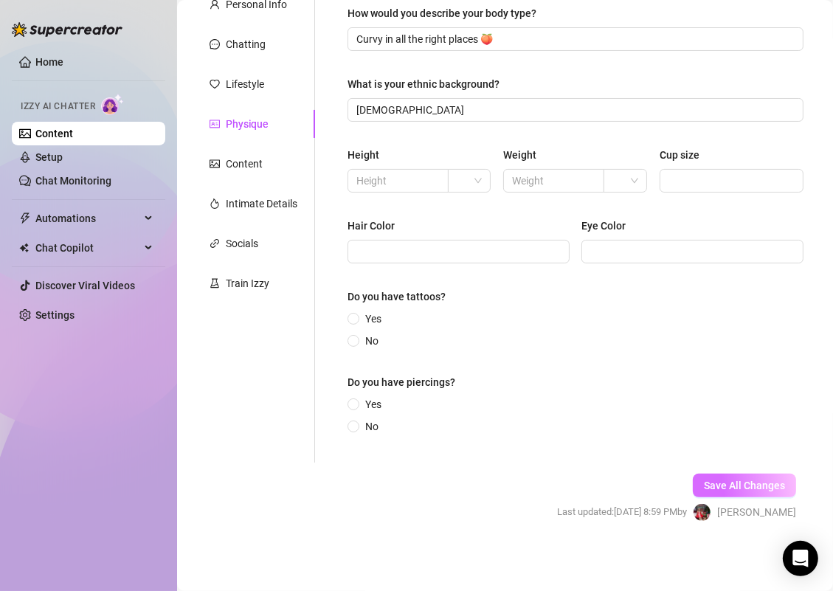
click at [737, 483] on span "Save All Changes" at bounding box center [744, 486] width 81 height 12
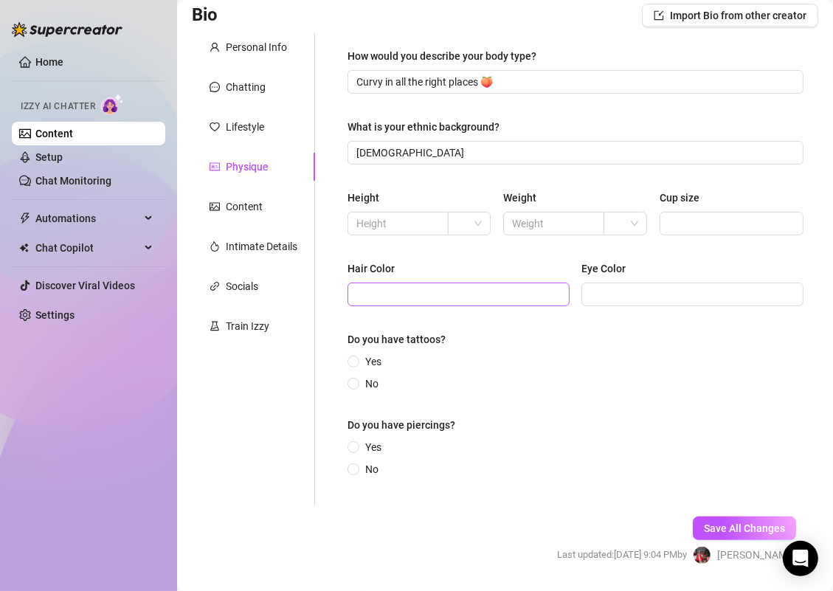
scroll to position [104, 0]
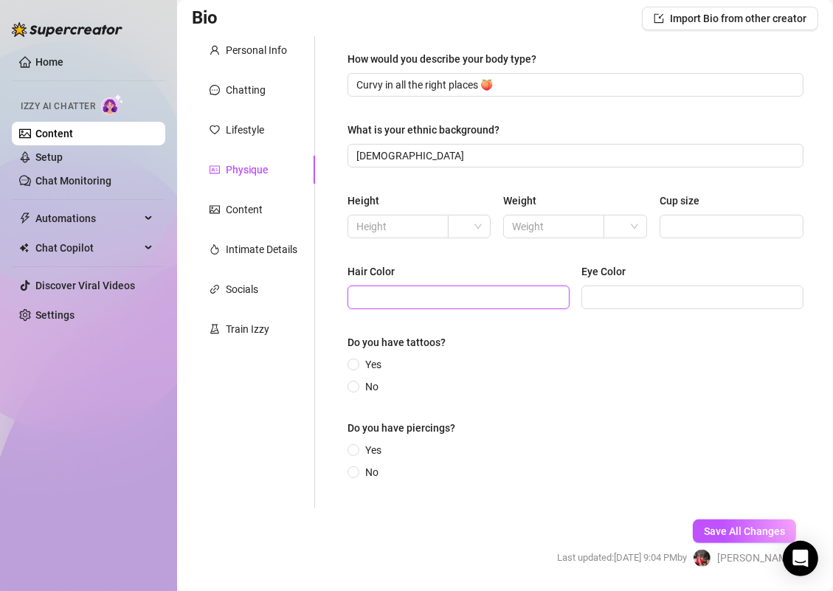
click at [398, 294] on input "Hair Color" at bounding box center [456, 297] width 201 height 16
type input "black"
click at [652, 294] on input "Eye Color" at bounding box center [690, 297] width 201 height 16
type input "f"
type input "dark brown"
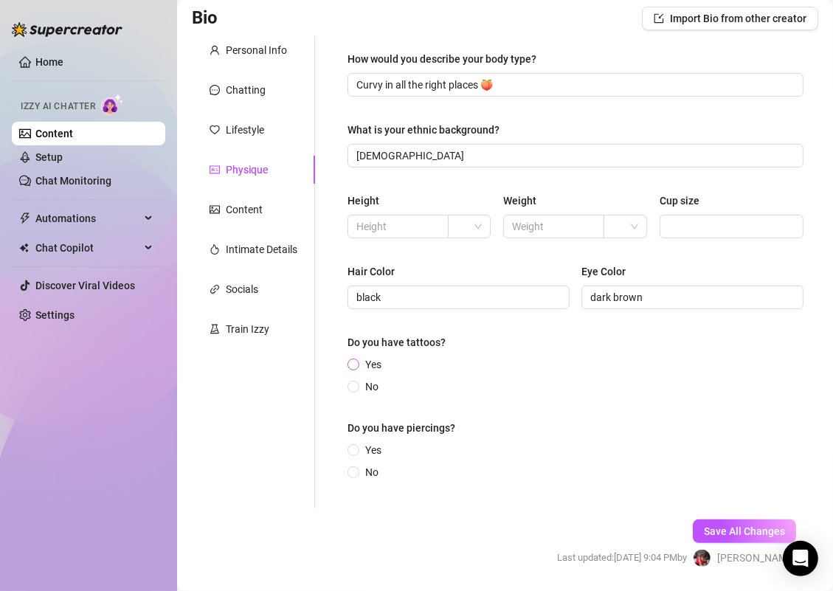
click at [358, 361] on span at bounding box center [354, 365] width 12 height 12
click at [357, 361] on input "Yes" at bounding box center [354, 366] width 6 height 10
radio input "true"
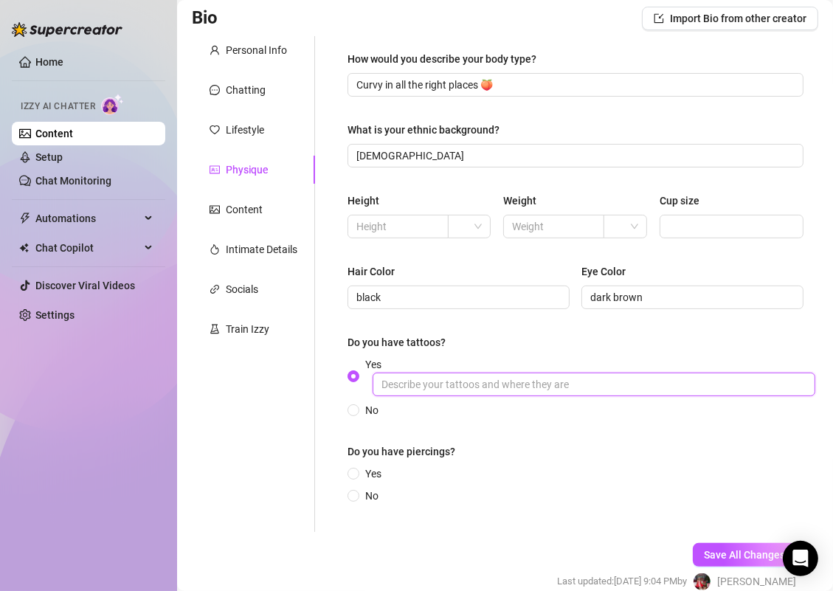
click at [413, 381] on input "Yes" at bounding box center [594, 385] width 443 height 24
type input "wrist"
click at [439, 435] on div "How would you describe your body type? Curvy in all the right places 🍑 What is …" at bounding box center [576, 284] width 456 height 466
click at [359, 474] on span at bounding box center [354, 474] width 12 height 12
click at [357, 474] on input "Yes" at bounding box center [354, 475] width 6 height 10
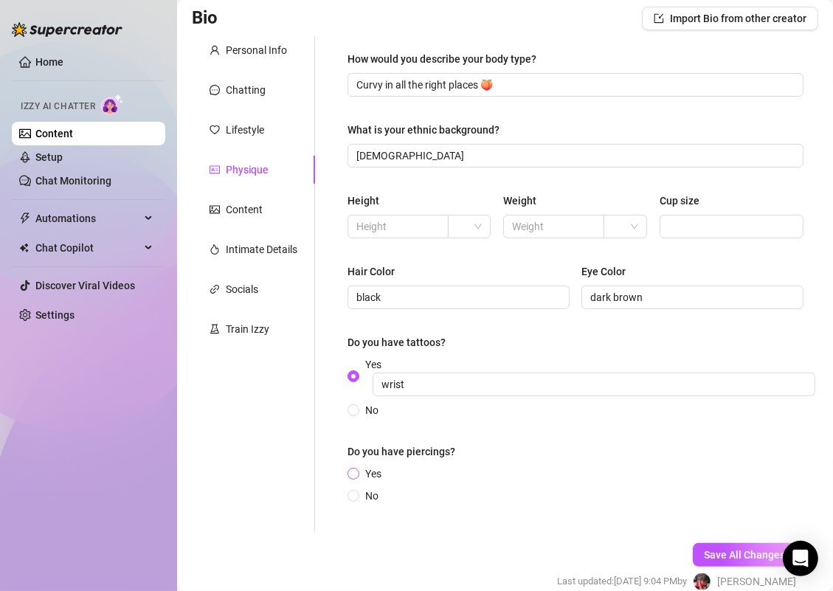
radio input "true"
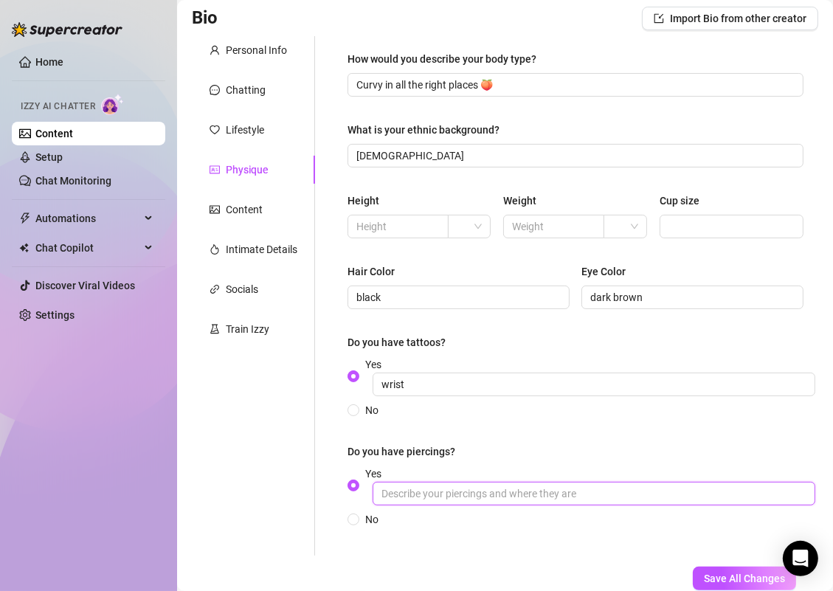
click at [481, 491] on input "Yes" at bounding box center [594, 494] width 443 height 24
type input "earrings"
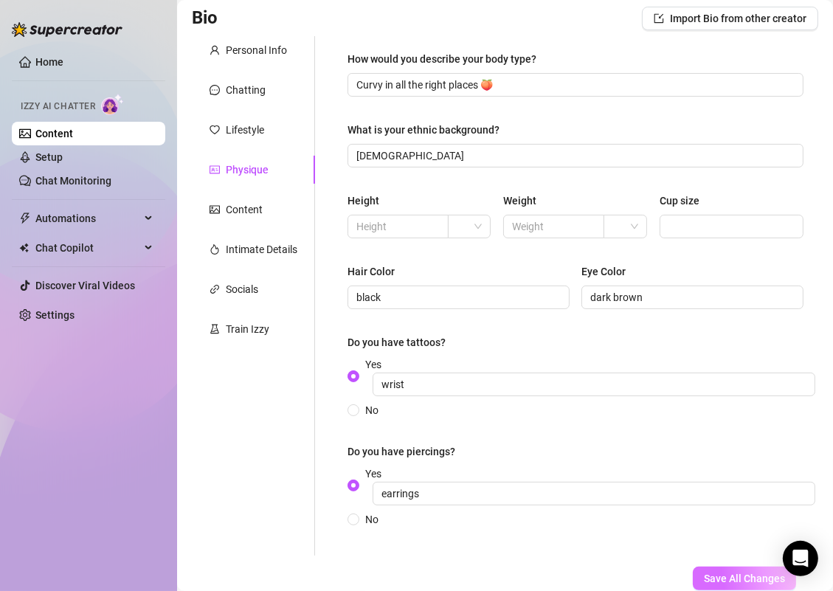
click at [720, 576] on span "Save All Changes" at bounding box center [744, 579] width 81 height 12
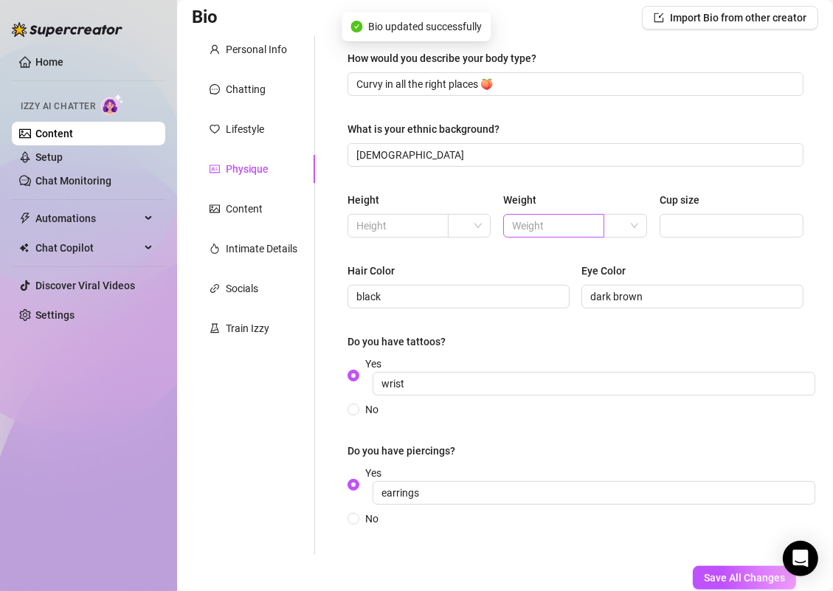
scroll to position [106, 0]
click at [682, 225] on input "Cup size" at bounding box center [729, 225] width 123 height 16
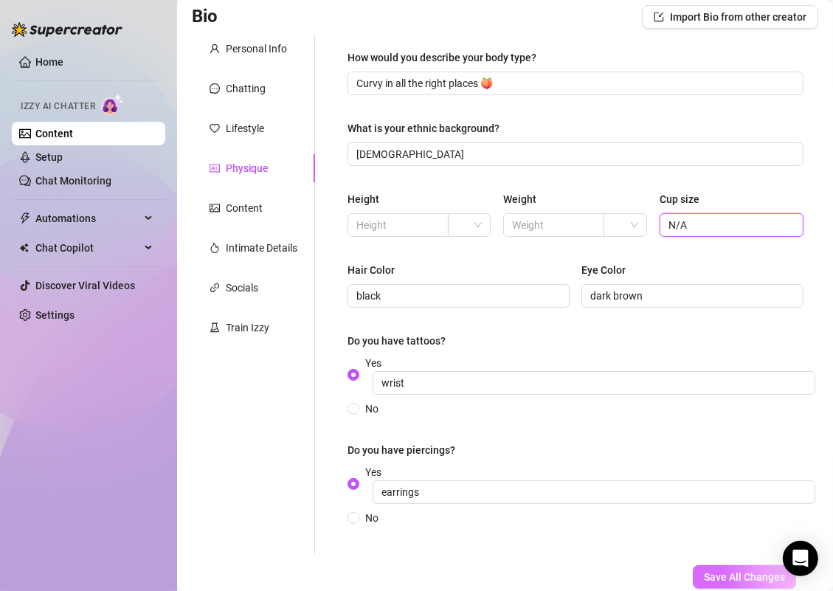
type input "N/A"
click at [704, 579] on span "Save All Changes" at bounding box center [744, 577] width 81 height 12
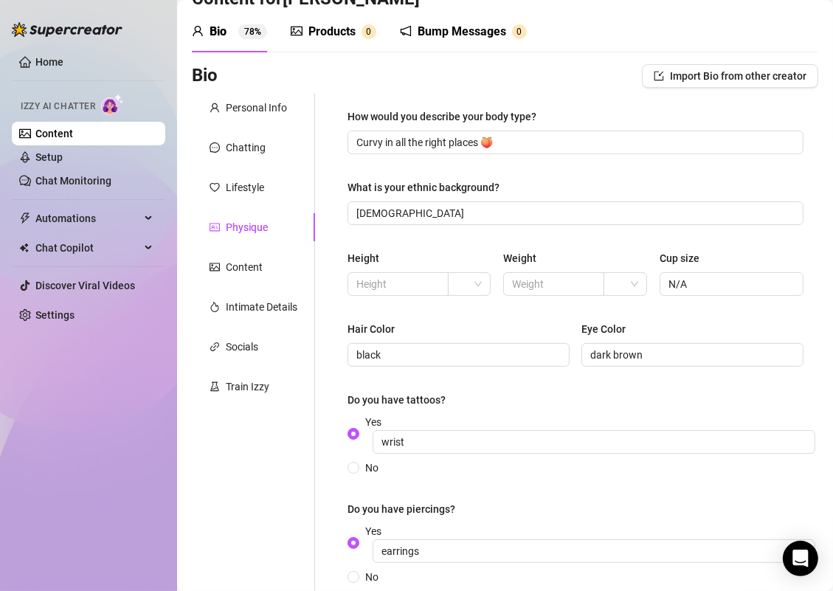
scroll to position [21, 0]
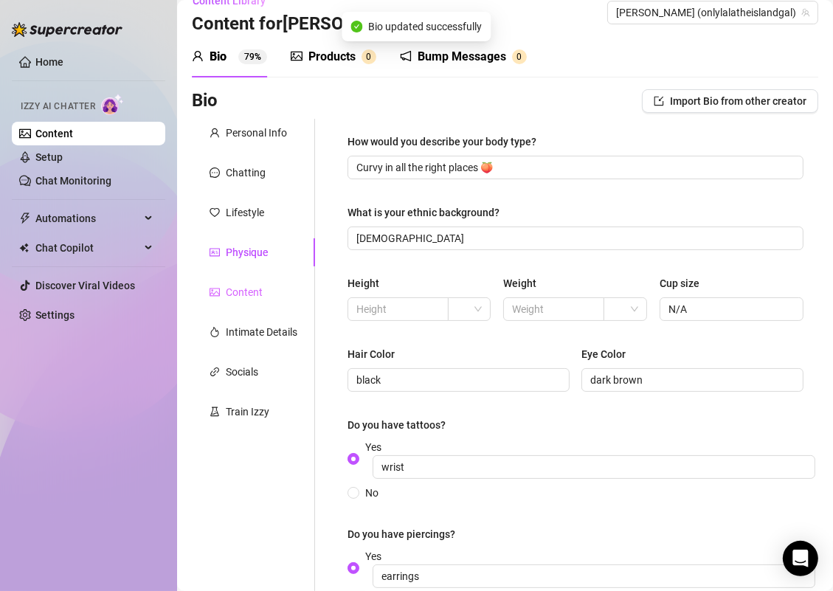
click at [272, 294] on div "Content" at bounding box center [253, 292] width 123 height 28
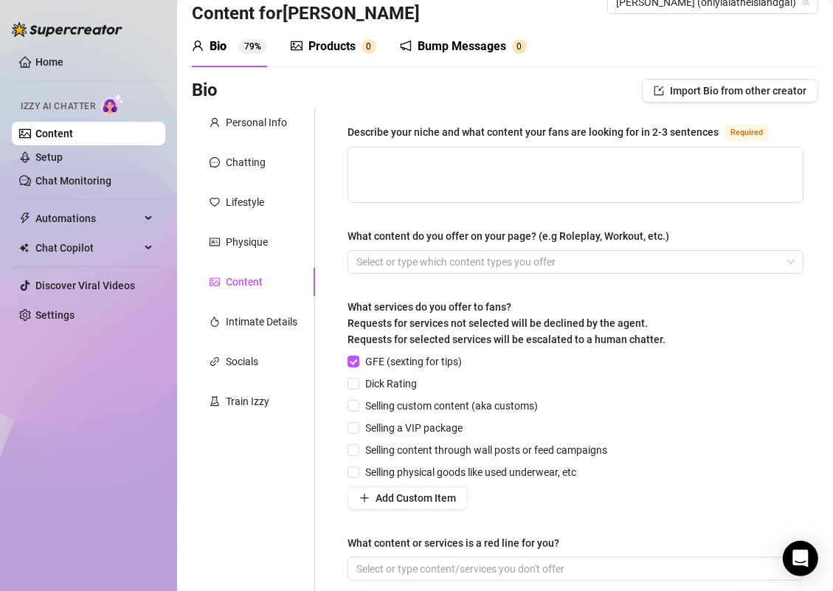
scroll to position [0, 0]
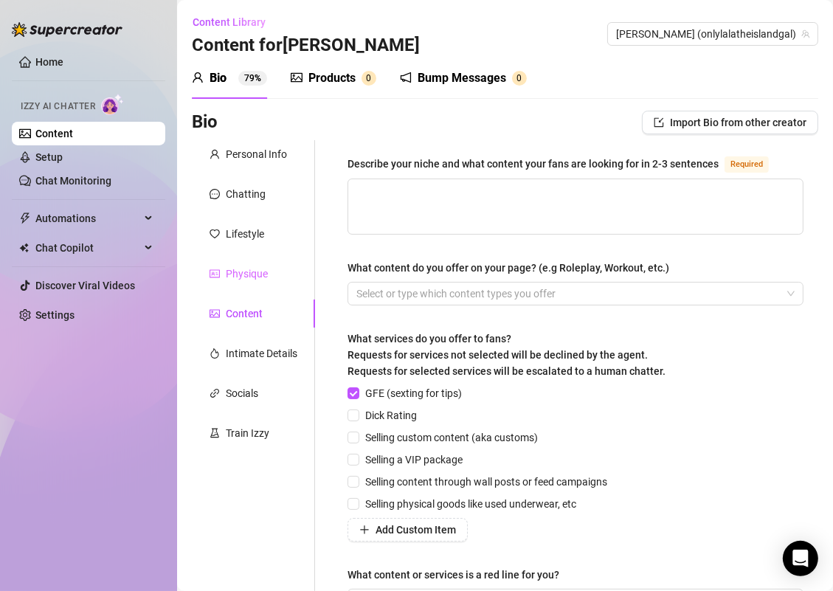
click at [232, 264] on div "Physique" at bounding box center [253, 274] width 123 height 28
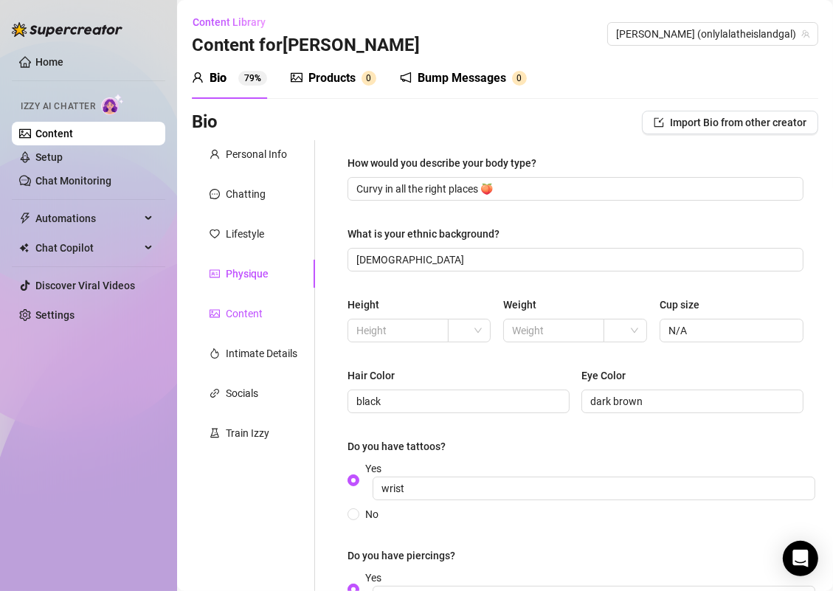
click at [251, 310] on div "Content" at bounding box center [244, 313] width 37 height 16
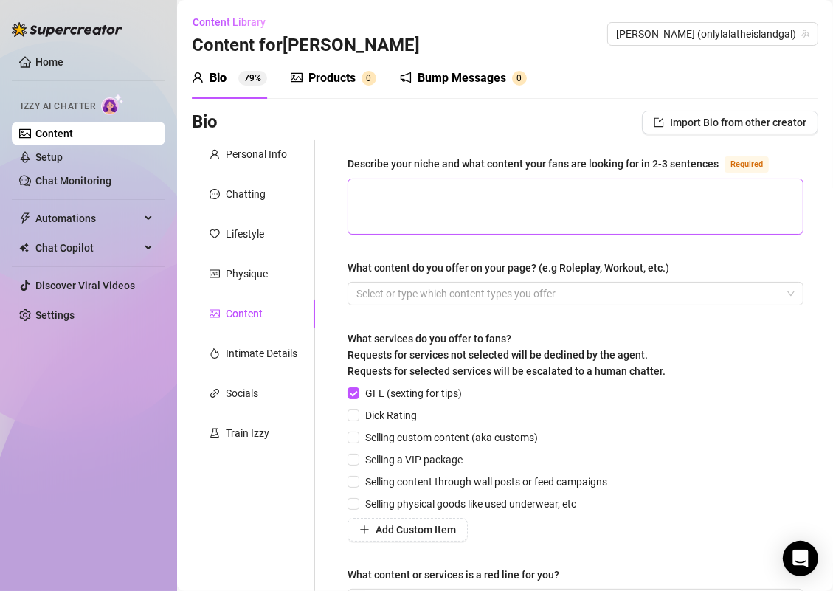
scroll to position [14, 0]
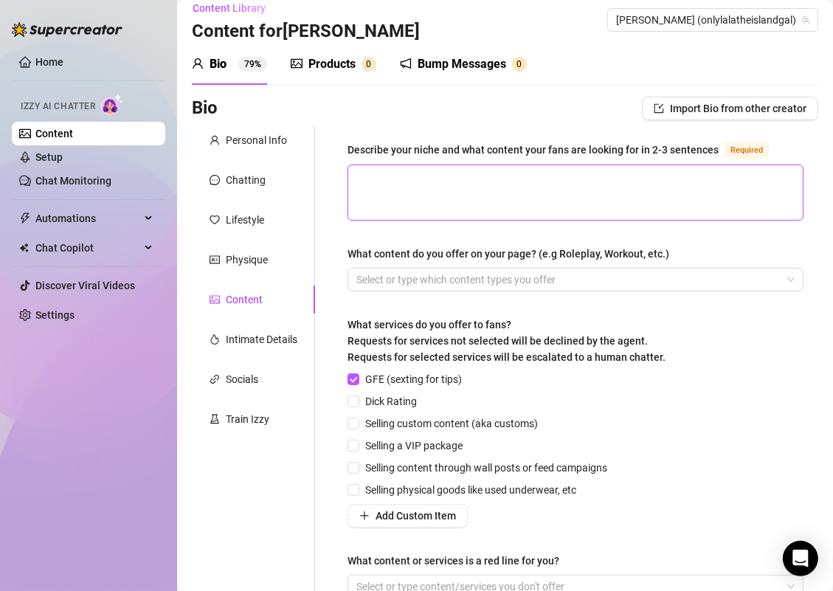
click at [364, 196] on textarea "Describe your niche and what content your fans are looking for in 2-3 sentences…" at bounding box center [575, 192] width 455 height 55
paste textarea "’m the sweet island gal with a big smile and bigger curves, serving flirty, fun…"
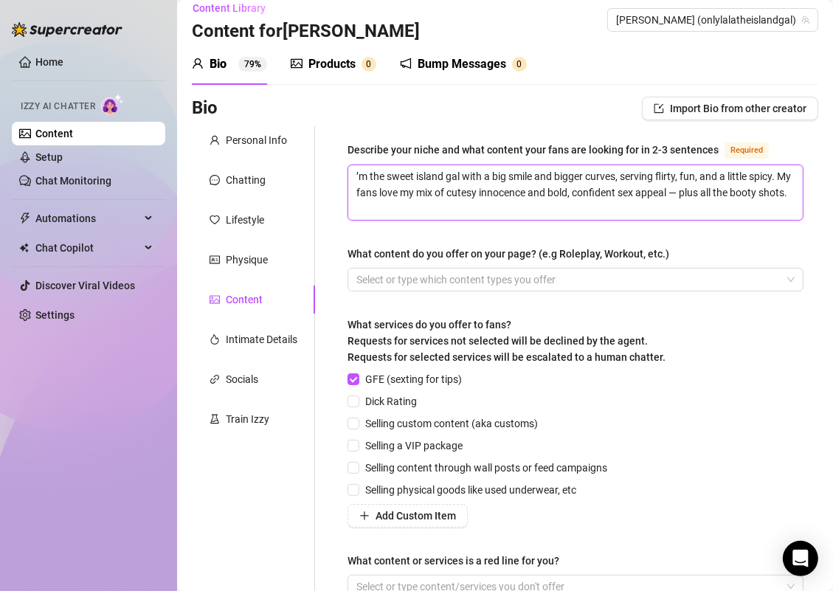
click at [357, 176] on textarea "’m the sweet island gal with a big smile and bigger curves, serving flirty, fun…" at bounding box center [575, 192] width 455 height 55
click at [728, 192] on textarea "I’m the sweet island gal with a big smile and bigger curves, serving flirty, fu…" at bounding box center [575, 192] width 455 height 55
click at [649, 198] on textarea "I’m the sweet island gal with a big smile and bigger curves, serving flirty, fu…" at bounding box center [575, 192] width 455 height 55
click at [583, 207] on textarea "I’m the sweet island gal with a big smile and bigger curves, serving flirty, fu…" at bounding box center [575, 192] width 455 height 55
type textarea "I’m the sweet island gal with a big smile and bigger curves, serving flirty, fu…"
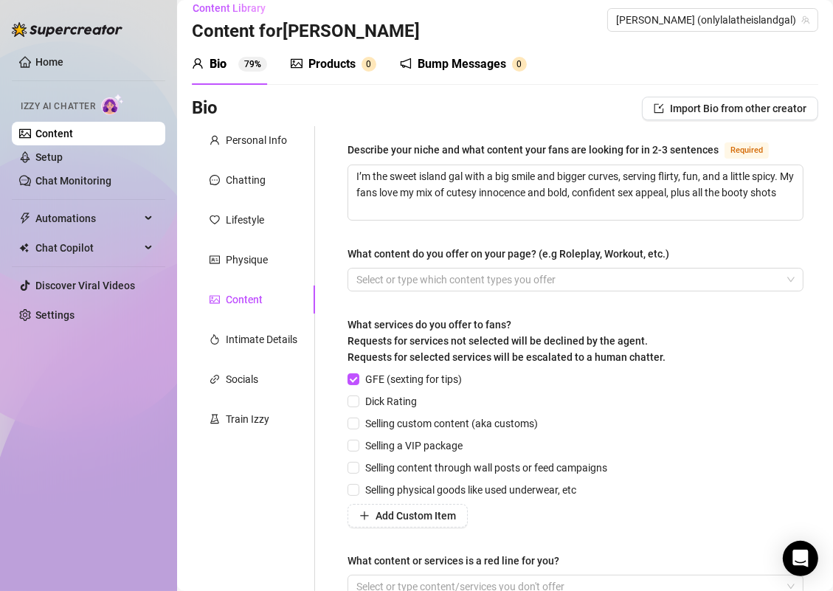
click at [510, 246] on div "What content do you offer on your page? (e.g Roleplay, Workout, etc.)" at bounding box center [509, 254] width 322 height 16
click at [359, 271] on input "What content do you offer on your page? (e.g Roleplay, Workout, etc.)" at bounding box center [357, 280] width 3 height 18
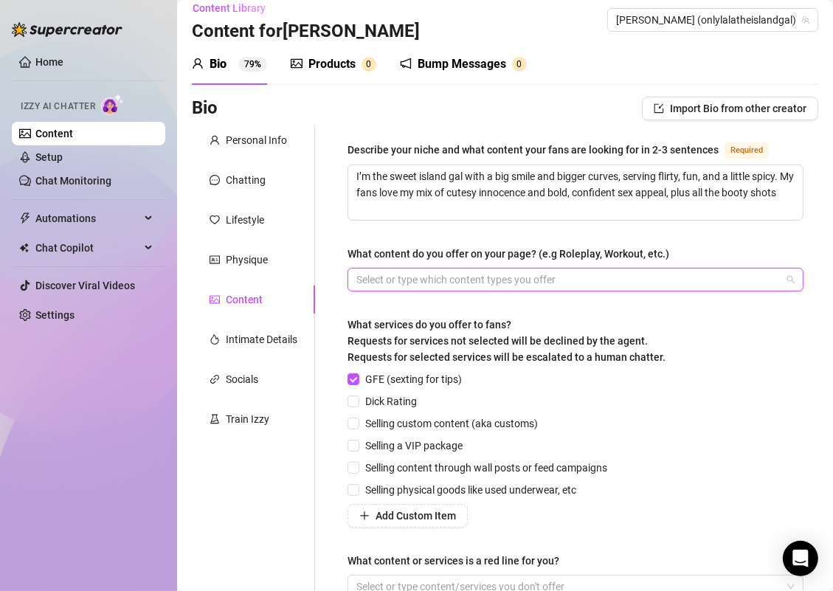
click at [440, 274] on div at bounding box center [567, 279] width 435 height 21
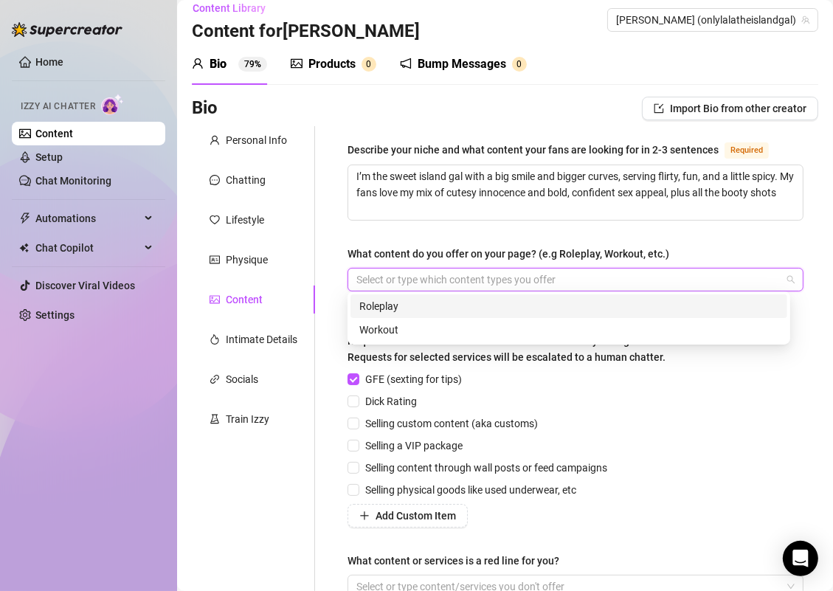
click at [376, 225] on div "Describe your niche and what content your fans are looking for in 2-3 sentences…" at bounding box center [576, 376] width 456 height 471
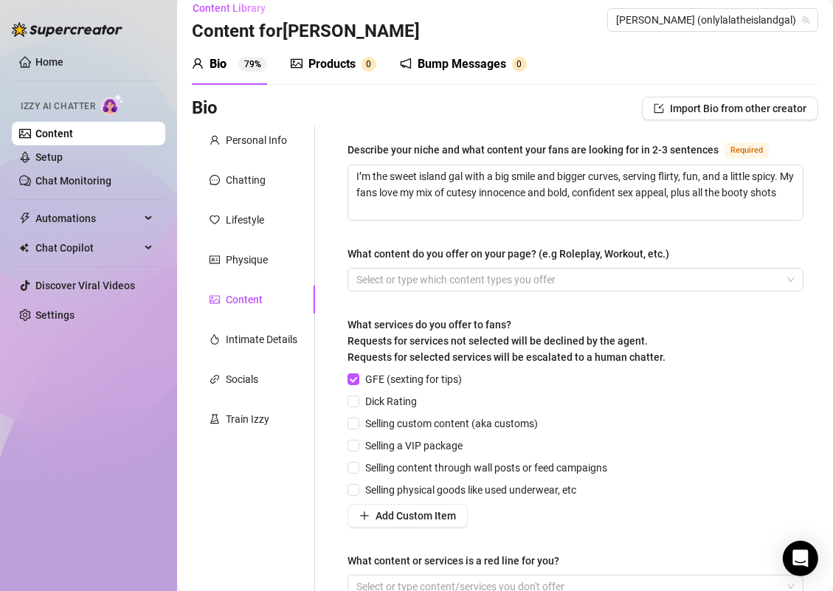
click at [372, 242] on div "Describe your niche and what content your fans are looking for in 2-3 sentences…" at bounding box center [576, 376] width 456 height 471
click at [458, 275] on div at bounding box center [567, 279] width 435 height 21
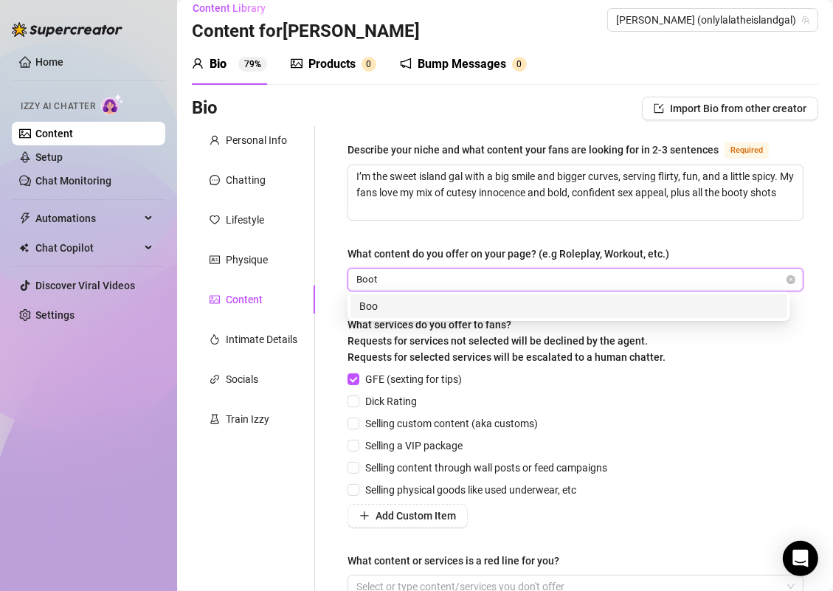
type input "Booty"
type input "Lingerie"
type input "Bath/Shower"
type input "Doggy"
type input "Feet"
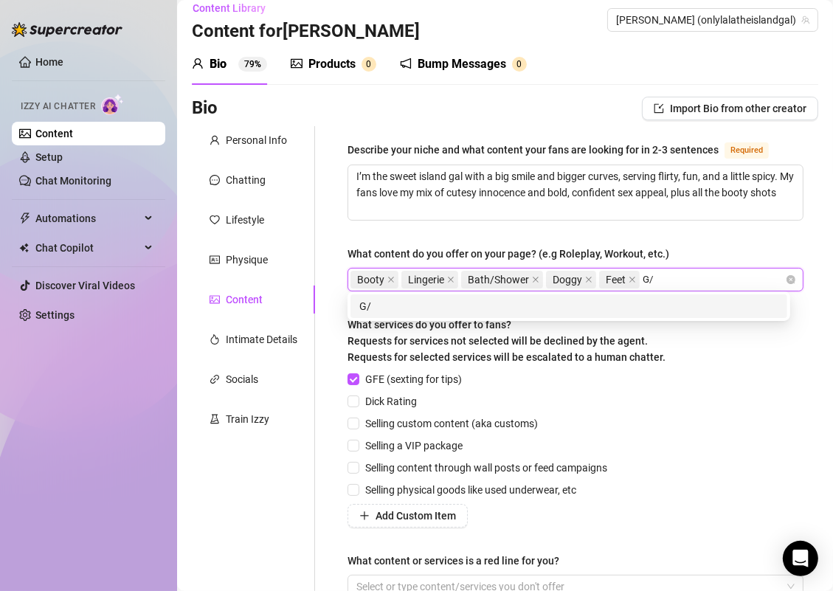
type input "G/G"
type input "Ass"
type input "Twerk"
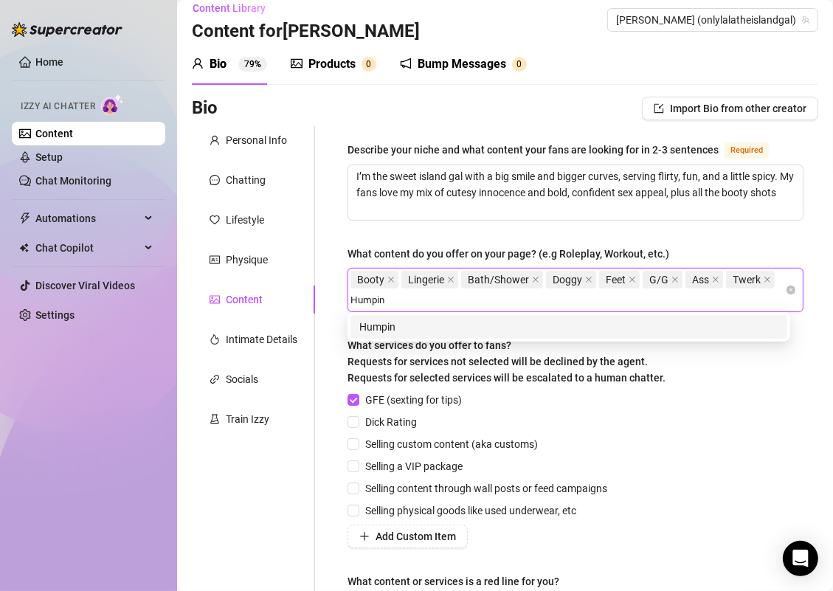
type input "Humping"
type input "Boobs"
type input "Tits"
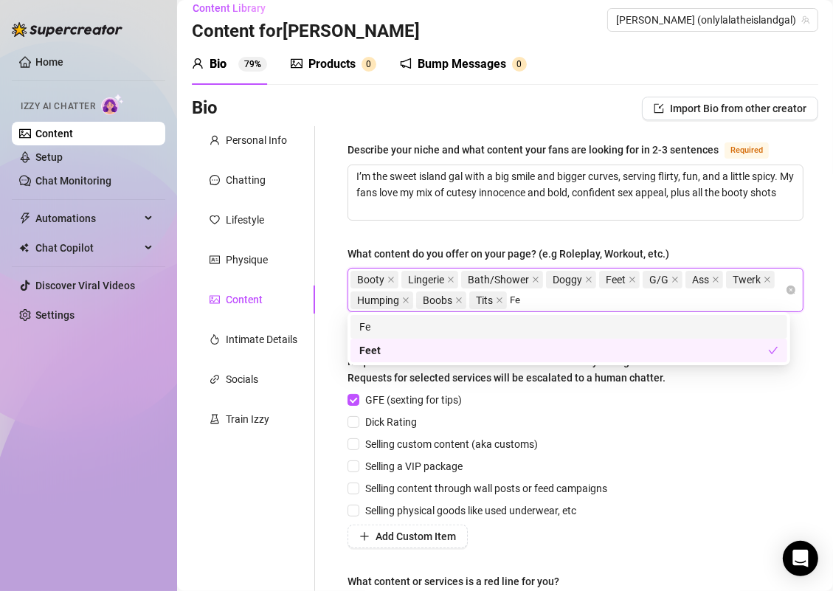
type input "F"
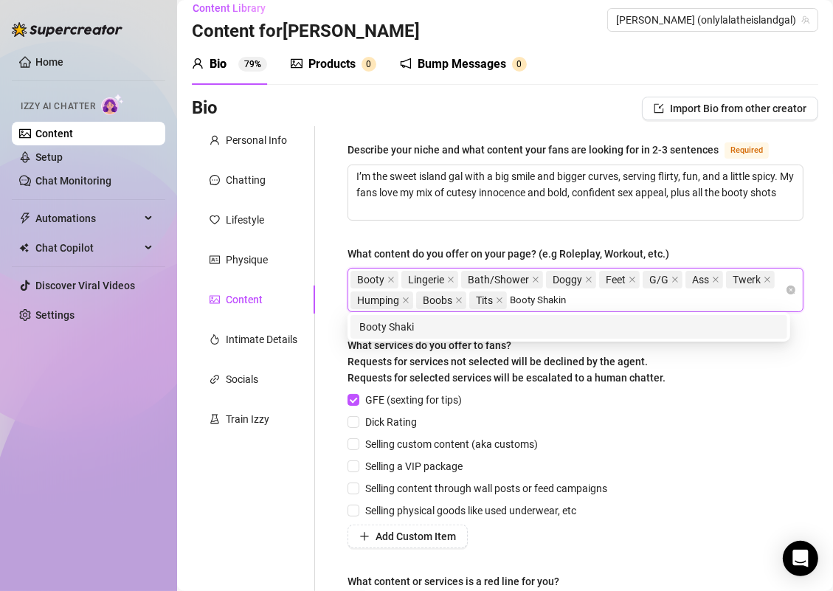
type input "Booty Shaking"
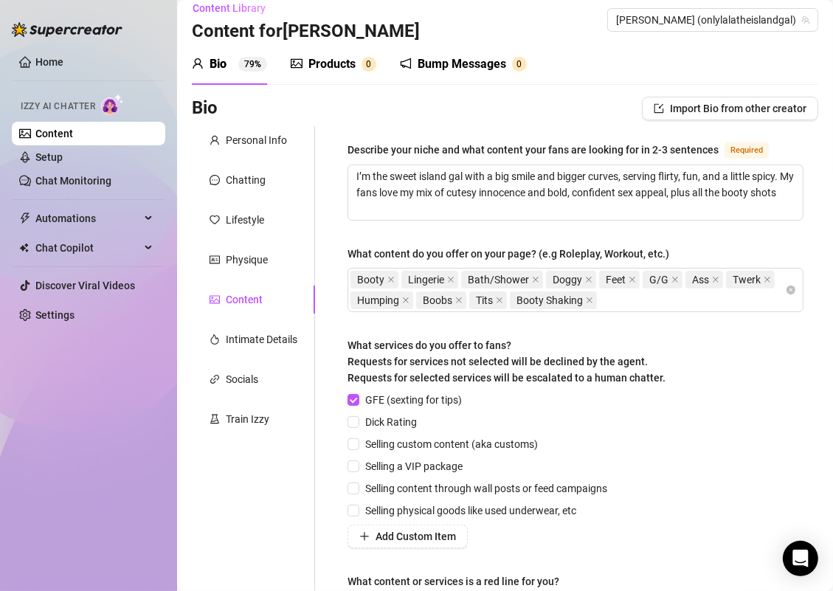
scroll to position [95, 0]
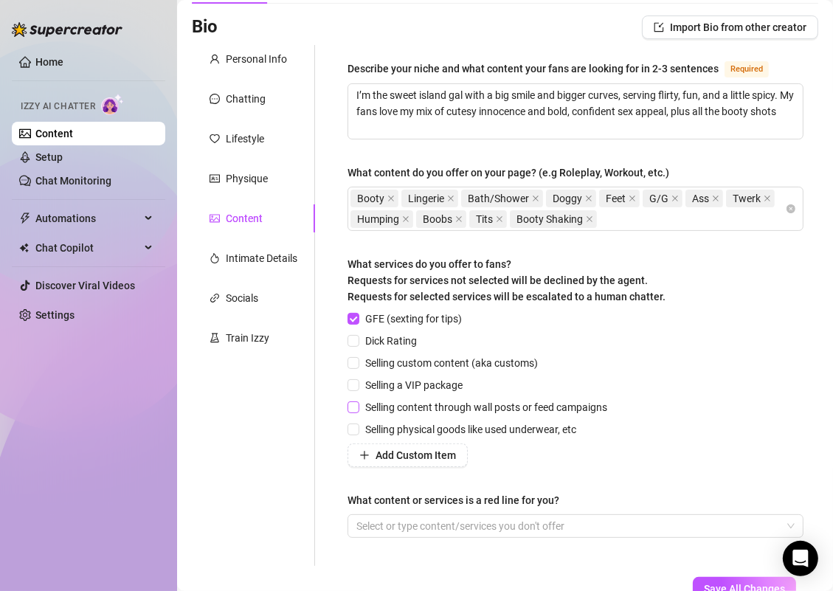
click at [460, 407] on span "Selling content through wall posts or feed campaigns" at bounding box center [486, 407] width 254 height 16
click at [358, 407] on input "Selling content through wall posts or feed campaigns" at bounding box center [353, 406] width 10 height 10
checkbox input "true"
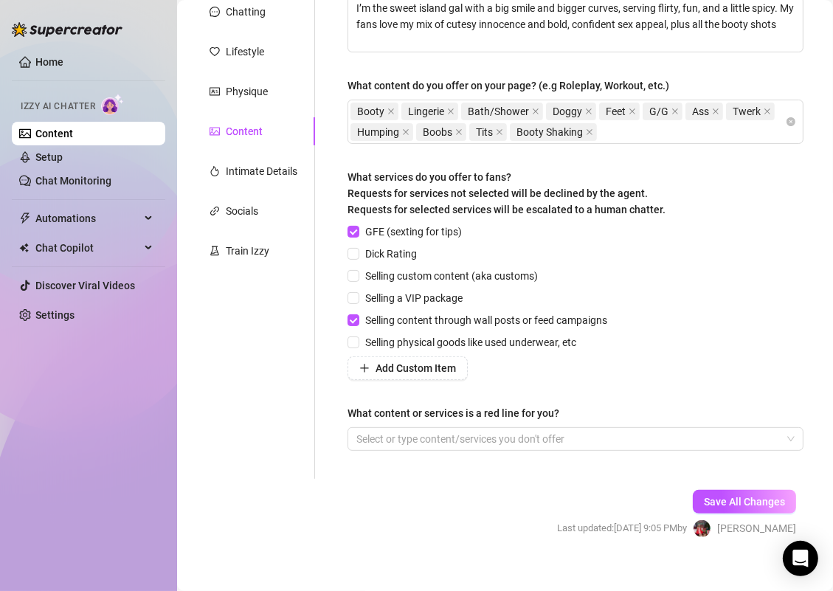
scroll to position [196, 0]
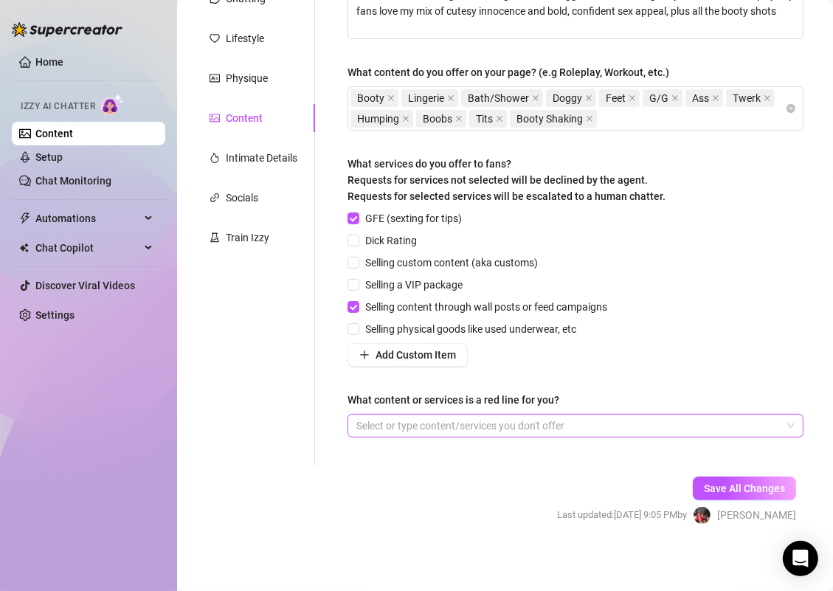
click at [573, 424] on div at bounding box center [567, 425] width 435 height 21
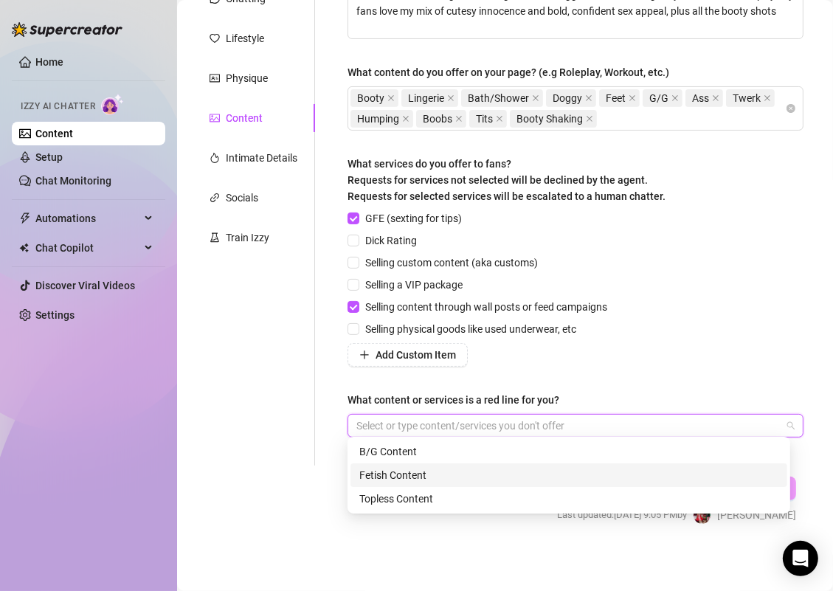
click at [415, 473] on div "Fetish Content" at bounding box center [568, 475] width 419 height 16
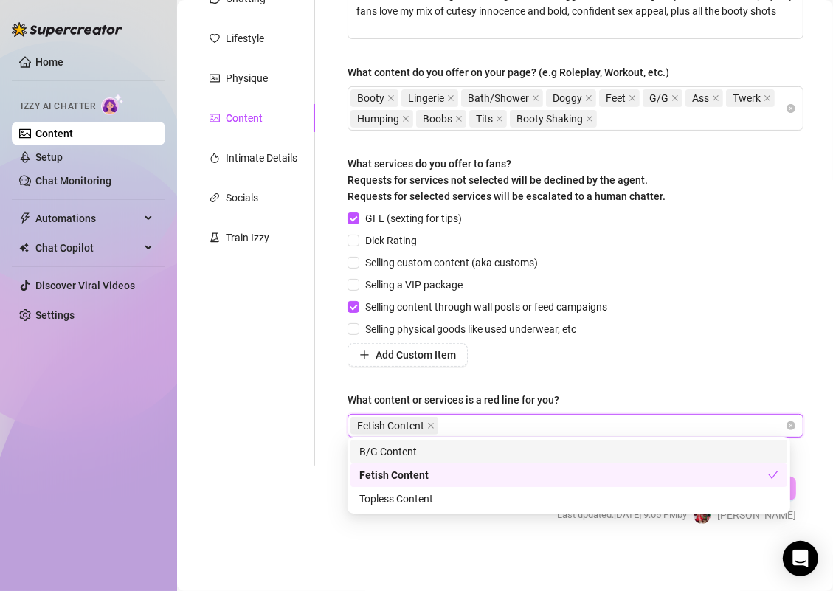
click at [436, 450] on div "B/G Content" at bounding box center [568, 451] width 419 height 16
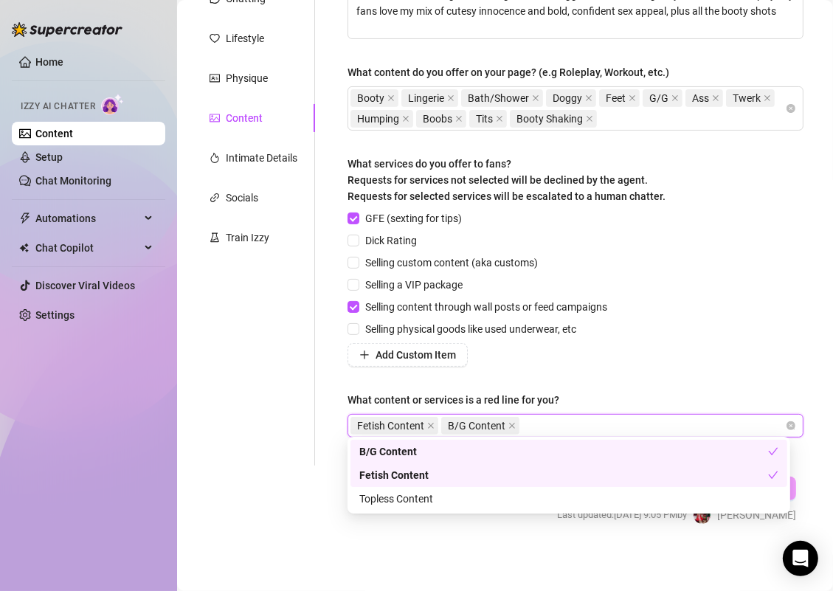
click at [570, 418] on div "Fetish Content B/G Content" at bounding box center [567, 425] width 435 height 21
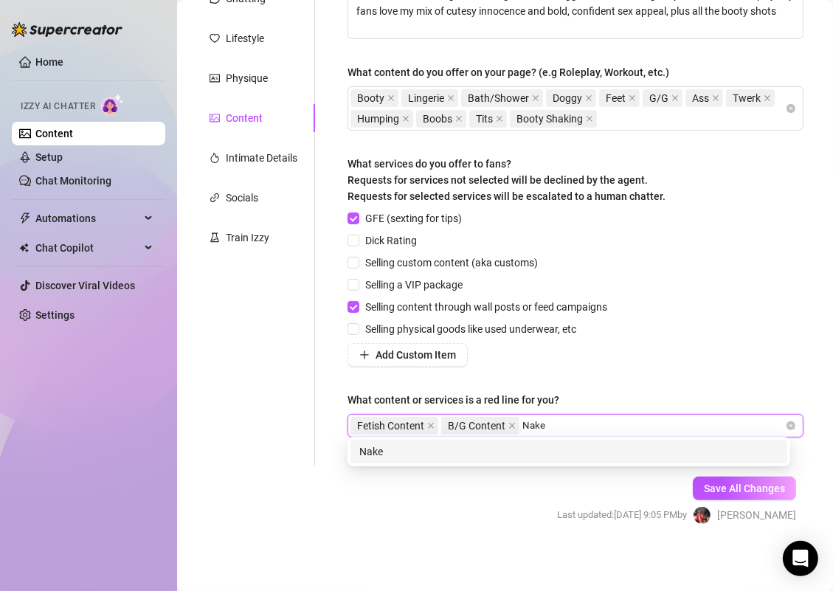
type input "Naked"
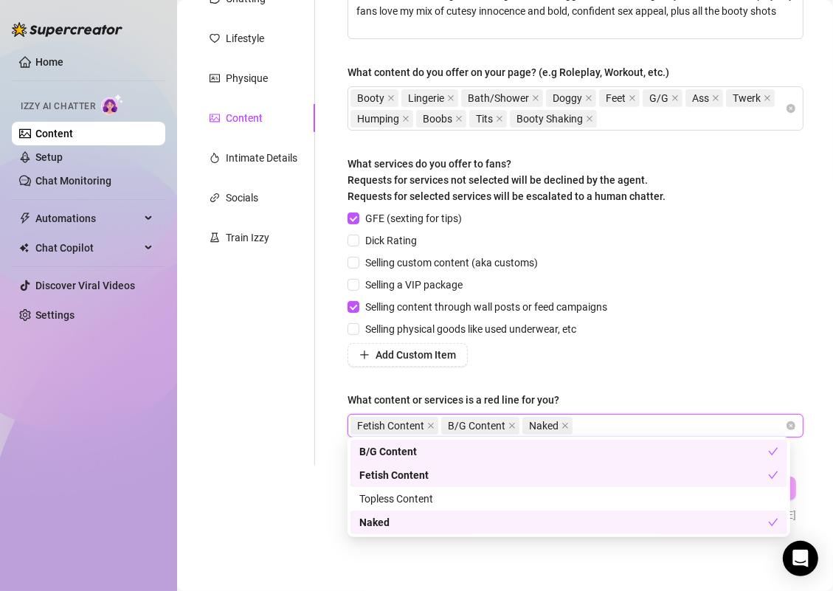
type input "n"
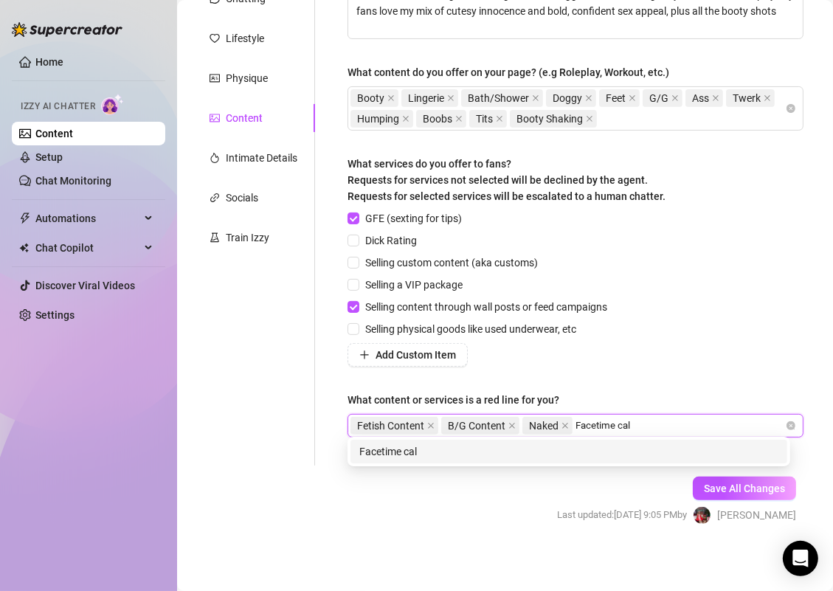
type input "Facetime call"
type input "Video Call"
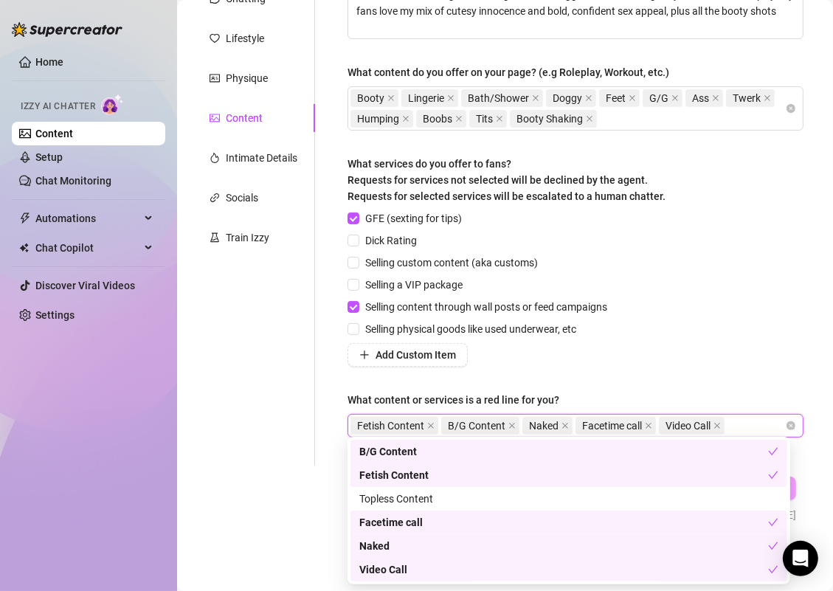
click at [657, 334] on div "GFE (sexting for tips) Dick Rating Selling custom content (aka customs) Selling…" at bounding box center [576, 288] width 456 height 156
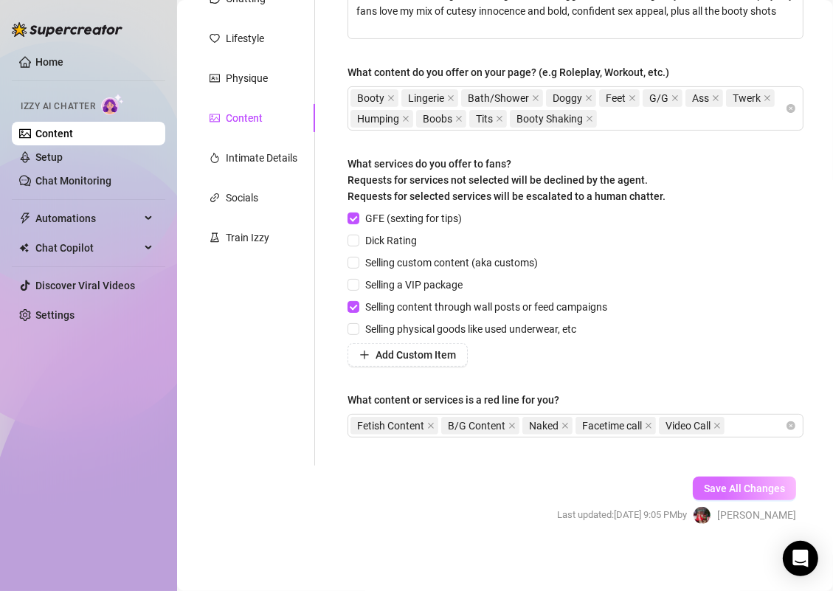
click at [715, 487] on span "Save All Changes" at bounding box center [744, 489] width 81 height 12
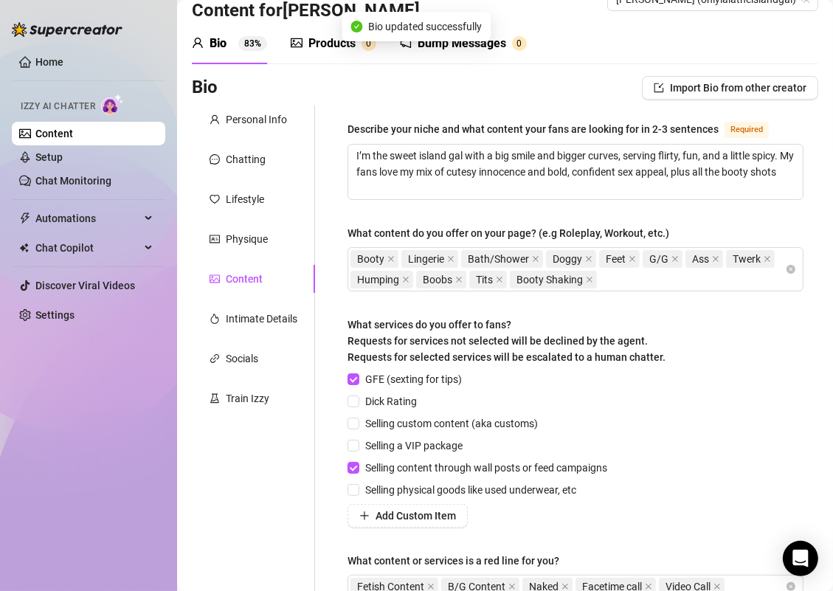
scroll to position [0, 0]
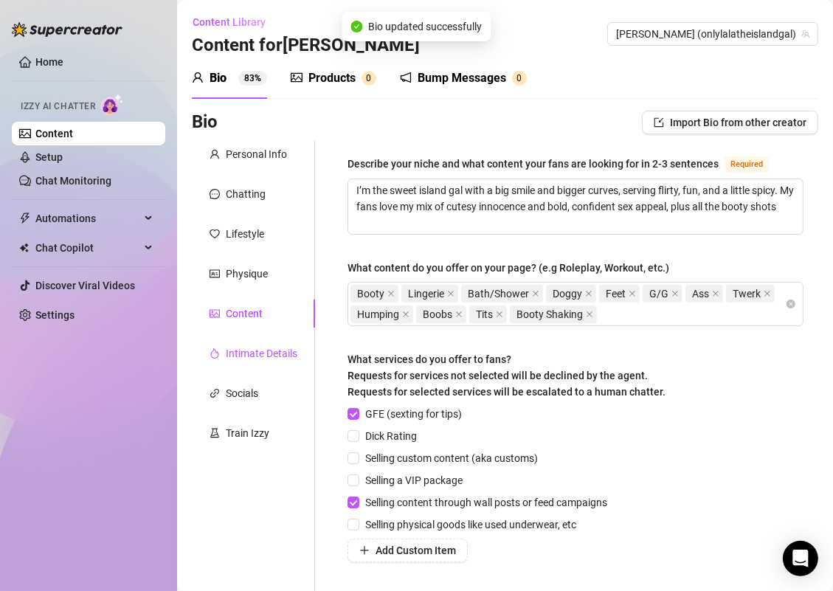
click at [266, 355] on div "Intimate Details" at bounding box center [262, 353] width 72 height 16
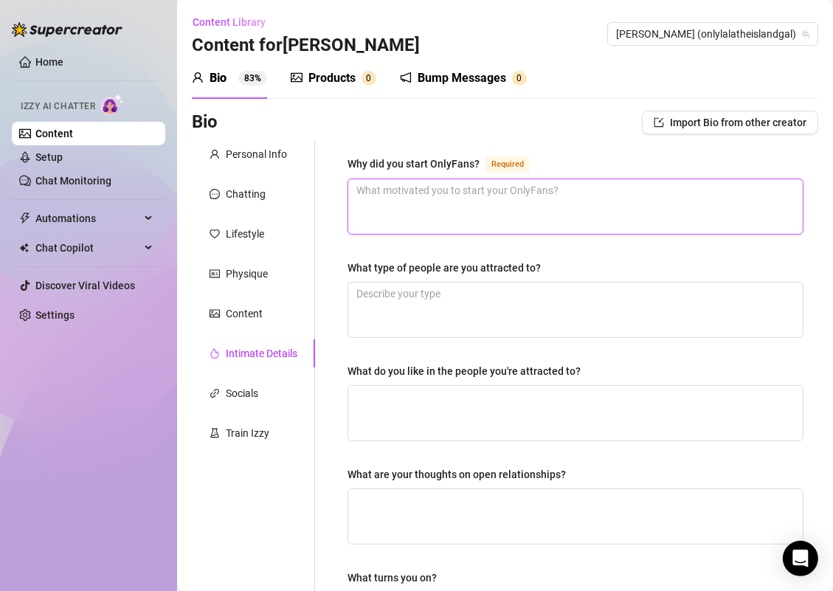
click at [393, 203] on textarea "Why did you start OnlyFans? Required" at bounding box center [575, 206] width 455 height 55
paste textarea "To connect directly with my fans and have full control over my content while ha…"
type textarea "To connect directly with my fans and have full control over my content while ha…"
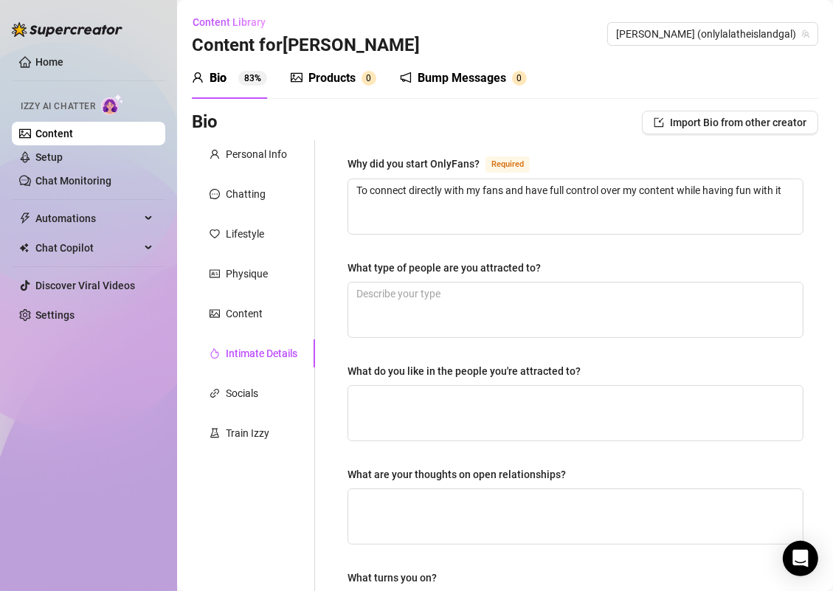
click at [342, 266] on div "Why did you start OnlyFans? Required To connect directly with my fans and have …" at bounding box center [575, 511] width 485 height 742
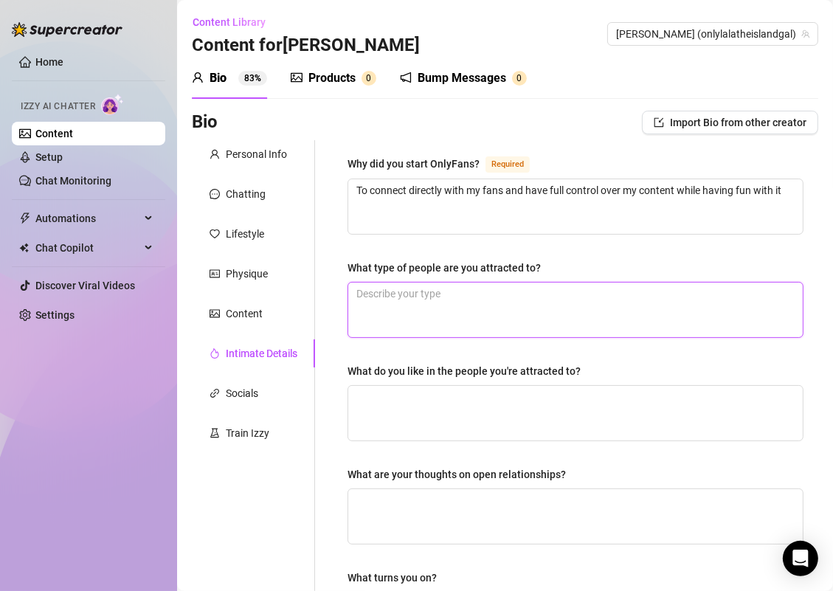
click at [407, 328] on textarea "What type of people are you attracted to?" at bounding box center [575, 310] width 455 height 55
paste textarea "Confident, honest, and ambitious"
type textarea "Confident, honest, and ambitious"
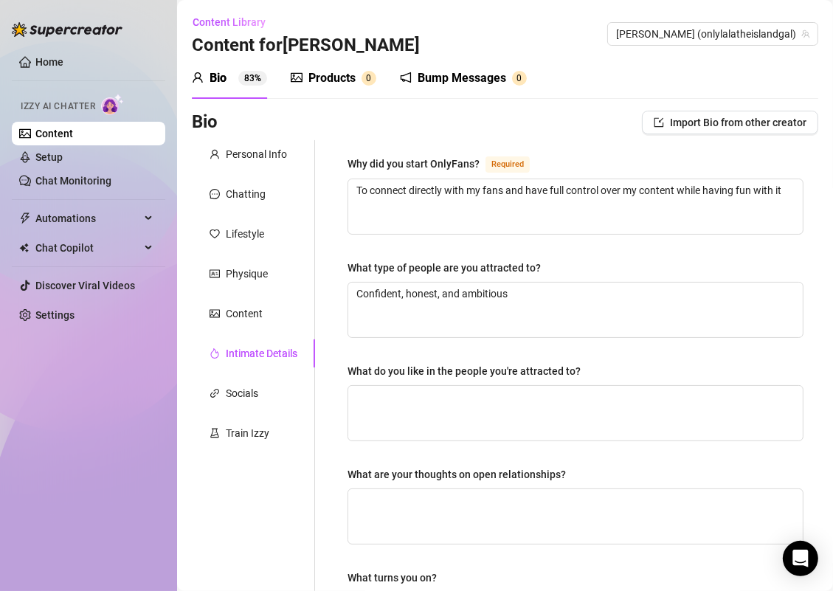
click at [325, 353] on div "Why did you start OnlyFans? Required To connect directly with my fans and have …" at bounding box center [566, 511] width 503 height 742
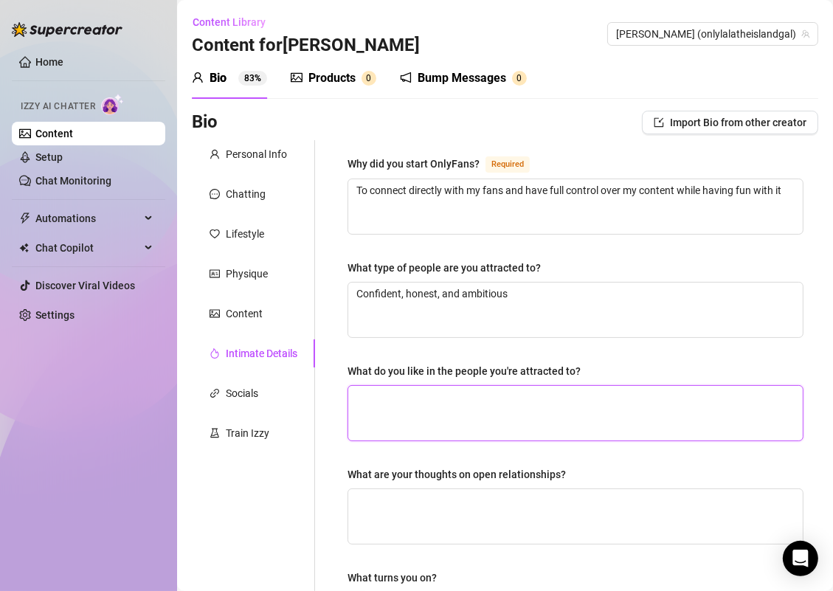
click at [421, 402] on textarea "What do you like in the people you're attracted to?" at bounding box center [575, 413] width 455 height 55
paste textarea "Someone who makes me laugh, spoils me a little, and keeps it real"
type textarea "Someone who makes me laugh, spoils me a little, and keeps it real"
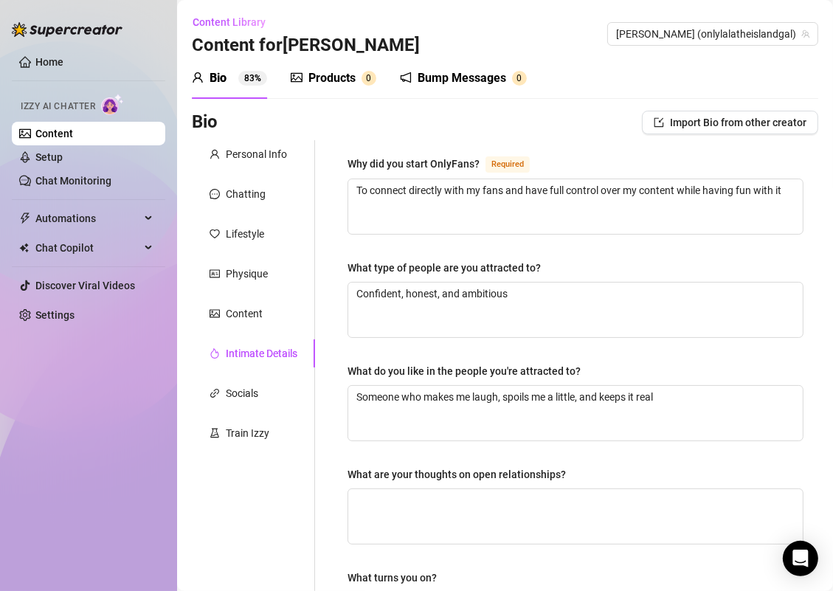
click at [317, 404] on div "Why did you start OnlyFans? Required To connect directly with my fans and have …" at bounding box center [566, 511] width 503 height 742
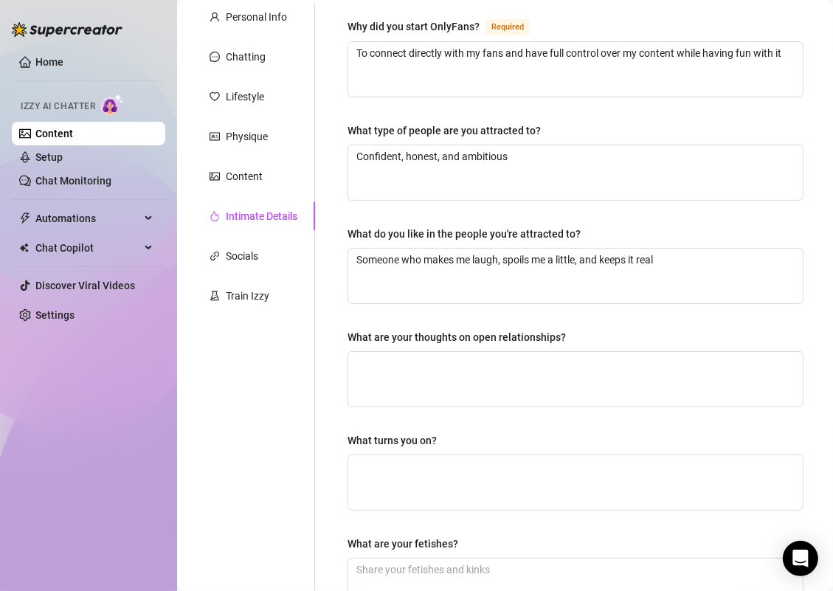
scroll to position [151, 0]
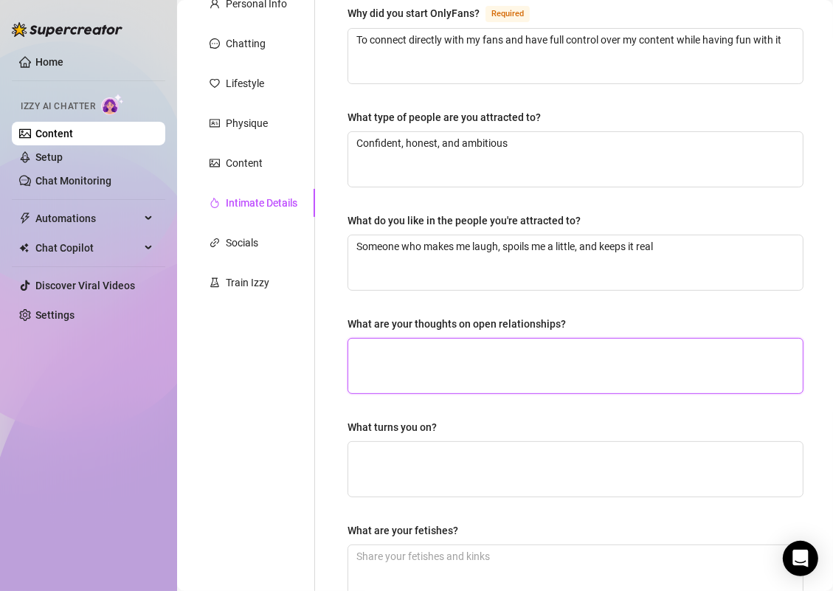
click at [398, 364] on textarea "What are your thoughts on open relationships?" at bounding box center [575, 366] width 455 height 55
paste textarea "Not for me — I like having one person all to myself."
click at [418, 345] on textarea "Not for me — I like having one person all to myself." at bounding box center [575, 366] width 455 height 55
click at [618, 348] on textarea "Not for me.... I like having one person all to myself." at bounding box center [575, 366] width 455 height 55
type textarea "Not for me.... I like having one person all to myself"
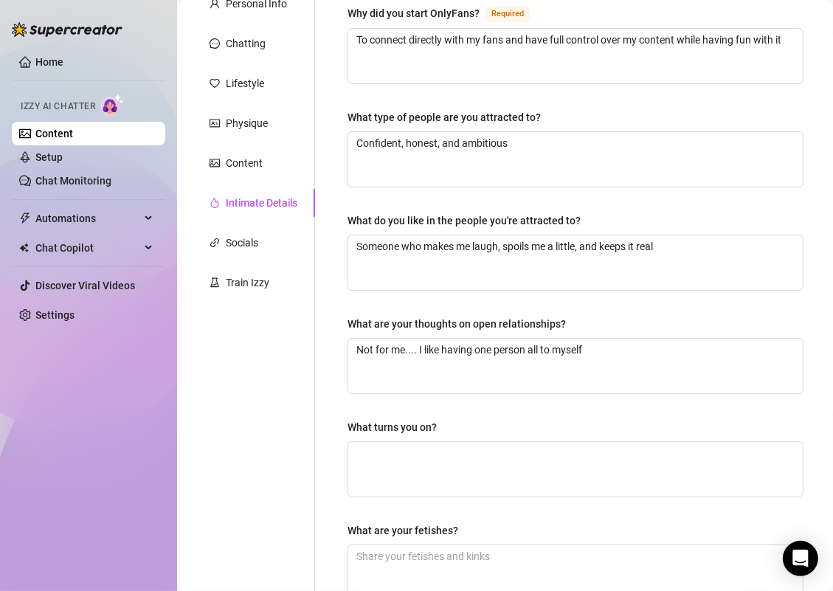
click at [471, 426] on div "What turns you on?" at bounding box center [576, 430] width 456 height 22
click at [414, 455] on textarea "What turns you on?" at bounding box center [575, 469] width 455 height 55
paste textarea "Compliments, teasing, and someone who knows how to take control."
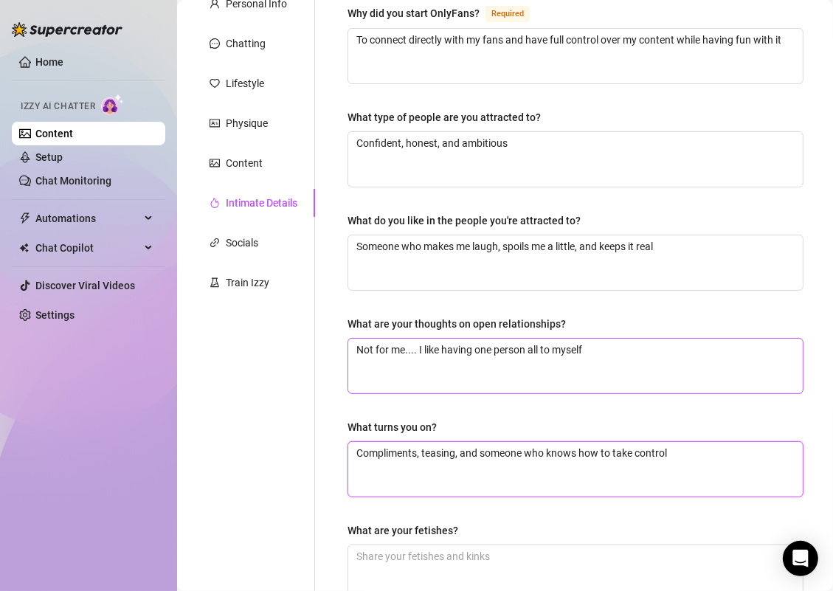
type textarea "Compliments, teasing, and someone who knows how to take control"
click at [498, 384] on textarea "Not for me.... I like having one person all to myself" at bounding box center [575, 366] width 455 height 55
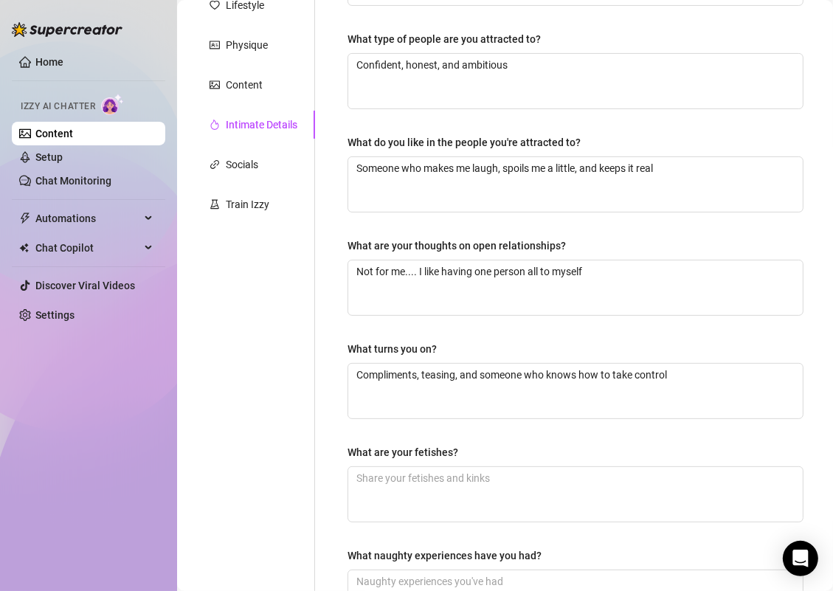
scroll to position [313, 0]
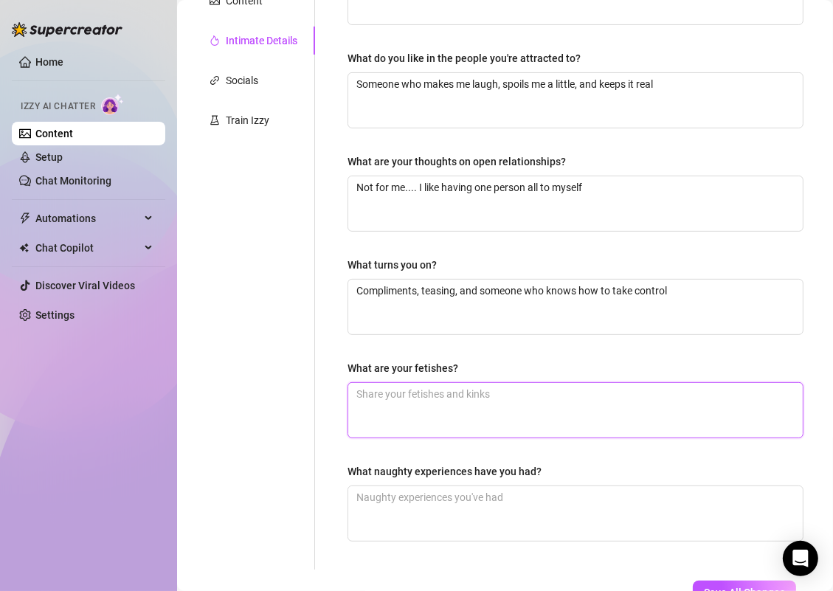
click at [379, 409] on textarea "What are your fetishes?" at bounding box center [575, 410] width 455 height 55
paste textarea "Neck kisses, spanking, and having my booty grabbed."
type textarea "Neck kisses, spanking, and having my booty grabbed"
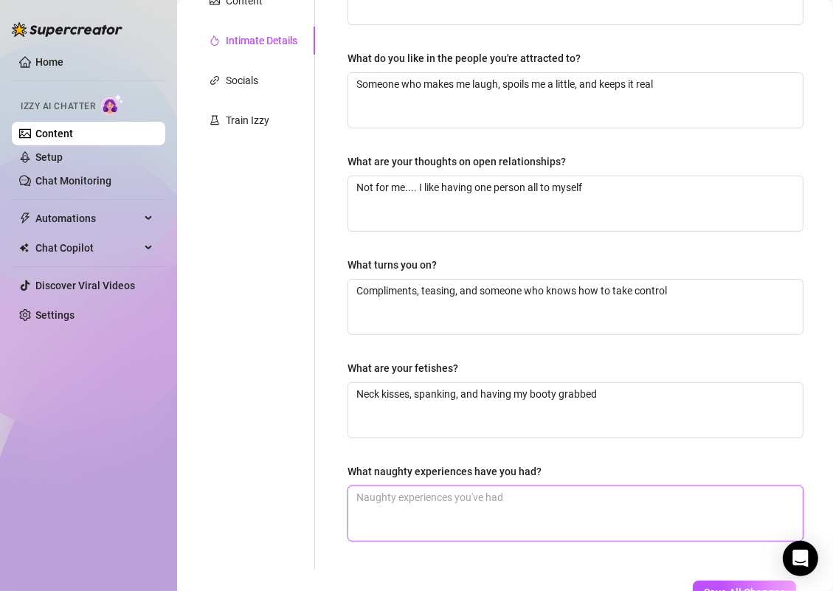
click at [430, 496] on textarea "What naughty experiences have you had?" at bounding box center [575, 513] width 455 height 55
paste textarea "Let’s just say… I’ve had some late-night fun that might’ve been loud enough for…"
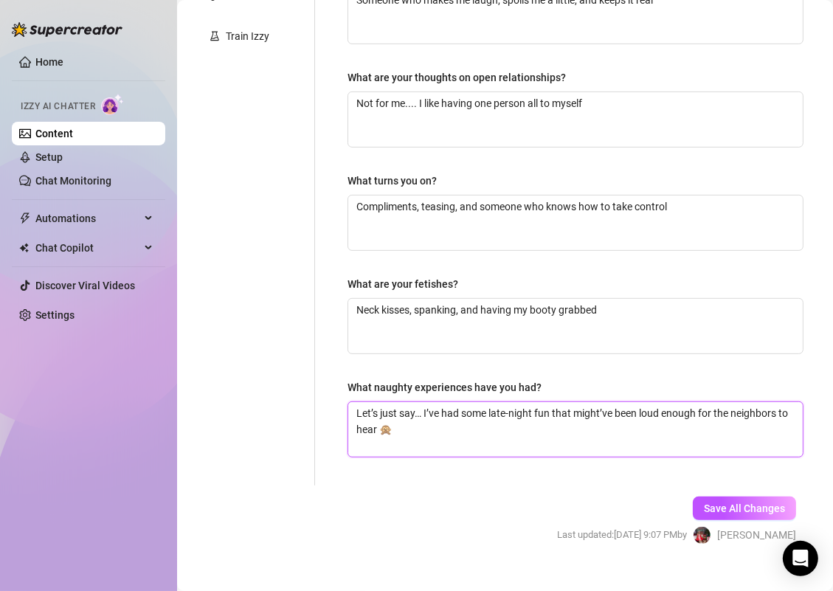
type textarea "Let’s just say… I’ve had some late-night fun that might’ve been loud enough for…"
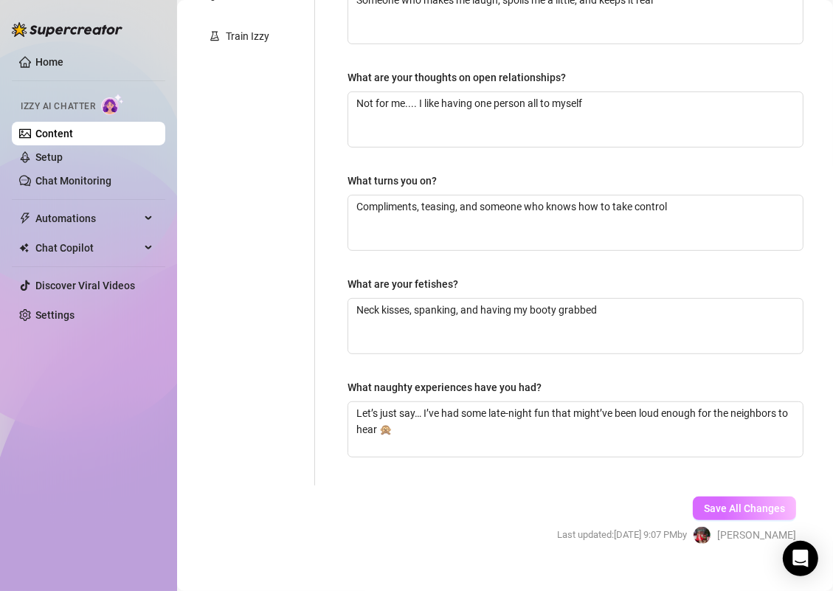
click at [704, 502] on span "Save All Changes" at bounding box center [744, 508] width 81 height 12
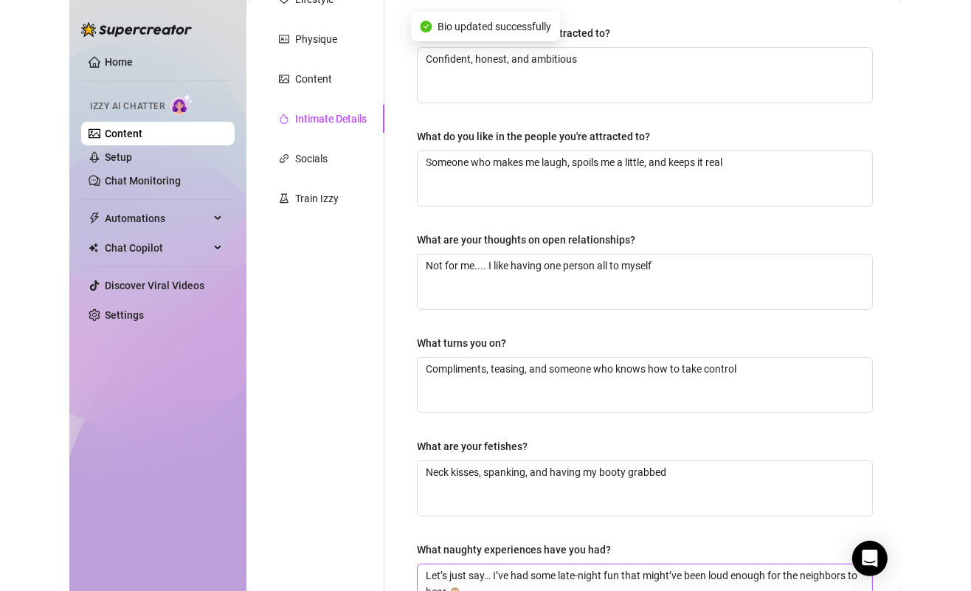
scroll to position [0, 0]
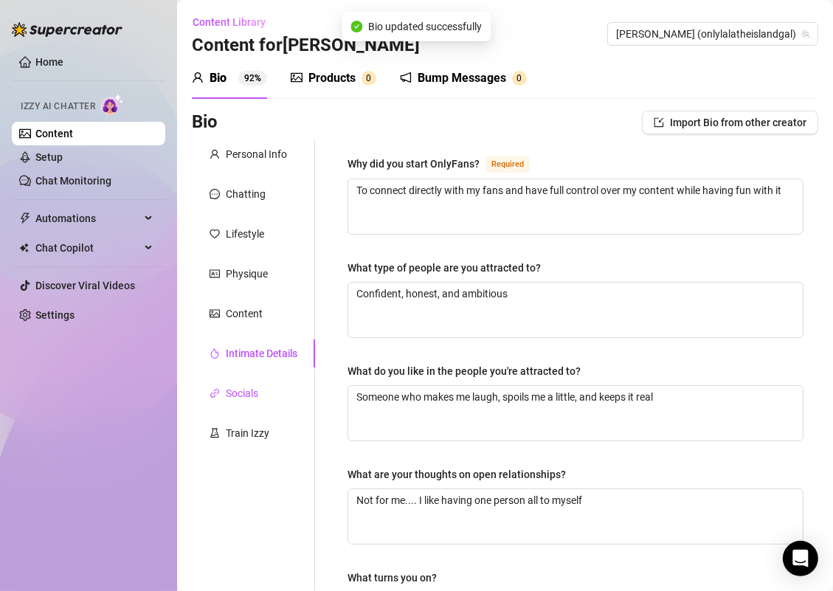
click at [255, 388] on div "Socials" at bounding box center [242, 393] width 32 height 16
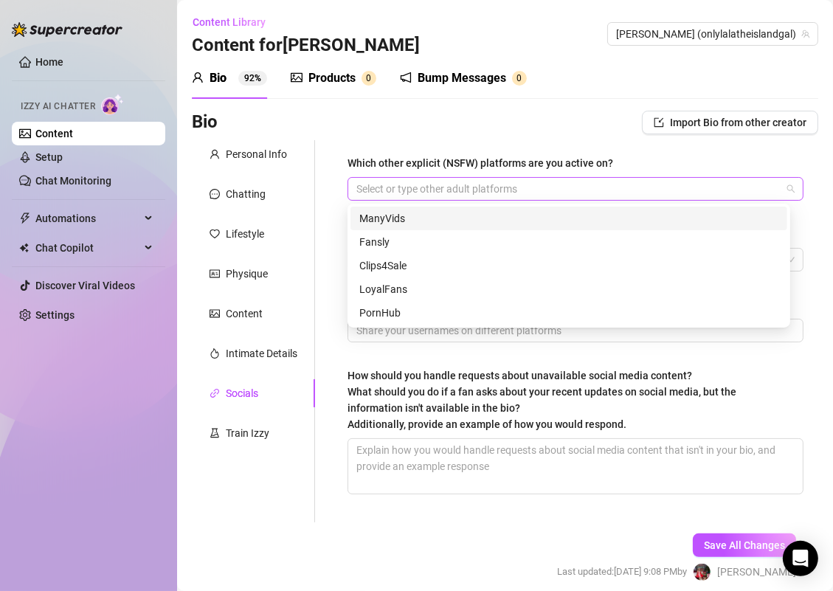
click at [489, 200] on div "Select or type other adult platforms" at bounding box center [576, 189] width 456 height 24
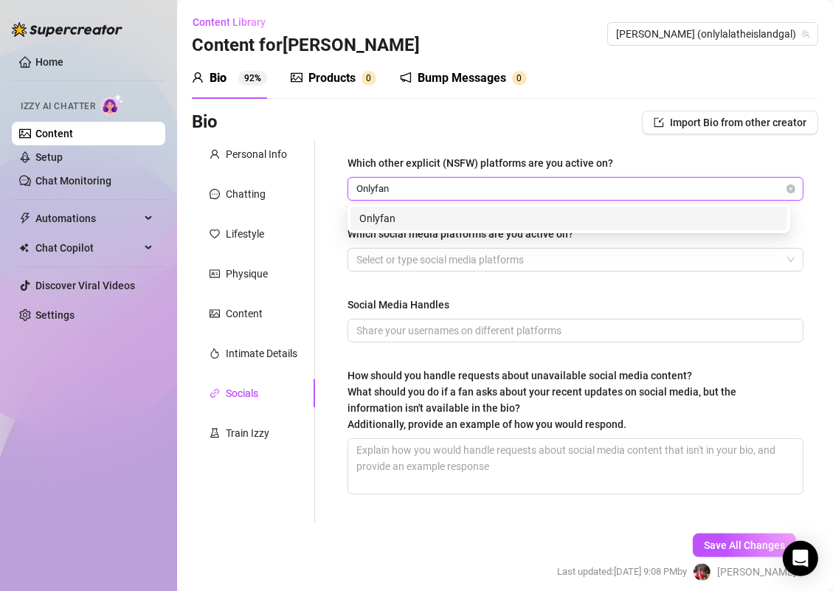
type input "Onlyfans"
click at [493, 216] on div "Onlyfans" at bounding box center [568, 218] width 419 height 16
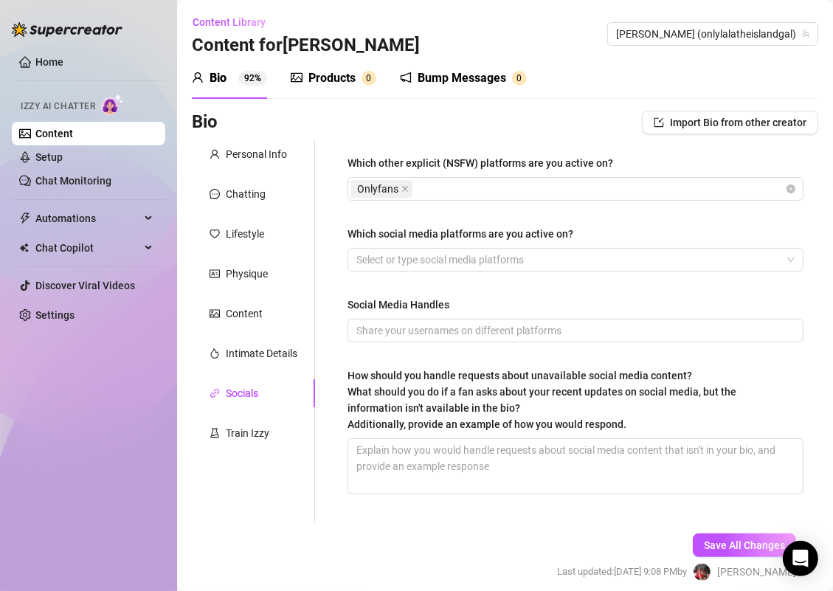
click at [321, 301] on div "Which other explicit (NSFW) platforms are you active on? Onlyfans Which social …" at bounding box center [566, 331] width 503 height 382
click at [419, 259] on div at bounding box center [567, 259] width 435 height 21
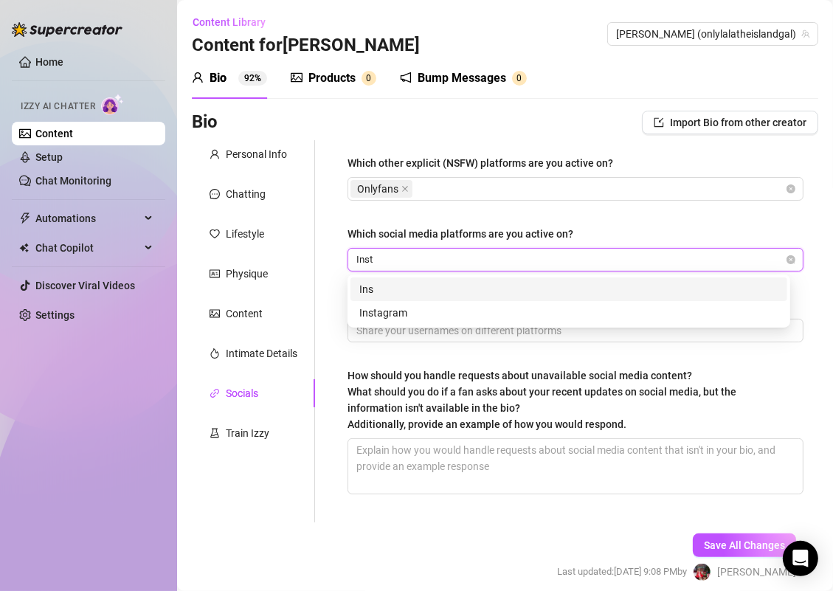
type input "Insta"
type input "Tiktok"
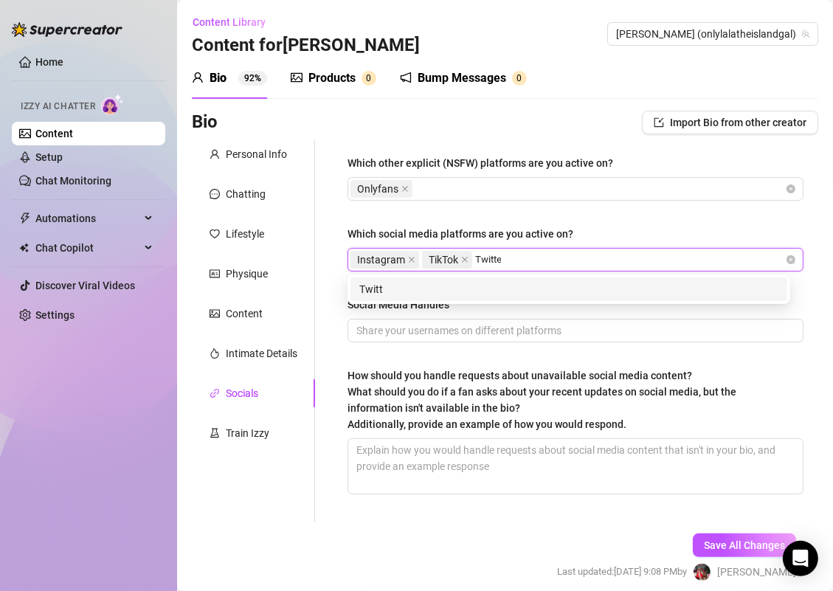
type input "Twitter"
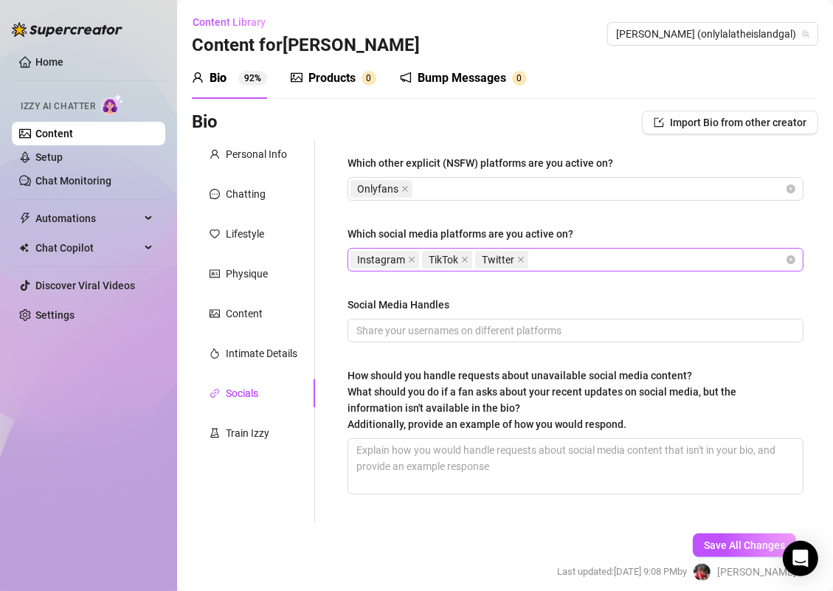
click at [546, 257] on div "Instagram TikTok Twitter" at bounding box center [567, 259] width 435 height 21
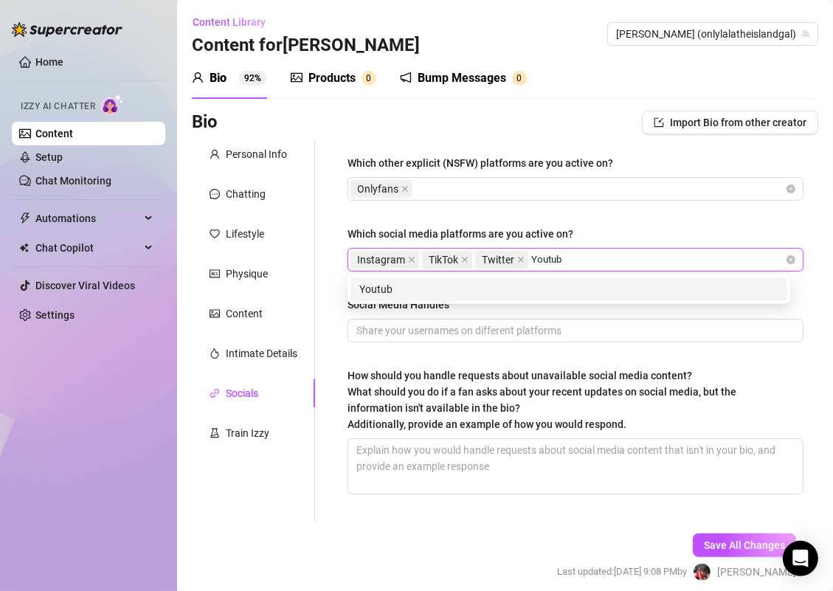
type input "Youtube"
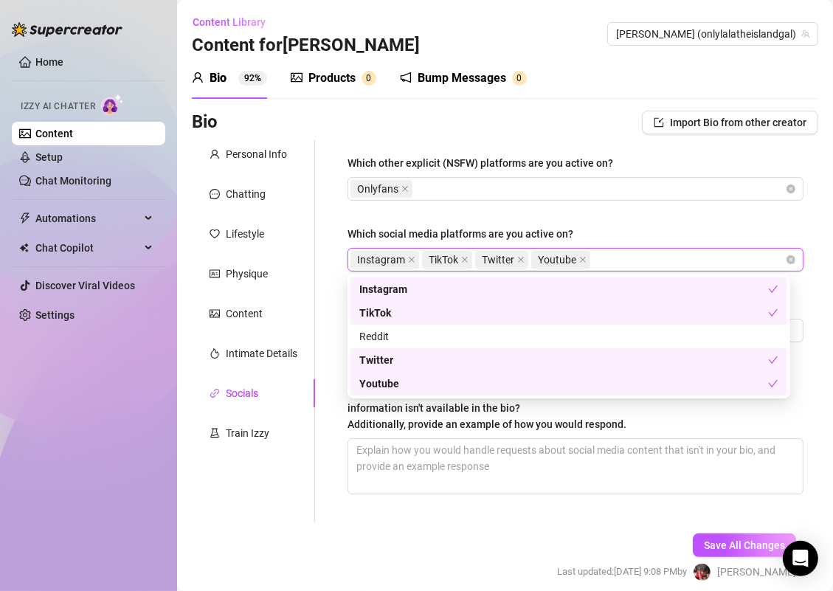
click at [688, 224] on div "Which other explicit (NSFW) platforms are you active on? Onlyfans Which social …" at bounding box center [576, 331] width 456 height 353
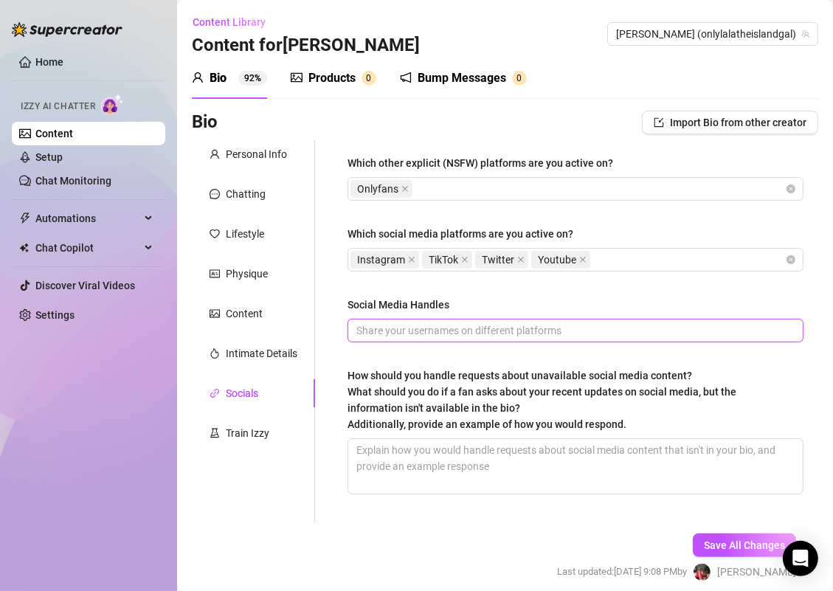
click at [460, 322] on input "Social Media Handles" at bounding box center [573, 330] width 435 height 16
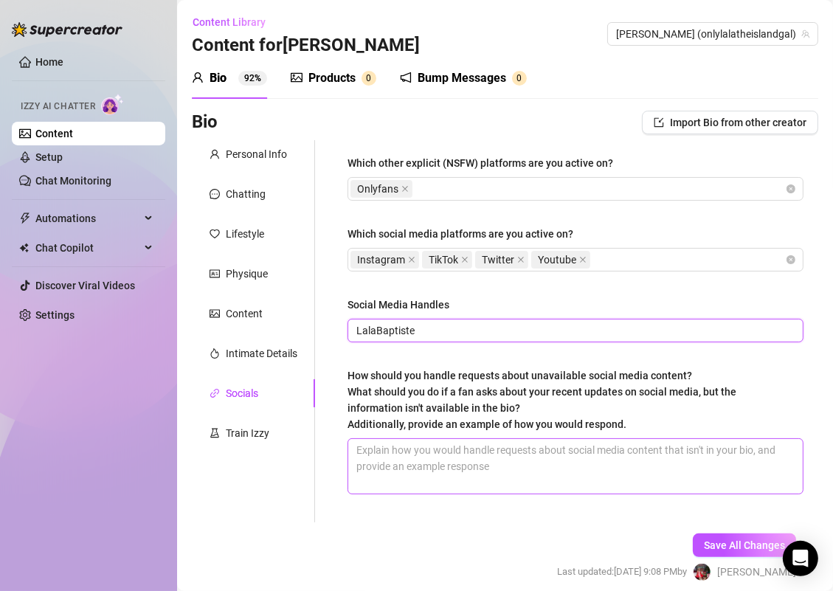
type input "LalaBaptiste"
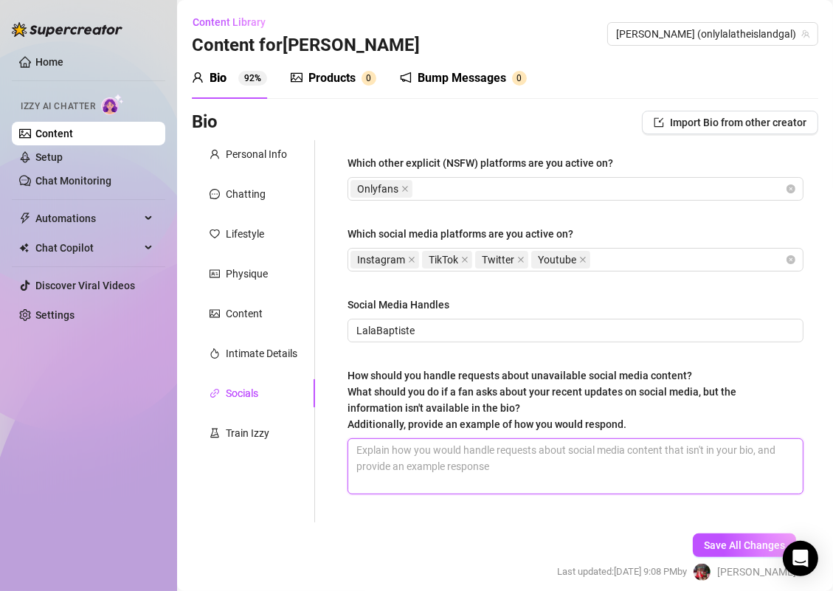
click at [522, 459] on textarea "How should you handle requests about unavailable social media content? What sho…" at bounding box center [575, 466] width 455 height 55
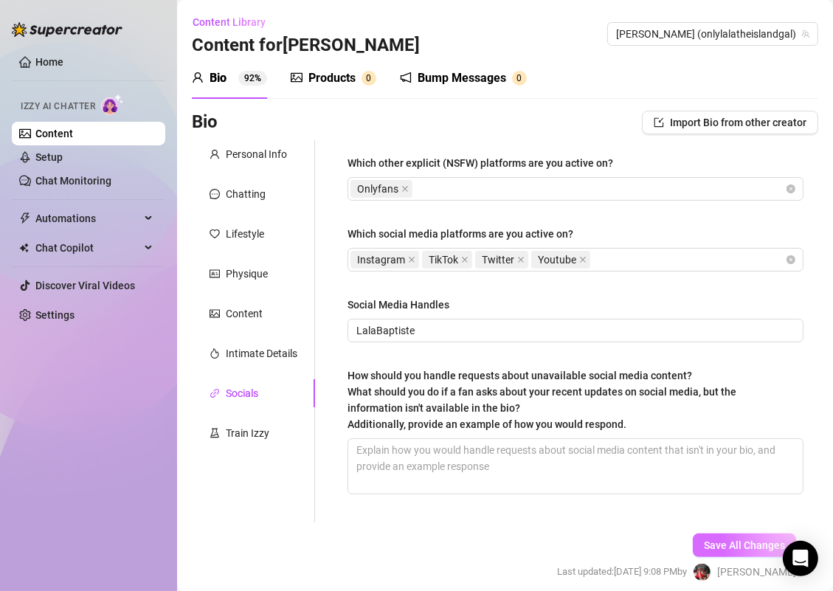
click at [711, 535] on button "Save All Changes" at bounding box center [744, 545] width 103 height 24
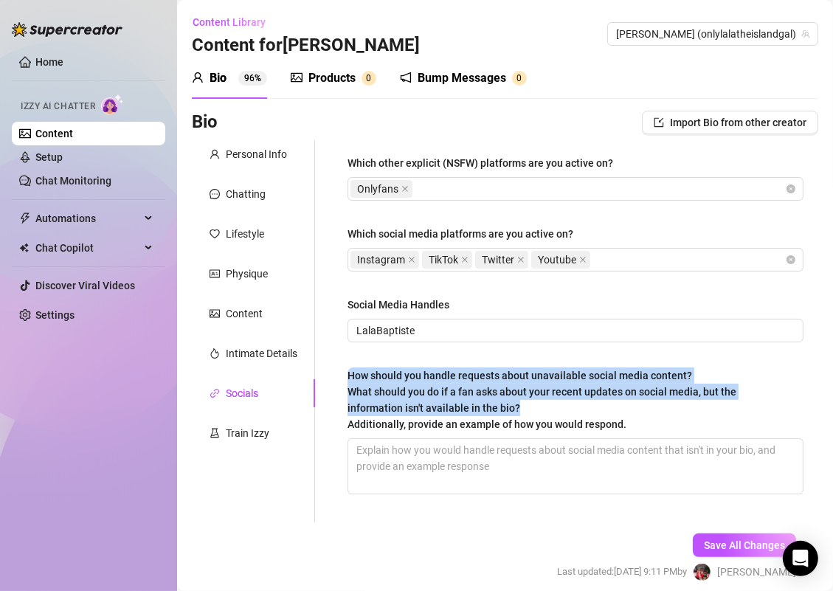
drag, startPoint x: 345, startPoint y: 372, endPoint x: 580, endPoint y: 409, distance: 238.4
click at [580, 409] on div "Which other explicit (NSFW) platforms are you active on? Onlyfans Which social …" at bounding box center [575, 331] width 485 height 382
copy span "How should you handle requests about unavailable social media content? What sho…"
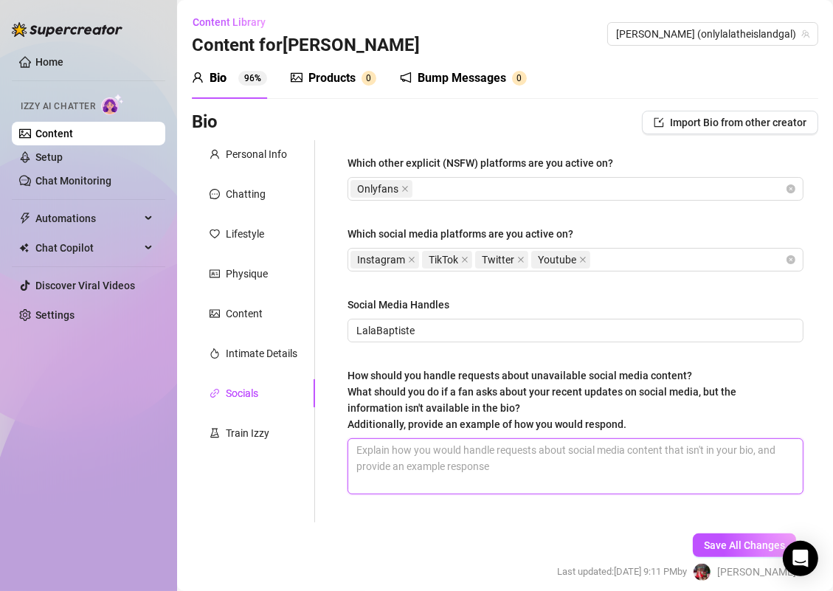
click at [462, 453] on textarea "How should you handle requests about unavailable social media content? What sho…" at bounding box center [575, 466] width 455 height 55
paste textarea "Mmm you’re gonna love what I’ve been up to 😏 My bio doesn’t have the latest upd…"
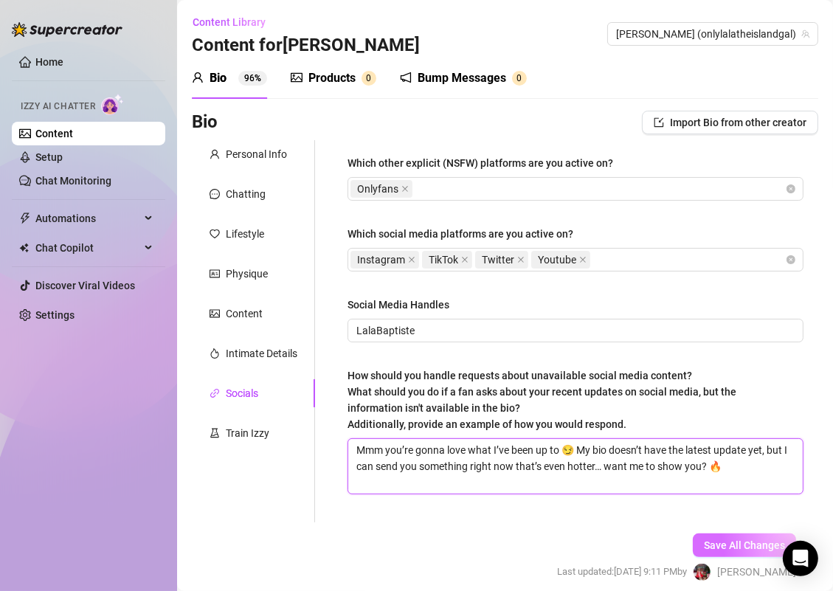
type textarea "Mmm you’re gonna love what I’ve been up to 😏 My bio doesn’t have the latest upd…"
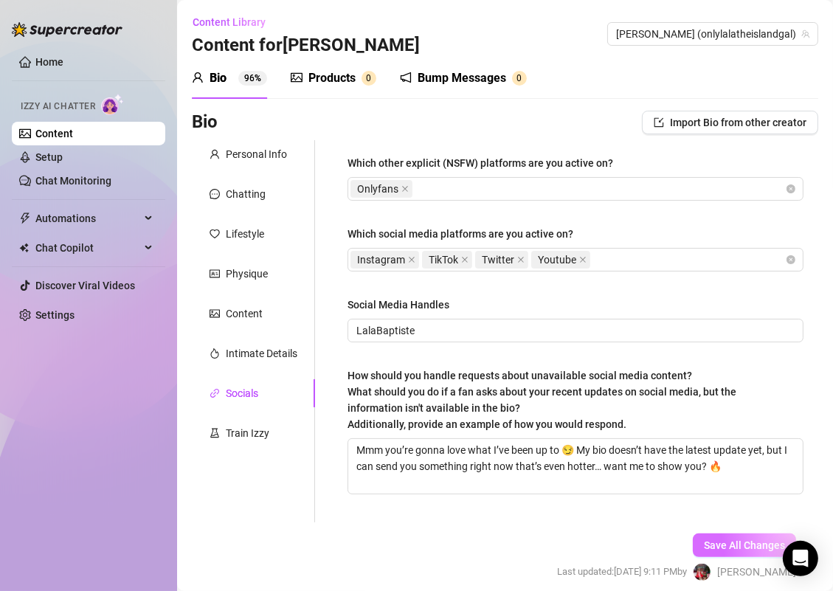
click at [702, 537] on button "Save All Changes" at bounding box center [744, 545] width 103 height 24
click at [334, 87] on div "Products 0" at bounding box center [334, 78] width 86 height 41
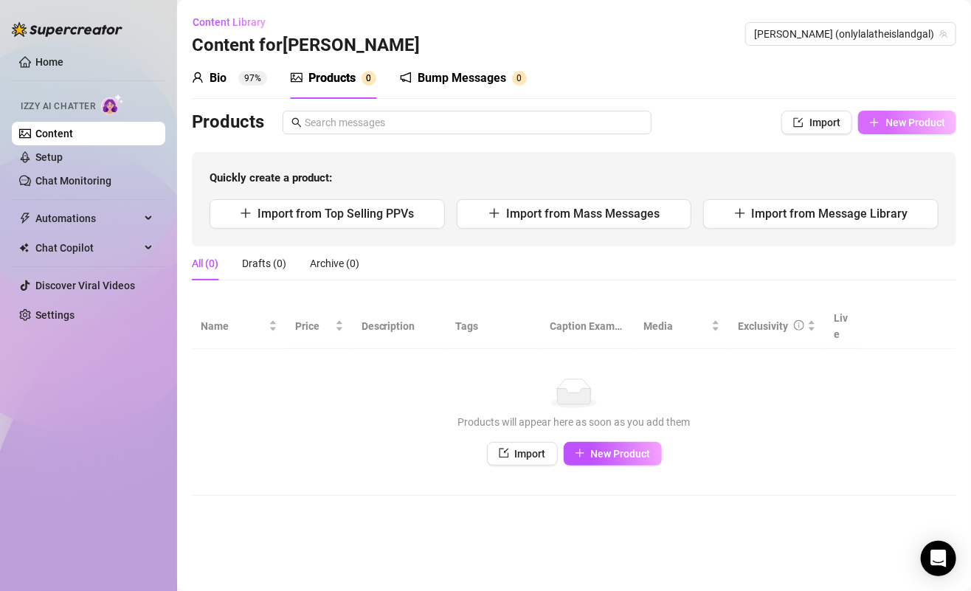
click at [905, 128] on span "New Product" at bounding box center [915, 123] width 60 height 12
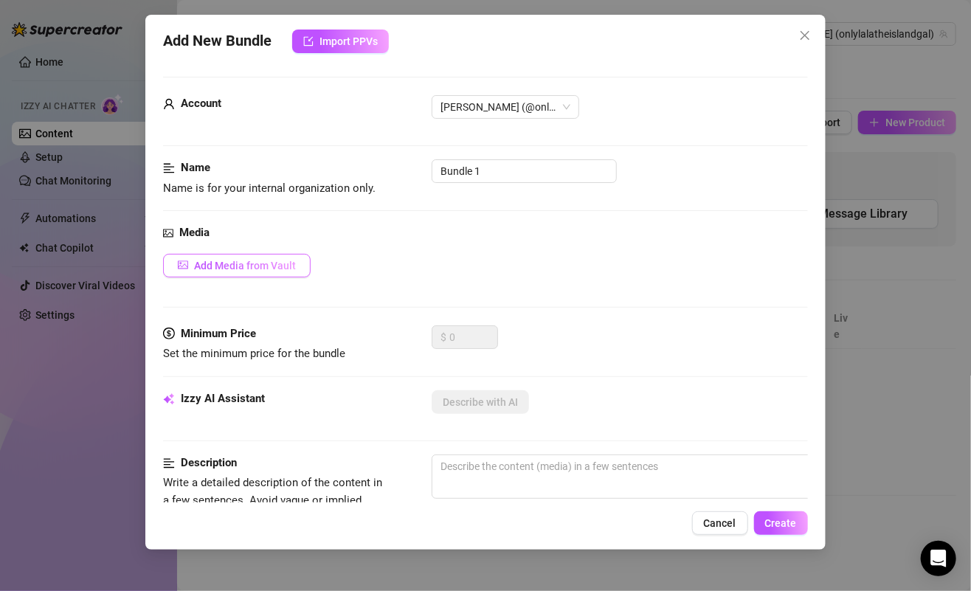
click at [291, 254] on button "Add Media from Vault" at bounding box center [237, 266] width 148 height 24
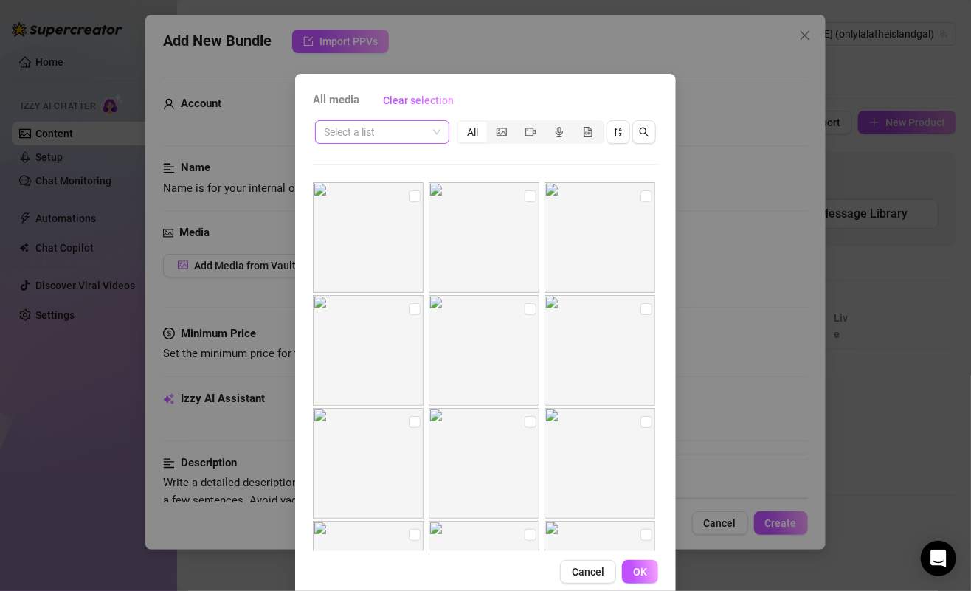
click at [389, 140] on input "search" at bounding box center [375, 132] width 103 height 22
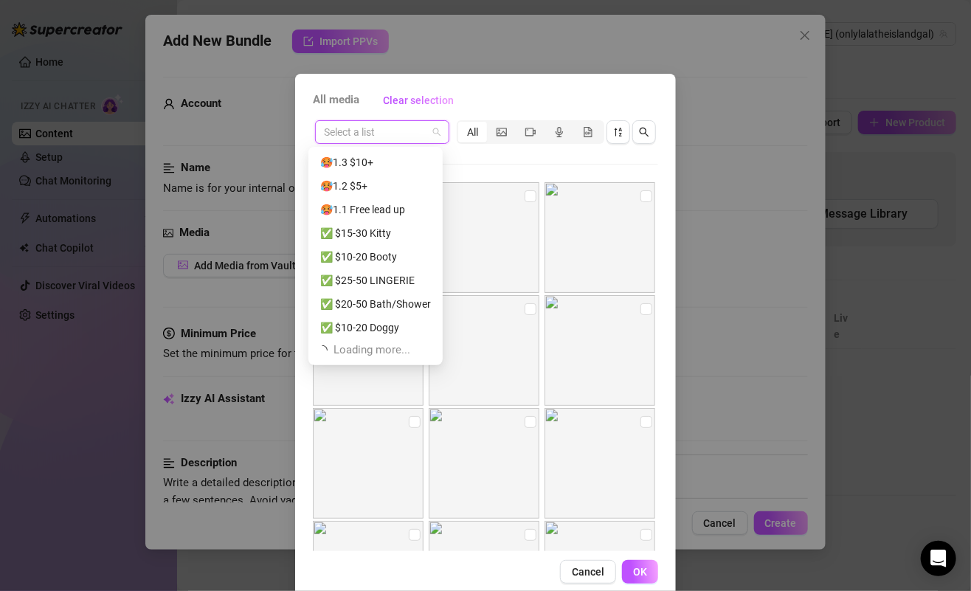
scroll to position [283, 0]
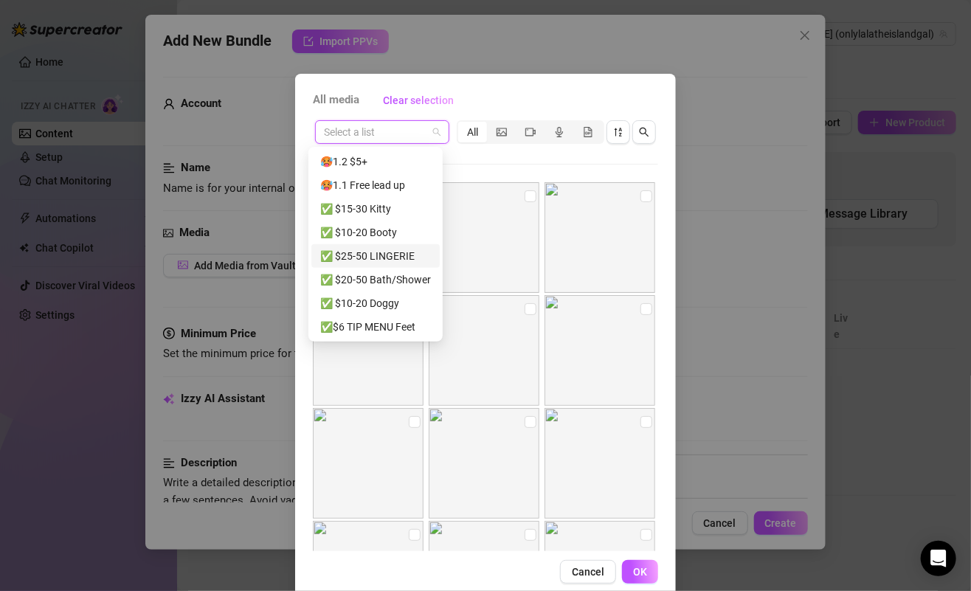
click at [396, 253] on div "✅ $25-50 LINGERIE" at bounding box center [375, 256] width 111 height 16
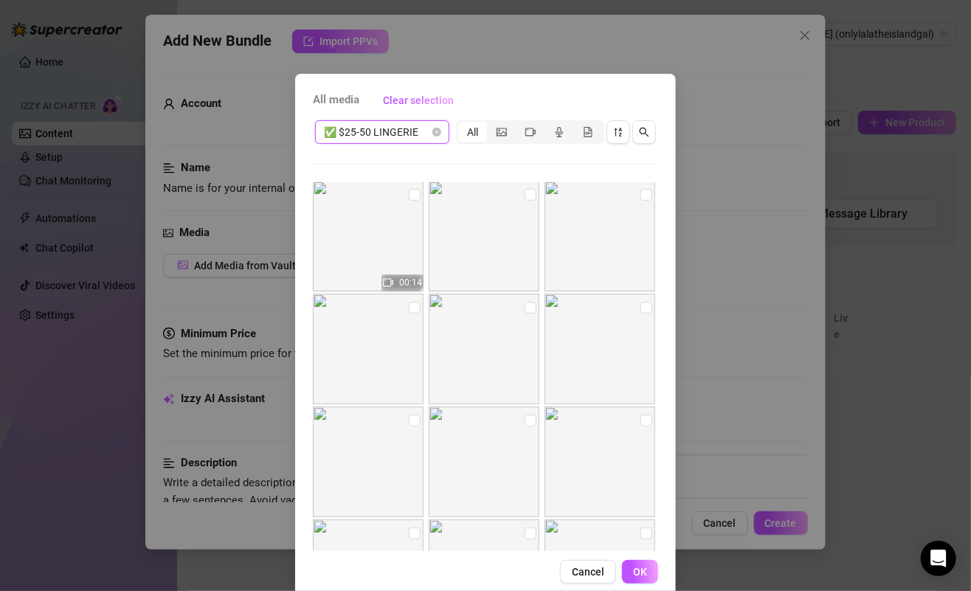
scroll to position [0, 0]
click at [409, 197] on input "checkbox" at bounding box center [415, 196] width 12 height 12
checkbox input "true"
click at [525, 195] on img at bounding box center [484, 237] width 111 height 111
click at [525, 194] on input "checkbox" at bounding box center [531, 196] width 12 height 12
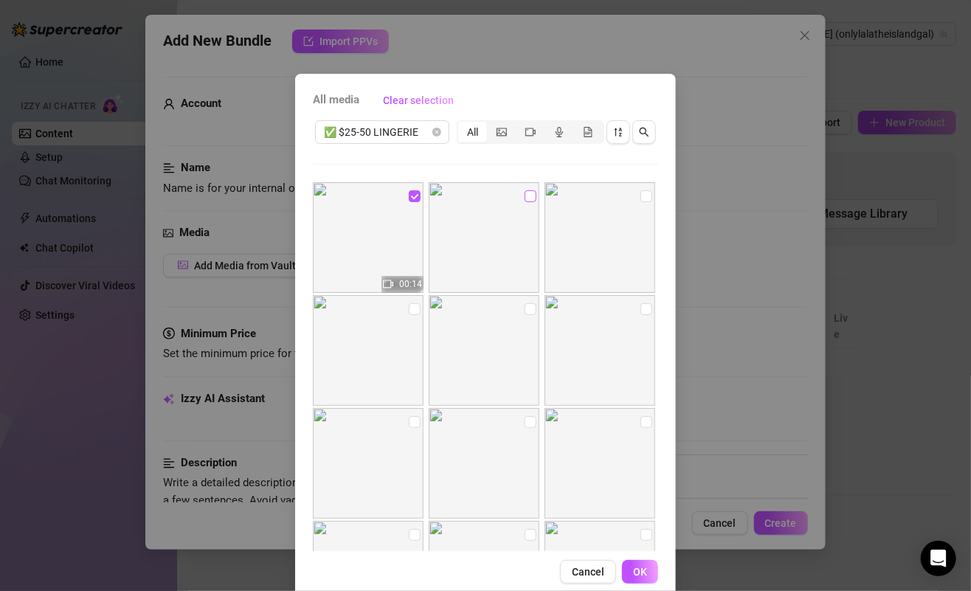
checkbox input "true"
click at [640, 193] on input "checkbox" at bounding box center [646, 196] width 12 height 12
checkbox input "true"
click at [640, 308] on input "checkbox" at bounding box center [646, 309] width 12 height 12
checkbox input "true"
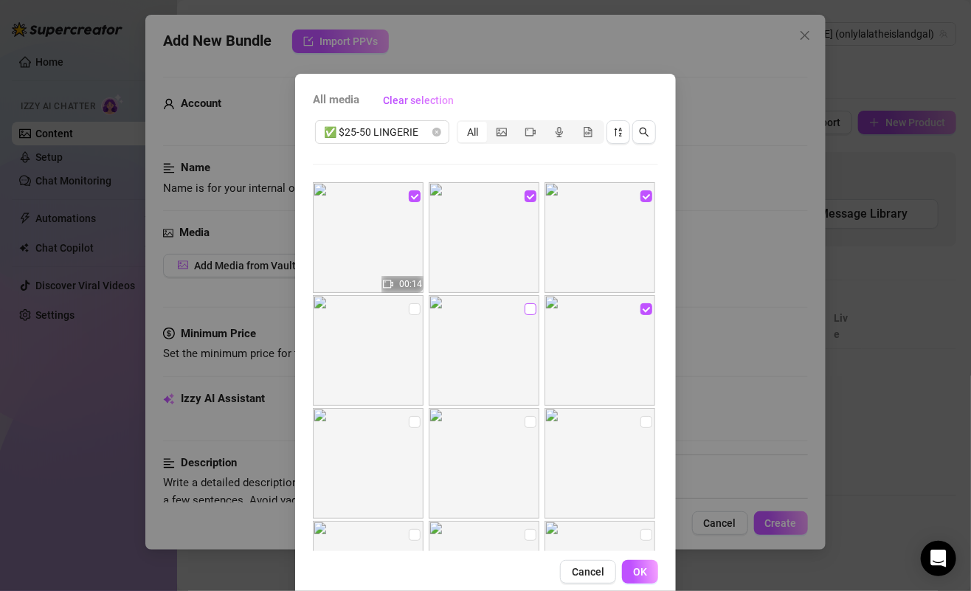
click at [525, 305] on input "checkbox" at bounding box center [531, 309] width 12 height 12
checkbox input "true"
click at [396, 309] on img at bounding box center [368, 350] width 111 height 111
click at [409, 315] on label at bounding box center [415, 309] width 12 height 16
click at [409, 315] on input "checkbox" at bounding box center [415, 309] width 12 height 12
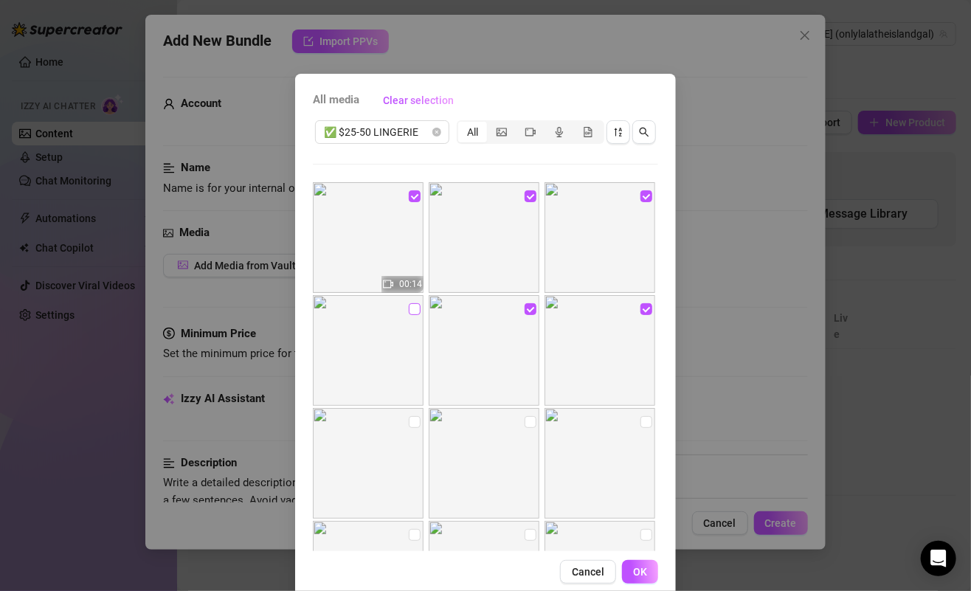
checkbox input "true"
click at [409, 416] on input "checkbox" at bounding box center [415, 422] width 12 height 12
checkbox input "true"
click at [525, 426] on input "checkbox" at bounding box center [531, 422] width 12 height 12
checkbox input "true"
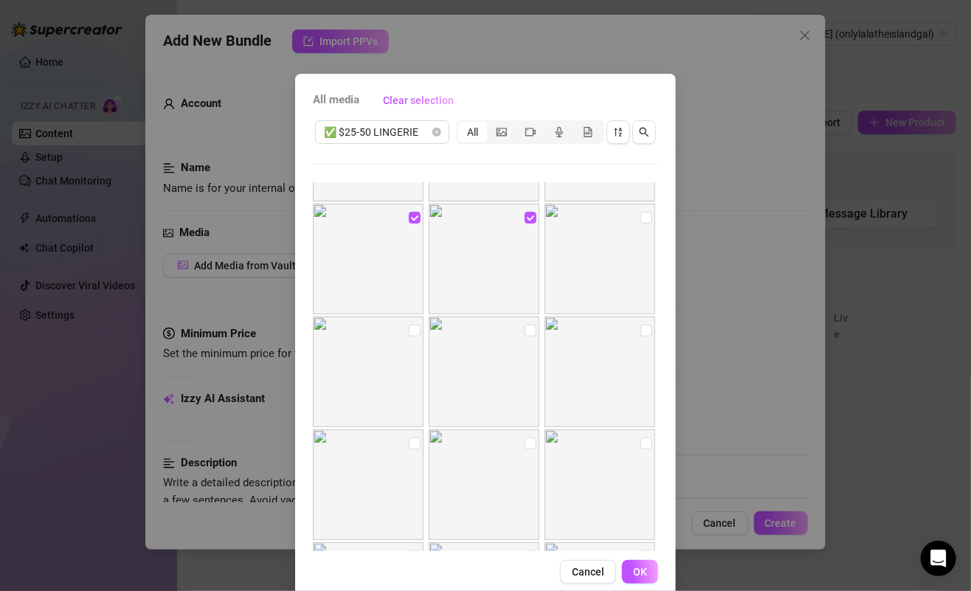
scroll to position [89, 0]
click at [625, 570] on button "OK" at bounding box center [640, 572] width 36 height 24
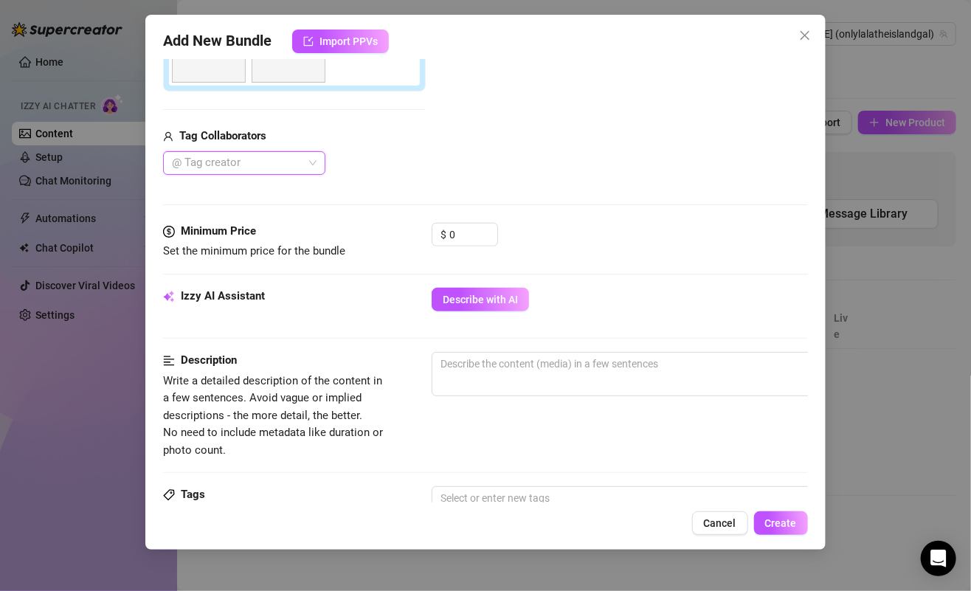
scroll to position [477, 0]
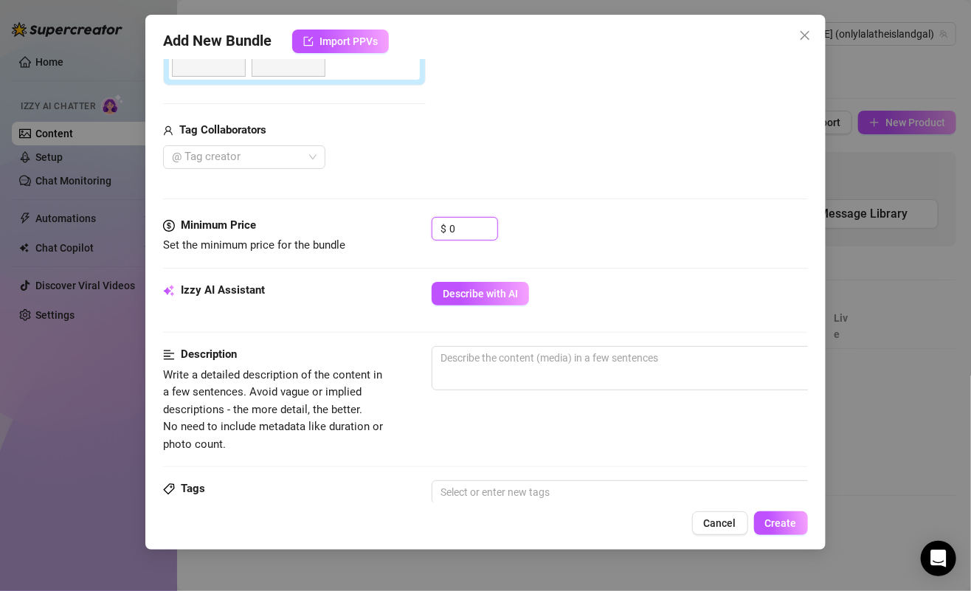
drag, startPoint x: 471, startPoint y: 227, endPoint x: 390, endPoint y: 225, distance: 80.4
click at [390, 226] on div "Minimum Price Set the minimum price for the bundle $ 0" at bounding box center [485, 236] width 644 height 38
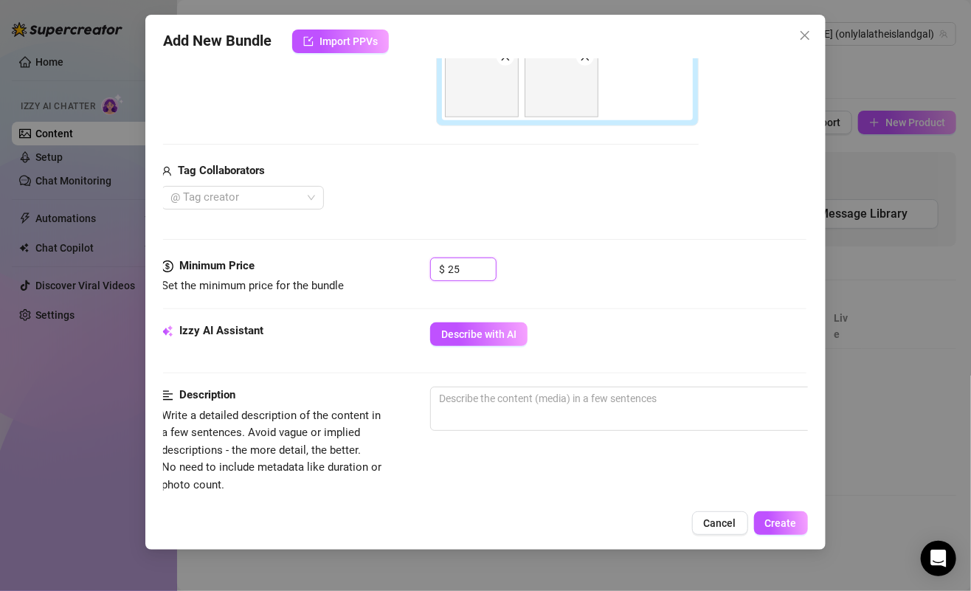
scroll to position [488, 1]
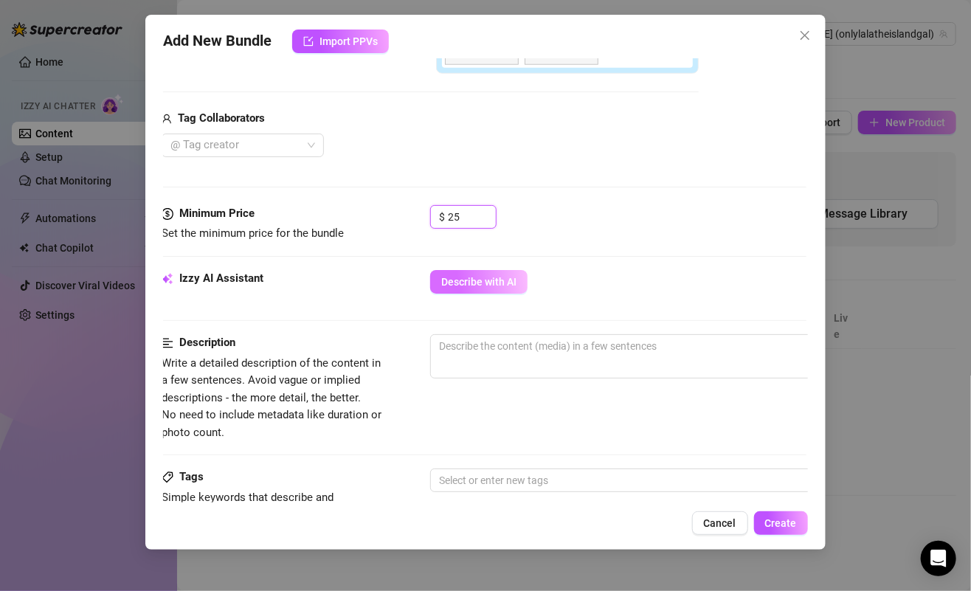
type input "25"
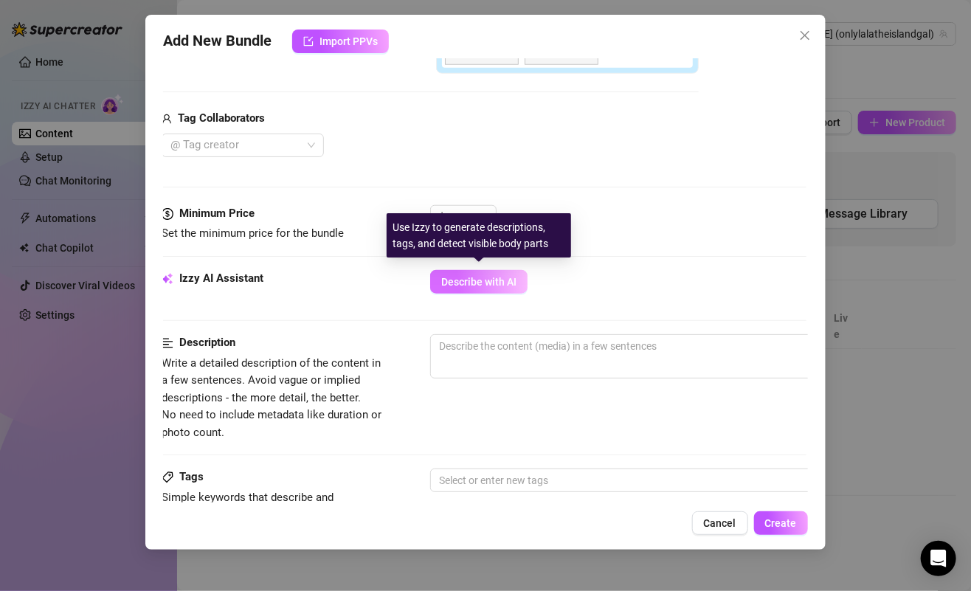
click at [497, 279] on span "Describe with AI" at bounding box center [478, 282] width 75 height 12
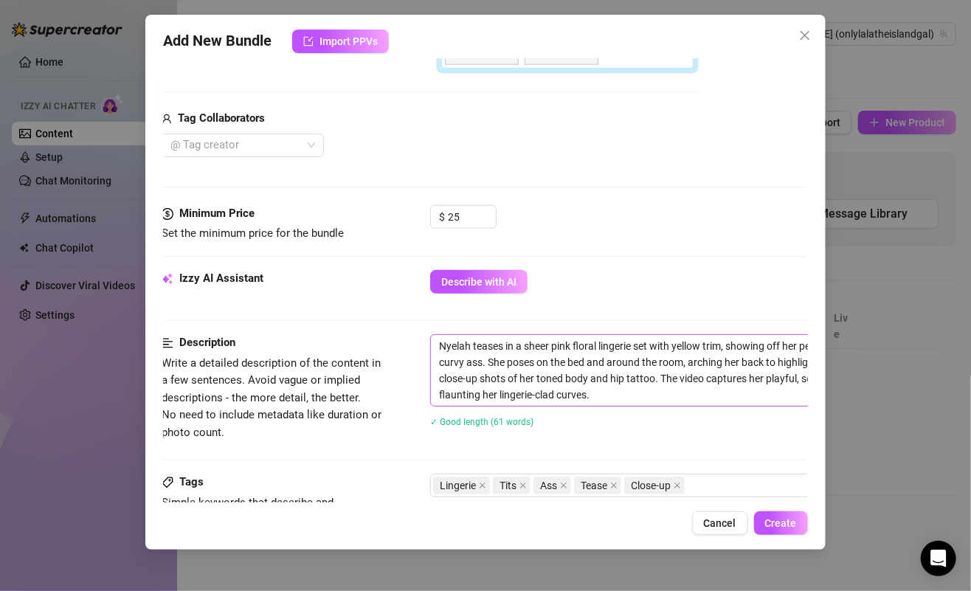
scroll to position [498, 1]
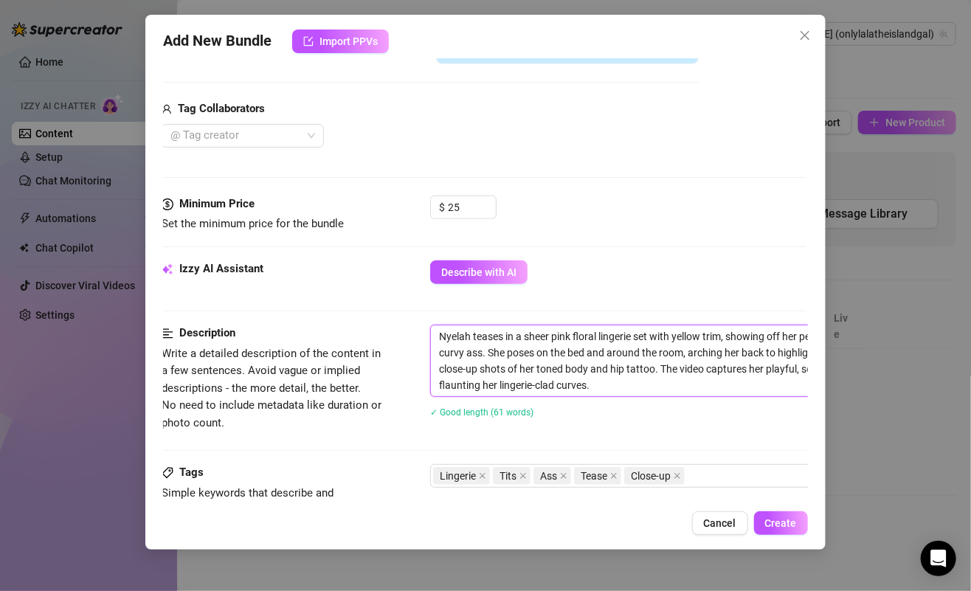
drag, startPoint x: 474, startPoint y: 331, endPoint x: 594, endPoint y: 379, distance: 128.8
click at [594, 379] on textarea "Nyelah teases in a sheer pink floral lingerie set with yellow trim, showing off…" at bounding box center [688, 360] width 515 height 71
drag, startPoint x: 595, startPoint y: 379, endPoint x: 473, endPoint y: 334, distance: 129.8
click at [473, 334] on textarea "Nyelah teases in a sheer pink floral lingerie set with yellow trim, showing off…" at bounding box center [688, 360] width 515 height 71
type textarea "Nyelah teases in a sheer pink floral lingerie set with yellow trim, showing off…"
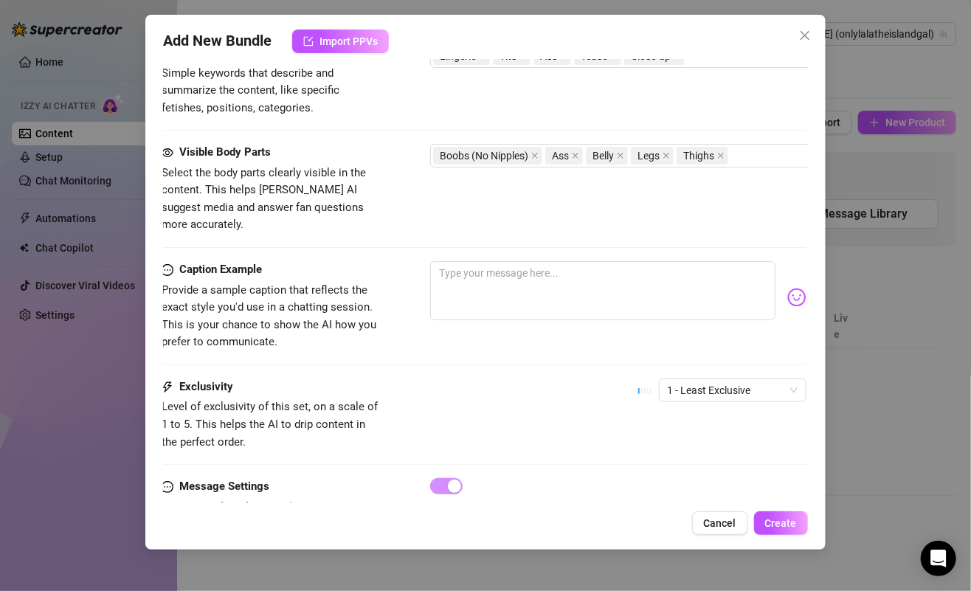
scroll to position [930, 1]
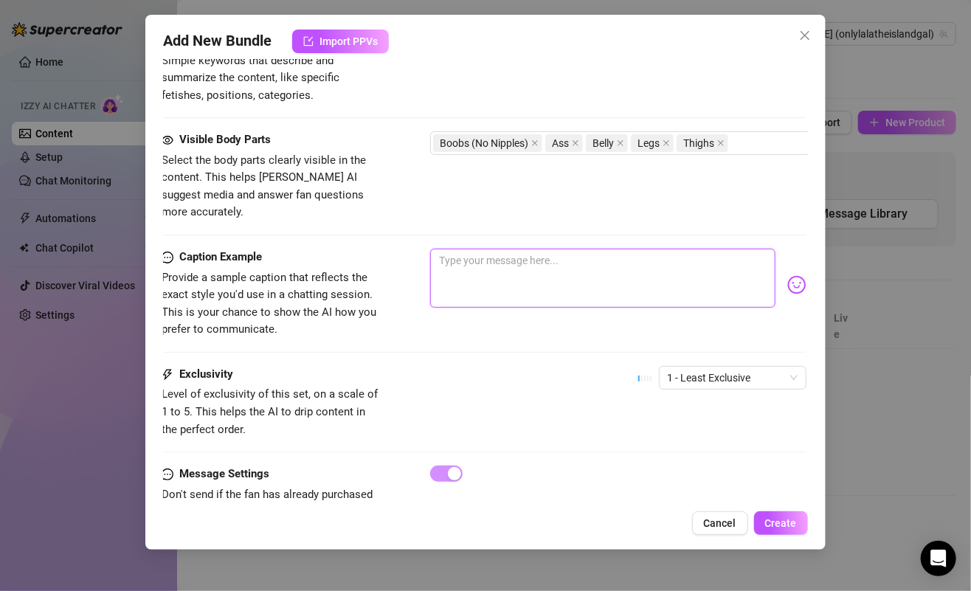
click at [513, 253] on textarea at bounding box center [602, 278] width 345 height 59
paste textarea "feeling extra flirty in my favorite pink + yellow set today 💕🌸 soft, playful, a…"
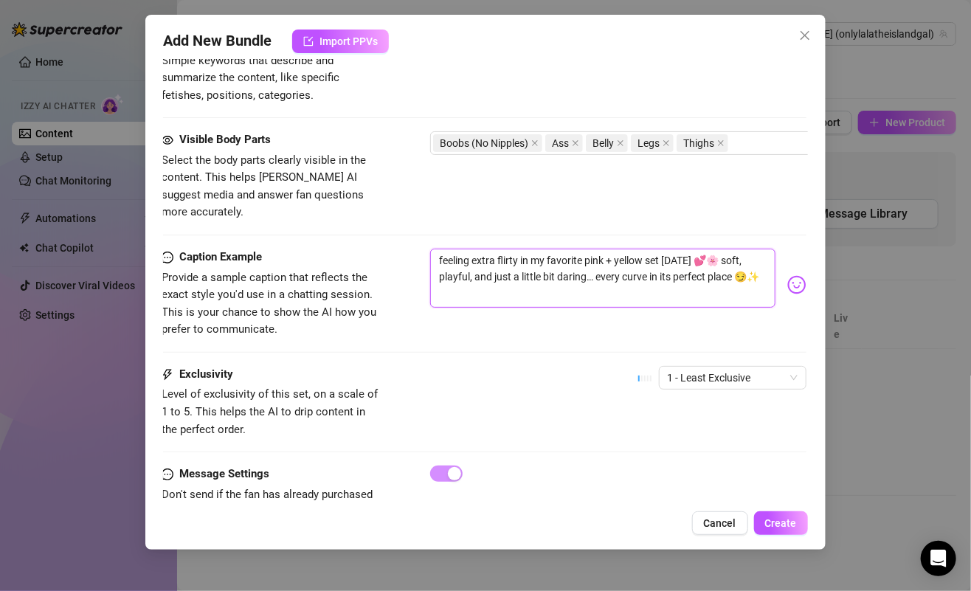
click at [612, 249] on textarea "feeling extra flirty in my favorite pink + yellow set today 💕🌸 soft, playful, a…" at bounding box center [602, 278] width 345 height 59
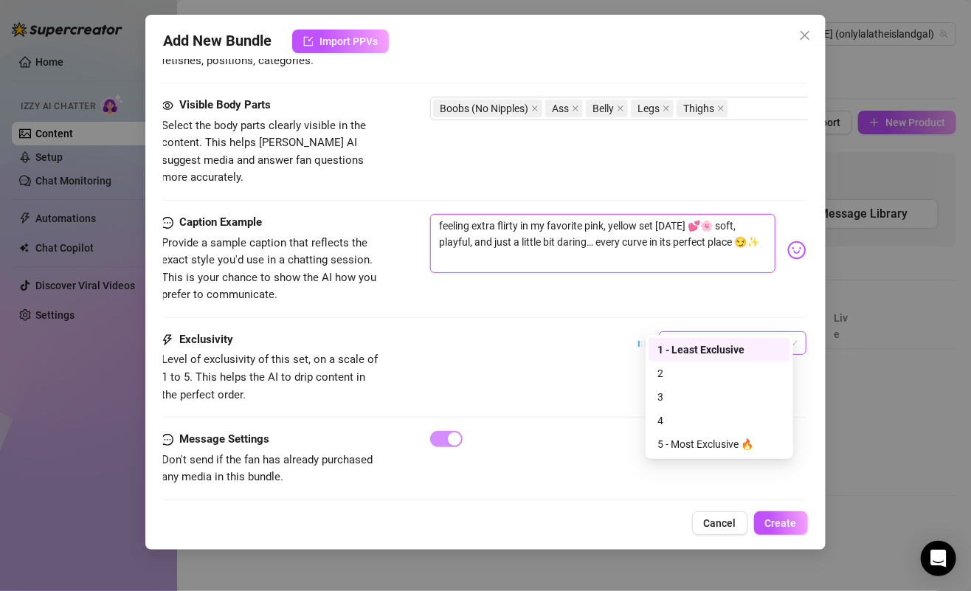
click at [677, 332] on span "1 - Least Exclusive" at bounding box center [733, 343] width 130 height 22
type textarea "feeling extra flirty in my favorite pink, yellow set today 💕🌸 soft, playful, an…"
click at [678, 368] on div "2" at bounding box center [719, 373] width 124 height 16
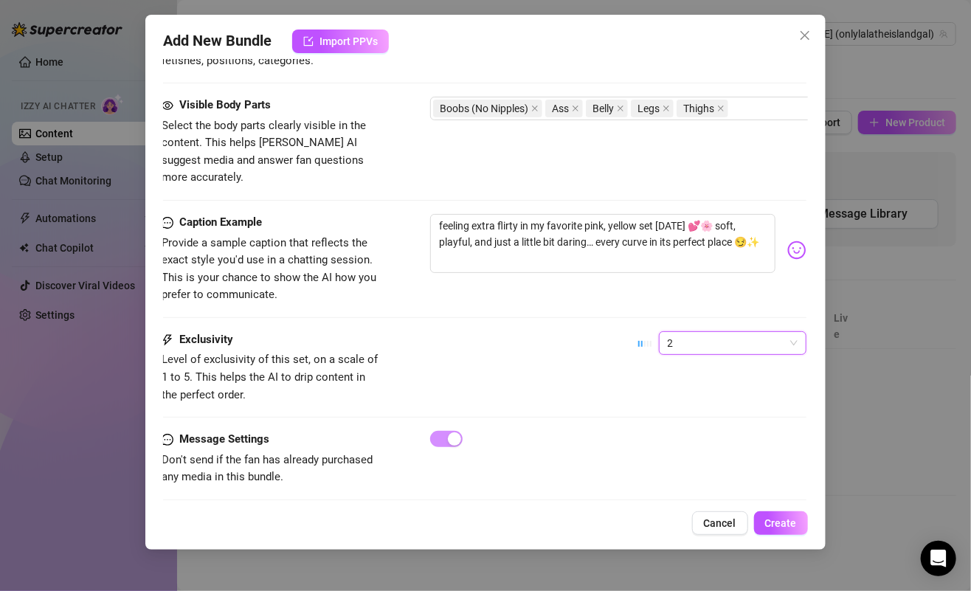
click at [601, 280] on div "Caption Example Provide a sample caption that reflects the exact style you'd us…" at bounding box center [484, 259] width 644 height 90
click at [775, 528] on span "Create" at bounding box center [781, 523] width 32 height 12
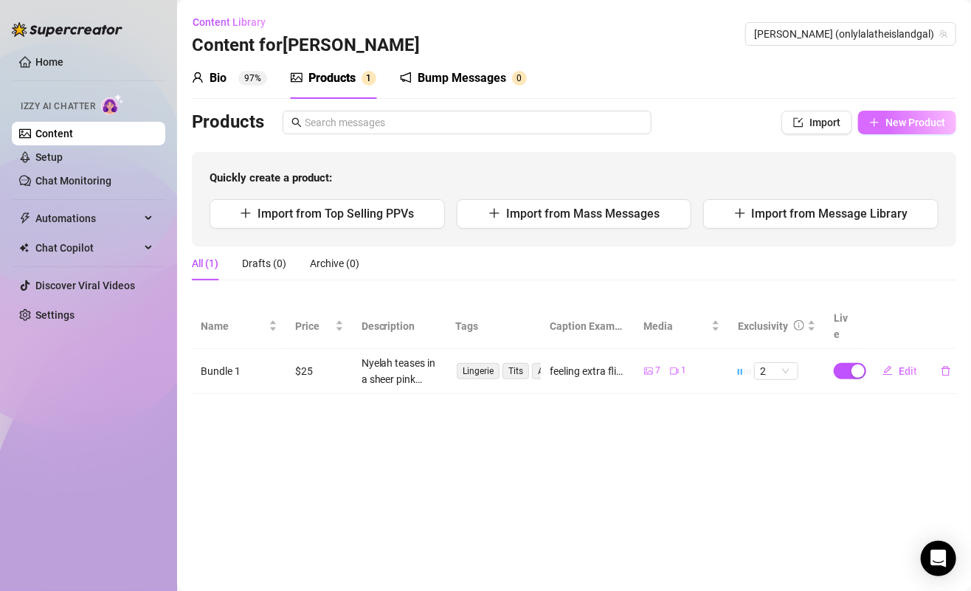
click at [912, 117] on span "New Product" at bounding box center [915, 123] width 60 height 12
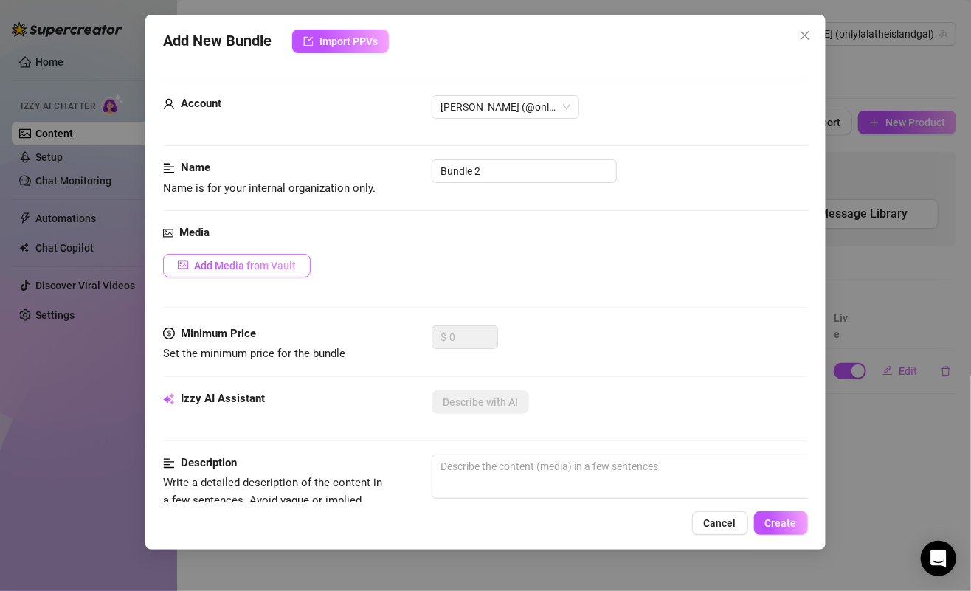
click at [292, 260] on span "Add Media from Vault" at bounding box center [245, 266] width 102 height 12
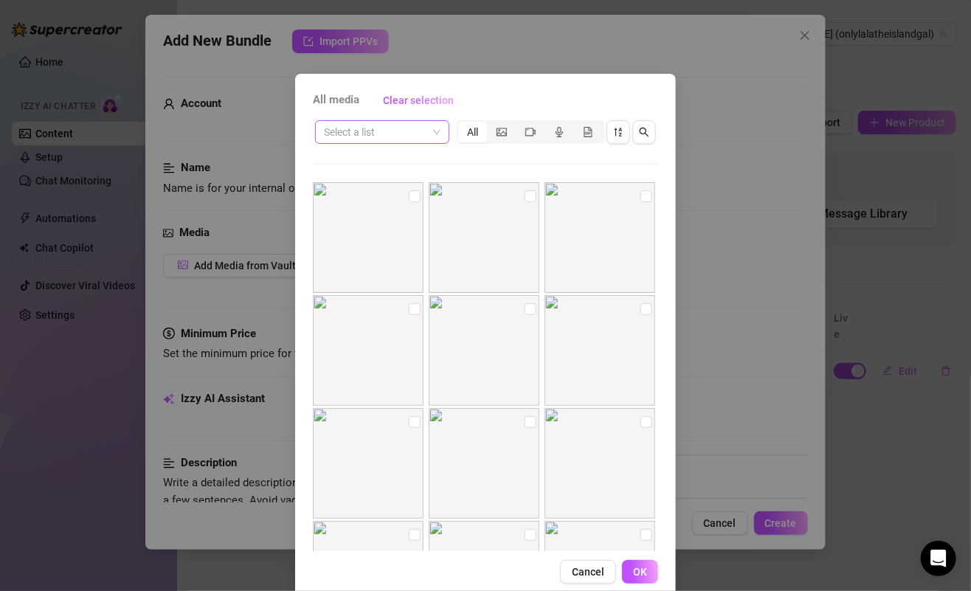
click at [384, 139] on input "search" at bounding box center [375, 132] width 103 height 22
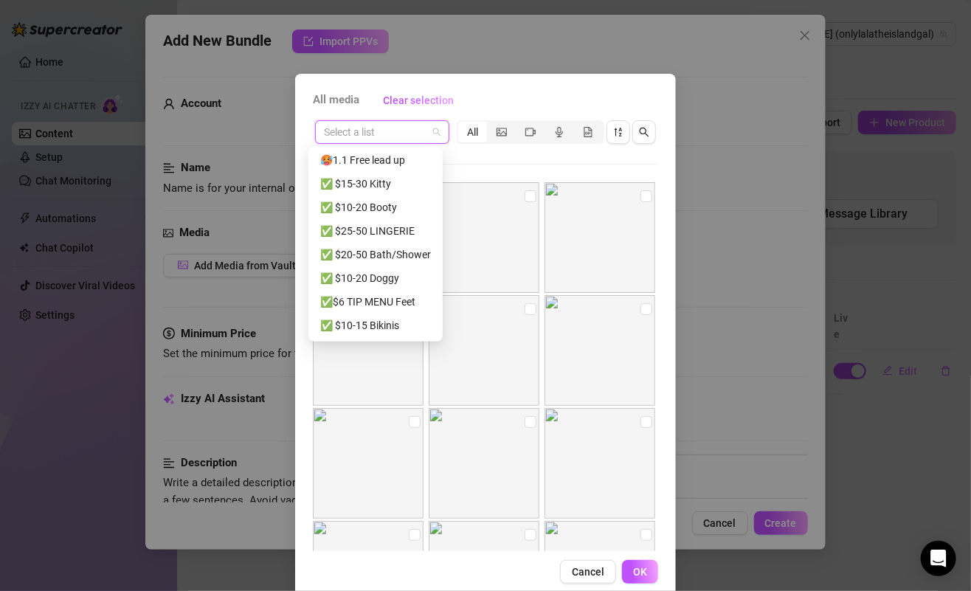
scroll to position [305, 0]
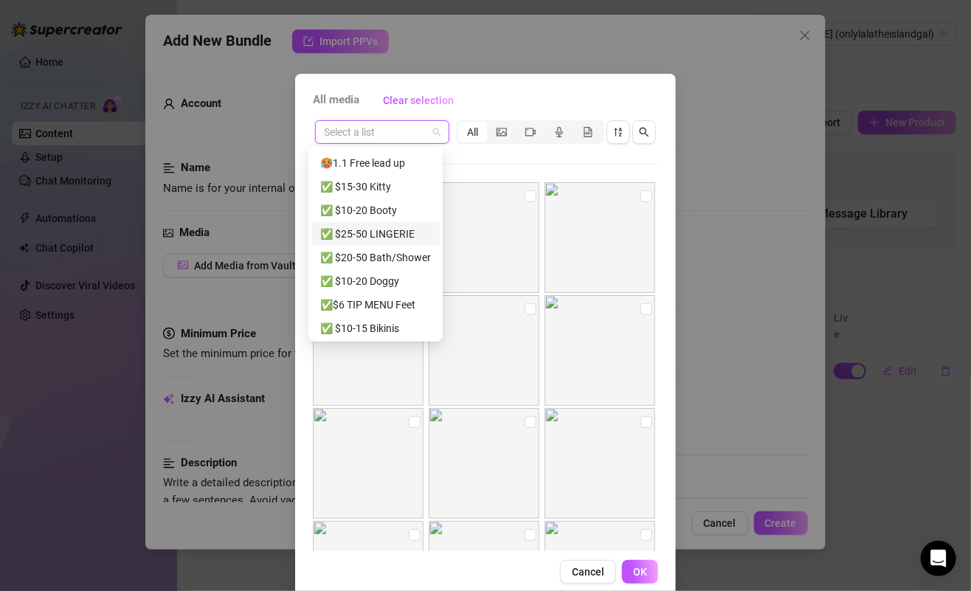
click at [383, 231] on div "✅ $25-50 LINGERIE" at bounding box center [375, 234] width 111 height 16
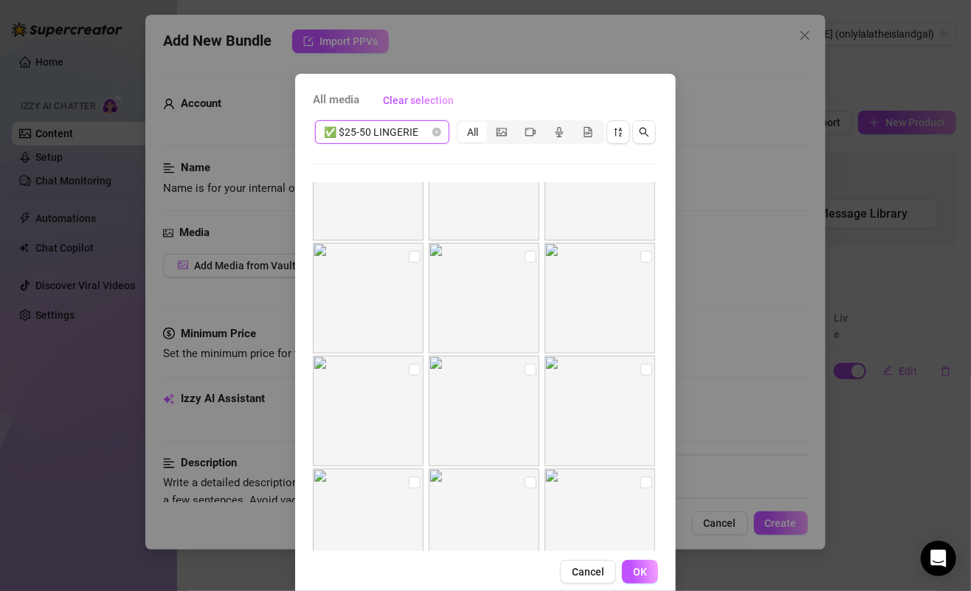
scroll to position [218, 0]
click at [640, 205] on input "checkbox" at bounding box center [646, 204] width 12 height 12
checkbox input "true"
click at [409, 314] on input "checkbox" at bounding box center [415, 317] width 12 height 12
checkbox input "true"
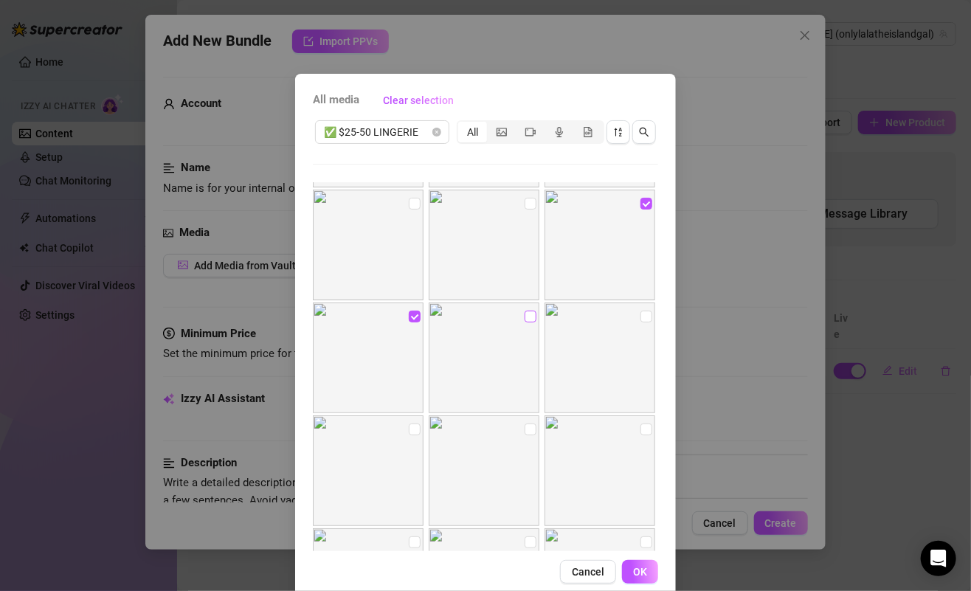
click at [525, 314] on input "checkbox" at bounding box center [531, 317] width 12 height 12
checkbox input "true"
click at [640, 322] on label at bounding box center [646, 316] width 12 height 16
click at [640, 322] on input "checkbox" at bounding box center [646, 317] width 12 height 12
click at [640, 317] on input "checkbox" at bounding box center [646, 317] width 12 height 12
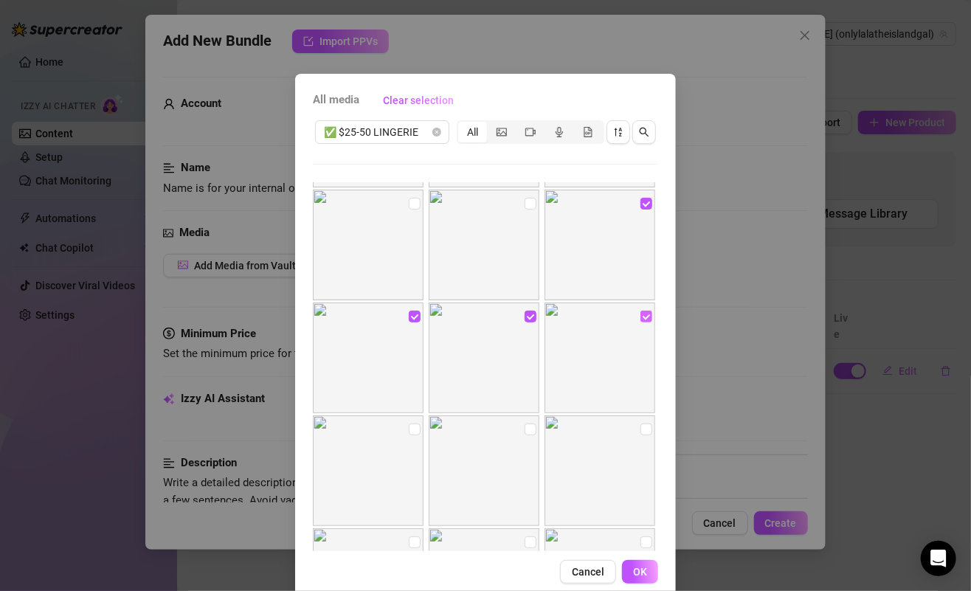
checkbox input "false"
click at [525, 319] on input "checkbox" at bounding box center [531, 317] width 12 height 12
checkbox input "false"
click at [409, 318] on input "checkbox" at bounding box center [415, 317] width 12 height 12
checkbox input "false"
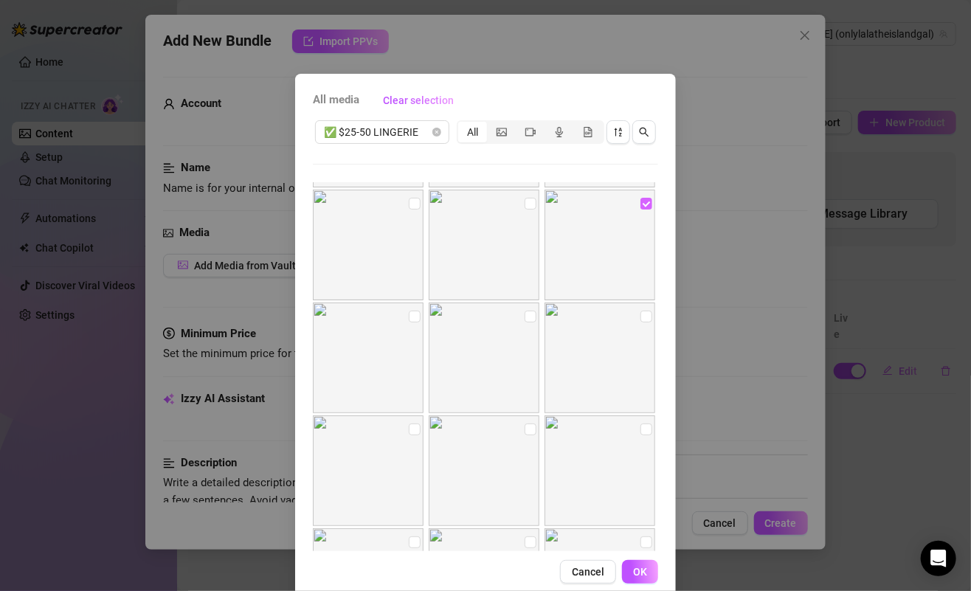
click at [640, 200] on input "checkbox" at bounding box center [646, 204] width 12 height 12
checkbox input "false"
click at [409, 206] on input "checkbox" at bounding box center [415, 208] width 12 height 12
checkbox input "true"
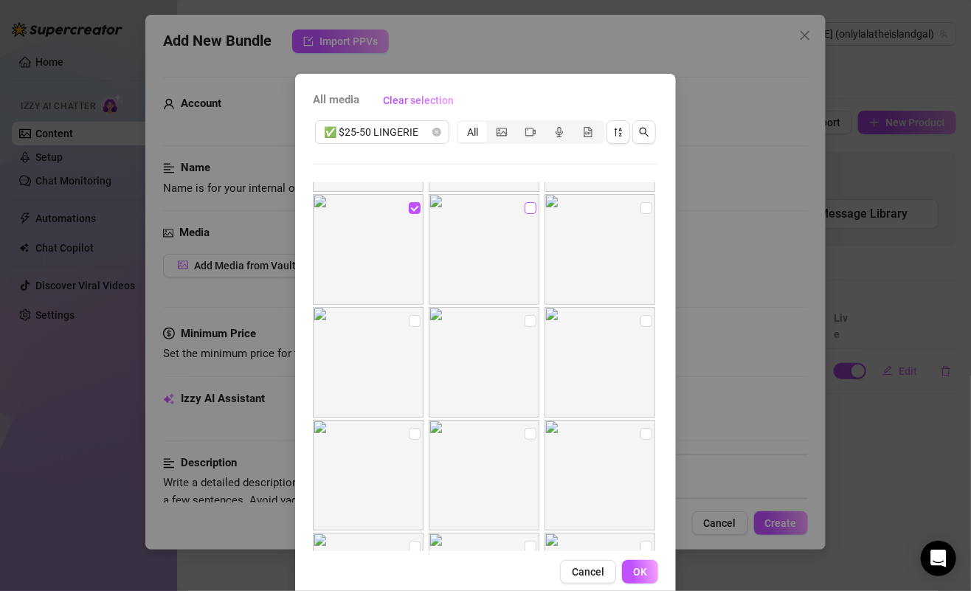
click at [525, 202] on input "checkbox" at bounding box center [531, 208] width 12 height 12
checkbox input "true"
click at [640, 204] on input "checkbox" at bounding box center [646, 208] width 12 height 12
checkbox input "true"
click at [640, 320] on input "checkbox" at bounding box center [646, 321] width 12 height 12
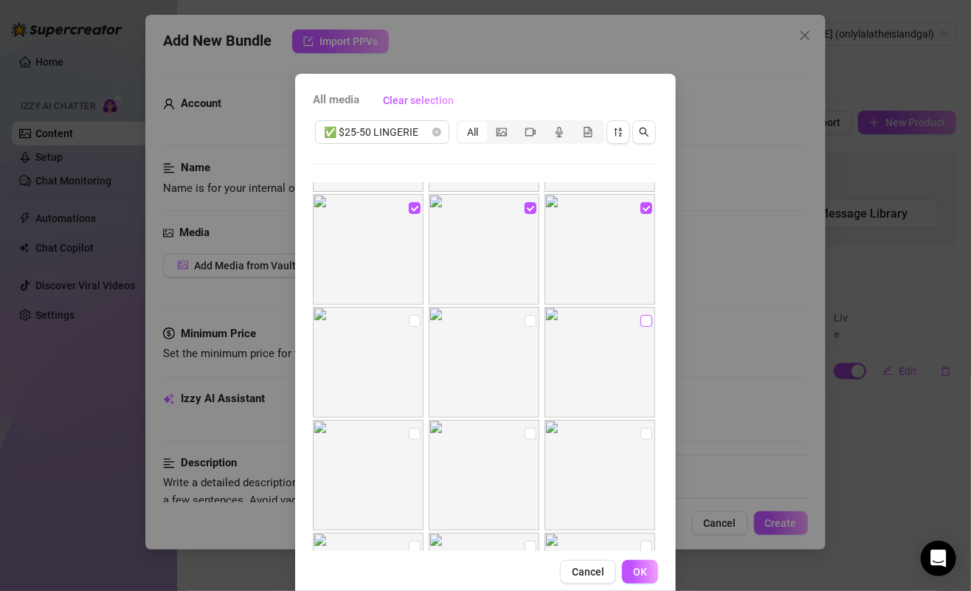
checkbox input "true"
click at [525, 318] on input "checkbox" at bounding box center [531, 321] width 12 height 12
checkbox input "true"
click at [409, 321] on input "checkbox" at bounding box center [415, 321] width 12 height 12
checkbox input "true"
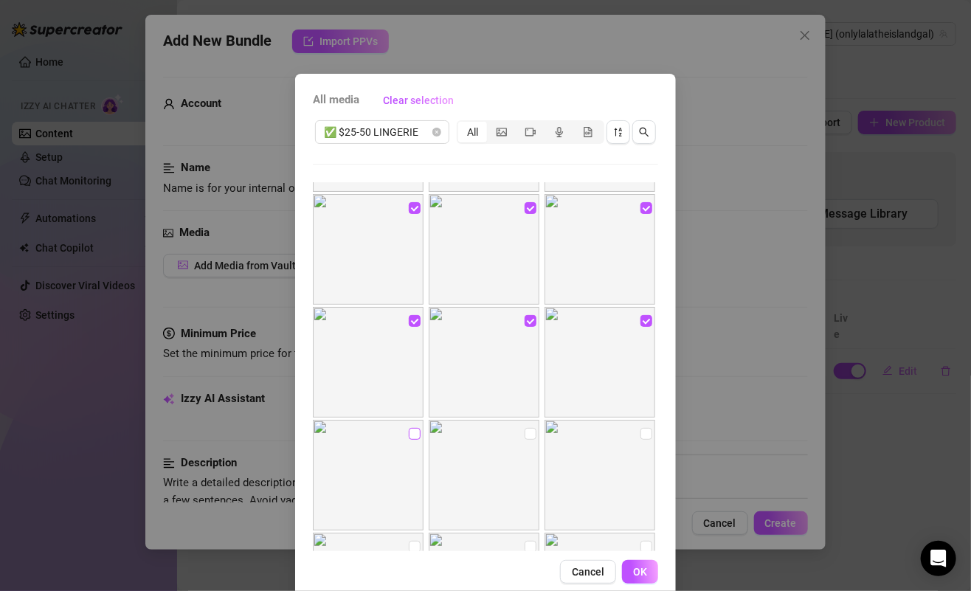
click at [409, 432] on input "checkbox" at bounding box center [415, 434] width 12 height 12
checkbox input "true"
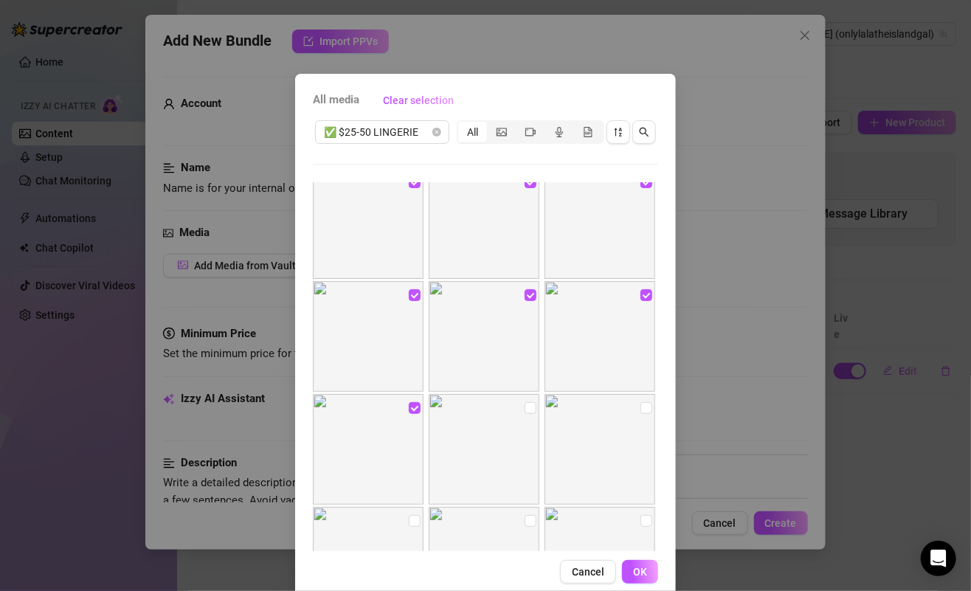
scroll to position [595, 0]
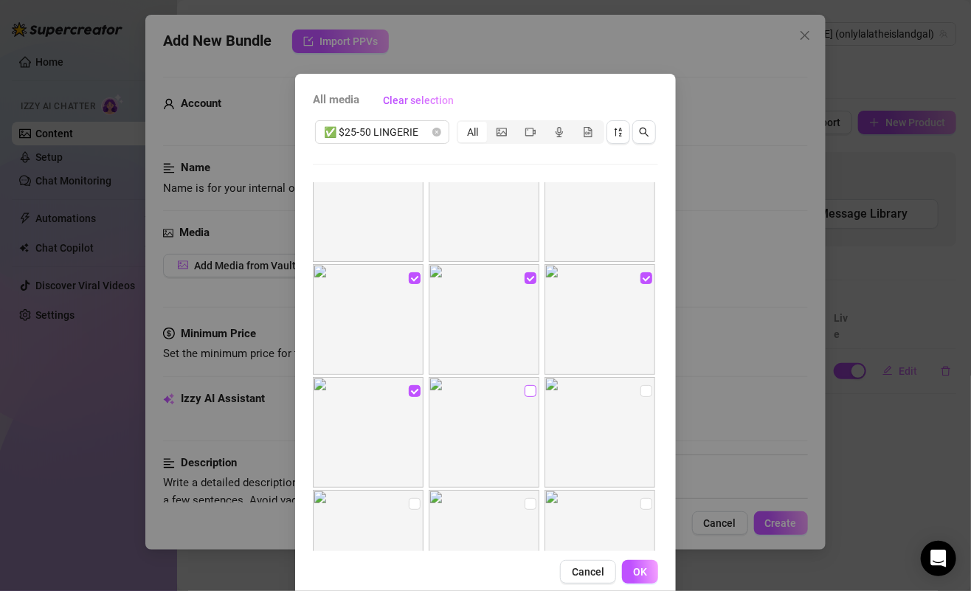
click at [525, 393] on input "checkbox" at bounding box center [531, 391] width 12 height 12
checkbox input "true"
click at [640, 391] on input "checkbox" at bounding box center [646, 391] width 12 height 12
checkbox input "true"
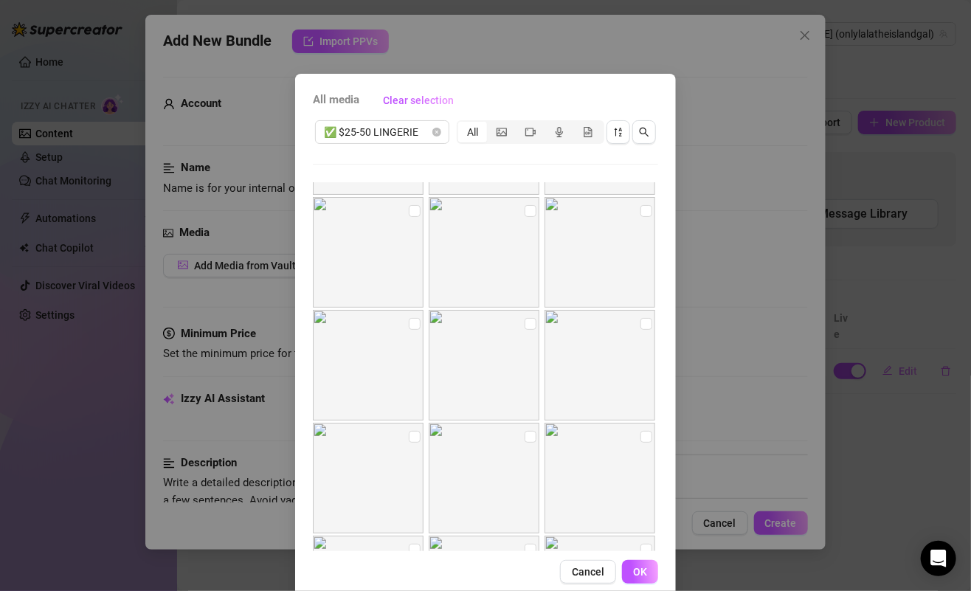
scroll to position [889, 0]
click at [633, 566] on span "OK" at bounding box center [640, 572] width 14 height 12
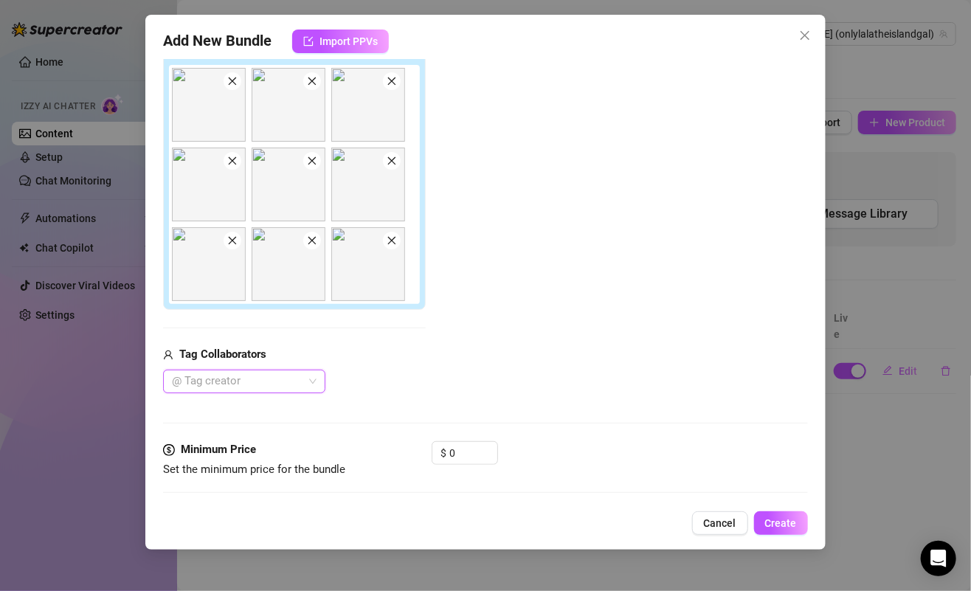
scroll to position [294, 0]
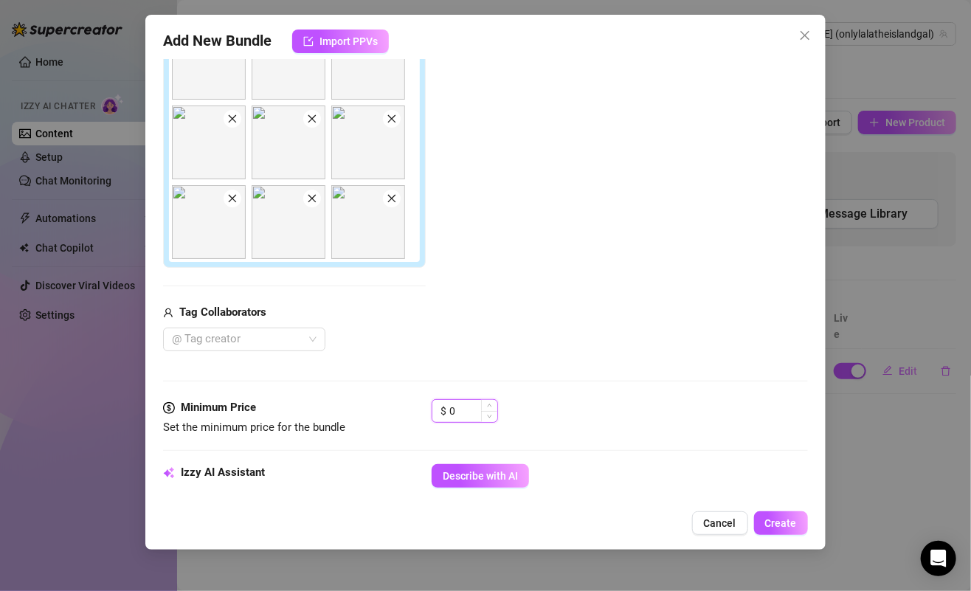
drag, startPoint x: 463, startPoint y: 407, endPoint x: 433, endPoint y: 407, distance: 30.3
click at [433, 407] on div "$ 0" at bounding box center [465, 411] width 66 height 24
type input "8"
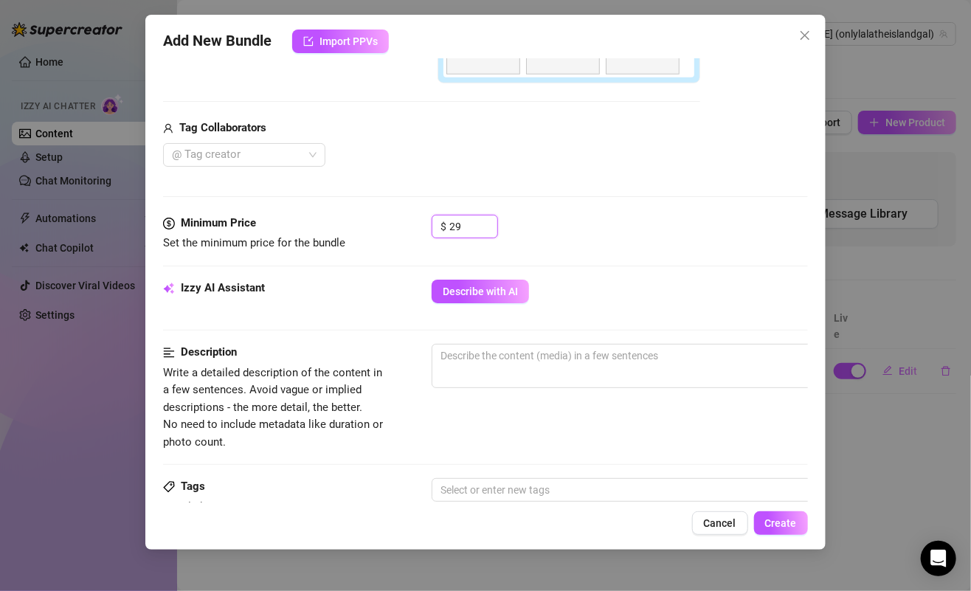
scroll to position [499, 0]
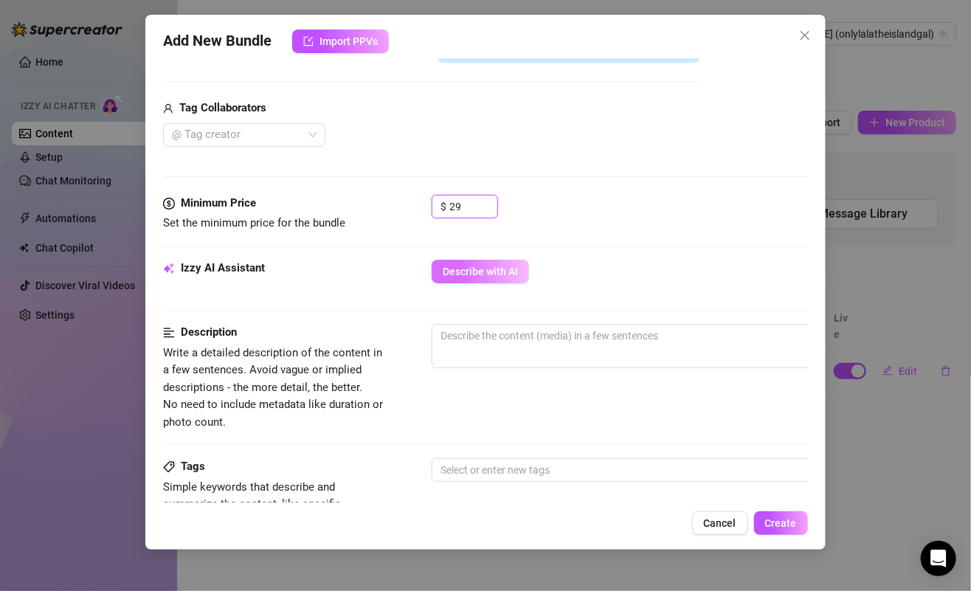
type input "29"
click at [497, 266] on span "Describe with AI" at bounding box center [480, 272] width 75 height 12
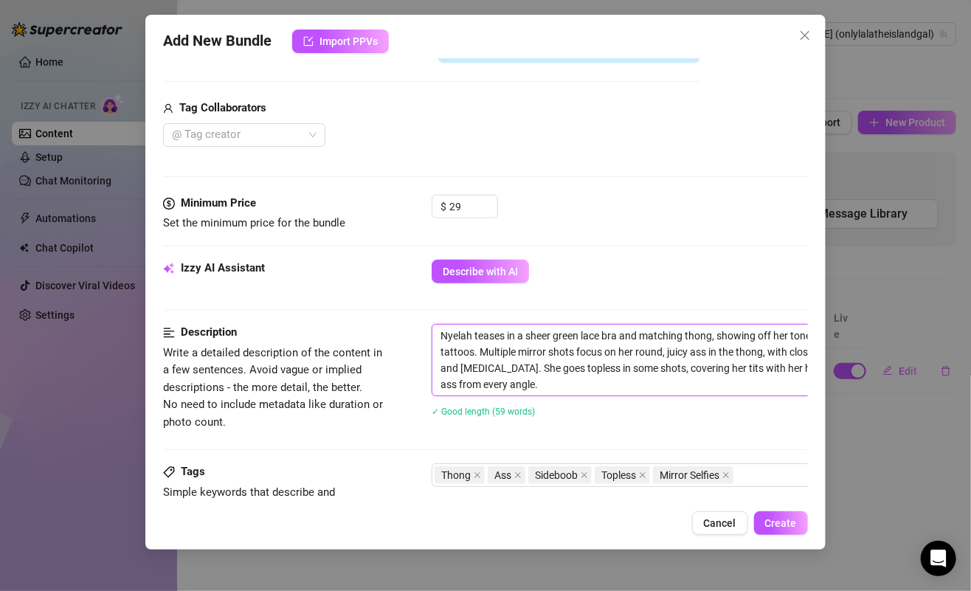
drag, startPoint x: 476, startPoint y: 329, endPoint x: 570, endPoint y: 376, distance: 105.3
click at [571, 377] on textarea "Nyelah teases in a sheer green lace bra and matching thong, showing off her ton…" at bounding box center [689, 360] width 515 height 71
type textarea "Nyelah teases in a sheer green lace bra and matching thong, showing off her ton…"
drag, startPoint x: 570, startPoint y: 376, endPoint x: 474, endPoint y: 329, distance: 106.6
click at [474, 329] on textarea "Nyelah teases in a sheer green lace bra and matching thong, showing off her ton…" at bounding box center [689, 360] width 515 height 71
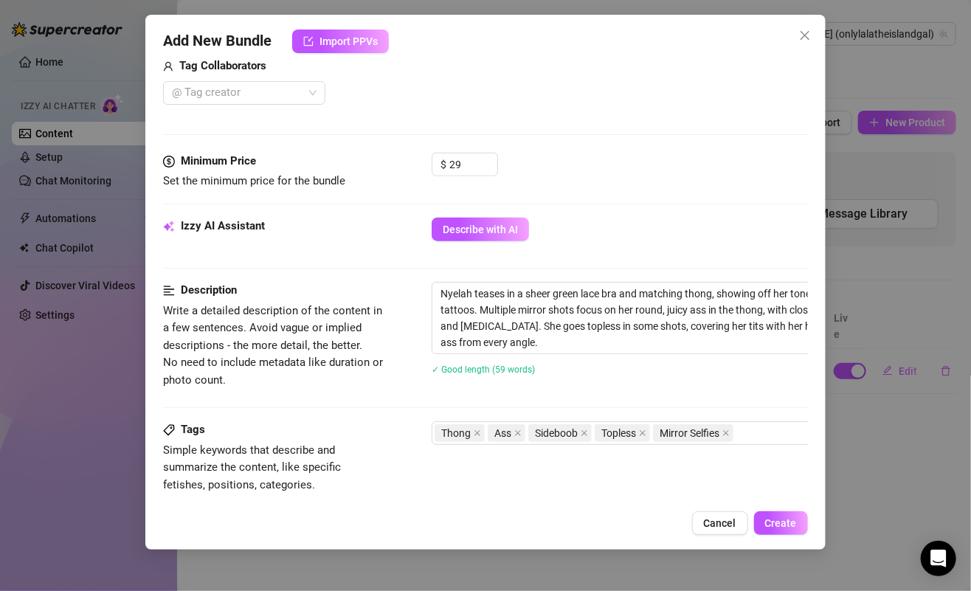
scroll to position [965, 0]
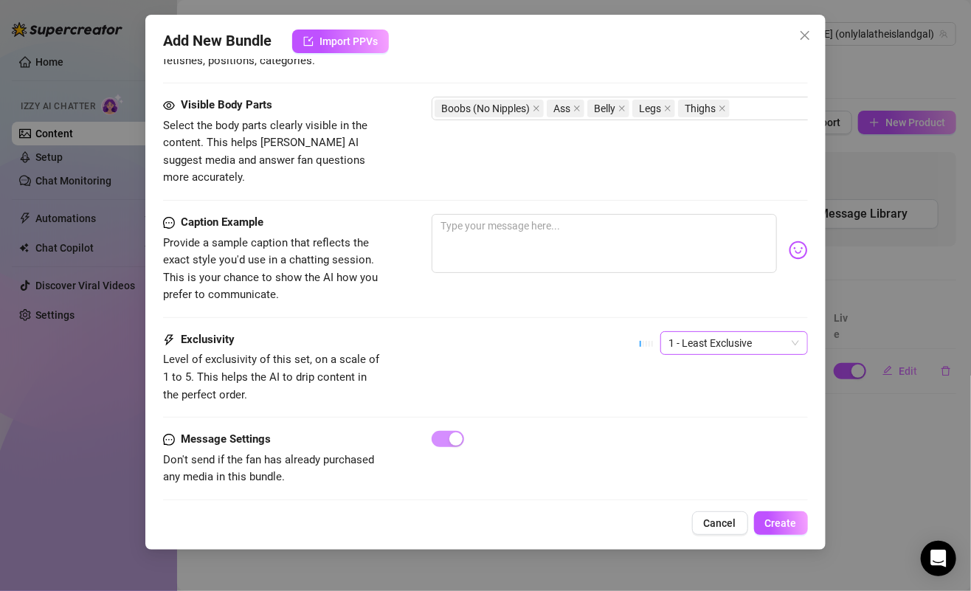
click at [708, 332] on span "1 - Least Exclusive" at bounding box center [734, 343] width 130 height 22
click at [687, 373] on div "2" at bounding box center [721, 373] width 124 height 16
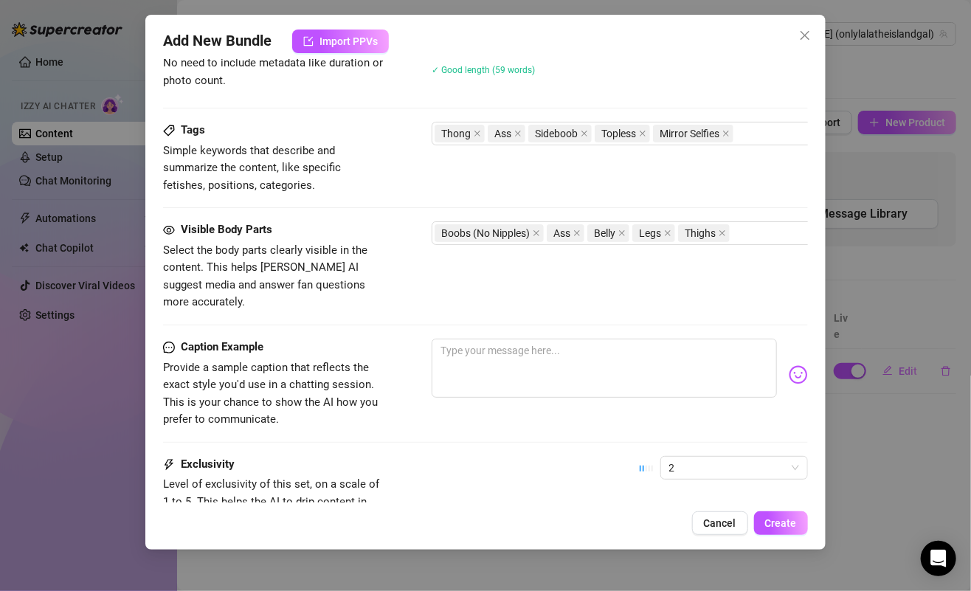
scroll to position [866, 0]
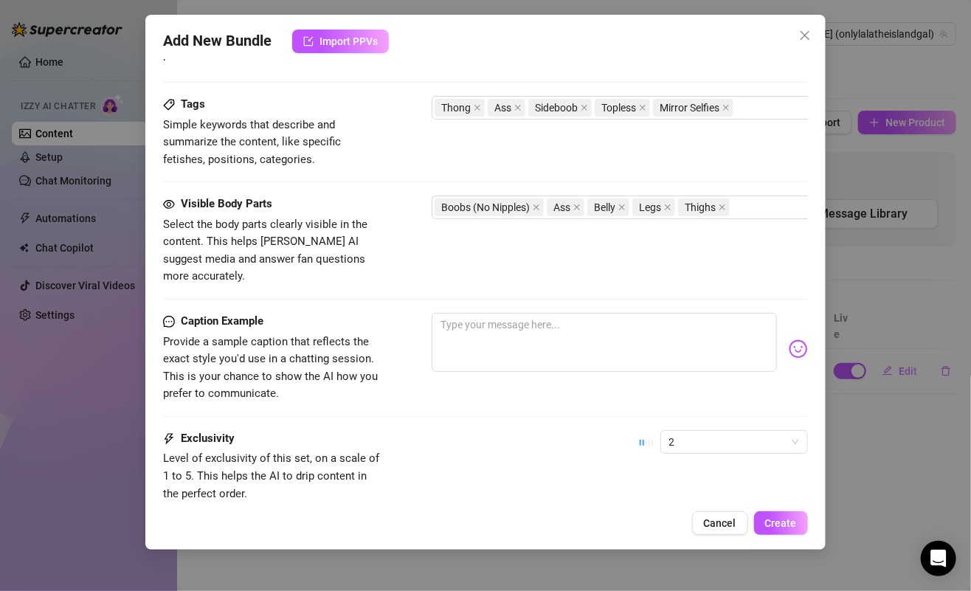
click at [505, 288] on div "Visible Body Parts Select the body parts clearly visible in the content. This h…" at bounding box center [485, 254] width 644 height 117
click at [506, 313] on textarea at bounding box center [604, 342] width 345 height 59
paste textarea "green really does things for me… and for you too, i bet 😉🍃 just me, my curves, …"
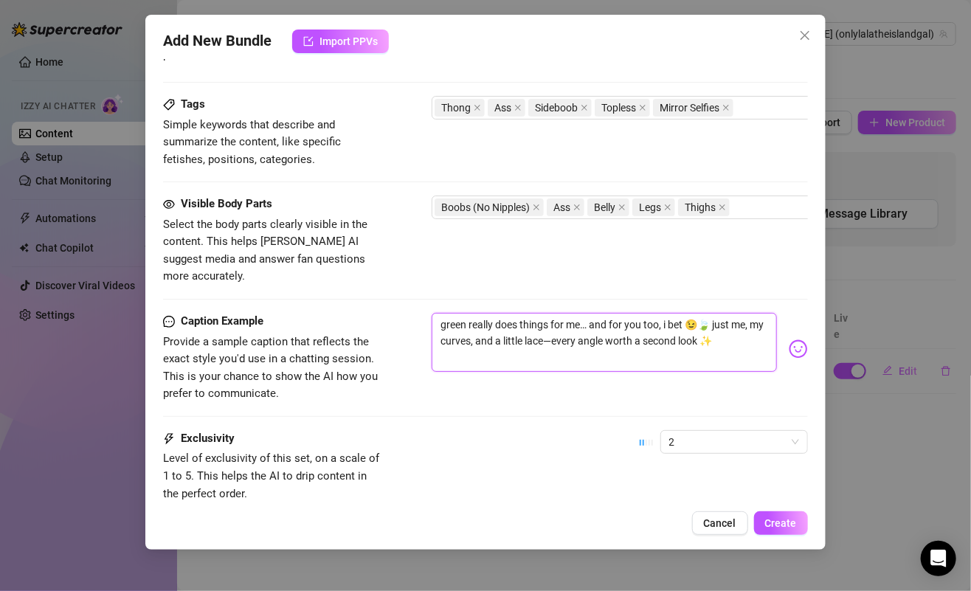
click at [570, 319] on textarea "green really does things for me… and for you too, i bet 😉🍃 just me, my curves, …" at bounding box center [604, 342] width 345 height 59
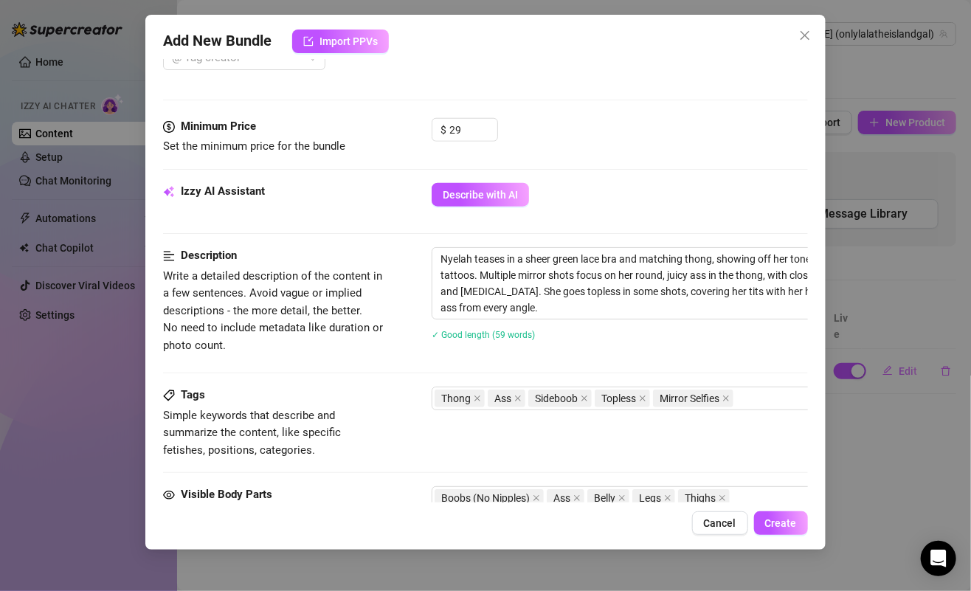
scroll to position [120, 0]
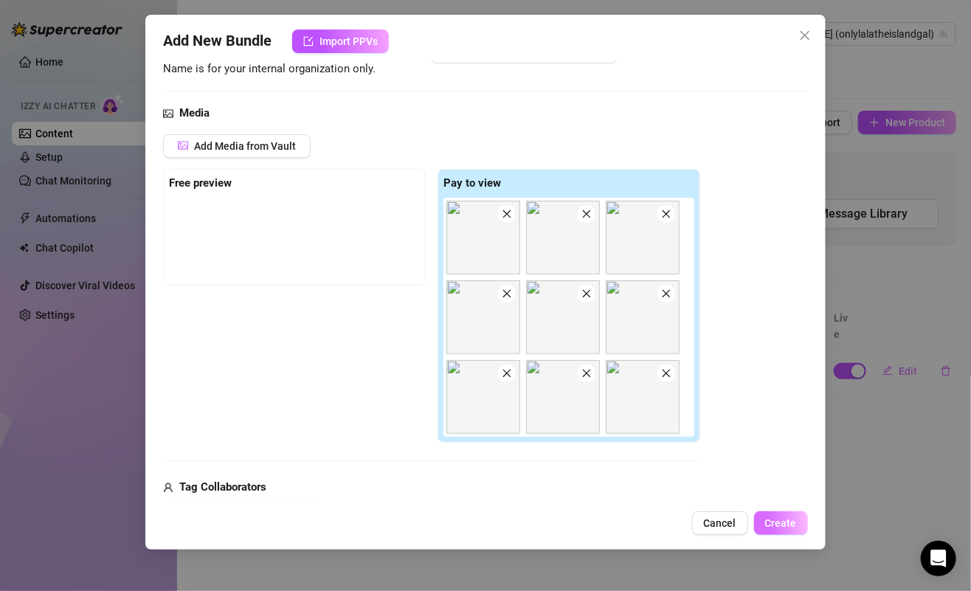
type textarea "green really does things for me… and for you too, i bet 😉🍃 just me, my curves, …"
click at [776, 513] on button "Create" at bounding box center [781, 523] width 54 height 24
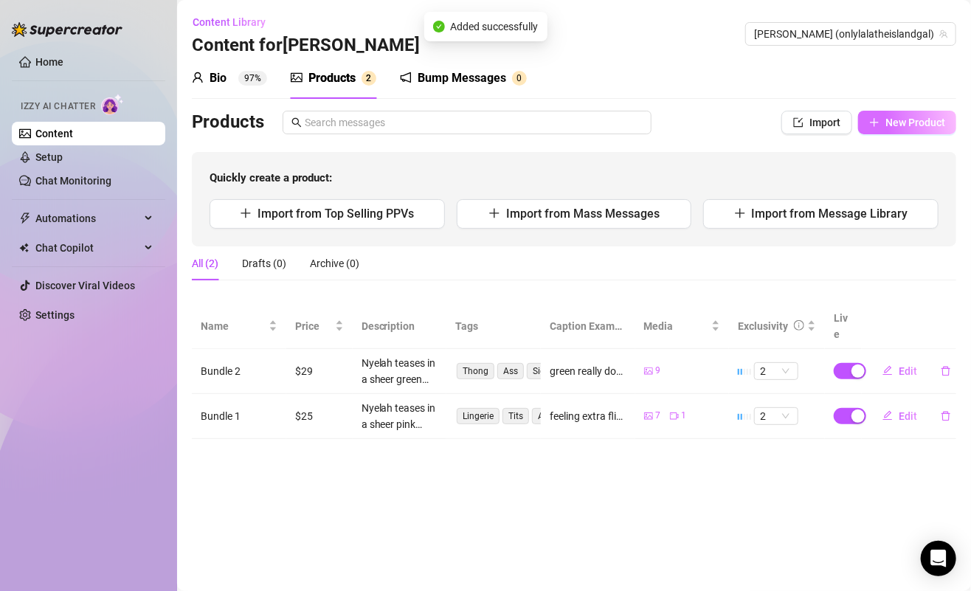
click at [894, 130] on button "New Product" at bounding box center [907, 123] width 98 height 24
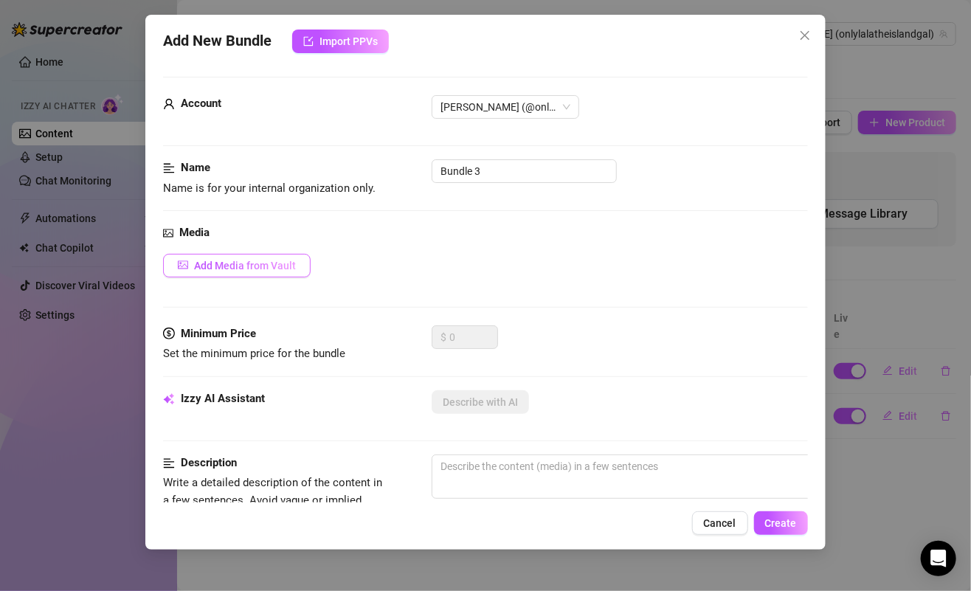
click at [258, 272] on button "Add Media from Vault" at bounding box center [237, 266] width 148 height 24
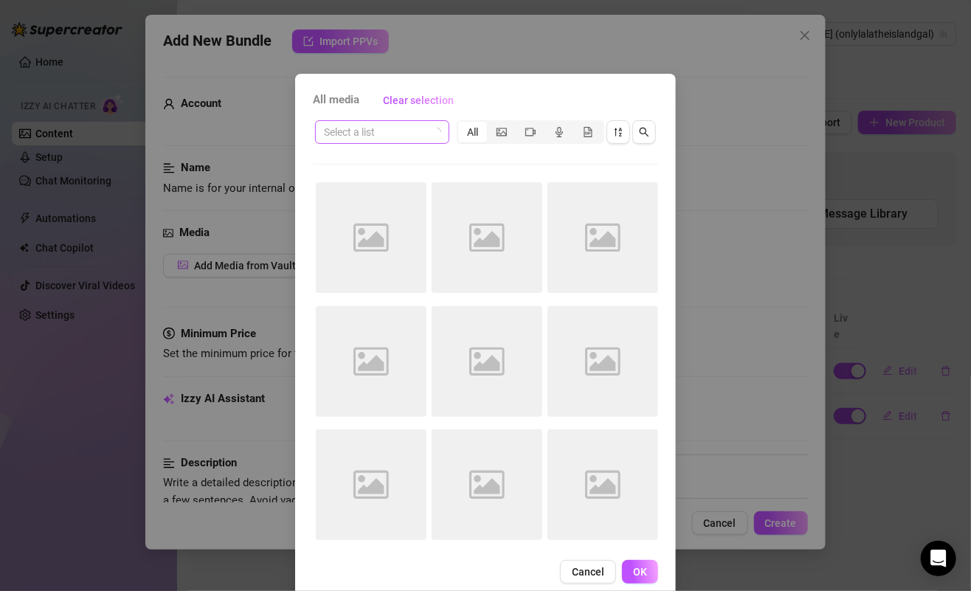
click at [424, 130] on span at bounding box center [382, 132] width 117 height 22
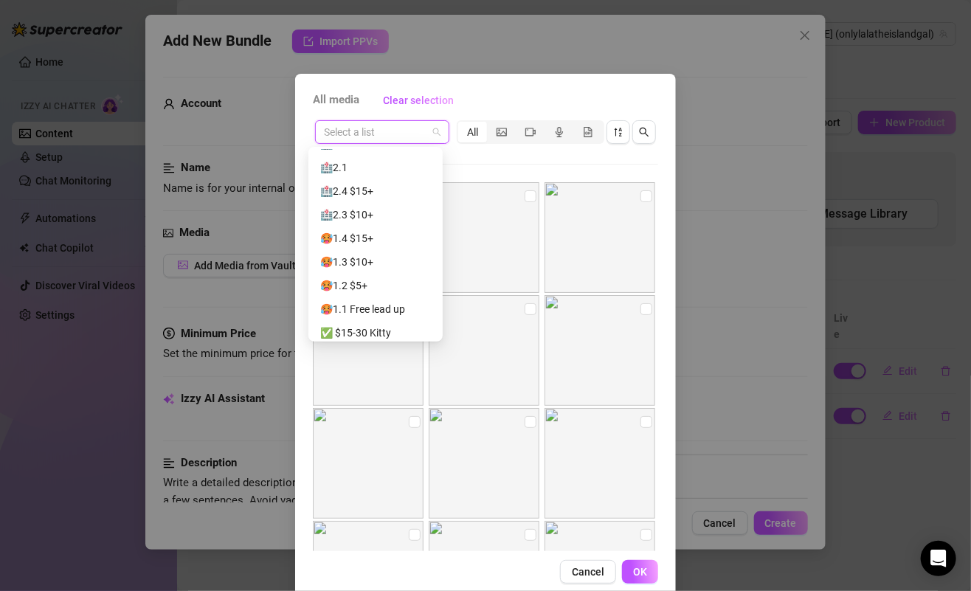
scroll to position [283, 0]
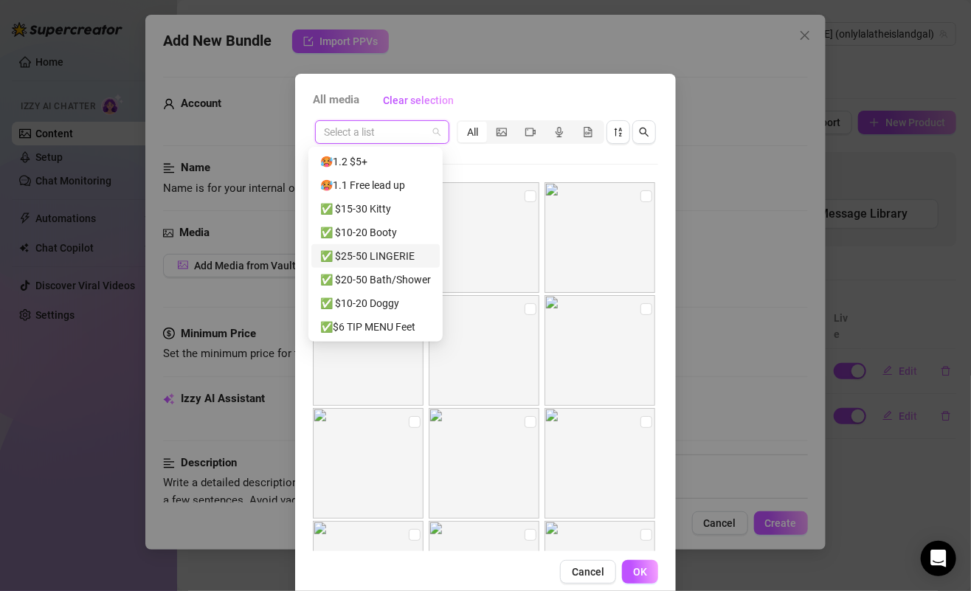
click at [390, 259] on div "✅ $25-50 LINGERIE" at bounding box center [375, 256] width 111 height 16
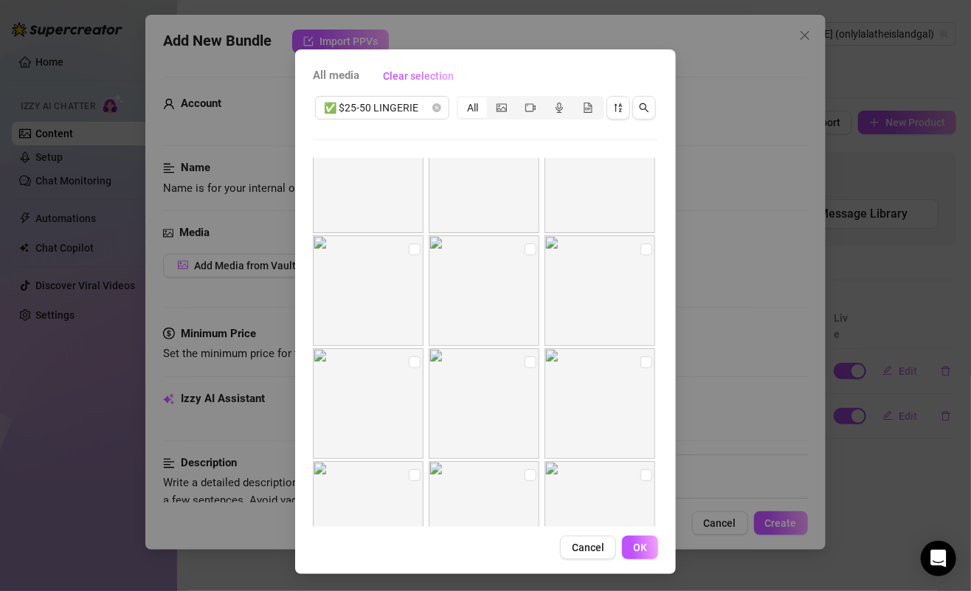
scroll to position [795, 0]
click at [409, 277] on input "checkbox" at bounding box center [415, 280] width 12 height 12
checkbox input "true"
click at [525, 282] on input "checkbox" at bounding box center [531, 280] width 12 height 12
checkbox input "true"
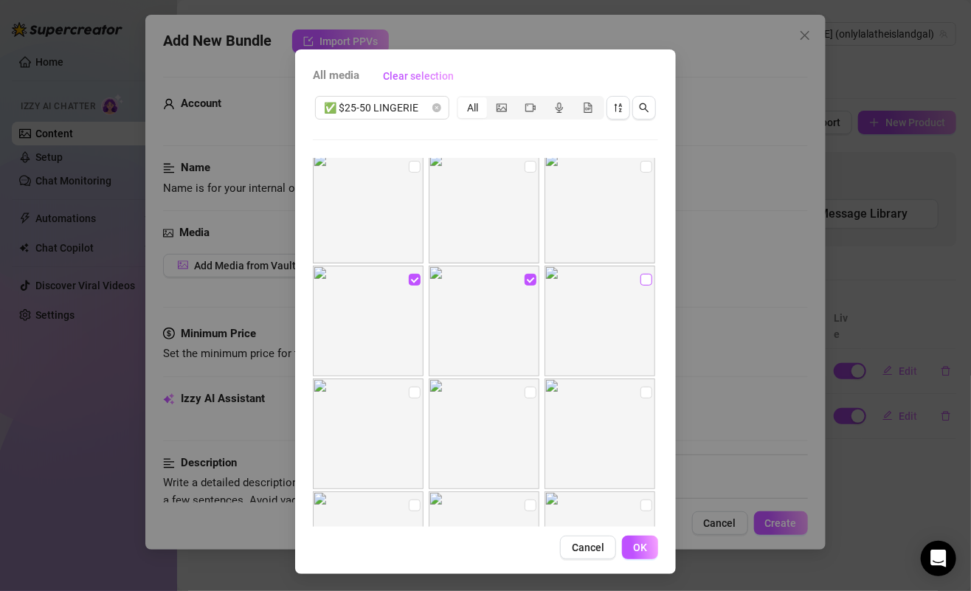
click at [640, 277] on input "checkbox" at bounding box center [646, 280] width 12 height 12
checkbox input "true"
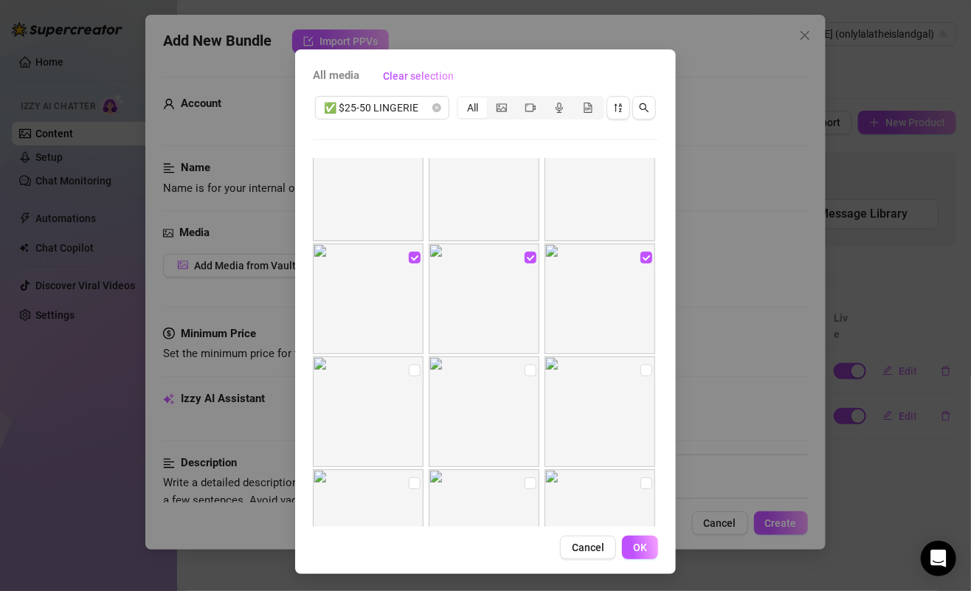
scroll to position [830, 0]
click at [640, 357] on input "checkbox" at bounding box center [646, 358] width 12 height 12
checkbox input "true"
click at [525, 357] on input "checkbox" at bounding box center [531, 358] width 12 height 12
checkbox input "true"
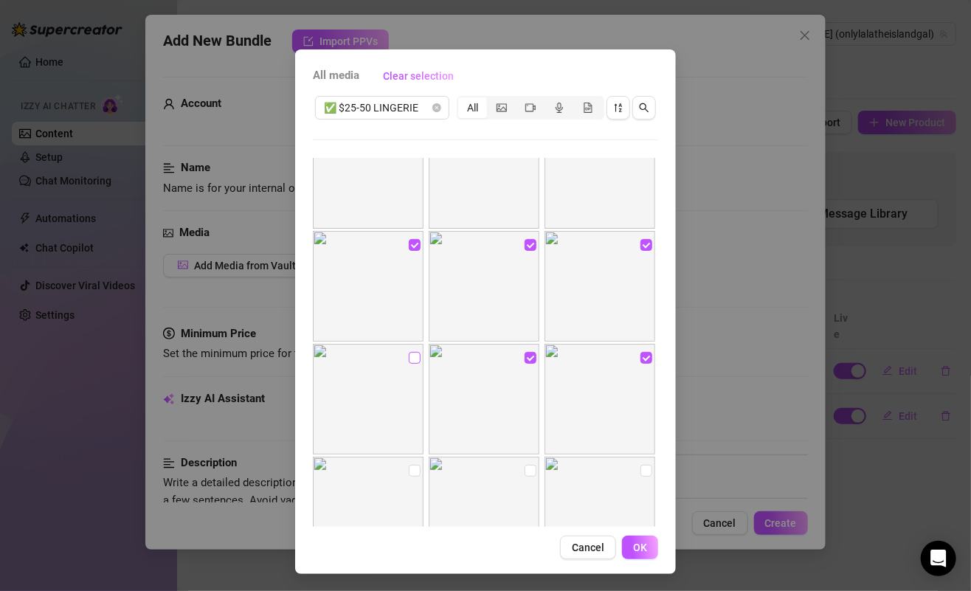
click at [409, 359] on input "checkbox" at bounding box center [415, 358] width 12 height 12
checkbox input "true"
click at [409, 466] on input "checkbox" at bounding box center [415, 471] width 12 height 12
checkbox input "true"
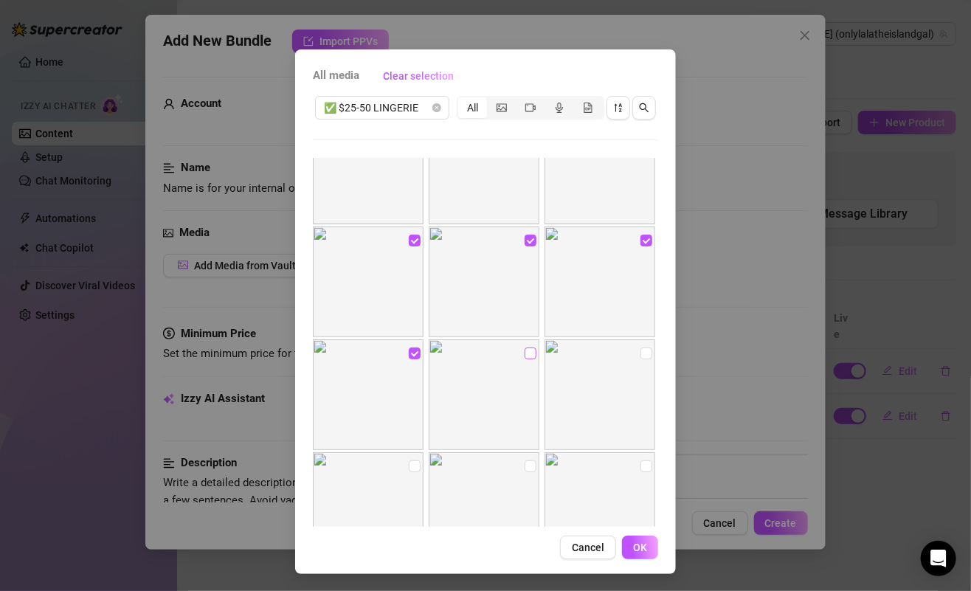
click at [525, 356] on input "checkbox" at bounding box center [531, 354] width 12 height 12
checkbox input "true"
click at [640, 358] on input "checkbox" at bounding box center [646, 354] width 12 height 12
checkbox input "true"
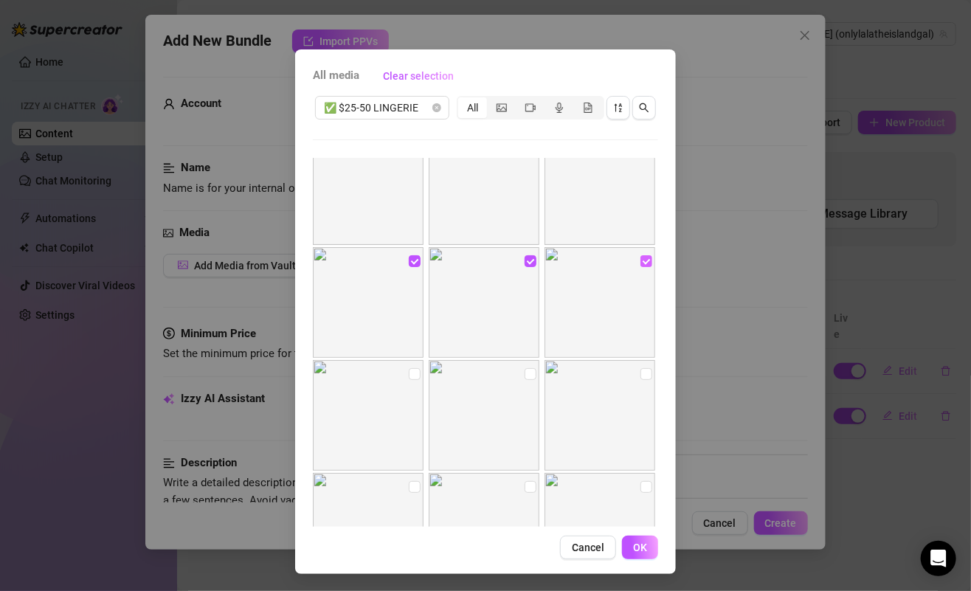
scroll to position [1142, 0]
click at [640, 266] on input "checkbox" at bounding box center [646, 272] width 12 height 12
checkbox input "true"
click at [525, 268] on input "checkbox" at bounding box center [531, 272] width 12 height 12
checkbox input "true"
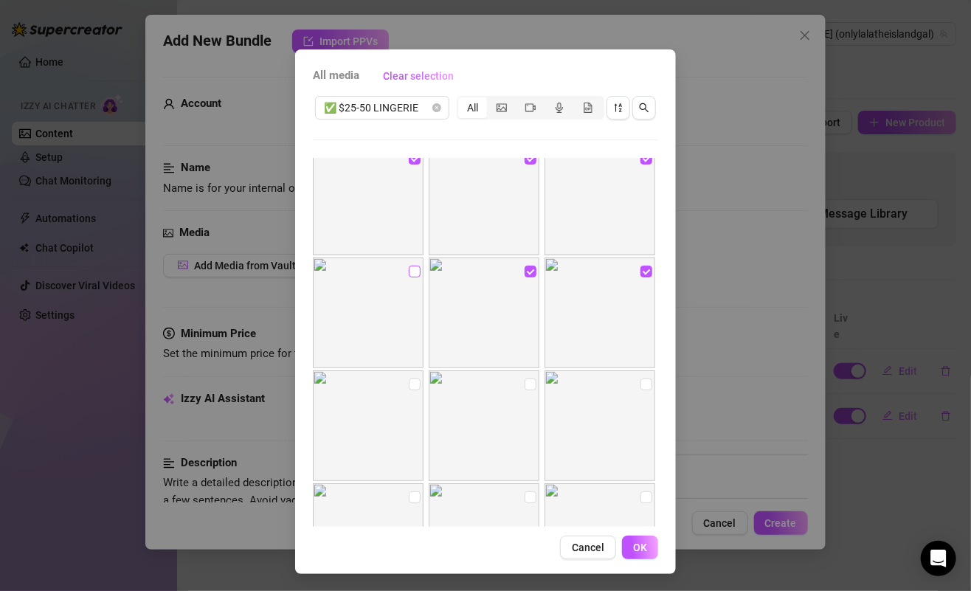
click at [409, 274] on input "checkbox" at bounding box center [415, 272] width 12 height 12
checkbox input "true"
click at [409, 385] on input "checkbox" at bounding box center [415, 385] width 12 height 12
checkbox input "true"
click at [525, 384] on input "checkbox" at bounding box center [531, 385] width 12 height 12
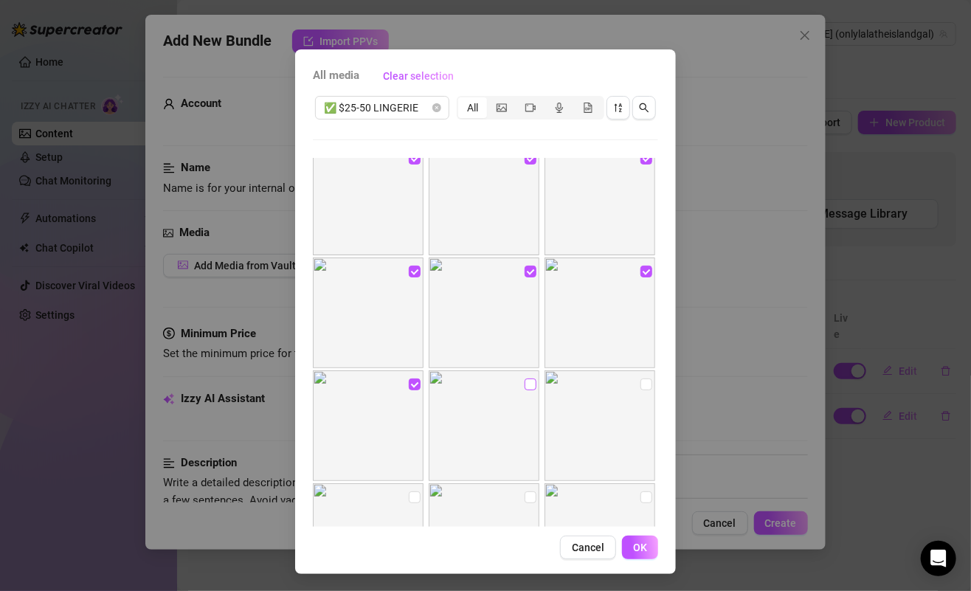
checkbox input "true"
click at [640, 384] on input "checkbox" at bounding box center [646, 385] width 12 height 12
checkbox input "true"
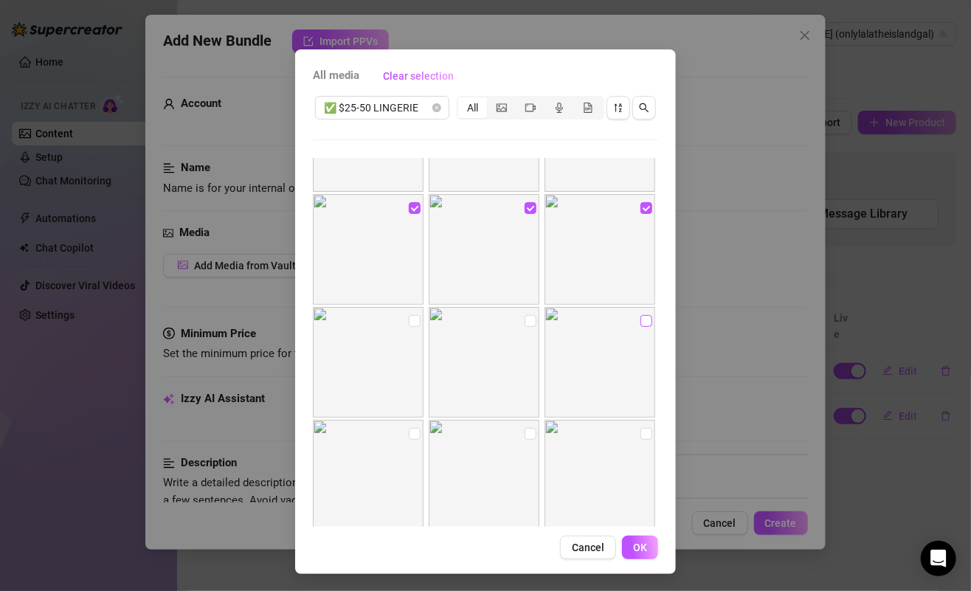
click at [640, 328] on label at bounding box center [646, 321] width 12 height 16
click at [640, 327] on input "checkbox" at bounding box center [646, 321] width 12 height 12
checkbox input "true"
click at [525, 322] on img at bounding box center [484, 362] width 111 height 111
click at [409, 322] on input "checkbox" at bounding box center [415, 321] width 12 height 12
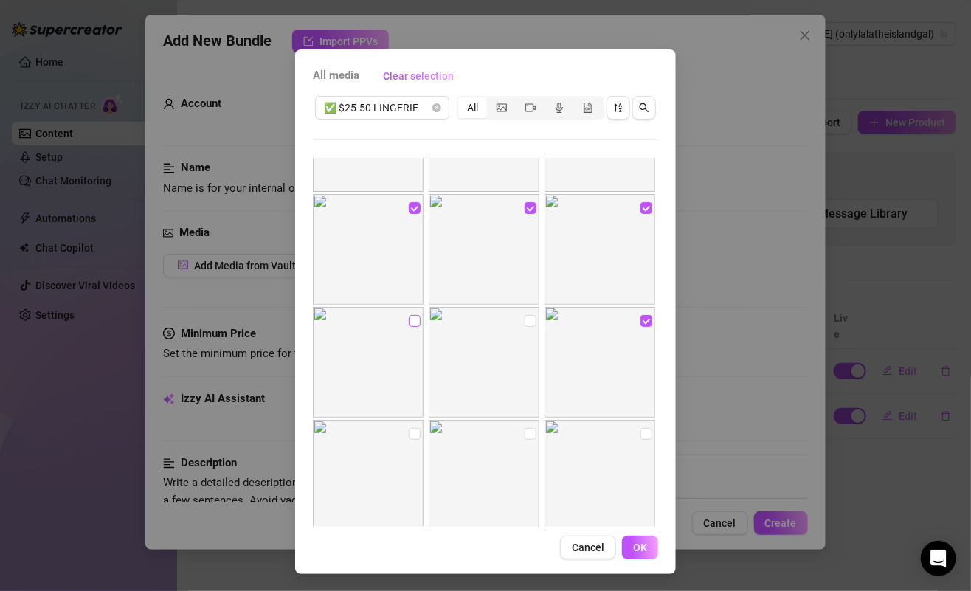
checkbox input "true"
click at [409, 432] on input "checkbox" at bounding box center [415, 434] width 12 height 12
checkbox input "true"
click at [525, 432] on input "checkbox" at bounding box center [531, 434] width 12 height 12
checkbox input "true"
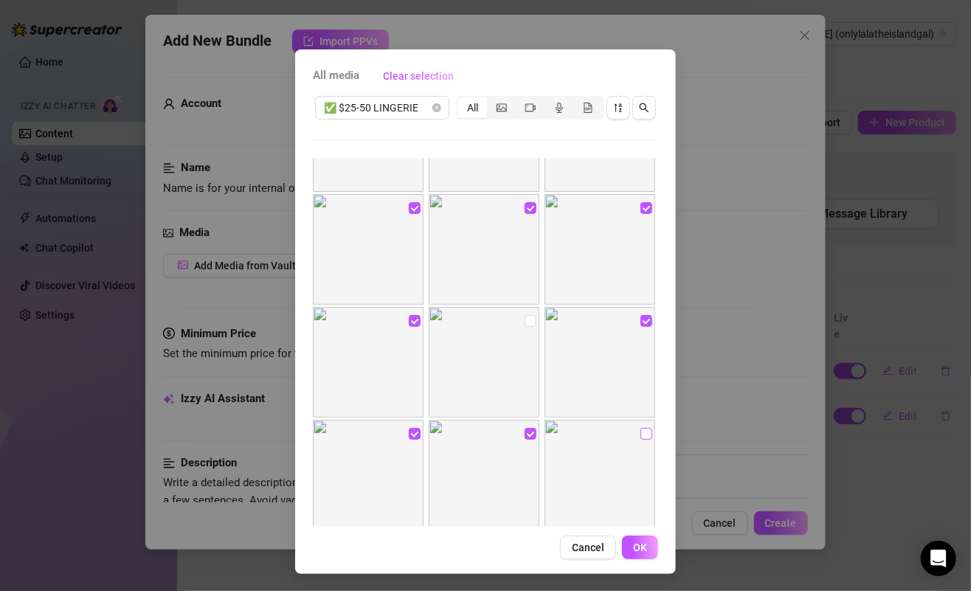
click at [640, 430] on input "checkbox" at bounding box center [646, 434] width 12 height 12
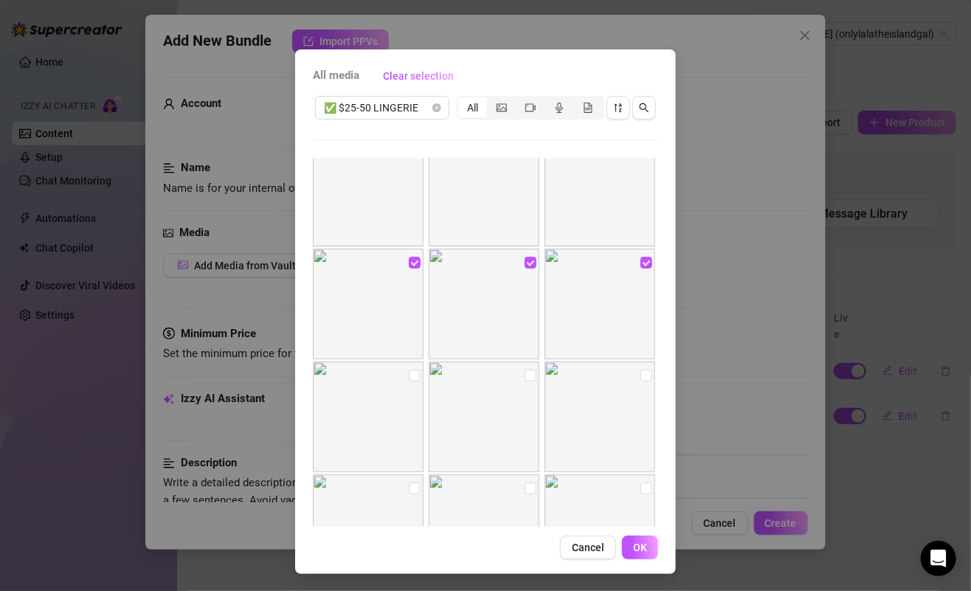
scroll to position [1473, 0]
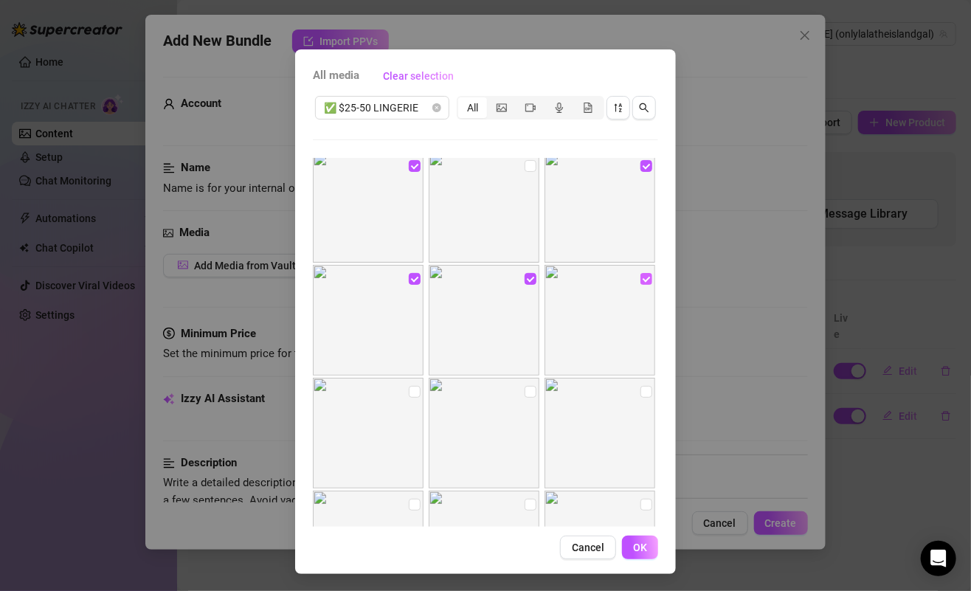
click at [640, 283] on input "checkbox" at bounding box center [646, 279] width 12 height 12
click at [640, 274] on input "checkbox" at bounding box center [646, 279] width 12 height 12
checkbox input "true"
click at [640, 397] on label at bounding box center [646, 392] width 12 height 16
click at [640, 397] on input "checkbox" at bounding box center [646, 392] width 12 height 12
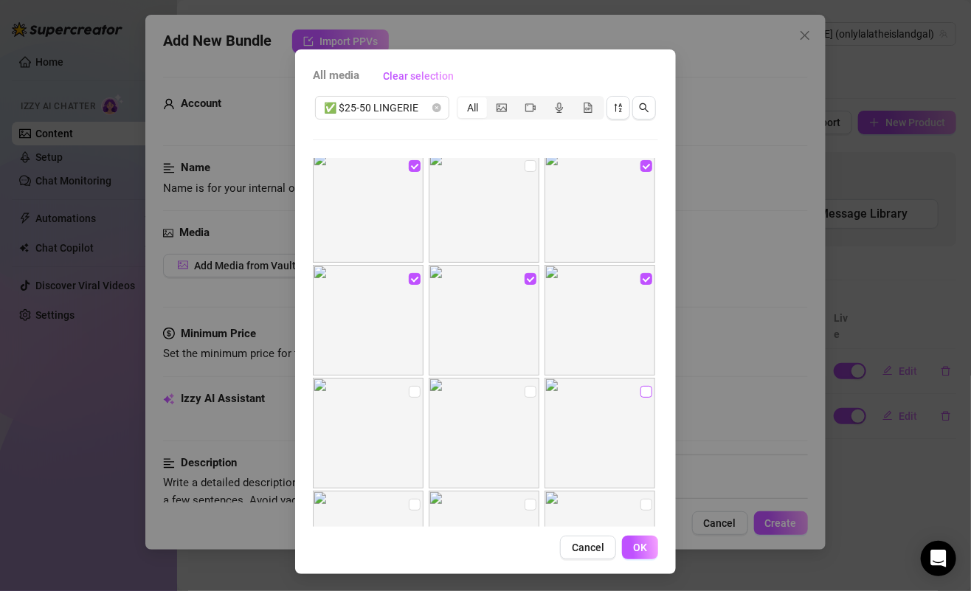
checkbox input "true"
click at [525, 391] on input "checkbox" at bounding box center [531, 392] width 12 height 12
checkbox input "true"
click at [409, 390] on input "checkbox" at bounding box center [415, 392] width 12 height 12
checkbox input "true"
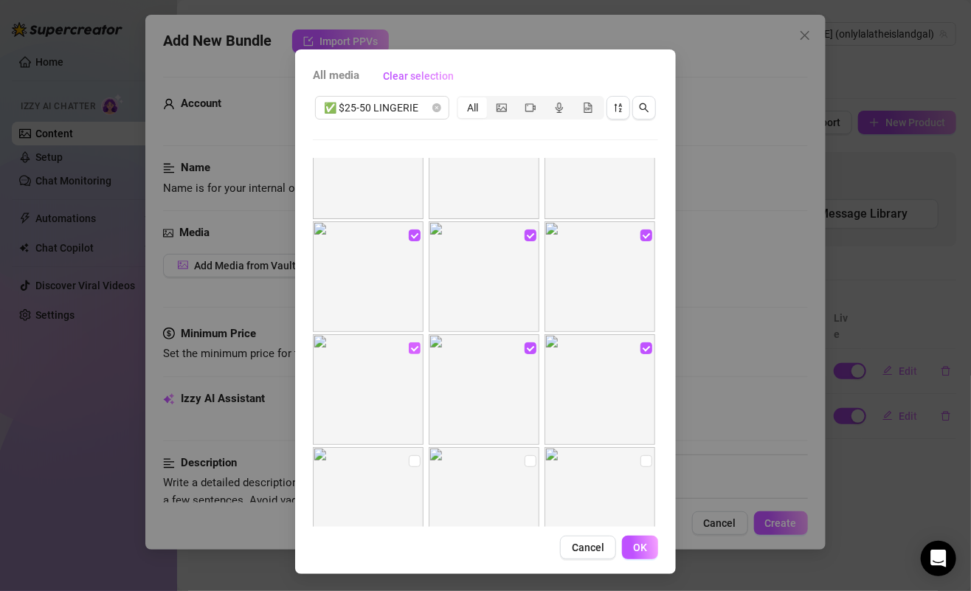
scroll to position [1527, 0]
click at [409, 453] on input "checkbox" at bounding box center [415, 452] width 12 height 12
checkbox input "true"
click at [525, 452] on input "checkbox" at bounding box center [531, 452] width 12 height 12
checkbox input "true"
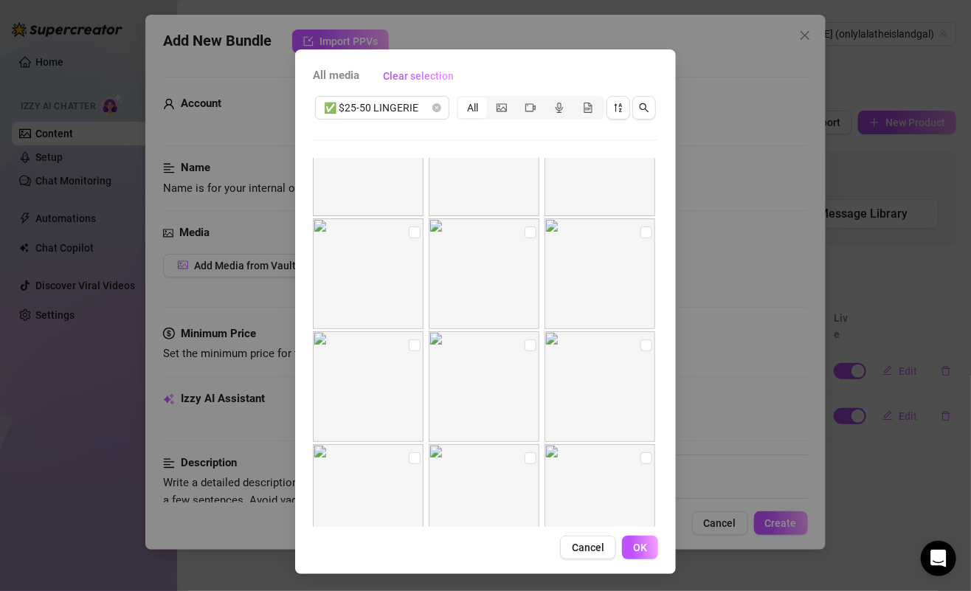
scroll to position [2024, 0]
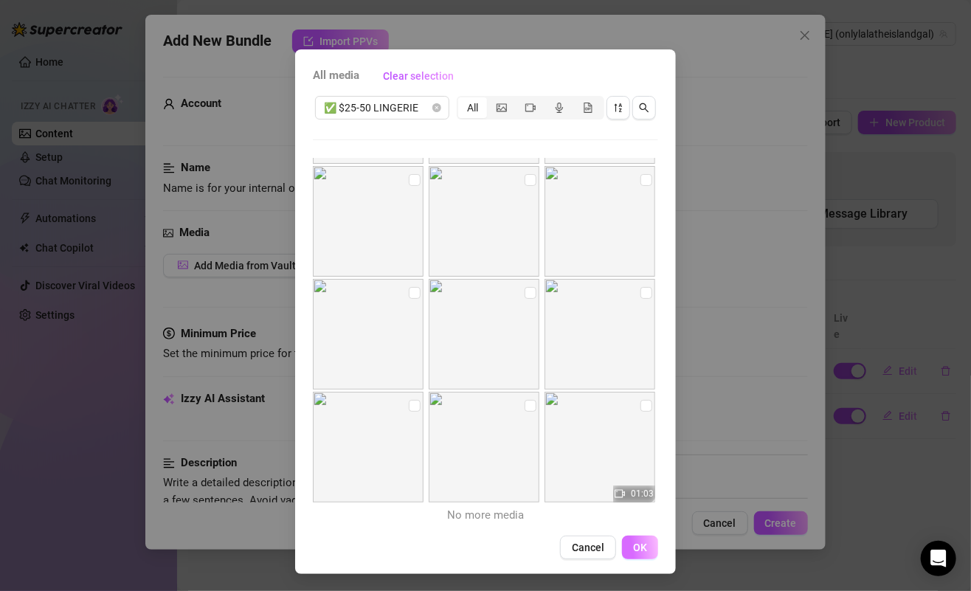
click at [642, 545] on button "OK" at bounding box center [640, 548] width 36 height 24
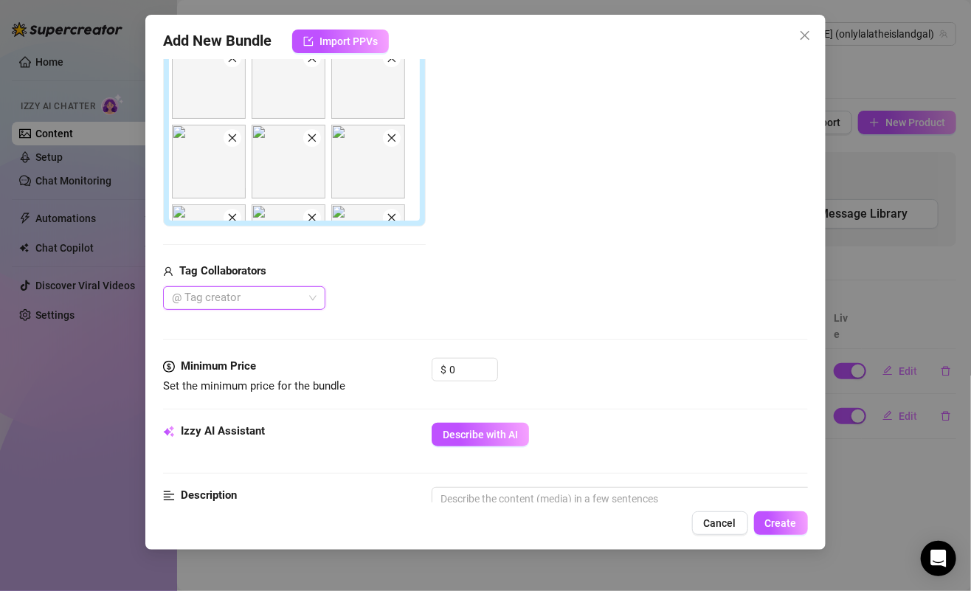
scroll to position [395, 0]
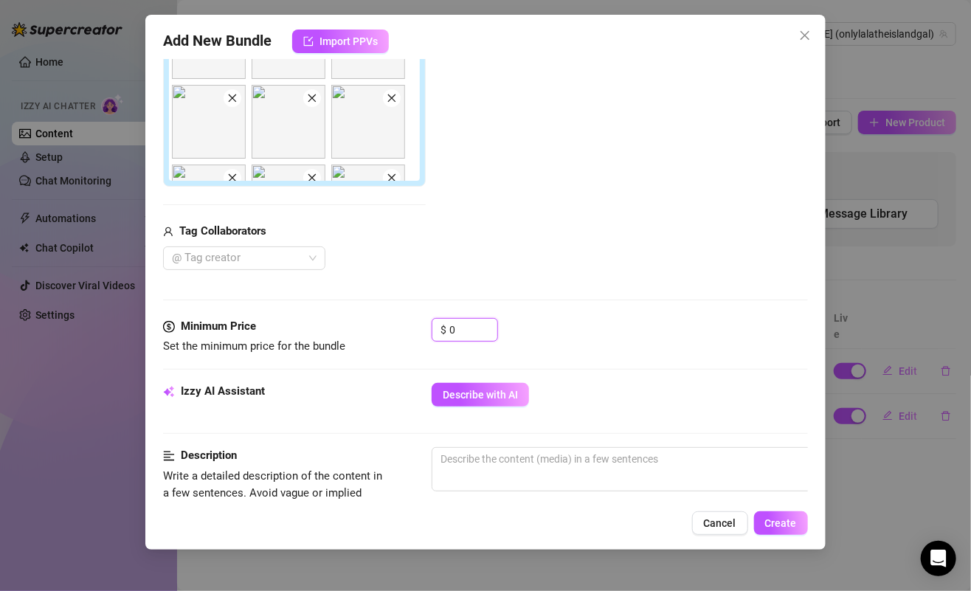
drag, startPoint x: 460, startPoint y: 321, endPoint x: 422, endPoint y: 325, distance: 37.8
click at [422, 325] on div "Minimum Price Set the minimum price for the bundle $ 0" at bounding box center [485, 337] width 644 height 38
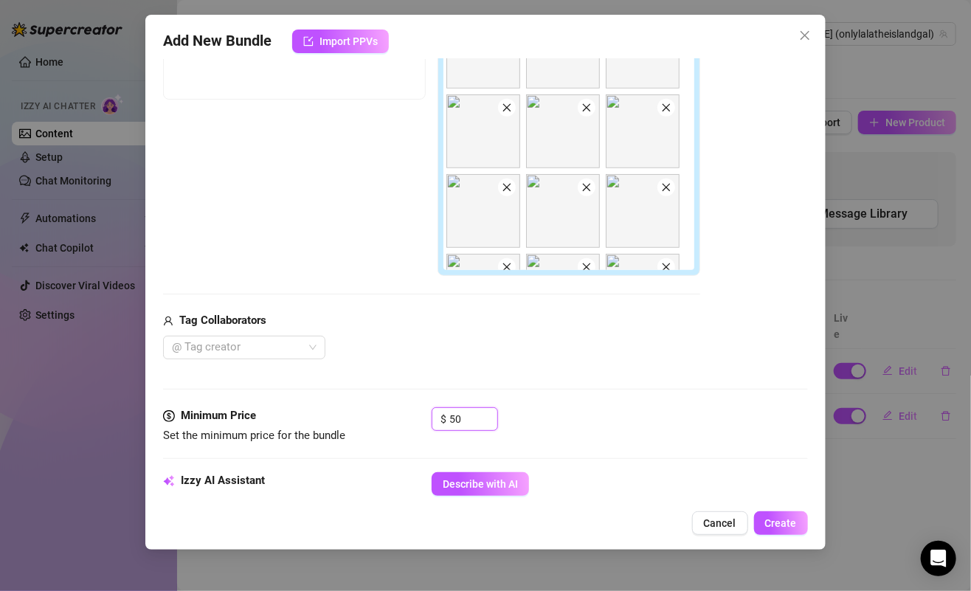
scroll to position [317, 1]
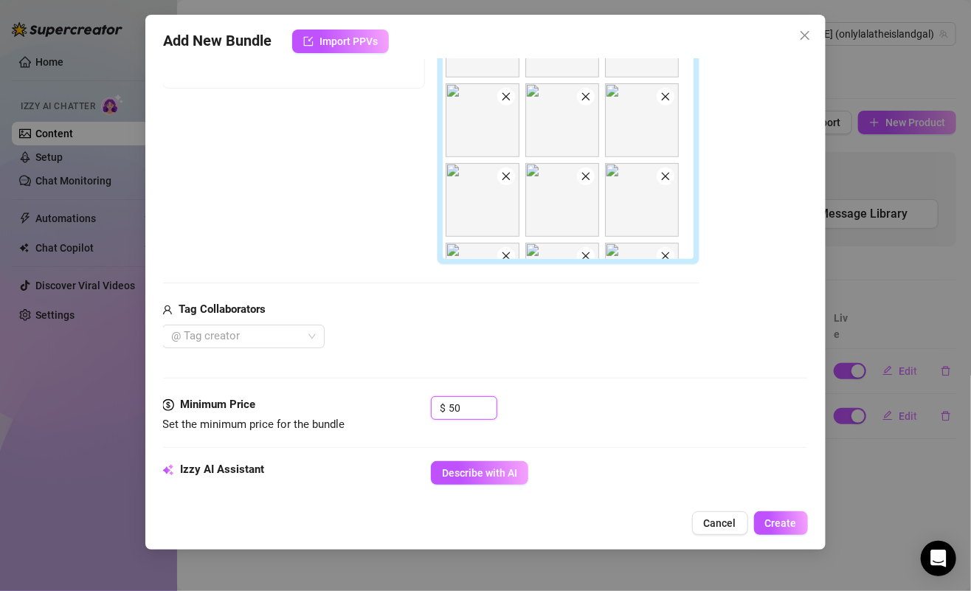
type input "5"
type input "45"
click at [609, 305] on div "Tag Collaborators" at bounding box center [430, 310] width 537 height 18
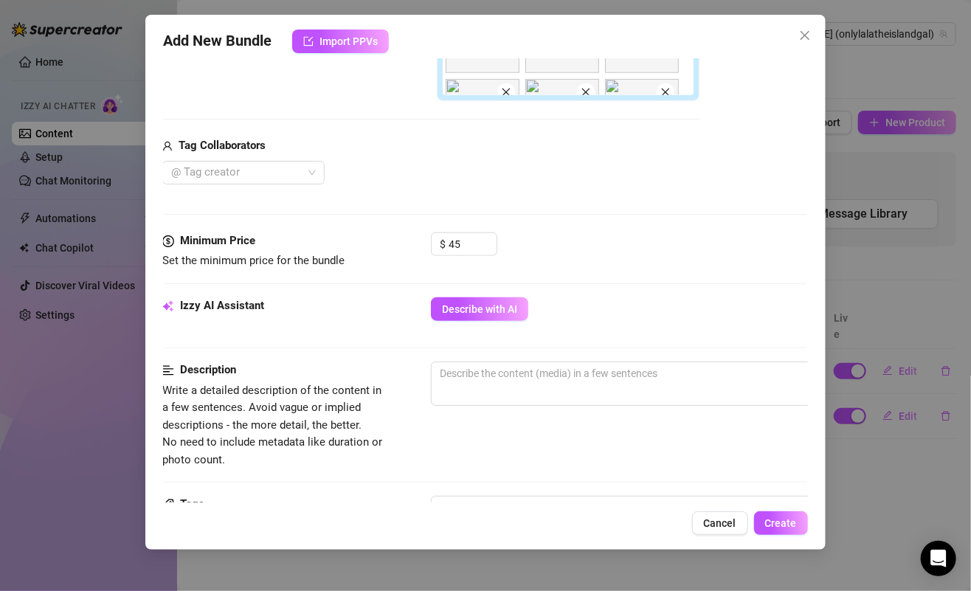
scroll to position [497, 1]
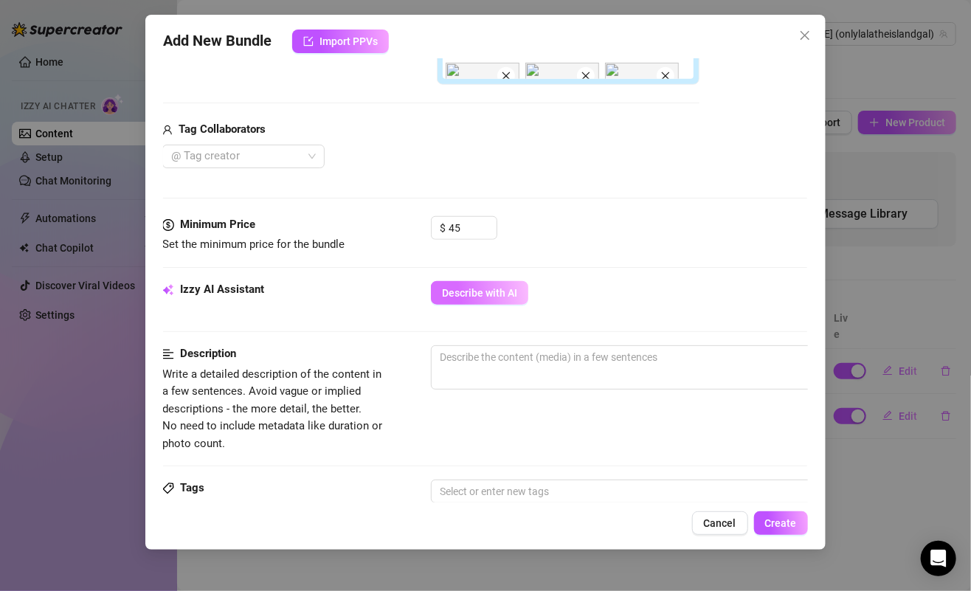
click at [493, 294] on span "Describe with AI" at bounding box center [479, 293] width 75 height 12
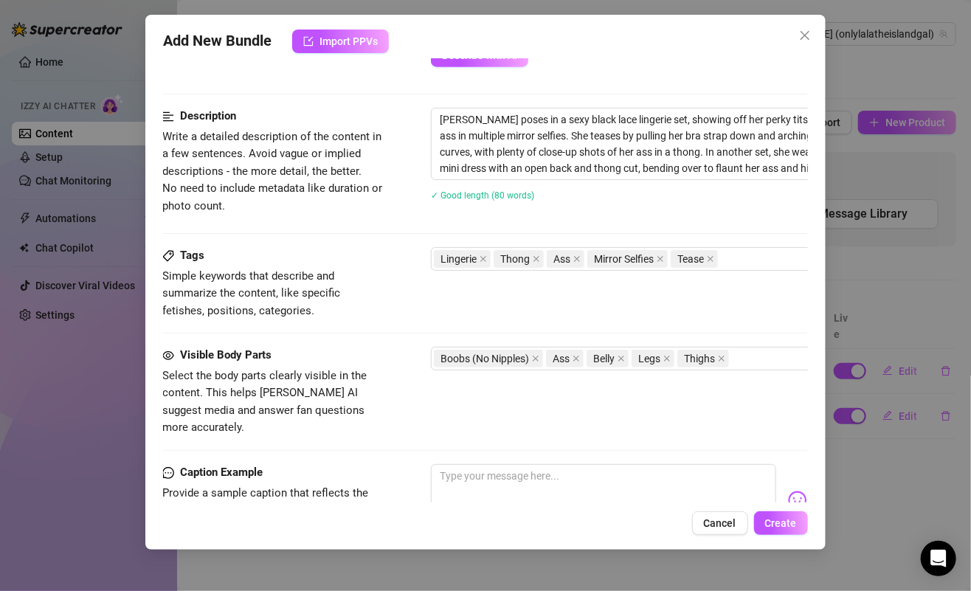
scroll to position [677, 1]
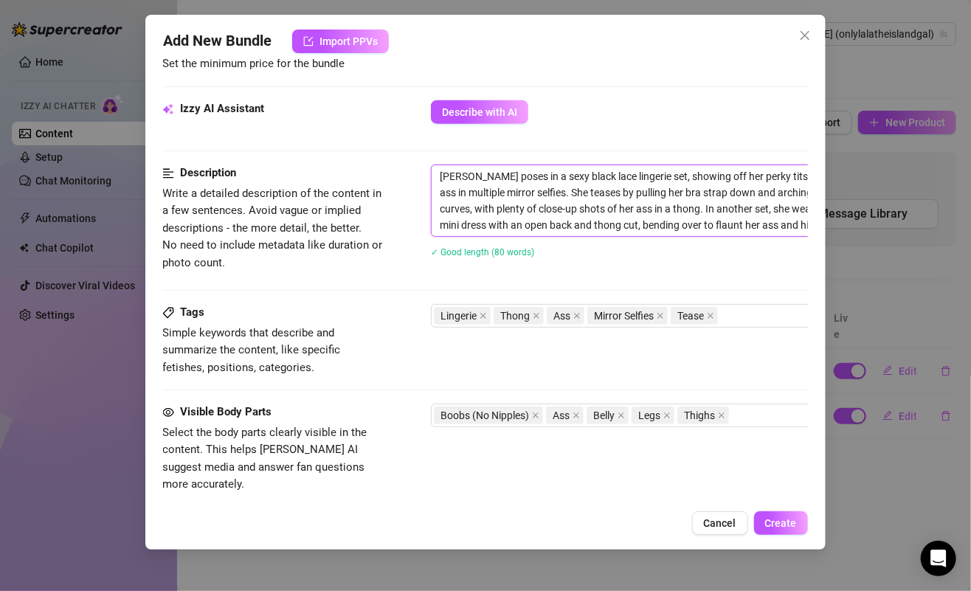
click at [474, 173] on textarea "Nyelah poses in a sexy black lace lingerie set, showing off her perky tits, fla…" at bounding box center [689, 200] width 515 height 71
drag, startPoint x: 523, startPoint y: 171, endPoint x: 752, endPoint y: 291, distance: 258.1
click at [752, 291] on div "Description Write a detailed description of the content in a few sentences. Avo…" at bounding box center [484, 234] width 644 height 139
type textarea "Nyelah poses in a sexy black lace lingerie set, showing off her perky tits, fla…"
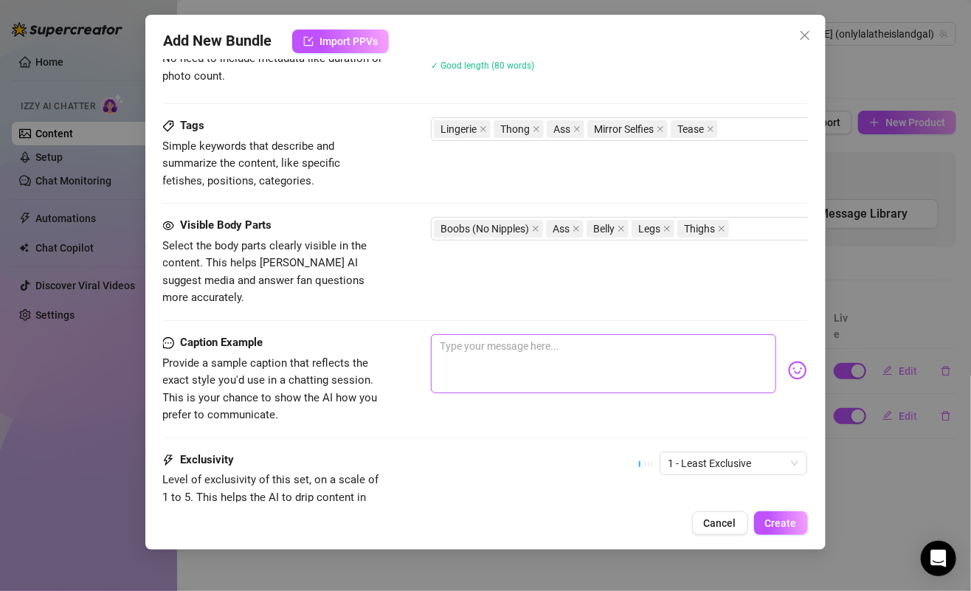
scroll to position [985, 1]
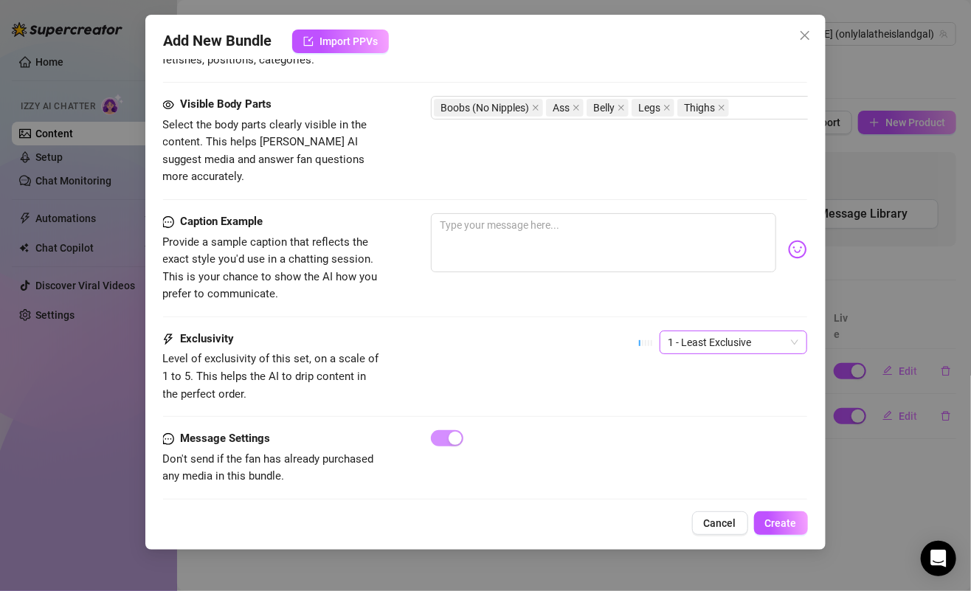
click at [710, 331] on span "1 - Least Exclusive" at bounding box center [733, 342] width 130 height 22
click at [678, 398] on div "3" at bounding box center [720, 396] width 124 height 16
click at [485, 301] on div "Caption Example Provide a sample caption that reflects the exact style you'd us…" at bounding box center [484, 271] width 644 height 117
click at [545, 217] on textarea at bounding box center [603, 242] width 345 height 59
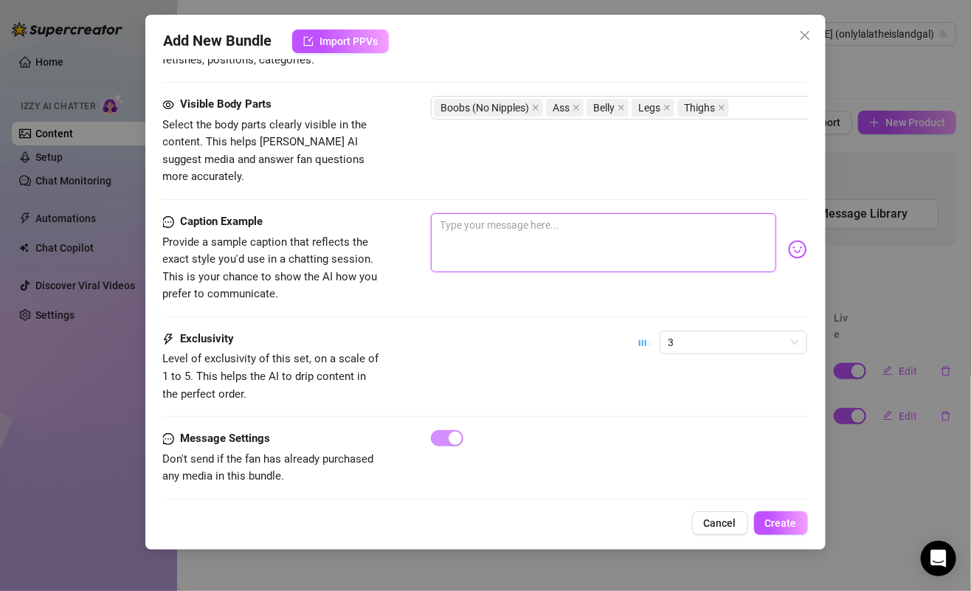
paste textarea "black lace or navy lace… can’t decide which one’s more dangerous 😏🖤 either way,…"
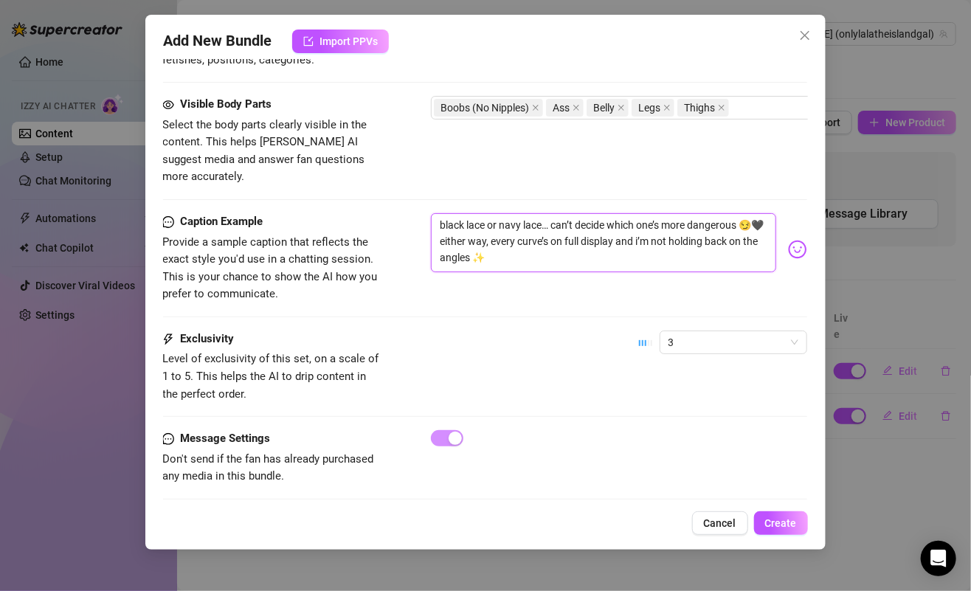
click at [451, 216] on textarea "black lace or navy lace… can’t decide which one’s more dangerous 😏🖤 either way,…" at bounding box center [603, 242] width 345 height 59
type textarea "black lace or navy lace… can’t decide which one’s more dangerous 🥰 either way, …"
click at [501, 278] on div "Caption Example Provide a sample caption that reflects the exact style you'd us…" at bounding box center [484, 258] width 644 height 90
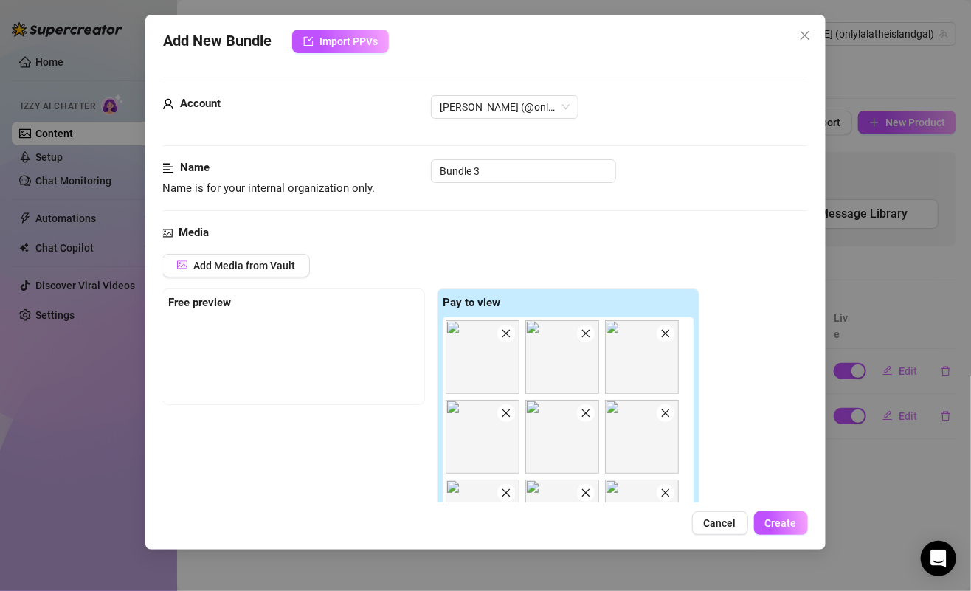
scroll to position [458, 0]
click at [765, 528] on button "Create" at bounding box center [781, 523] width 54 height 24
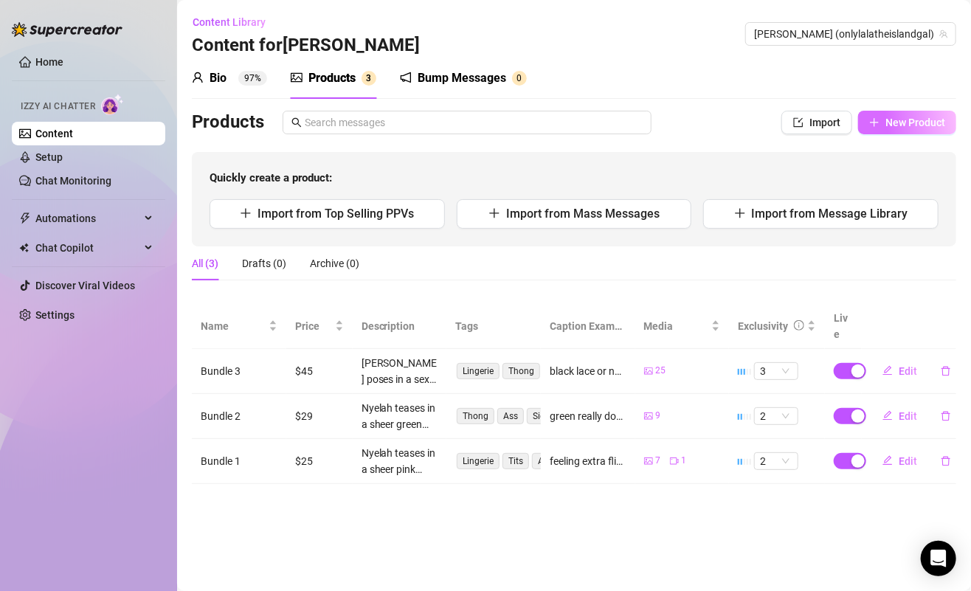
click at [882, 120] on button "New Product" at bounding box center [907, 123] width 98 height 24
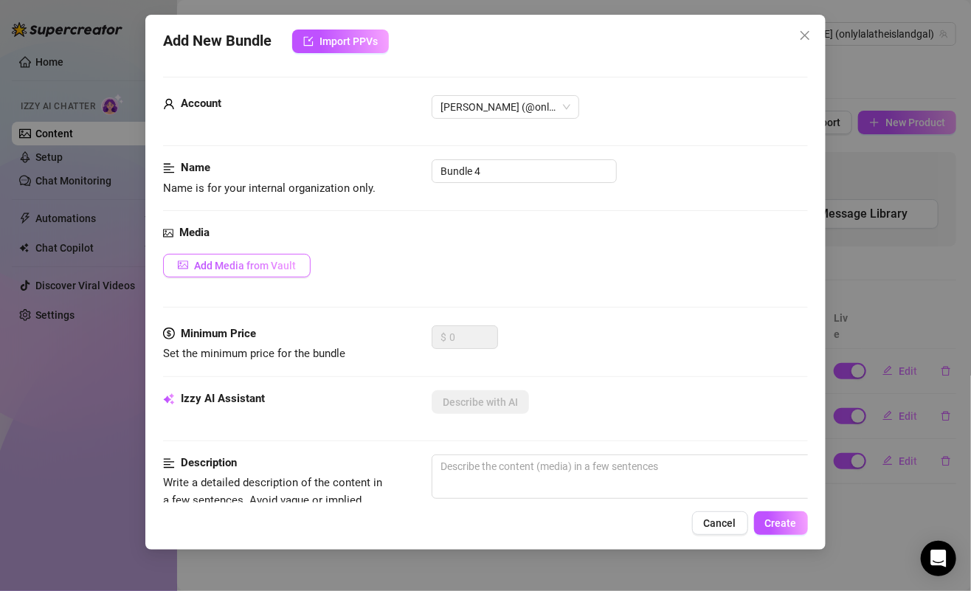
click at [257, 269] on span "Add Media from Vault" at bounding box center [245, 266] width 102 height 12
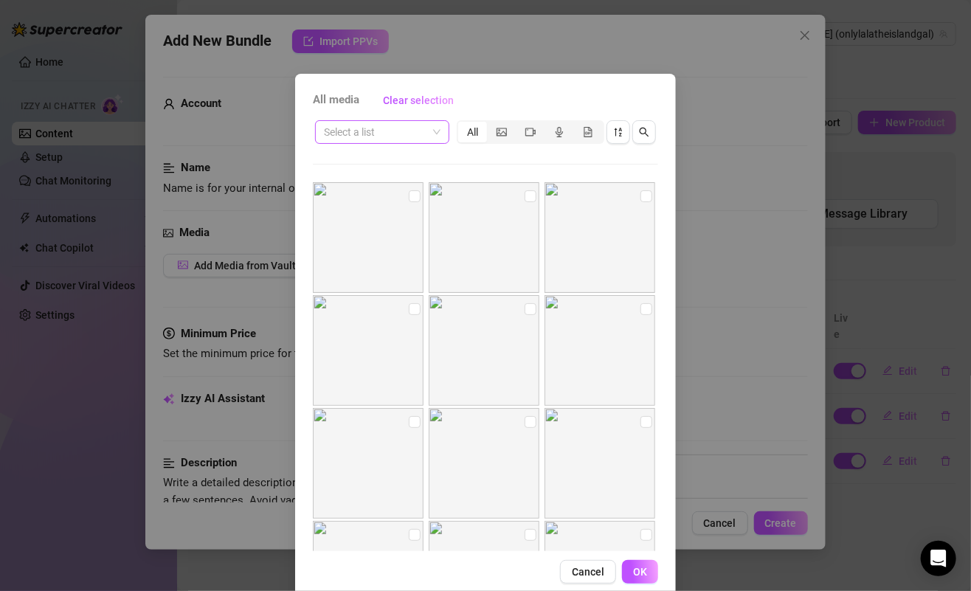
click at [418, 131] on input "search" at bounding box center [375, 132] width 103 height 22
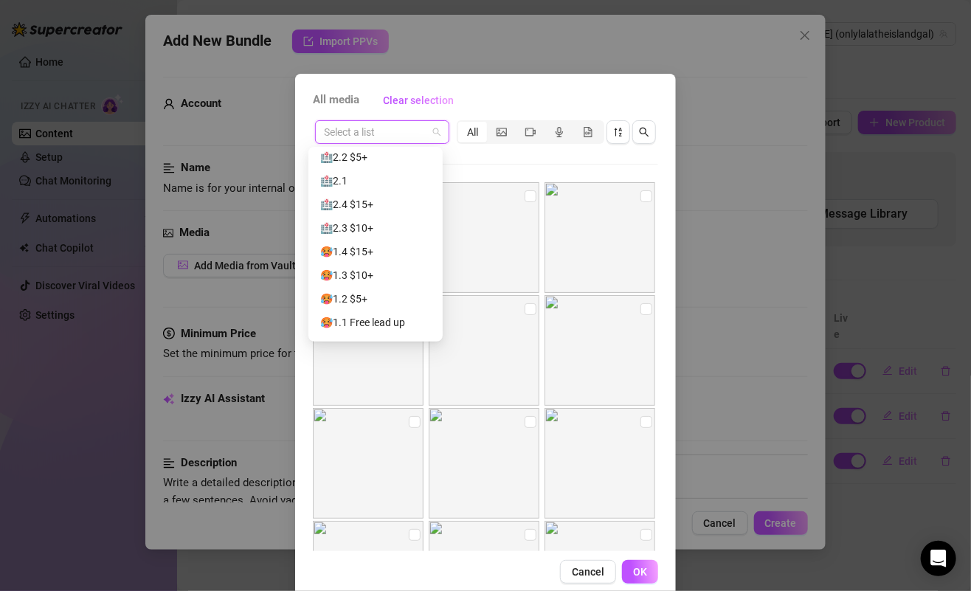
scroll to position [283, 0]
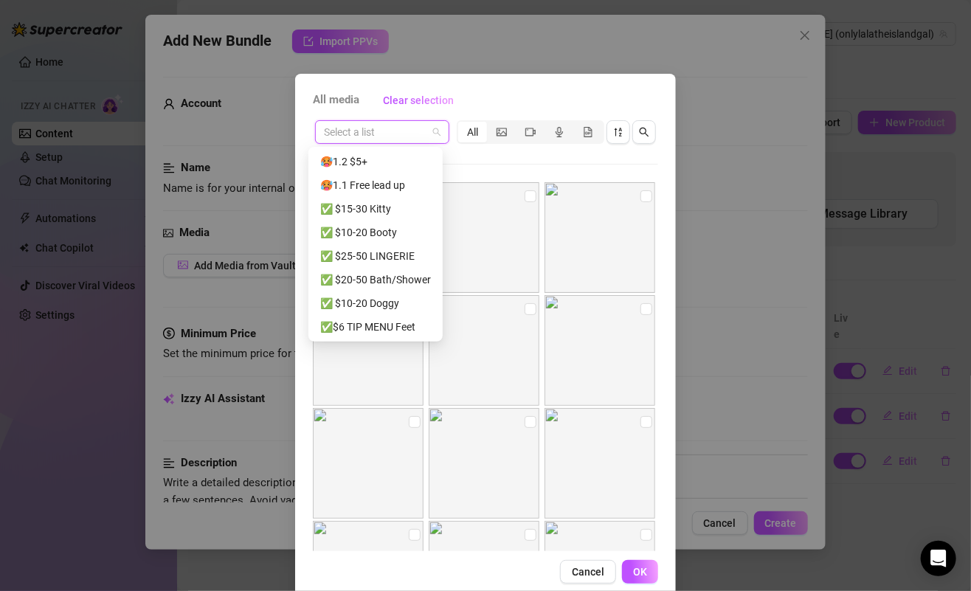
click at [380, 230] on div "✅ $10-20 Booty" at bounding box center [375, 232] width 111 height 16
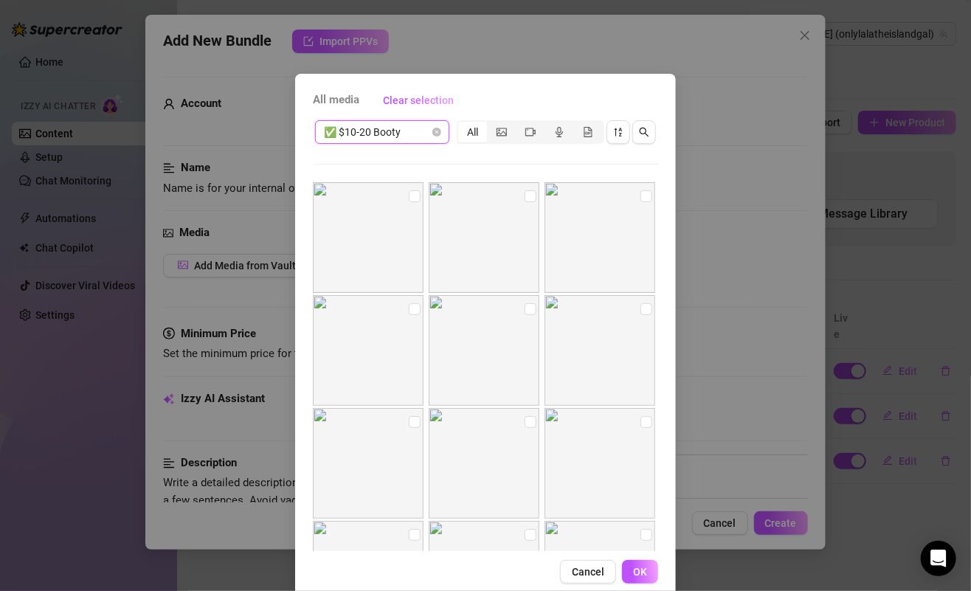
drag, startPoint x: 403, startPoint y: 187, endPoint x: 424, endPoint y: 187, distance: 21.4
click at [409, 188] on label at bounding box center [415, 196] width 12 height 16
click at [409, 190] on input "checkbox" at bounding box center [415, 196] width 12 height 12
checkbox input "true"
click at [525, 194] on input "checkbox" at bounding box center [531, 196] width 12 height 12
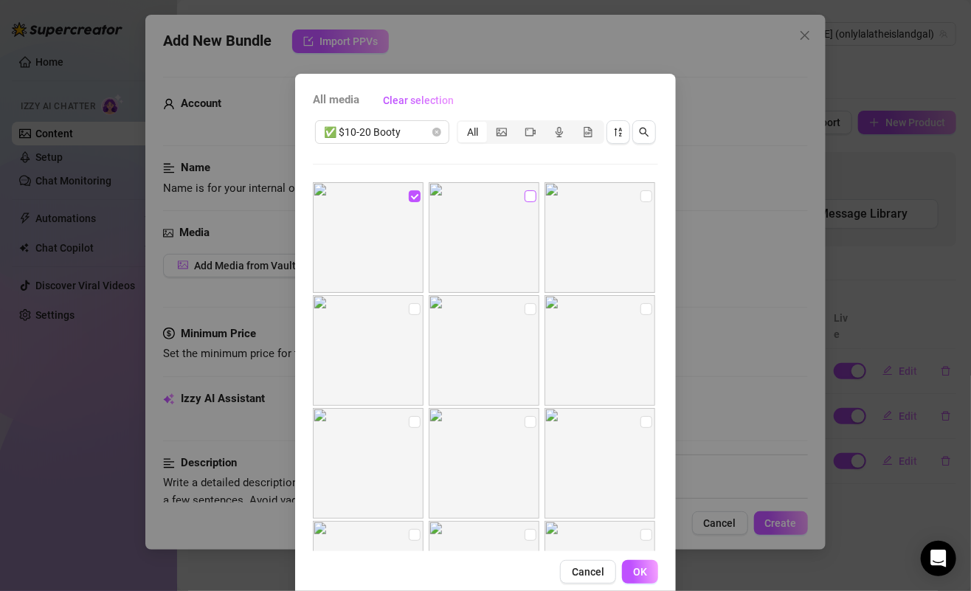
checkbox input "true"
click at [640, 194] on input "checkbox" at bounding box center [646, 196] width 12 height 12
checkbox input "true"
click at [640, 304] on input "checkbox" at bounding box center [646, 309] width 12 height 12
checkbox input "true"
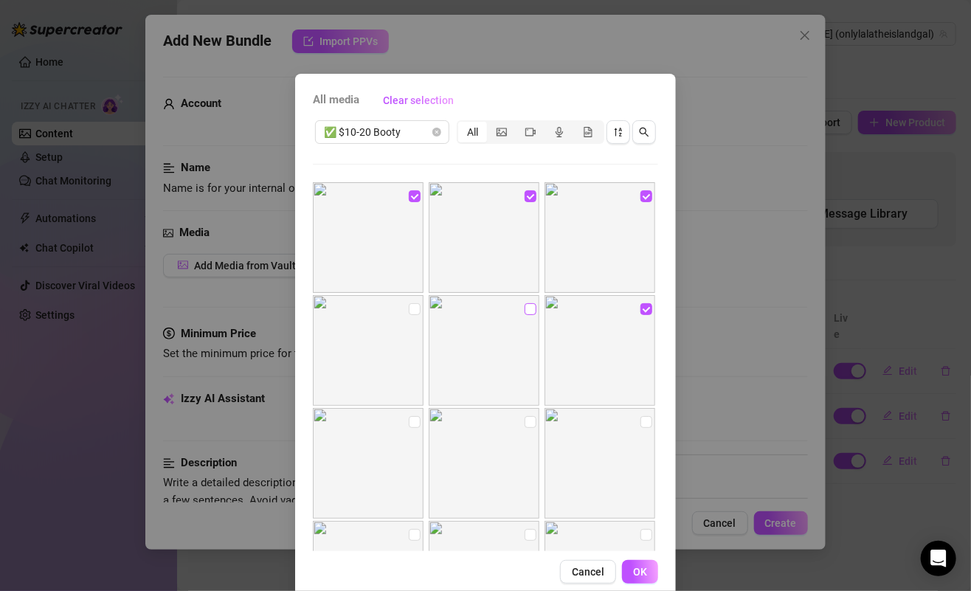
click at [525, 307] on input "checkbox" at bounding box center [531, 309] width 12 height 12
checkbox input "true"
click at [409, 304] on input "checkbox" at bounding box center [415, 309] width 12 height 12
checkbox input "true"
click at [409, 418] on input "checkbox" at bounding box center [415, 422] width 12 height 12
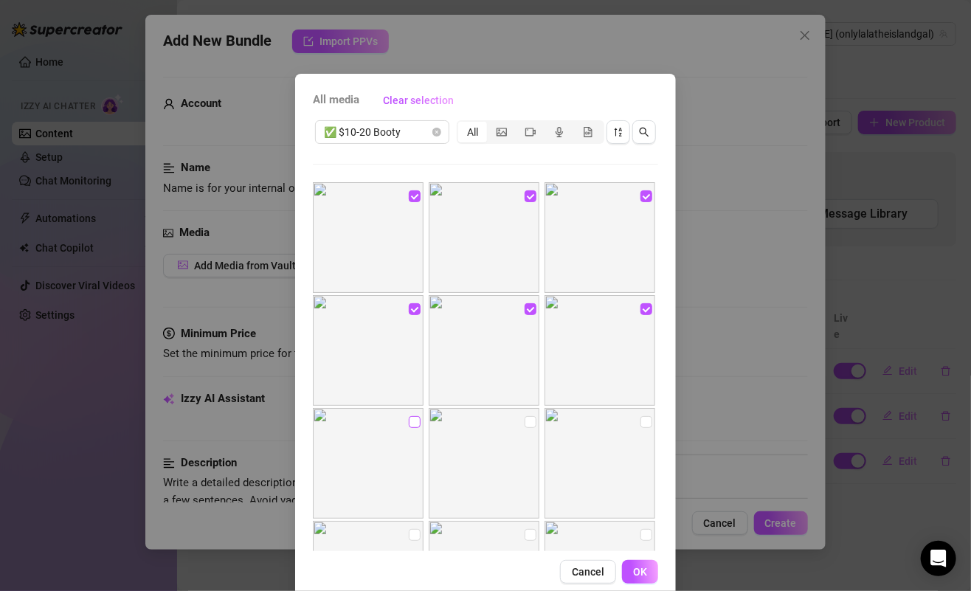
checkbox input "true"
click at [525, 426] on input "checkbox" at bounding box center [531, 422] width 12 height 12
checkbox input "true"
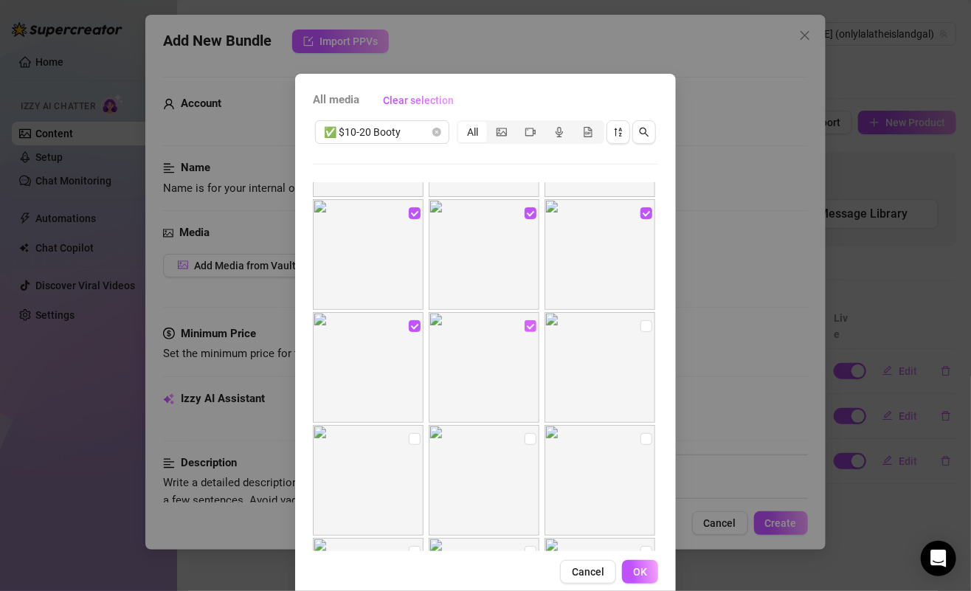
scroll to position [76, 0]
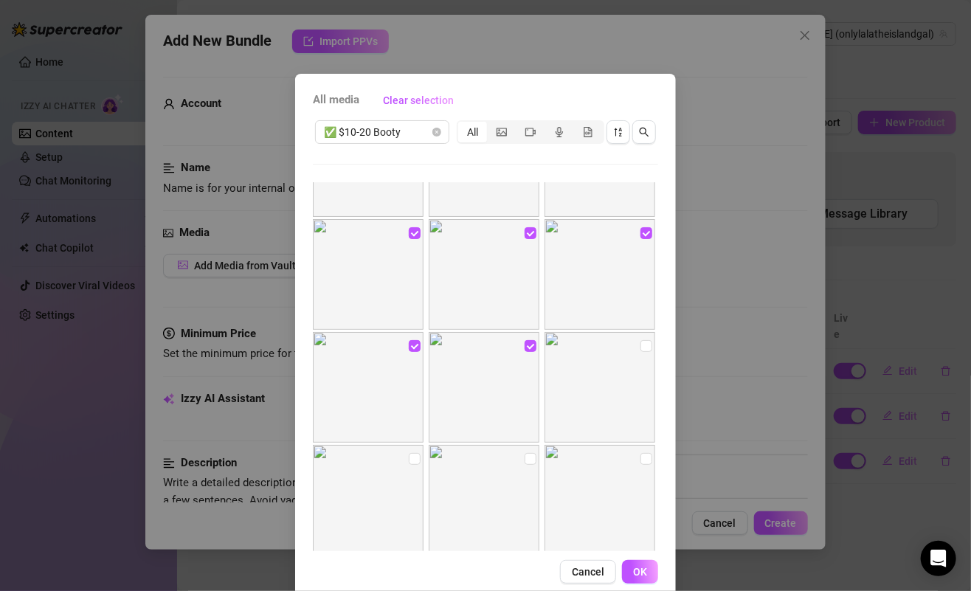
click at [623, 348] on img at bounding box center [600, 387] width 111 height 111
click at [640, 228] on input "checkbox" at bounding box center [646, 233] width 12 height 12
checkbox input "false"
click at [413, 344] on img at bounding box center [368, 387] width 111 height 111
click at [525, 346] on input "checkbox" at bounding box center [531, 346] width 12 height 12
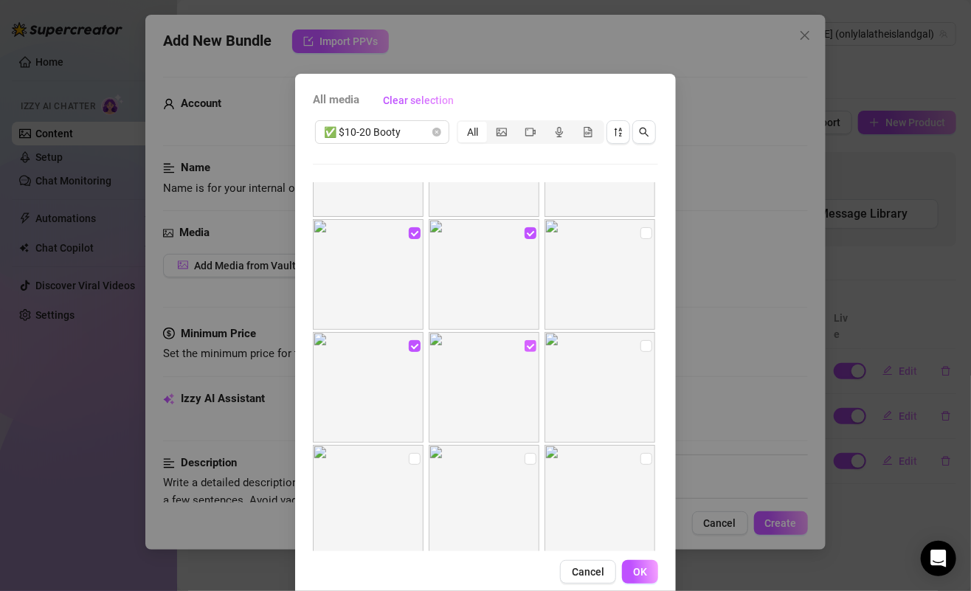
checkbox input "false"
click at [409, 343] on input "checkbox" at bounding box center [415, 346] width 12 height 12
checkbox input "false"
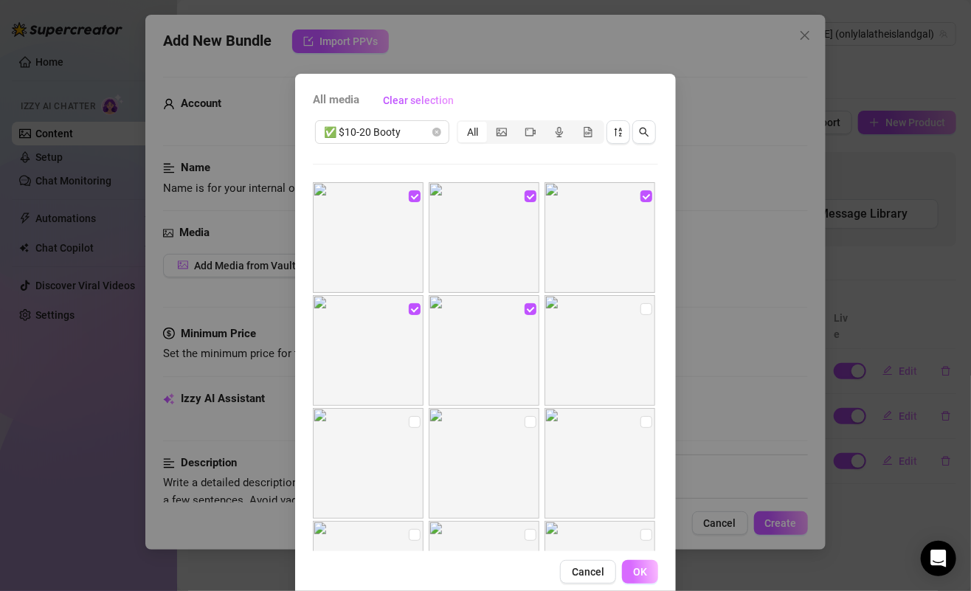
click at [626, 572] on button "OK" at bounding box center [640, 572] width 36 height 24
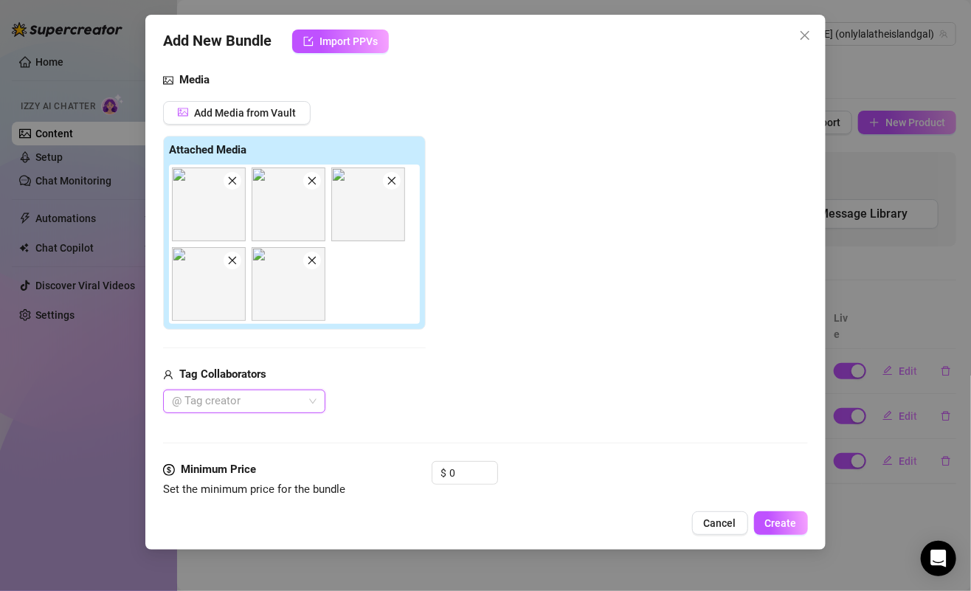
scroll to position [235, 0]
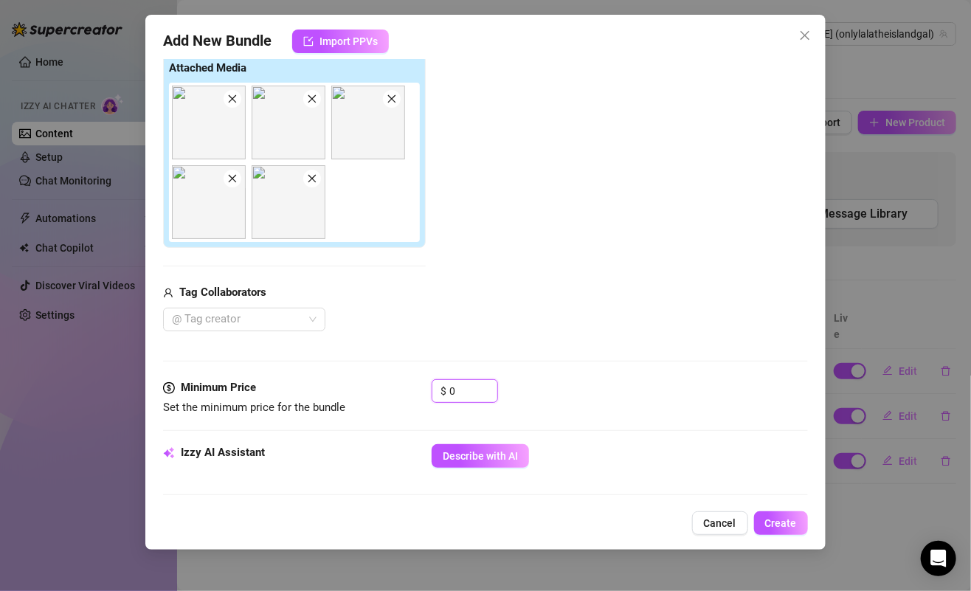
drag, startPoint x: 461, startPoint y: 387, endPoint x: 384, endPoint y: 387, distance: 76.7
click at [390, 387] on div "Minimum Price Set the minimum price for the bundle $ 0" at bounding box center [485, 398] width 644 height 38
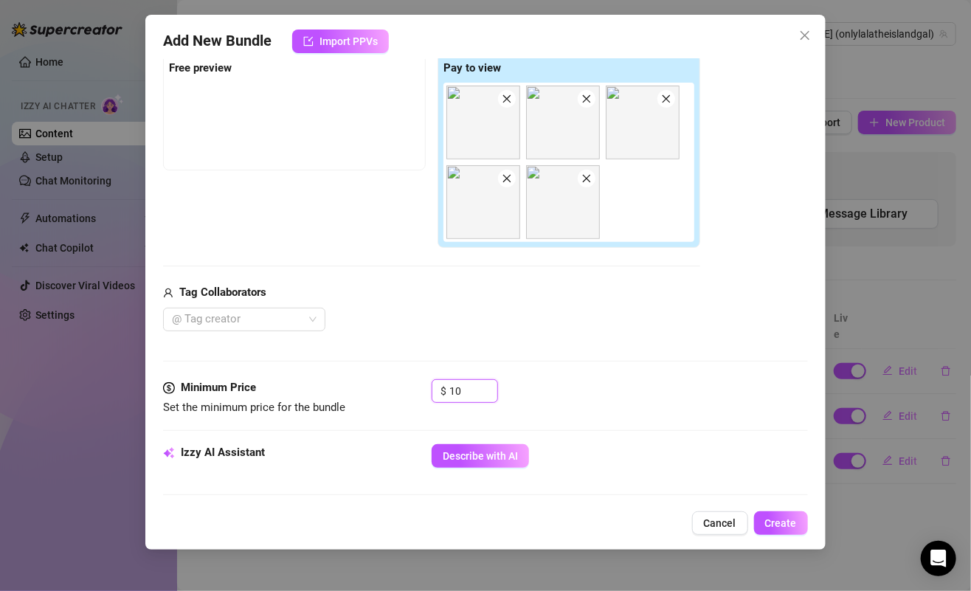
scroll to position [366, 0]
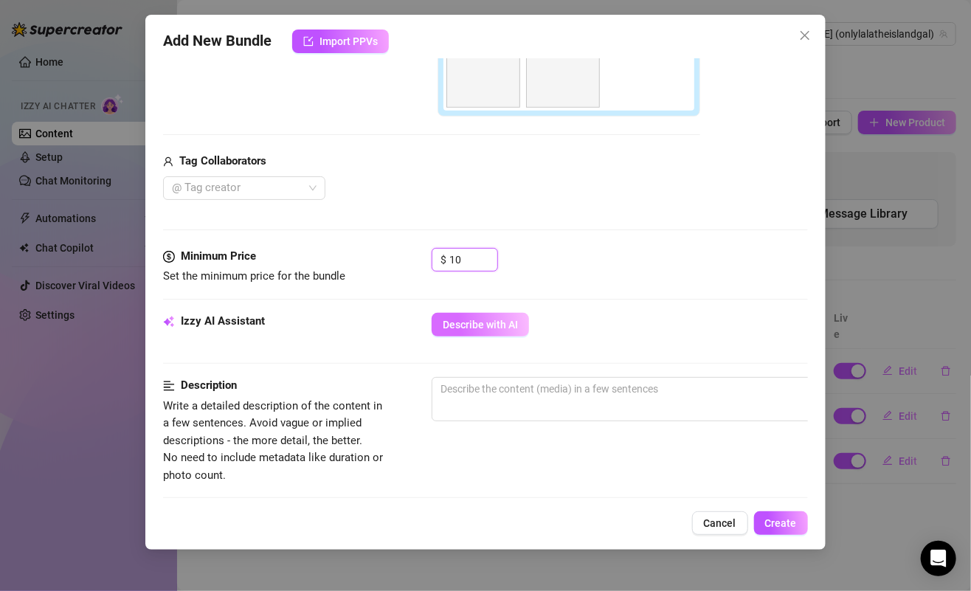
type input "10"
click at [485, 313] on button "Describe with AI" at bounding box center [480, 325] width 97 height 24
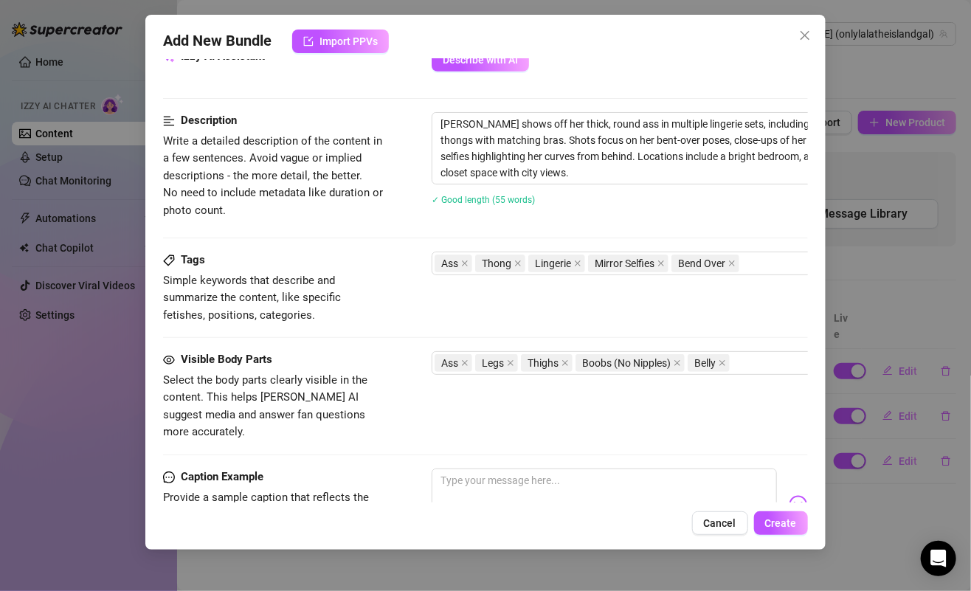
scroll to position [585, 0]
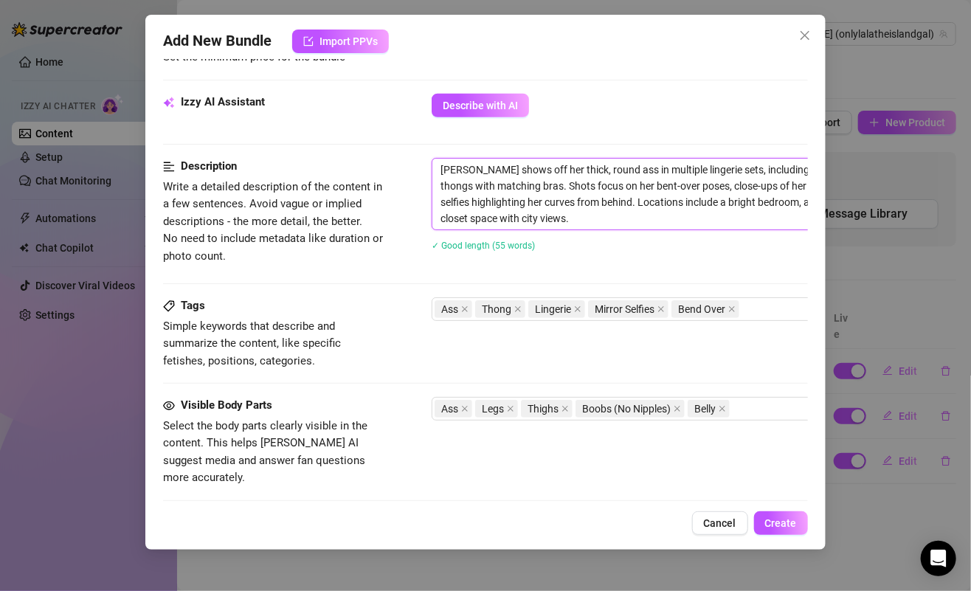
drag, startPoint x: 478, startPoint y: 166, endPoint x: 564, endPoint y: 215, distance: 99.5
click at [564, 215] on textarea "Nyelah shows off her thick, round ass in multiple lingerie sets, including pink…" at bounding box center [689, 194] width 515 height 71
click at [530, 198] on textarea "Nyelah shows off her thick, round ass in multiple lingerie sets, including pink…" at bounding box center [689, 194] width 515 height 71
type textarea "Nyelah shows off her thick, round ass in multiple lingerie sets, including pink…"
drag, startPoint x: 474, startPoint y: 166, endPoint x: 550, endPoint y: 217, distance: 92.1
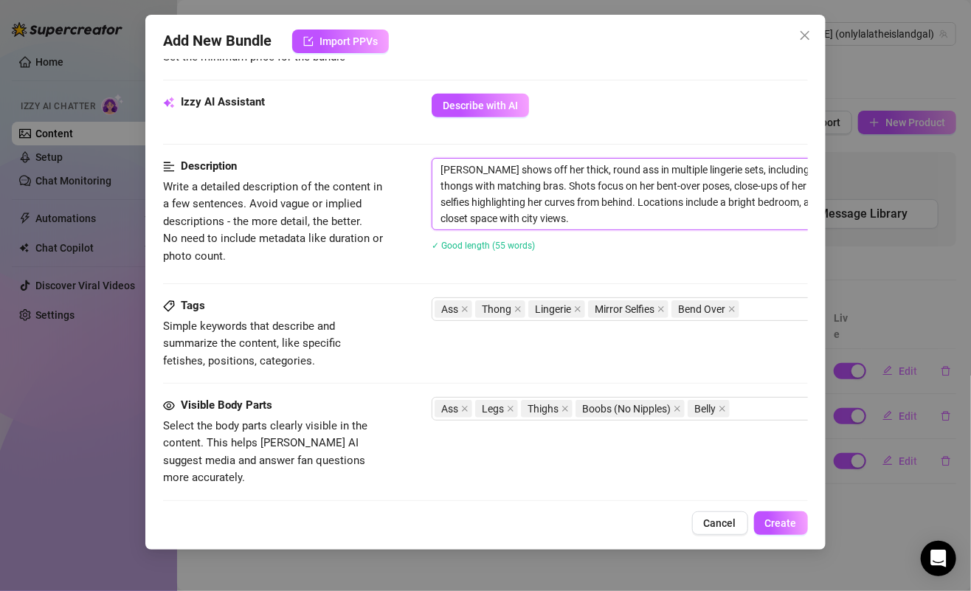
click at [550, 218] on textarea "Nyelah shows off her thick, round ass in multiple lingerie sets, including pink…" at bounding box center [689, 194] width 515 height 71
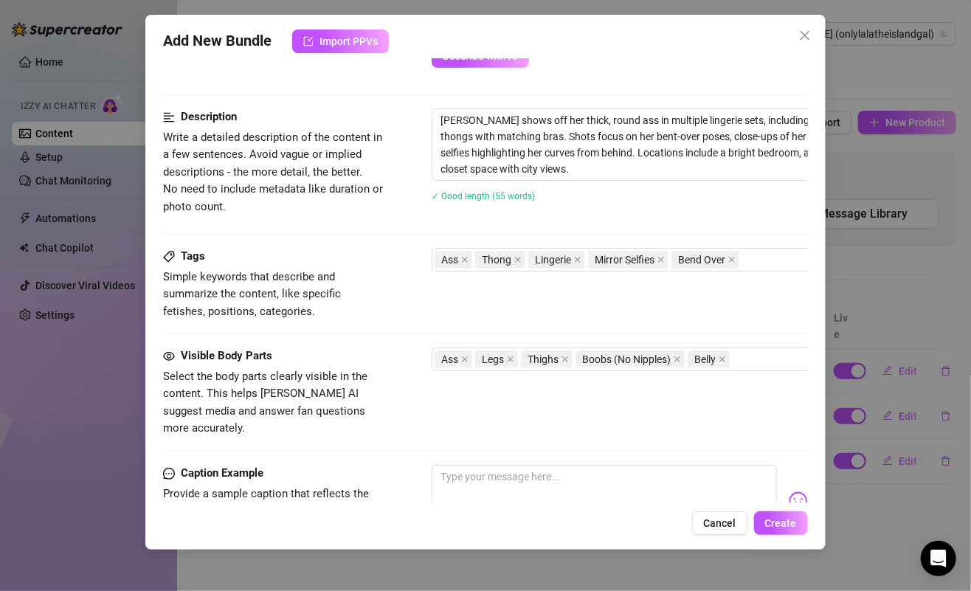
scroll to position [885, 0]
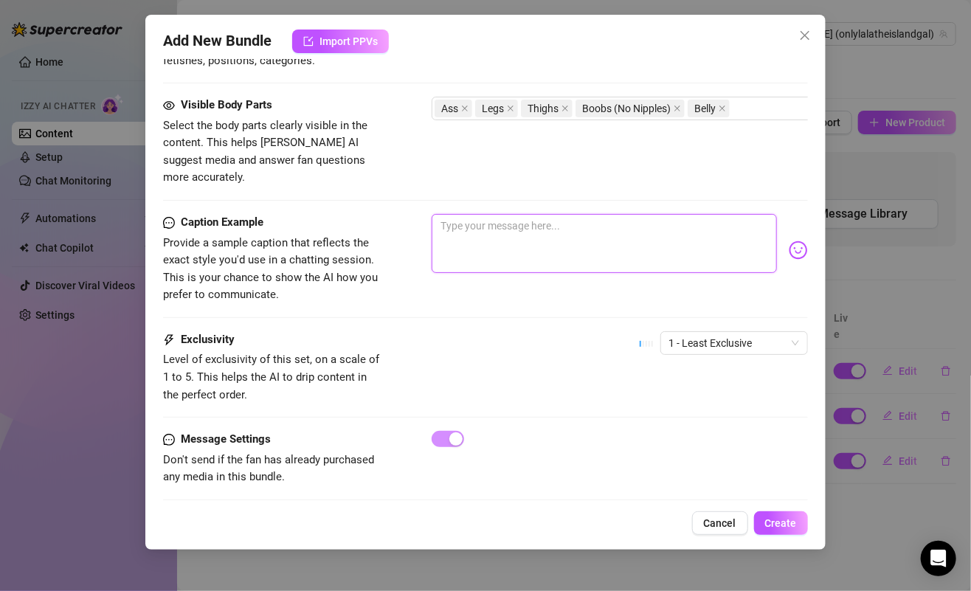
click at [500, 214] on textarea at bounding box center [604, 243] width 345 height 59
paste textarea "pink, white, or purple… can’t pick a favorite when they all fit this good 😏💕 fr…"
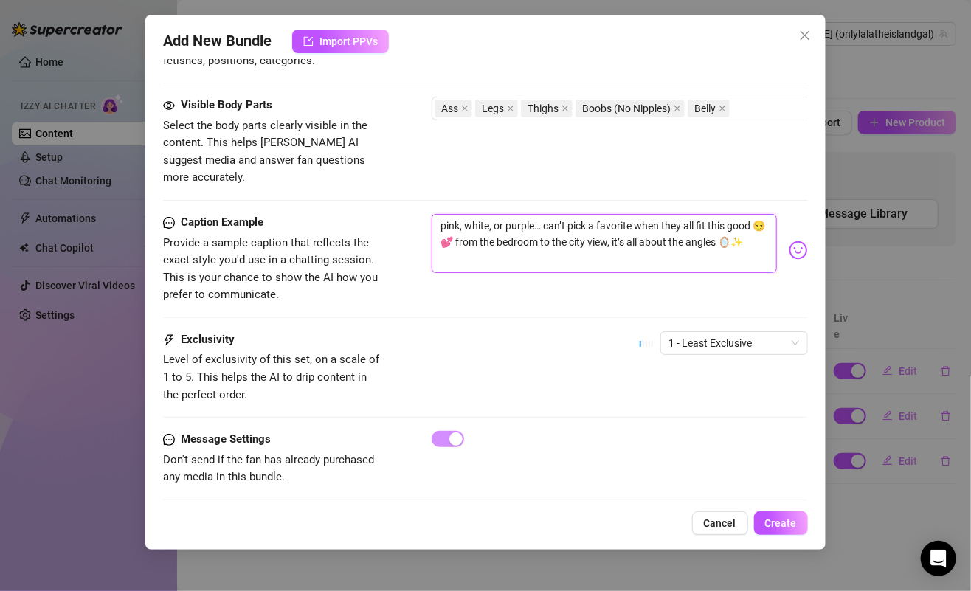
drag, startPoint x: 542, startPoint y: 200, endPoint x: 395, endPoint y: 207, distance: 147.7
click at [396, 214] on div "Caption Example Provide a sample caption that reflects the exact style you'd us…" at bounding box center [485, 259] width 644 height 90
type textarea "pink, white, or purple… can’t pick a favorite when they all fit this good 😏💕 fr…"
click at [607, 331] on div "Exclusivity Level of exclusivity of this set, on a scale of 1 to 5. This helps …" at bounding box center [485, 367] width 644 height 72
click at [778, 509] on div "Add New Bundle Import PPVs Account Lalita (@onlylalatheislandgal) Name Name is …" at bounding box center [485, 282] width 680 height 535
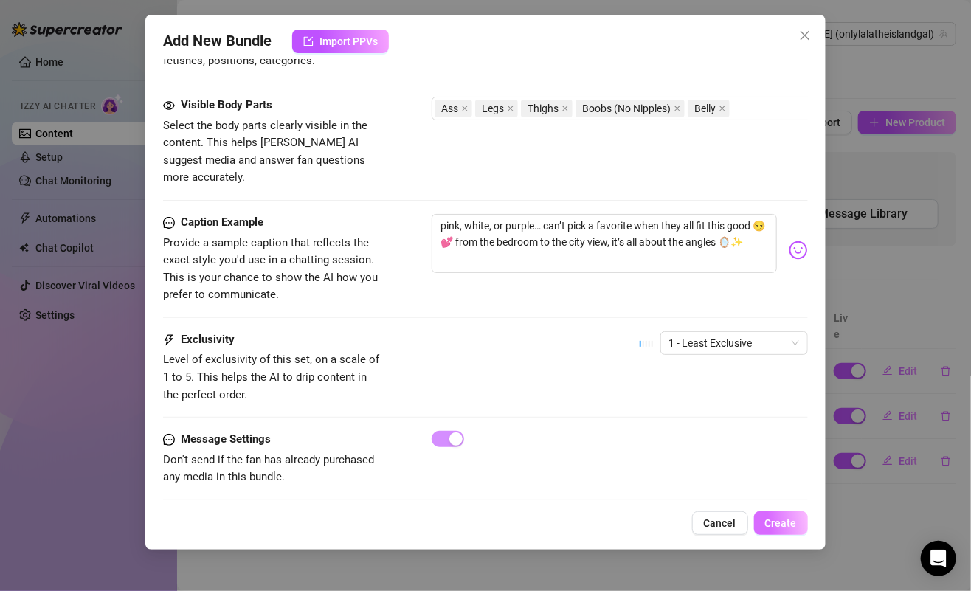
click at [778, 513] on button "Create" at bounding box center [781, 523] width 54 height 24
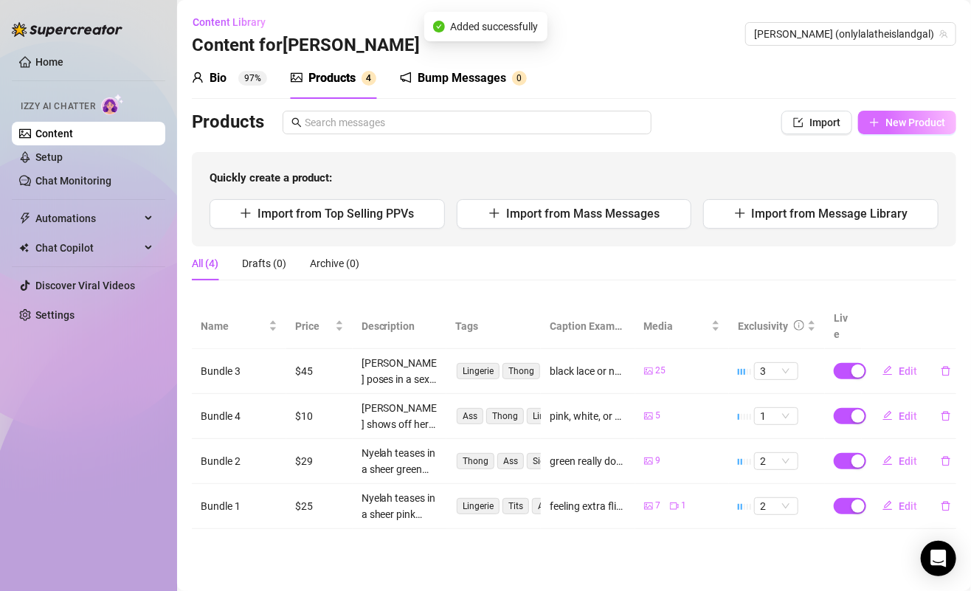
click at [877, 120] on icon "plus" at bounding box center [874, 122] width 10 height 10
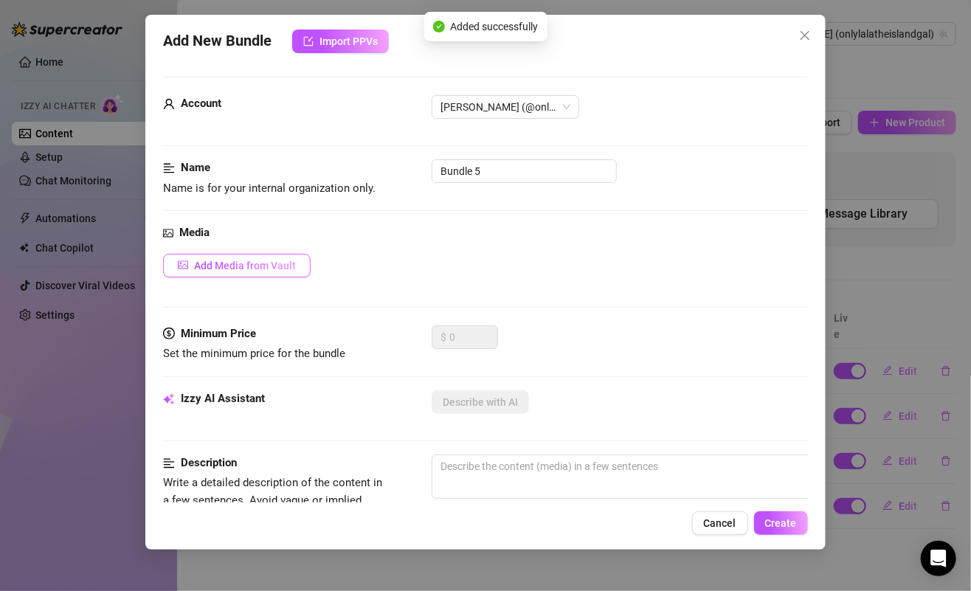
click at [265, 265] on span "Add Media from Vault" at bounding box center [245, 266] width 102 height 12
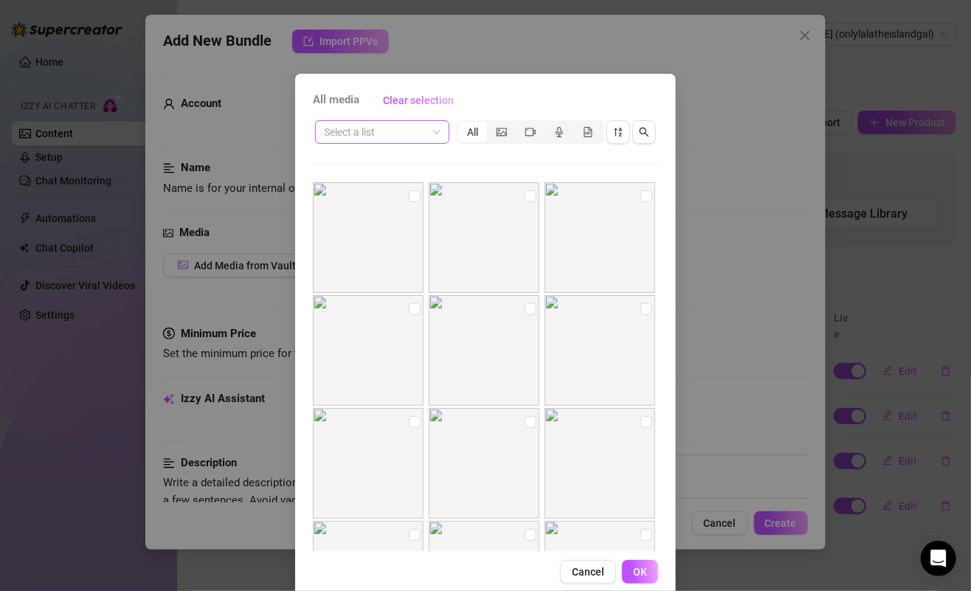
click at [394, 135] on input "search" at bounding box center [375, 132] width 103 height 22
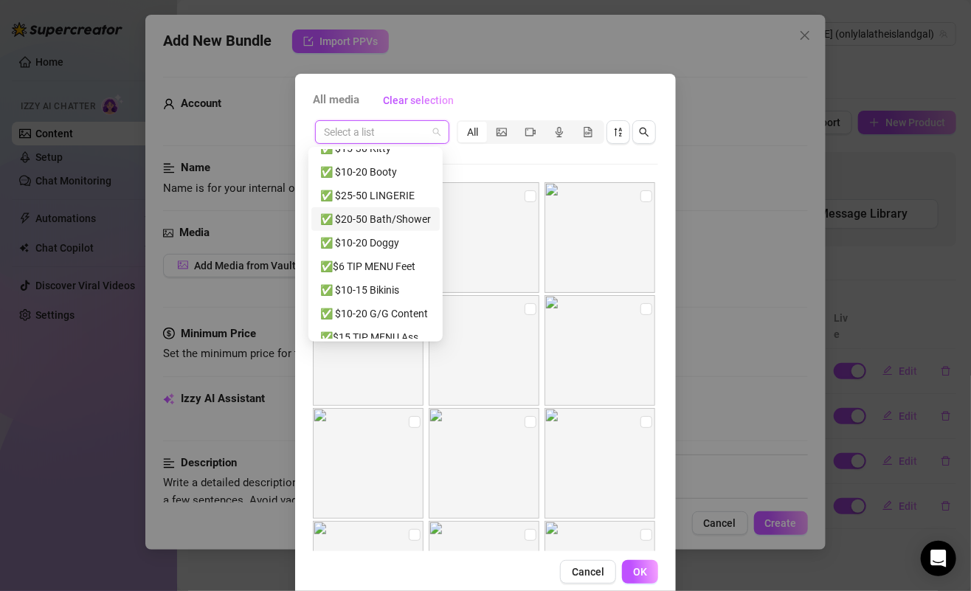
scroll to position [342, 0]
click at [378, 173] on div "✅ $10-20 Booty" at bounding box center [375, 173] width 111 height 16
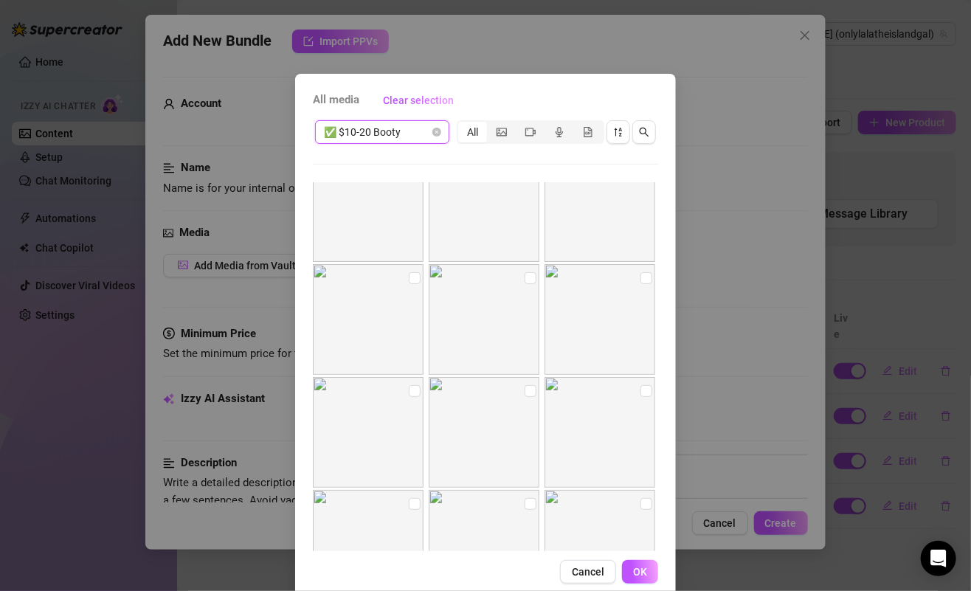
scroll to position [59, 0]
click at [640, 250] on input "checkbox" at bounding box center [646, 250] width 12 height 12
checkbox input "true"
click at [409, 363] on input "checkbox" at bounding box center [415, 363] width 12 height 12
checkbox input "true"
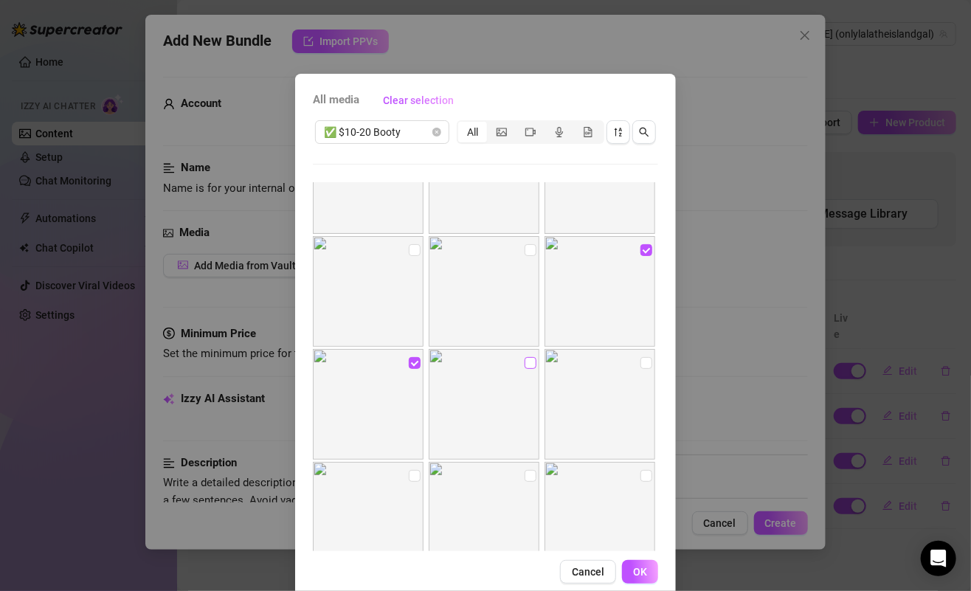
click at [525, 359] on input "checkbox" at bounding box center [531, 363] width 12 height 12
checkbox input "true"
click at [640, 362] on input "checkbox" at bounding box center [646, 363] width 12 height 12
checkbox input "true"
click at [411, 466] on img at bounding box center [368, 517] width 111 height 111
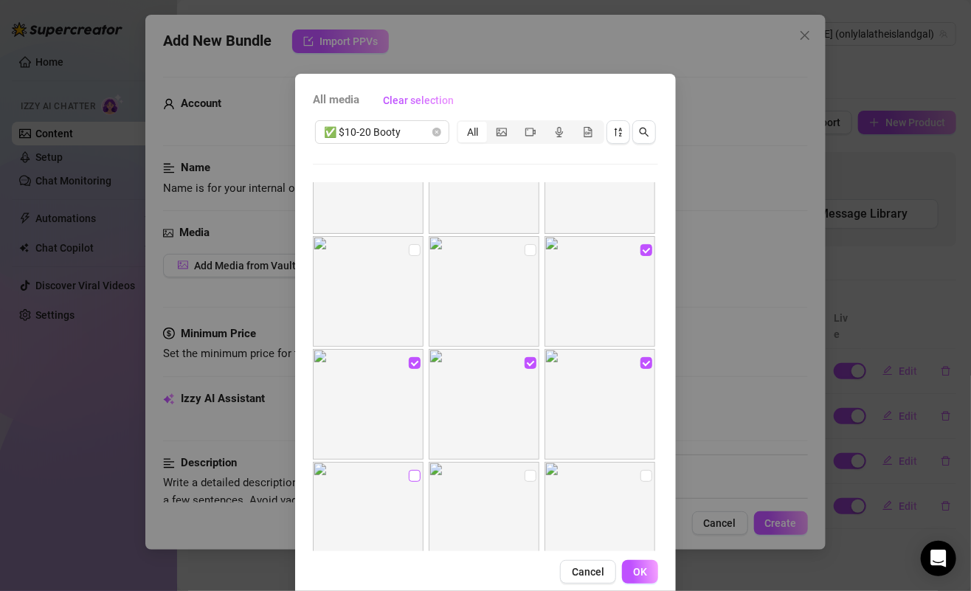
click at [409, 476] on input "checkbox" at bounding box center [415, 476] width 12 height 12
checkbox input "true"
click at [639, 570] on span "OK" at bounding box center [640, 572] width 14 height 12
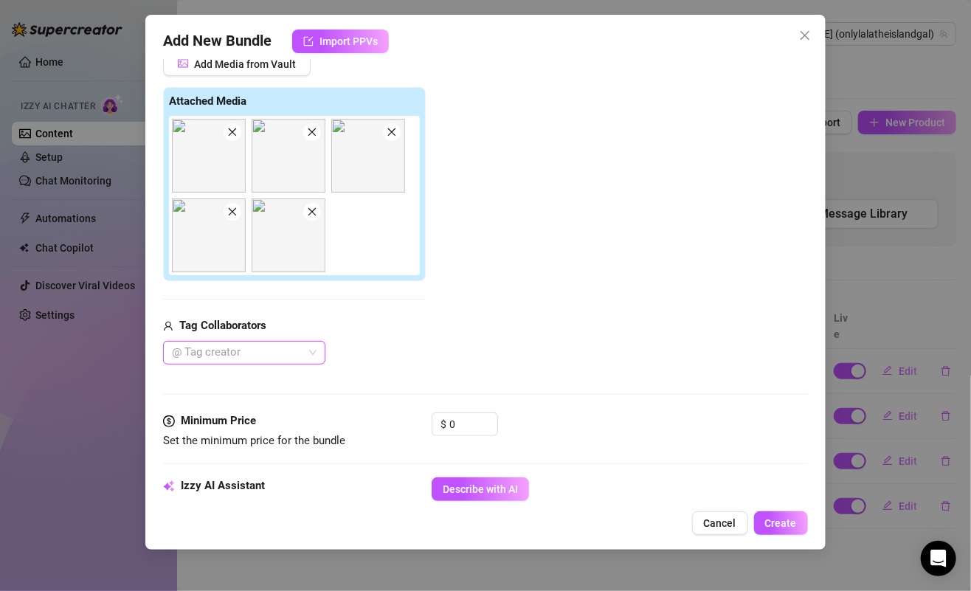
scroll to position [246, 0]
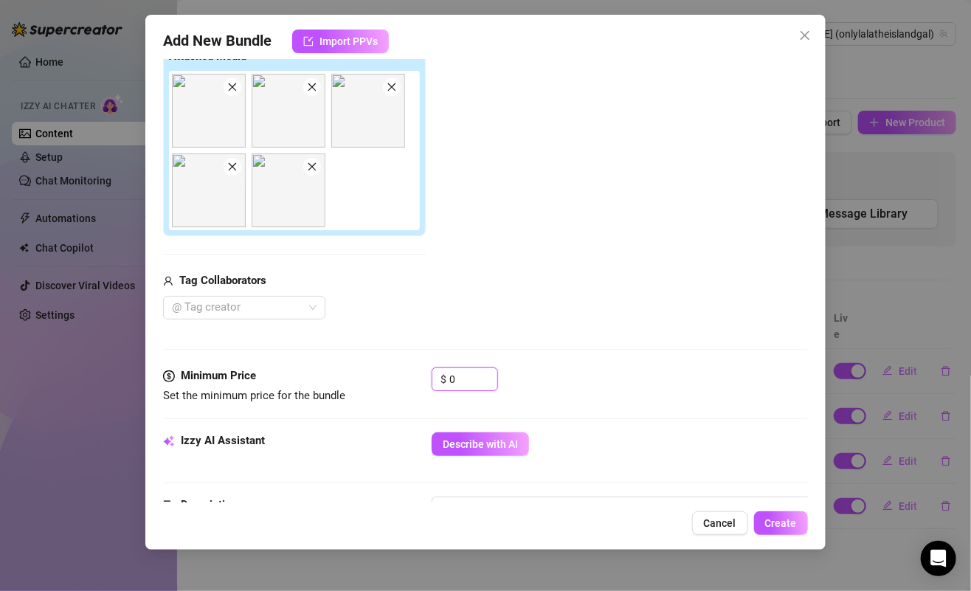
drag, startPoint x: 473, startPoint y: 367, endPoint x: 423, endPoint y: 367, distance: 50.2
click at [424, 367] on div "Minimum Price Set the minimum price for the bundle $ 0" at bounding box center [485, 386] width 644 height 38
drag, startPoint x: 469, startPoint y: 372, endPoint x: 388, endPoint y: 377, distance: 80.6
click at [389, 376] on div "Minimum Price Set the minimum price for the bundle $ 0" at bounding box center [485, 386] width 644 height 38
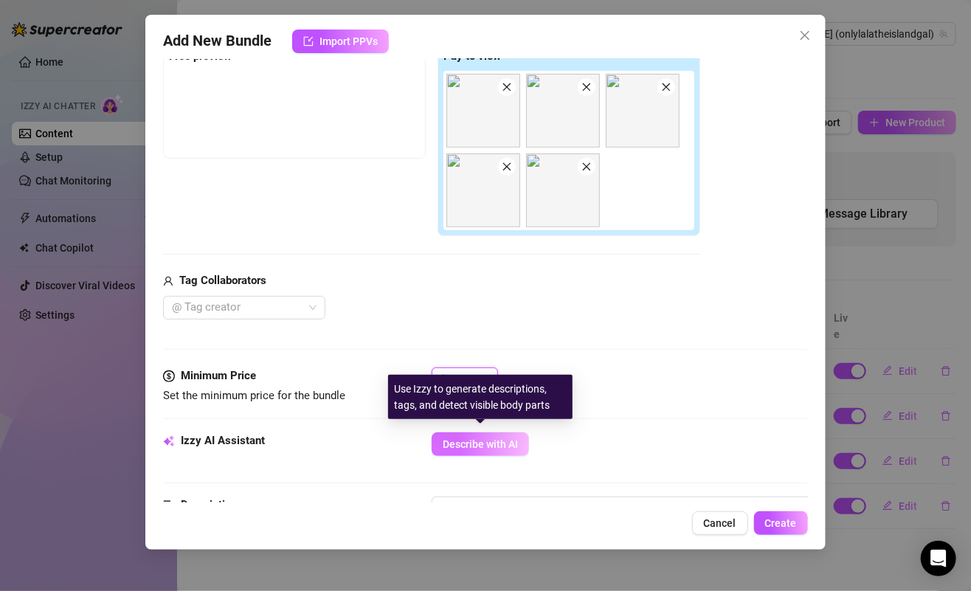
type input "12"
click at [472, 448] on button "Describe with AI" at bounding box center [480, 444] width 97 height 24
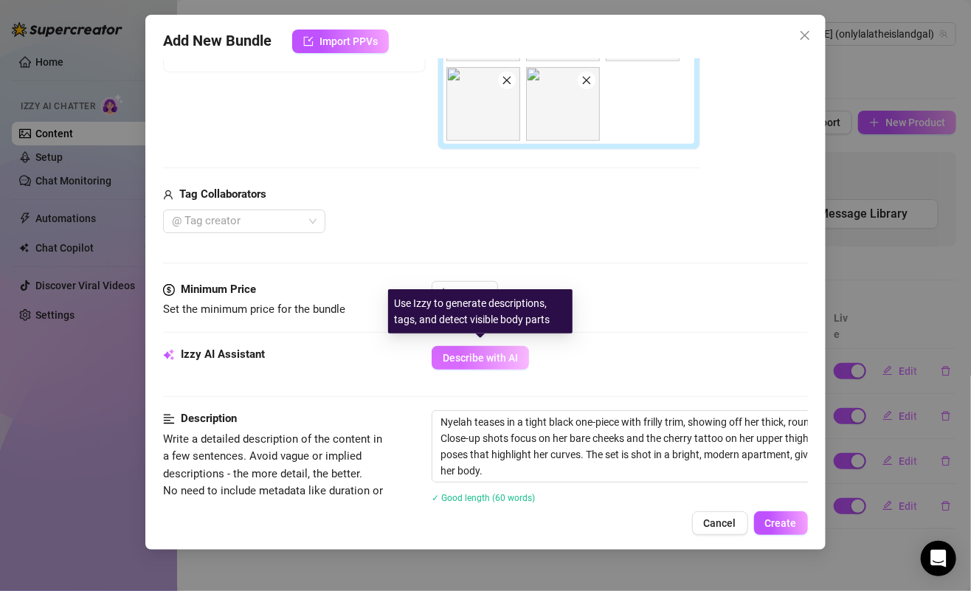
scroll to position [350, 0]
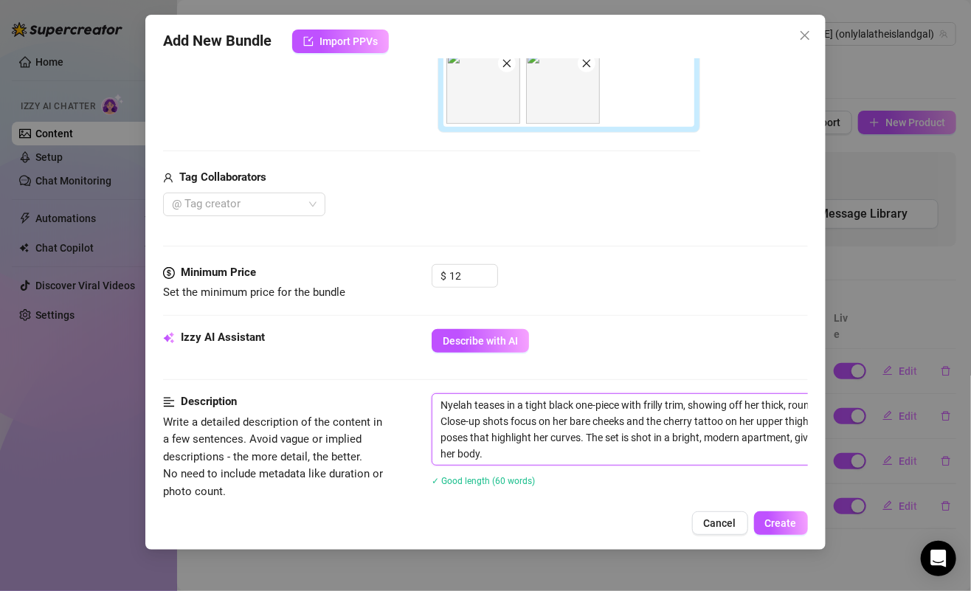
drag, startPoint x: 519, startPoint y: 402, endPoint x: 571, endPoint y: 464, distance: 80.7
click at [571, 464] on div "Nyelah teases in a tight black one-piece with frilly trim, showing off her thic…" at bounding box center [690, 449] width 516 height 112
type textarea "Nyelah teases in a tight black one-piece with frilly trim, showing off her thic…"
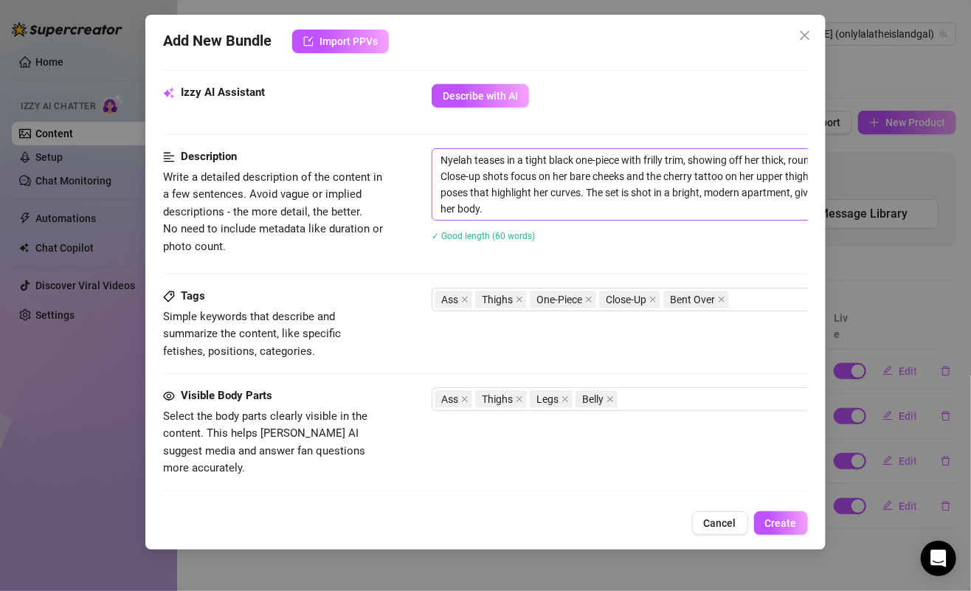
scroll to position [660, 0]
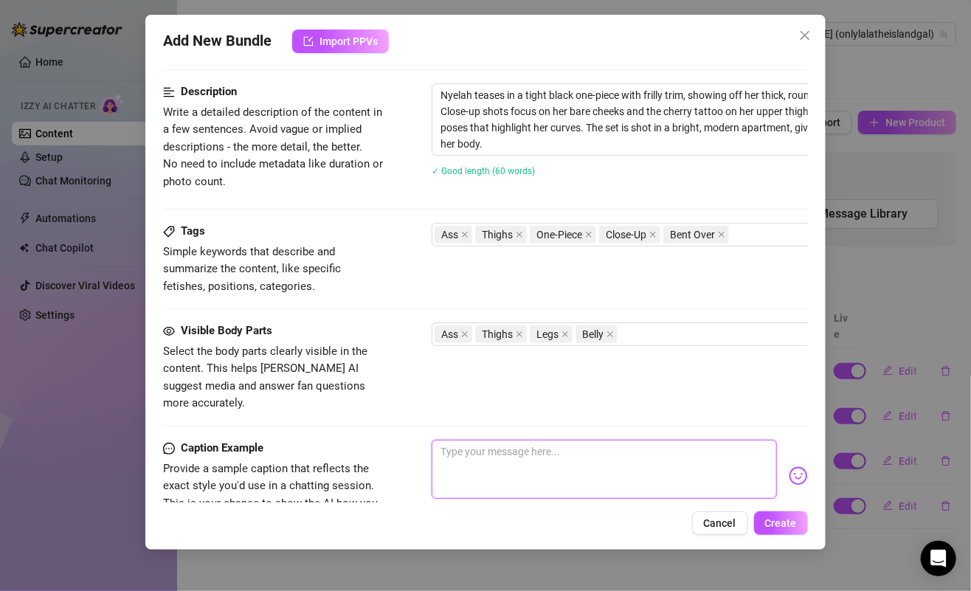
click at [456, 440] on textarea at bounding box center [604, 469] width 345 height 59
paste textarea "ust me, a little black one-piece, and way too many angles to choose from 😏🖤 the…"
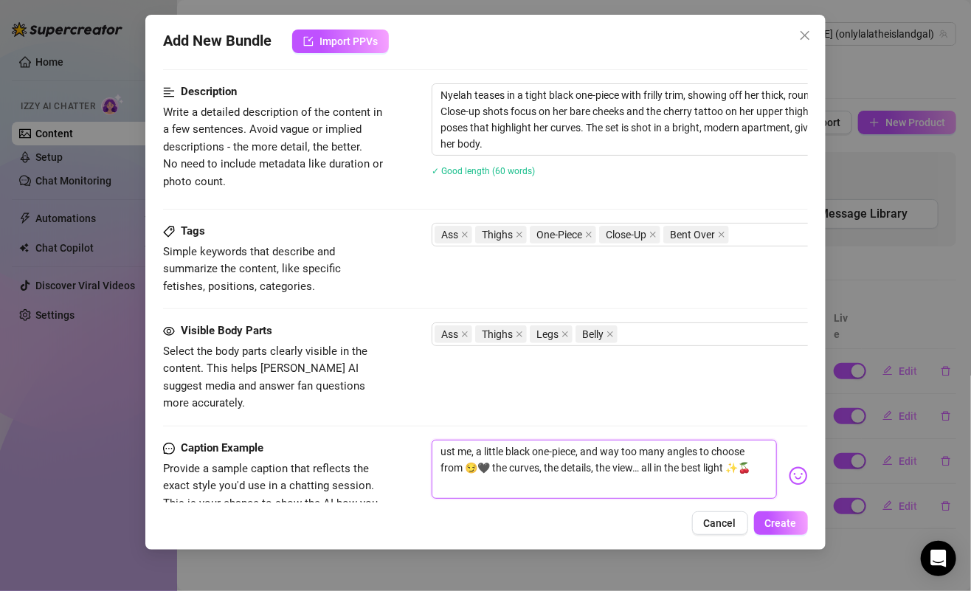
click at [442, 440] on textarea "ust me, a little black one-piece, and way too many angles to choose from 😏🖤 the…" at bounding box center [604, 469] width 345 height 59
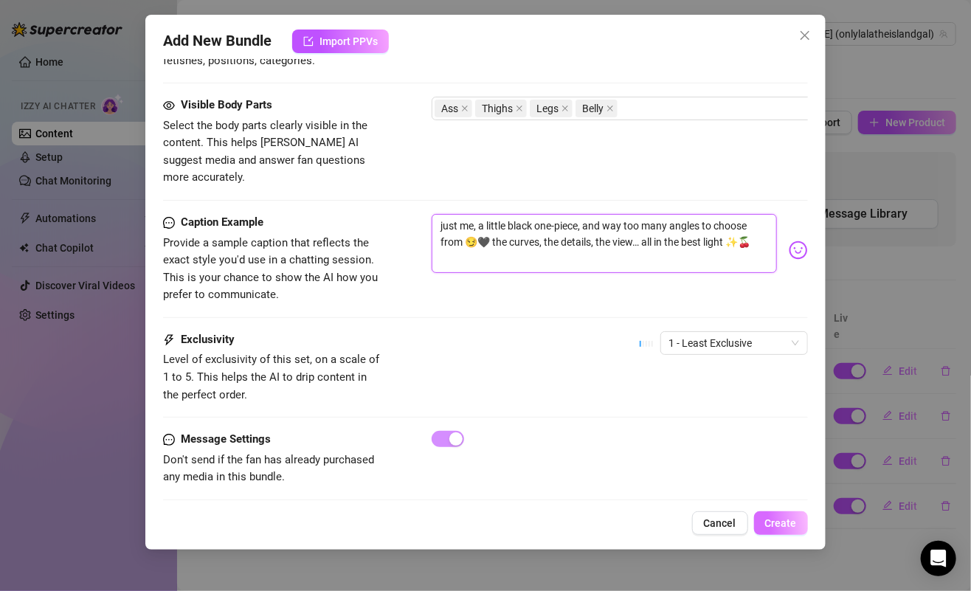
type textarea "just me, a little black one-piece, and way too many angles to choose from 😏🖤 th…"
click at [795, 525] on span "Create" at bounding box center [781, 523] width 32 height 12
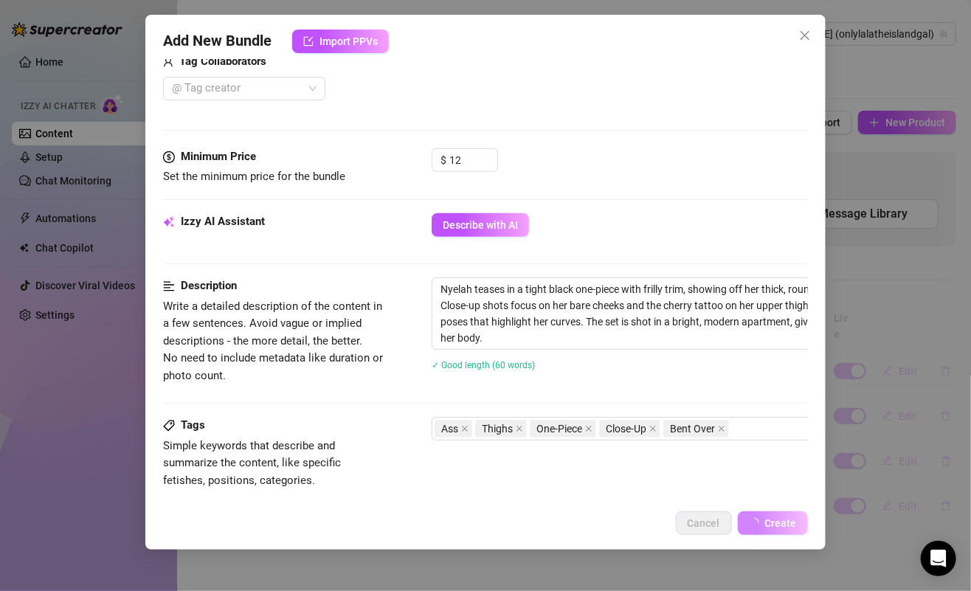
scroll to position [0, 0]
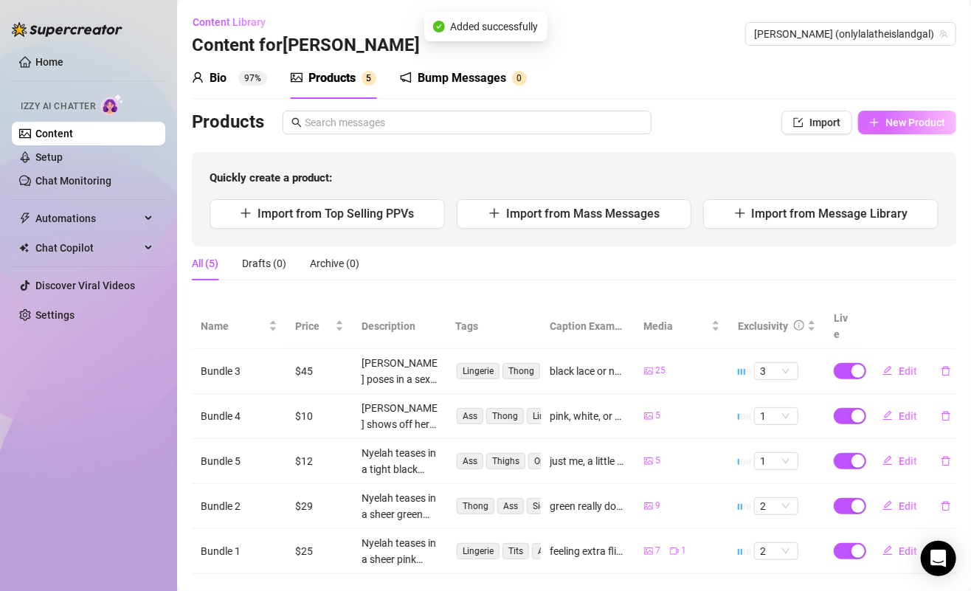
click at [898, 126] on span "New Product" at bounding box center [915, 123] width 60 height 12
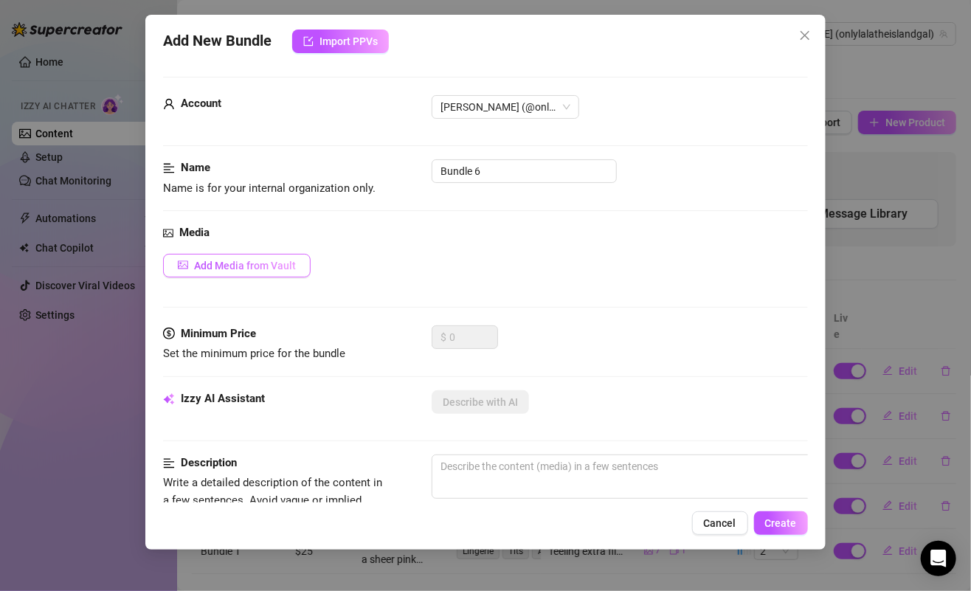
click at [286, 269] on span "Add Media from Vault" at bounding box center [245, 266] width 102 height 12
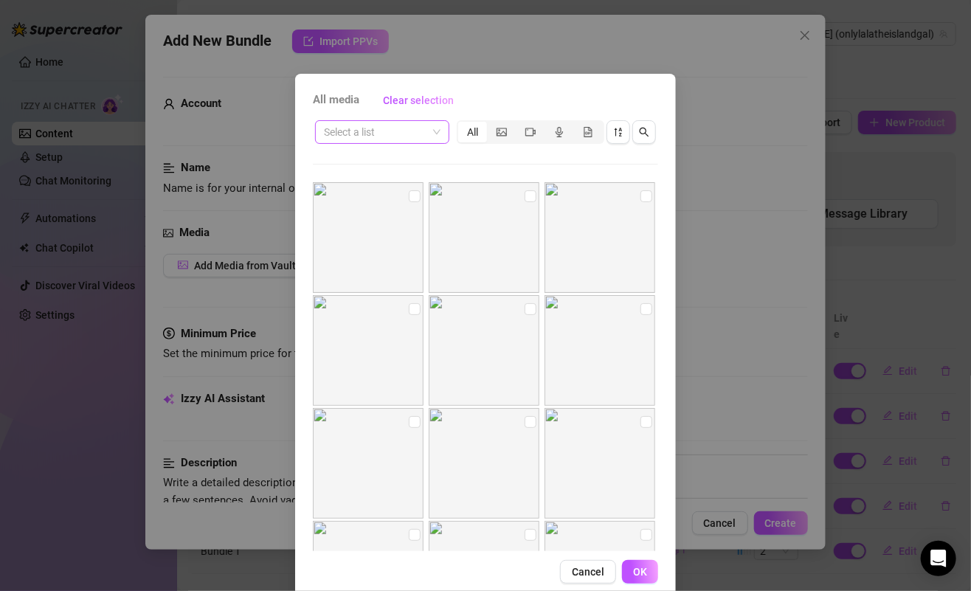
click at [373, 132] on input "search" at bounding box center [375, 132] width 103 height 22
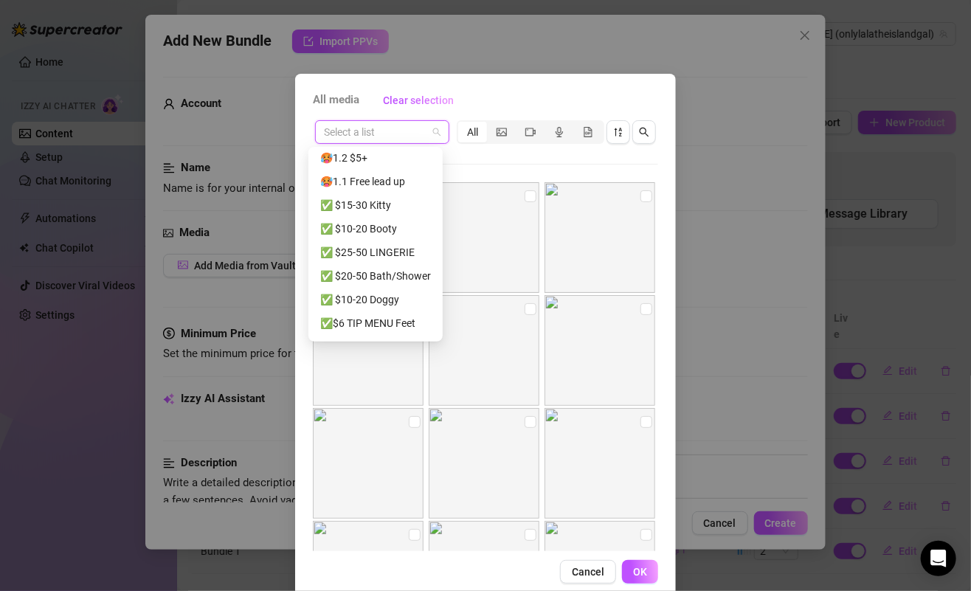
scroll to position [284, 0]
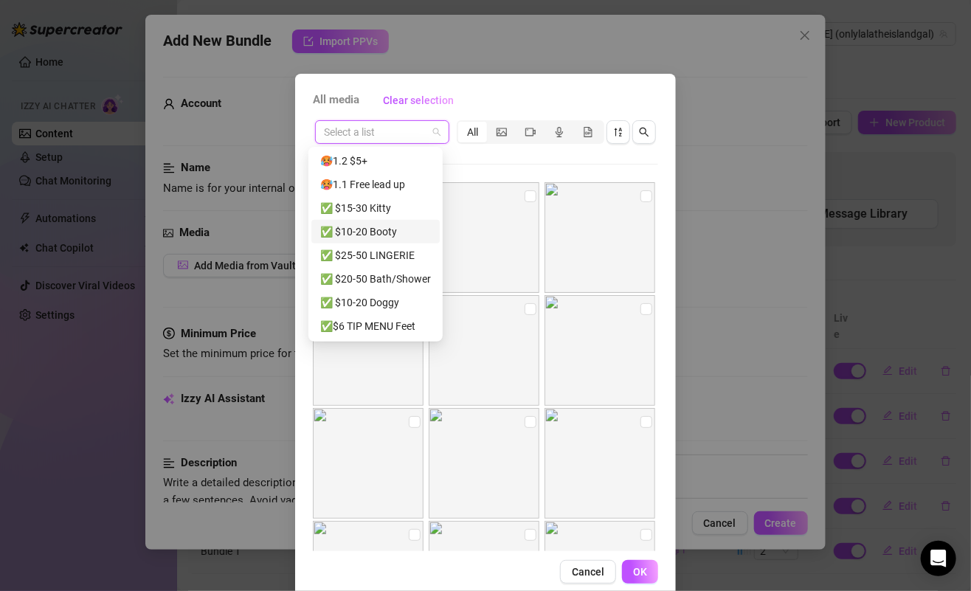
click at [377, 230] on div "✅ $10-20 Booty" at bounding box center [375, 232] width 111 height 16
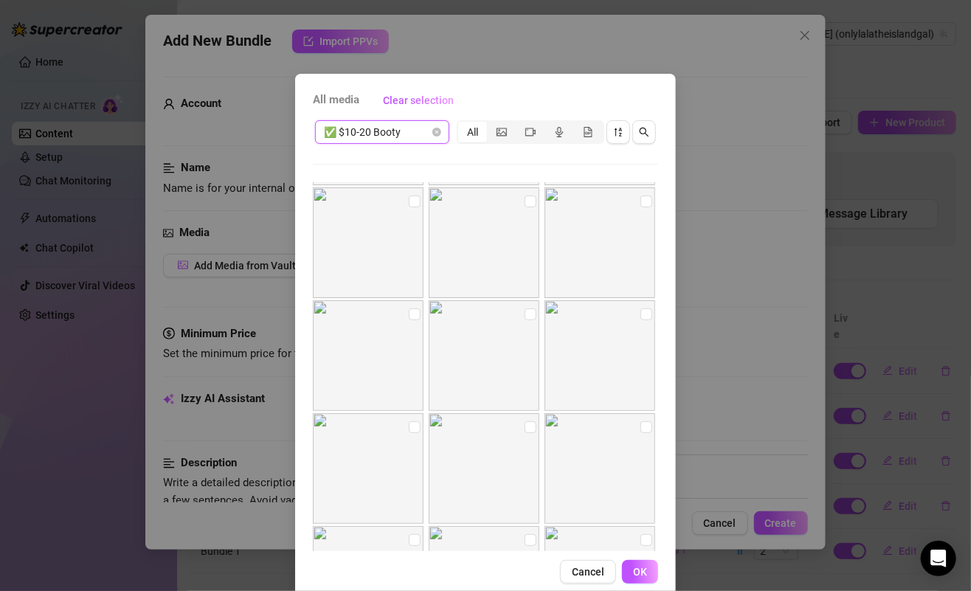
scroll to position [323, 0]
click at [640, 214] on input "checkbox" at bounding box center [646, 212] width 12 height 12
checkbox input "true"
click at [409, 328] on input "checkbox" at bounding box center [415, 325] width 12 height 12
checkbox input "true"
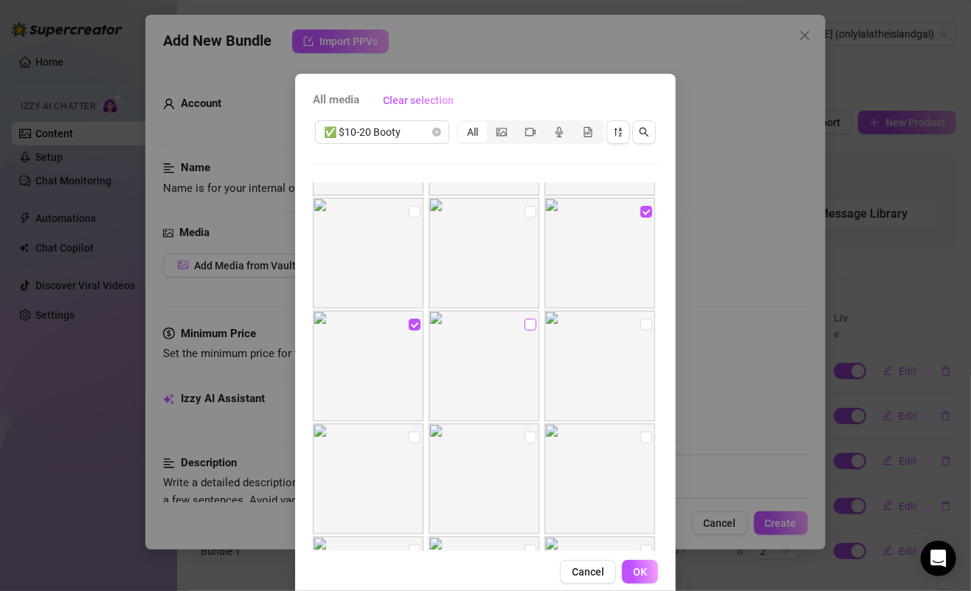
click at [525, 322] on input "checkbox" at bounding box center [531, 325] width 12 height 12
checkbox input "true"
click at [640, 325] on input "checkbox" at bounding box center [646, 325] width 12 height 12
checkbox input "true"
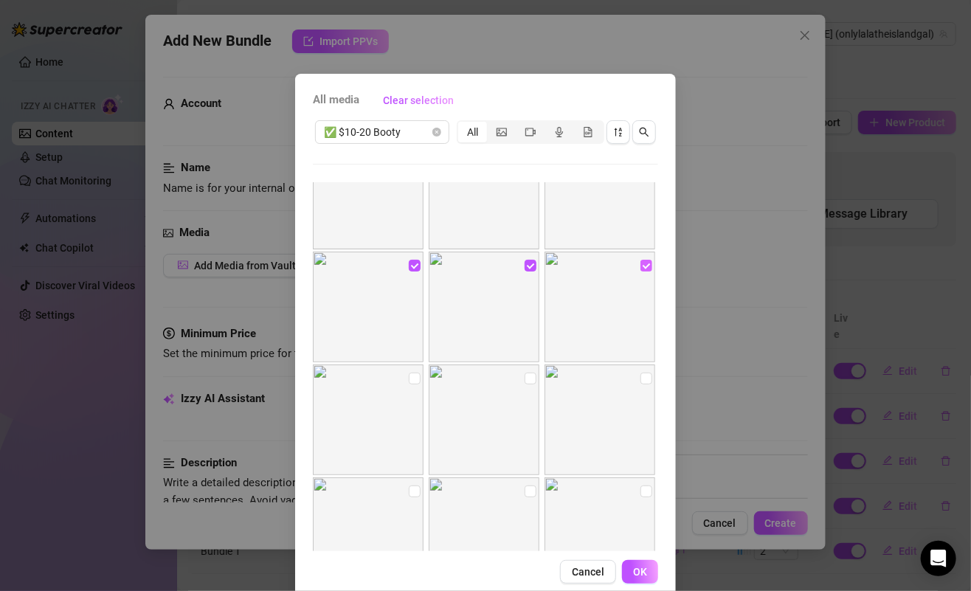
scroll to position [385, 0]
click at [409, 374] on input "checkbox" at bounding box center [415, 376] width 12 height 12
checkbox input "true"
click at [525, 374] on input "checkbox" at bounding box center [531, 376] width 12 height 12
checkbox input "true"
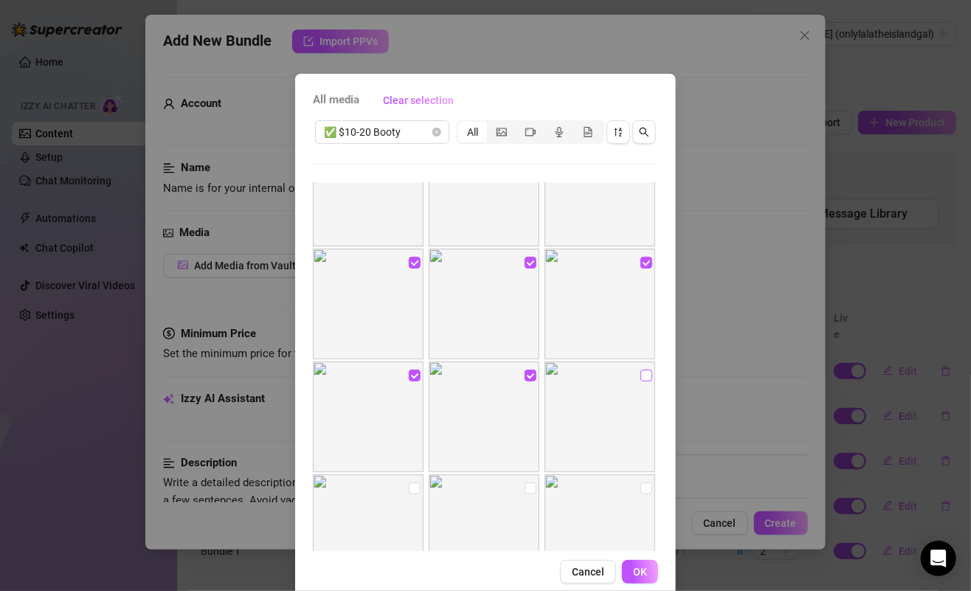
click at [640, 373] on input "checkbox" at bounding box center [646, 376] width 12 height 12
checkbox input "true"
click at [640, 362] on input "checkbox" at bounding box center [646, 363] width 12 height 12
checkbox input "true"
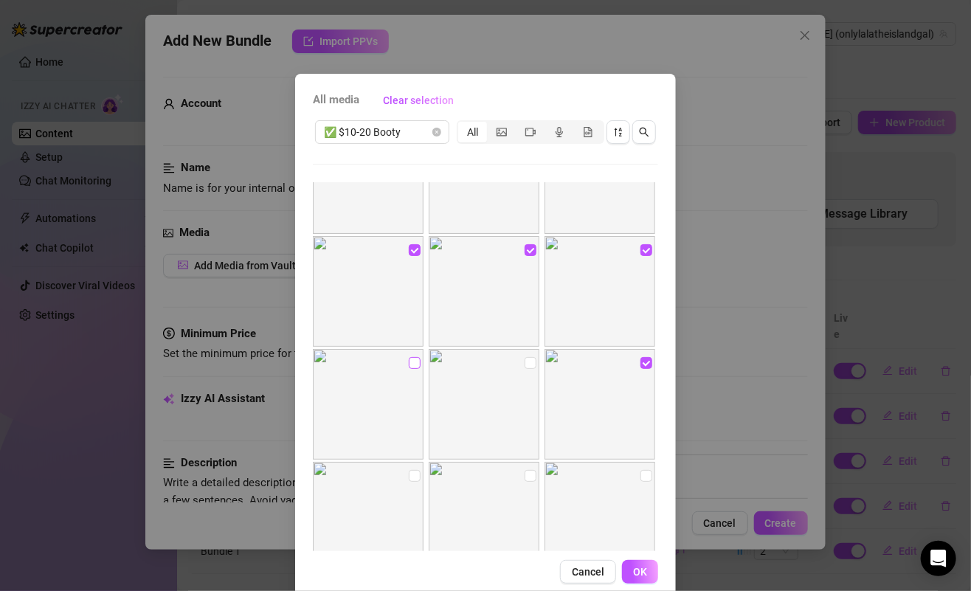
click at [409, 363] on input "checkbox" at bounding box center [415, 363] width 12 height 12
checkbox input "true"
click at [525, 363] on input "checkbox" at bounding box center [531, 363] width 12 height 12
checkbox input "true"
click at [411, 475] on img at bounding box center [368, 517] width 111 height 111
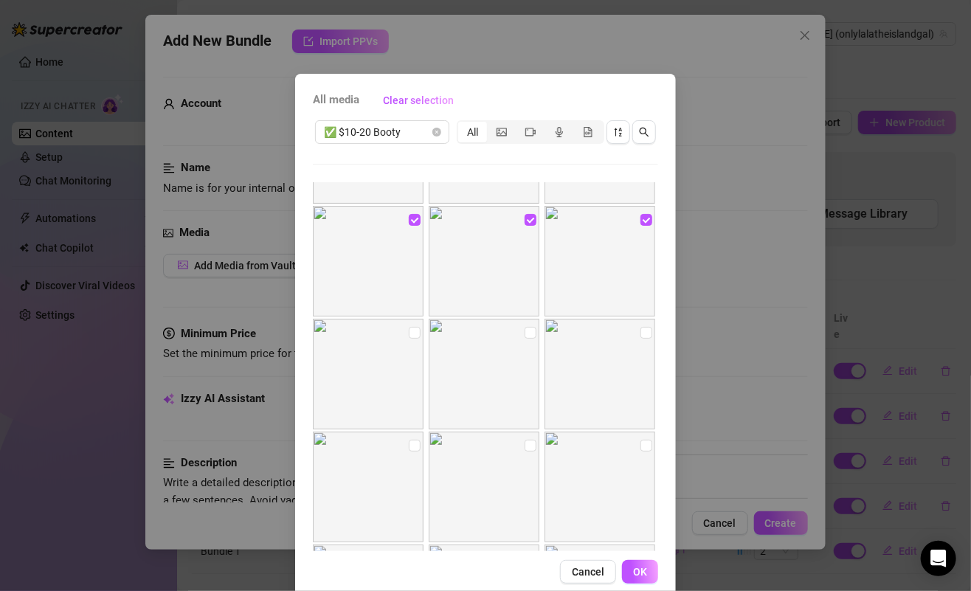
scroll to position [833, 0]
click at [634, 568] on span "OK" at bounding box center [640, 572] width 14 height 12
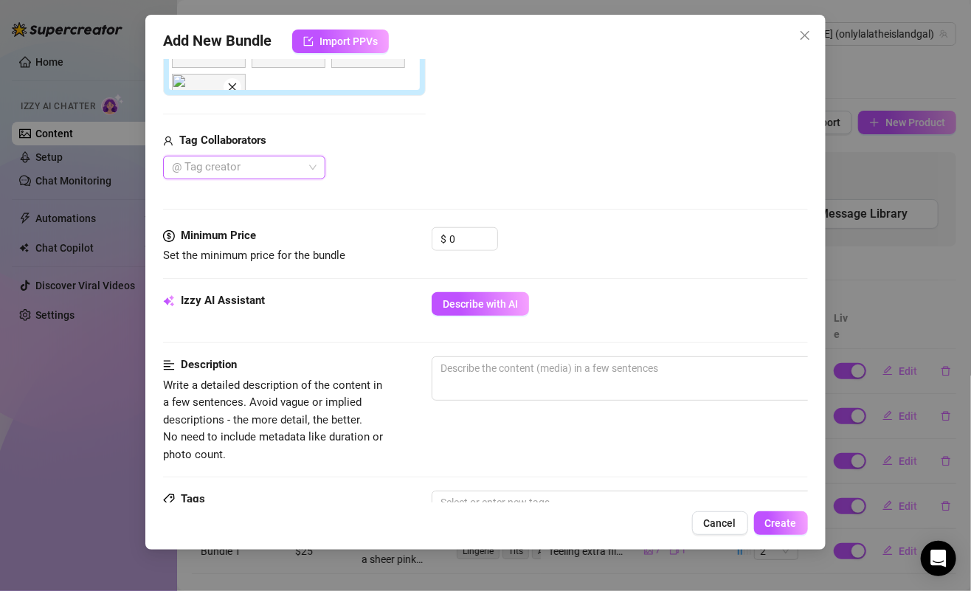
scroll to position [490, 0]
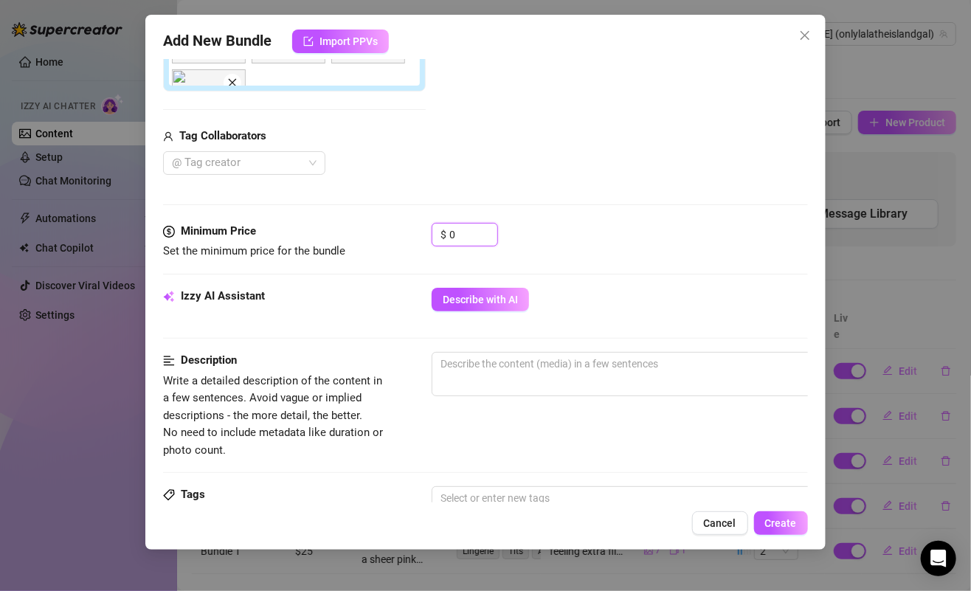
drag, startPoint x: 469, startPoint y: 236, endPoint x: 429, endPoint y: 236, distance: 40.6
click at [429, 236] on div "Minimum Price Set the minimum price for the bundle $ 0" at bounding box center [485, 242] width 644 height 38
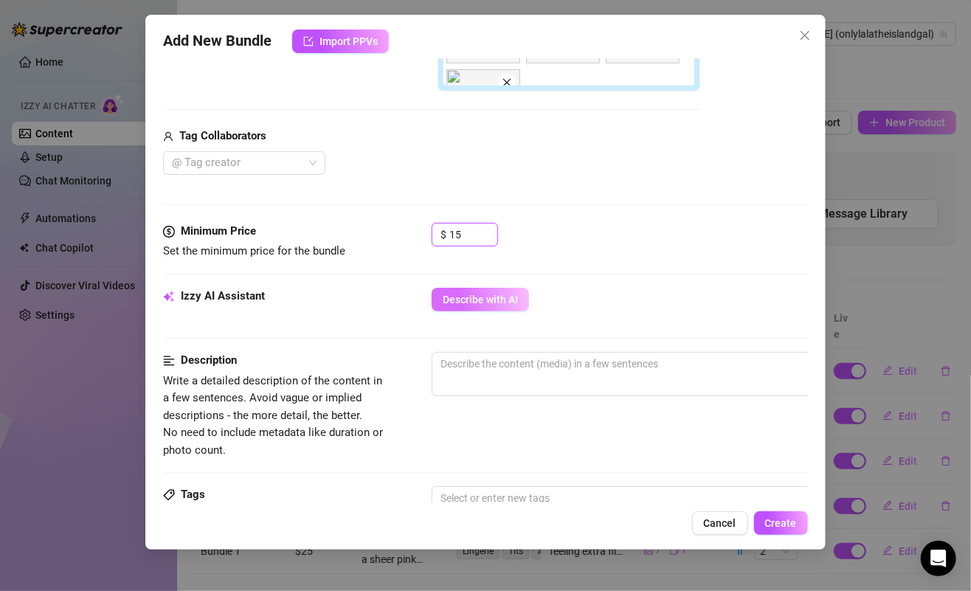
type input "15"
click at [496, 298] on span "Describe with AI" at bounding box center [480, 300] width 75 height 12
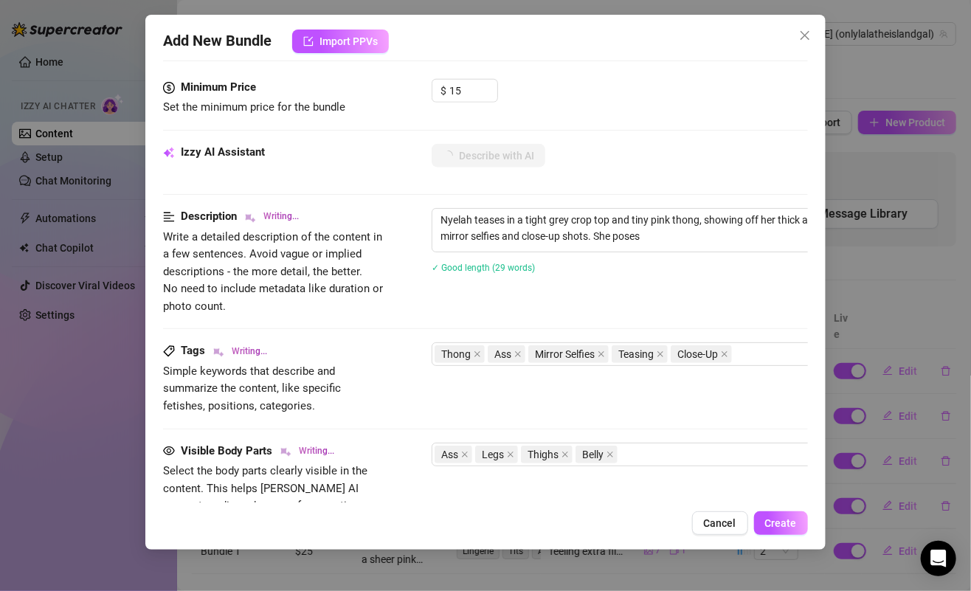
scroll to position [629, 0]
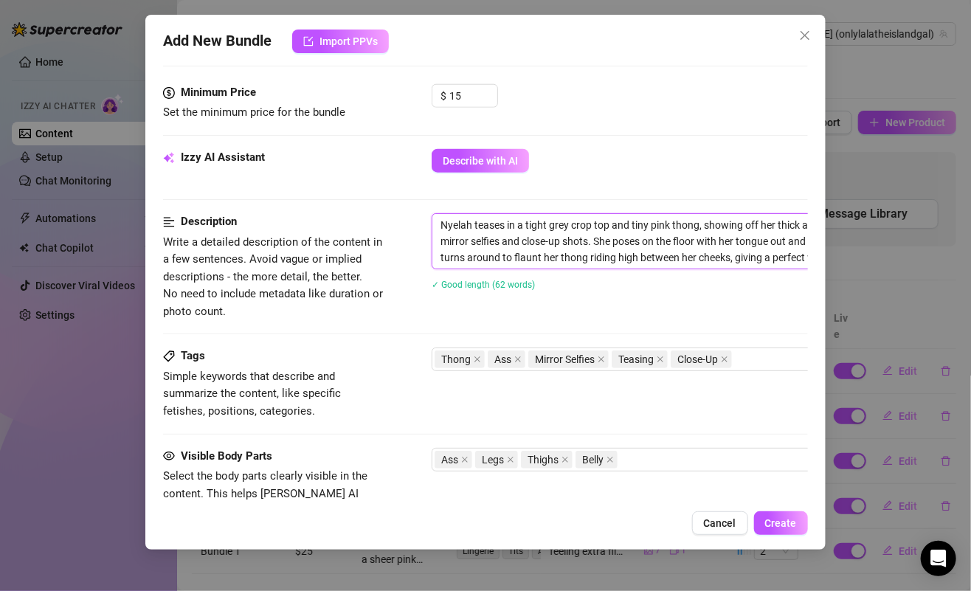
drag, startPoint x: 520, startPoint y: 223, endPoint x: 657, endPoint y: 280, distance: 148.8
click at [657, 283] on div "Nyelah teases in a tight grey crop top and tiny pink thong, showing off her thi…" at bounding box center [690, 261] width 516 height 96
click at [504, 224] on textarea "Nyelah teases in a tight grey crop top and tiny pink thong, showing off her thi…" at bounding box center [689, 241] width 515 height 55
type textarea "Nyelah teases in a tight grey crop top and tiny pink thong, showing off her thi…"
drag, startPoint x: 477, startPoint y: 222, endPoint x: 731, endPoint y: 305, distance: 266.9
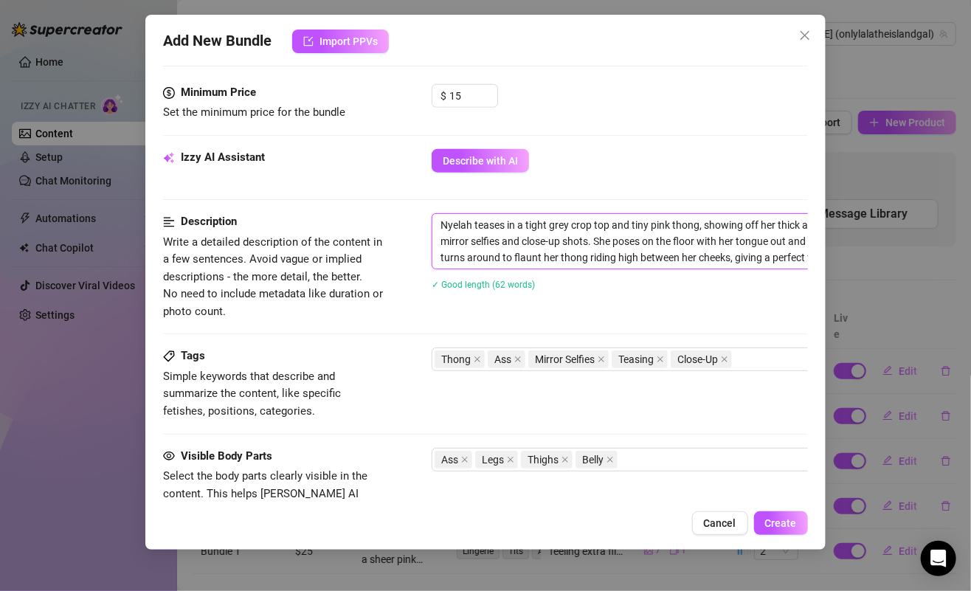
click at [731, 305] on div "Nyelah teases in a tight grey crop top and tiny pink thong, showing off her thi…" at bounding box center [690, 261] width 516 height 96
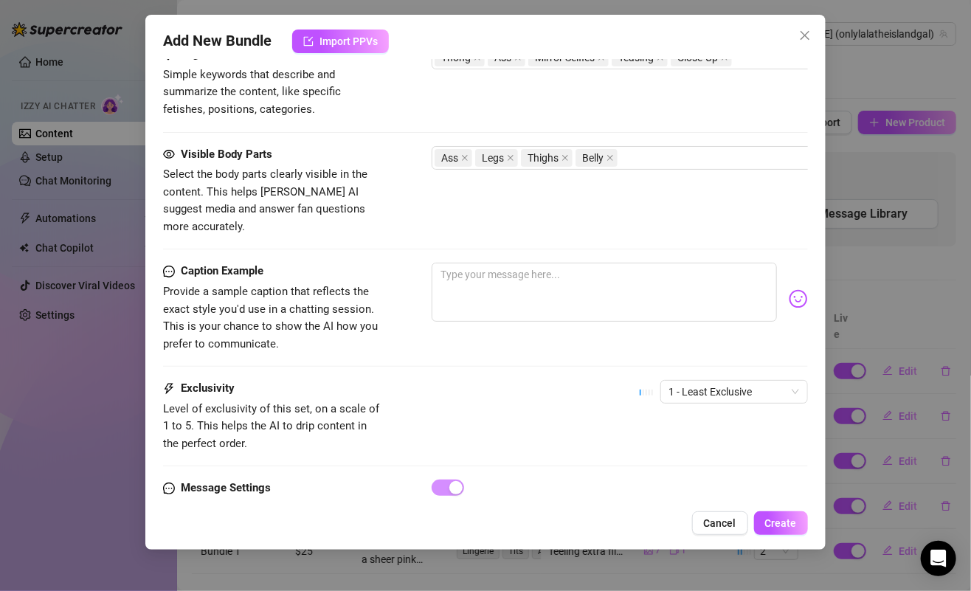
scroll to position [972, 0]
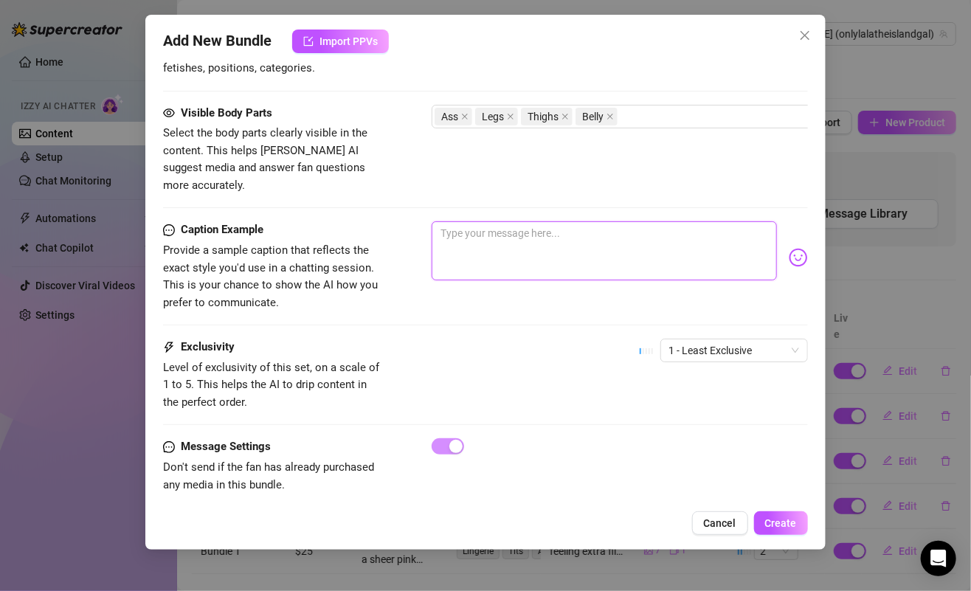
click at [514, 252] on textarea at bounding box center [604, 250] width 345 height 59
click at [530, 221] on textarea at bounding box center [604, 250] width 345 height 59
paste textarea "grey + pink kinda hits different 😏💖 cheeky, playful, and just the right amount …"
click at [466, 221] on textarea "grey + pink kinda hits different 😏💖 cheeky, playful, and just the right amount …" at bounding box center [604, 250] width 345 height 59
type textarea "grey and pink kinda hits different 😏💖 cheeky, playful, and just the right amoun…"
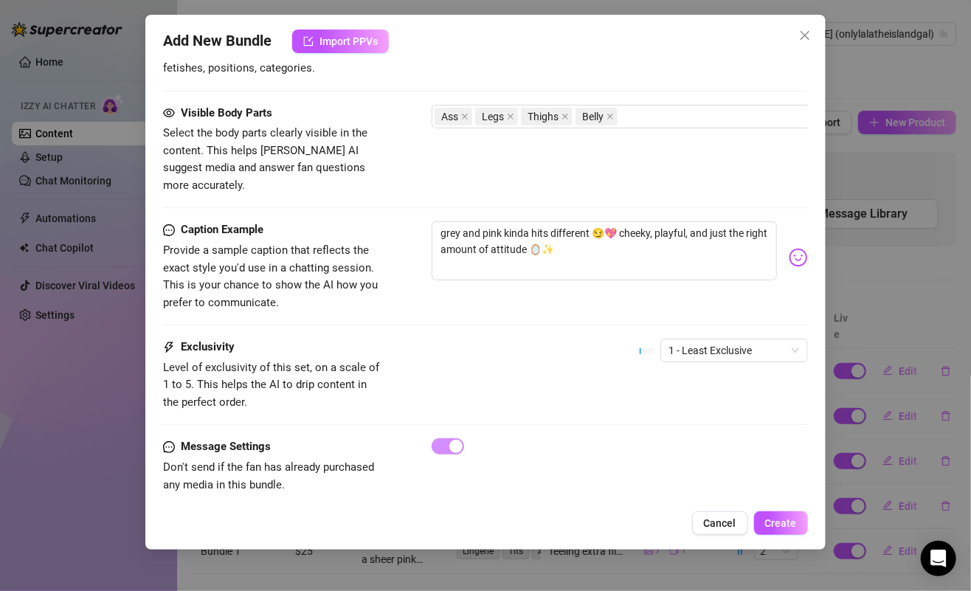
click at [593, 296] on div "Caption Example Provide a sample caption that reflects the exact style you'd us…" at bounding box center [485, 279] width 644 height 117
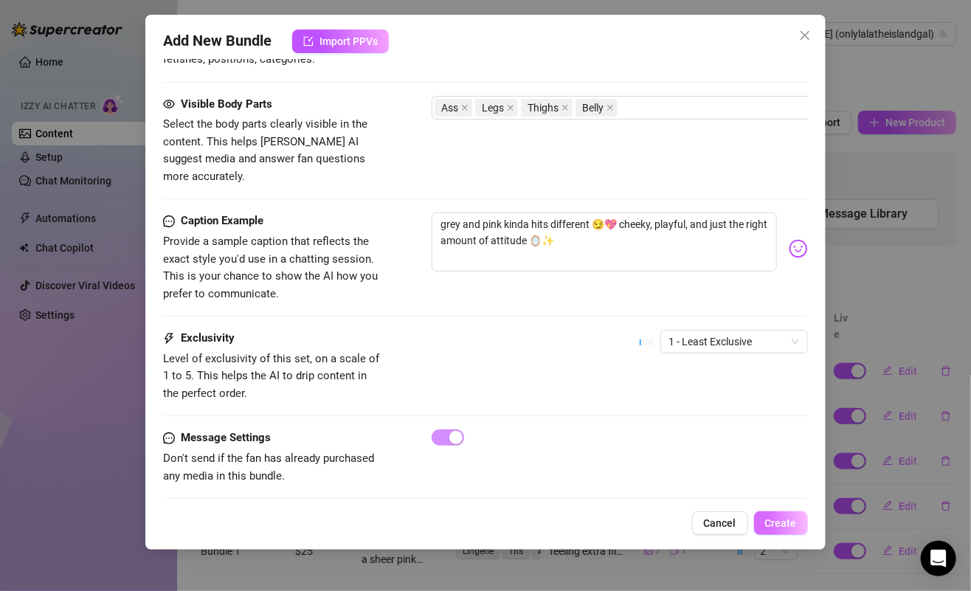
click at [789, 519] on span "Create" at bounding box center [781, 523] width 32 height 12
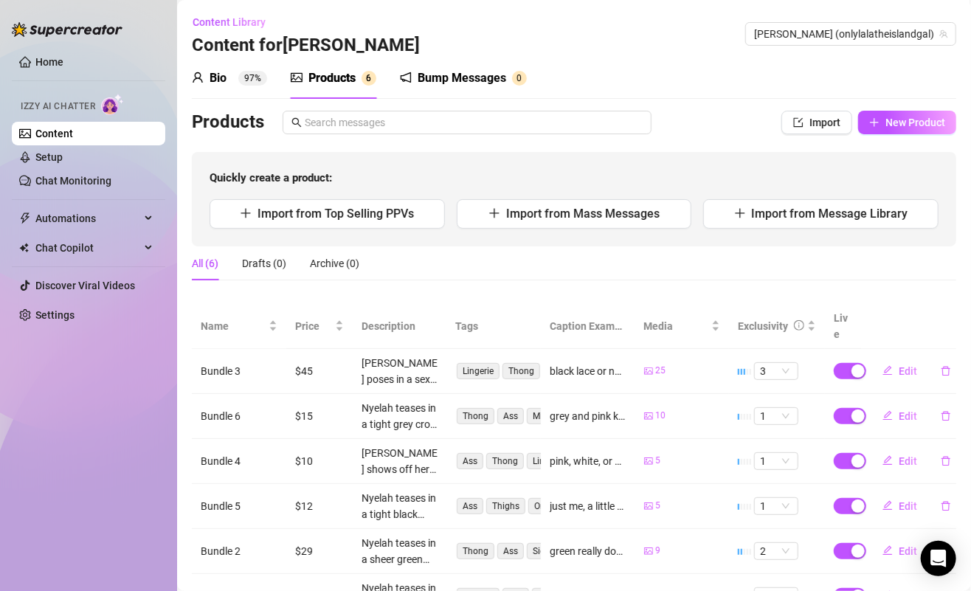
scroll to position [0, 0]
click at [905, 117] on span "New Product" at bounding box center [915, 123] width 60 height 12
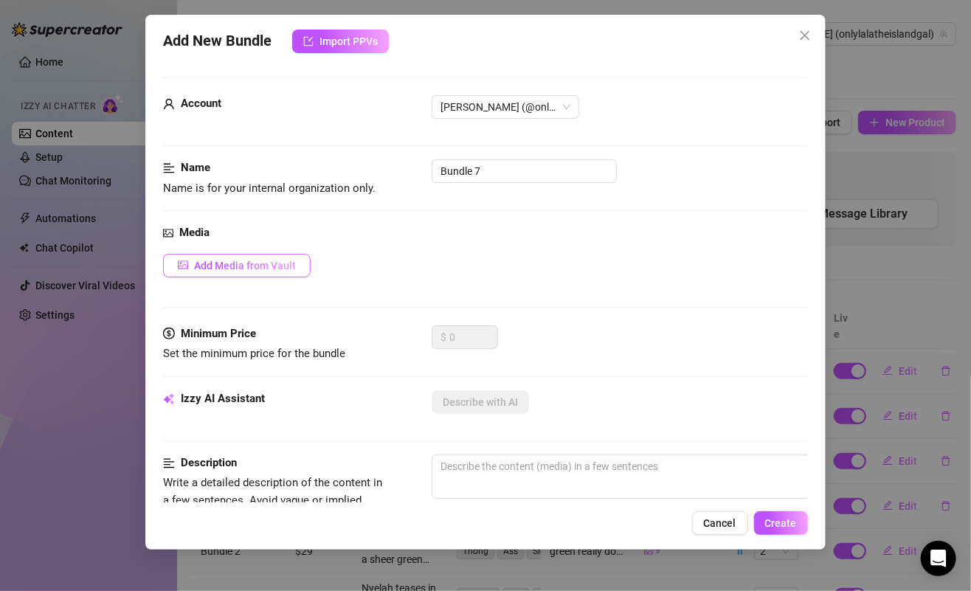
click at [283, 274] on button "Add Media from Vault" at bounding box center [237, 266] width 148 height 24
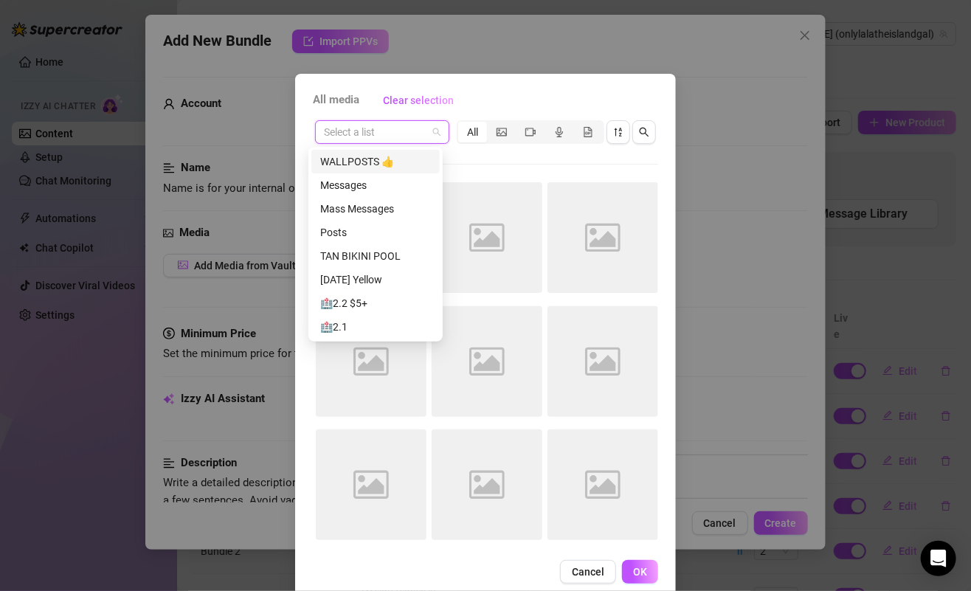
click at [389, 138] on input "search" at bounding box center [375, 132] width 103 height 22
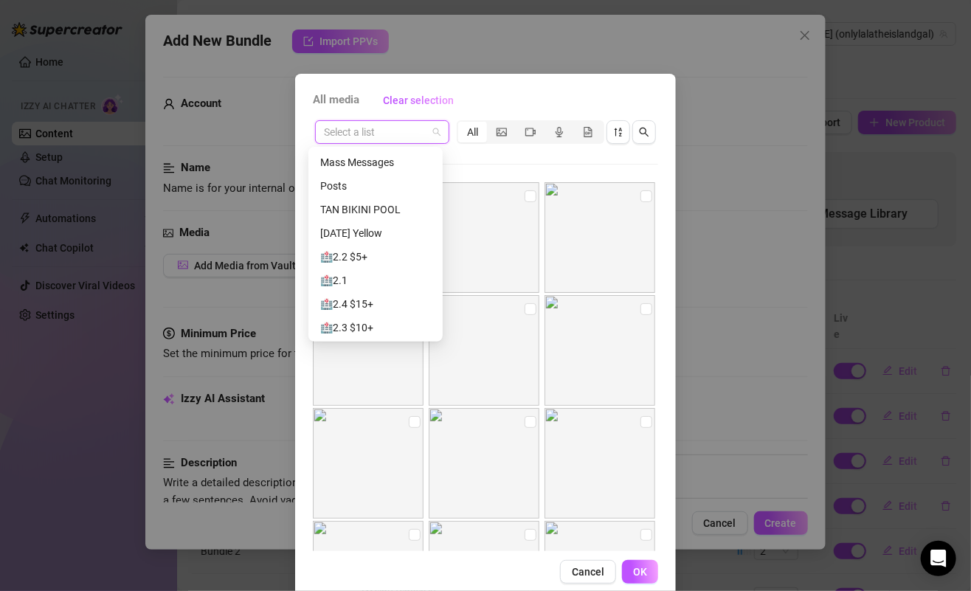
scroll to position [283, 0]
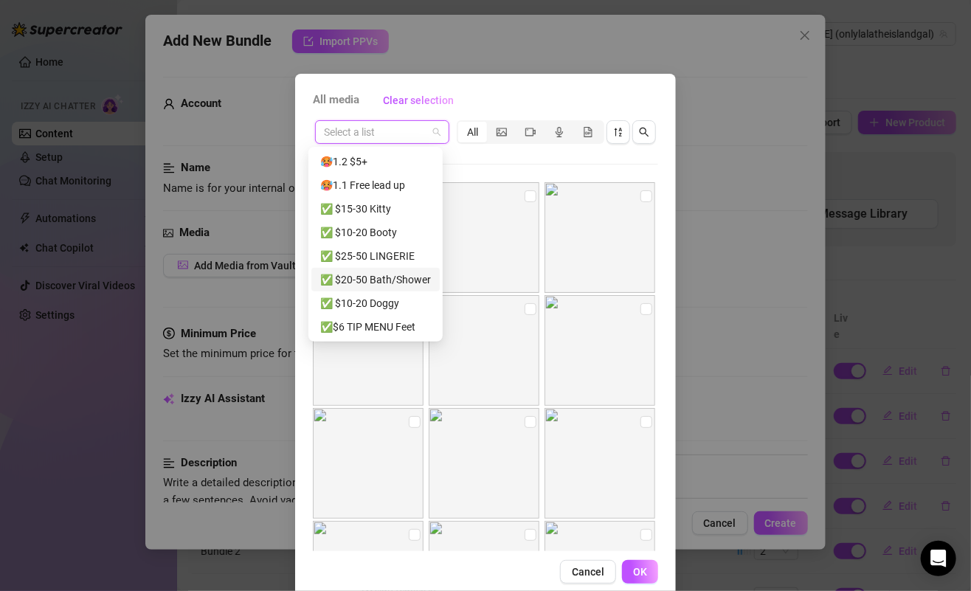
click at [370, 277] on div "✅ $20-50 Bath/Shower" at bounding box center [375, 280] width 111 height 16
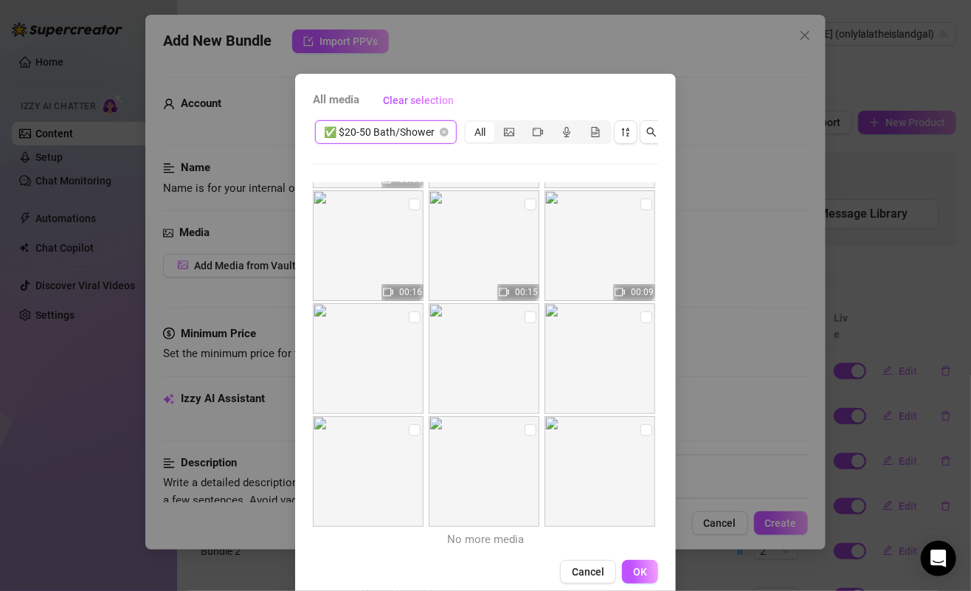
scroll to position [38, 0]
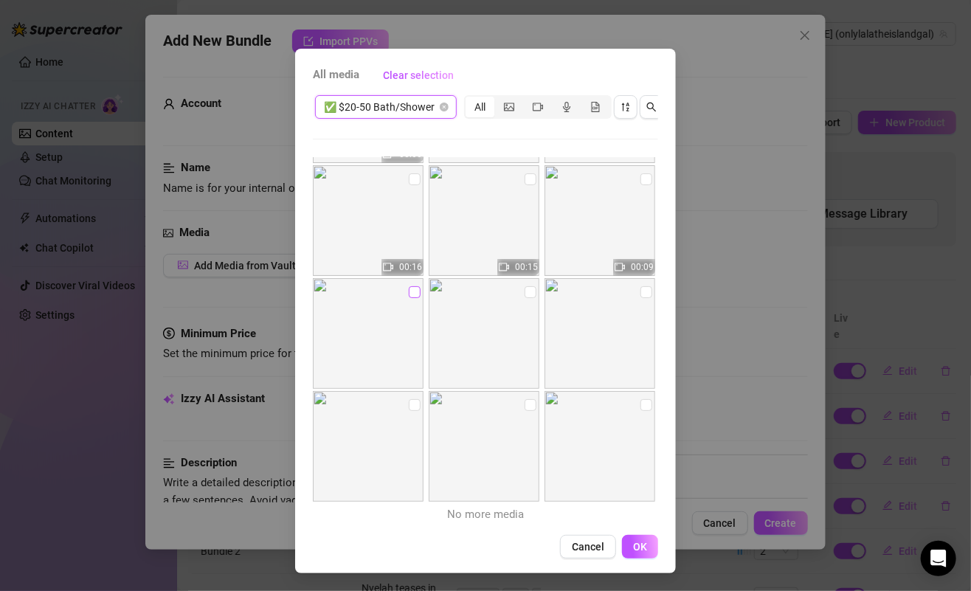
click at [410, 286] on input "checkbox" at bounding box center [415, 292] width 12 height 12
checkbox input "true"
click at [511, 285] on img at bounding box center [484, 333] width 111 height 111
click at [525, 286] on label at bounding box center [531, 292] width 12 height 16
click at [525, 286] on input "checkbox" at bounding box center [531, 292] width 12 height 12
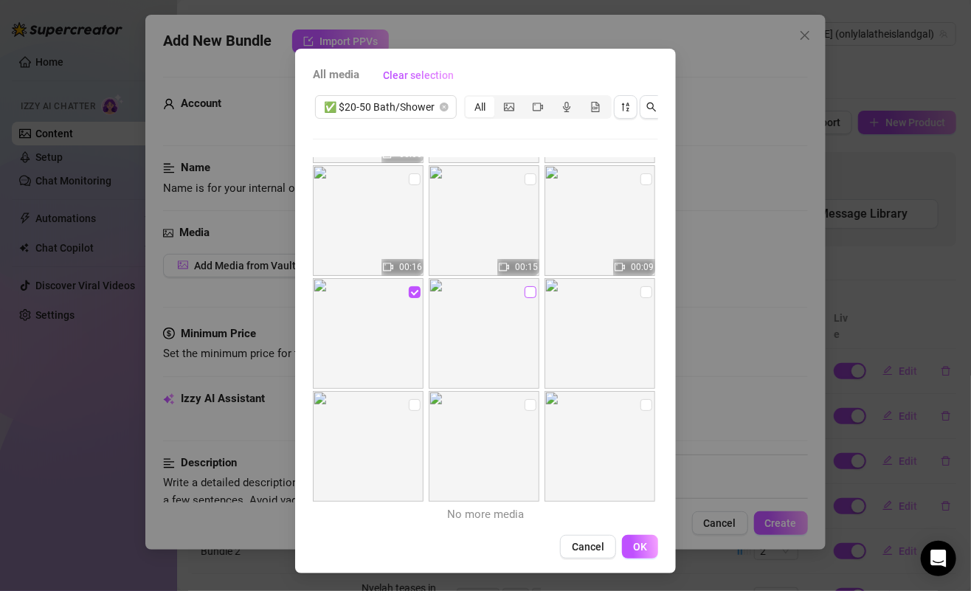
checkbox input "true"
click at [637, 278] on img at bounding box center [600, 333] width 111 height 111
click at [640, 286] on input "checkbox" at bounding box center [646, 292] width 12 height 12
checkbox input "true"
click at [525, 399] on input "checkbox" at bounding box center [531, 405] width 12 height 12
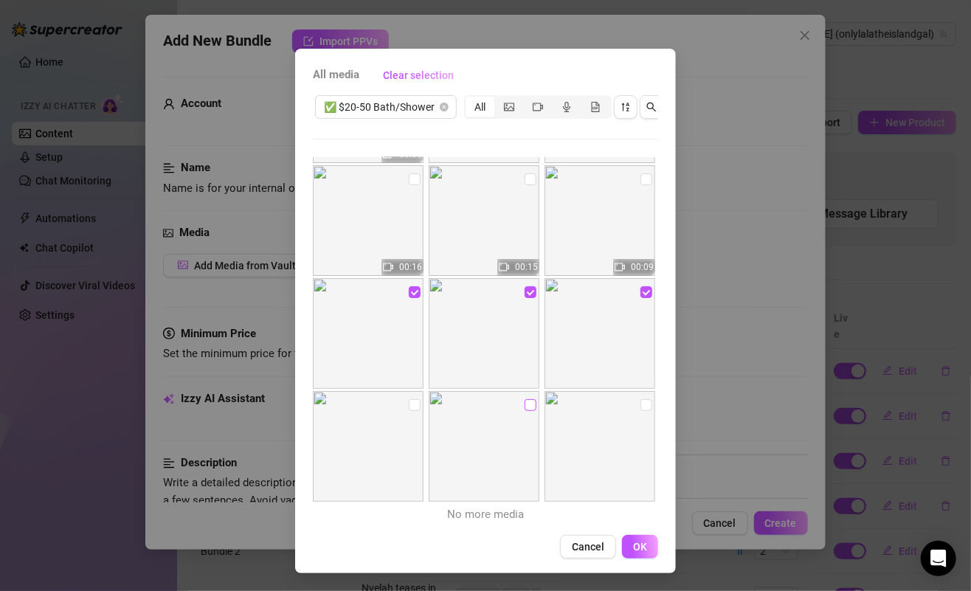
checkbox input "true"
click at [409, 399] on input "checkbox" at bounding box center [415, 405] width 12 height 12
checkbox input "true"
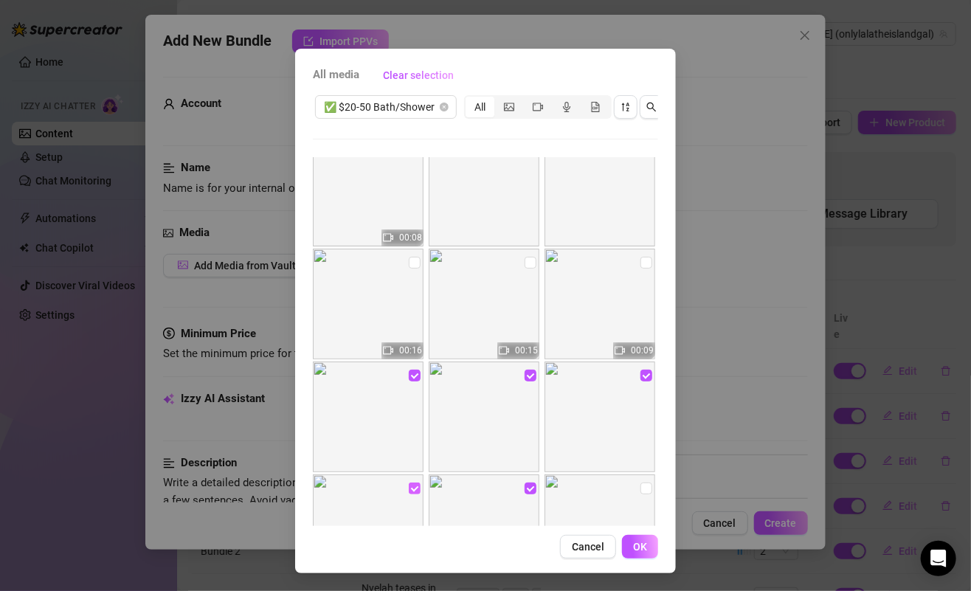
scroll to position [218, 0]
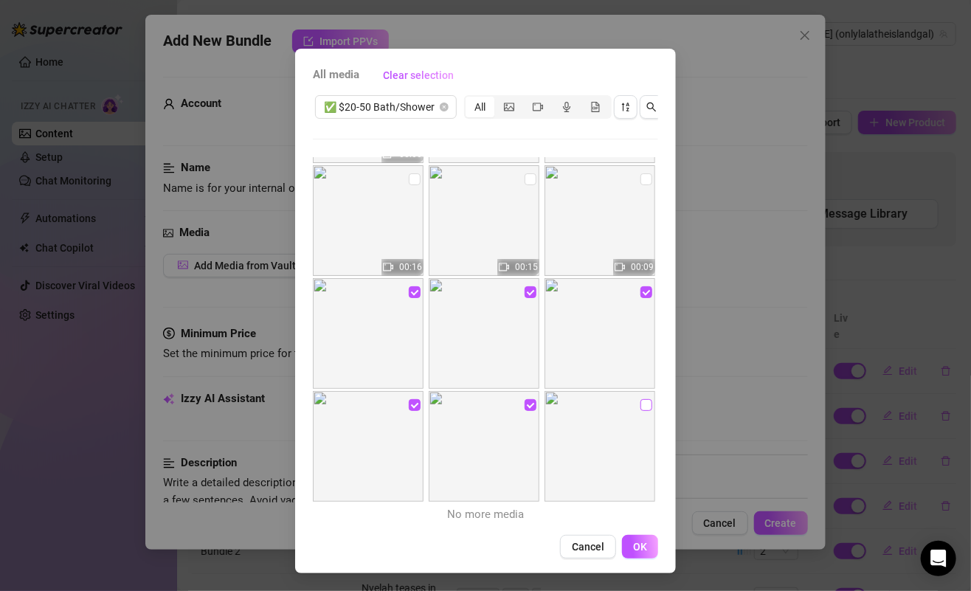
click at [640, 399] on input "checkbox" at bounding box center [646, 405] width 12 height 12
checkbox input "true"
click at [631, 536] on button "OK" at bounding box center [640, 547] width 36 height 24
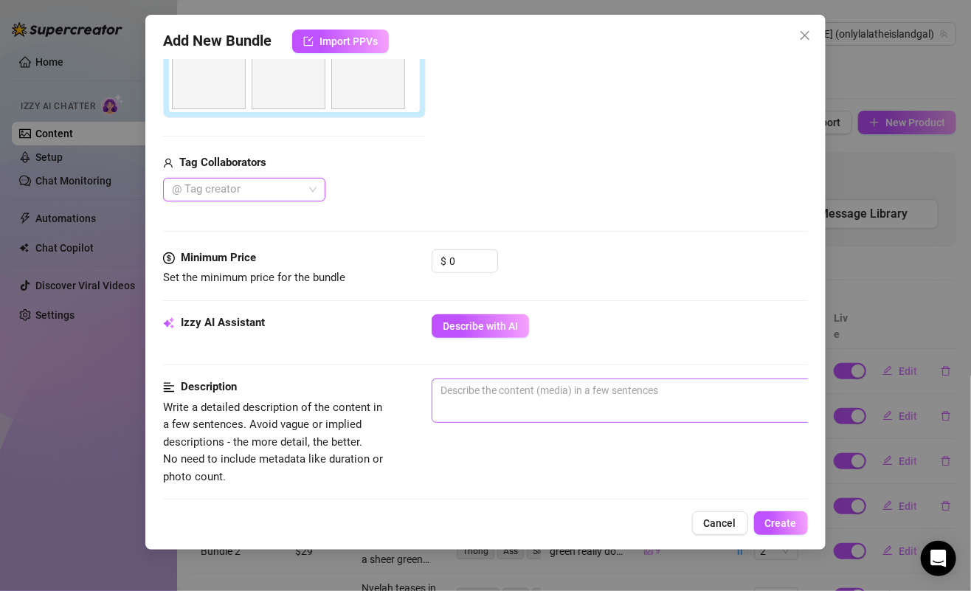
scroll to position [313, 0]
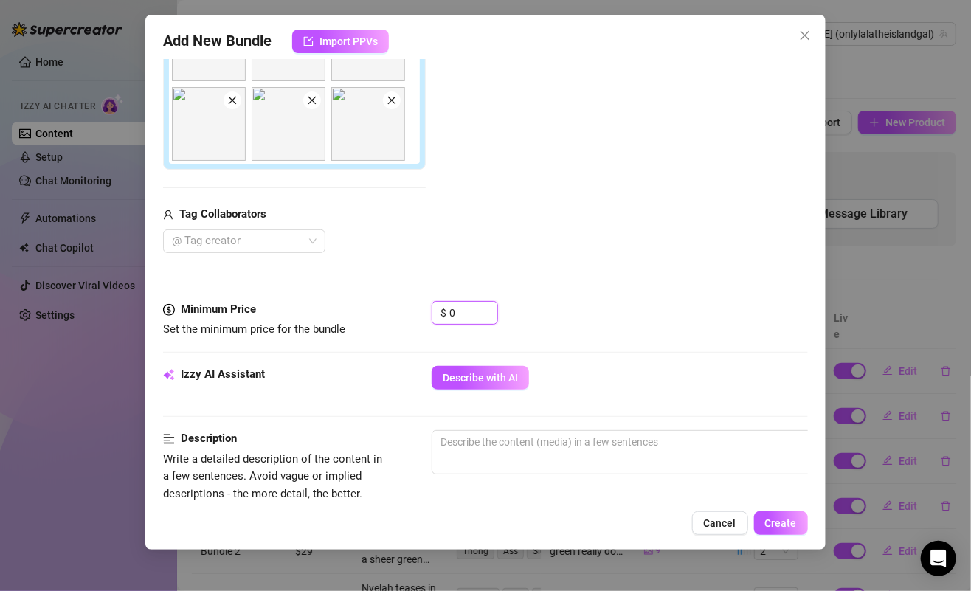
drag, startPoint x: 475, startPoint y: 310, endPoint x: 396, endPoint y: 310, distance: 78.9
click at [398, 310] on div "Minimum Price Set the minimum price for the bundle $ 0" at bounding box center [485, 320] width 644 height 38
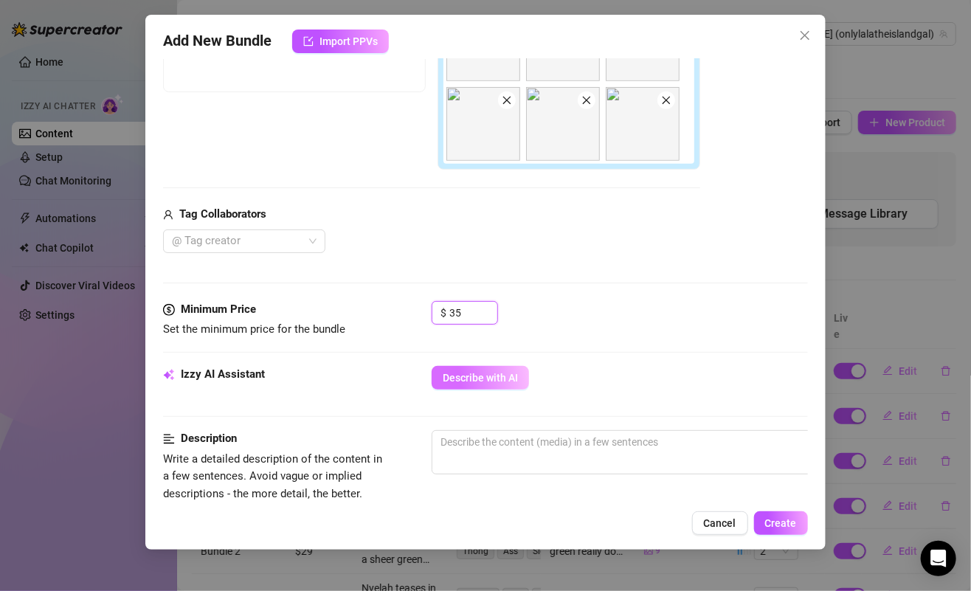
type input "35"
click at [510, 379] on span "Describe with AI" at bounding box center [480, 378] width 75 height 12
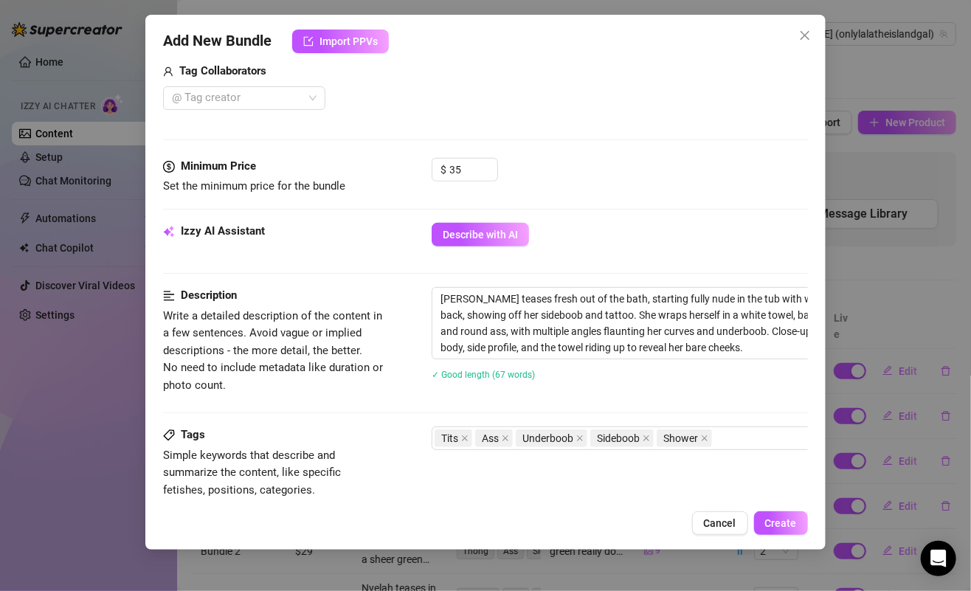
scroll to position [471, 0]
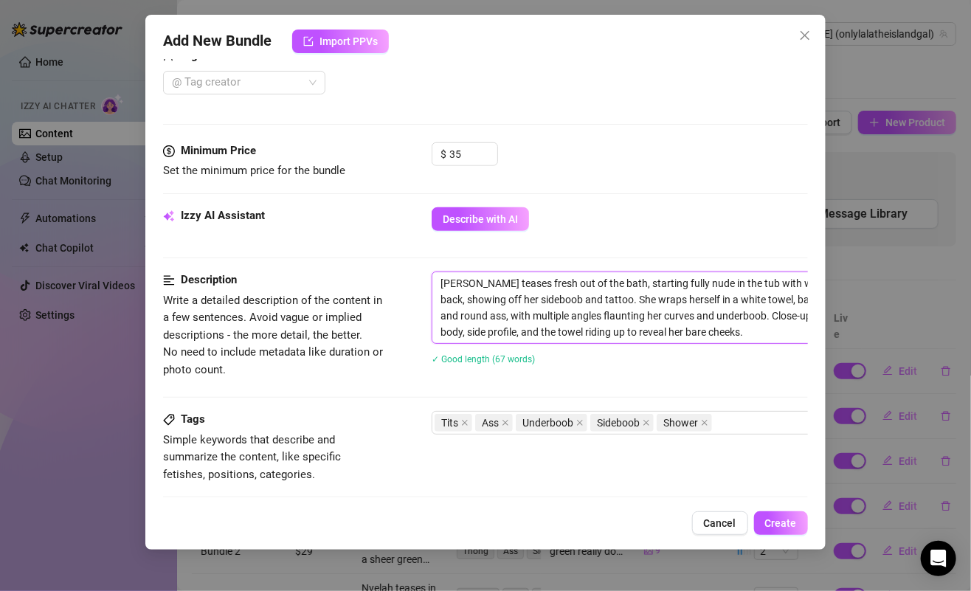
drag, startPoint x: 475, startPoint y: 276, endPoint x: 728, endPoint y: 340, distance: 260.4
click at [728, 340] on div "Nyelah teases fresh out of the bath, starting fully nude in the tub with wet ha…" at bounding box center [690, 328] width 516 height 112
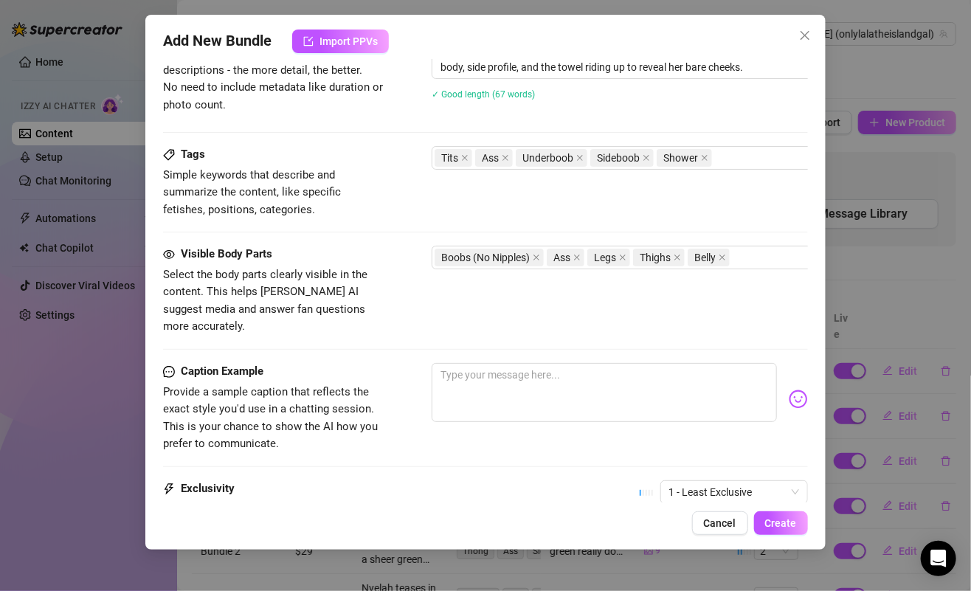
scroll to position [885, 0]
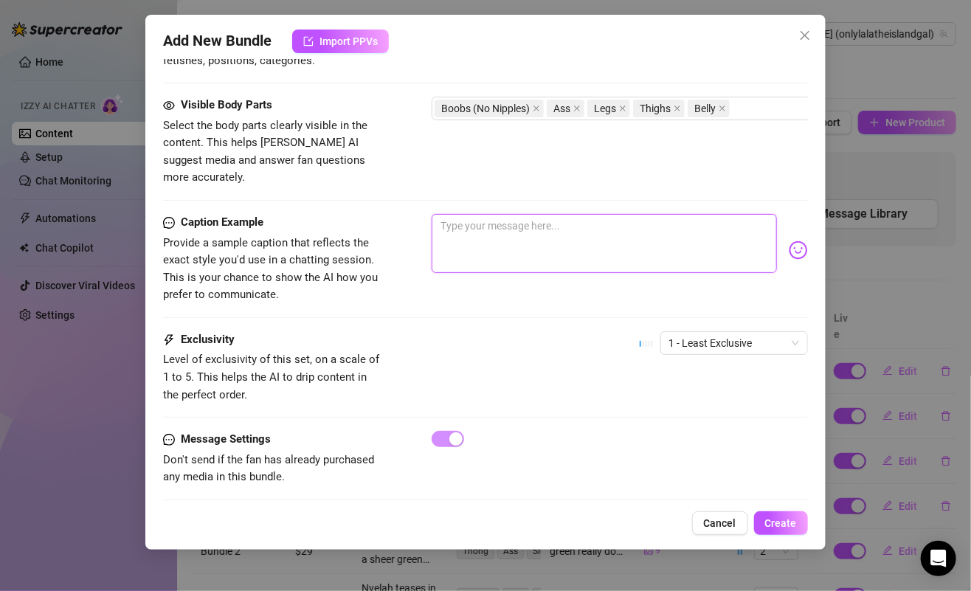
click at [508, 214] on textarea at bounding box center [604, 243] width 345 height 59
paste textarea "fresh out of the bath, still warm + dripping 💦 wrapped in just a towel… soft, c…"
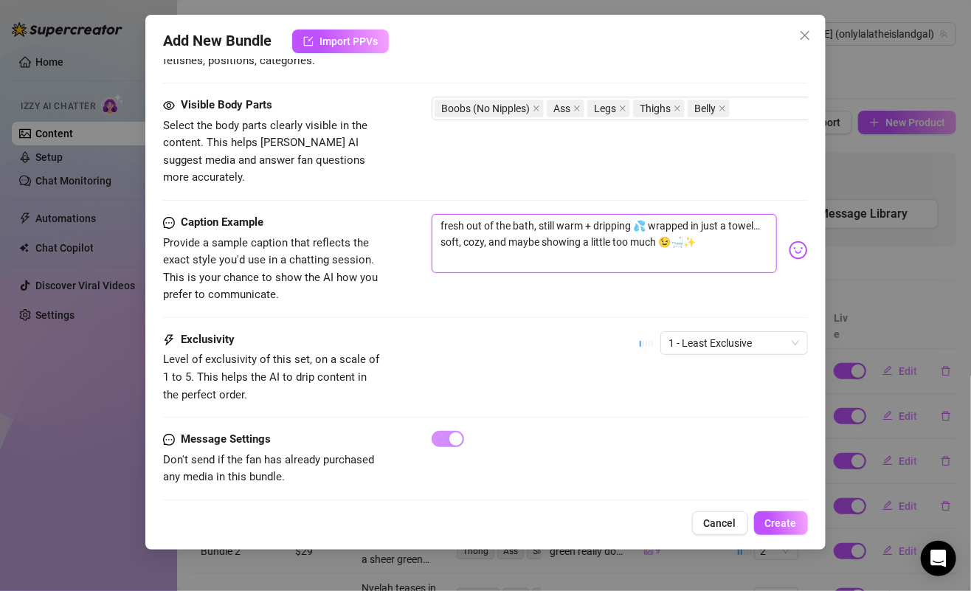
click at [590, 214] on textarea "fresh out of the bath, still warm + dripping 💦 wrapped in just a towel… soft, c…" at bounding box center [604, 243] width 345 height 59
click at [763, 530] on button "Create" at bounding box center [781, 523] width 54 height 24
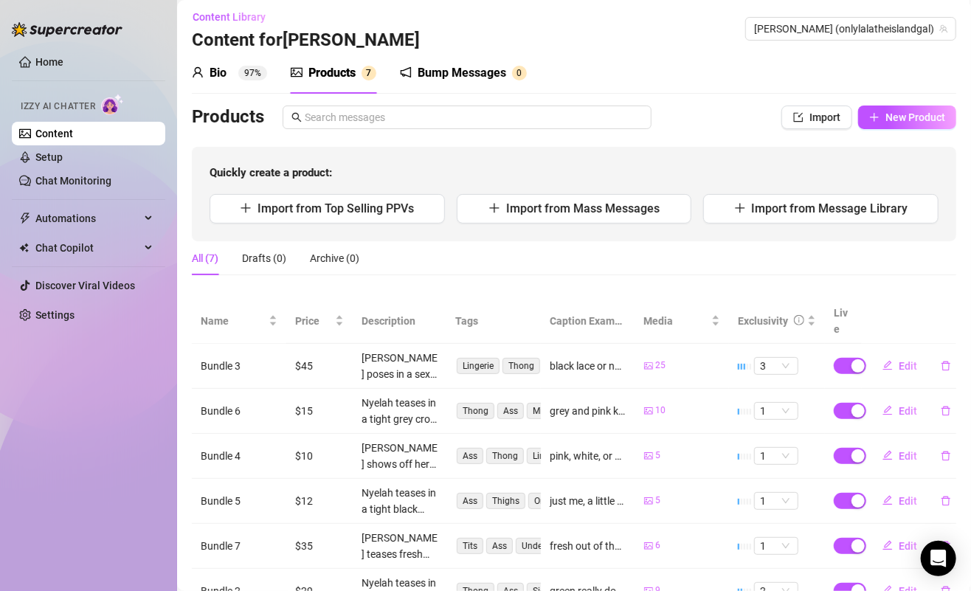
scroll to position [0, 0]
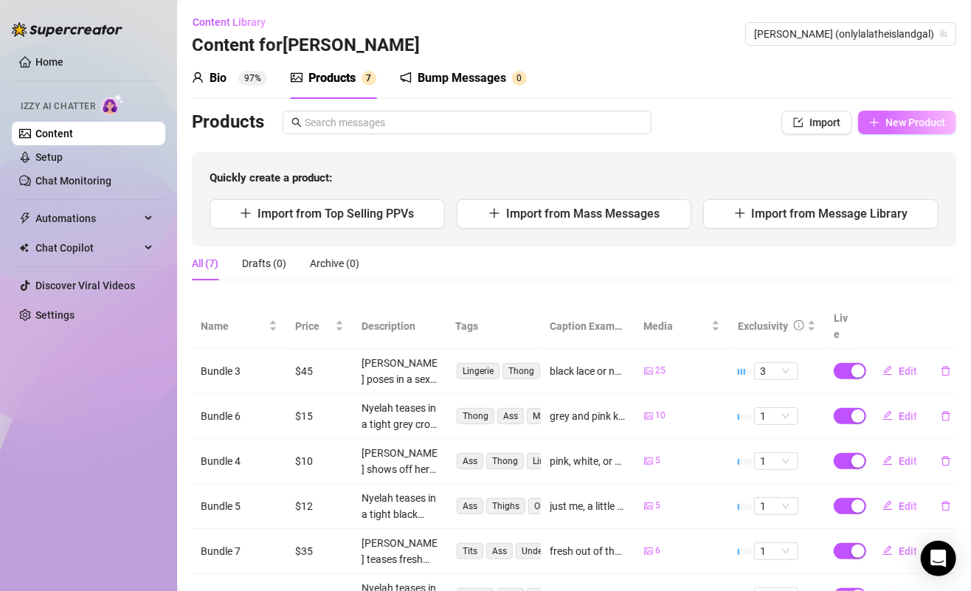
click at [888, 128] on span "New Product" at bounding box center [915, 123] width 60 height 12
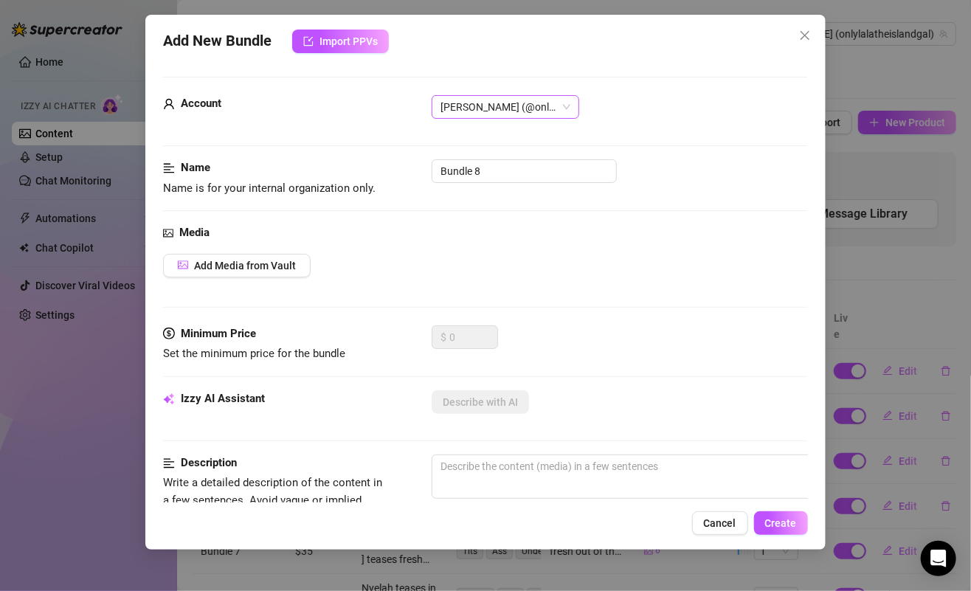
click at [531, 101] on span "Lalita (@onlylalatheislandgal)" at bounding box center [505, 107] width 130 height 22
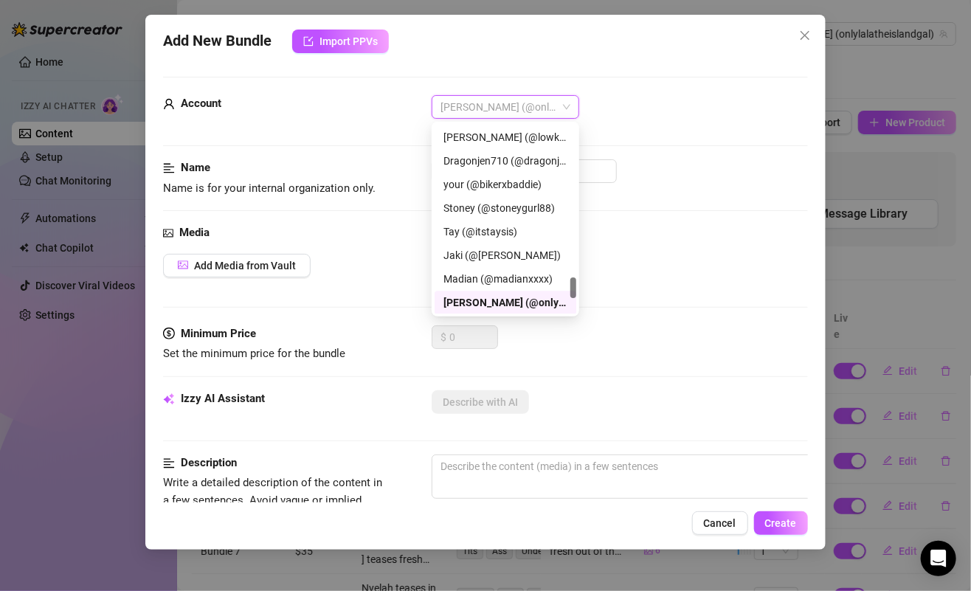
click at [412, 78] on form "Account Lalita (@onlylalatheislandgal) Name Name is for your internal organizat…" at bounding box center [485, 591] width 644 height 1029
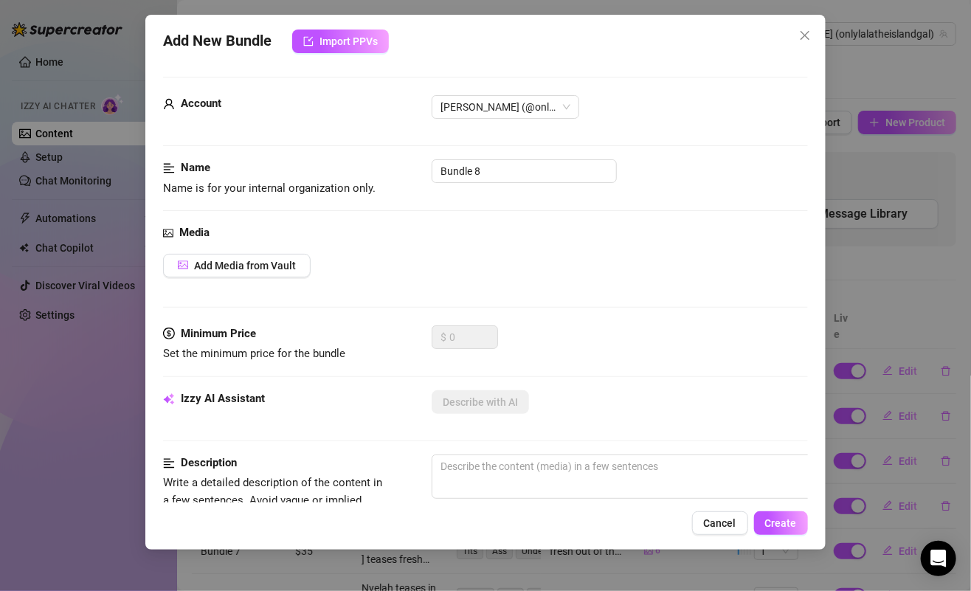
scroll to position [86, 0]
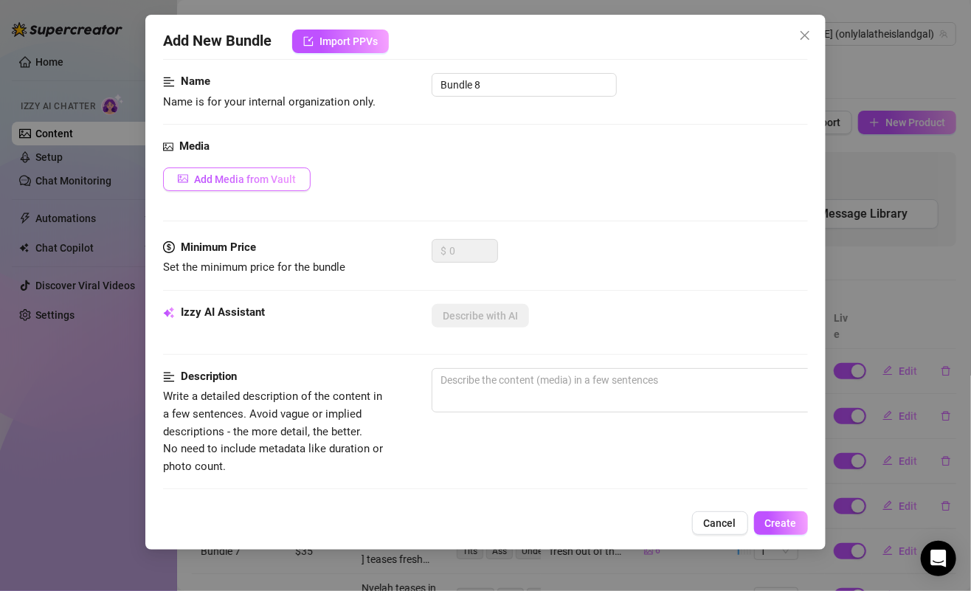
click at [284, 181] on span "Add Media from Vault" at bounding box center [245, 179] width 102 height 12
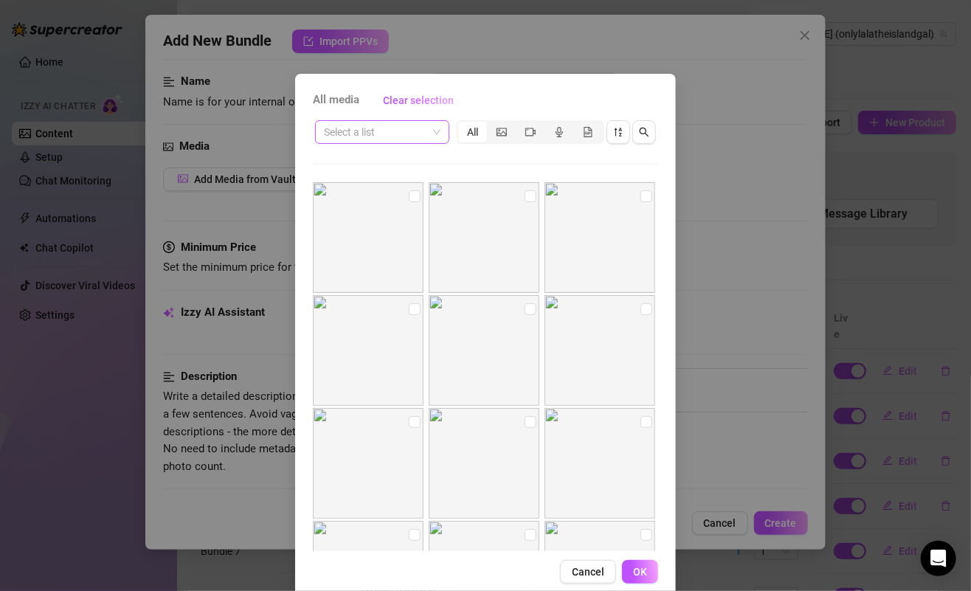
click at [404, 140] on input "search" at bounding box center [375, 132] width 103 height 22
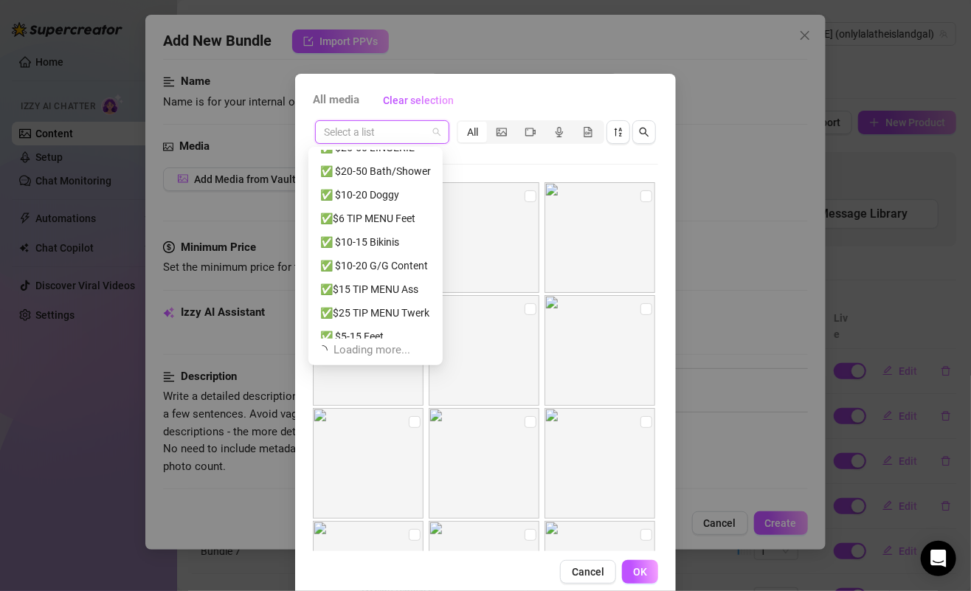
scroll to position [519, 0]
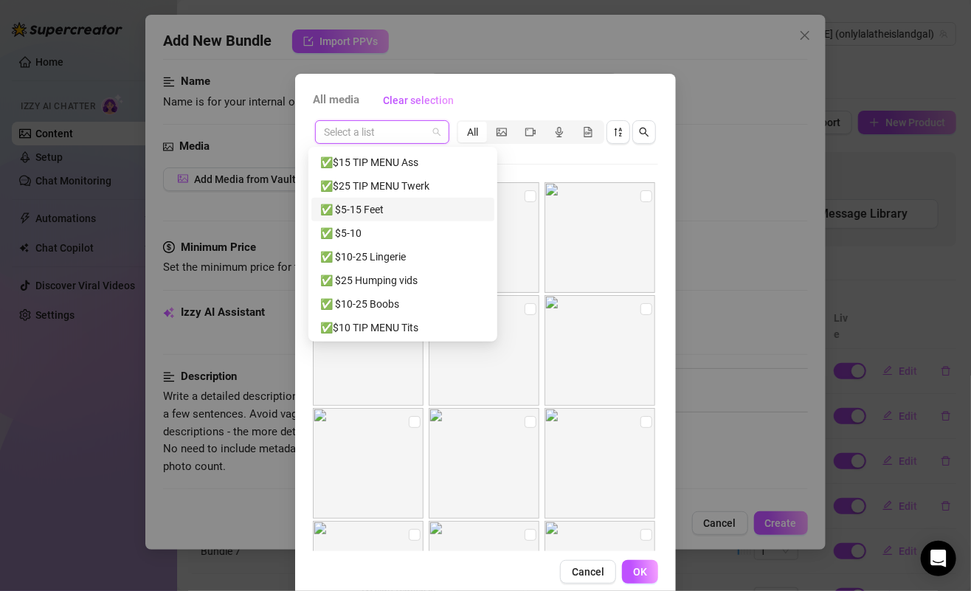
click at [376, 209] on div "✅ $5-15 Feet" at bounding box center [402, 209] width 165 height 16
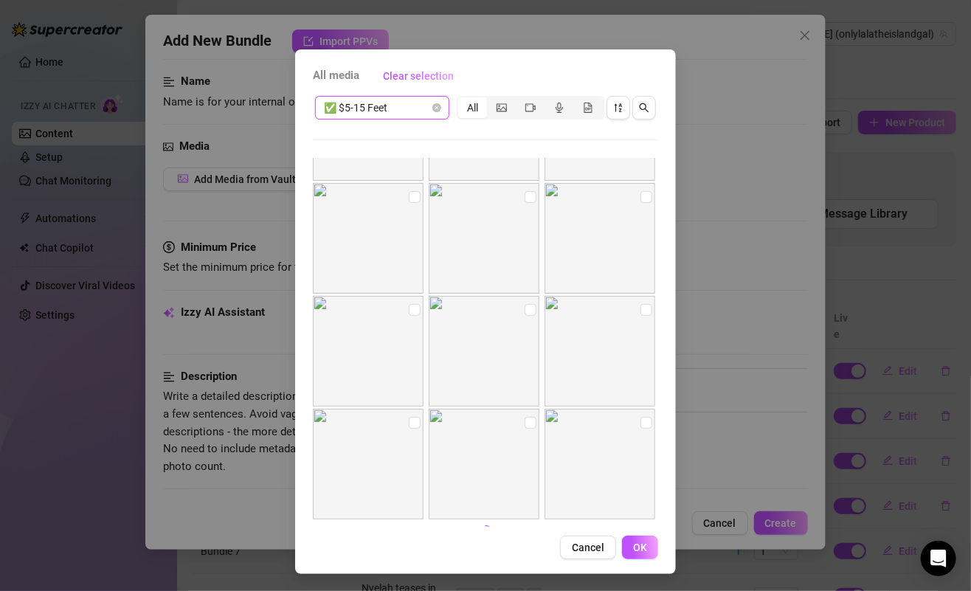
scroll to position [556, 0]
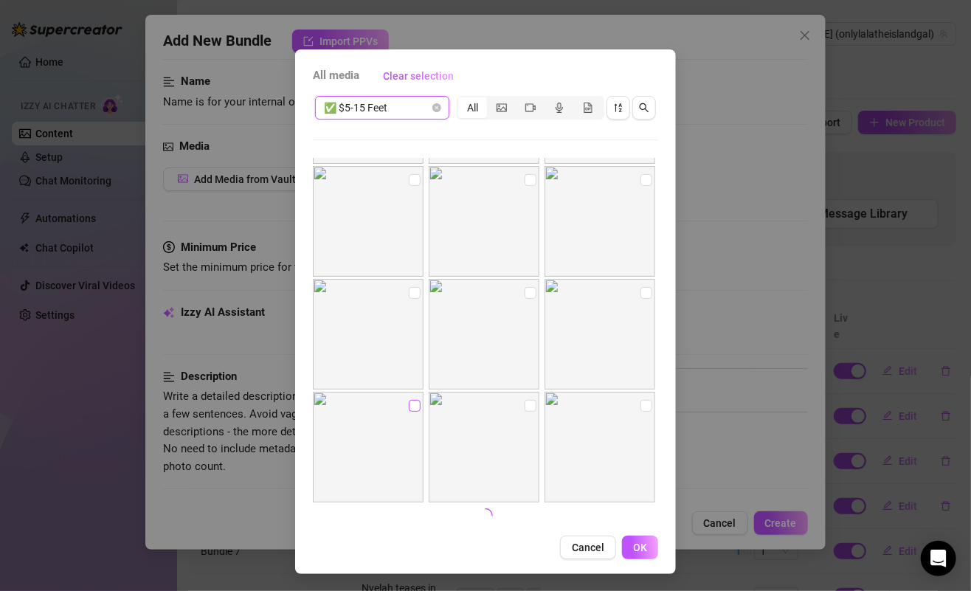
click at [409, 404] on input "checkbox" at bounding box center [415, 406] width 12 height 12
click at [525, 404] on input "checkbox" at bounding box center [531, 406] width 12 height 12
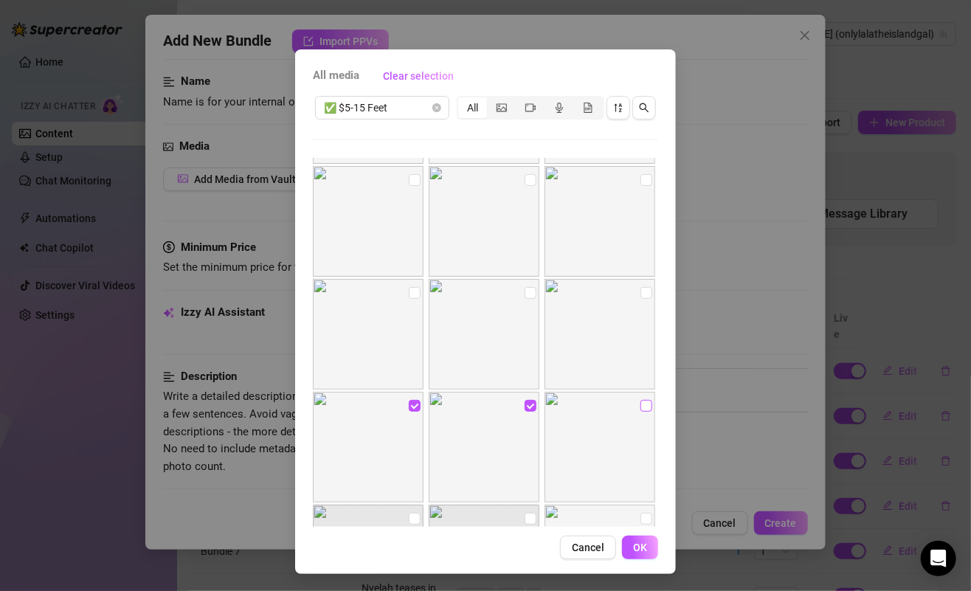
click at [640, 405] on input "checkbox" at bounding box center [646, 406] width 12 height 12
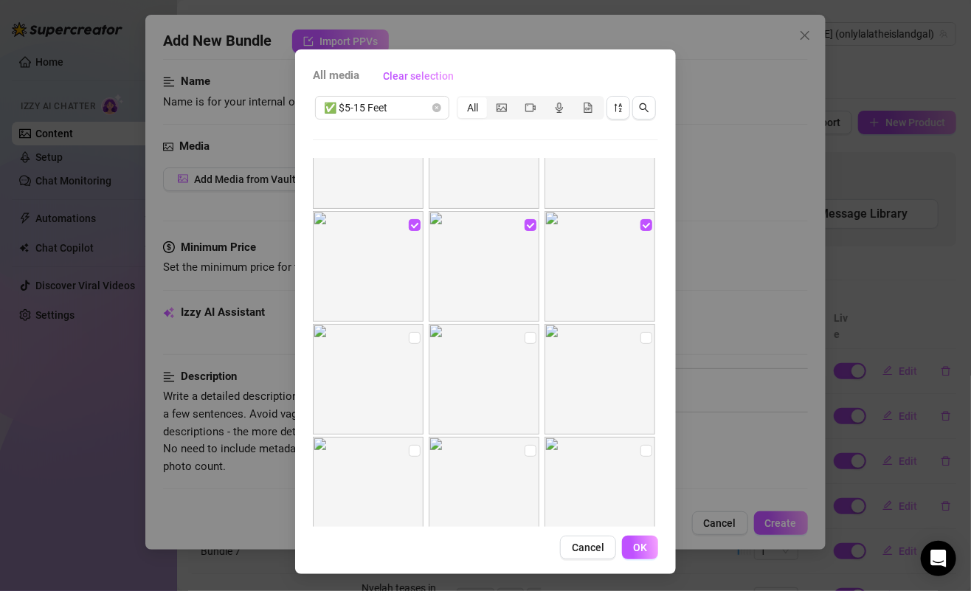
click at [392, 346] on img at bounding box center [368, 379] width 111 height 111
click at [409, 338] on input "checkbox" at bounding box center [415, 338] width 12 height 12
click at [525, 336] on input "checkbox" at bounding box center [531, 338] width 12 height 12
click at [622, 549] on button "OK" at bounding box center [640, 548] width 36 height 24
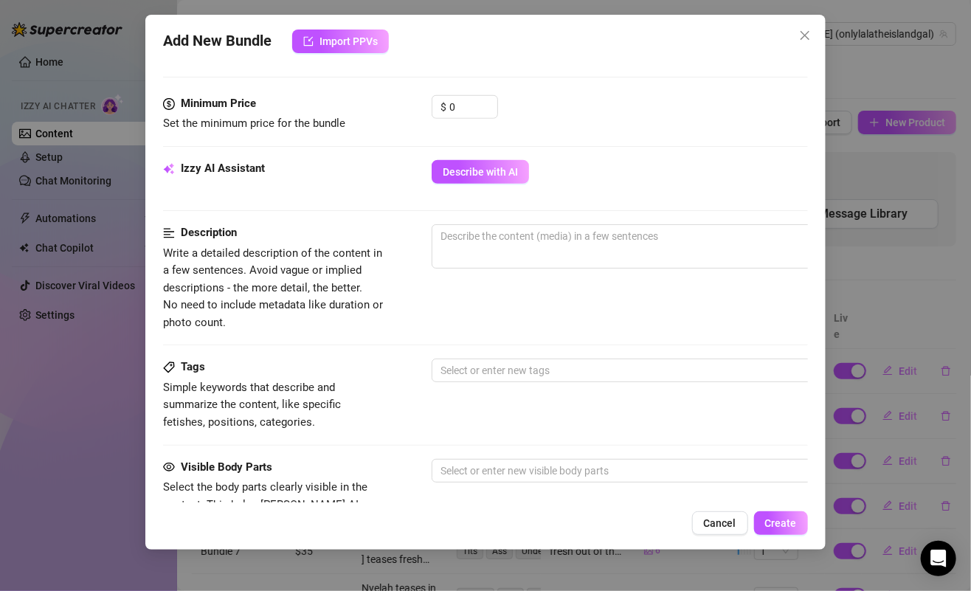
scroll to position [417, 0]
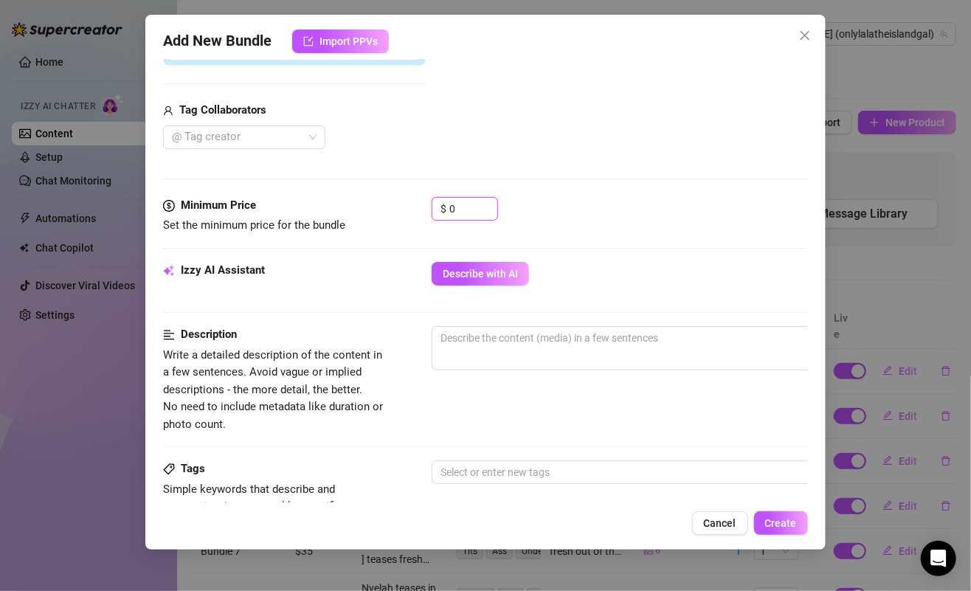
drag, startPoint x: 468, startPoint y: 198, endPoint x: 418, endPoint y: 199, distance: 50.2
click at [418, 199] on div "Minimum Price Set the minimum price for the bundle $ 0" at bounding box center [485, 216] width 644 height 38
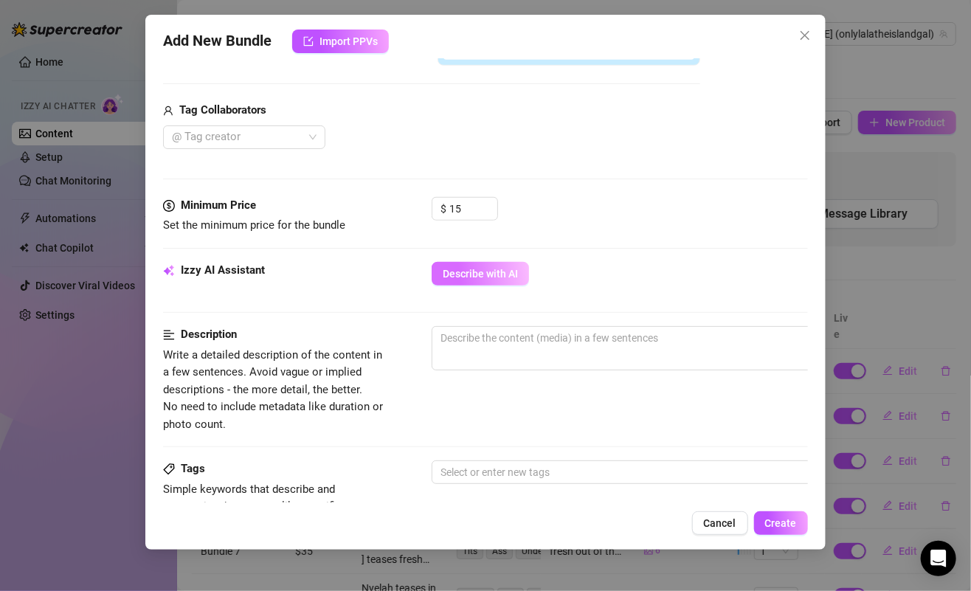
click at [466, 262] on button "Describe with AI" at bounding box center [480, 274] width 97 height 24
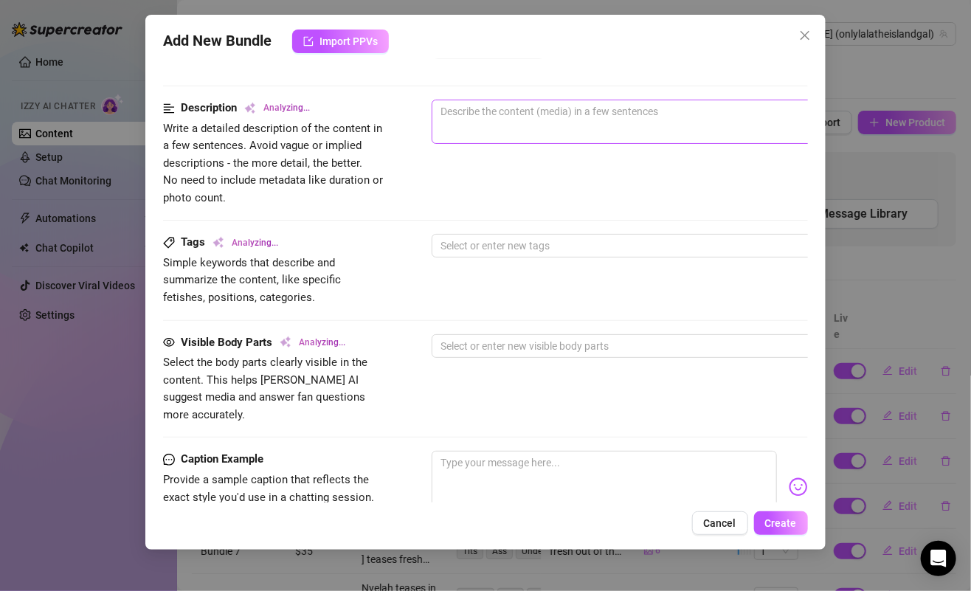
scroll to position [882, 0]
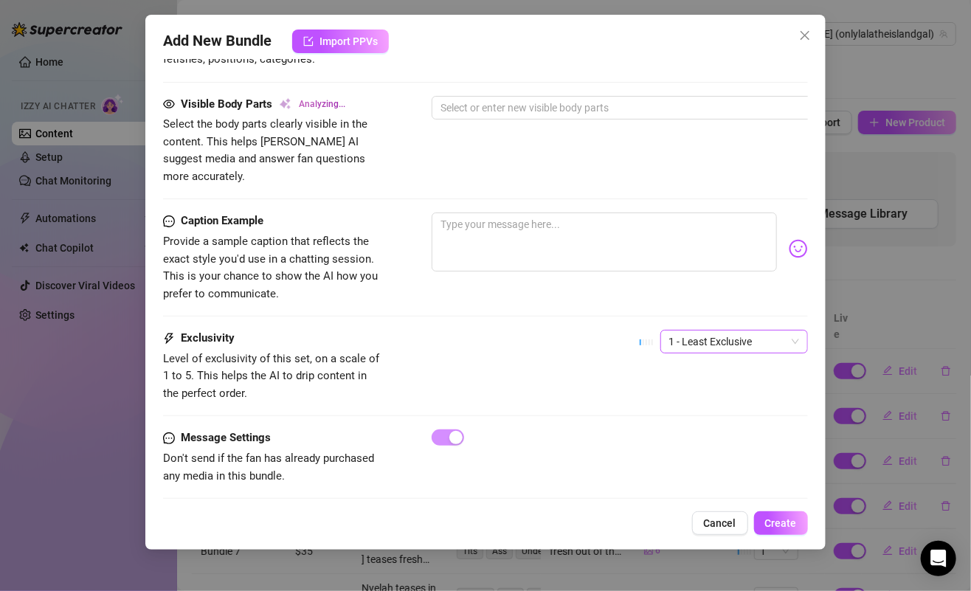
click at [709, 331] on span "1 - Least Exclusive" at bounding box center [734, 342] width 130 height 22
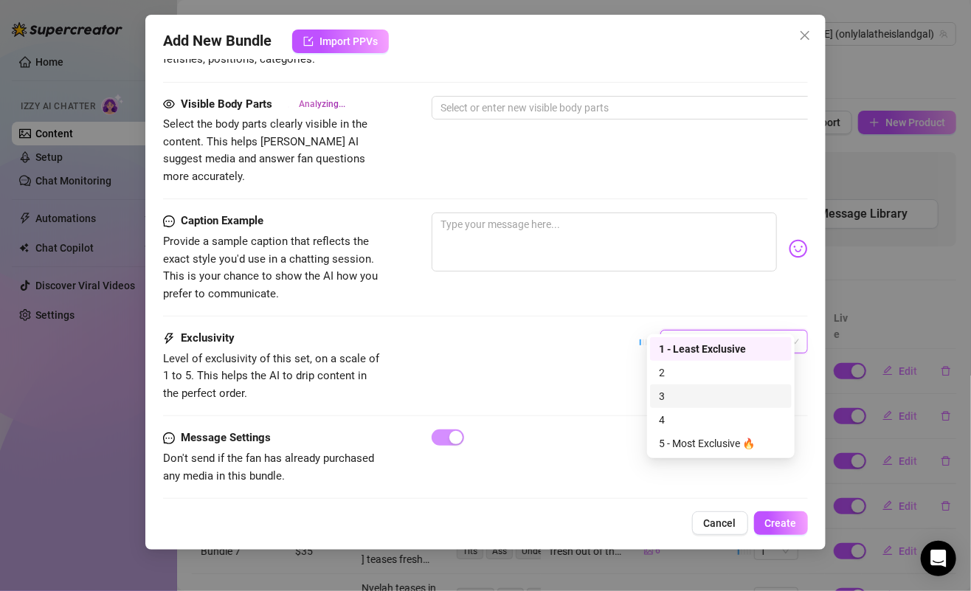
click at [674, 400] on div "3" at bounding box center [721, 396] width 124 height 16
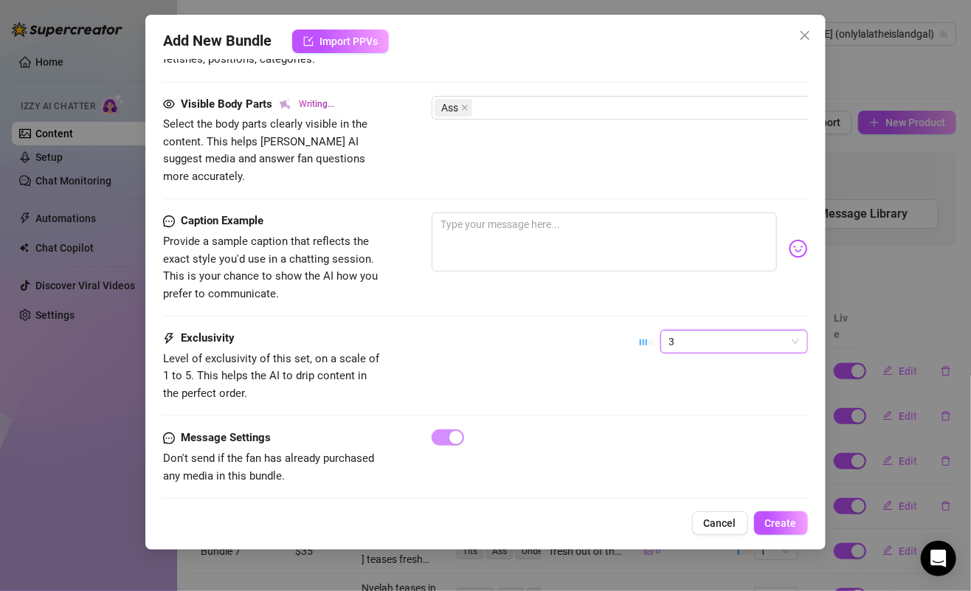
click at [682, 167] on div "Visible Body Parts Writing... Select the body parts clearly visible in the cont…" at bounding box center [485, 154] width 644 height 117
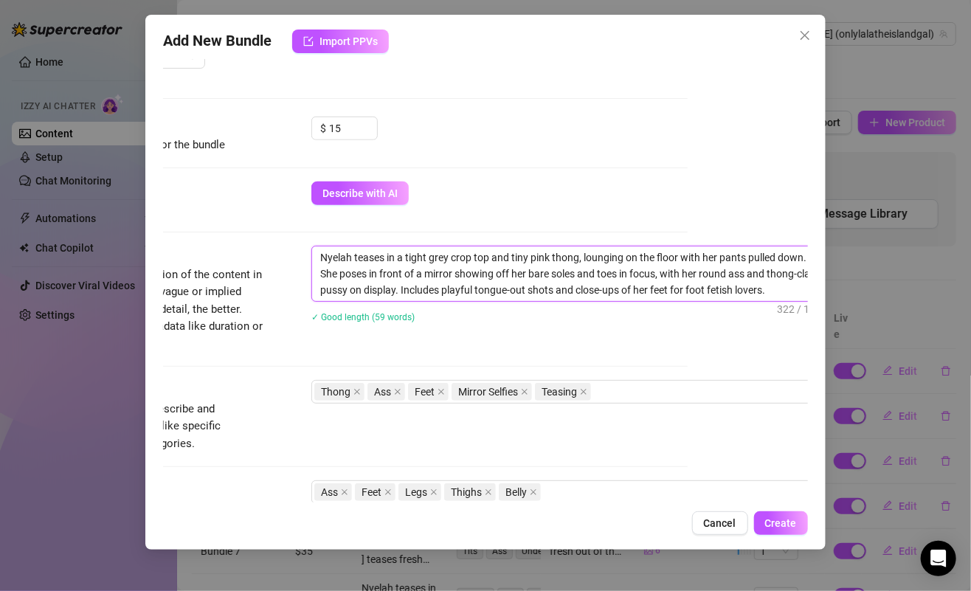
scroll to position [497, 153]
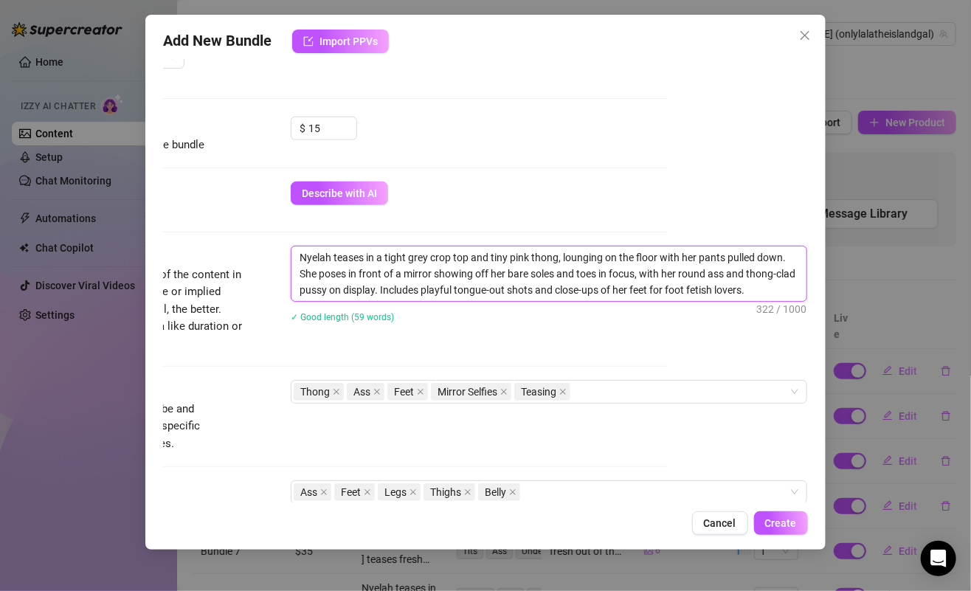
drag, startPoint x: 474, startPoint y: 255, endPoint x: 798, endPoint y: 311, distance: 328.9
click at [799, 311] on div "Account Lalita (@onlylalatheislandgal) Name Name is for your internal organizat…" at bounding box center [485, 280] width 644 height 443
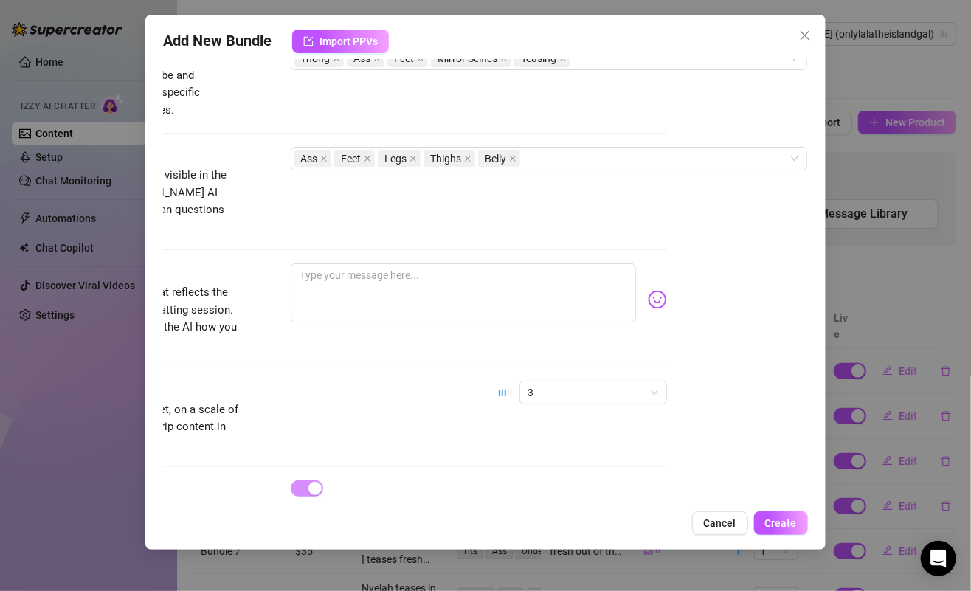
scroll to position [882, 153]
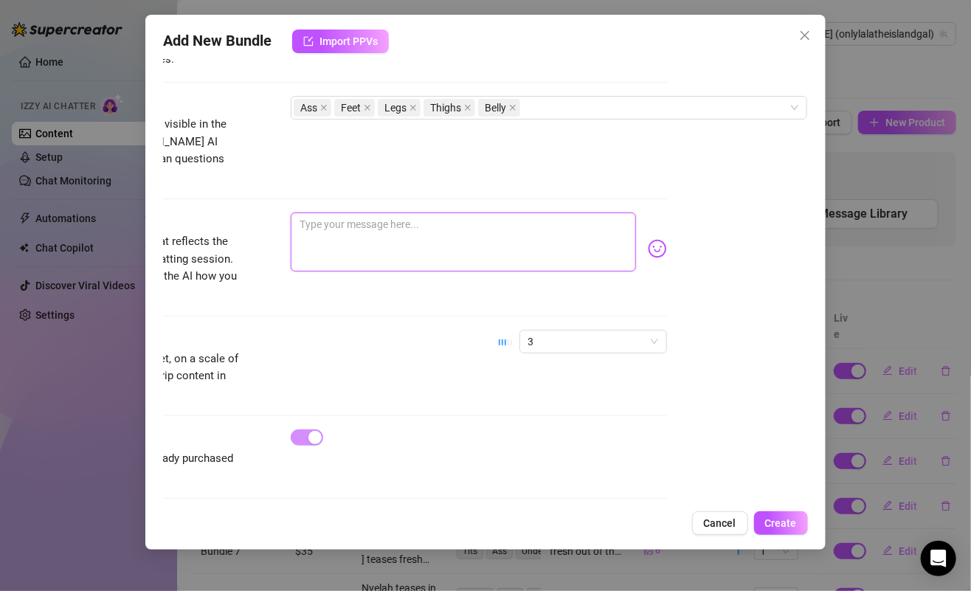
click at [452, 224] on textarea at bounding box center [463, 241] width 345 height 59
paste textarea "lazy day vibes on the floor 😋💖 soft soles, cheeky angles, and just enough pink …"
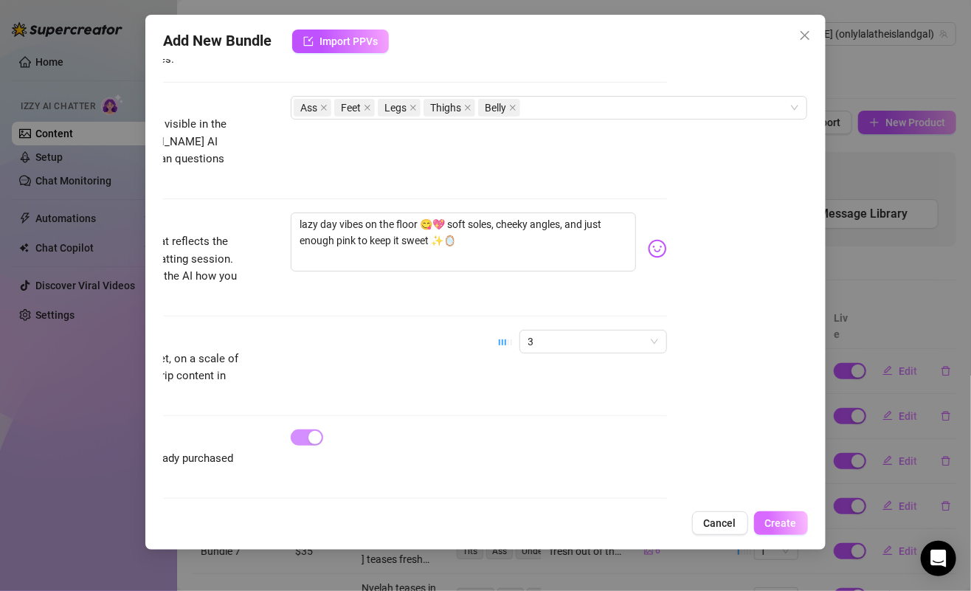
click at [787, 535] on button "Create" at bounding box center [781, 523] width 54 height 24
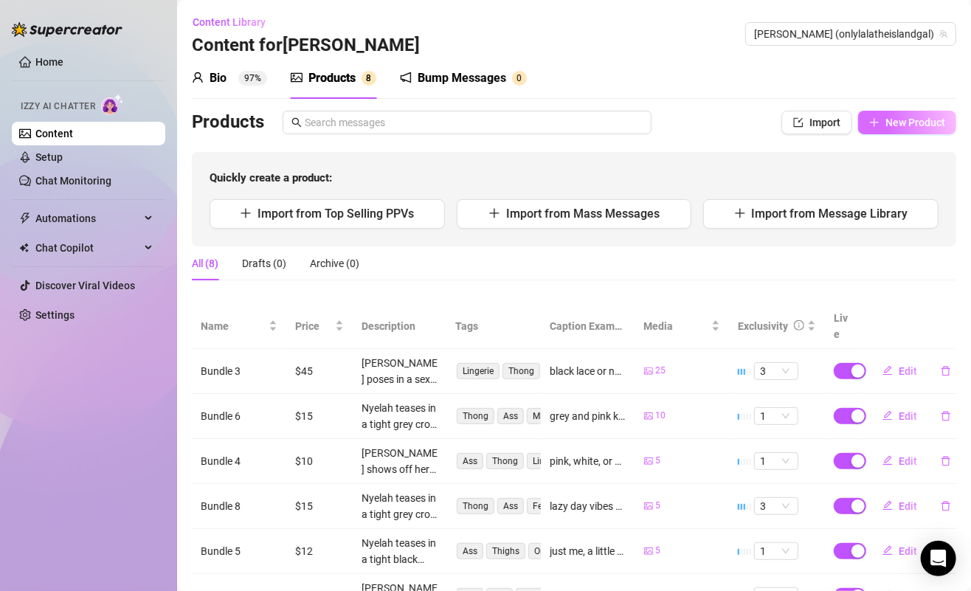
click at [869, 117] on span "button" at bounding box center [874, 123] width 10 height 12
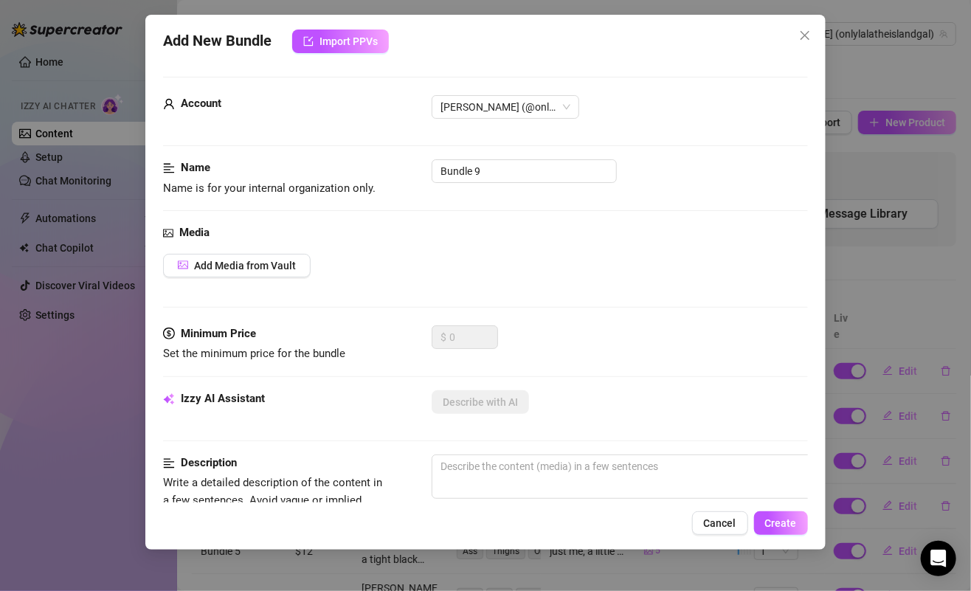
scroll to position [44, 0]
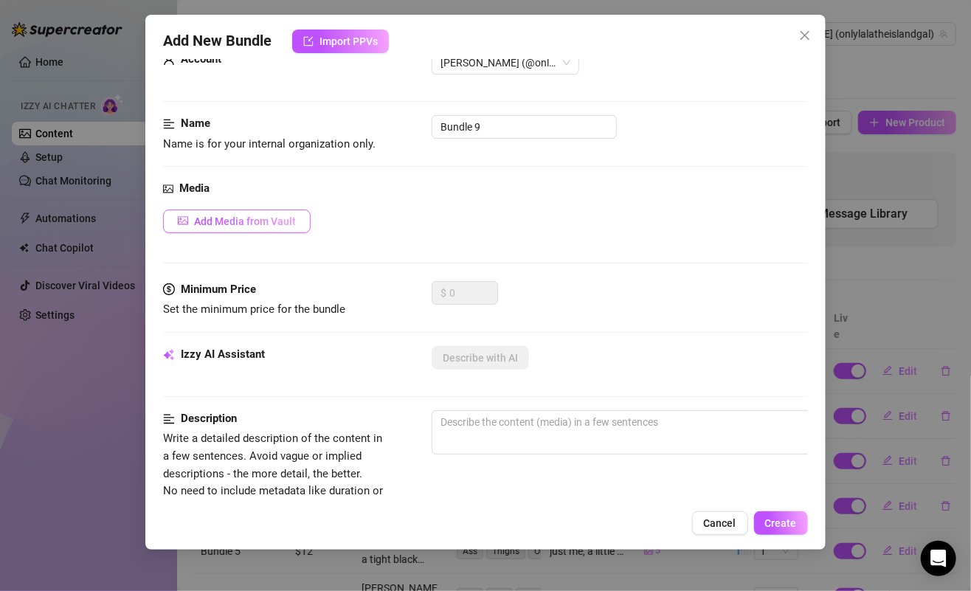
click at [222, 226] on button "Add Media from Vault" at bounding box center [237, 222] width 148 height 24
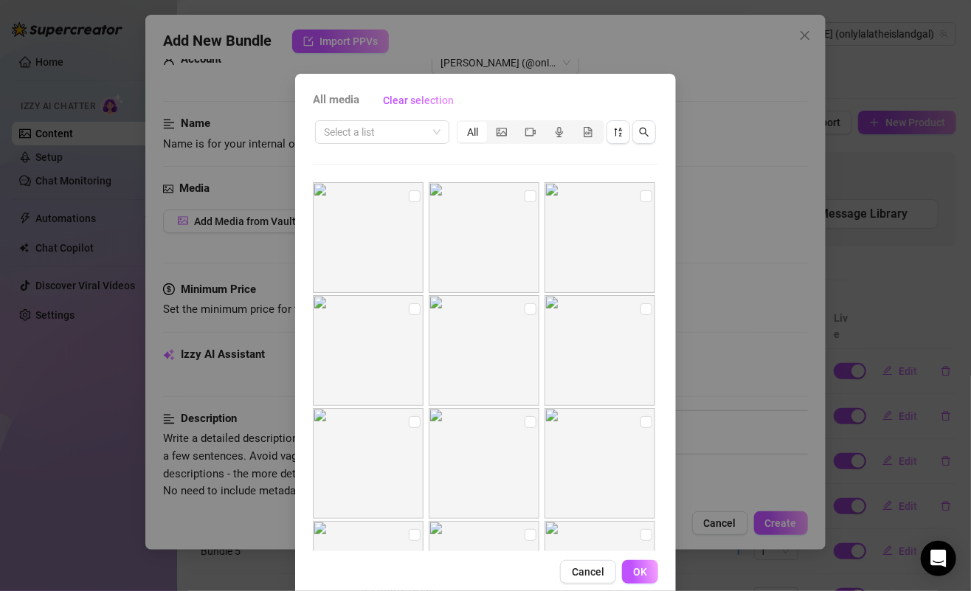
click at [433, 115] on div "All media Clear selection Select a list All 00:08 00:17 00:05 00:20 Cancel OK" at bounding box center [485, 336] width 381 height 525
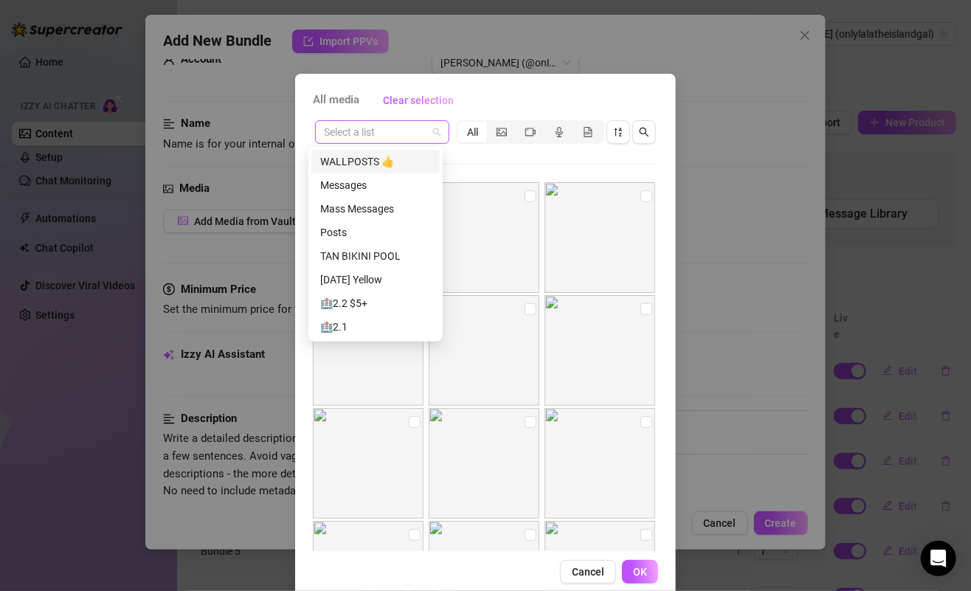
click at [432, 122] on span at bounding box center [382, 132] width 117 height 22
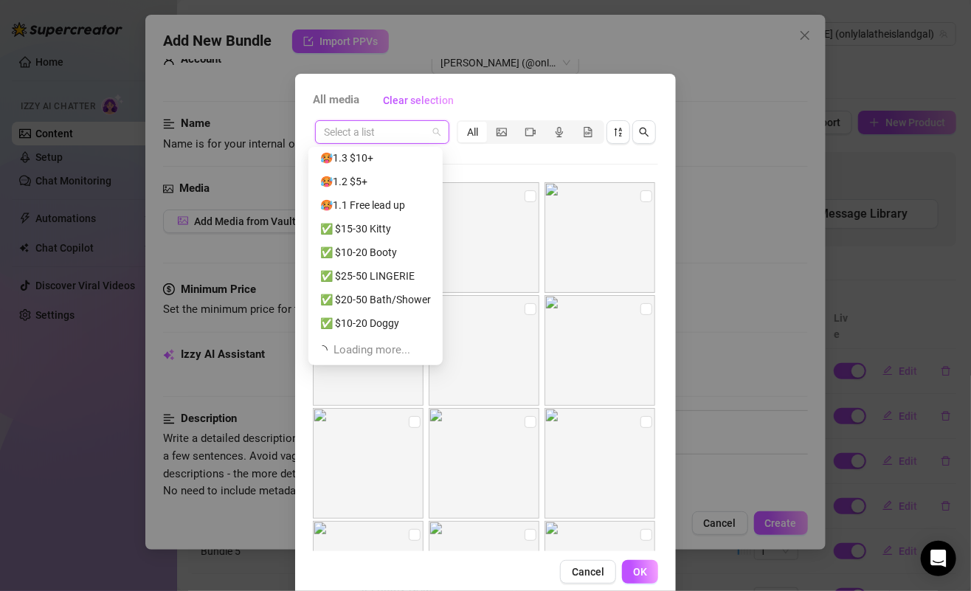
scroll to position [283, 0]
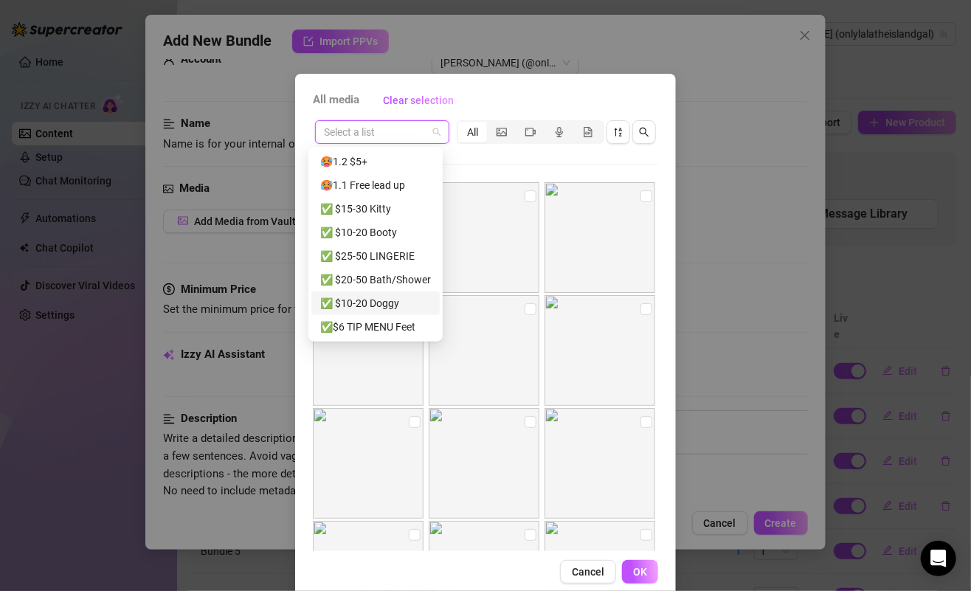
click at [380, 303] on div "✅ $10-20 Doggy" at bounding box center [375, 303] width 111 height 16
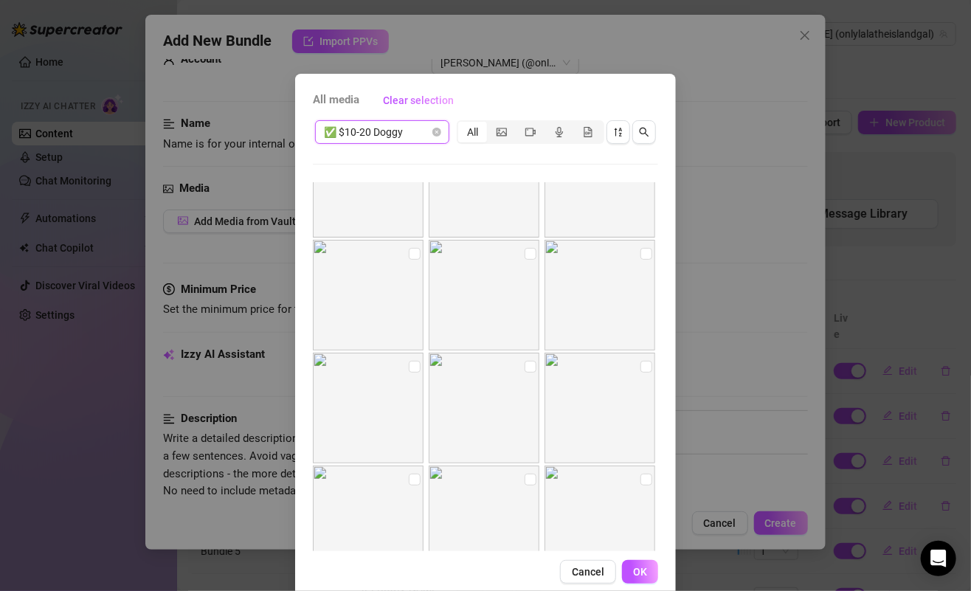
scroll to position [236, 0]
click at [525, 293] on input "checkbox" at bounding box center [531, 299] width 12 height 12
click at [640, 297] on input "checkbox" at bounding box center [646, 299] width 12 height 12
click at [397, 407] on img at bounding box center [368, 453] width 111 height 111
click at [525, 408] on input "checkbox" at bounding box center [531, 412] width 12 height 12
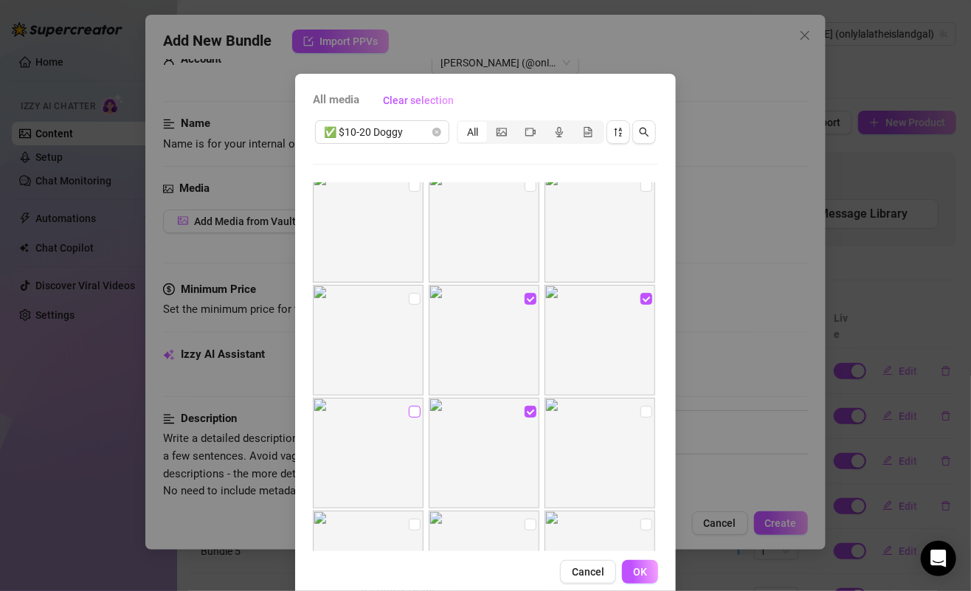
click at [409, 408] on input "checkbox" at bounding box center [415, 412] width 12 height 12
click at [621, 409] on img at bounding box center [600, 453] width 111 height 111
click at [640, 409] on input "checkbox" at bounding box center [646, 412] width 12 height 12
click at [511, 396] on img at bounding box center [484, 439] width 111 height 111
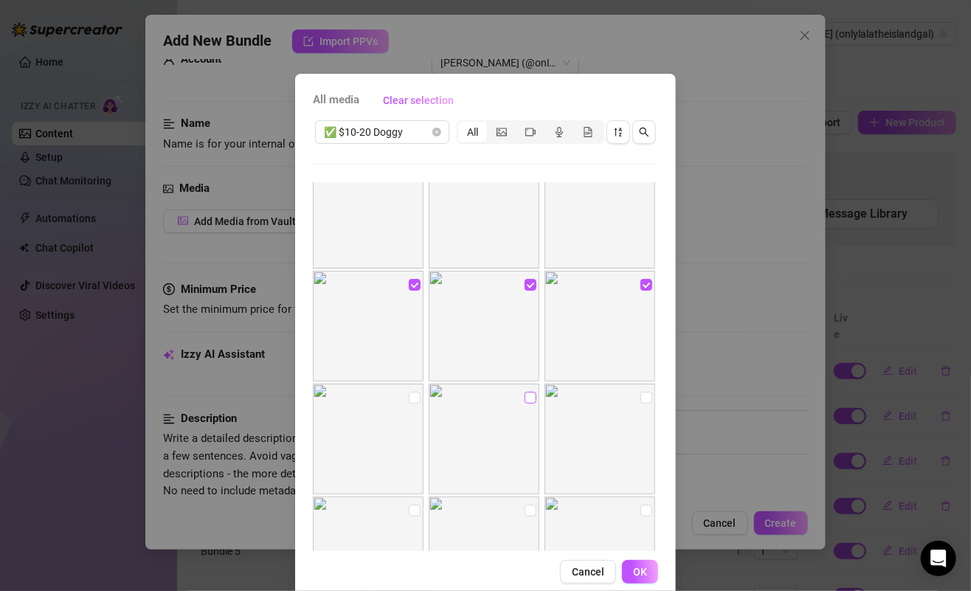
click at [525, 396] on input "checkbox" at bounding box center [531, 398] width 12 height 12
click at [409, 393] on input "checkbox" at bounding box center [415, 398] width 12 height 12
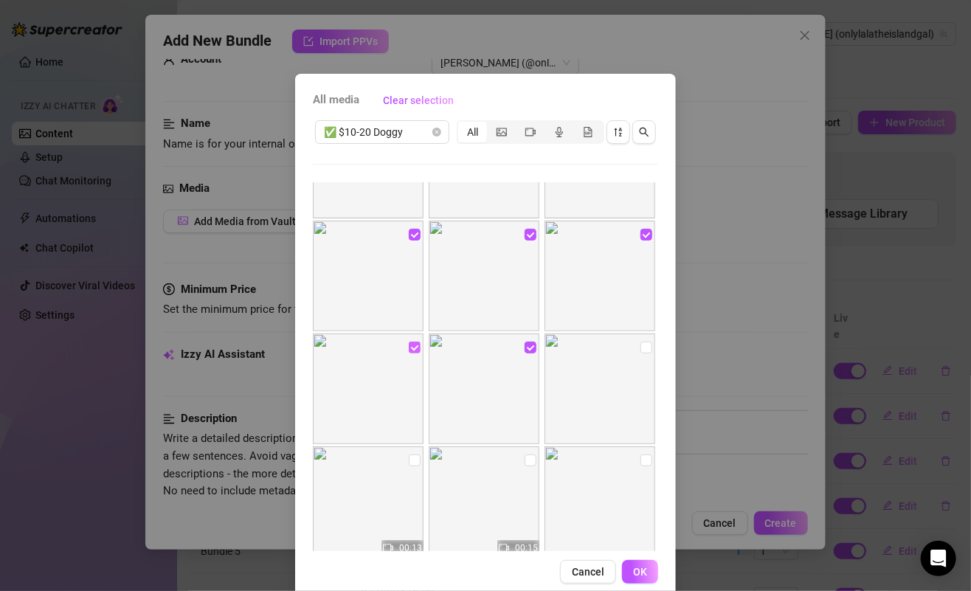
scroll to position [454, 0]
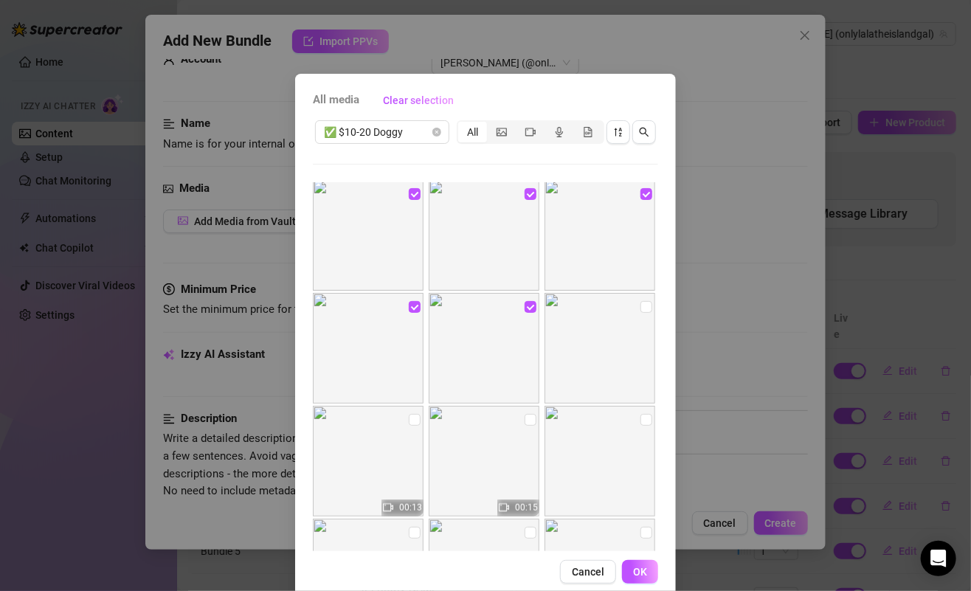
click at [630, 295] on img at bounding box center [600, 348] width 111 height 111
click at [640, 299] on label at bounding box center [646, 307] width 12 height 16
click at [640, 301] on input "checkbox" at bounding box center [646, 307] width 12 height 12
click at [644, 569] on button "OK" at bounding box center [640, 572] width 36 height 24
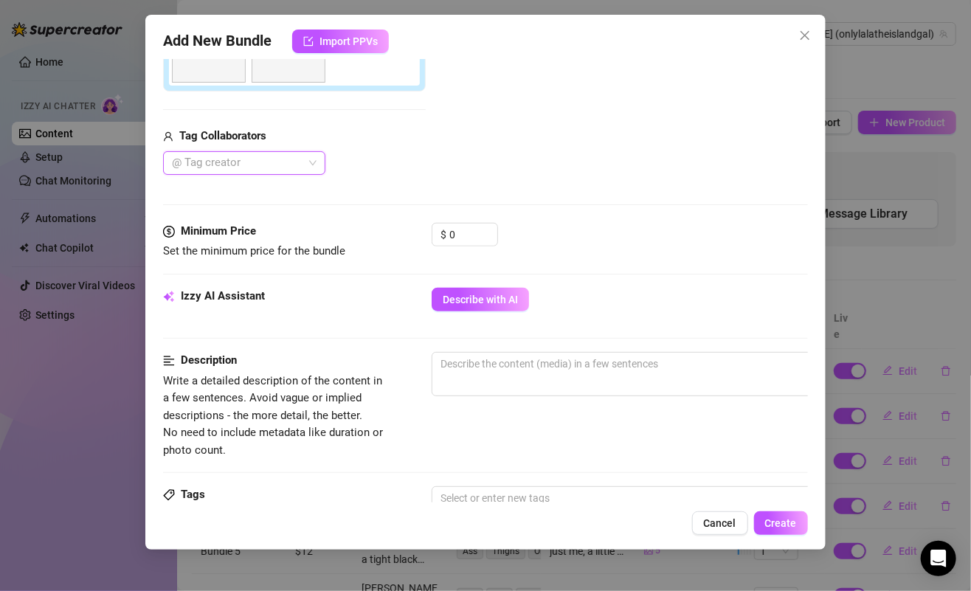
scroll to position [483, 0]
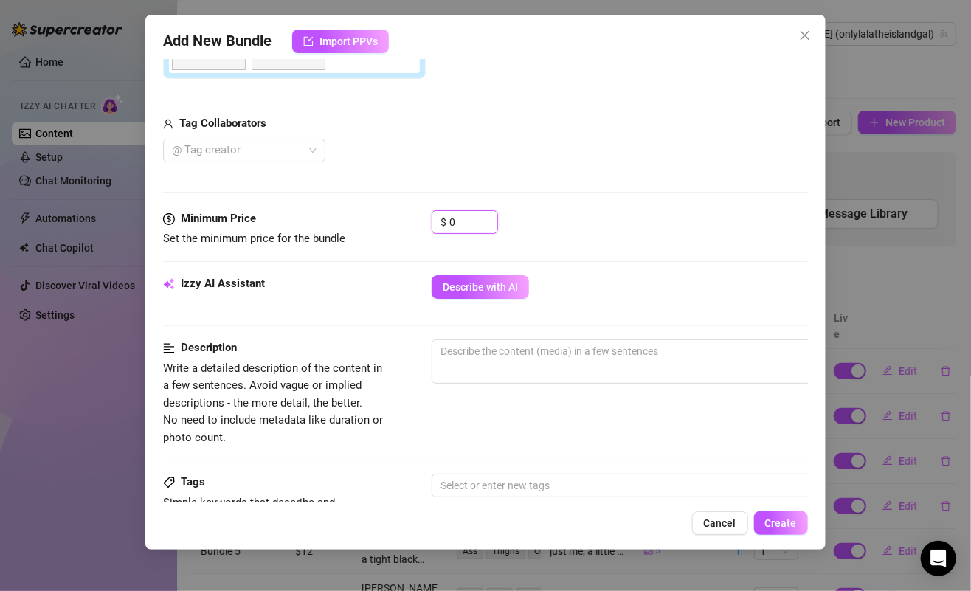
drag, startPoint x: 468, startPoint y: 214, endPoint x: 416, endPoint y: 214, distance: 51.6
click at [417, 214] on div "Minimum Price Set the minimum price for the bundle $ 0" at bounding box center [485, 229] width 644 height 38
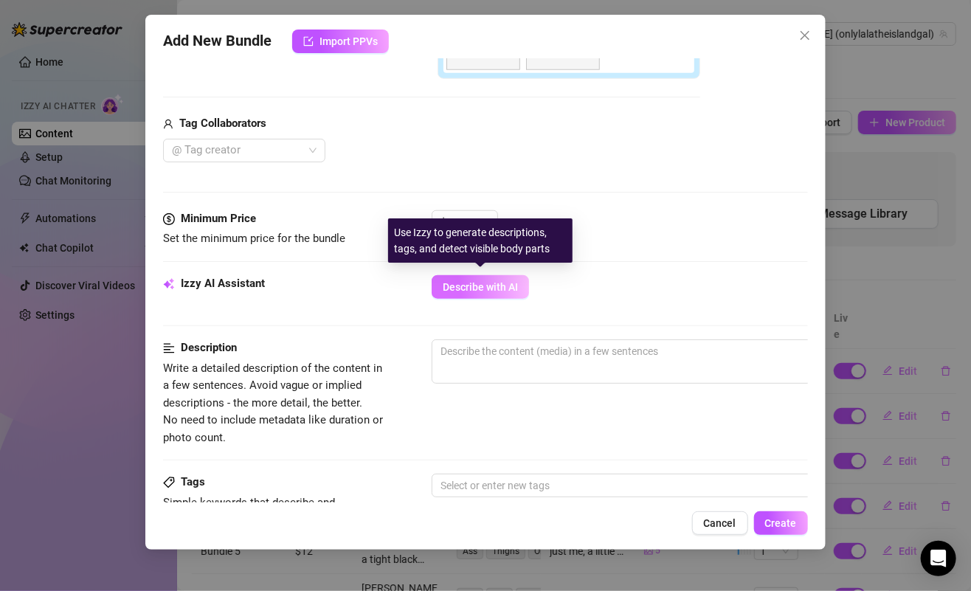
click at [506, 281] on span "Describe with AI" at bounding box center [480, 287] width 75 height 12
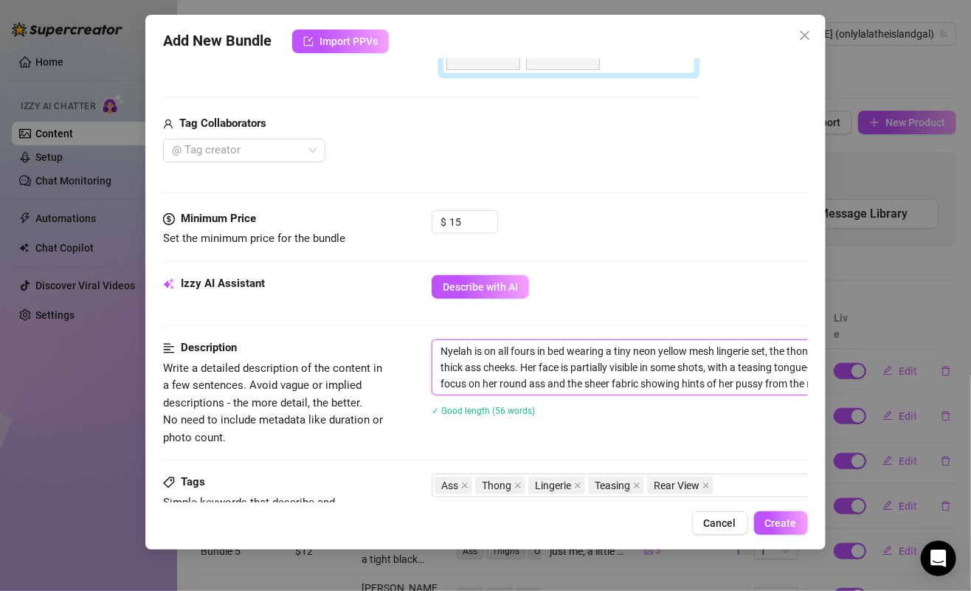
click at [505, 350] on textarea "Nyelah is on all fours in bed wearing a tiny neon yellow mesh lingerie set, the…" at bounding box center [689, 367] width 515 height 55
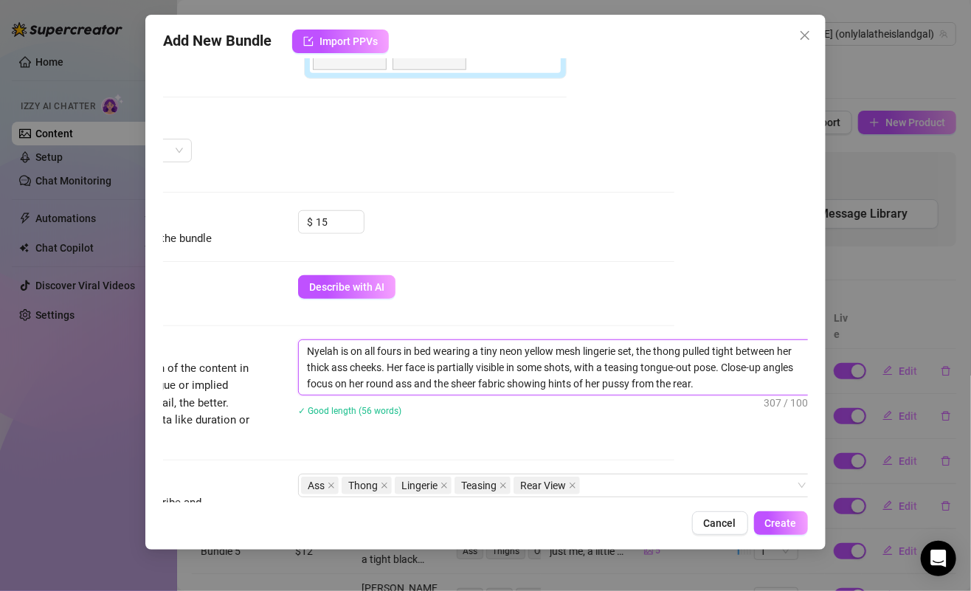
scroll to position [483, 153]
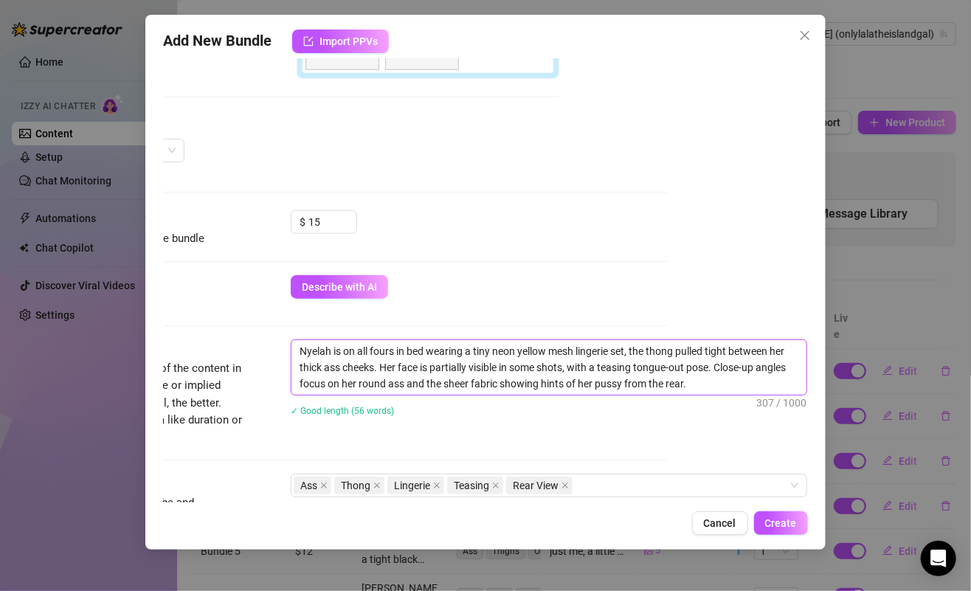
drag, startPoint x: 486, startPoint y: 345, endPoint x: 806, endPoint y: 399, distance: 324.7
click at [806, 399] on div "Account Lalita (@onlylalatheislandgal) Name Name is for your internal organizat…" at bounding box center [485, 280] width 644 height 443
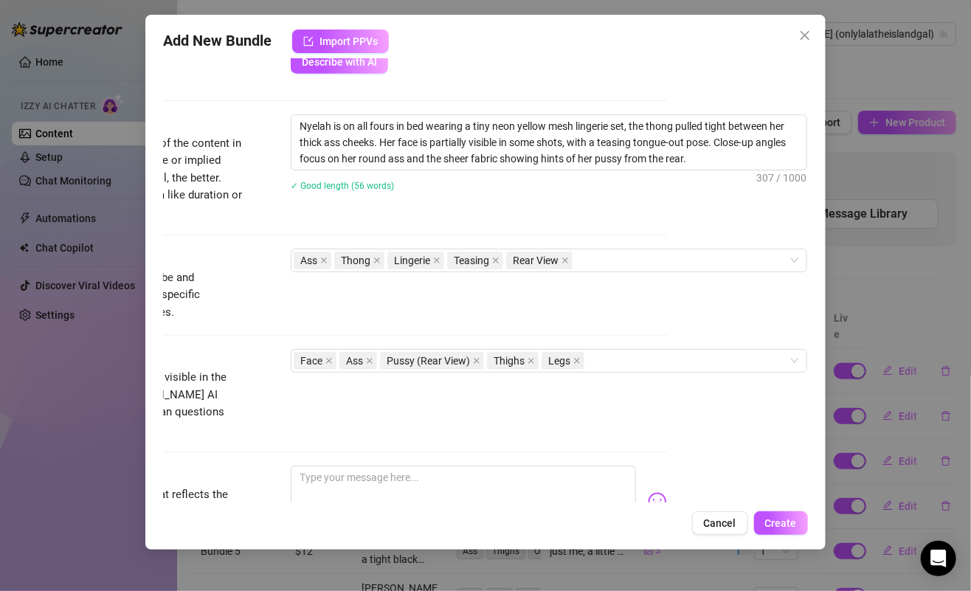
scroll to position [788, 153]
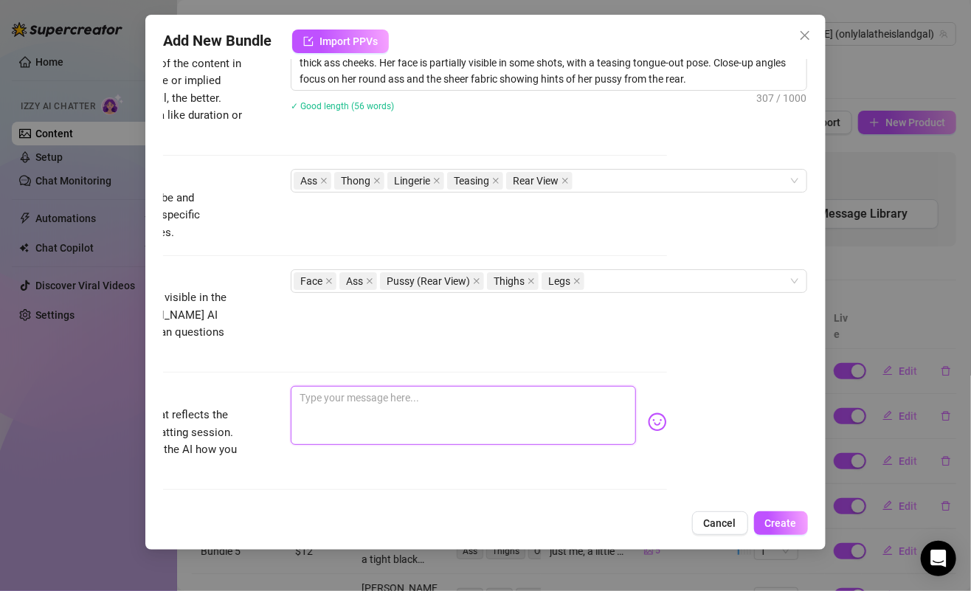
click at [456, 386] on textarea at bounding box center [463, 415] width 345 height 59
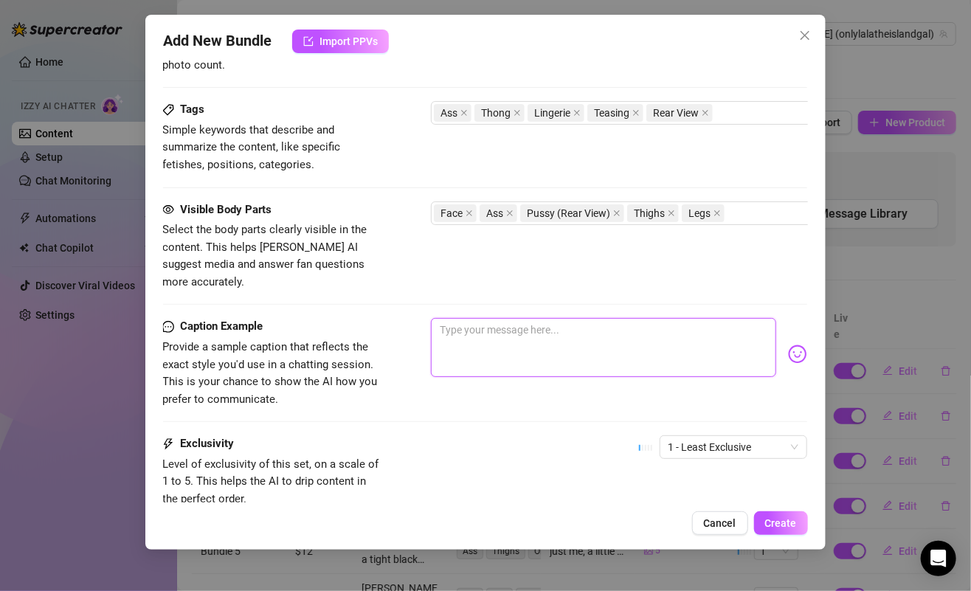
scroll to position [864, 1]
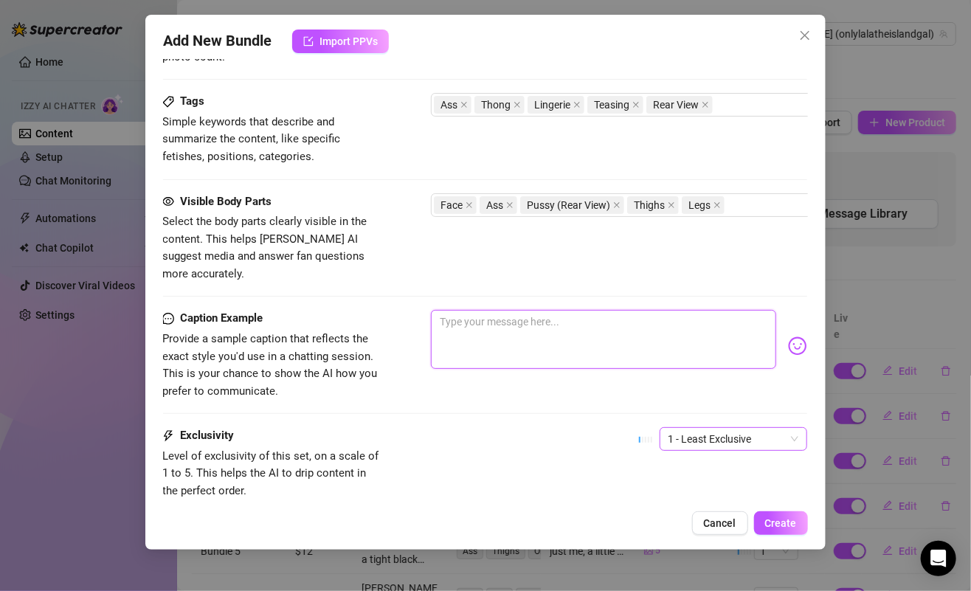
click at [705, 428] on span "1 - Least Exclusive" at bounding box center [733, 439] width 130 height 22
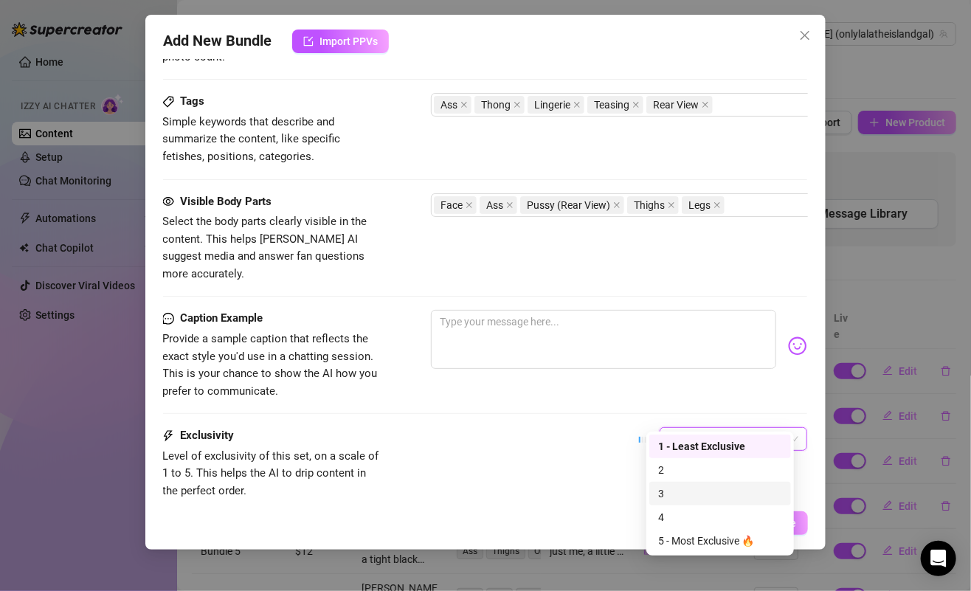
click at [668, 488] on div "3" at bounding box center [720, 493] width 124 height 16
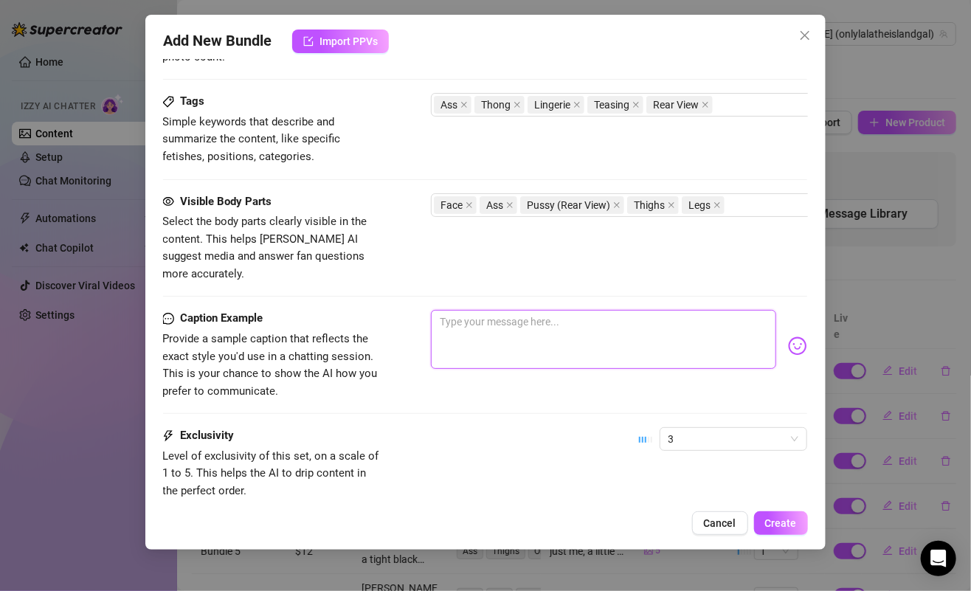
click at [478, 310] on textarea at bounding box center [603, 339] width 345 height 59
paste textarea "all fours, all curves, and just enough tease to keep you staring ✨"
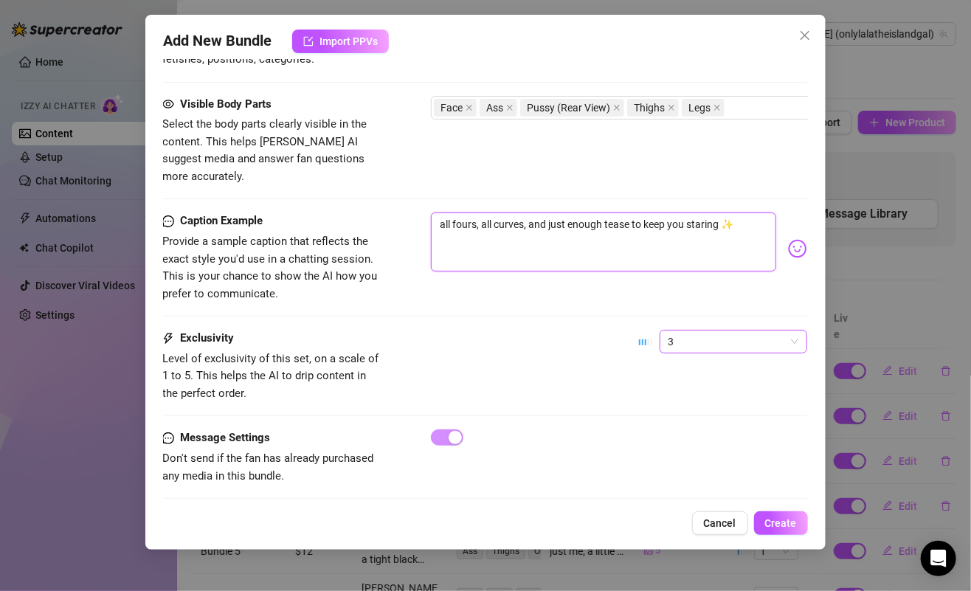
click at [702, 331] on span "3" at bounding box center [733, 342] width 130 height 22
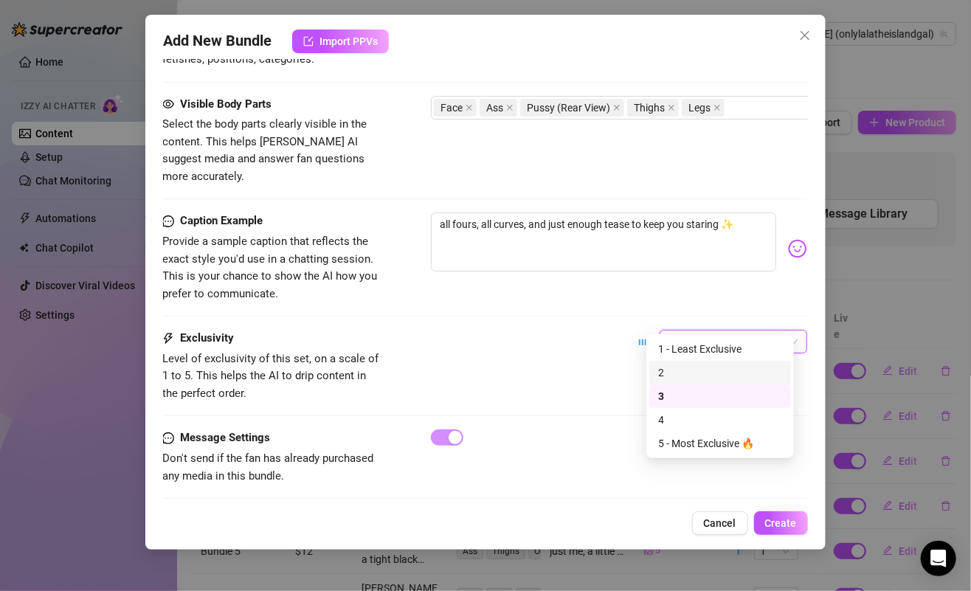
click at [673, 366] on div "2" at bounding box center [720, 372] width 124 height 16
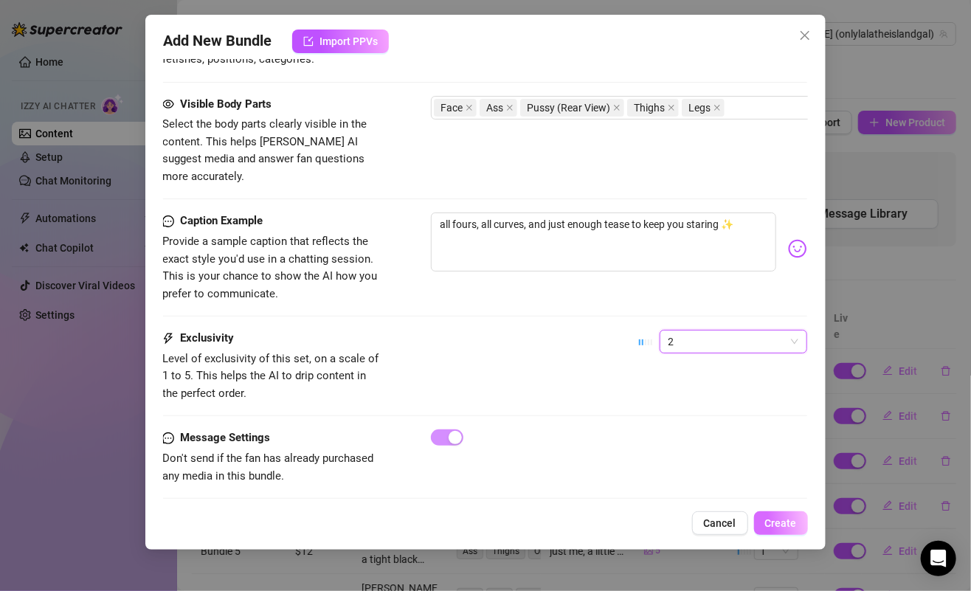
click at [767, 525] on span "Create" at bounding box center [781, 523] width 32 height 12
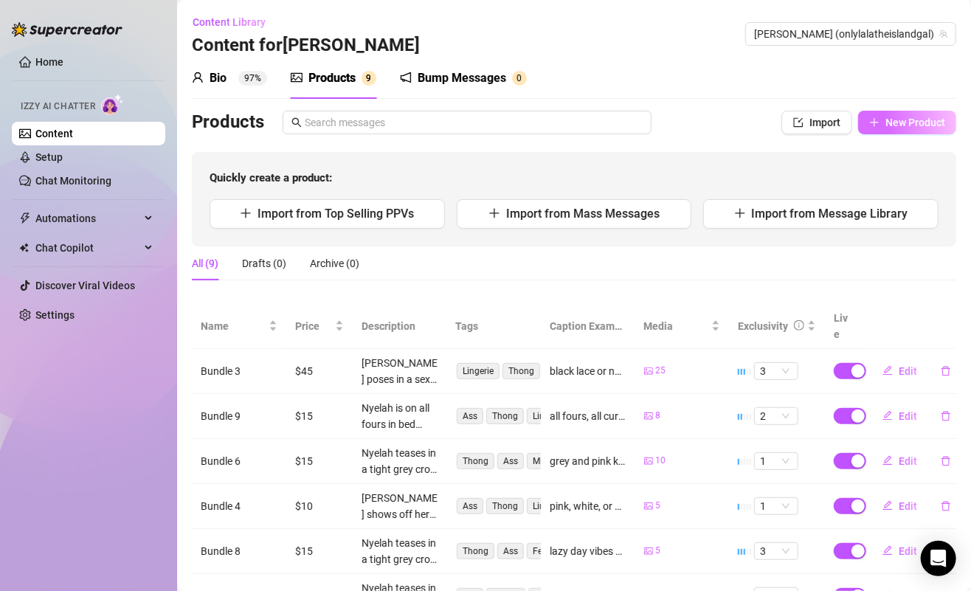
click at [871, 123] on button "New Product" at bounding box center [907, 123] width 98 height 24
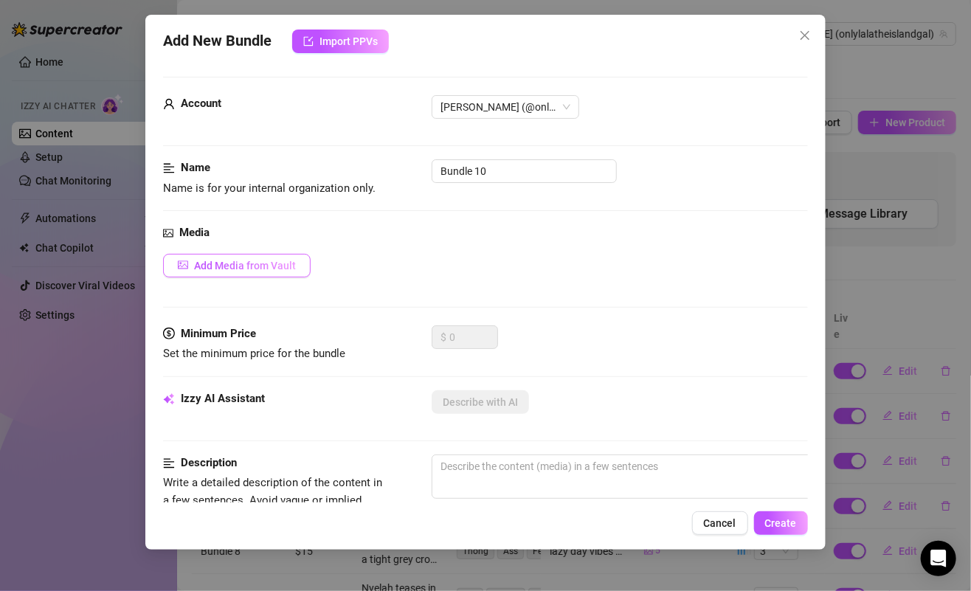
click at [274, 266] on span "Add Media from Vault" at bounding box center [245, 266] width 102 height 12
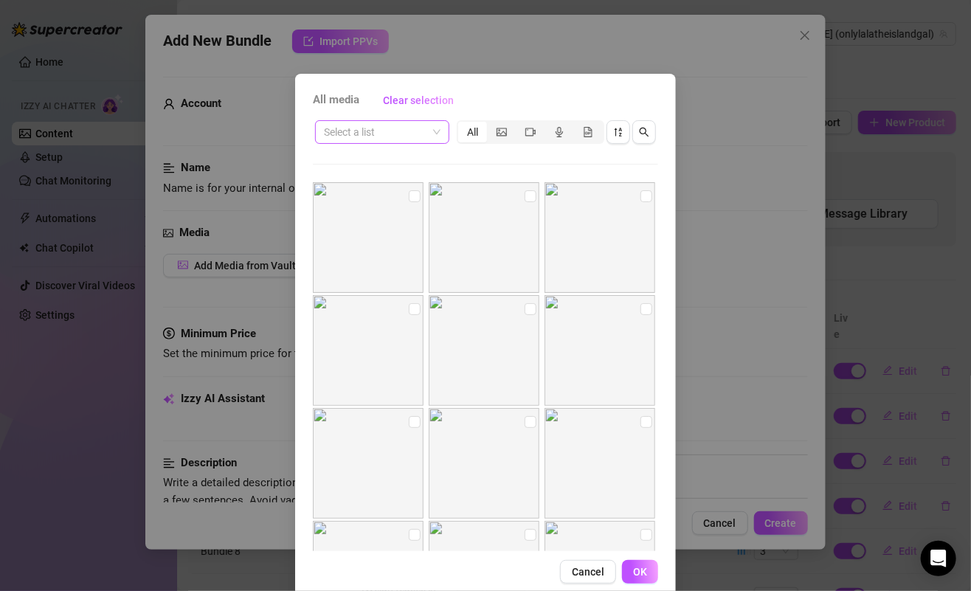
click at [414, 135] on input "search" at bounding box center [375, 132] width 103 height 22
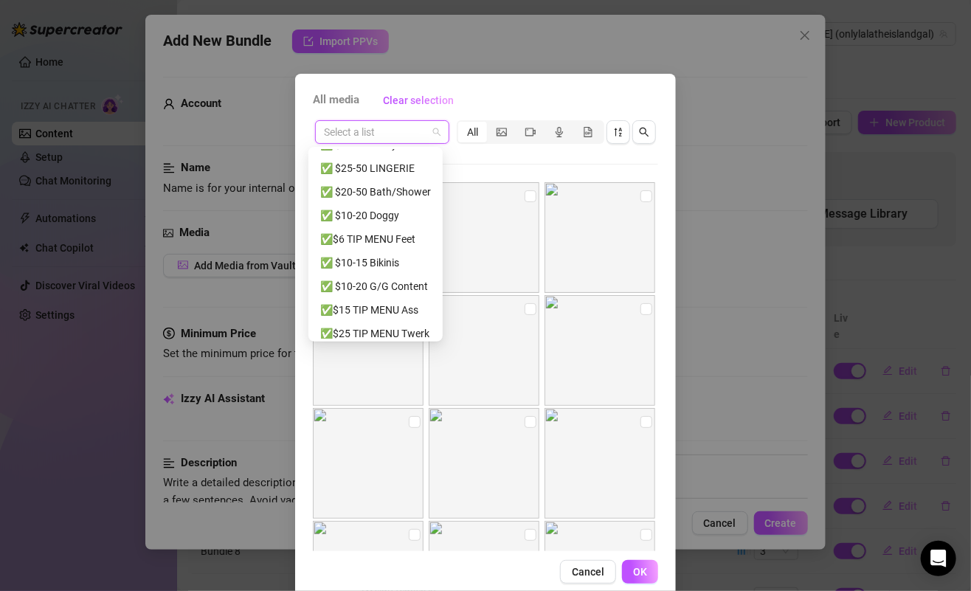
scroll to position [372, 0]
click at [381, 212] on div "✅ $10-20 Doggy" at bounding box center [375, 215] width 111 height 16
